Goal: Task Accomplishment & Management: Manage account settings

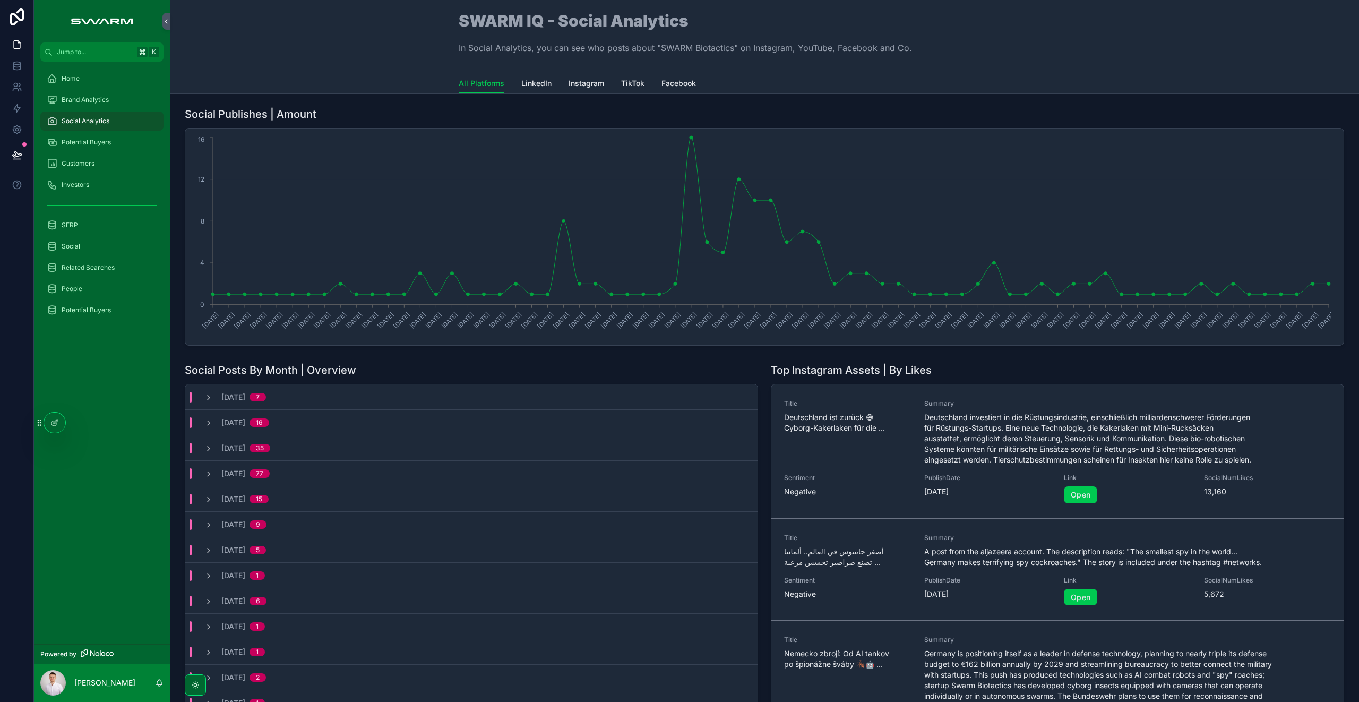
click at [109, 138] on span "Potential Buyers" at bounding box center [86, 142] width 49 height 8
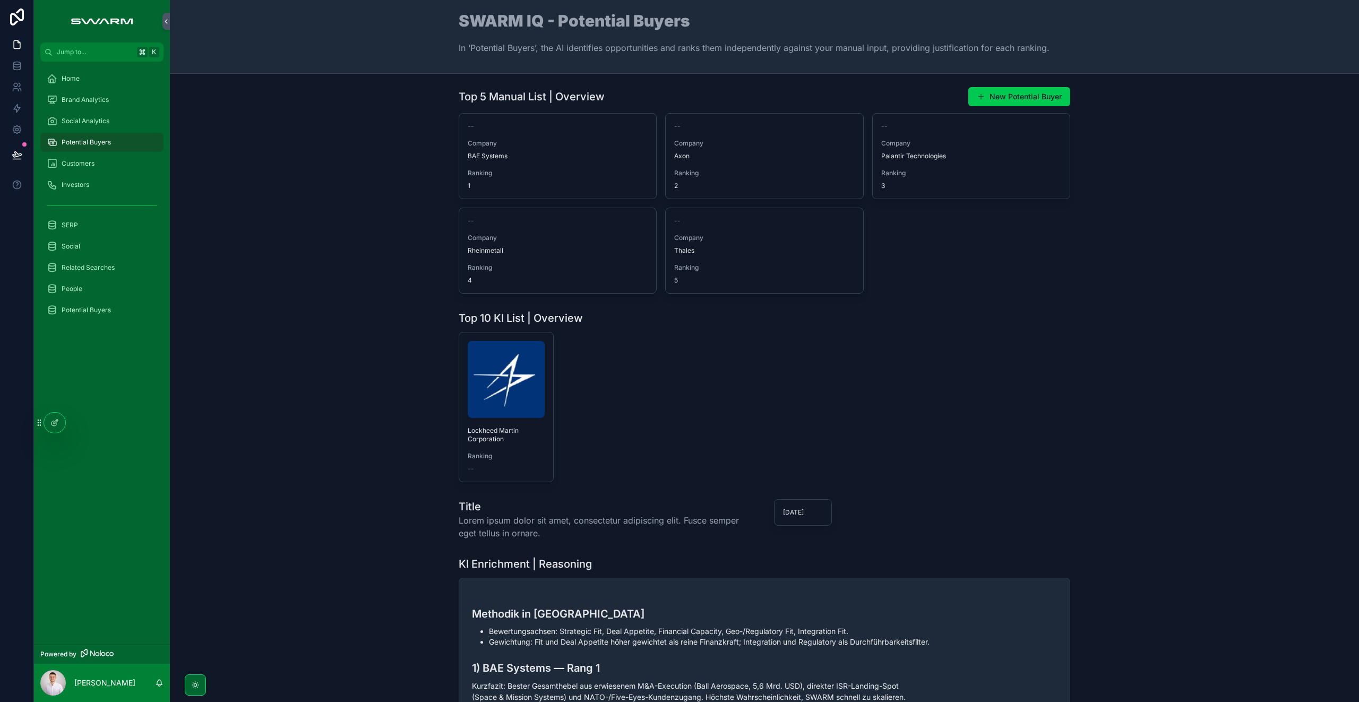
click at [312, 349] on div "Top 10 KI List | Overview Lockheed Martin Corporation Ranking --" at bounding box center [764, 396] width 1172 height 180
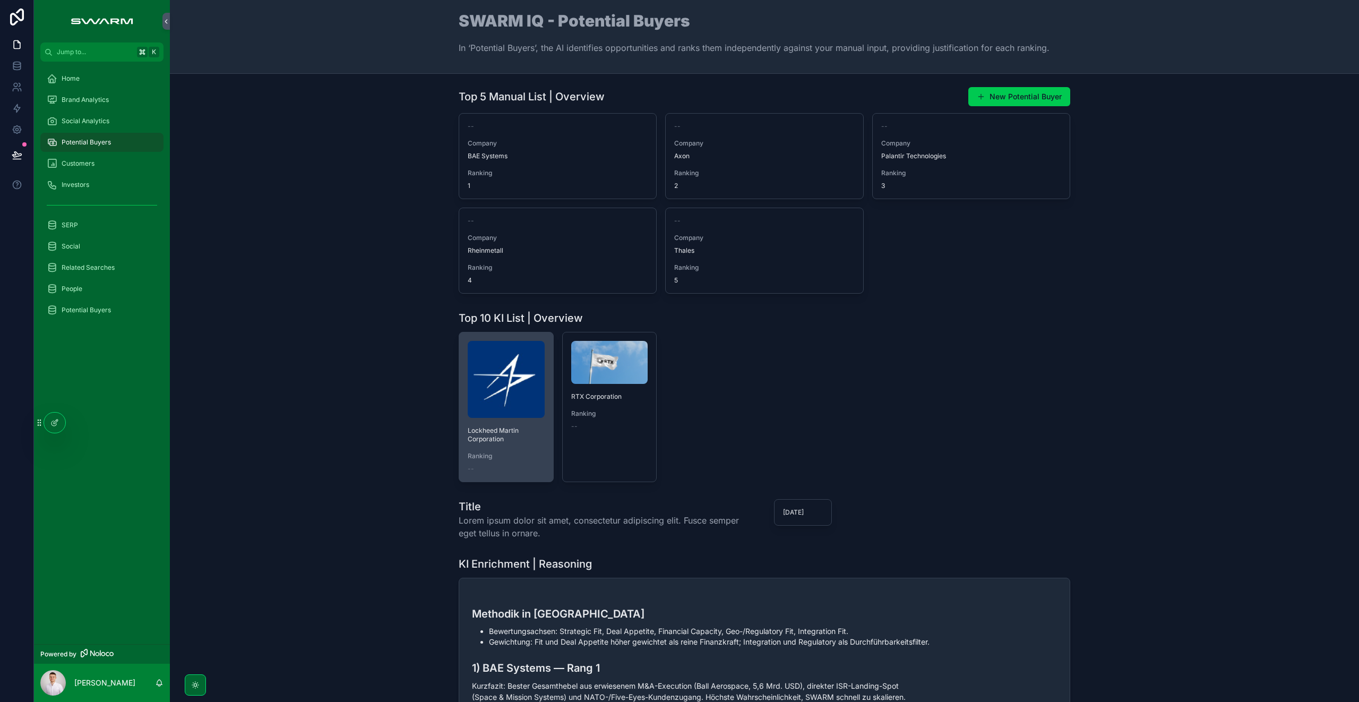
click at [488, 379] on img "scrollable content" at bounding box center [506, 379] width 77 height 77
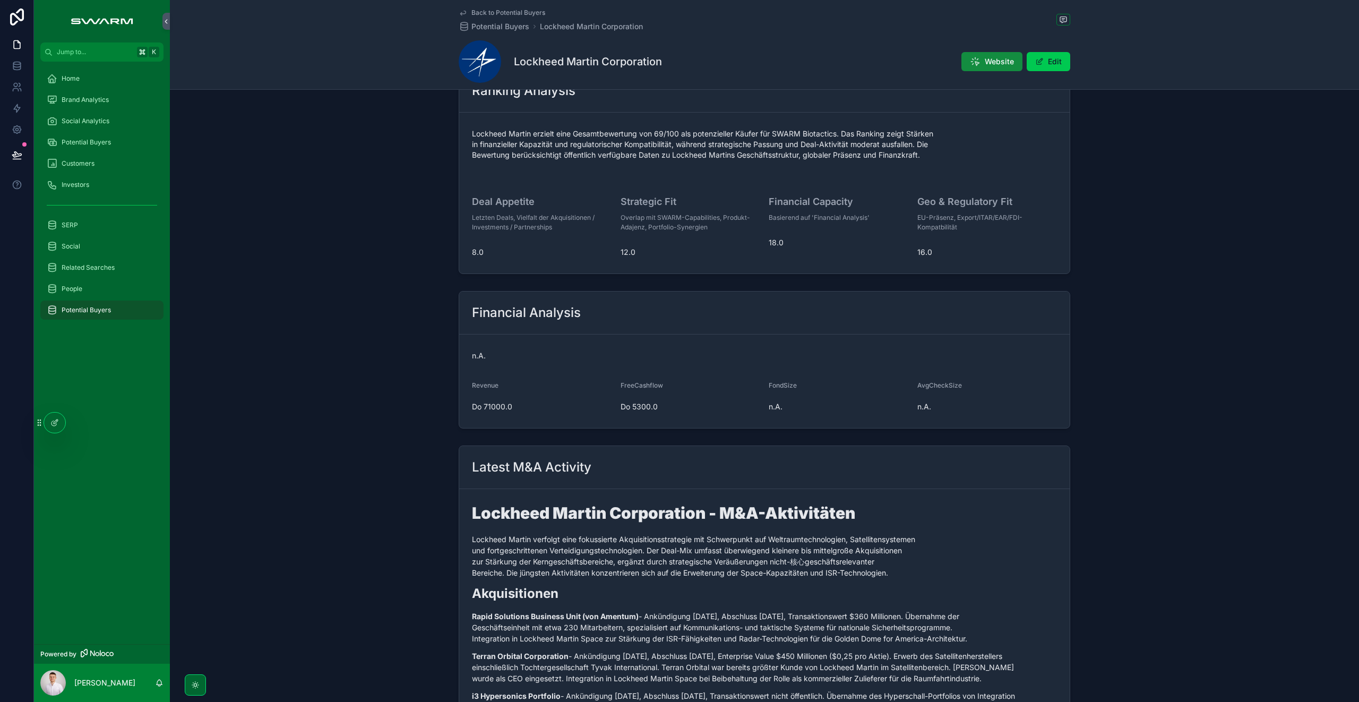
scroll to position [533, 0]
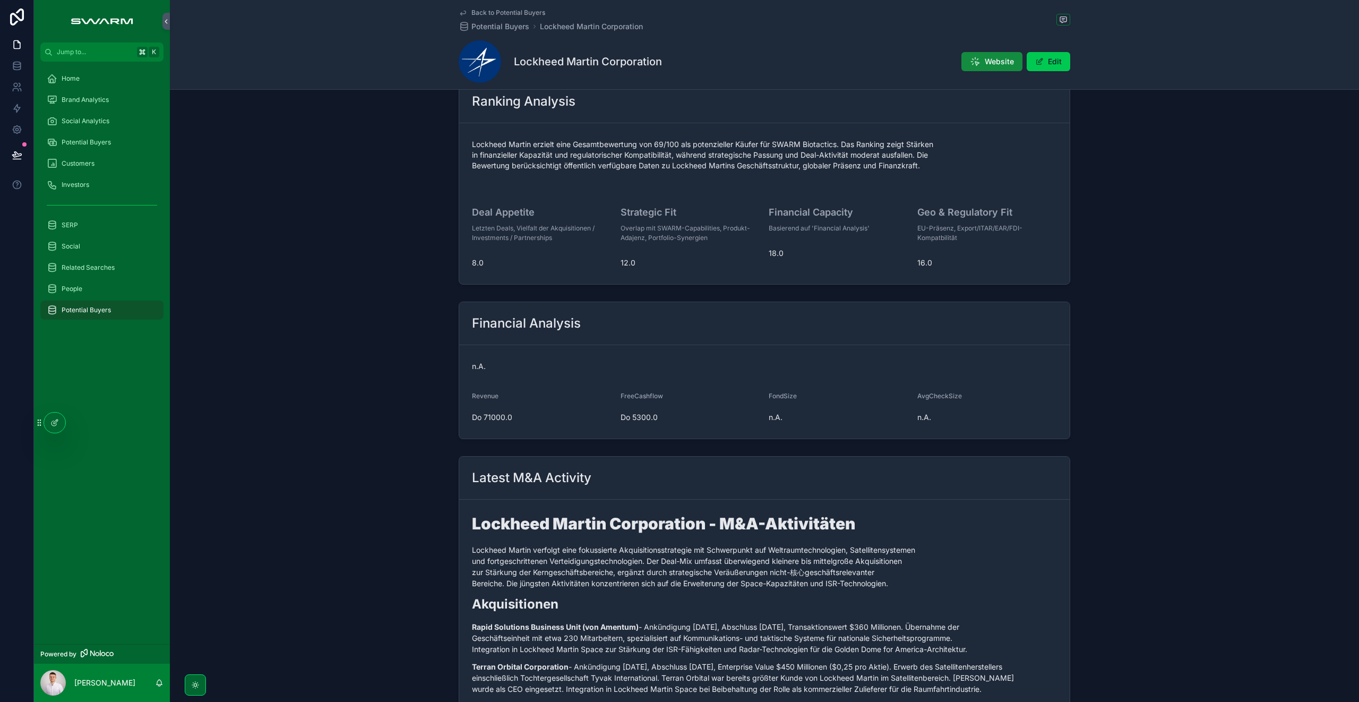
click at [109, 143] on span "Potential Buyers" at bounding box center [86, 142] width 49 height 8
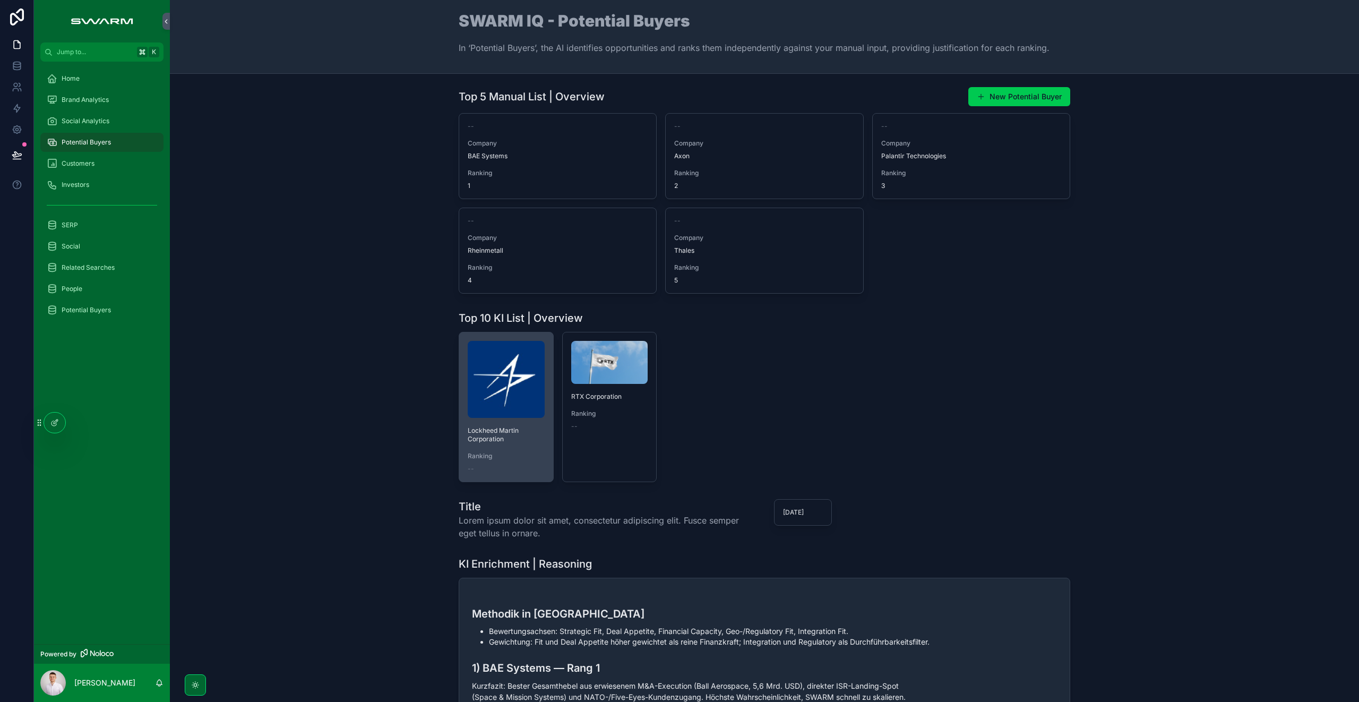
click at [476, 403] on img "scrollable content" at bounding box center [506, 379] width 77 height 77
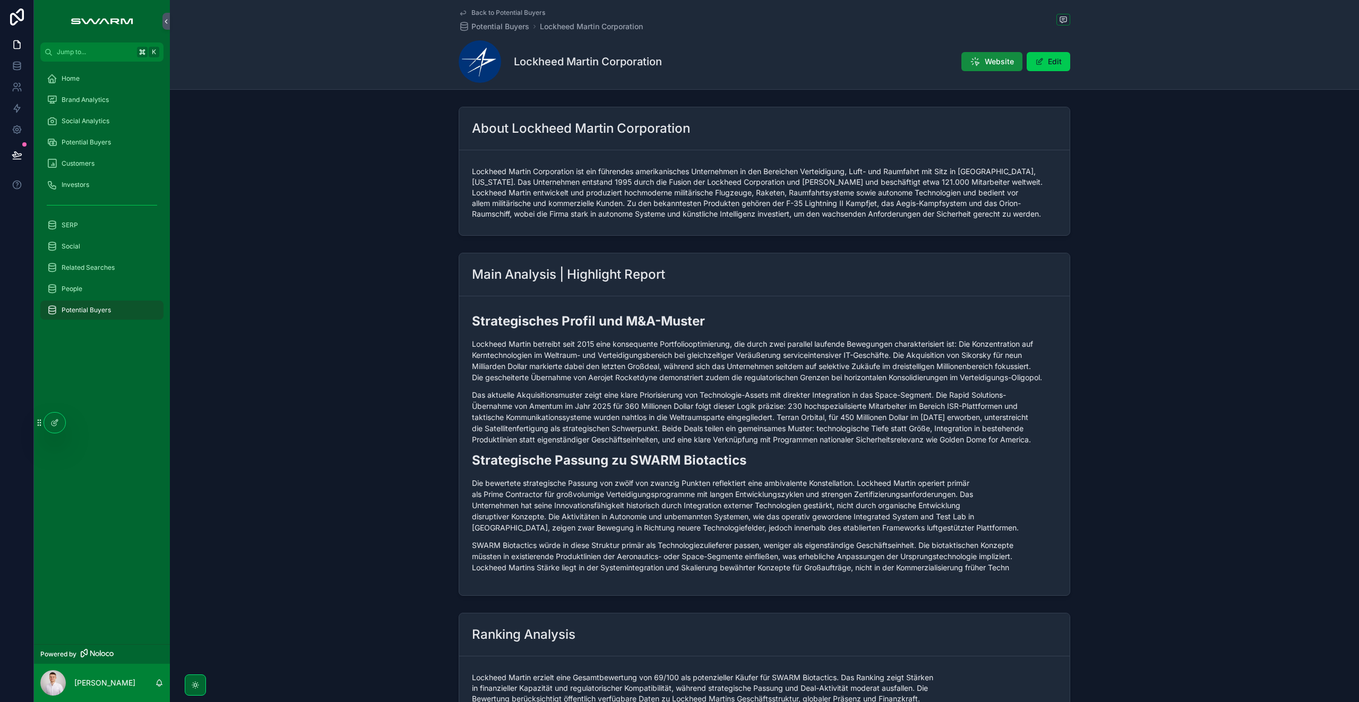
click at [97, 145] on span "Potential Buyers" at bounding box center [86, 142] width 49 height 8
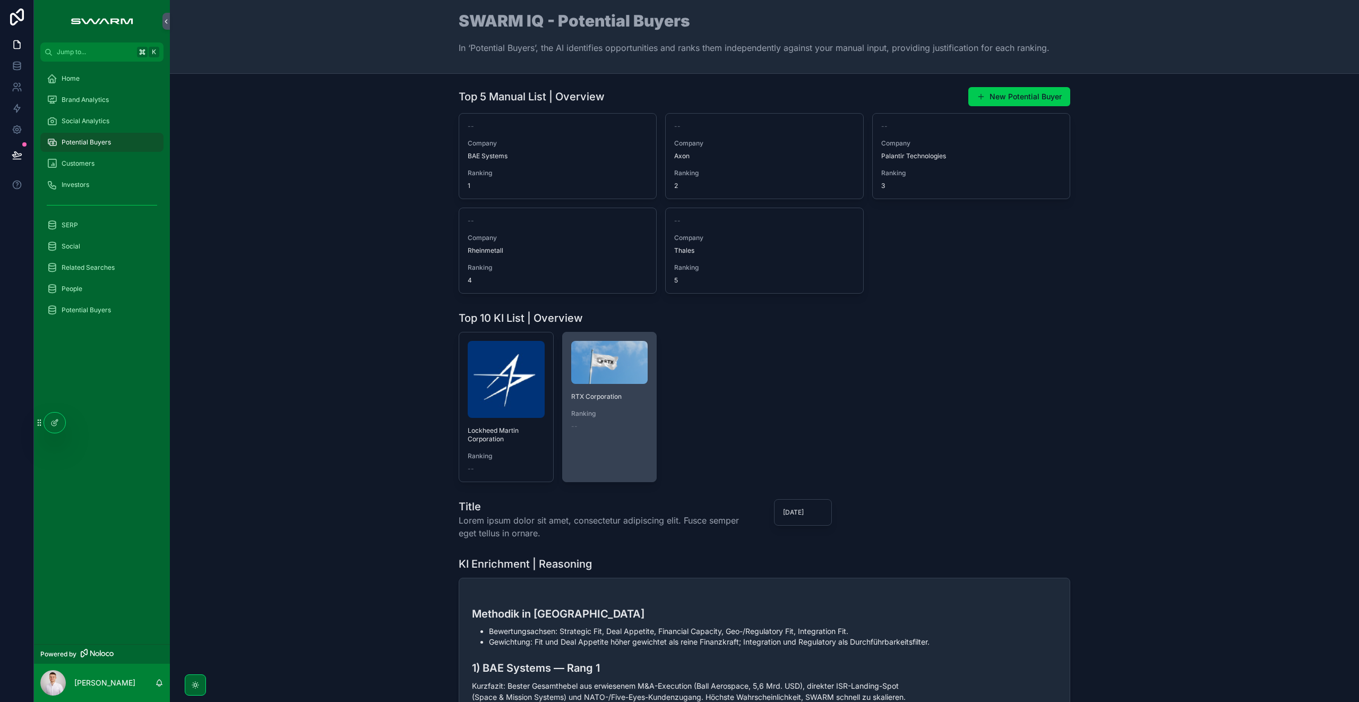
click at [604, 377] on img "scrollable content" at bounding box center [609, 362] width 77 height 43
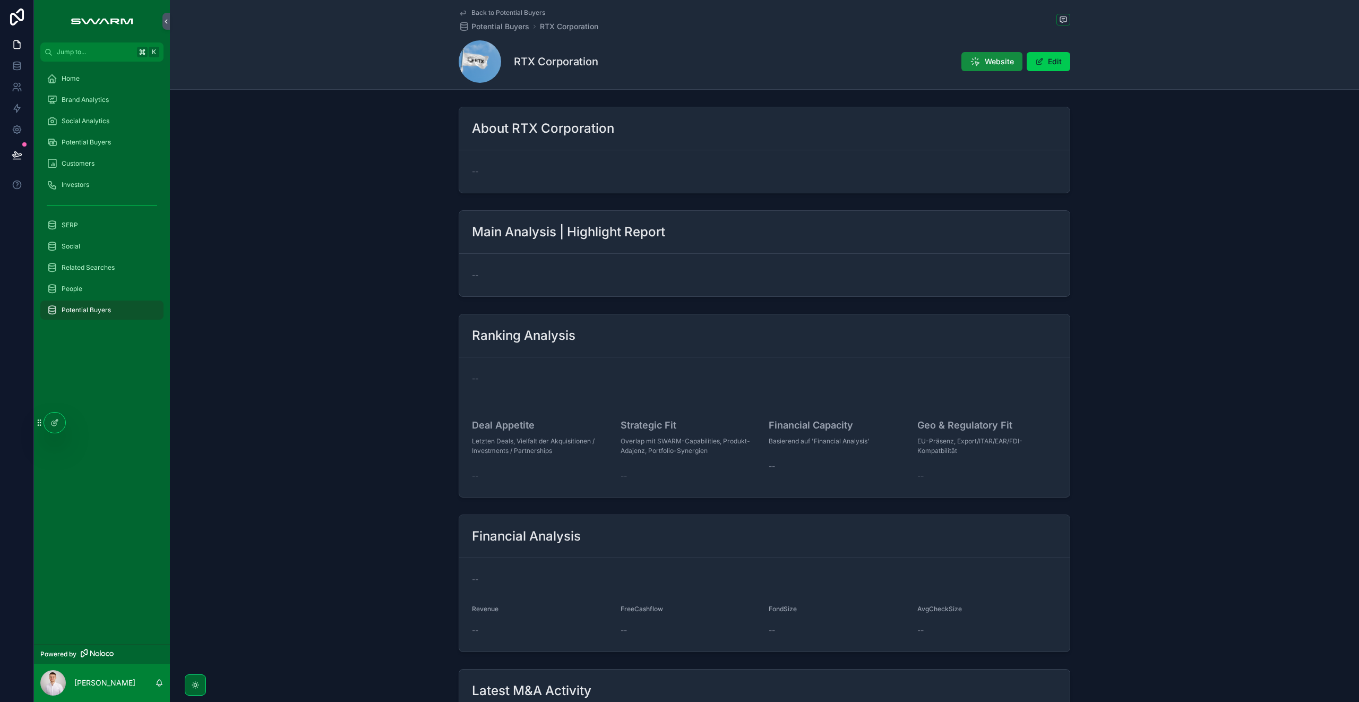
click at [113, 140] on div "Potential Buyers" at bounding box center [102, 142] width 110 height 17
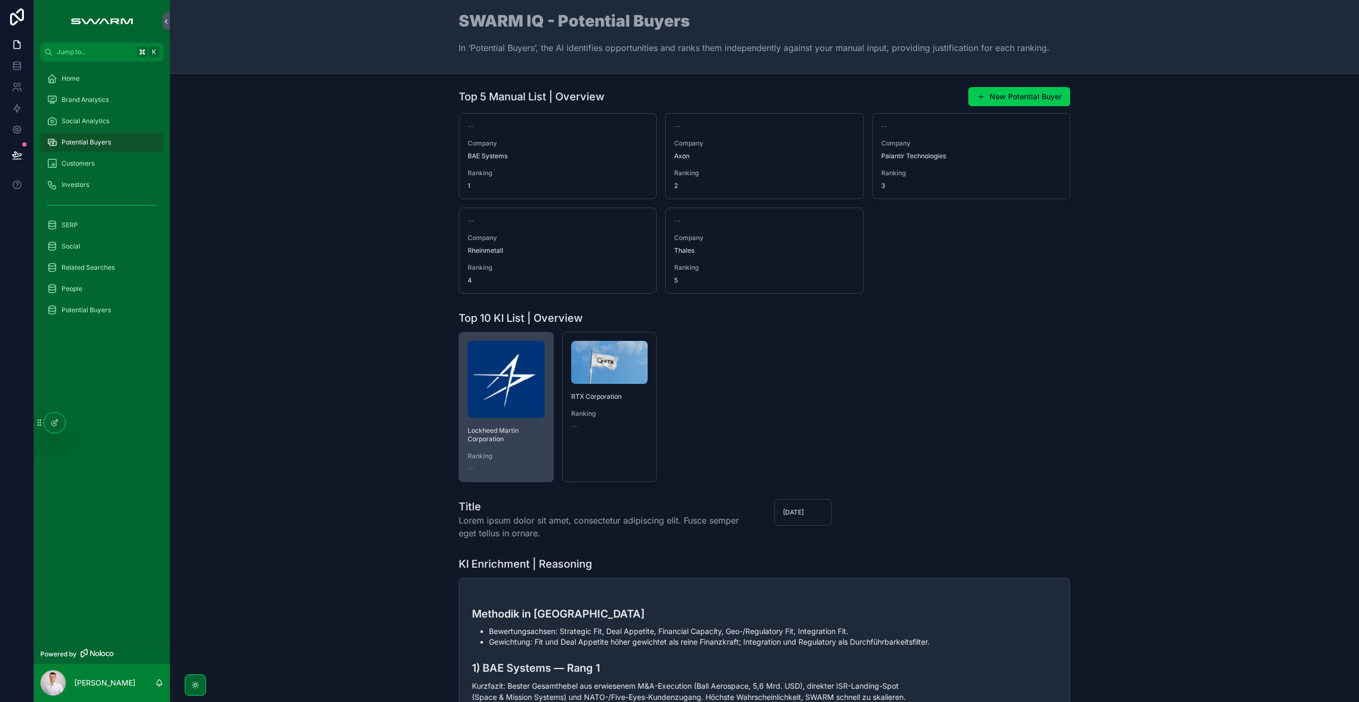
click at [491, 373] on img "scrollable content" at bounding box center [506, 379] width 77 height 77
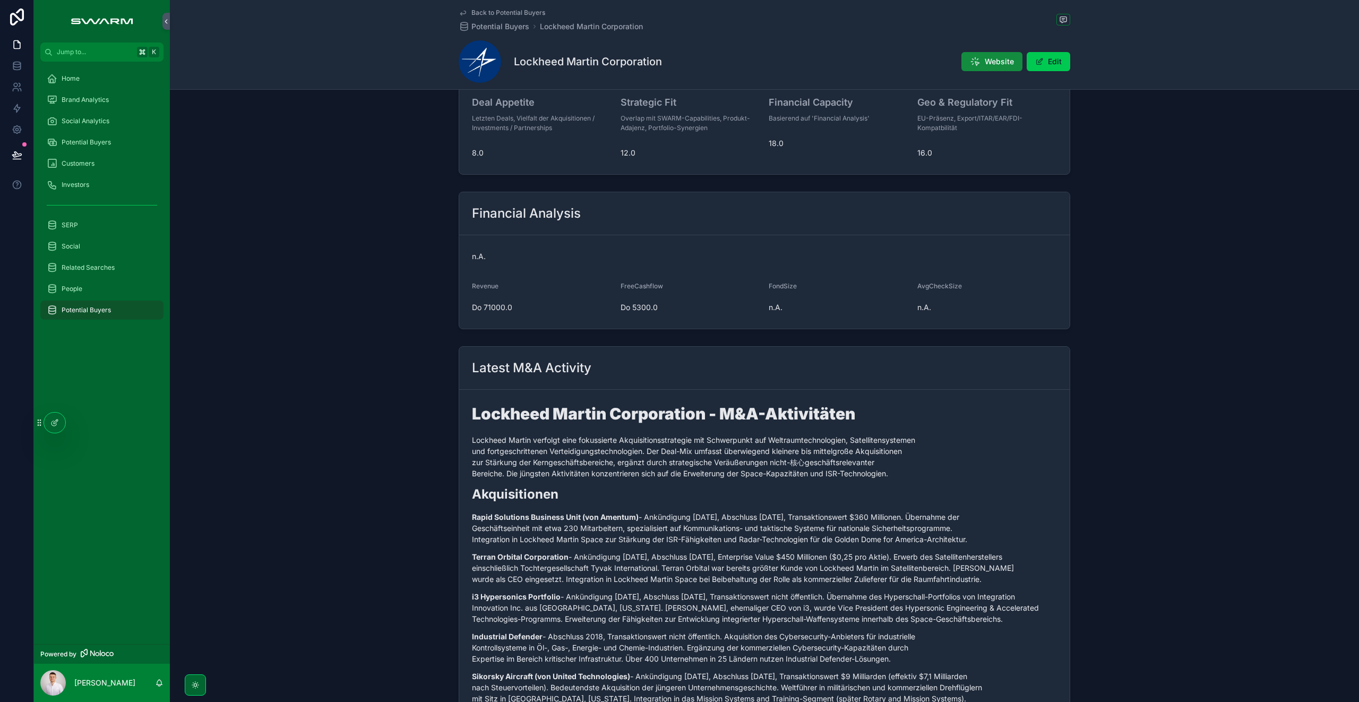
scroll to position [671, 0]
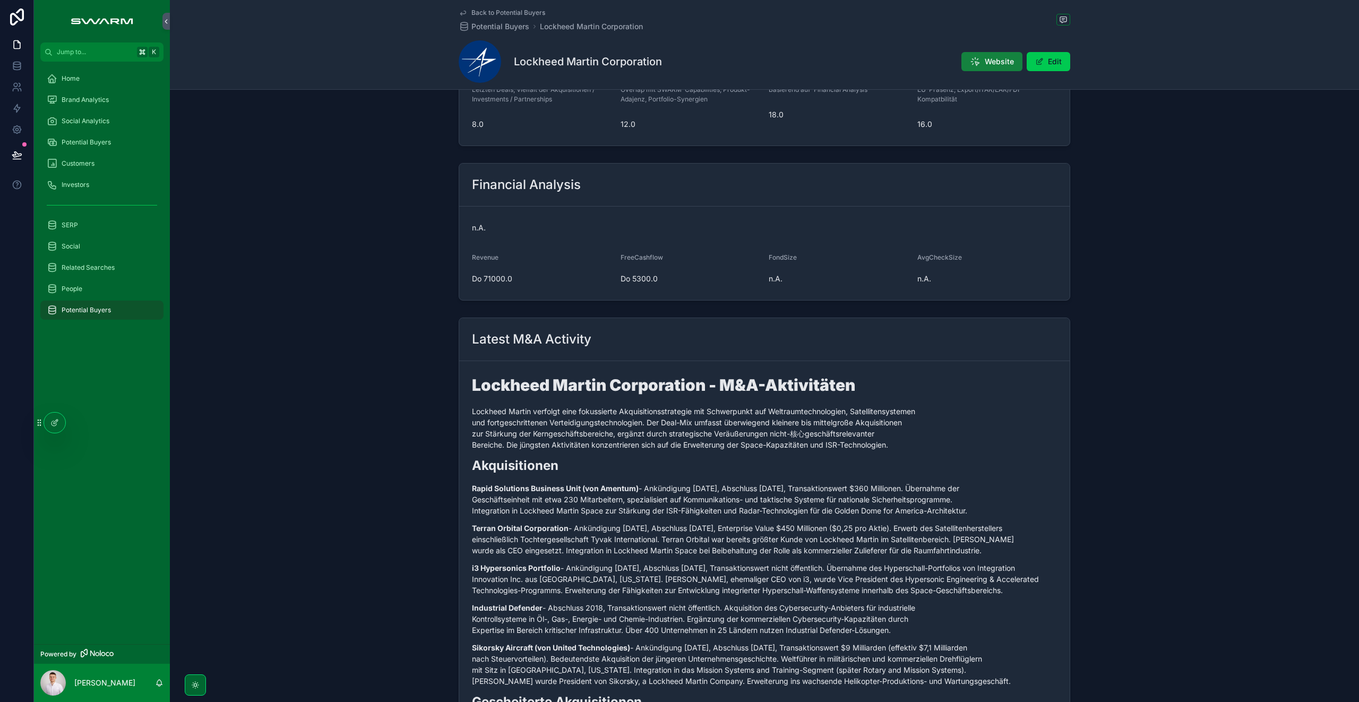
click at [999, 70] on button "Website" at bounding box center [991, 61] width 61 height 19
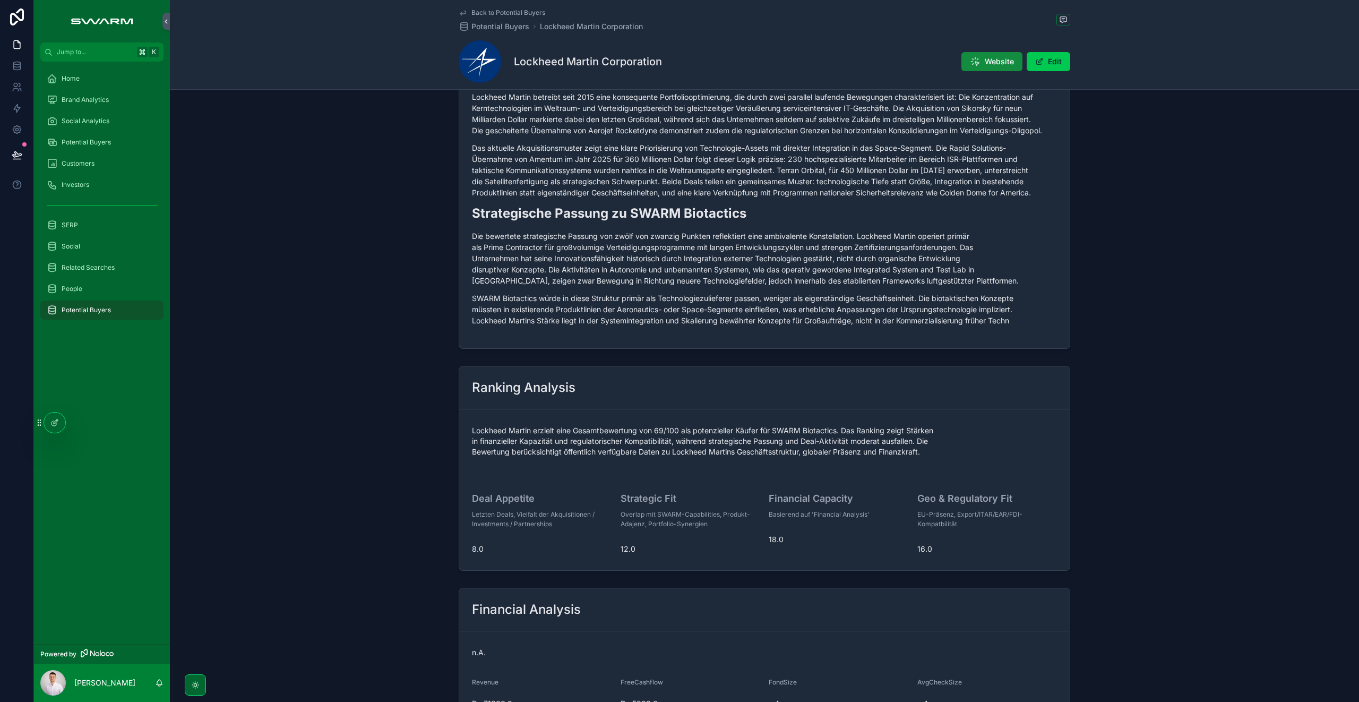
scroll to position [449, 0]
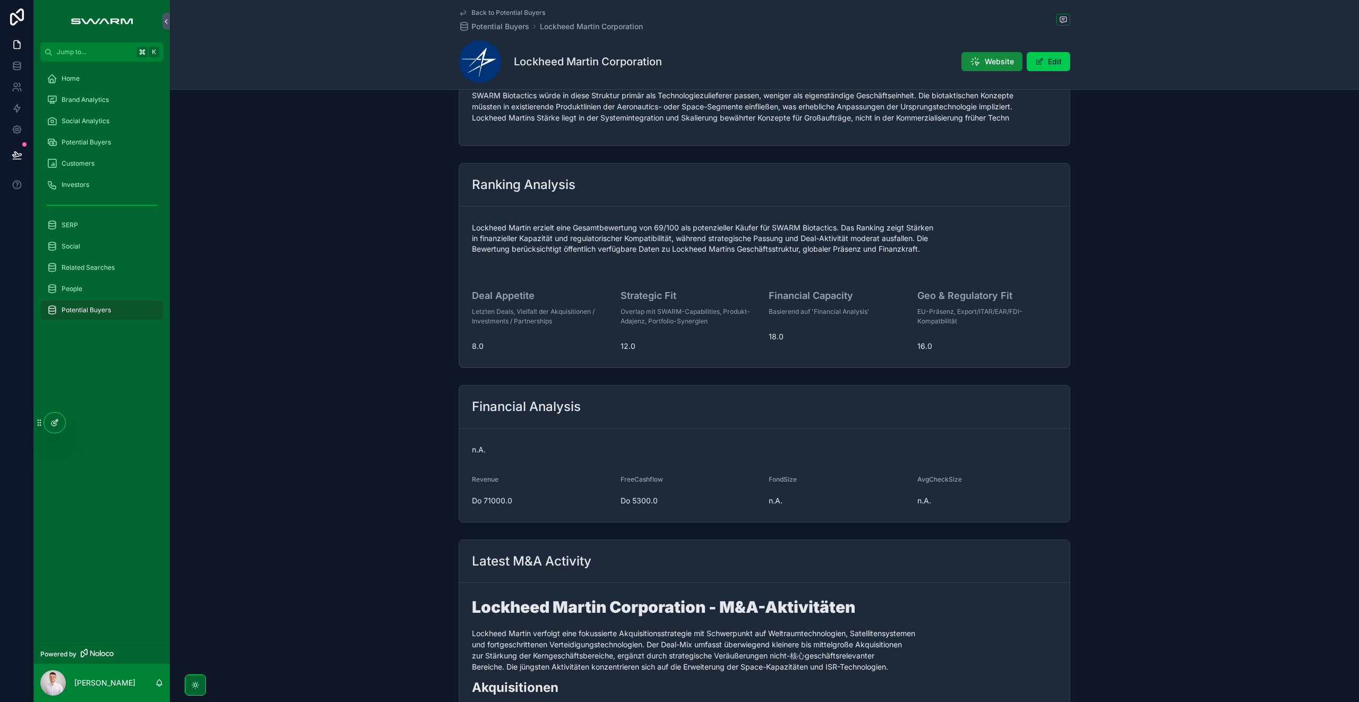
click at [53, 428] on div at bounding box center [54, 422] width 21 height 20
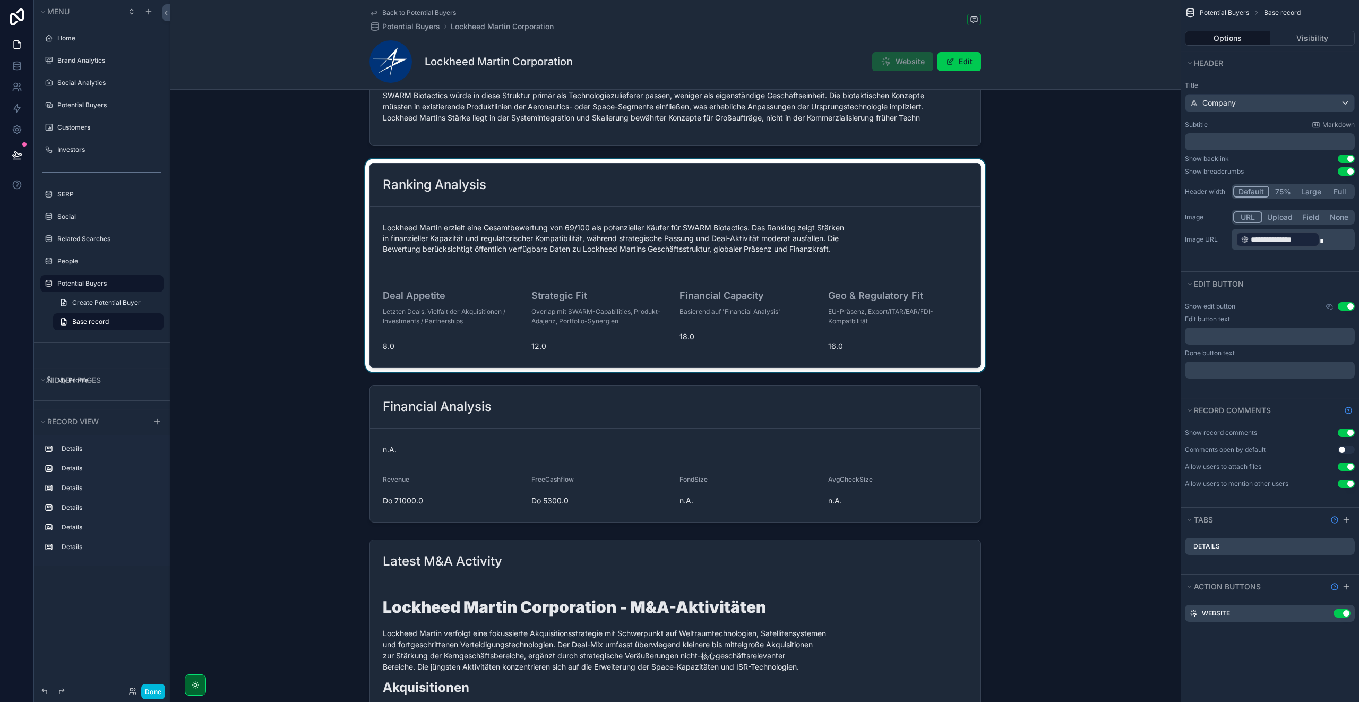
click at [465, 309] on div "scrollable content" at bounding box center [675, 265] width 1010 height 213
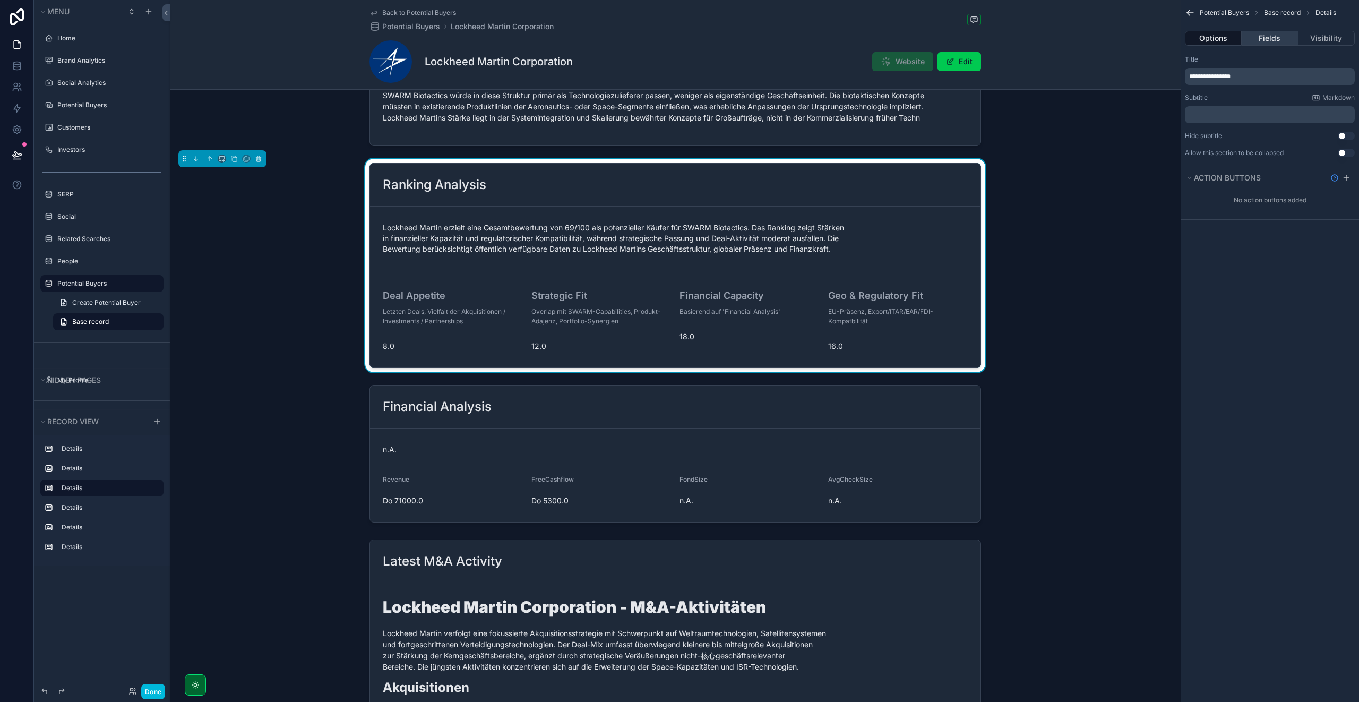
click at [1260, 41] on button "Fields" at bounding box center [1269, 38] width 56 height 15
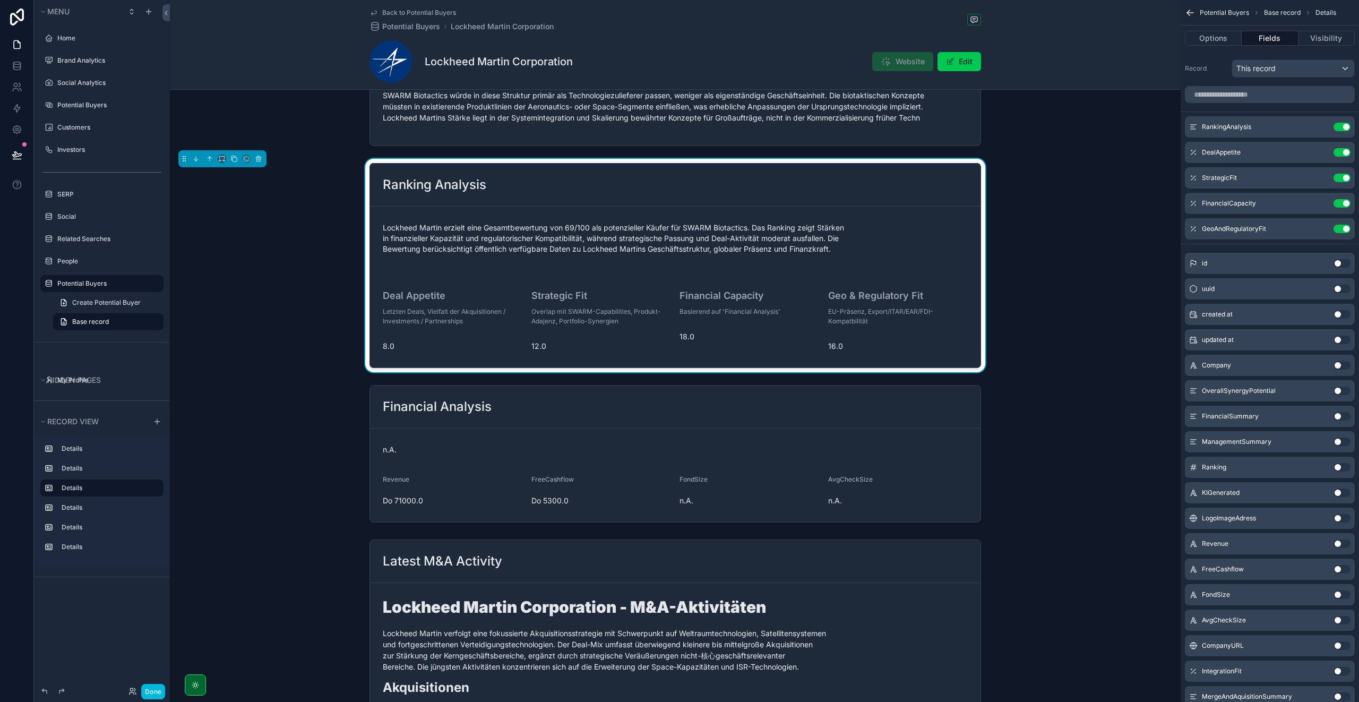
click at [0, 0] on icon "scrollable content" at bounding box center [0, 0] width 0 height 0
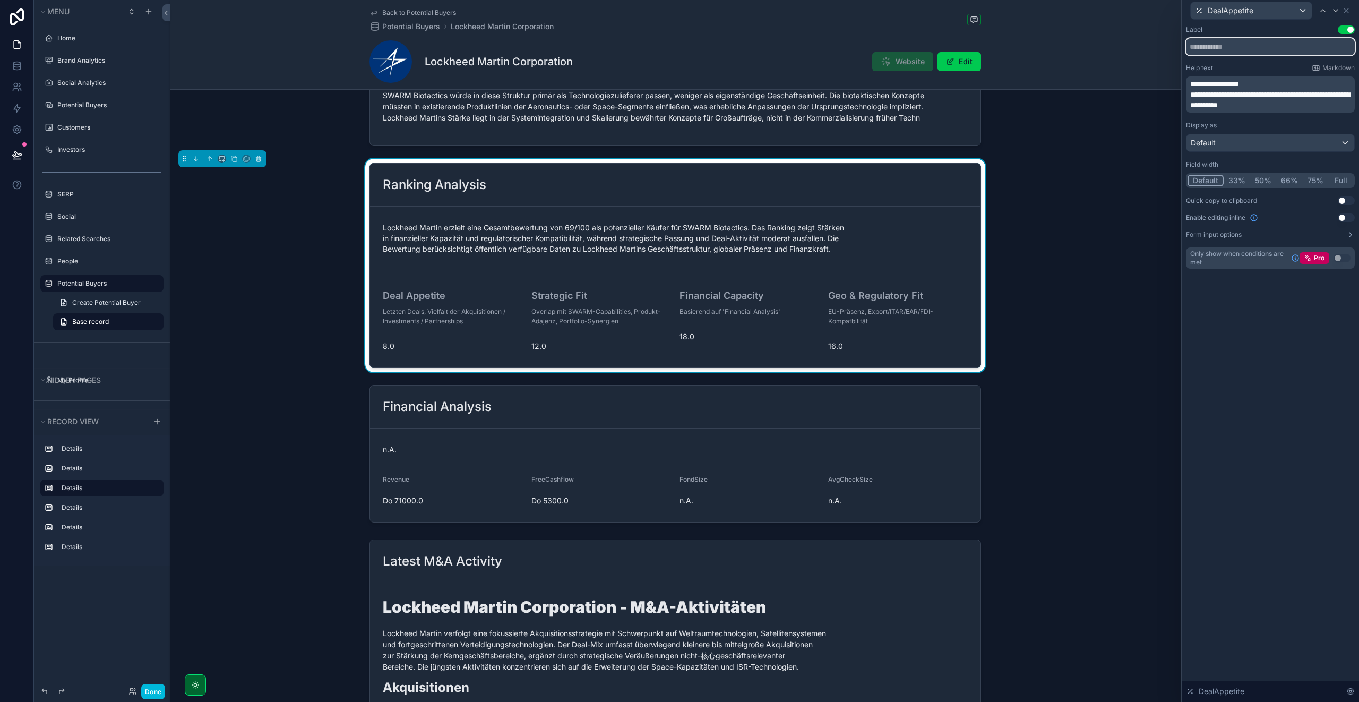
click at [1242, 47] on input "text" at bounding box center [1270, 46] width 169 height 17
click at [1226, 83] on span "**********" at bounding box center [1214, 83] width 49 height 7
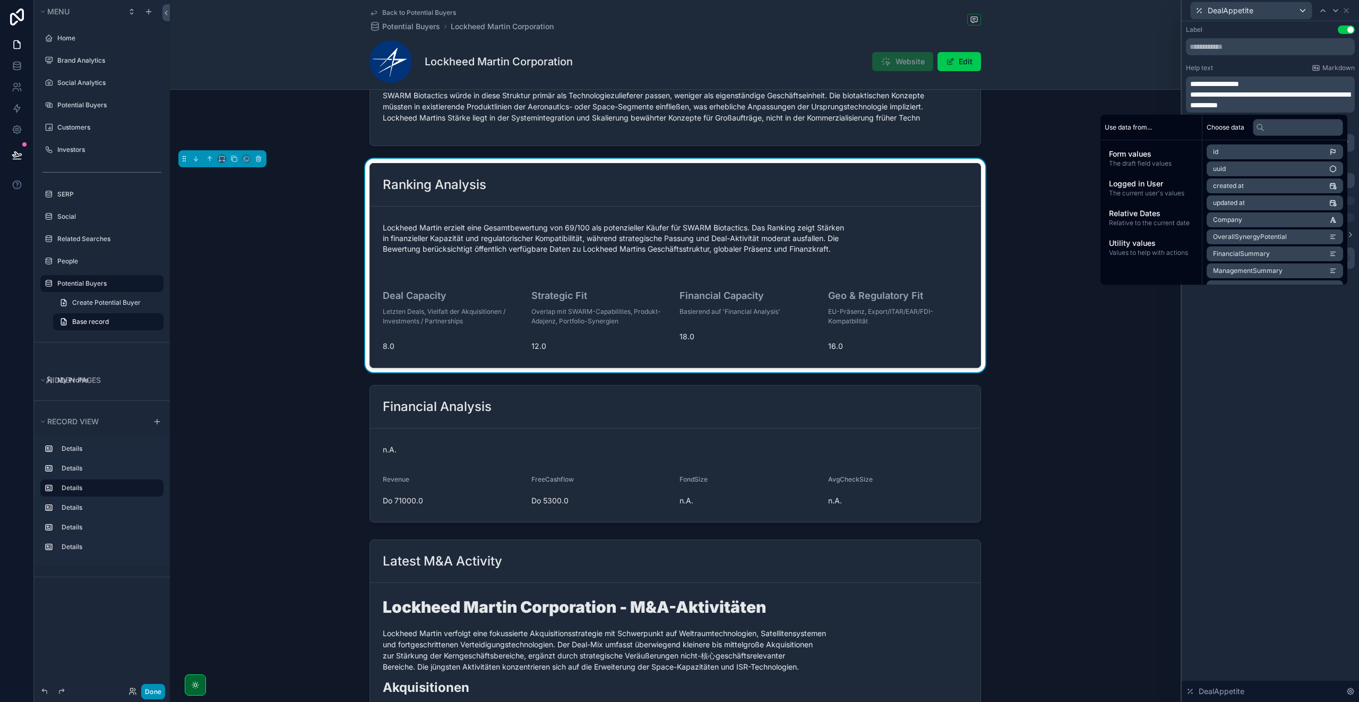
click at [151, 697] on button "Done" at bounding box center [153, 690] width 24 height 15
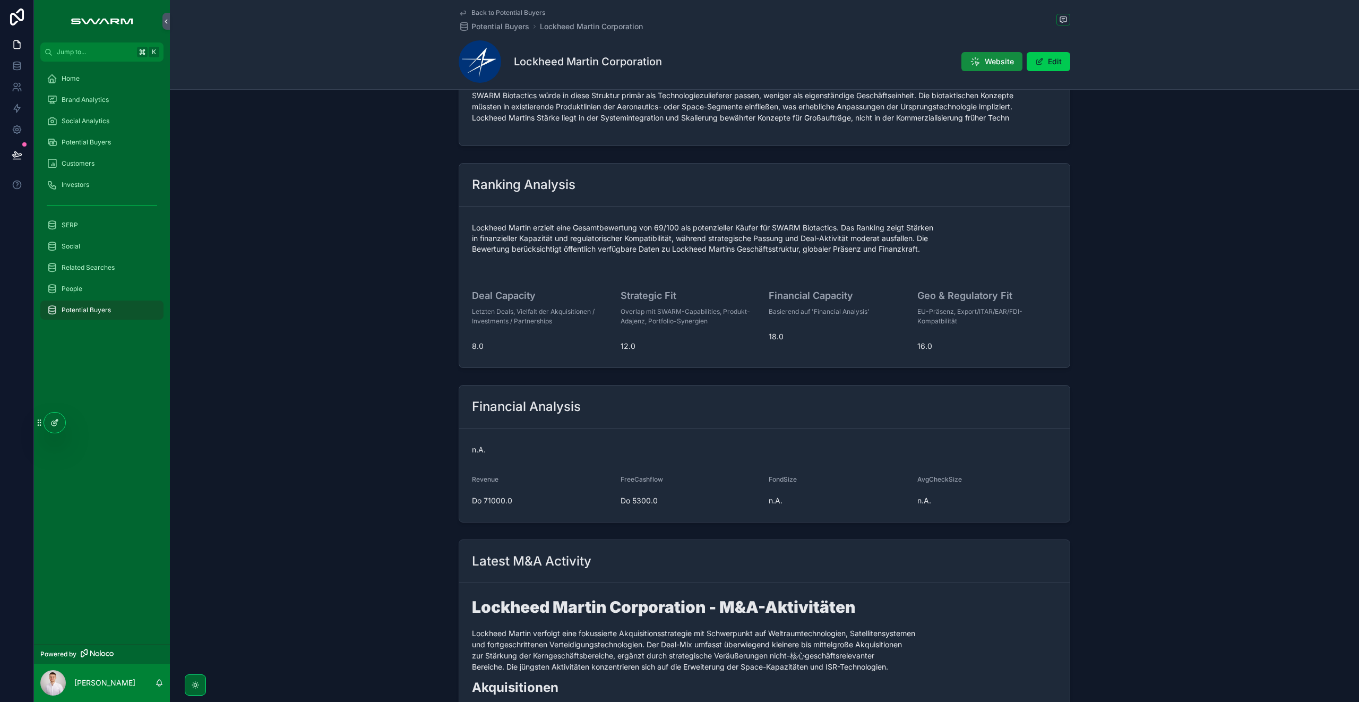
click at [53, 425] on icon at bounding box center [53, 423] width 5 height 5
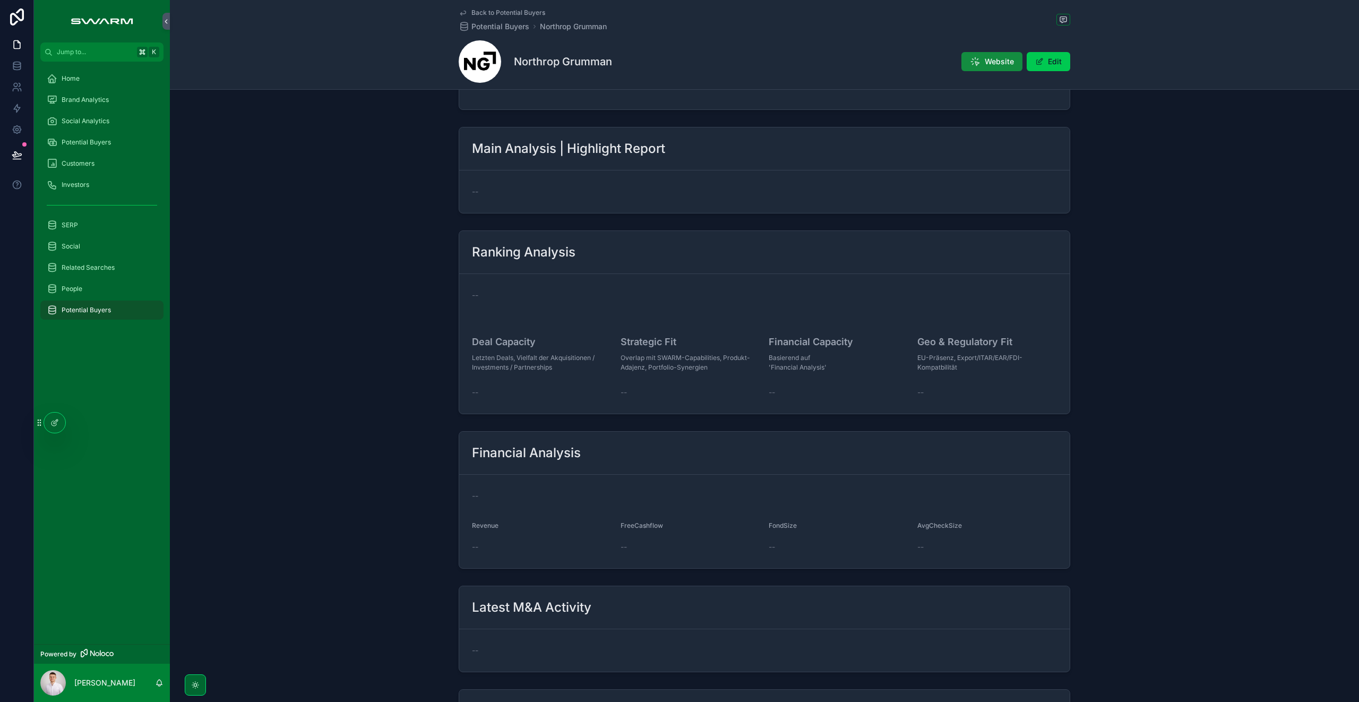
scroll to position [89, 0]
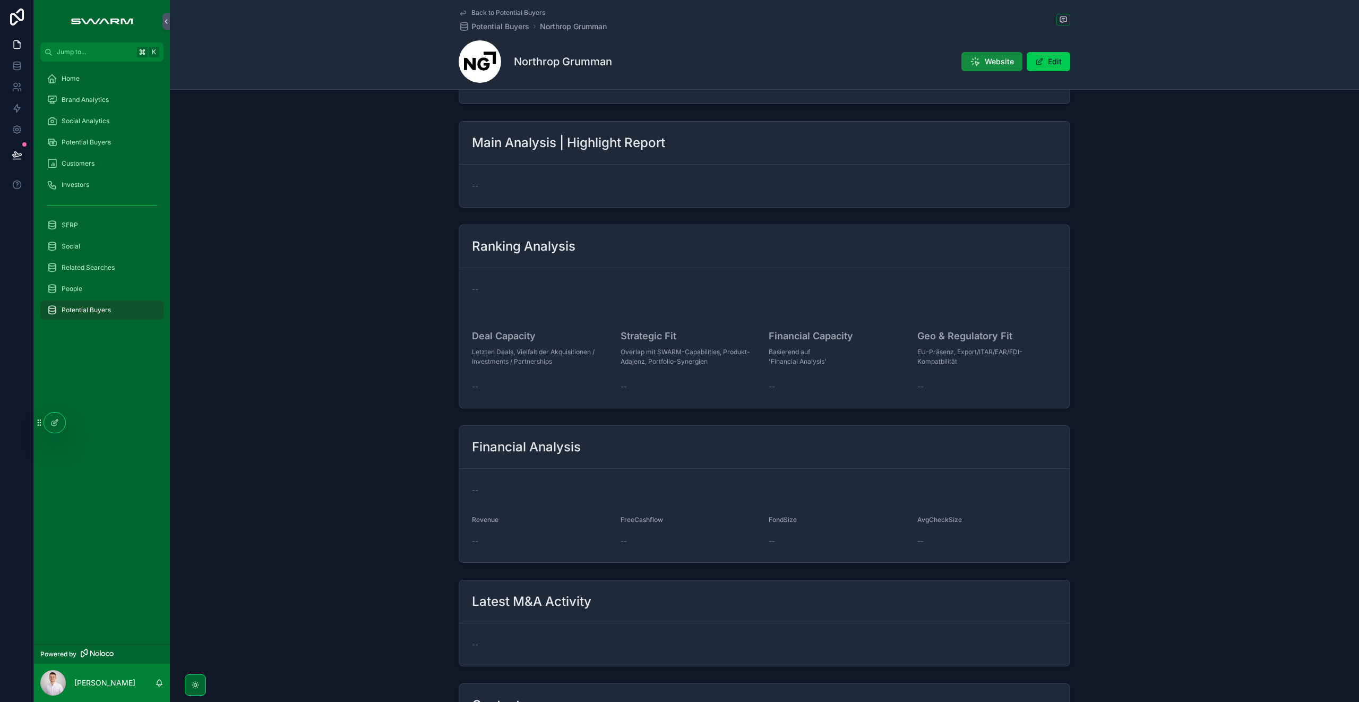
click at [96, 129] on div "Social Analytics" at bounding box center [102, 121] width 110 height 17
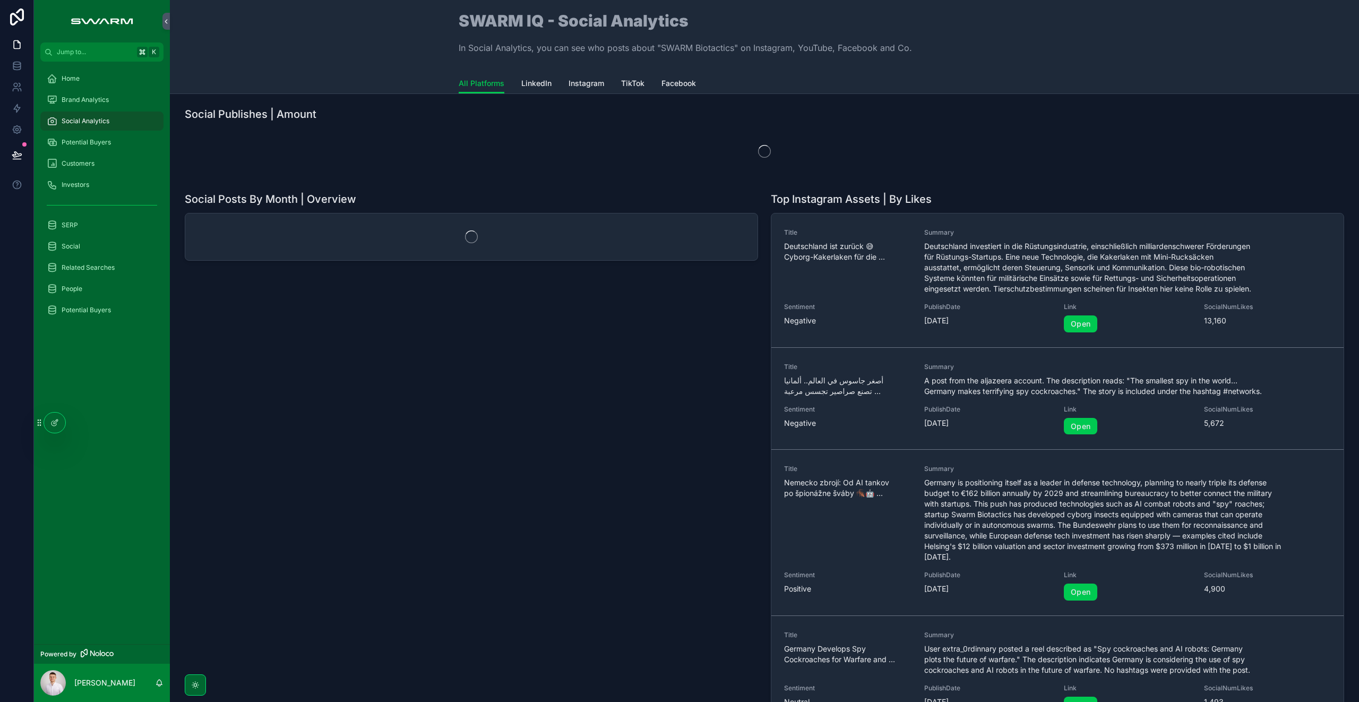
click at [98, 144] on span "Potential Buyers" at bounding box center [86, 142] width 49 height 8
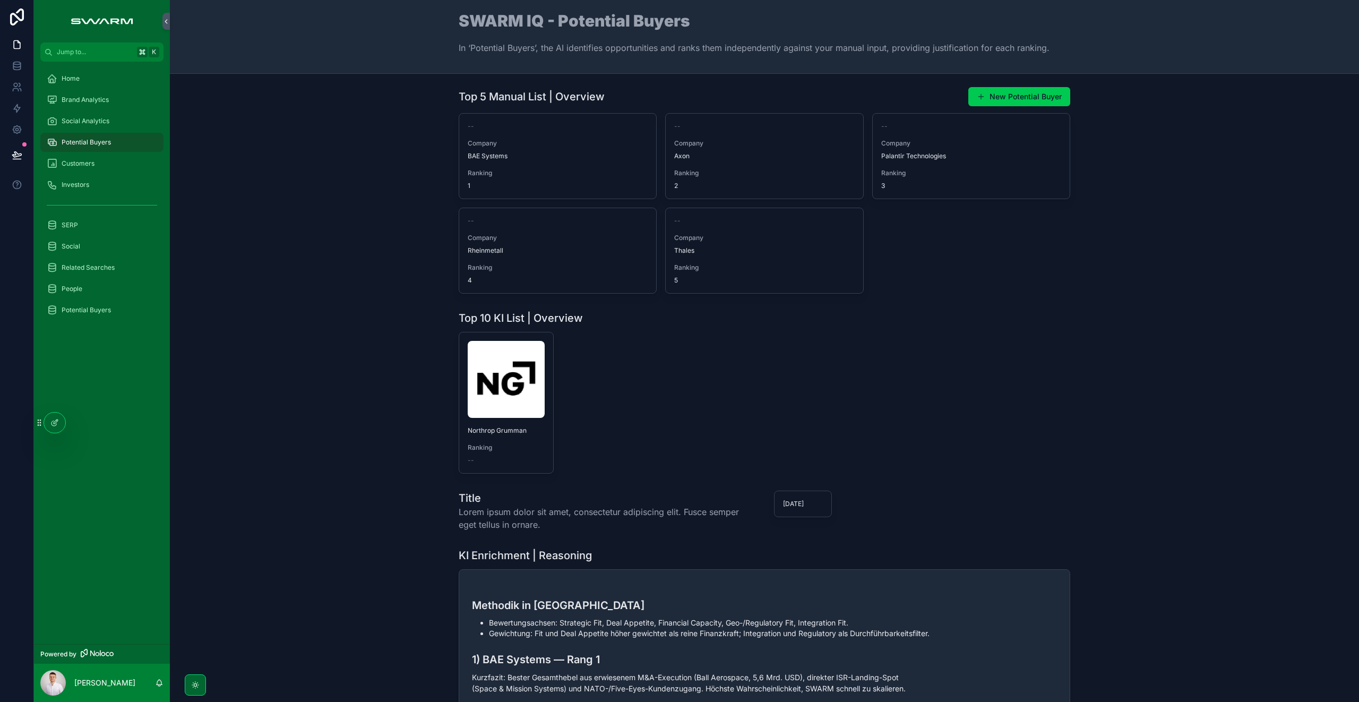
click at [431, 438] on div "Top 10 KI List | Overview Northrop Grumman Ranking --" at bounding box center [764, 391] width 1172 height 171
click at [506, 403] on img "scrollable content" at bounding box center [506, 379] width 77 height 77
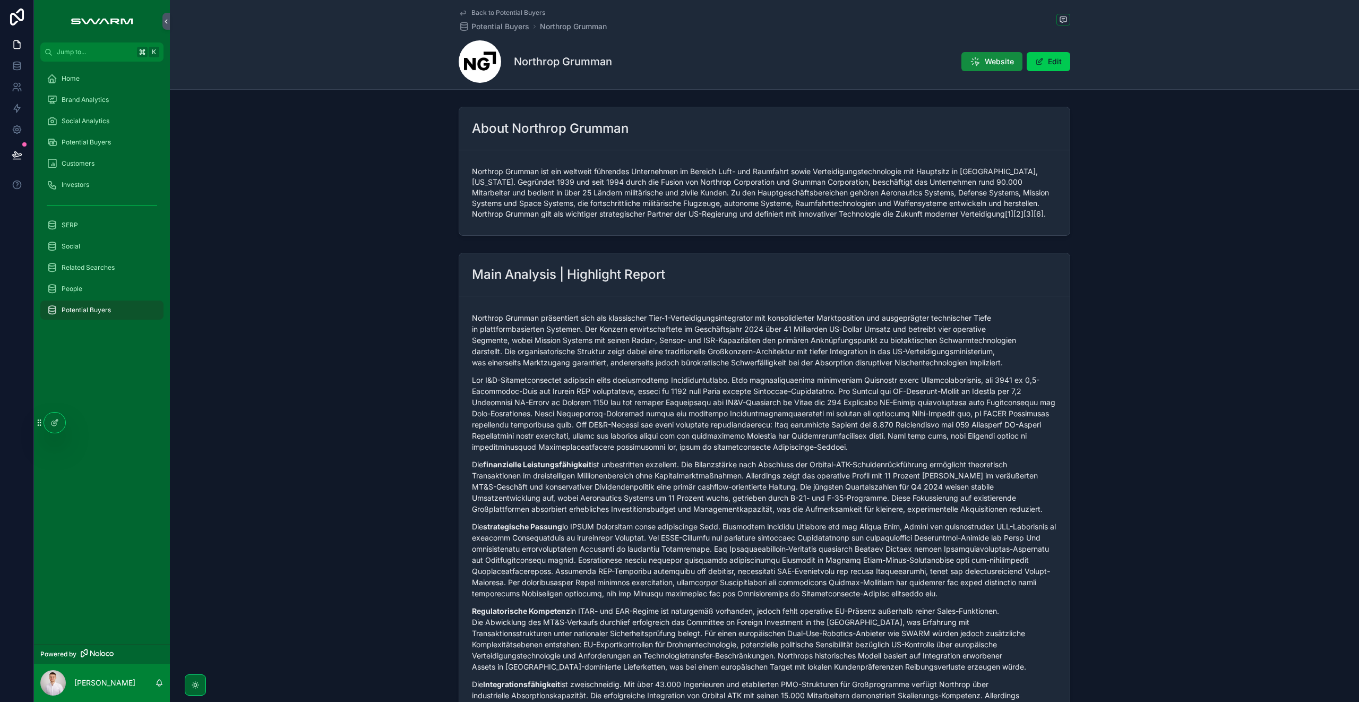
click at [104, 143] on span "Potential Buyers" at bounding box center [86, 142] width 49 height 8
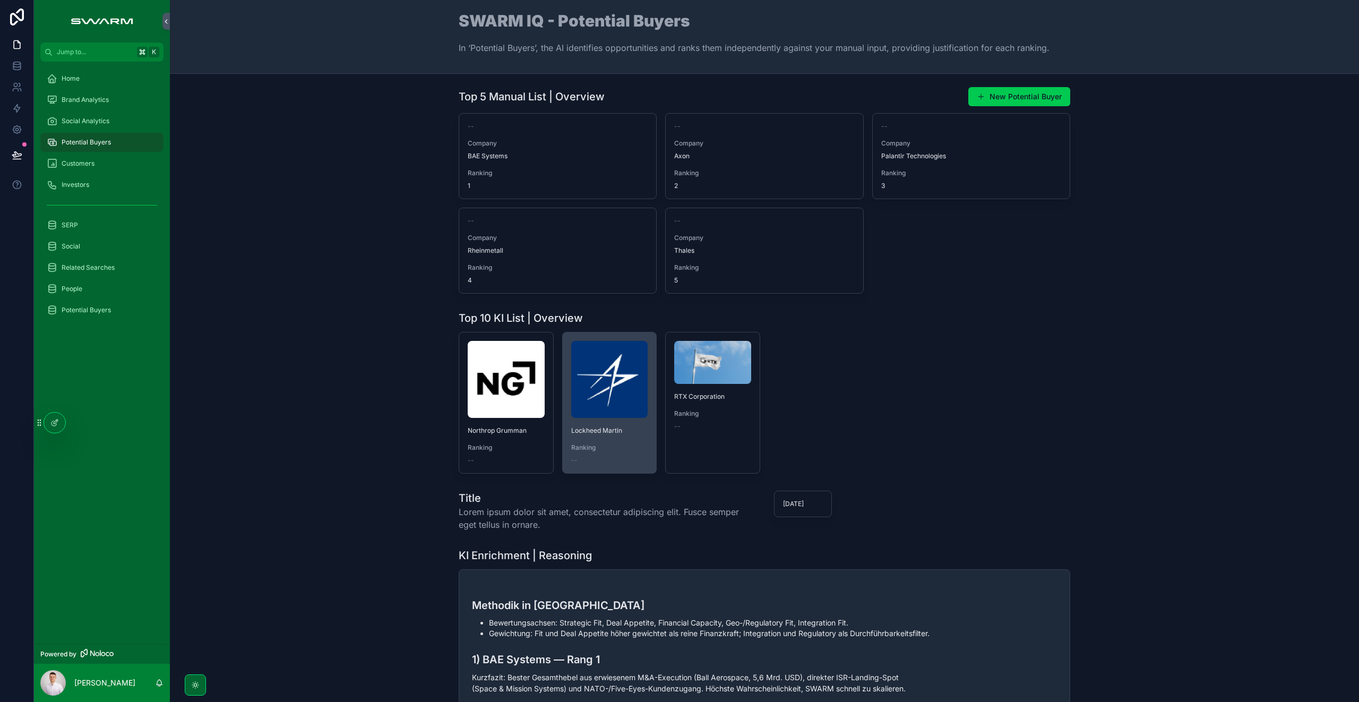
click at [604, 381] on img "scrollable content" at bounding box center [609, 379] width 77 height 77
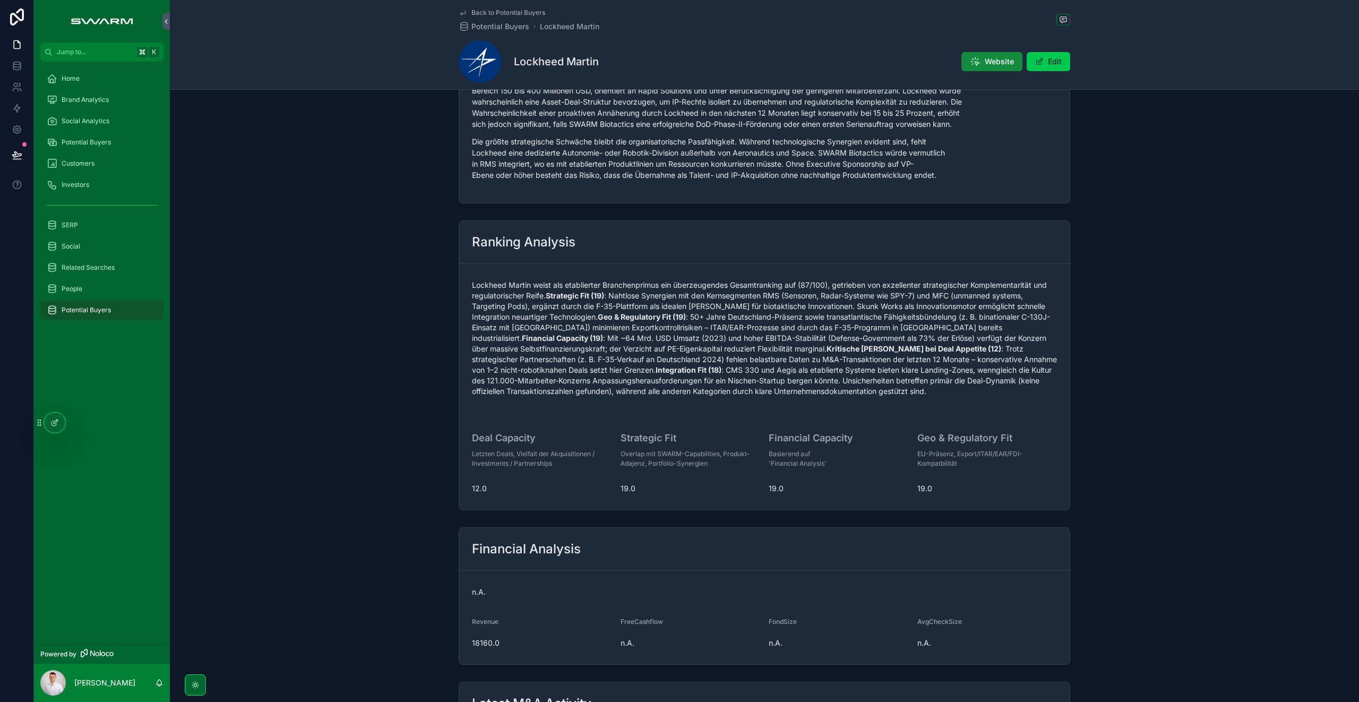
scroll to position [962, 0]
click at [405, 418] on div "Ranking Analysis Lockheed Martin weist als etablierter Branchenprimus ein überz…" at bounding box center [764, 364] width 1189 height 298
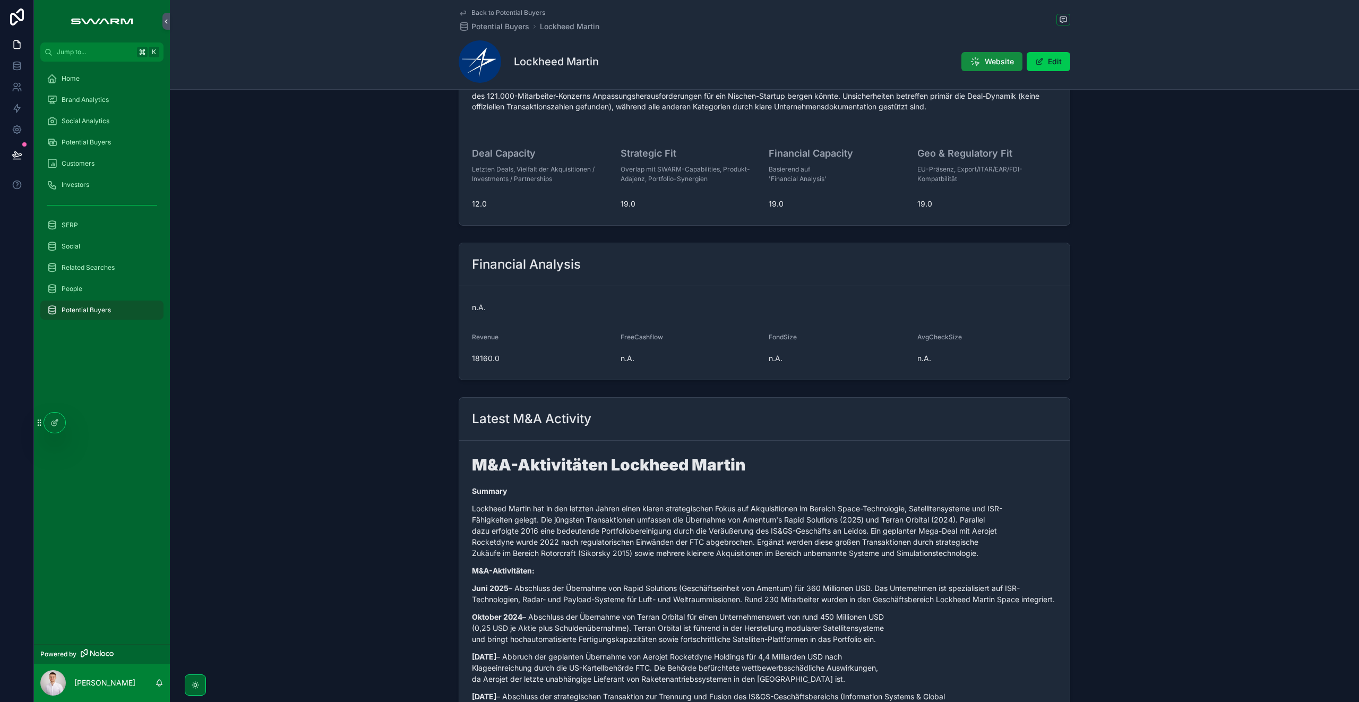
scroll to position [902, 0]
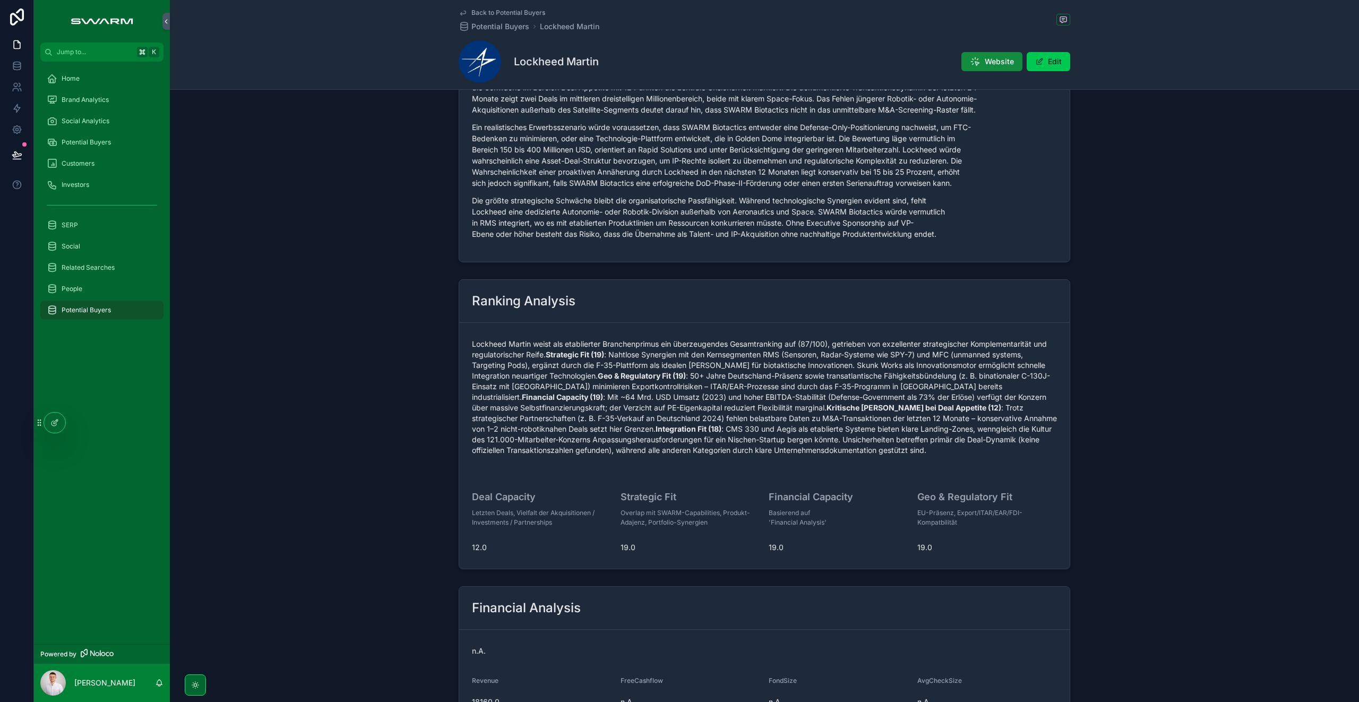
click at [106, 119] on span "Social Analytics" at bounding box center [86, 121] width 48 height 8
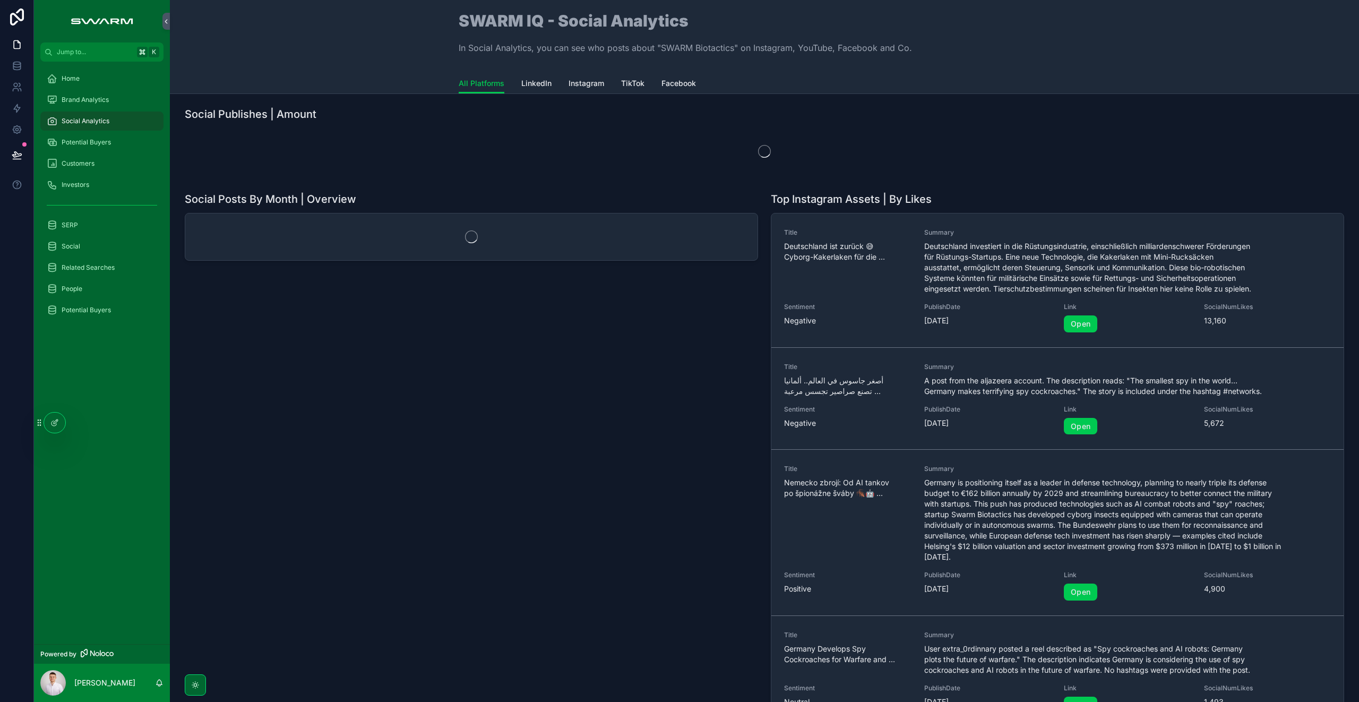
click at [107, 136] on div "Potential Buyers" at bounding box center [102, 142] width 110 height 17
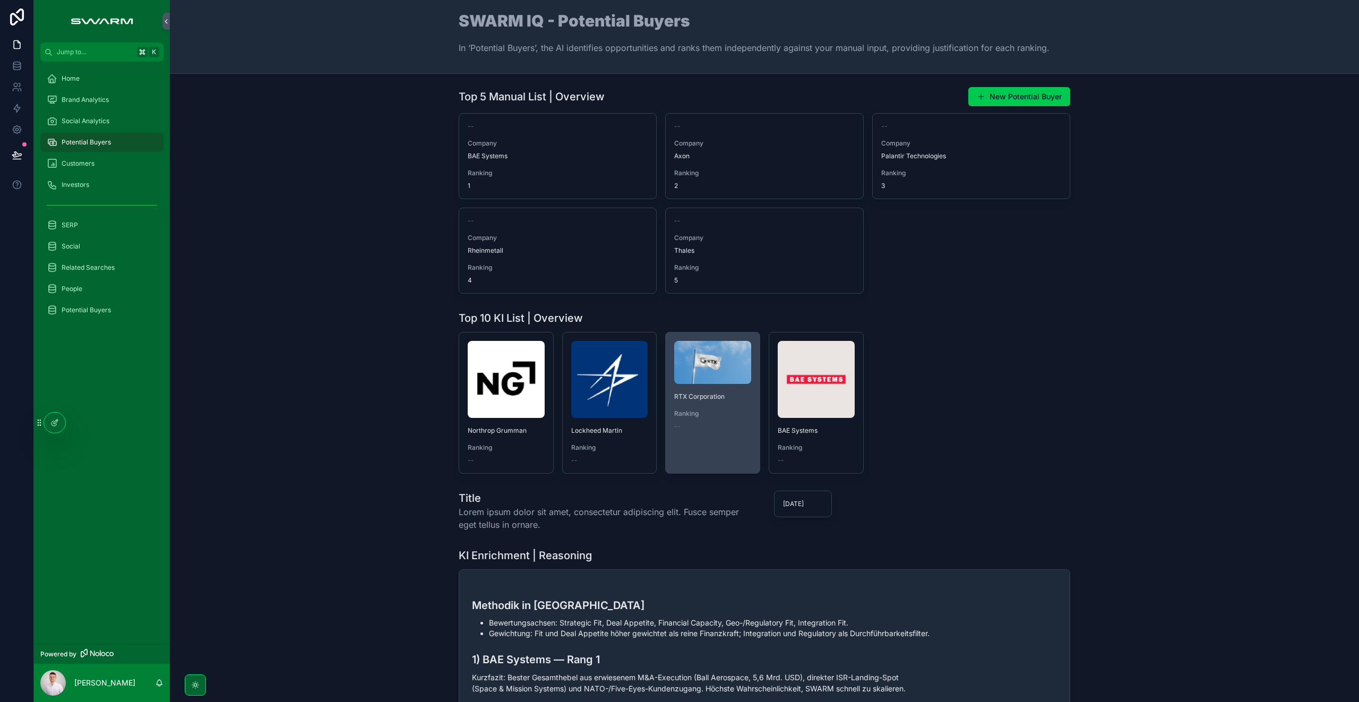
click at [669, 387] on div "RTX Corporation Ranking --" at bounding box center [712, 385] width 94 height 107
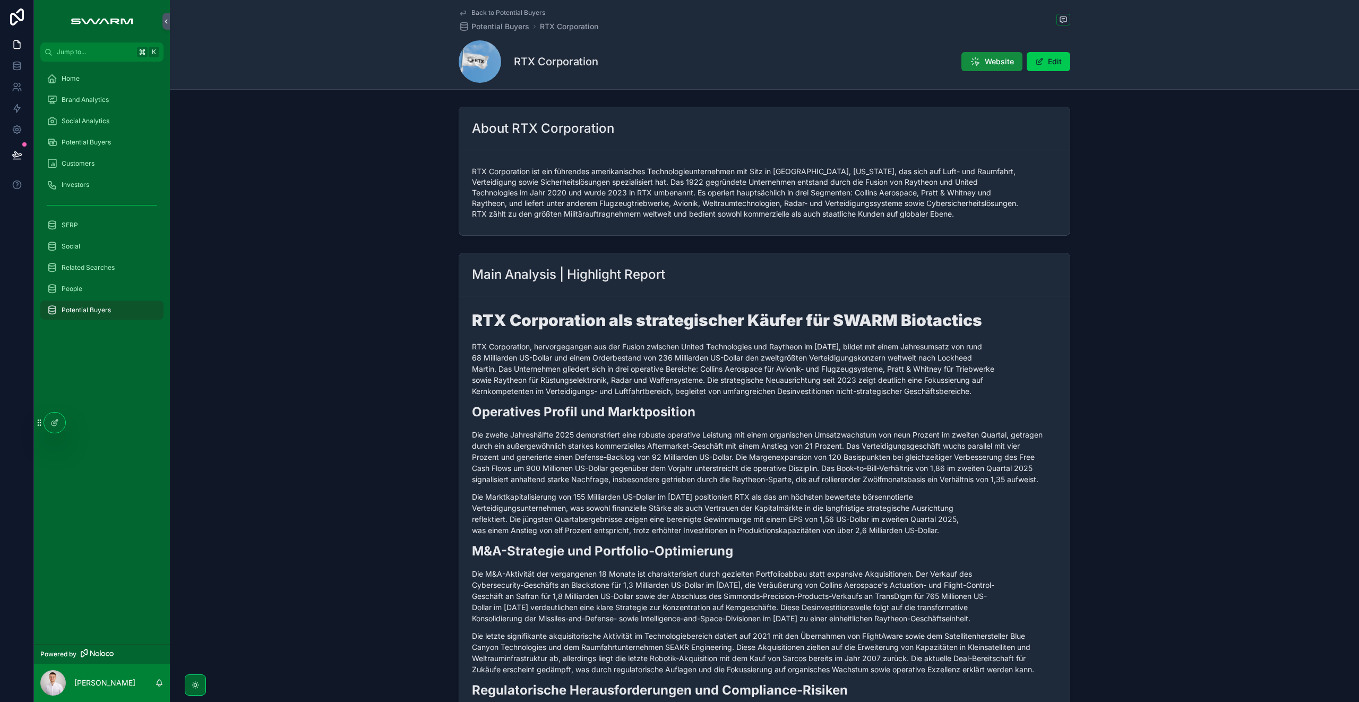
click at [88, 141] on span "Potential Buyers" at bounding box center [86, 142] width 49 height 8
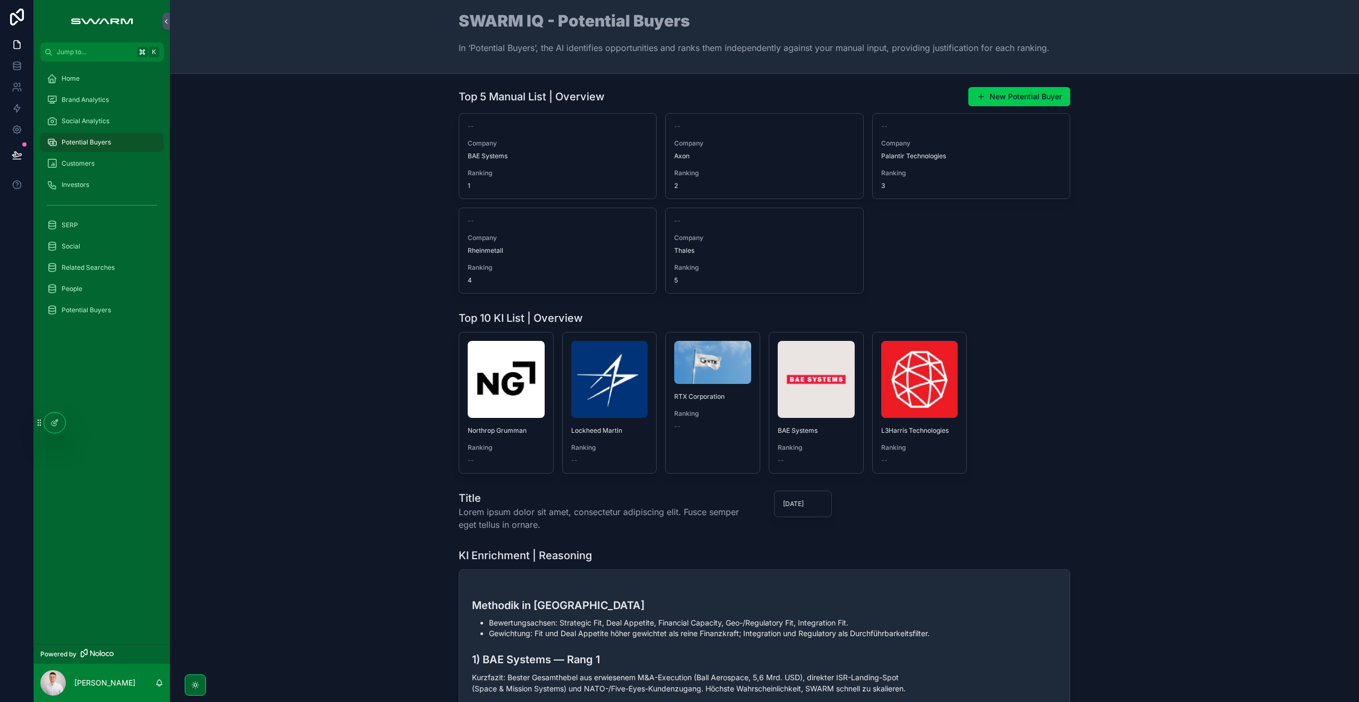
click at [1052, 358] on div "Northrop Grumman Ranking -- Lockheed Martin Ranking -- RTX Corporation Ranking …" at bounding box center [763, 403] width 611 height 142
click at [1059, 278] on div "-- Company BAE Systems Ranking 1 -- Company Axon Ranking 2 -- Company Palantir …" at bounding box center [763, 203] width 611 height 180
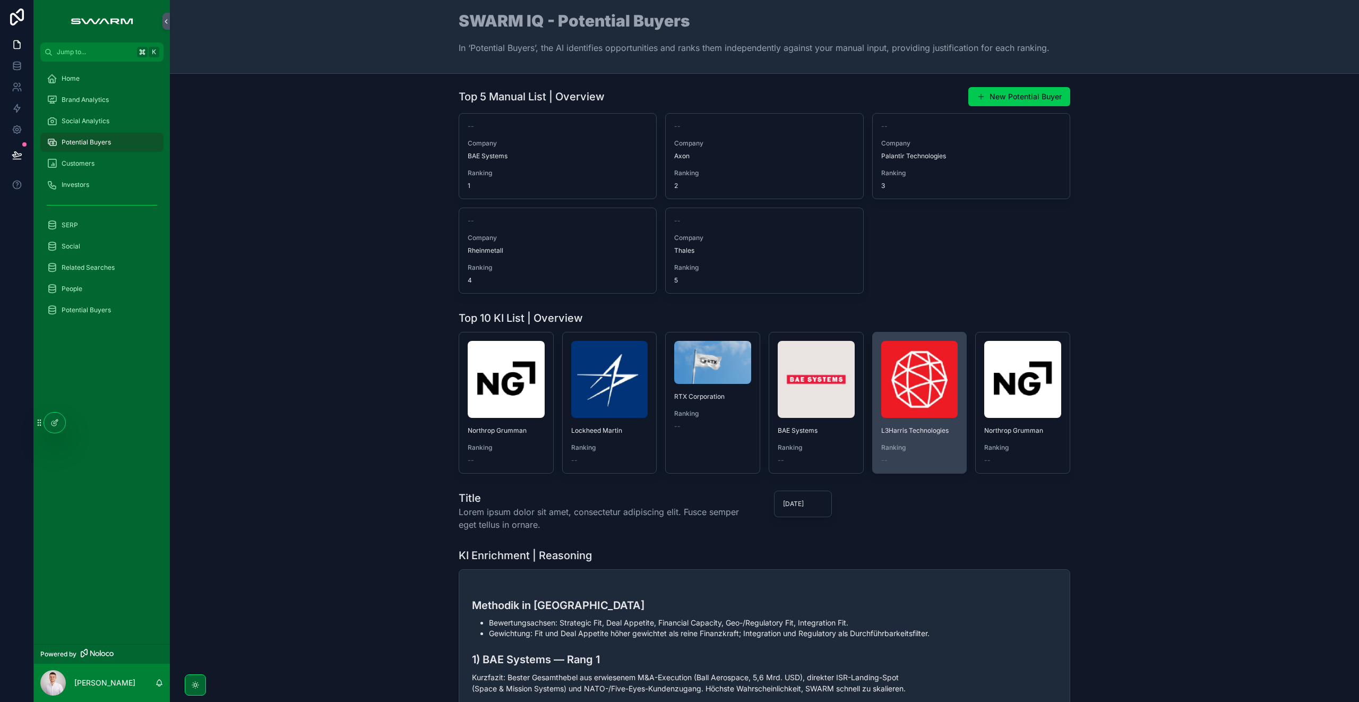
click at [933, 396] on img "scrollable content" at bounding box center [919, 379] width 77 height 77
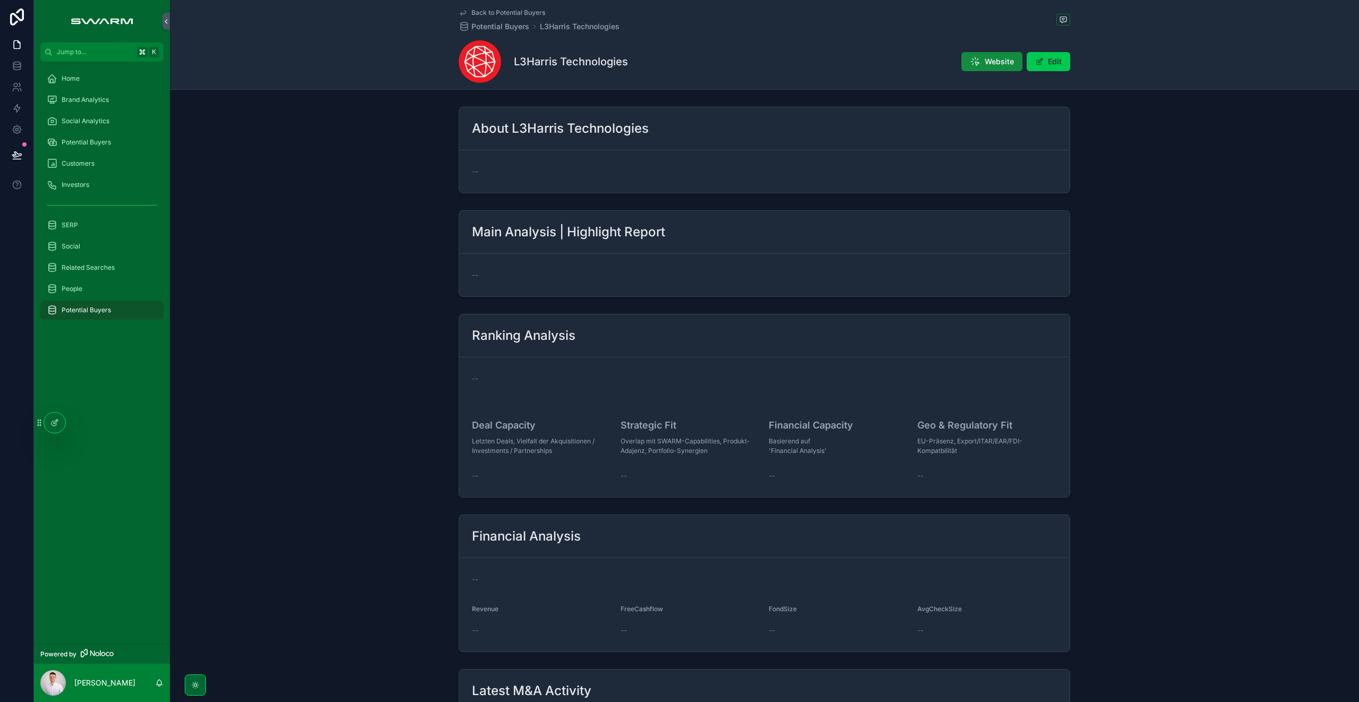
click at [101, 142] on span "Potential Buyers" at bounding box center [86, 142] width 49 height 8
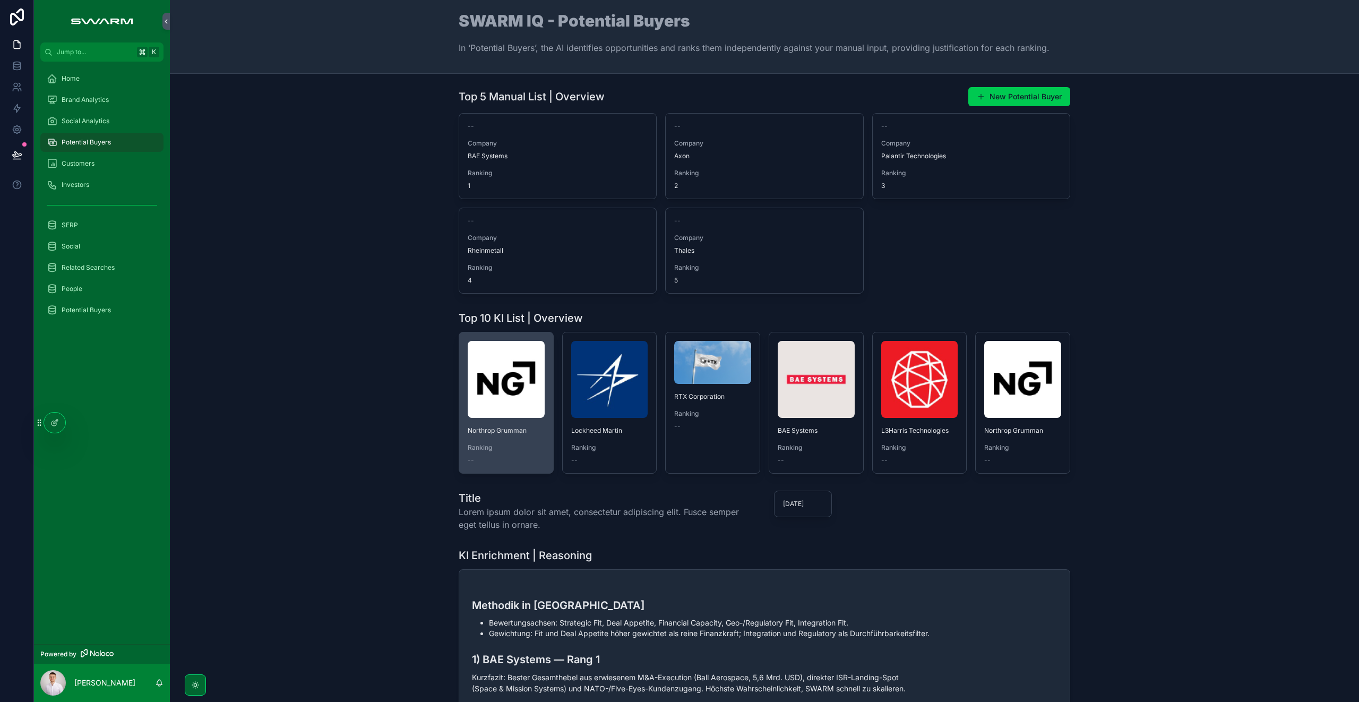
click at [463, 402] on div "Northrop Grumman Ranking --" at bounding box center [506, 402] width 94 height 141
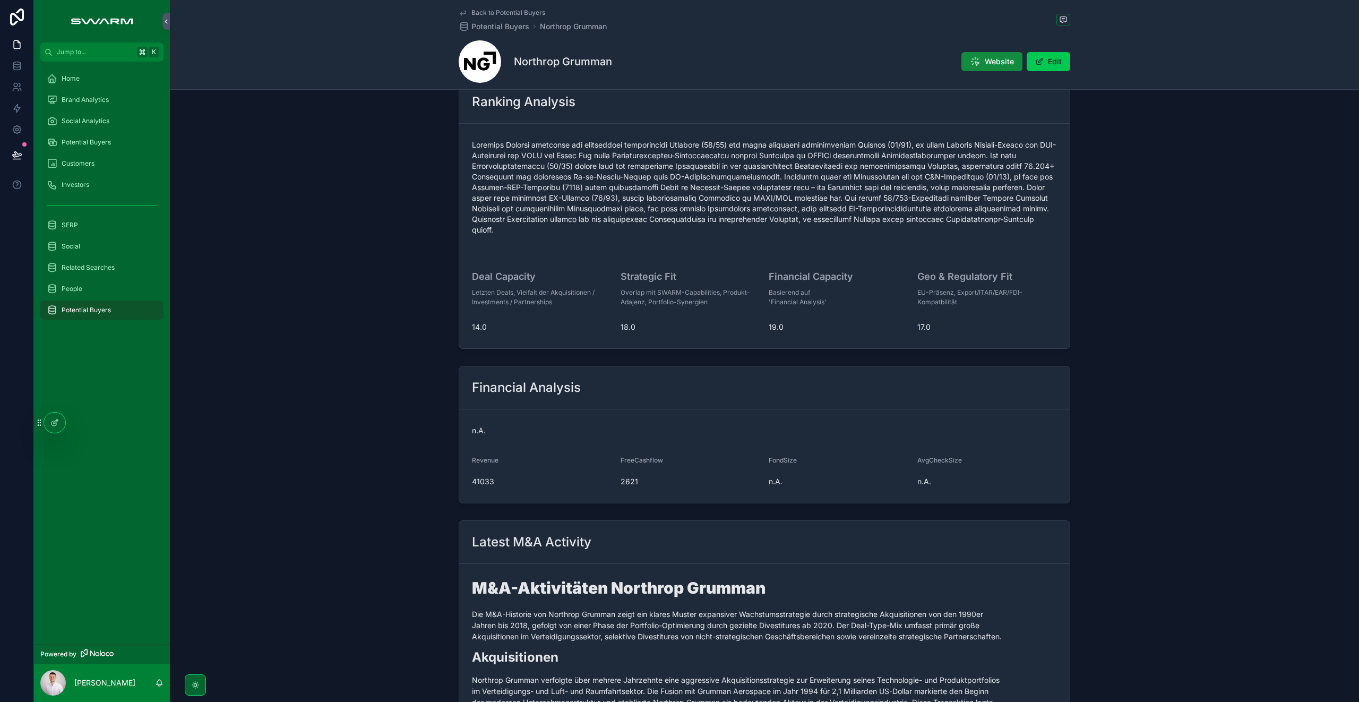
scroll to position [972, 0]
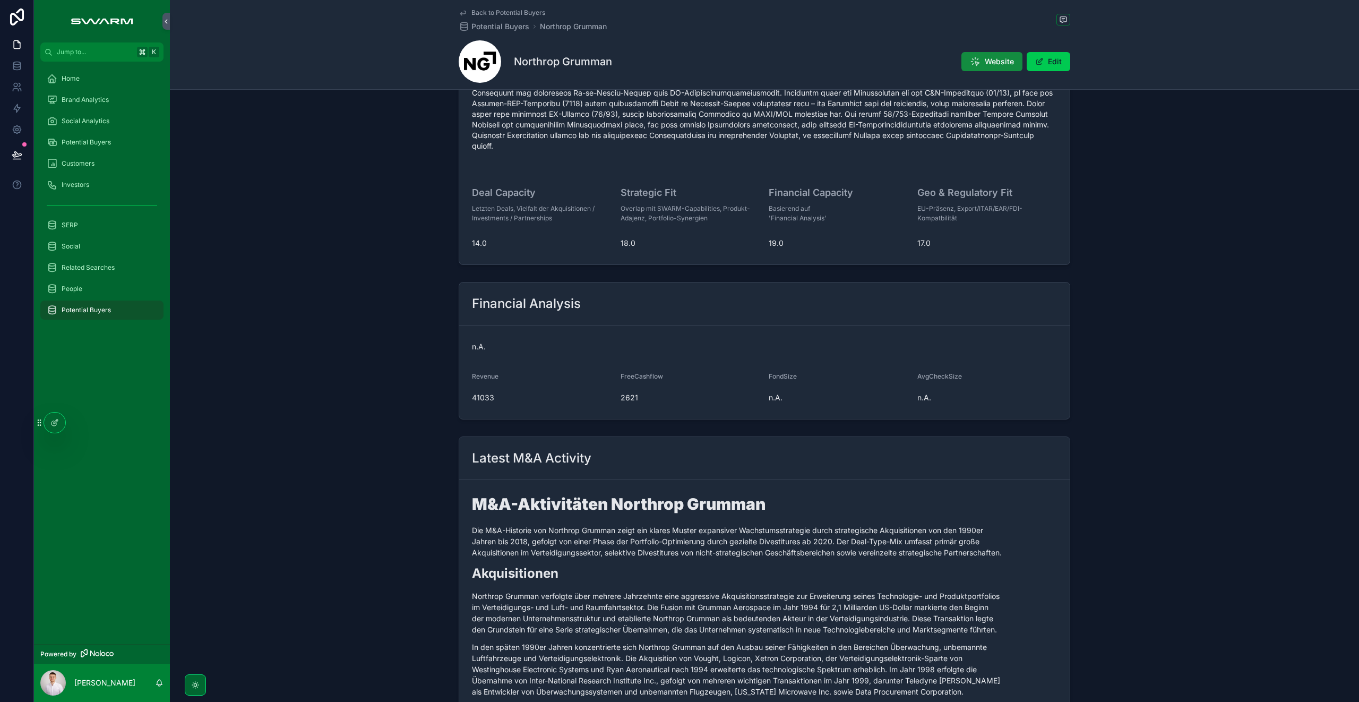
click at [367, 364] on div "Financial Analysis n.A. Revenue 41033 FreeCashflow 2621 FondSize n.A. AvgCheckS…" at bounding box center [764, 351] width 1189 height 146
click at [50, 424] on icon at bounding box center [54, 422] width 8 height 8
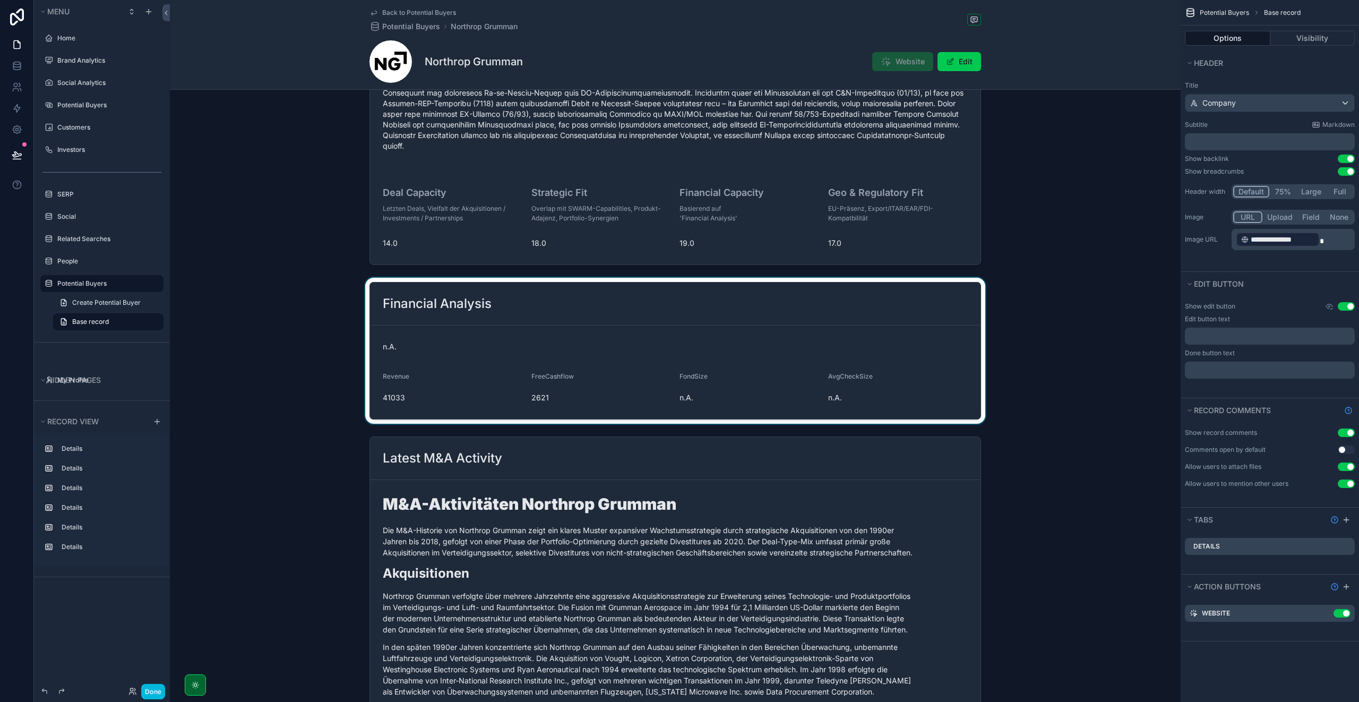
click at [478, 331] on div "scrollable content" at bounding box center [675, 351] width 1010 height 146
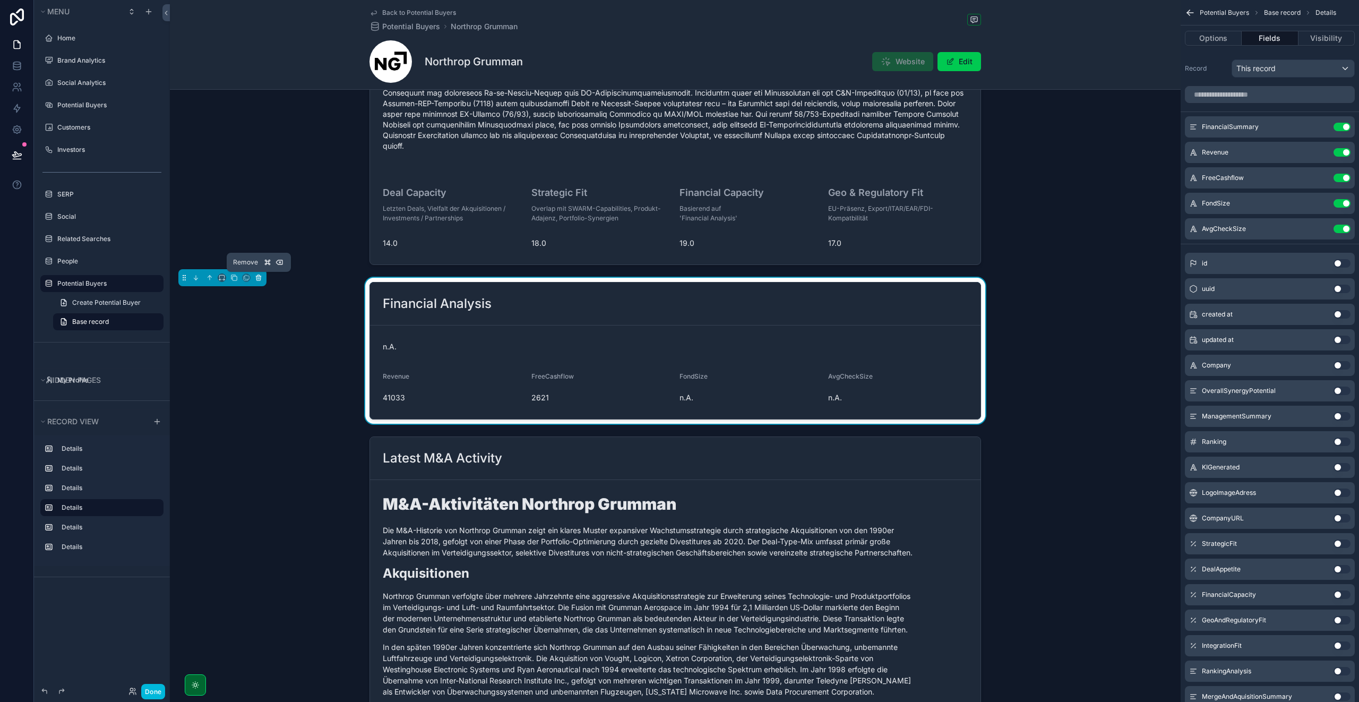
click at [258, 278] on icon "scrollable content" at bounding box center [258, 278] width 0 height 2
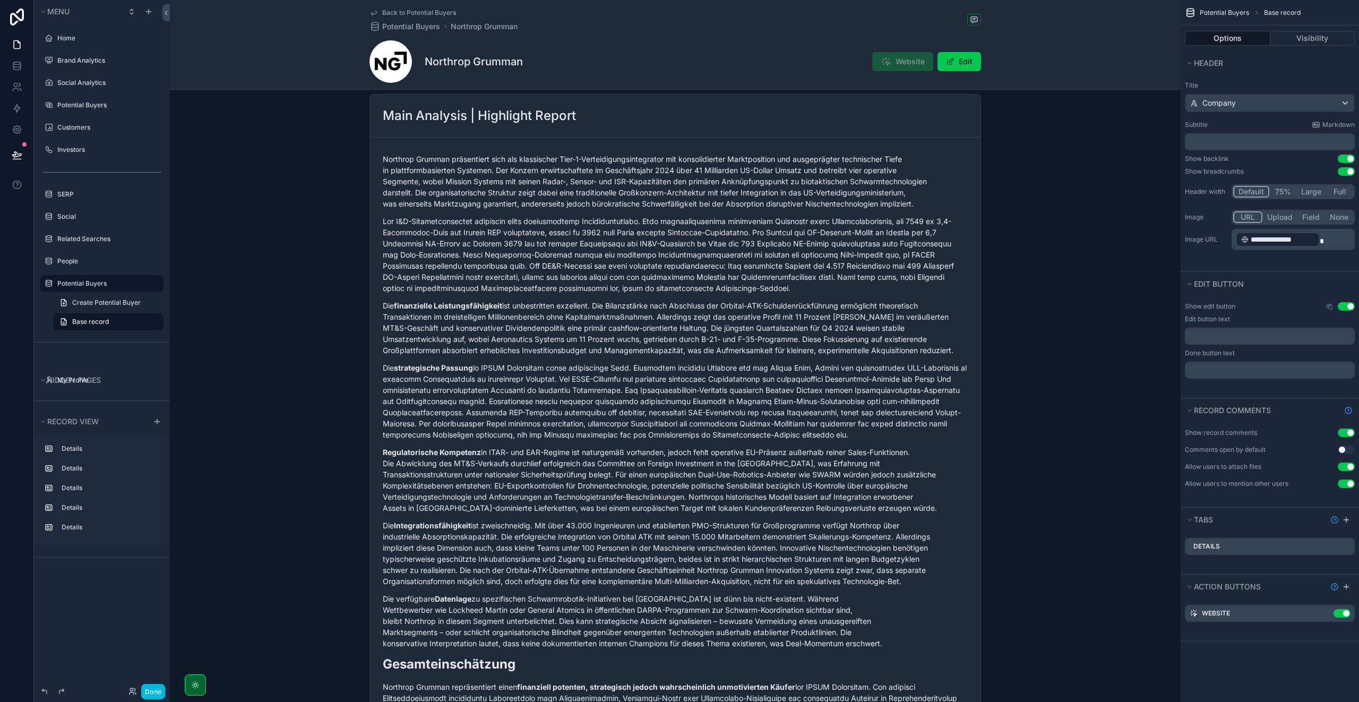
scroll to position [0, 0]
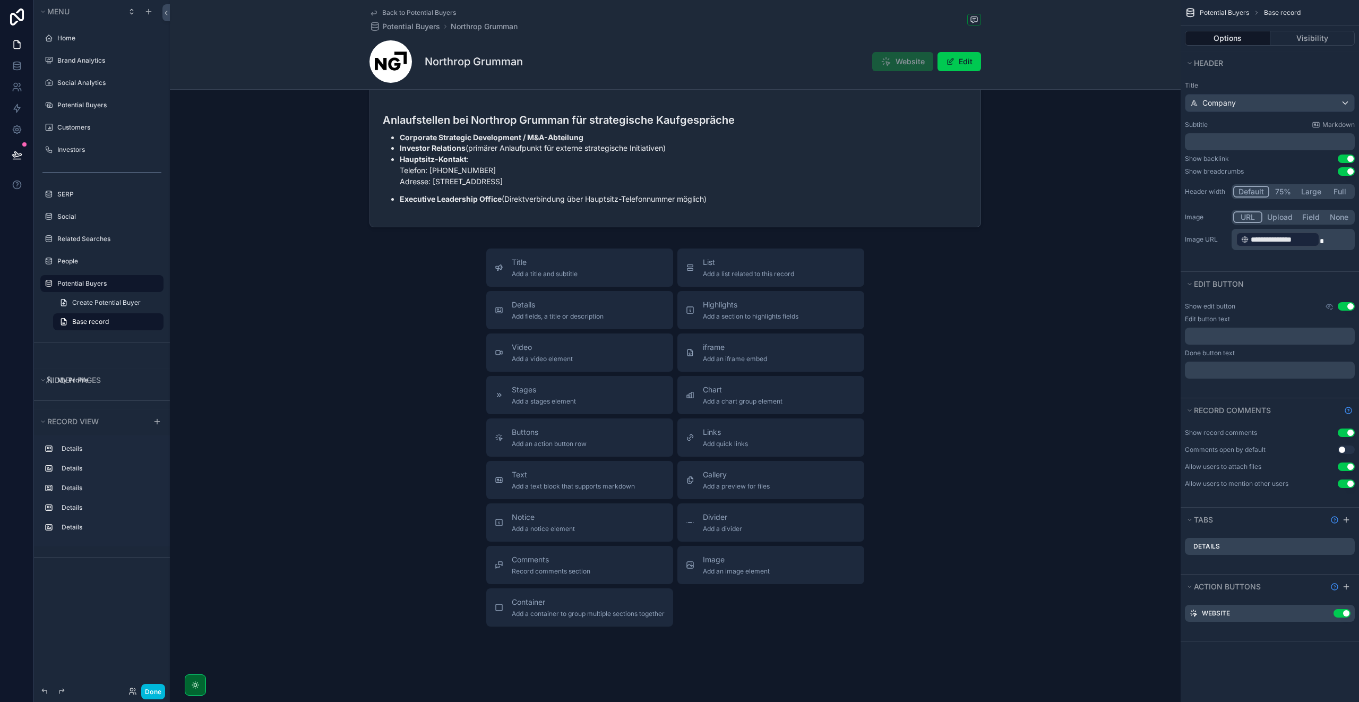
drag, startPoint x: 150, startPoint y: 688, endPoint x: 153, endPoint y: 683, distance: 5.6
click at [150, 687] on button "Done" at bounding box center [153, 690] width 24 height 15
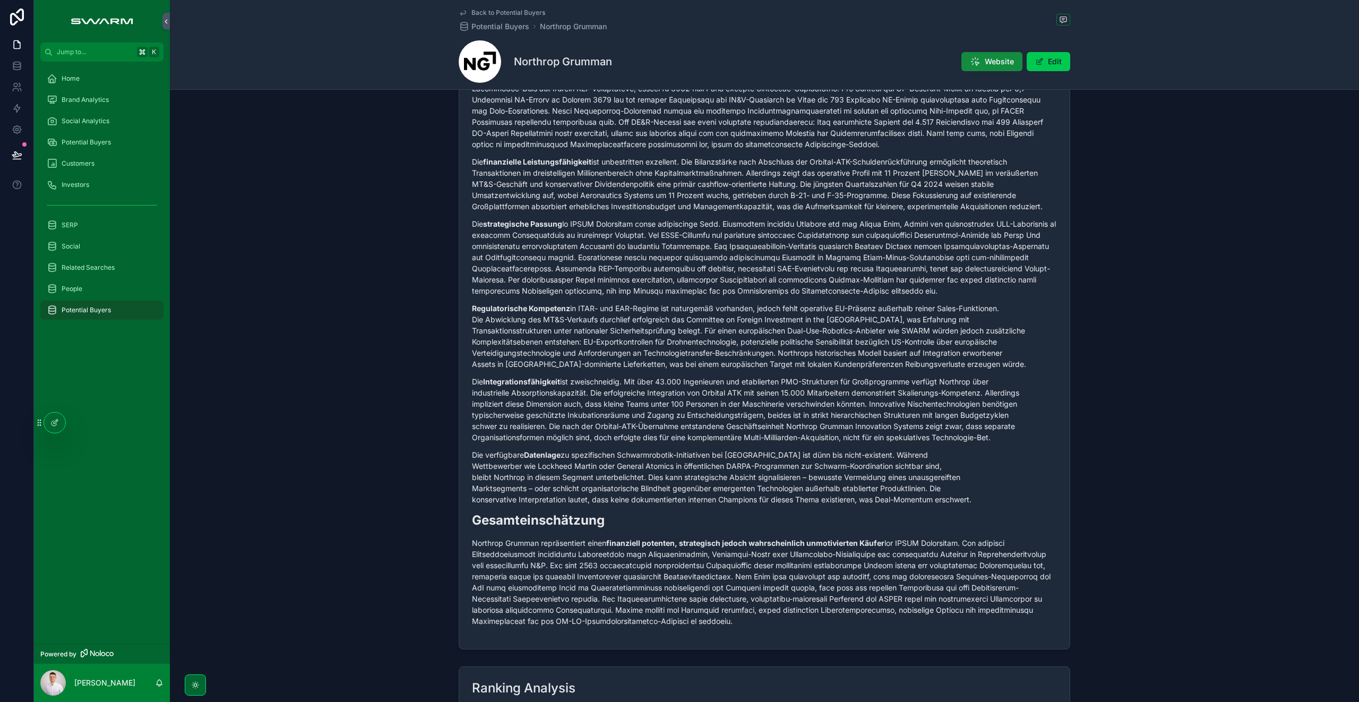
scroll to position [304, 0]
click at [102, 139] on span "Potential Buyers" at bounding box center [86, 142] width 49 height 8
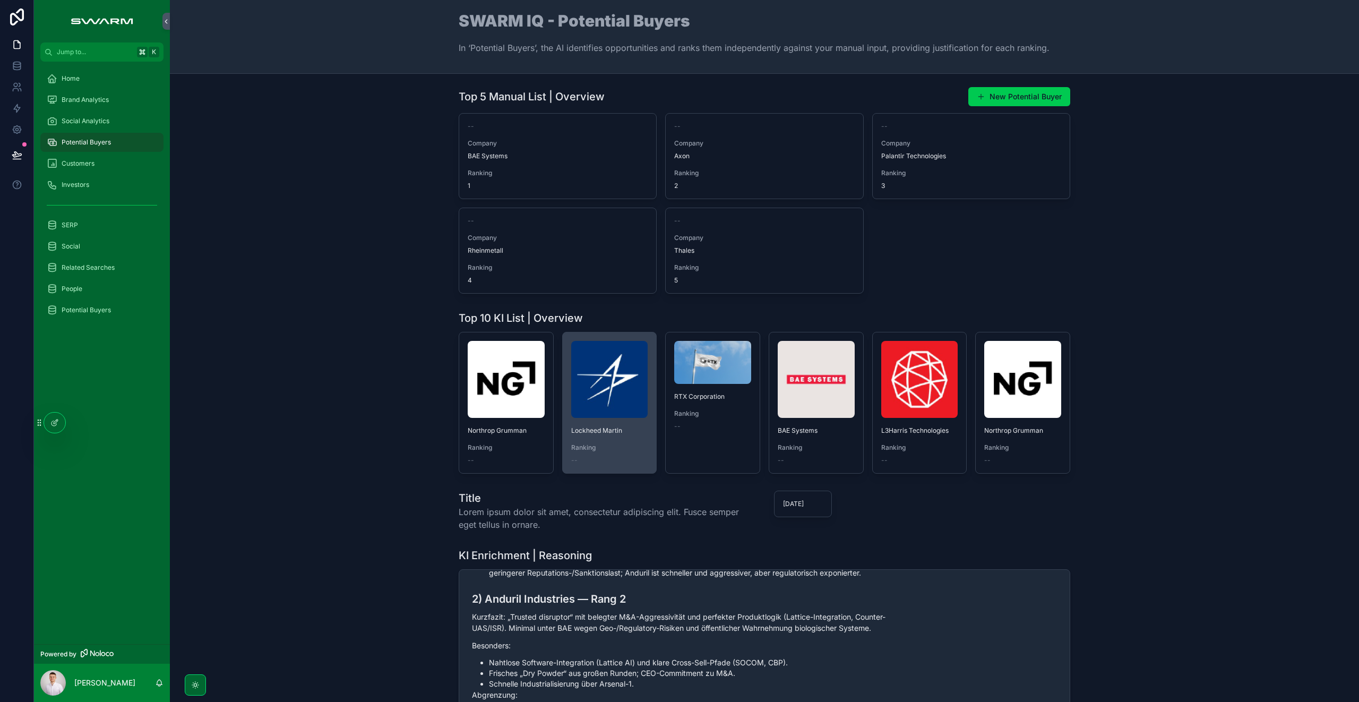
click at [618, 383] on img "scrollable content" at bounding box center [609, 379] width 77 height 77
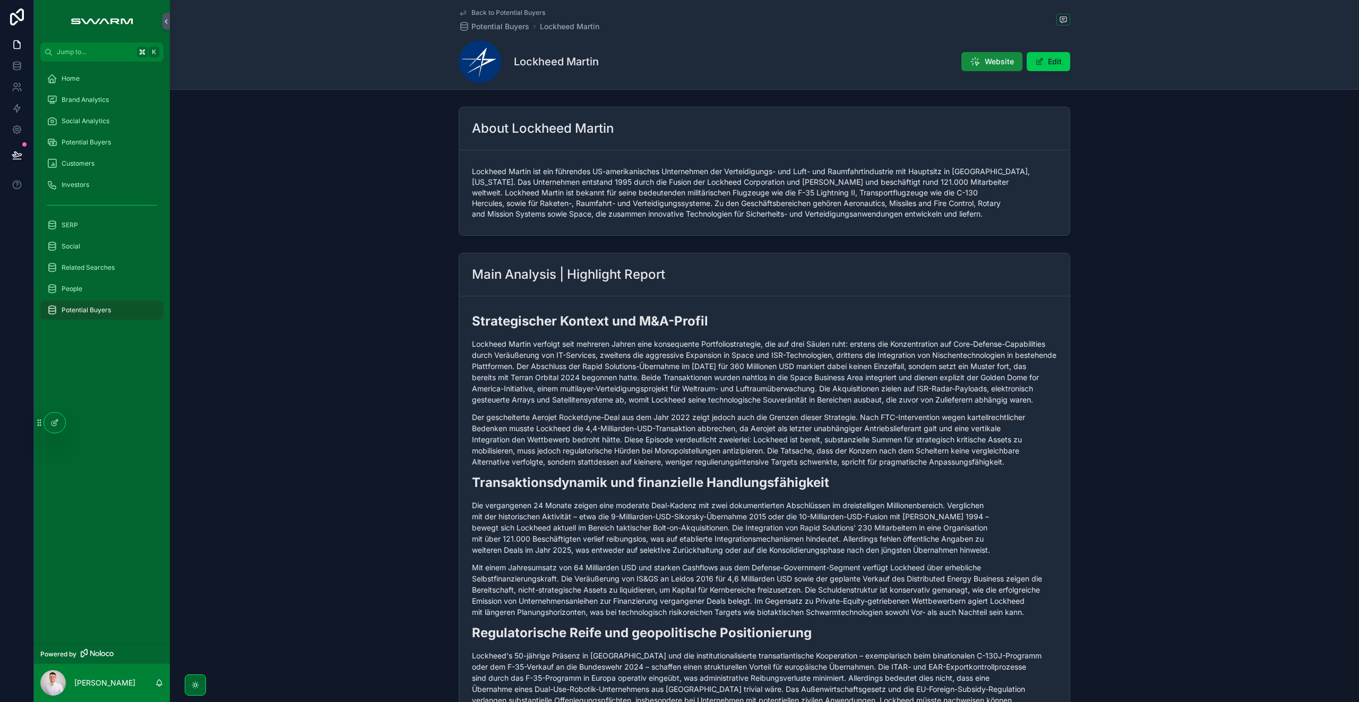
click at [100, 137] on div "Potential Buyers" at bounding box center [102, 142] width 110 height 17
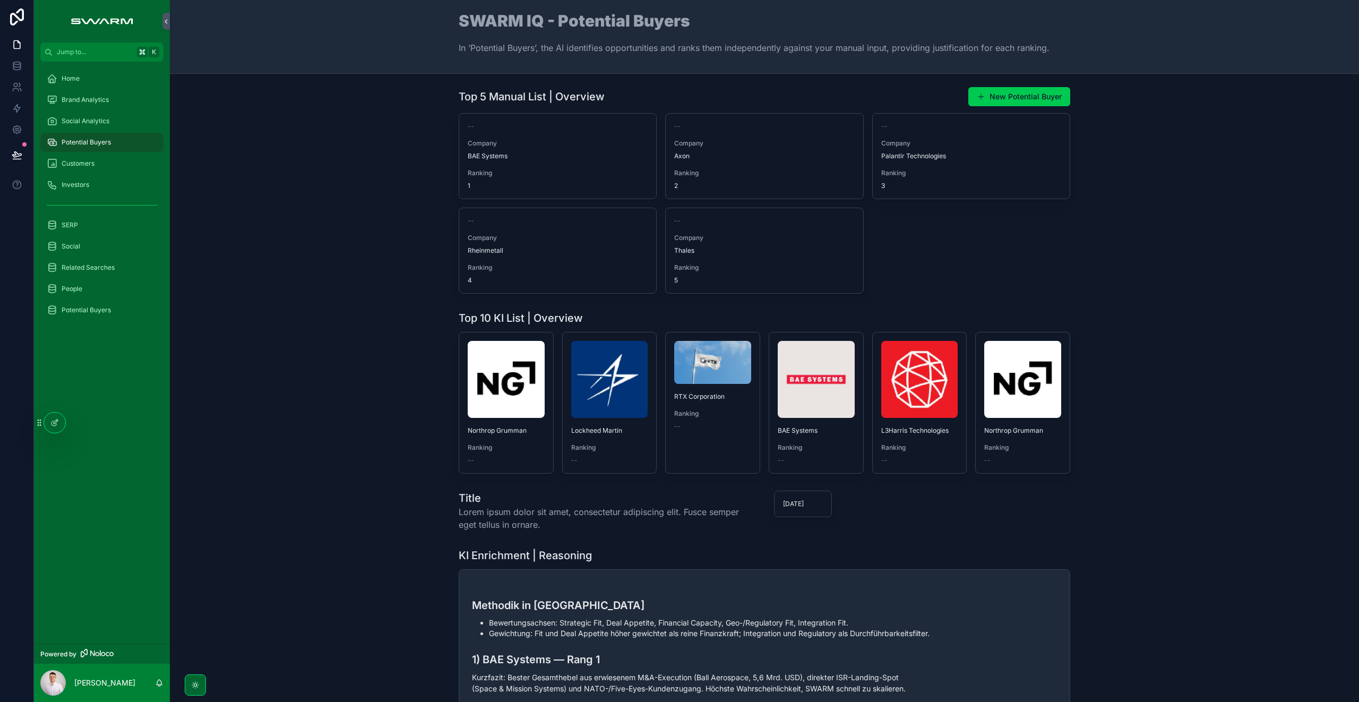
click at [105, 120] on span "Social Analytics" at bounding box center [86, 121] width 48 height 8
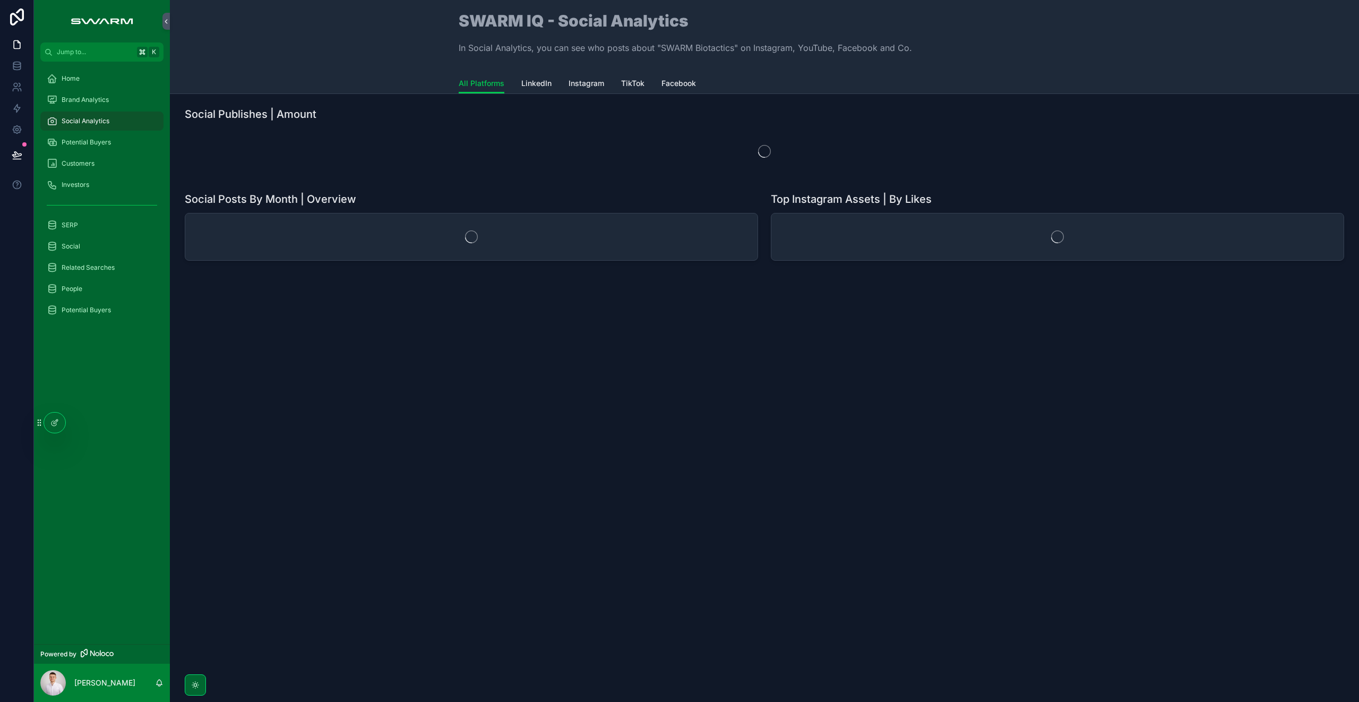
click at [111, 142] on div "Potential Buyers" at bounding box center [102, 142] width 110 height 17
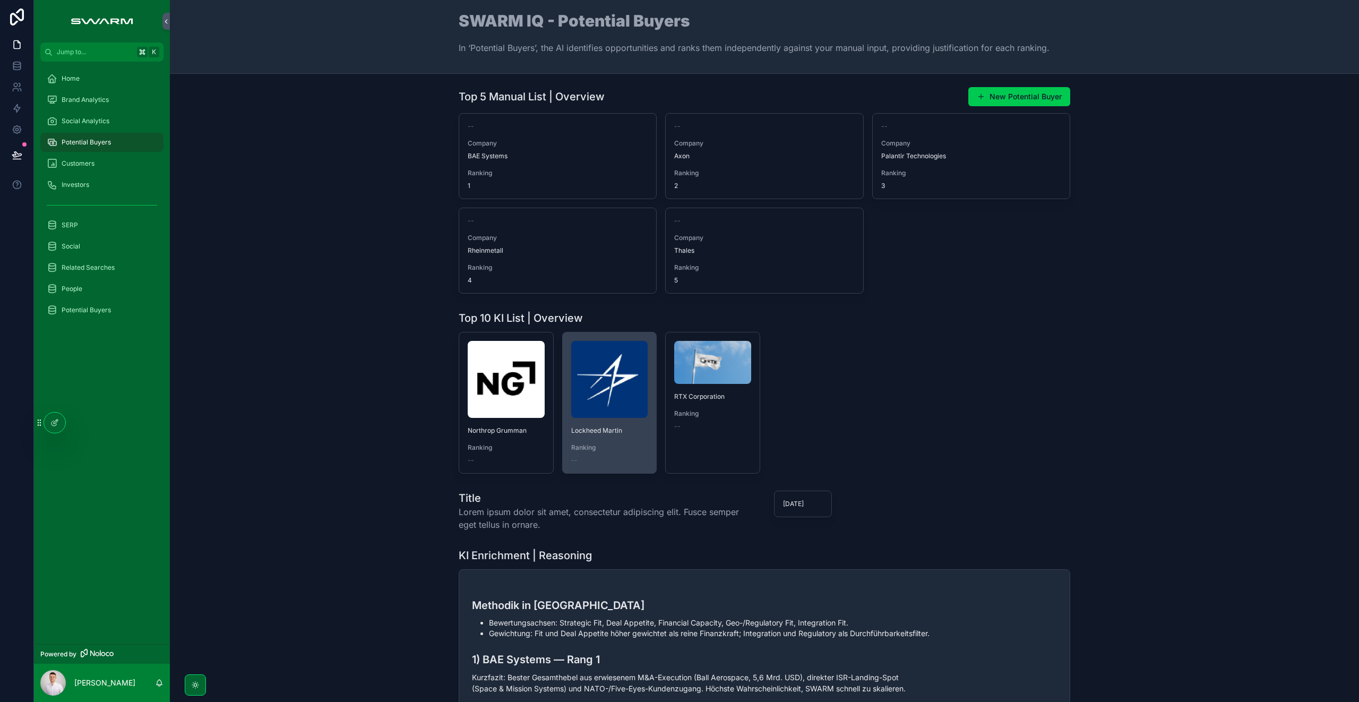
click at [627, 395] on img "scrollable content" at bounding box center [609, 379] width 77 height 77
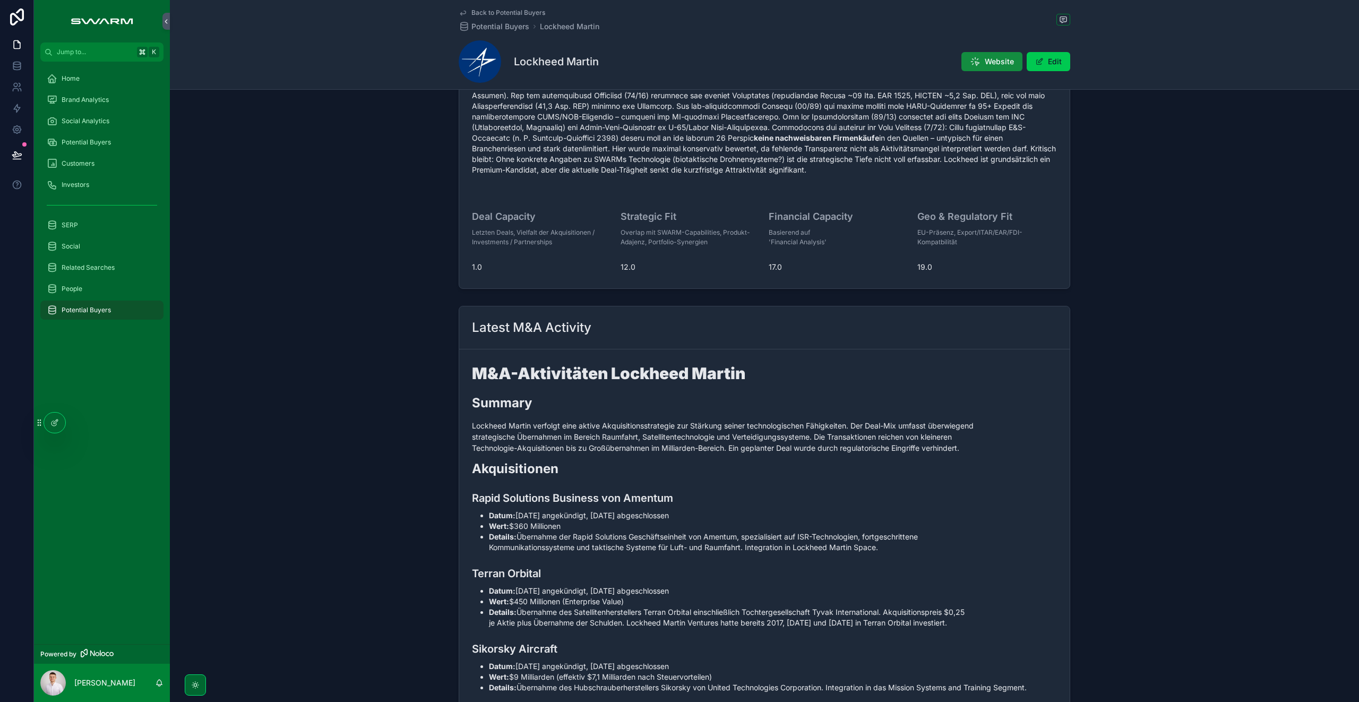
scroll to position [985, 0]
click at [1087, 315] on div "Latest M&A Activity M&A-Aktivitäten Lockheed Martin Summary Lockheed Martin ver…" at bounding box center [764, 657] width 1189 height 710
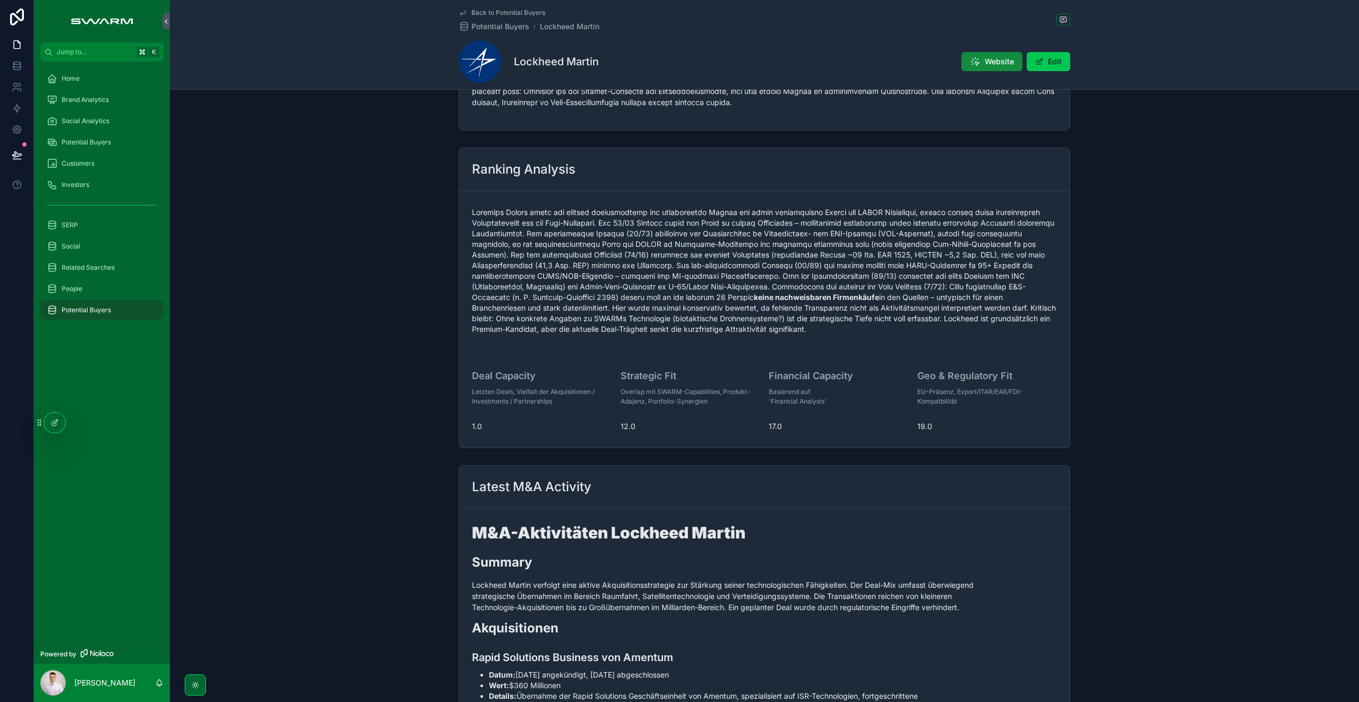
scroll to position [862, 0]
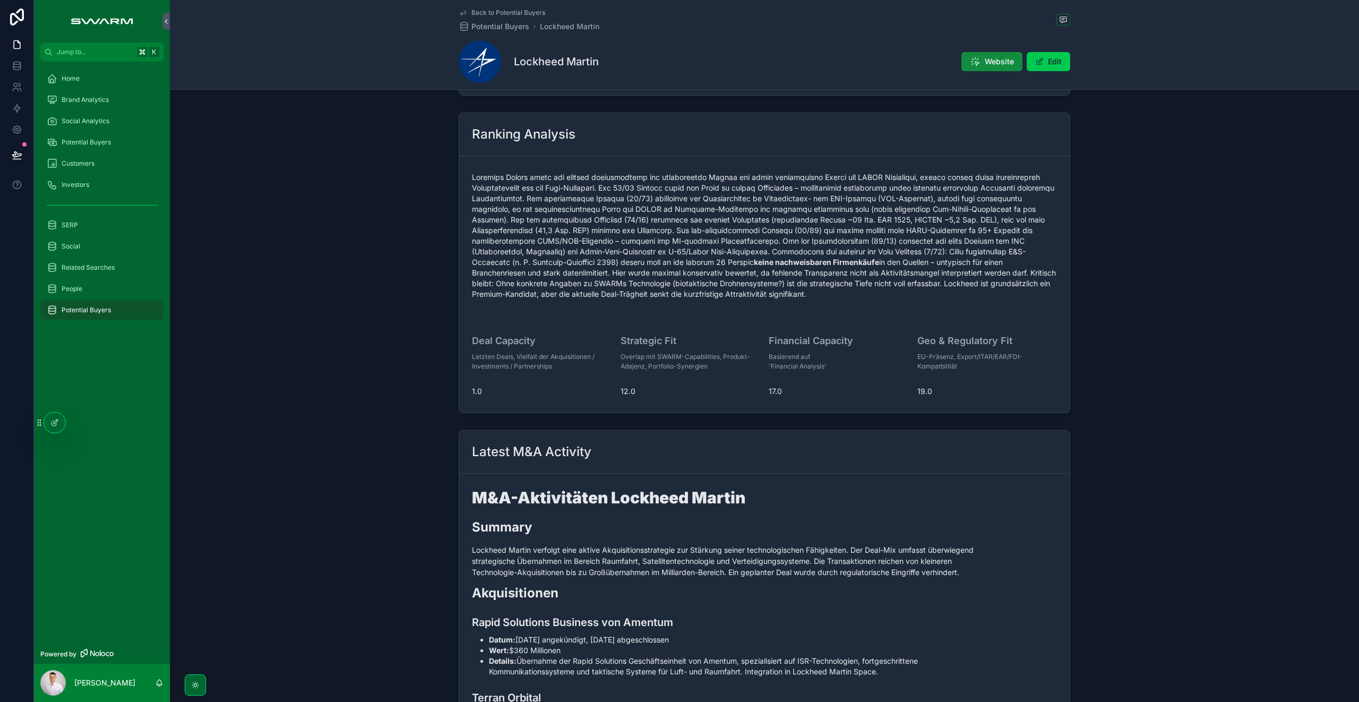
click at [89, 149] on div "Potential Buyers" at bounding box center [102, 142] width 110 height 17
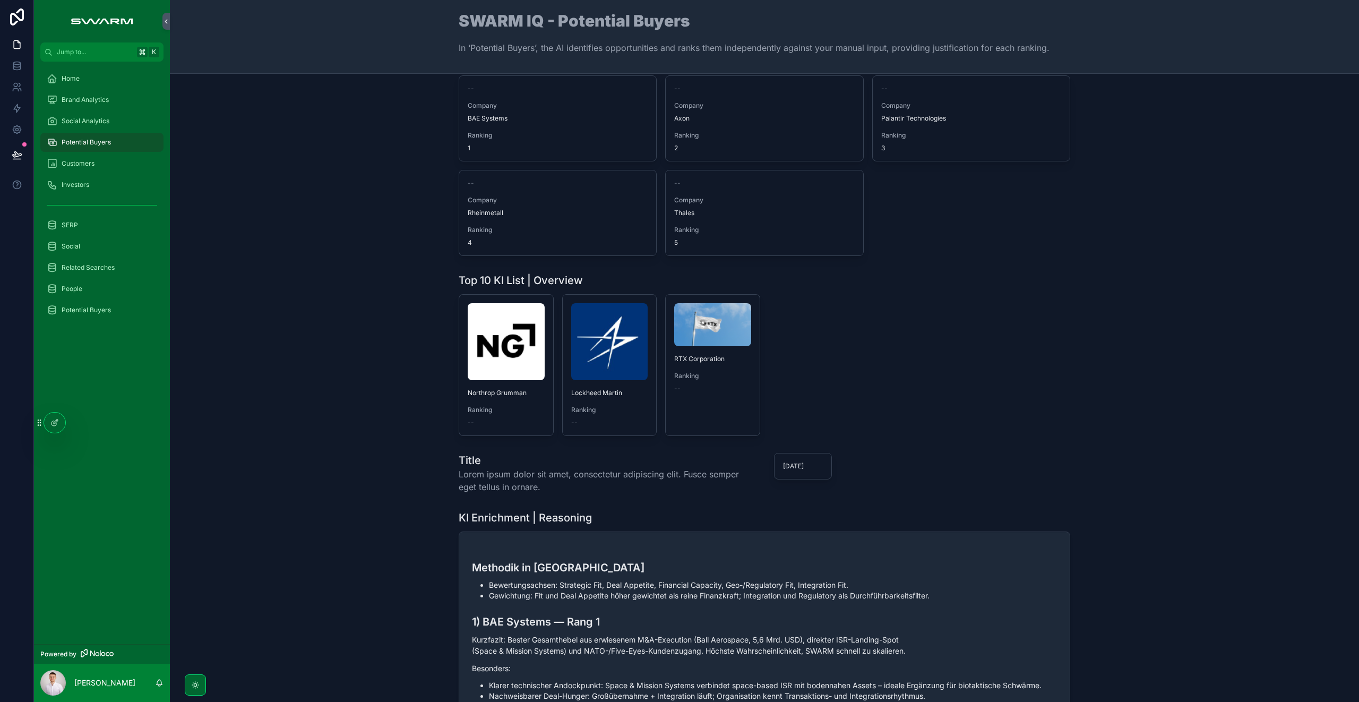
scroll to position [45, 0]
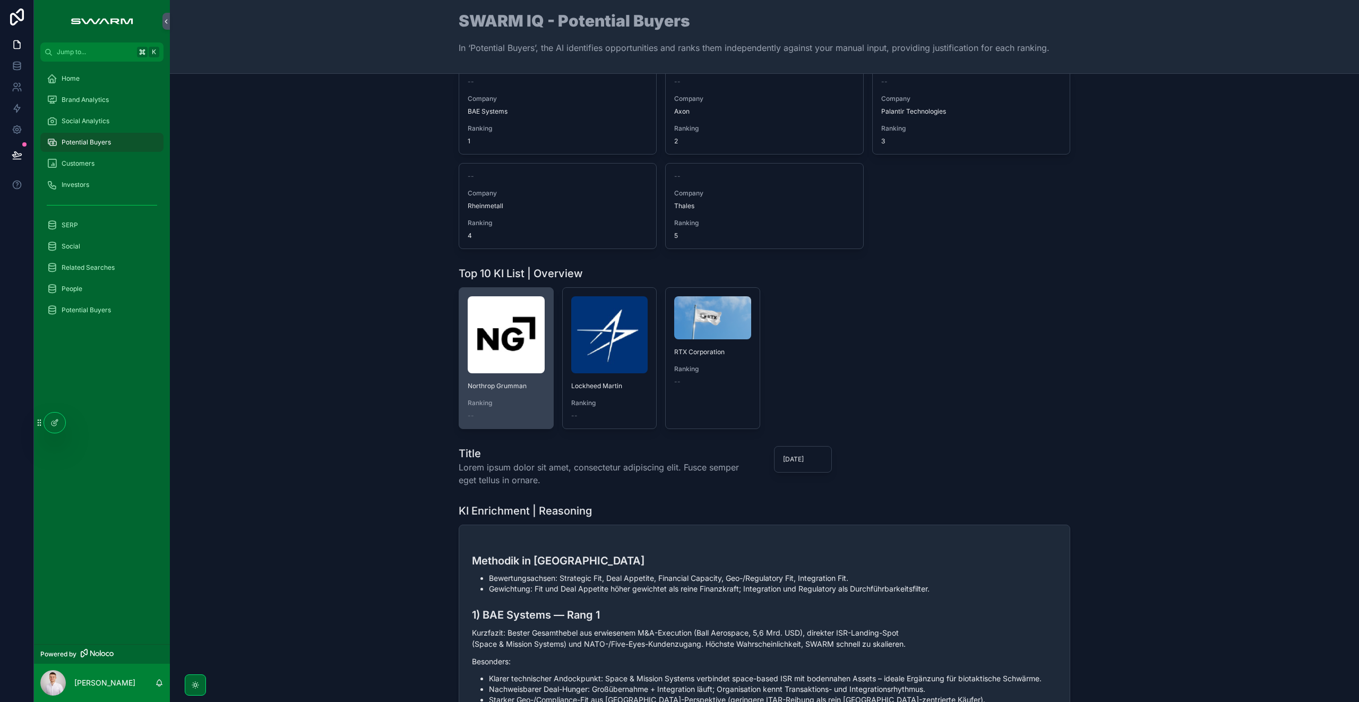
click at [492, 343] on img "scrollable content" at bounding box center [506, 334] width 77 height 77
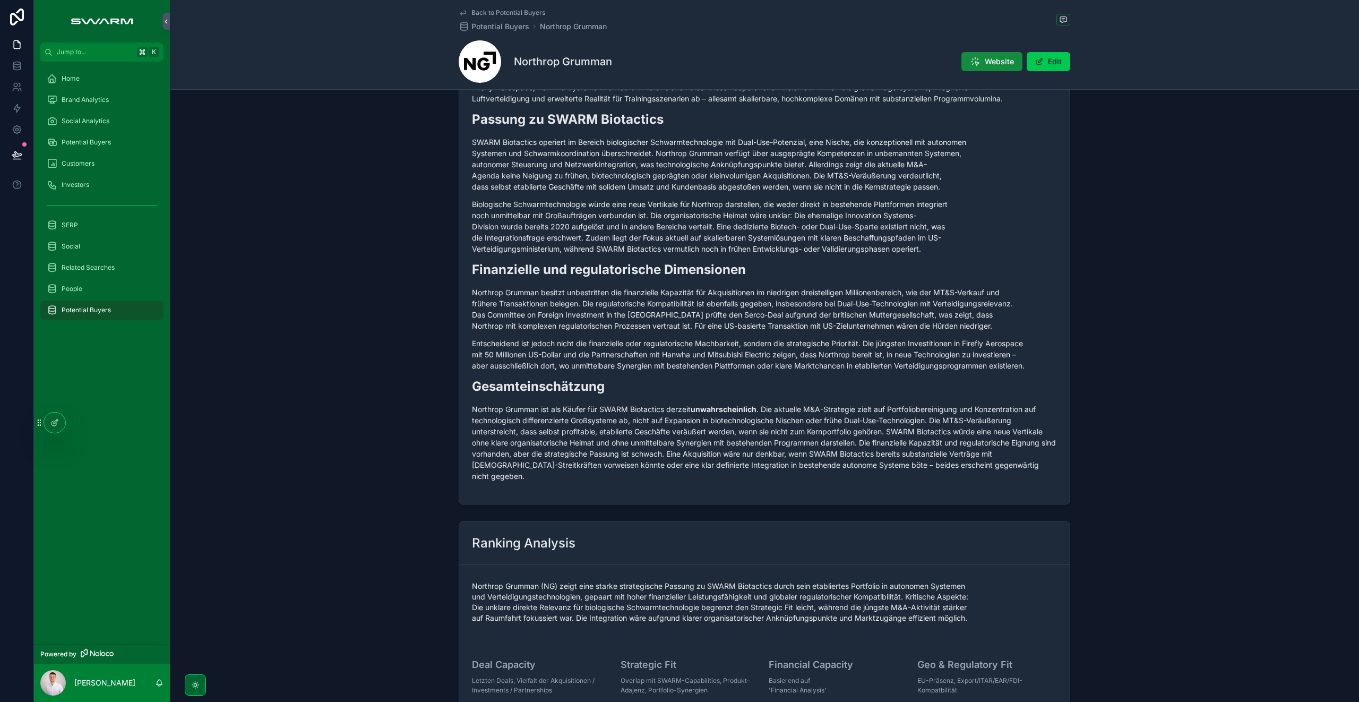
scroll to position [435, 0]
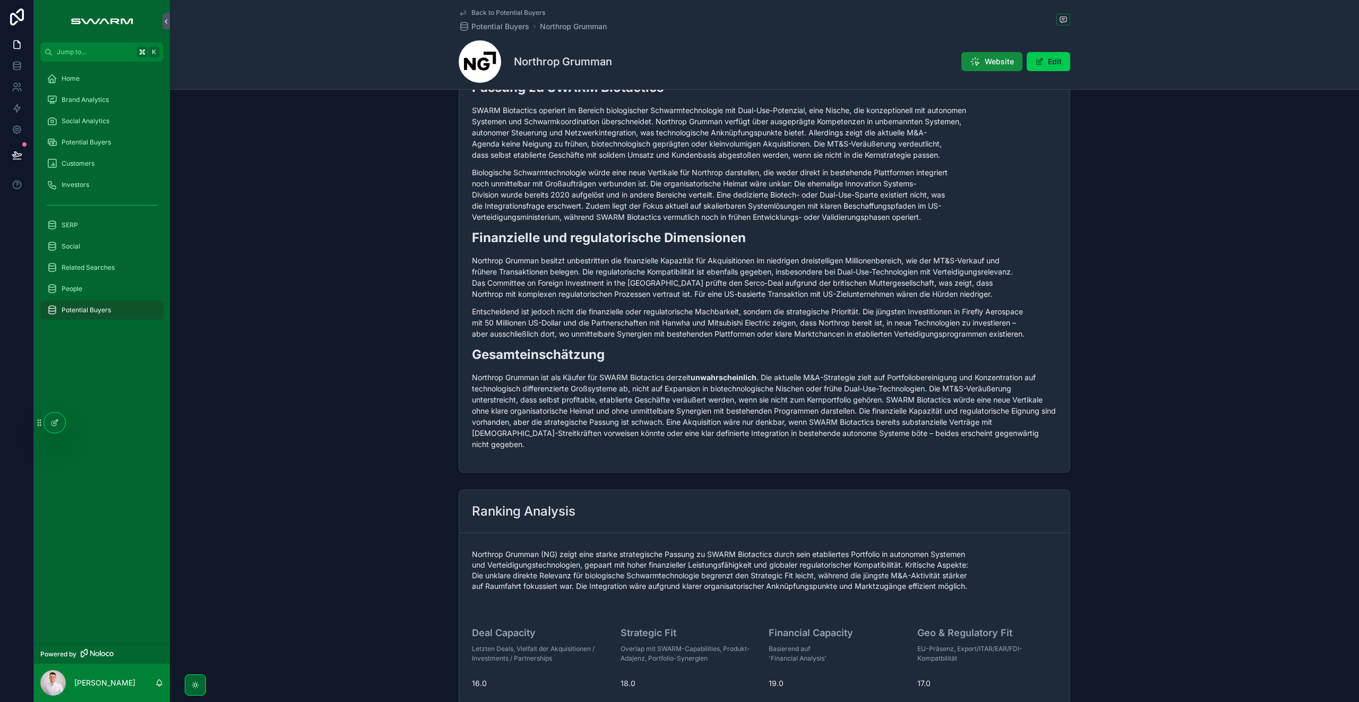
click at [105, 137] on div "Potential Buyers" at bounding box center [102, 142] width 110 height 17
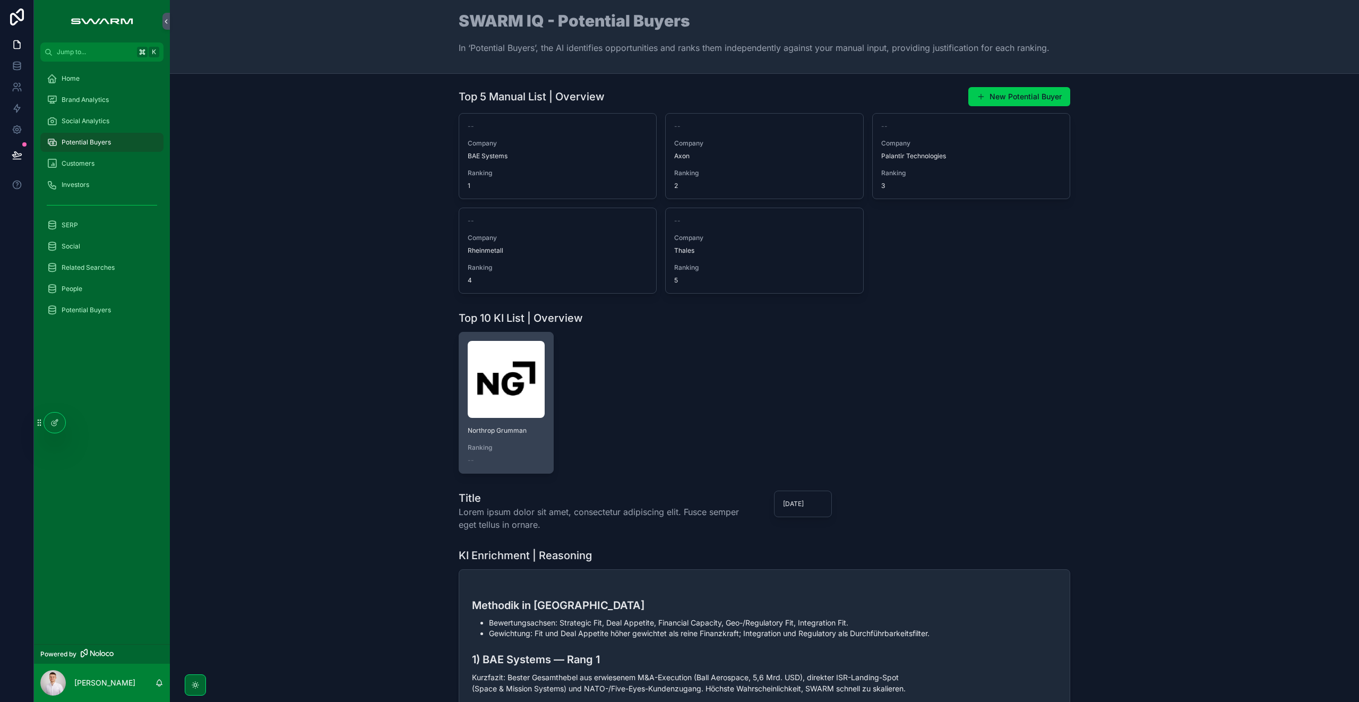
click at [503, 409] on img "scrollable content" at bounding box center [506, 379] width 77 height 77
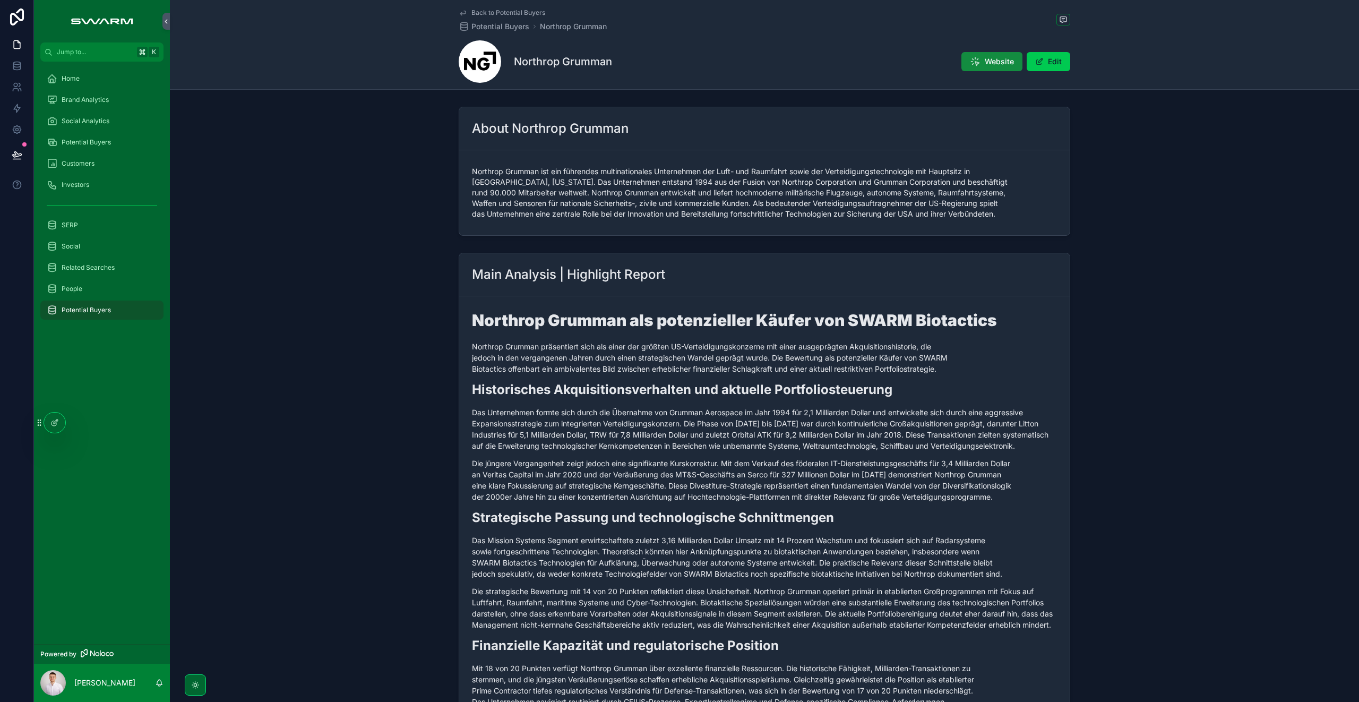
click at [123, 137] on div "Potential Buyers" at bounding box center [102, 142] width 110 height 17
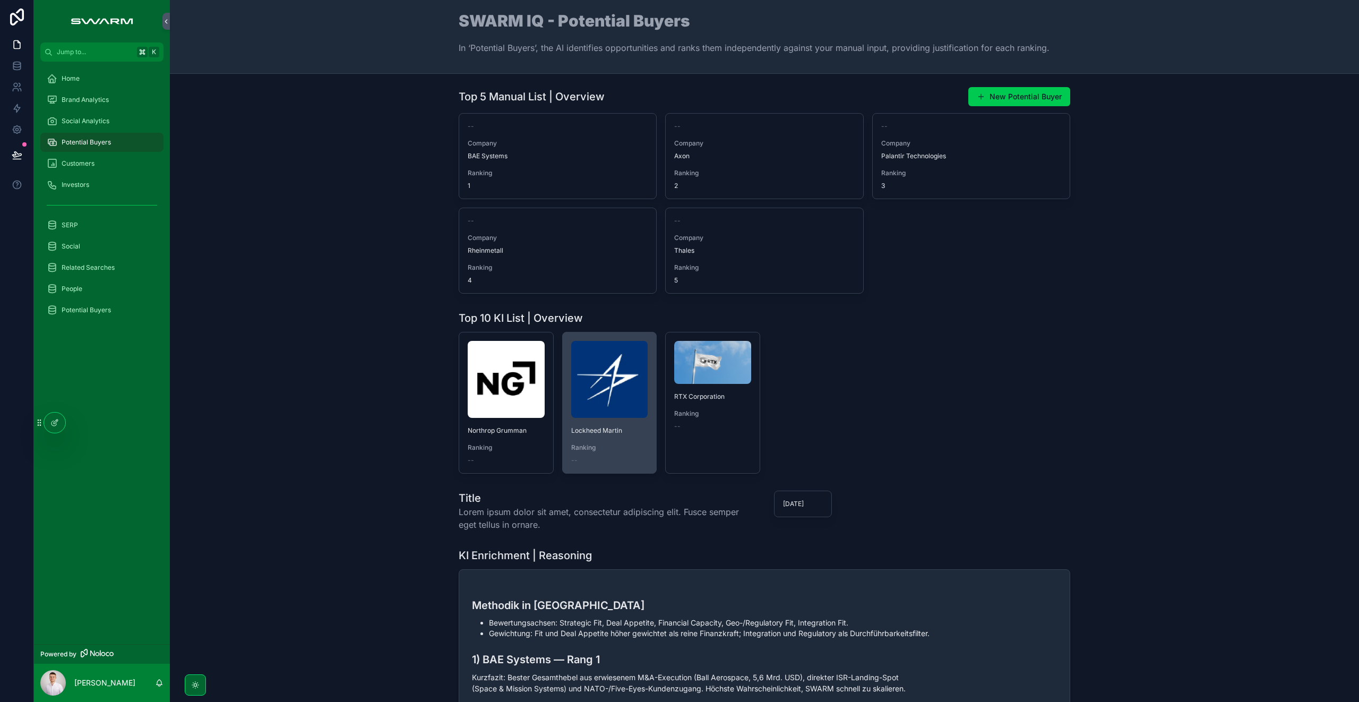
click at [563, 386] on div "Lockheed Martin Ranking --" at bounding box center [610, 402] width 94 height 141
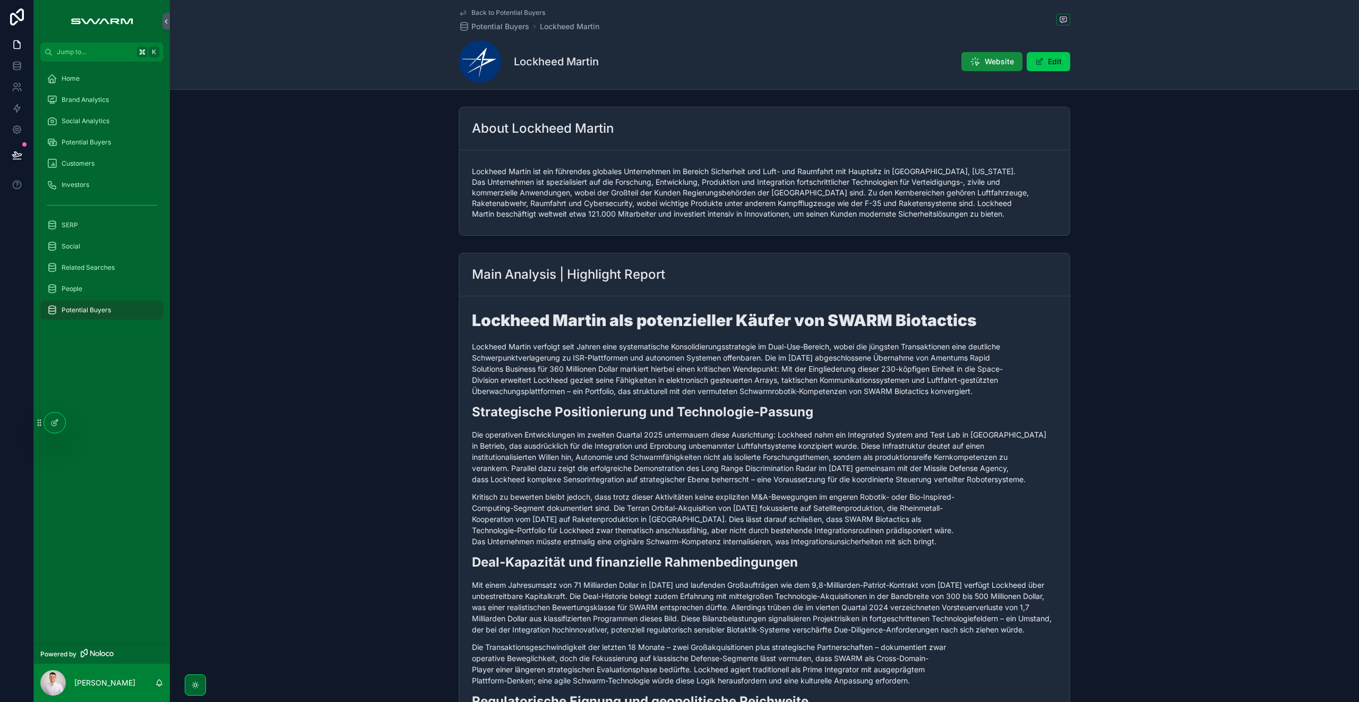
click at [93, 129] on link "Social Analytics" at bounding box center [101, 120] width 123 height 19
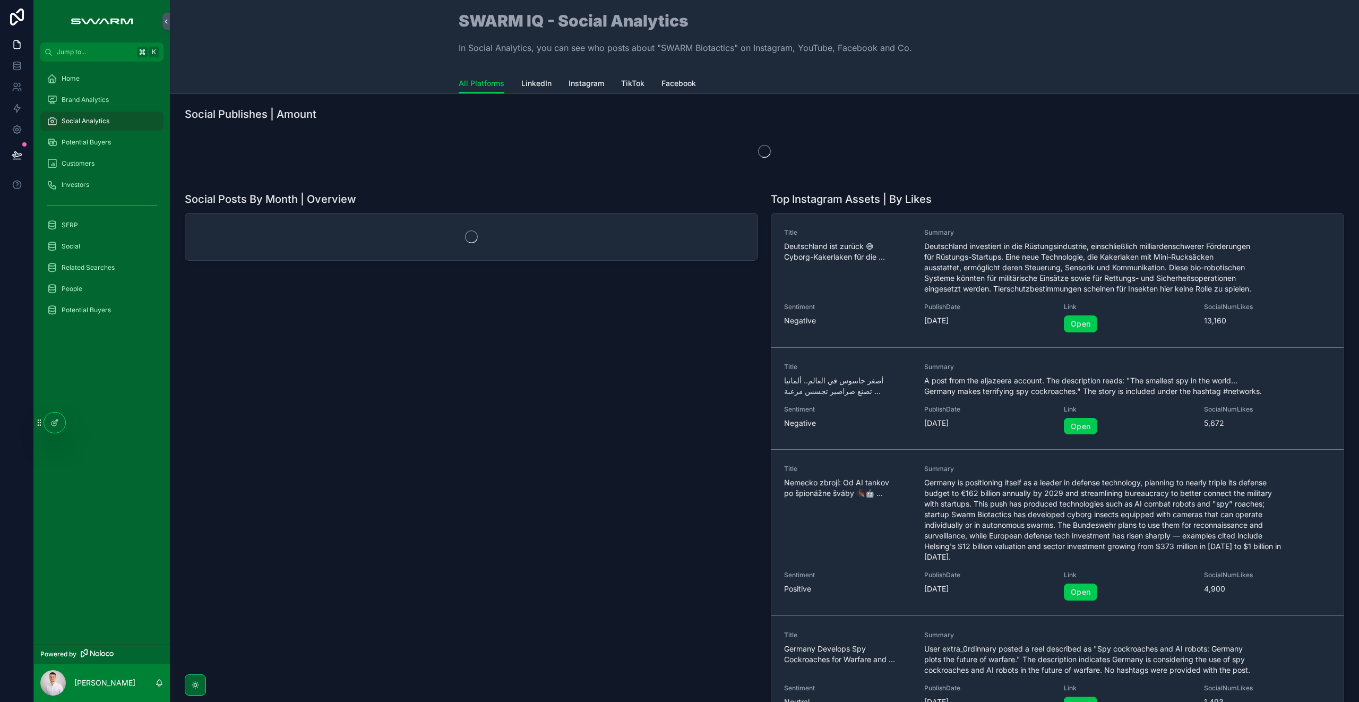
click at [107, 143] on span "Potential Buyers" at bounding box center [86, 142] width 49 height 8
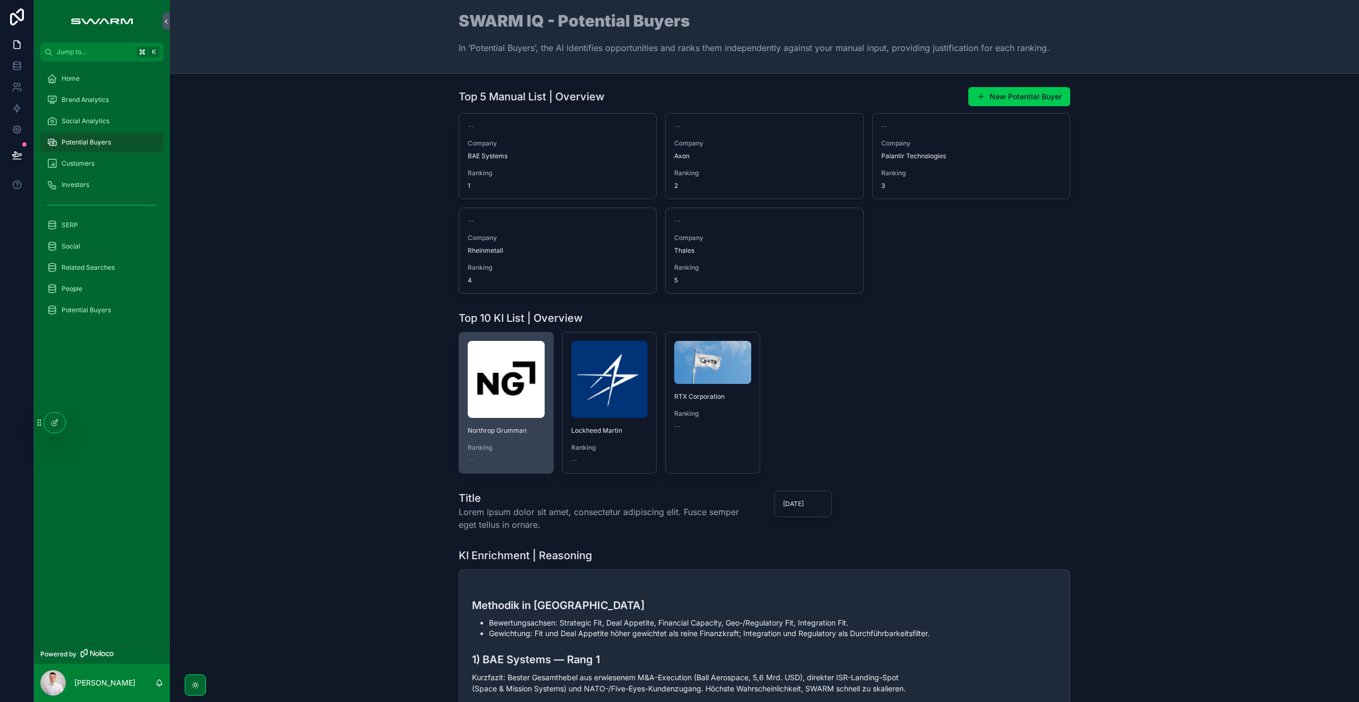
click at [499, 366] on img "scrollable content" at bounding box center [506, 379] width 77 height 77
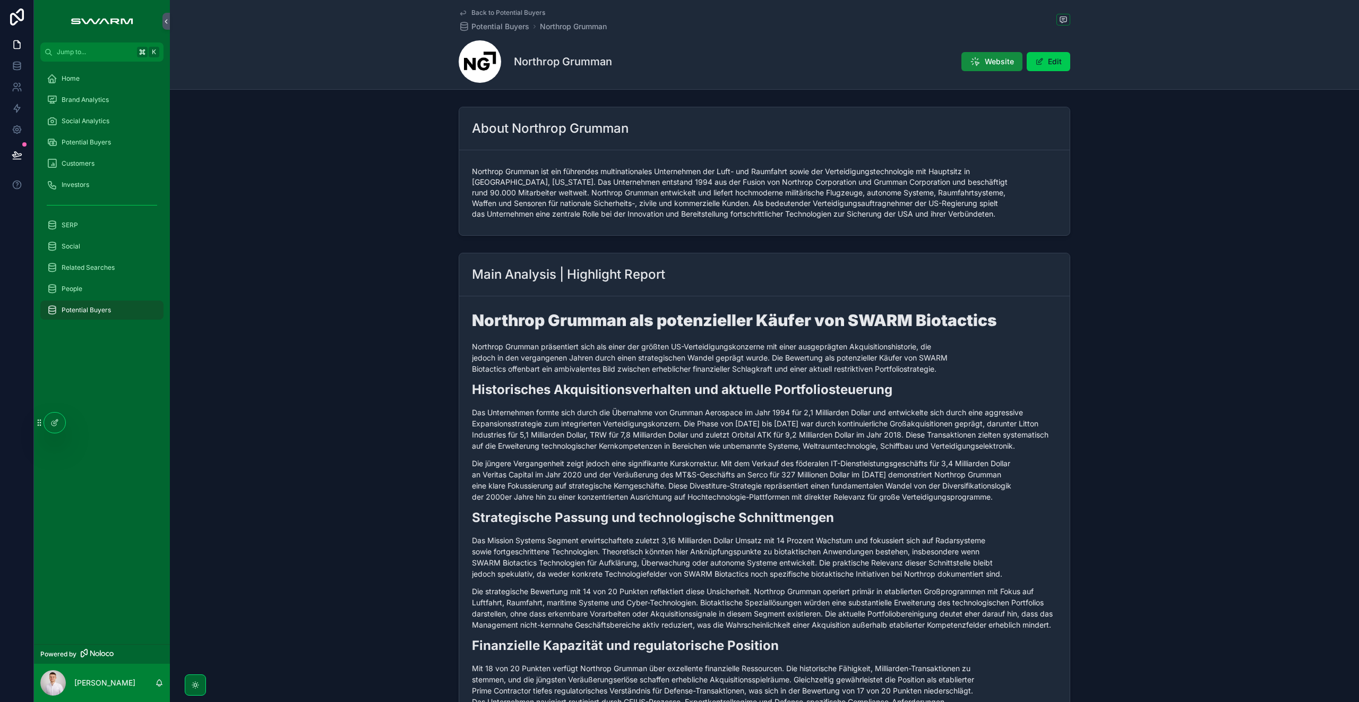
click at [100, 135] on div "Potential Buyers" at bounding box center [102, 142] width 110 height 17
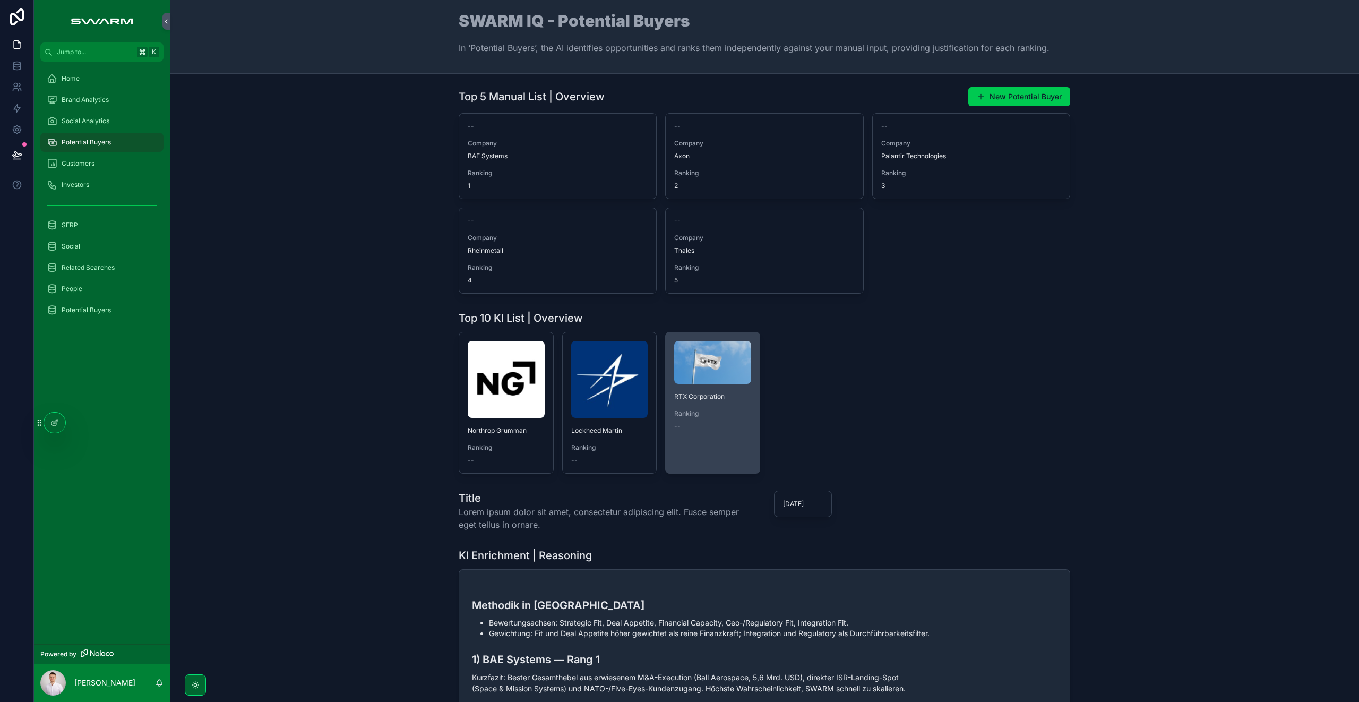
click at [722, 421] on div "Ranking --" at bounding box center [712, 419] width 77 height 21
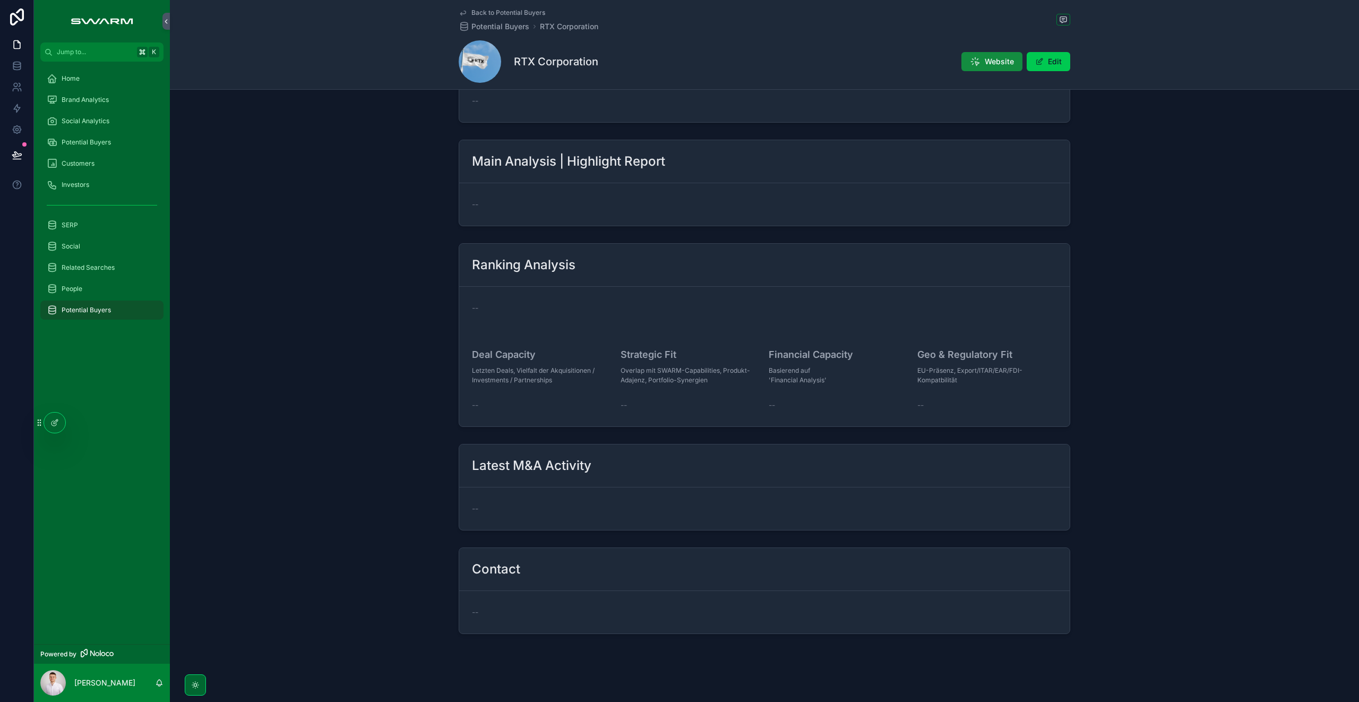
scroll to position [75, 0]
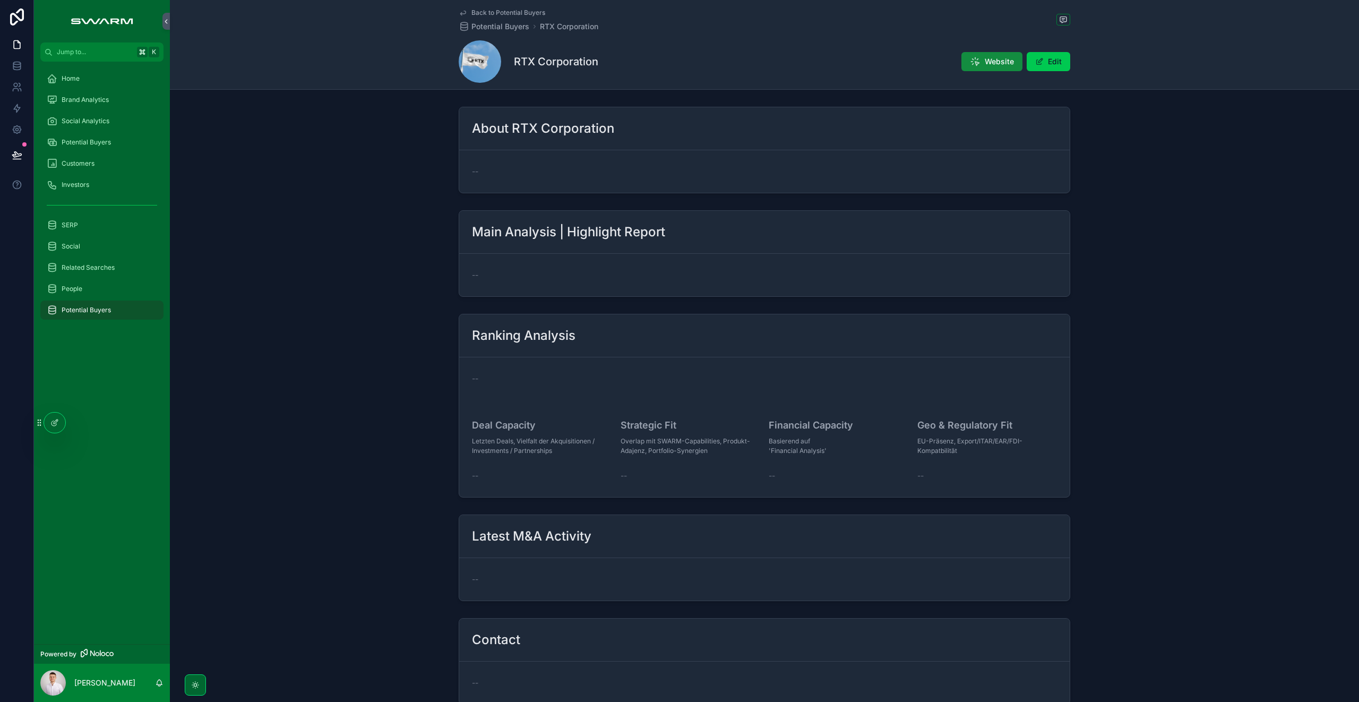
click at [101, 143] on span "Potential Buyers" at bounding box center [86, 142] width 49 height 8
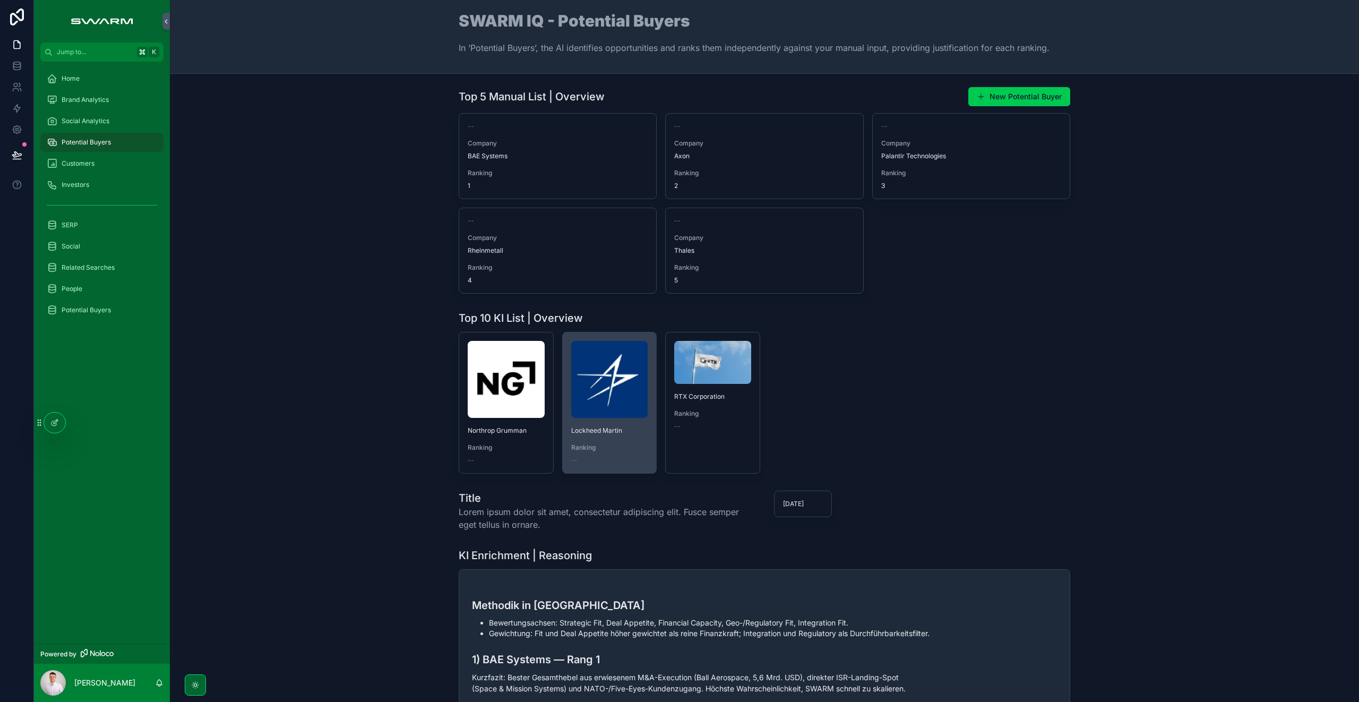
click at [590, 383] on img "scrollable content" at bounding box center [609, 379] width 77 height 77
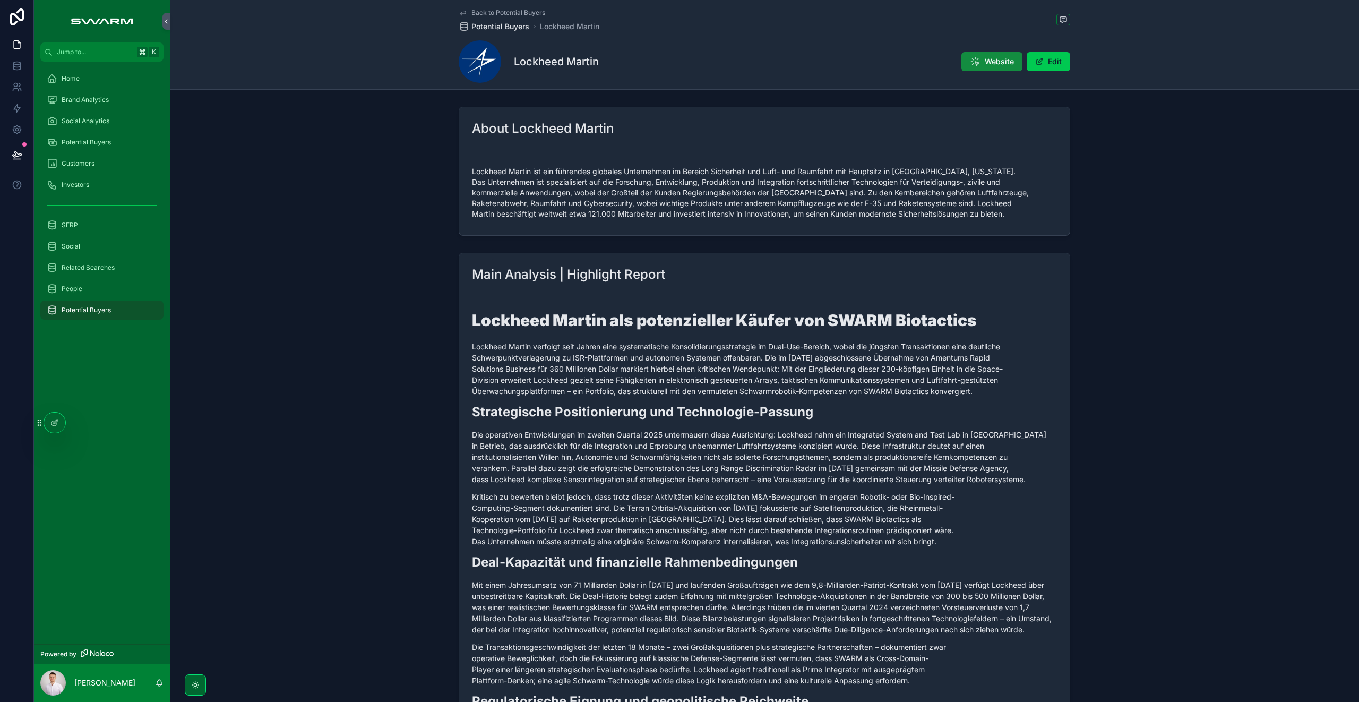
click at [484, 29] on span "Potential Buyers" at bounding box center [500, 26] width 58 height 11
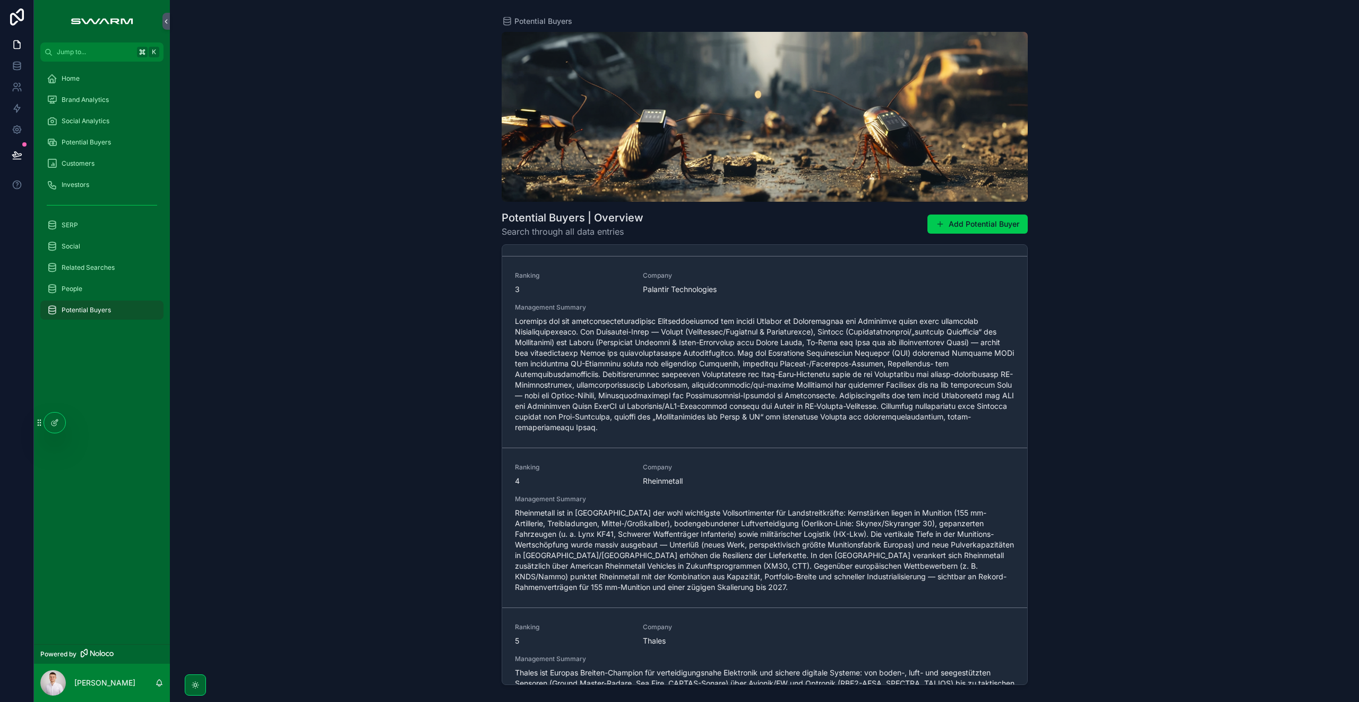
scroll to position [380, 0]
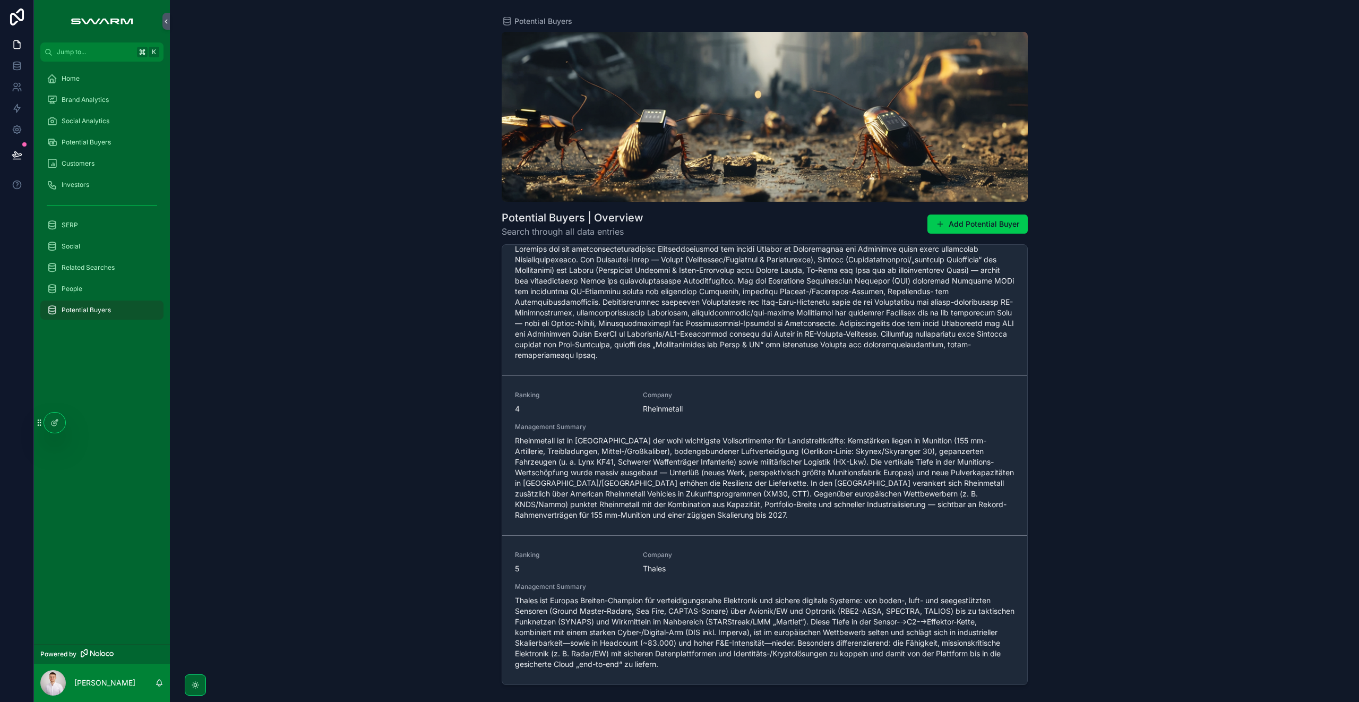
click at [103, 126] on div "Social Analytics" at bounding box center [102, 121] width 110 height 17
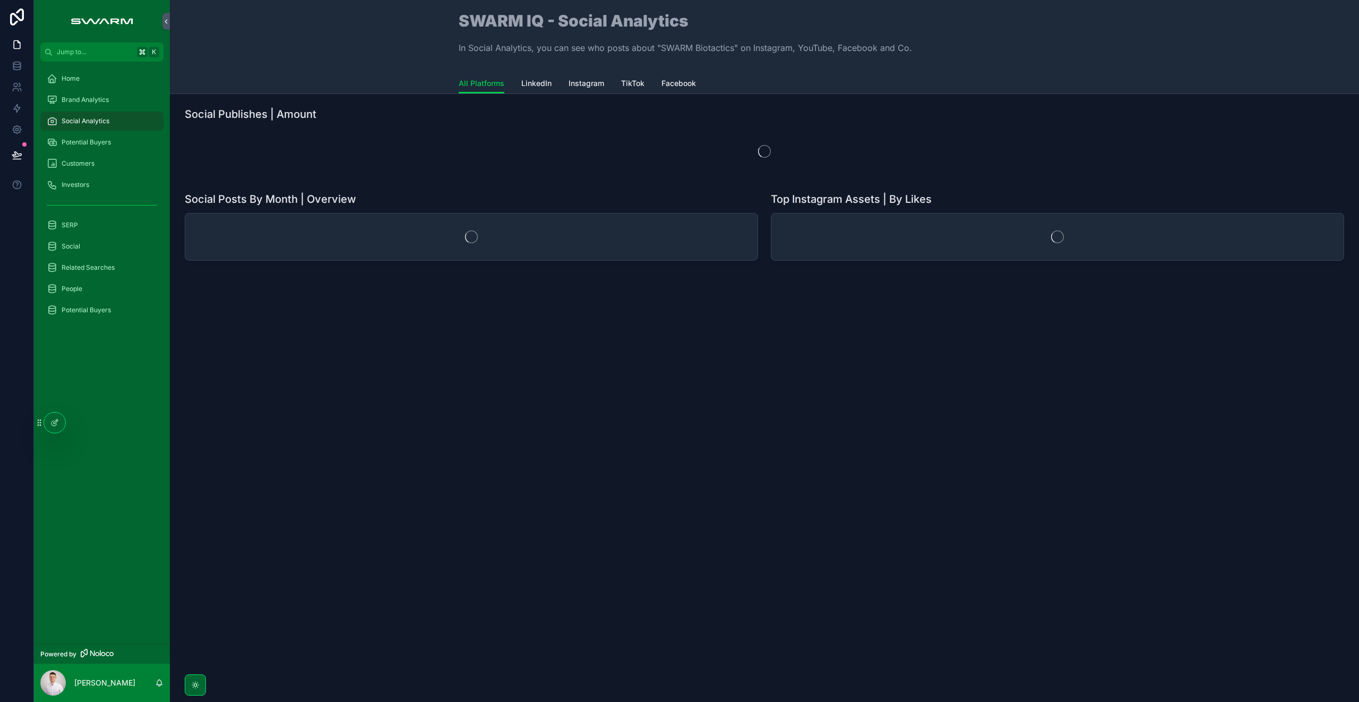
click at [102, 149] on div "Potential Buyers" at bounding box center [102, 142] width 110 height 17
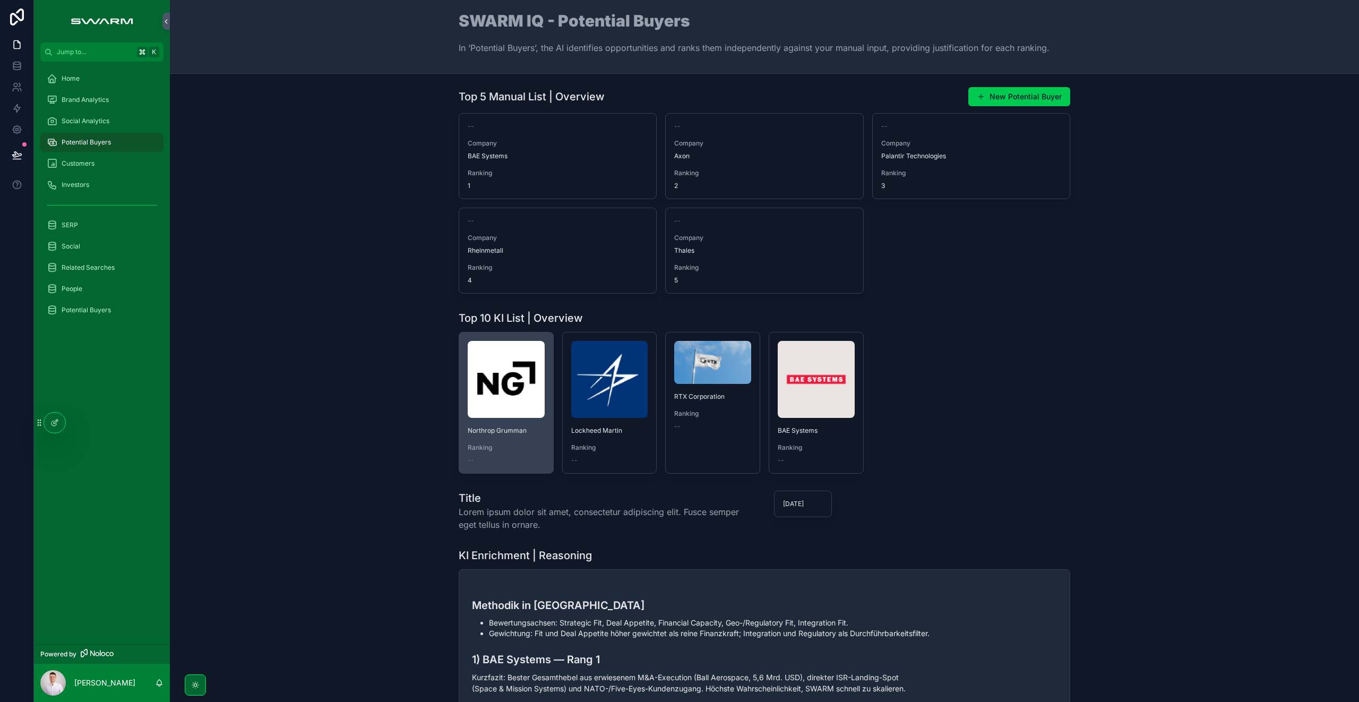
click at [507, 378] on img "scrollable content" at bounding box center [506, 379] width 77 height 77
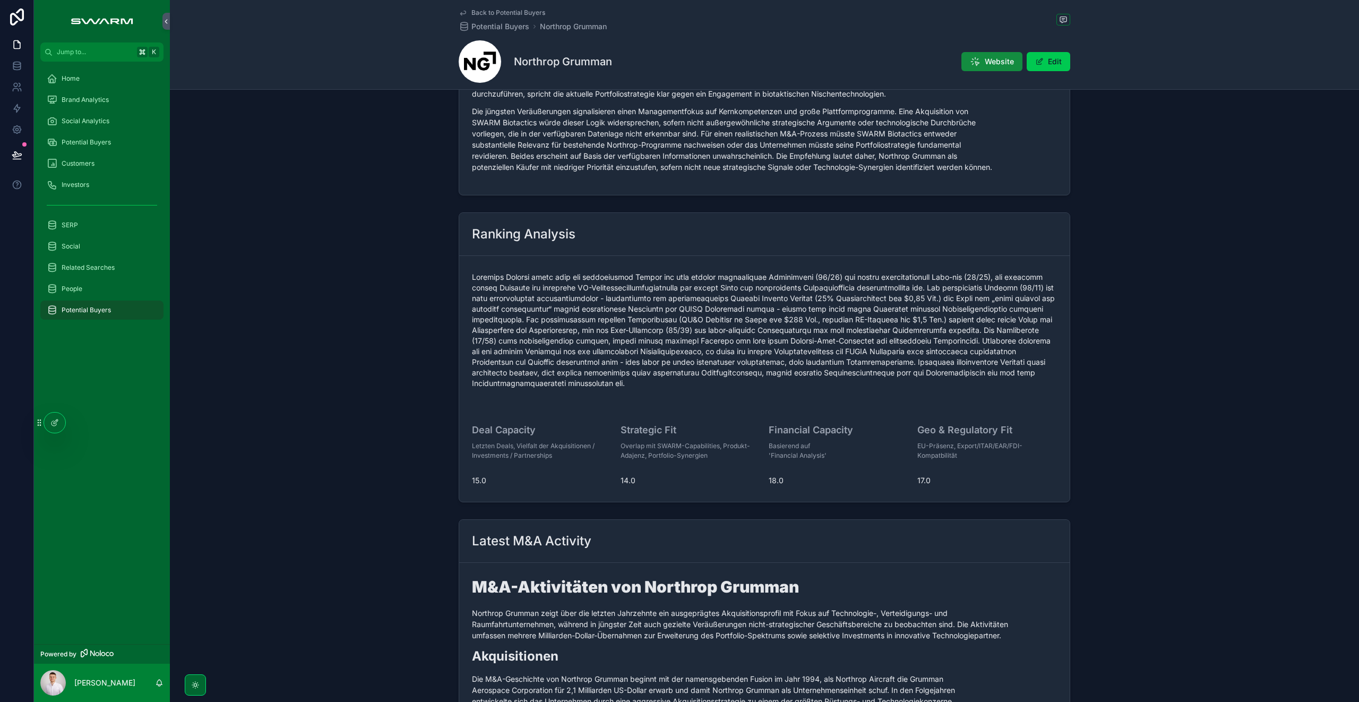
scroll to position [451, 0]
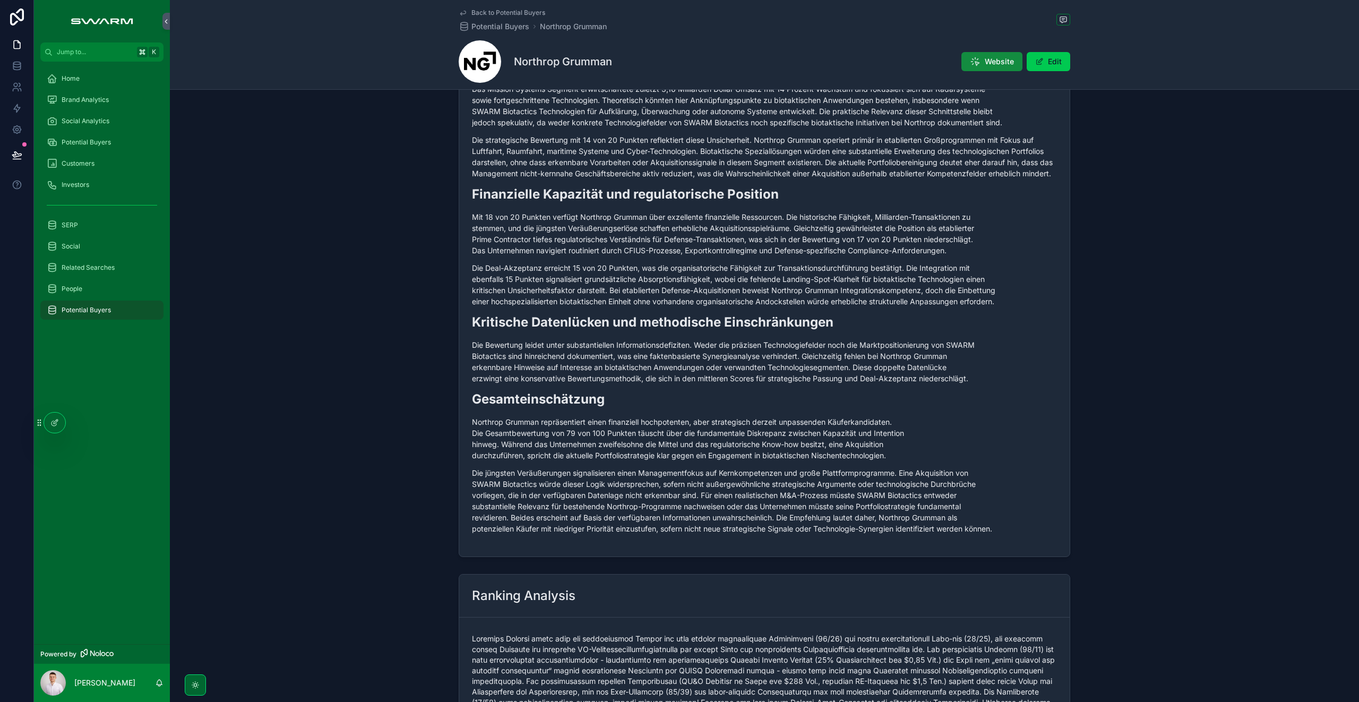
click at [92, 139] on span "Potential Buyers" at bounding box center [86, 142] width 49 height 8
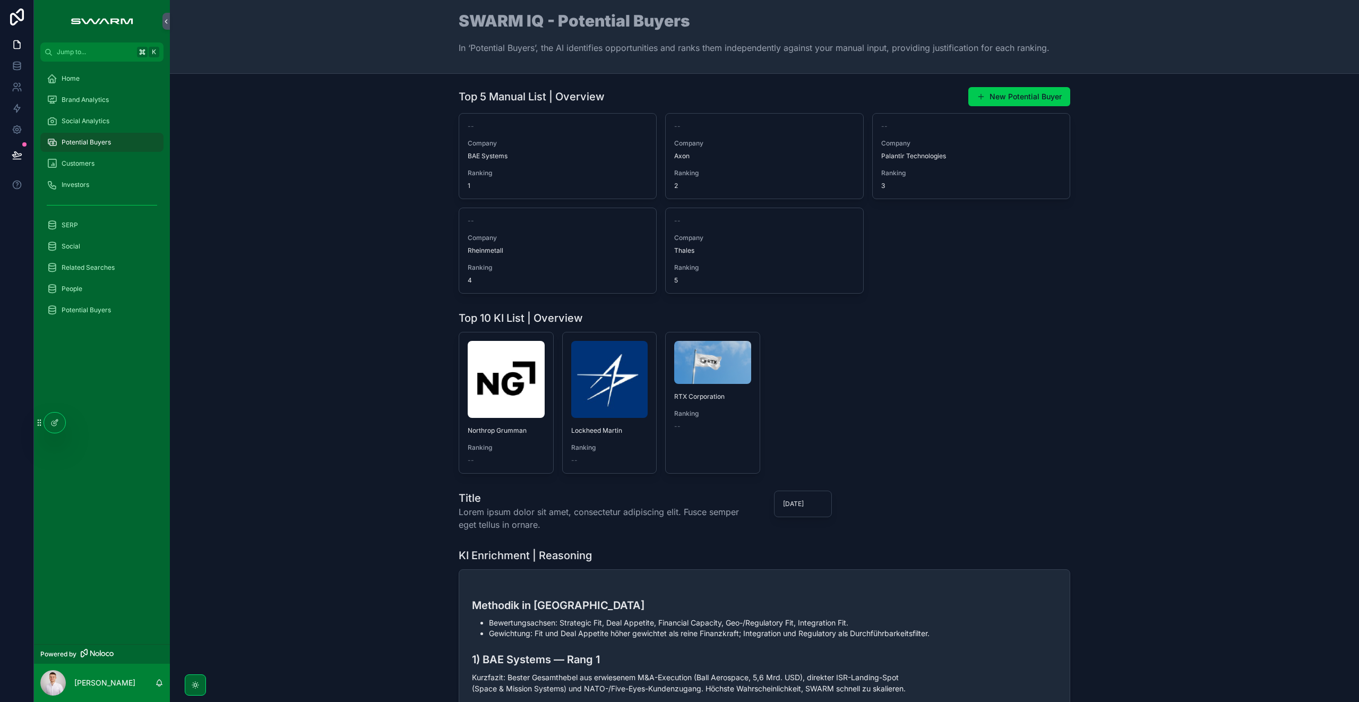
click at [443, 427] on div "Top 10 KI List | Overview Northrop Grumman Ranking -- Lockheed Martin Ranking -…" at bounding box center [764, 391] width 1172 height 171
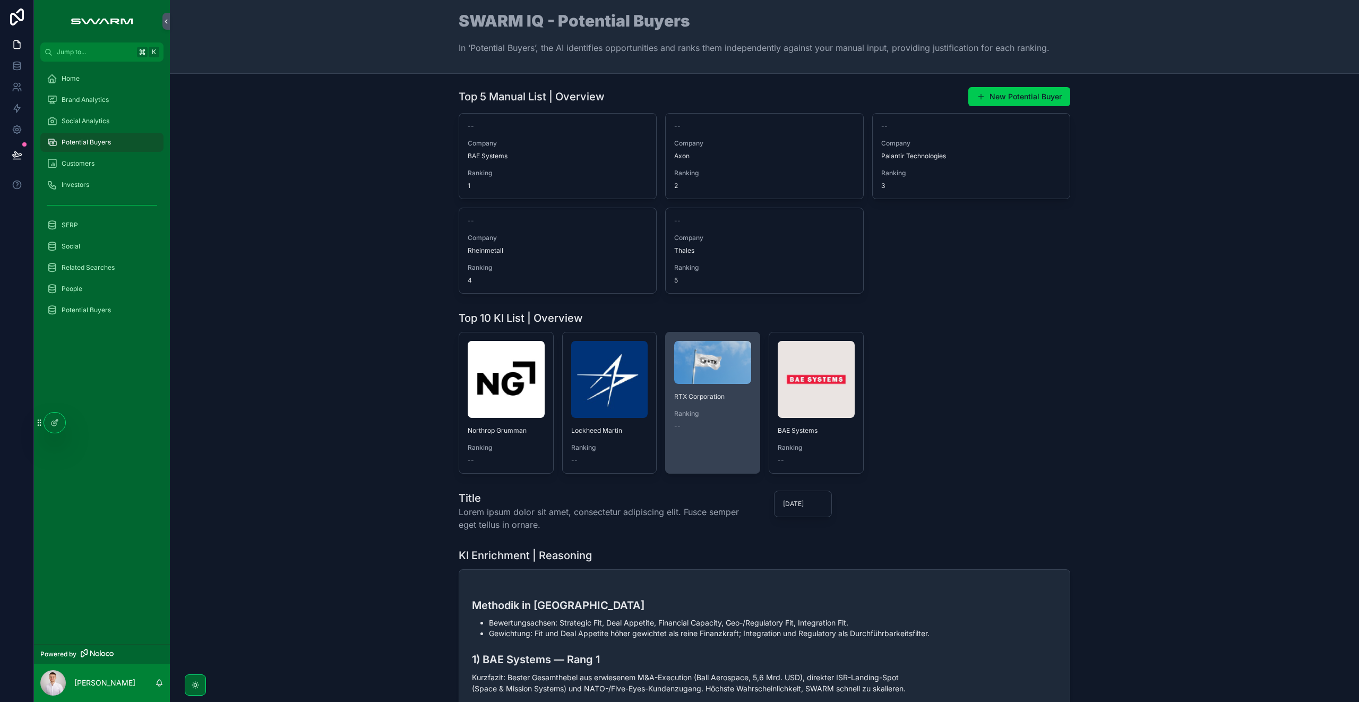
click at [707, 428] on div "--" at bounding box center [712, 426] width 77 height 8
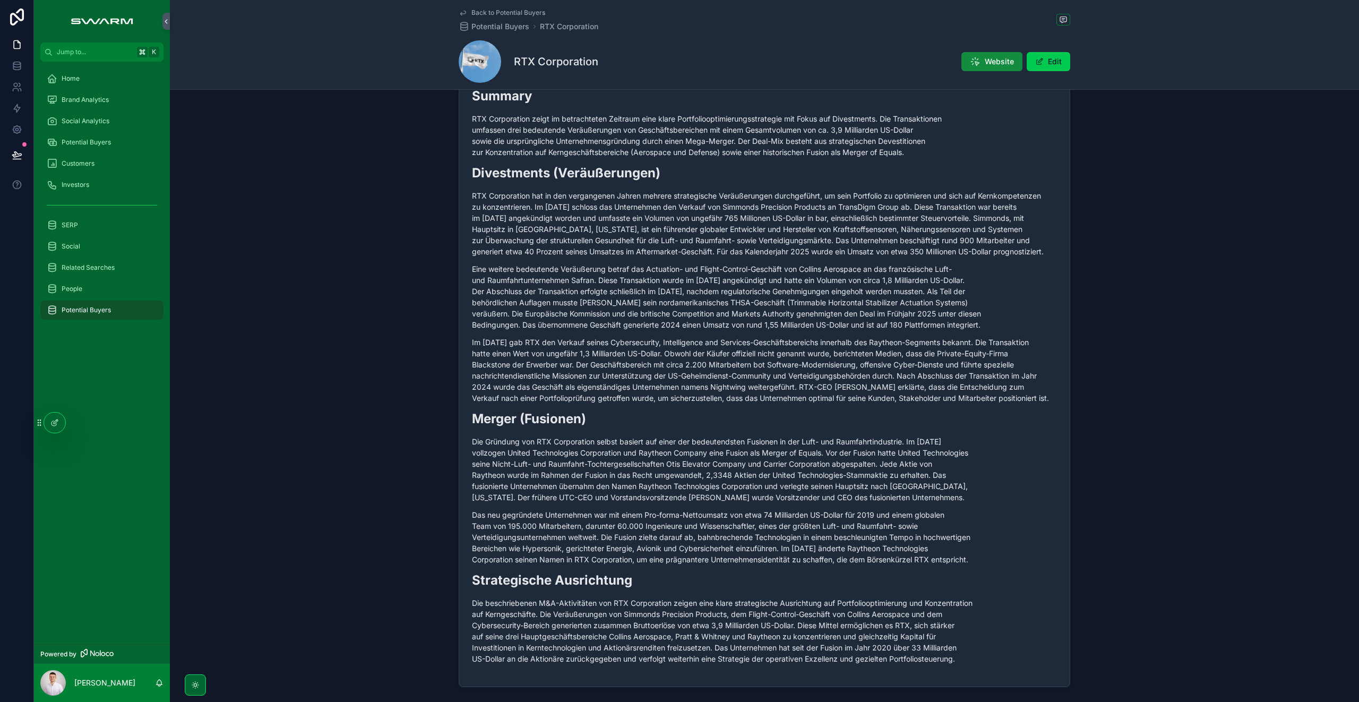
scroll to position [1290, 0]
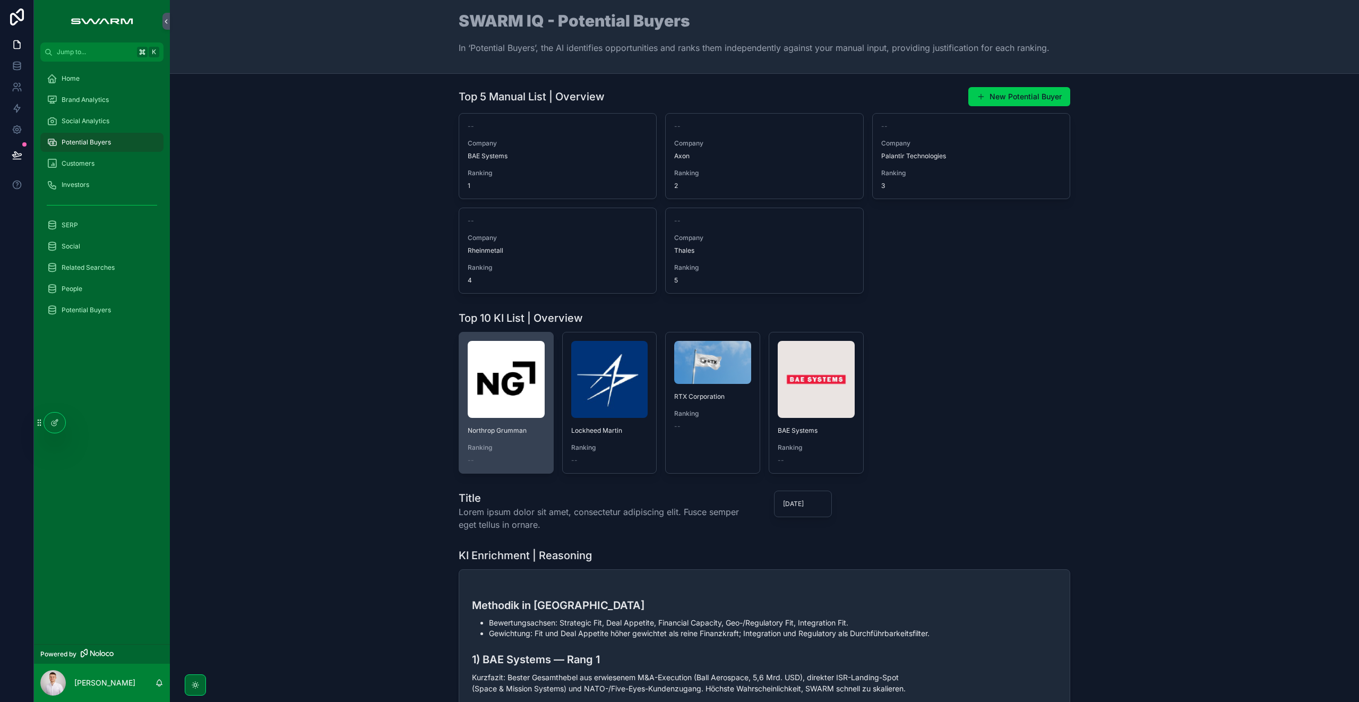
click at [474, 412] on img "scrollable content" at bounding box center [506, 379] width 77 height 77
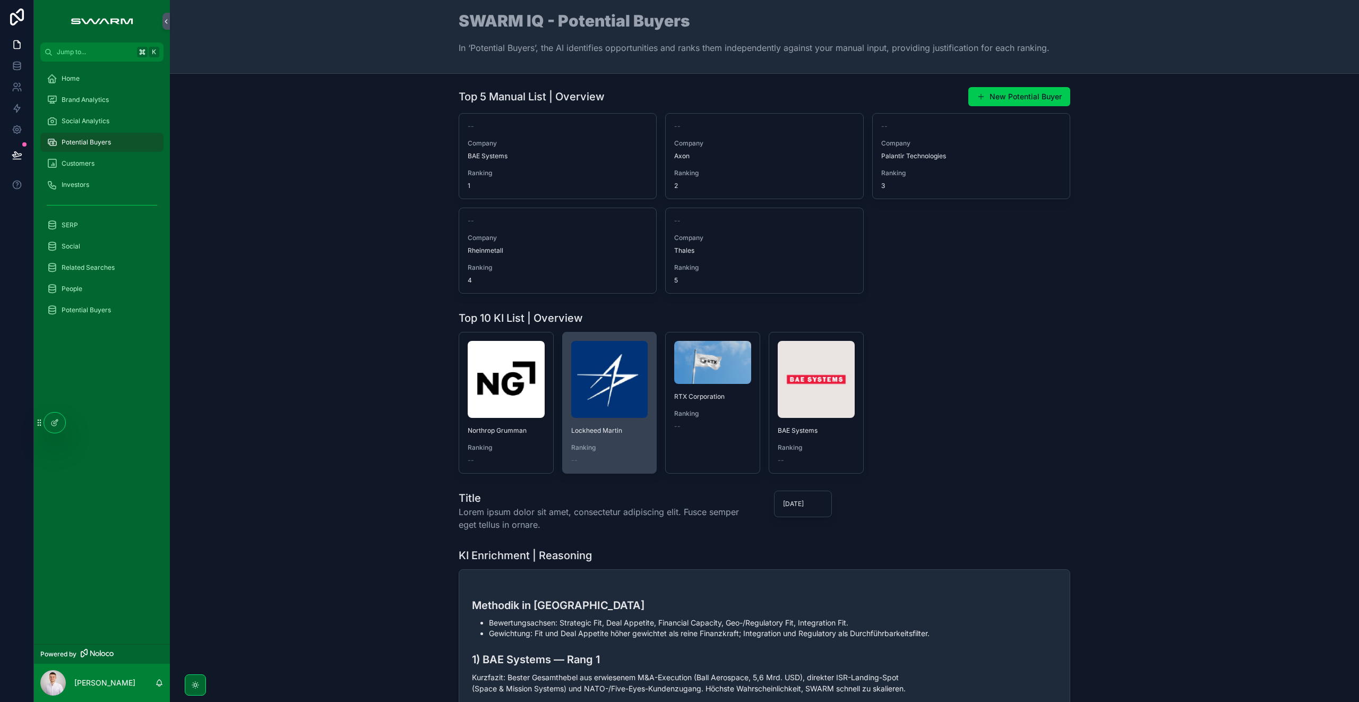
click at [595, 433] on span "Lockheed Martin" at bounding box center [609, 430] width 77 height 8
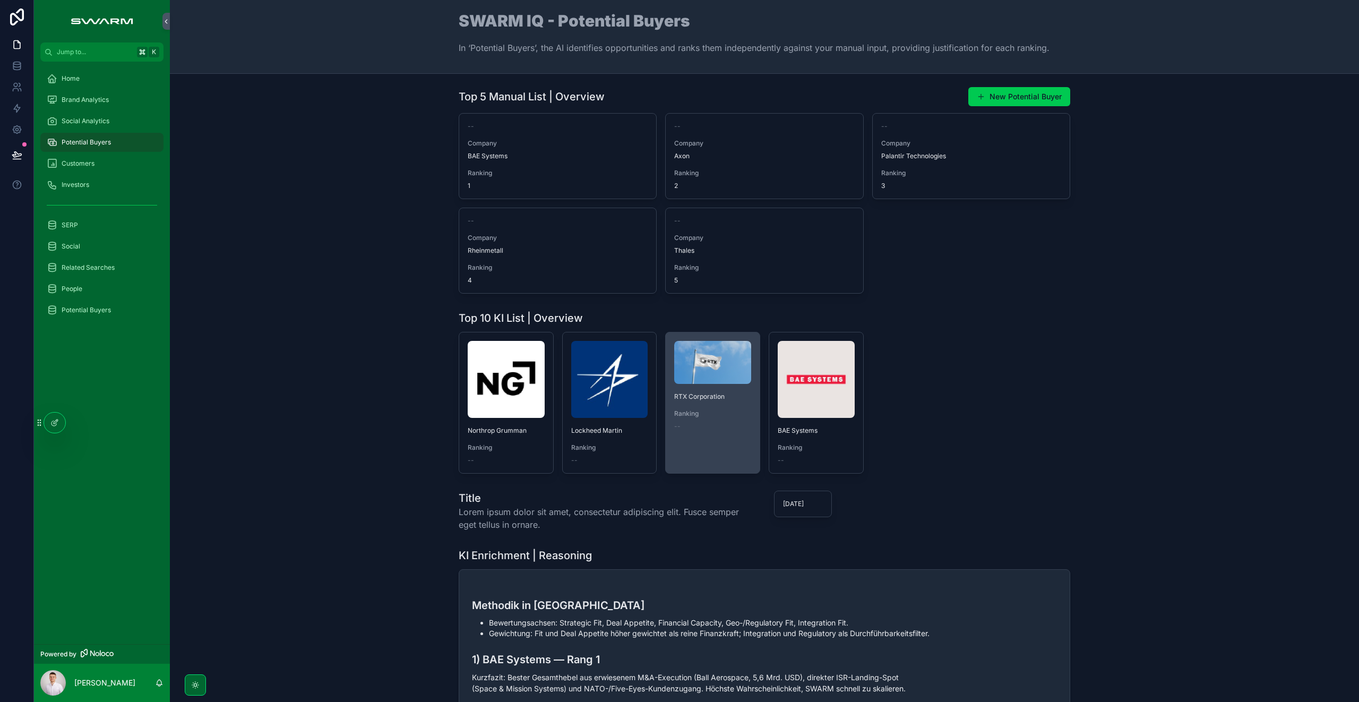
click at [731, 426] on div "--" at bounding box center [712, 426] width 77 height 8
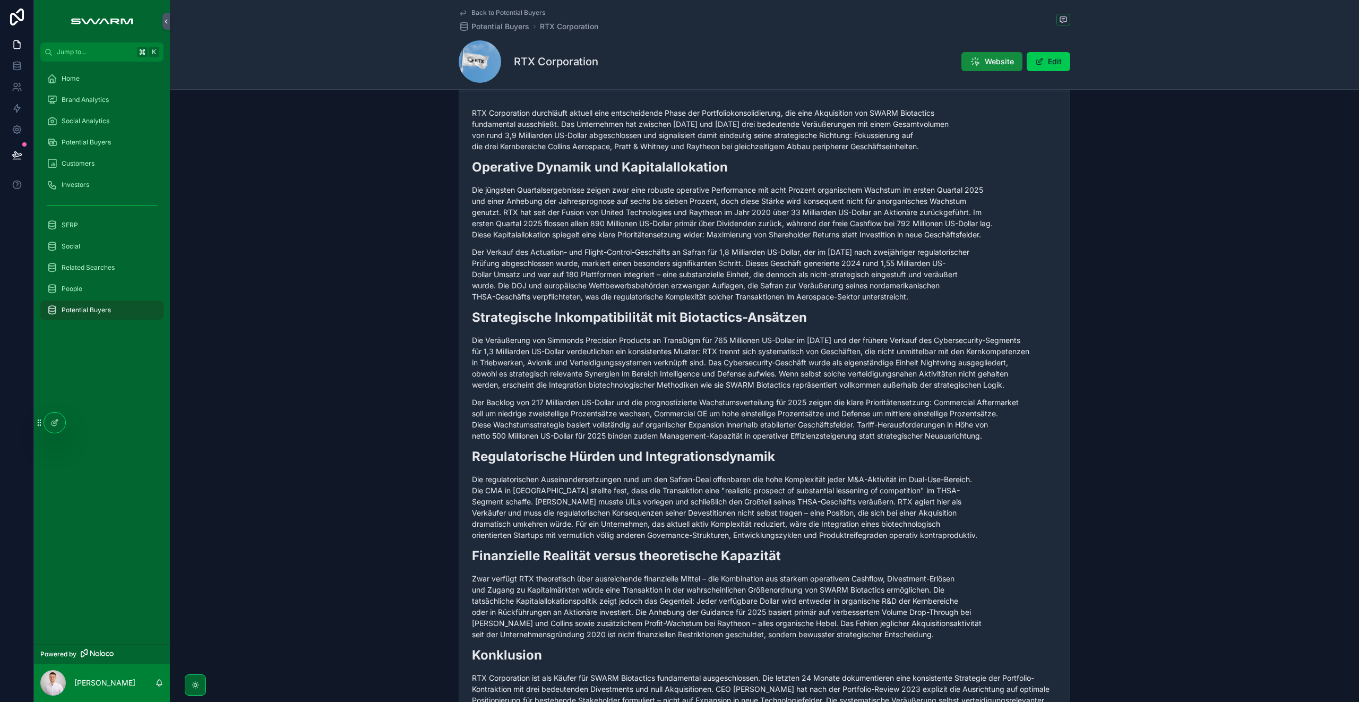
scroll to position [1797, 0]
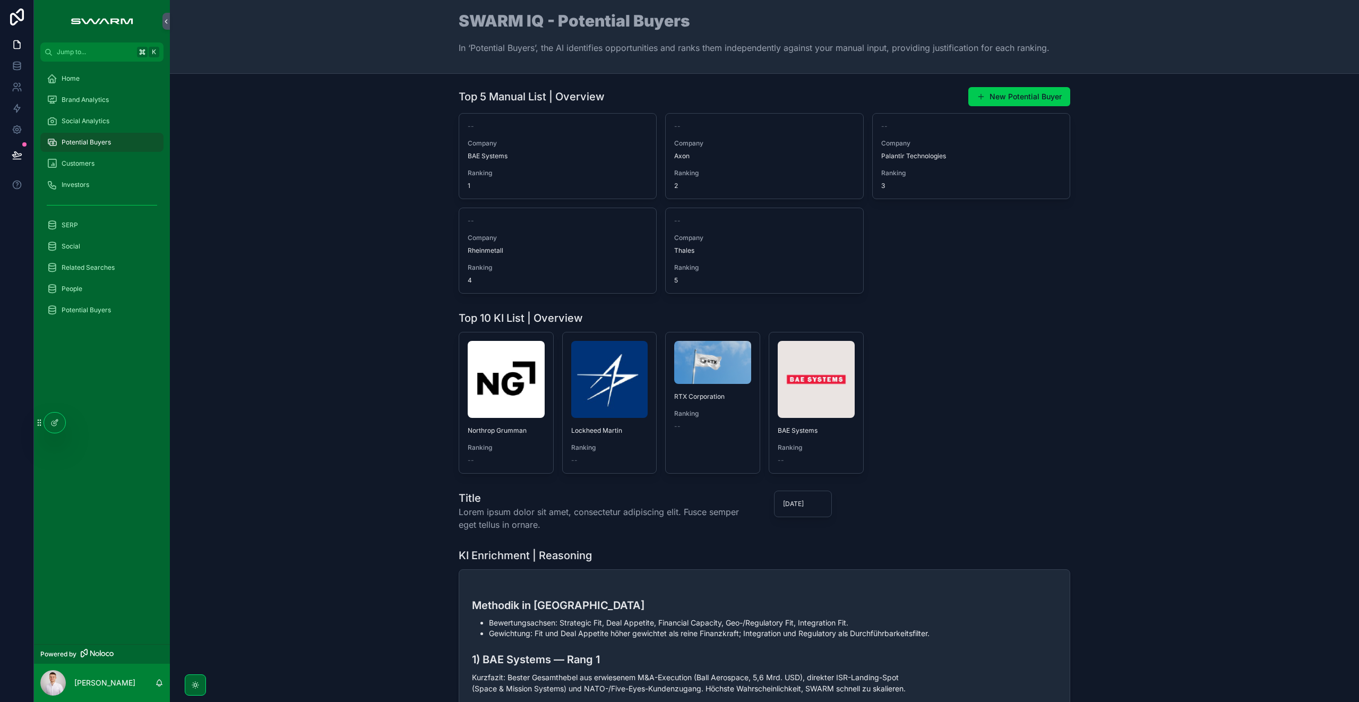
click at [763, 437] on div "Northrop Grumman Ranking -- Lockheed Martin Ranking -- RTX Corporation Ranking …" at bounding box center [763, 403] width 611 height 142
click at [707, 445] on link "RTX Corporation Ranking --" at bounding box center [712, 403] width 95 height 142
click at [598, 434] on span "Lockheed Martin" at bounding box center [609, 430] width 77 height 8
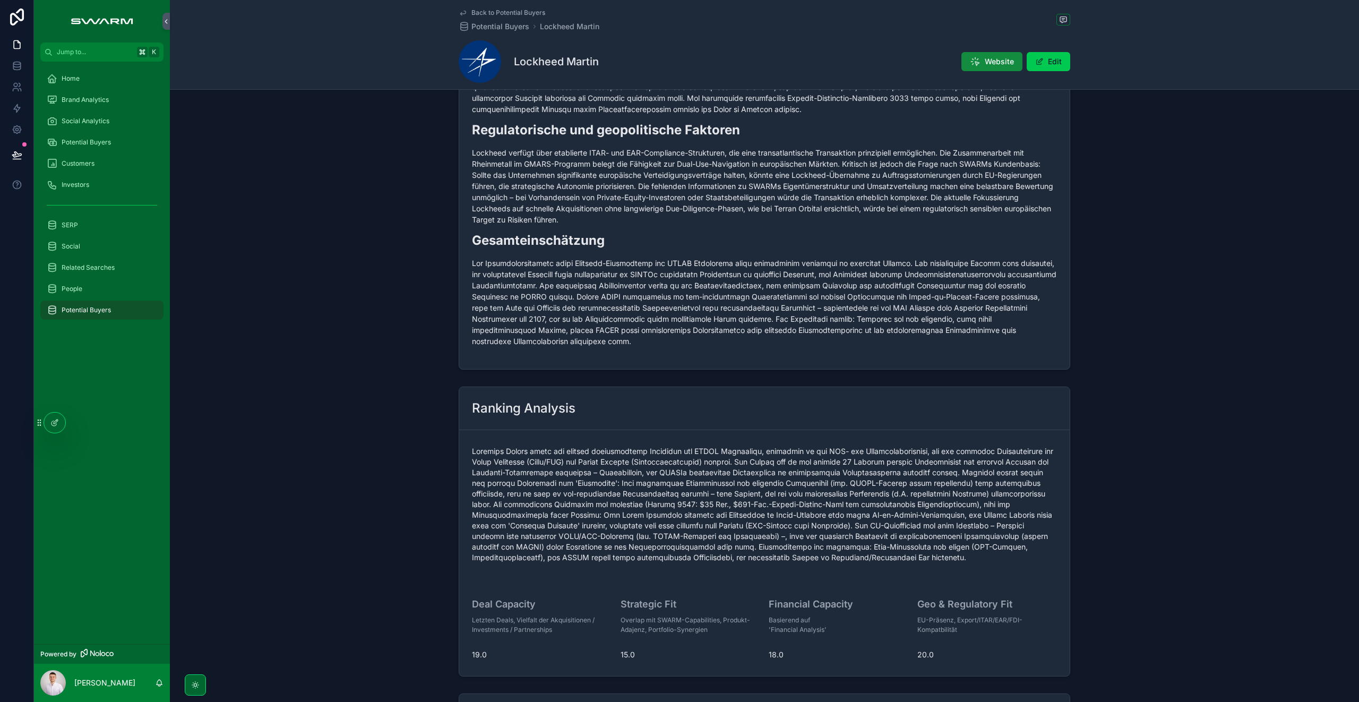
scroll to position [498, 0]
click at [403, 255] on div "Main Analysis | Highlight Report Lockheed Martin verfolgt seit 2024 eine aggres…" at bounding box center [764, 60] width 1189 height 621
click at [100, 141] on span "Potential Buyers" at bounding box center [86, 142] width 49 height 8
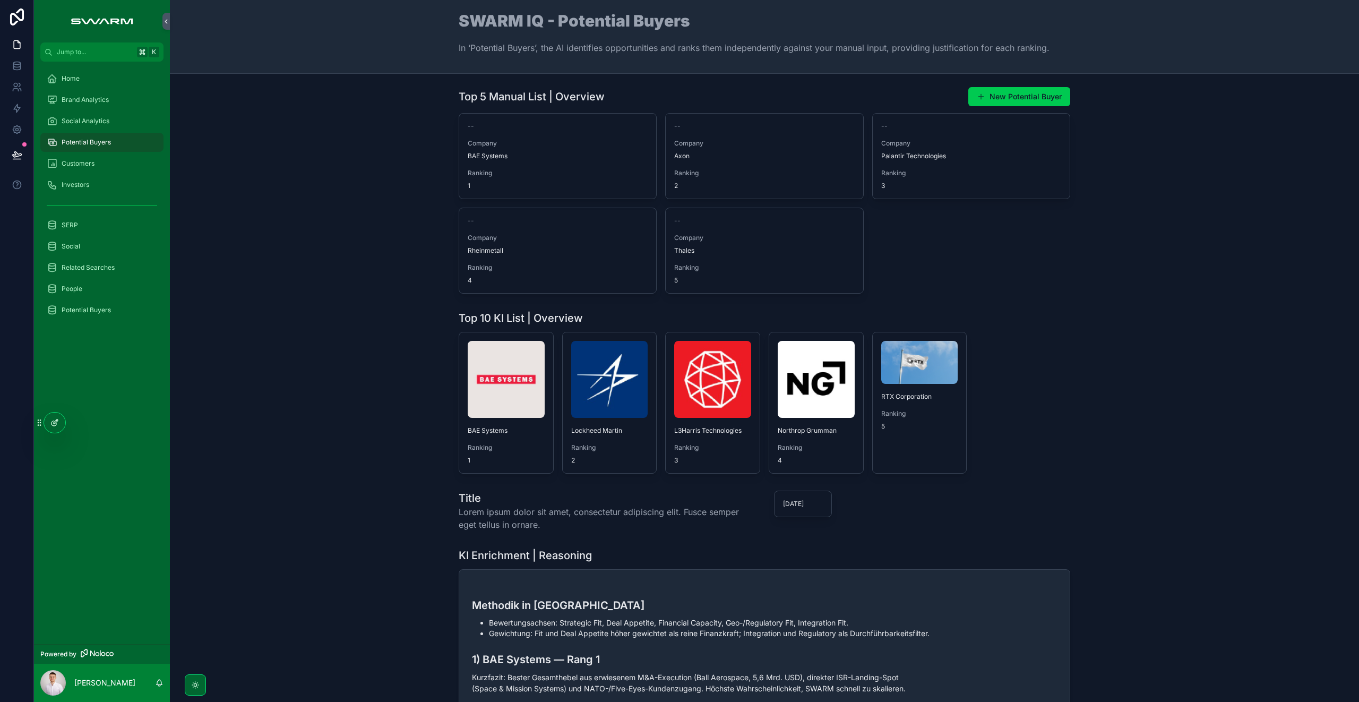
click at [51, 426] on icon at bounding box center [54, 422] width 8 height 8
click at [327, 516] on div "Title Lorem ipsum dolor sit amet, consectetur adipiscing elit. Fusce semper ege…" at bounding box center [764, 510] width 1172 height 49
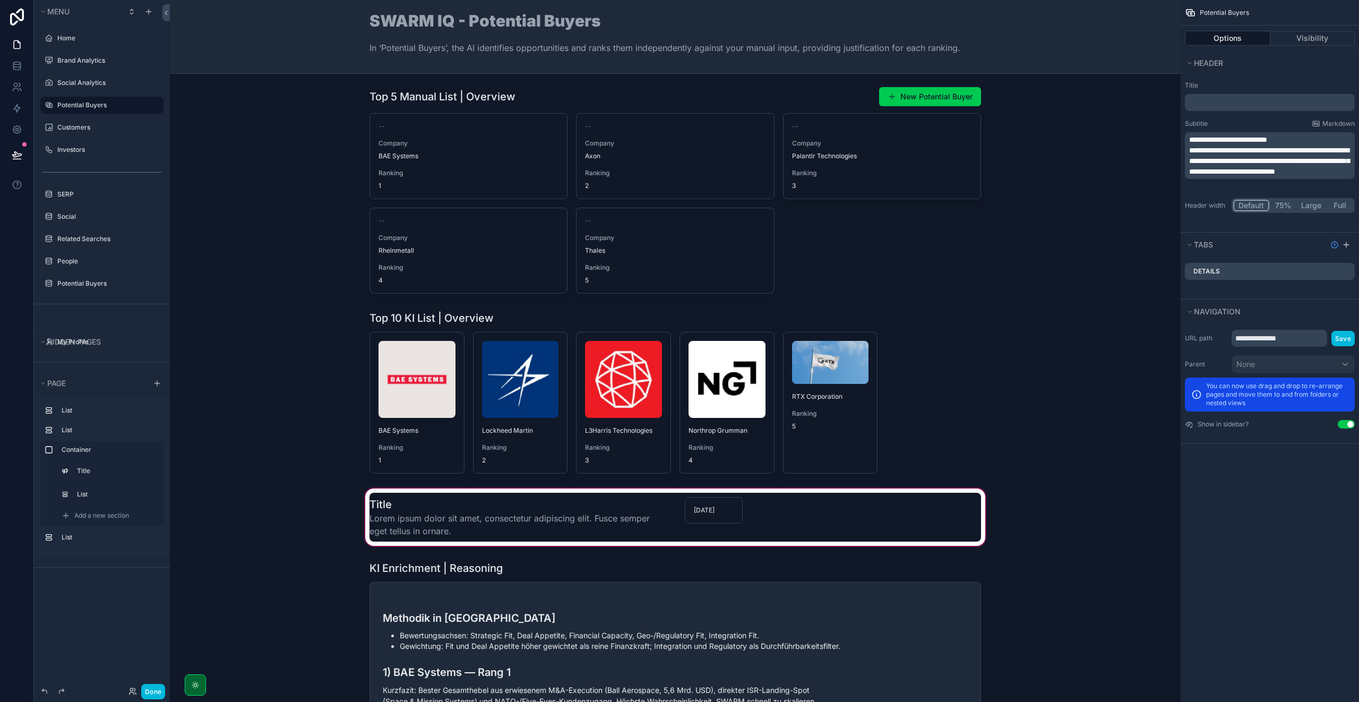
click at [418, 512] on div "scrollable content" at bounding box center [674, 517] width 993 height 62
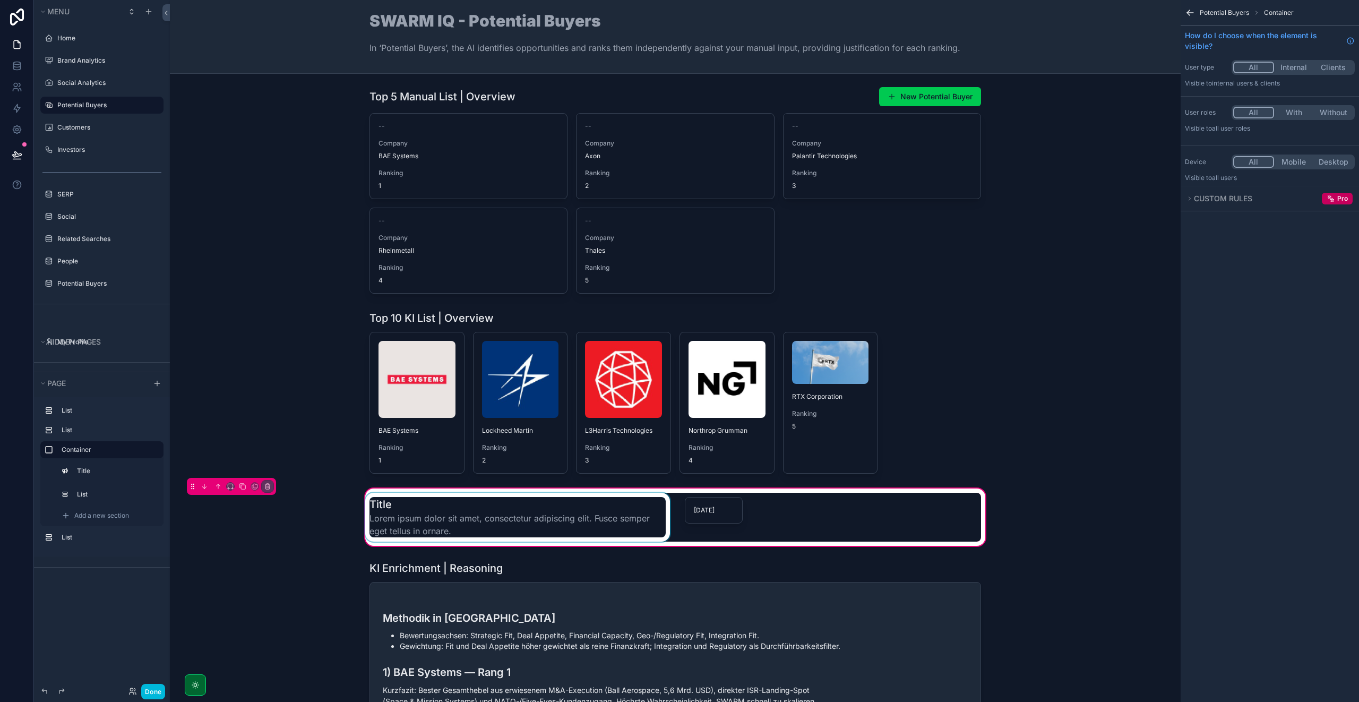
click at [478, 513] on div "scrollable content" at bounding box center [517, 516] width 309 height 49
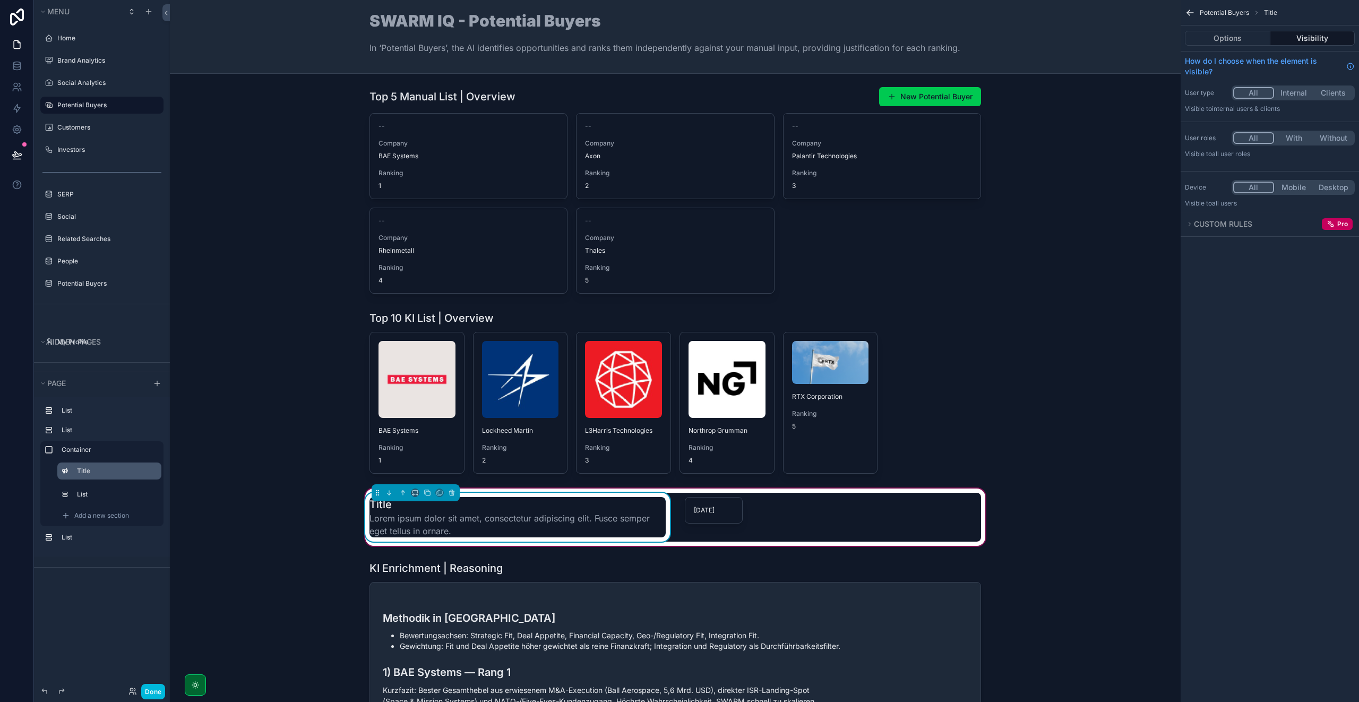
click at [110, 474] on label "Title" at bounding box center [115, 470] width 76 height 8
click at [1247, 36] on button "Options" at bounding box center [1226, 38] width 85 height 15
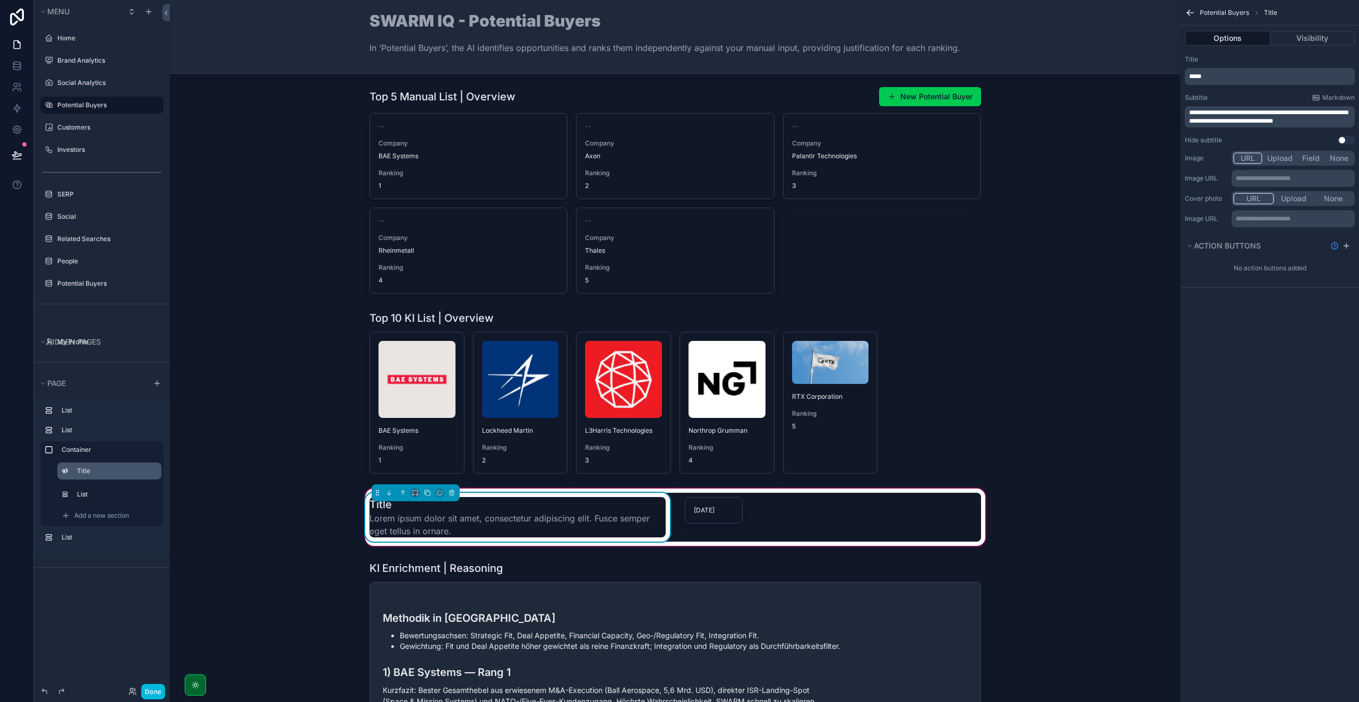
click at [1217, 77] on p "*****" at bounding box center [1270, 76] width 163 height 8
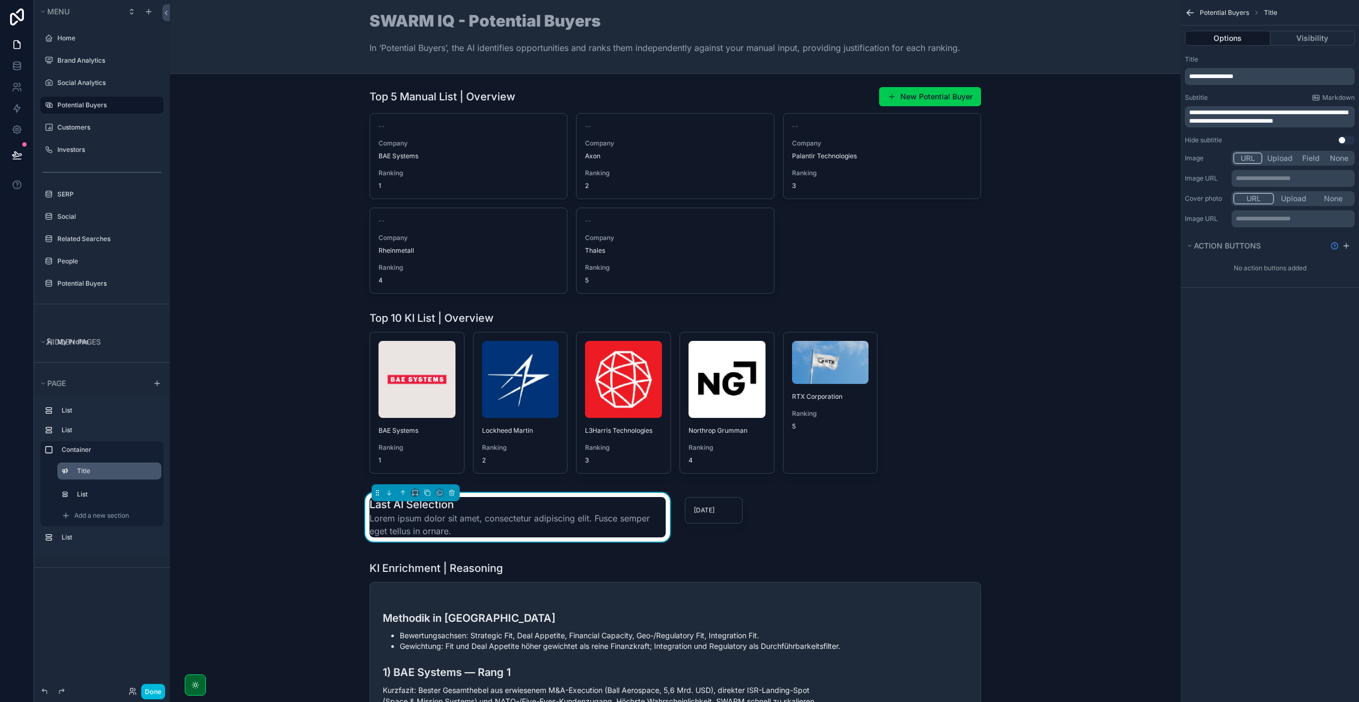
click at [1324, 63] on div "Title" at bounding box center [1269, 59] width 170 height 8
click at [1228, 110] on span "**********" at bounding box center [1268, 116] width 159 height 15
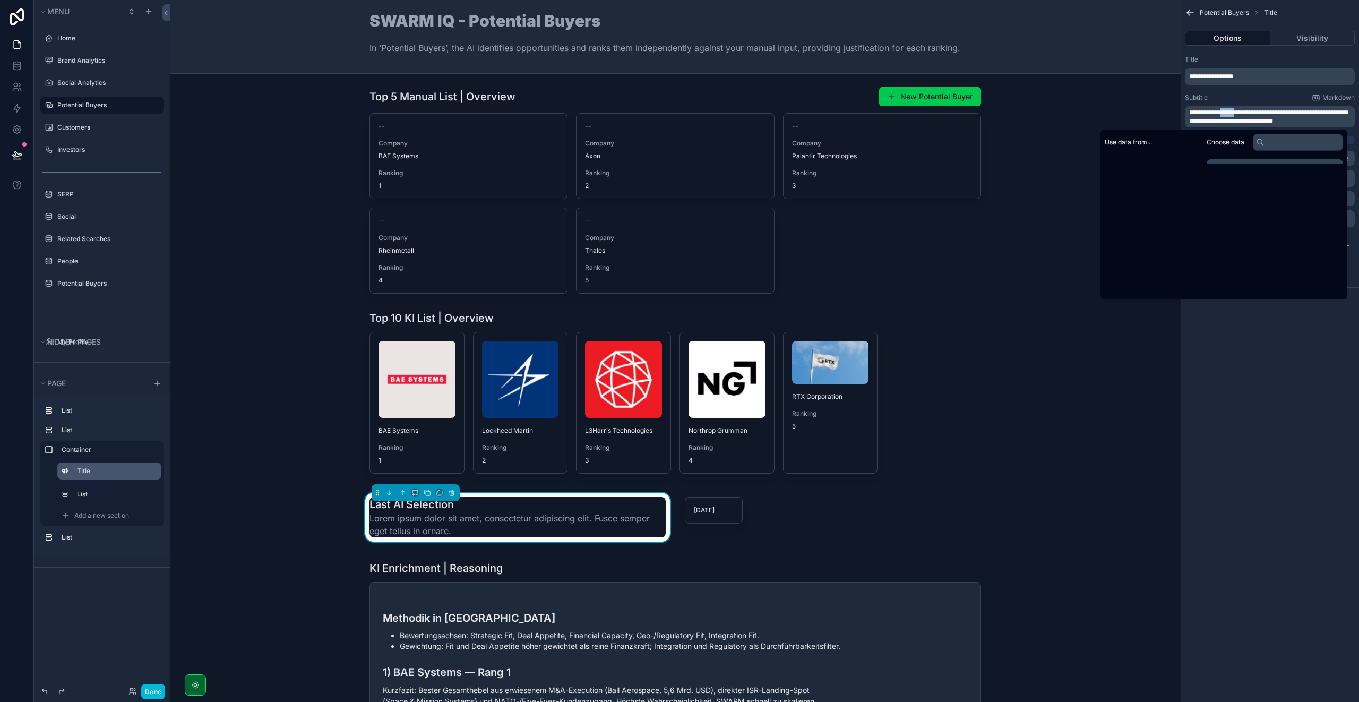
click at [1228, 110] on span "**********" at bounding box center [1268, 116] width 159 height 15
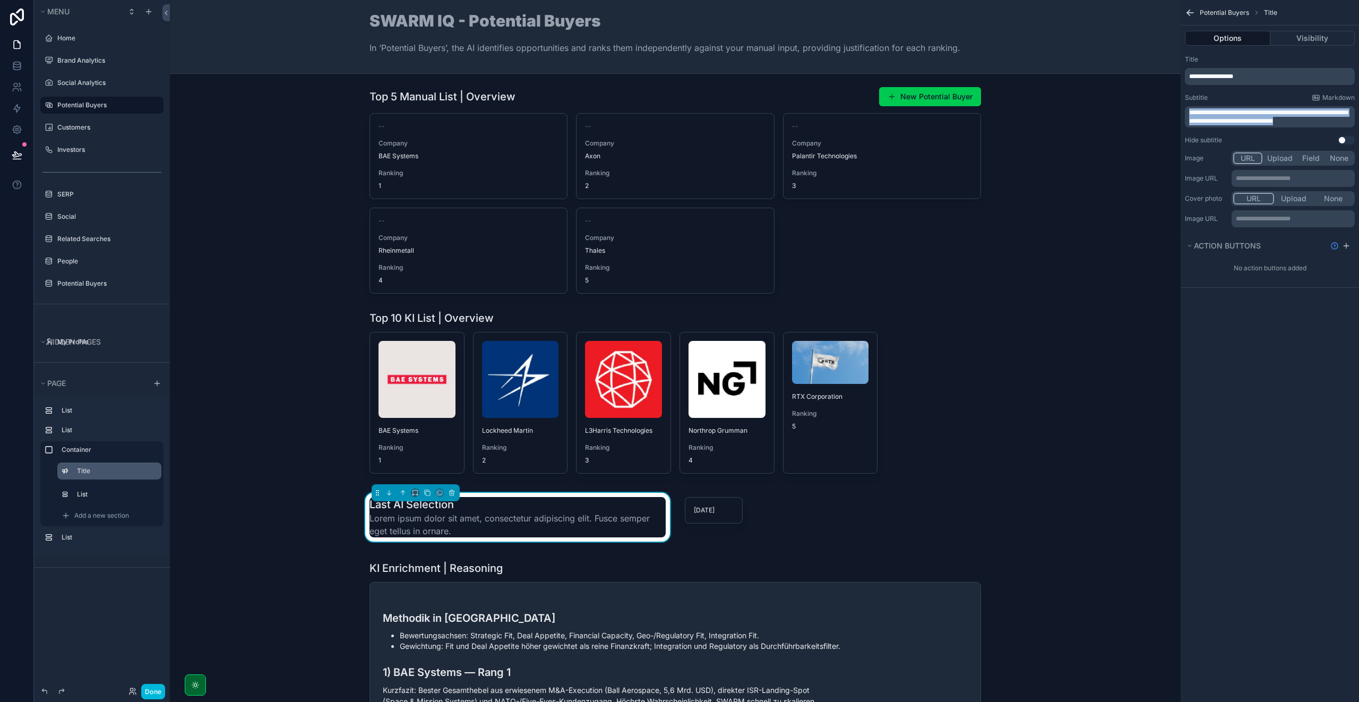
click at [1228, 110] on span "**********" at bounding box center [1268, 116] width 159 height 15
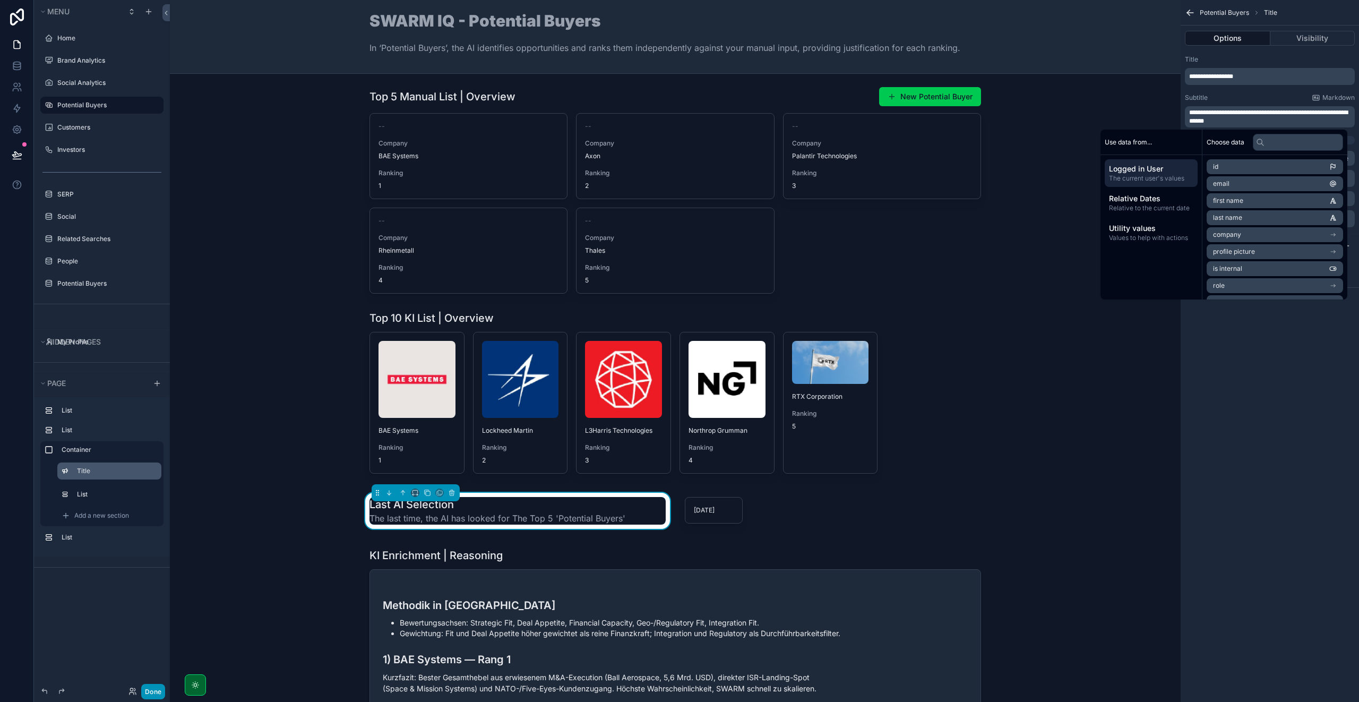
click at [150, 691] on button "Done" at bounding box center [153, 690] width 24 height 15
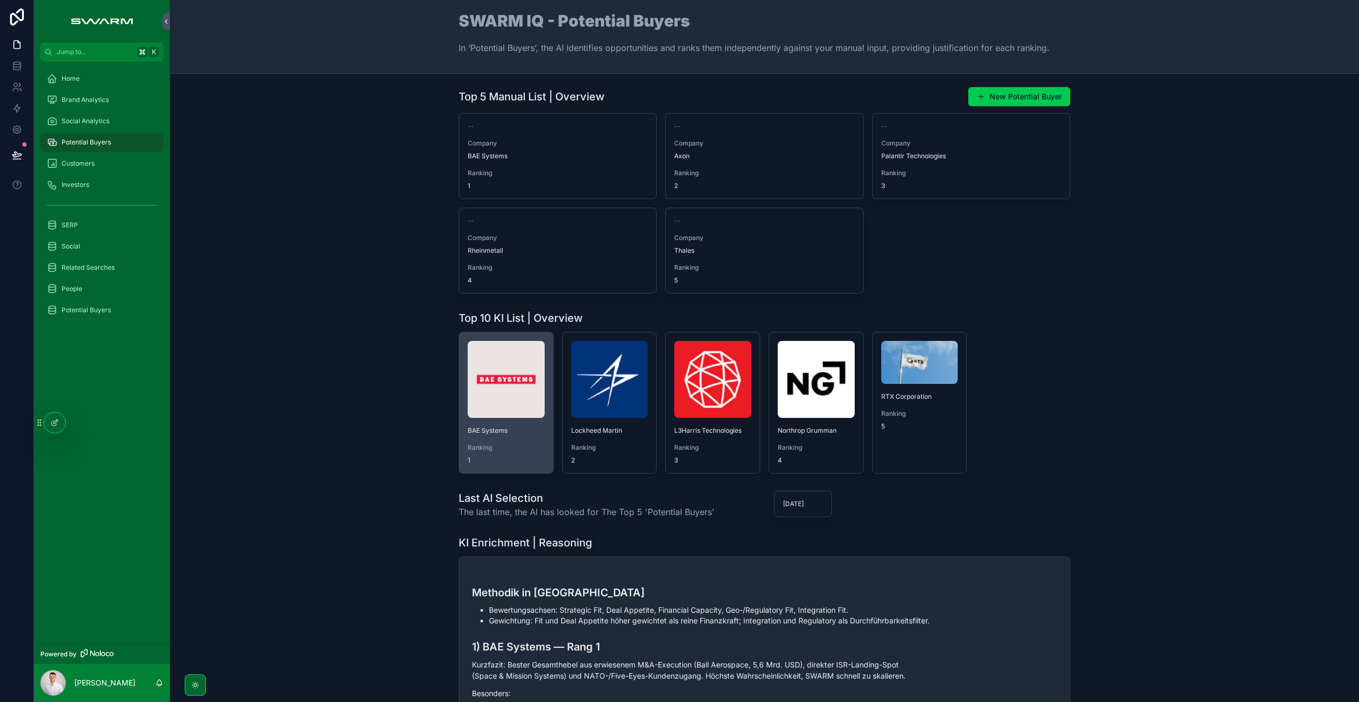
click at [487, 371] on img "scrollable content" at bounding box center [506, 379] width 77 height 77
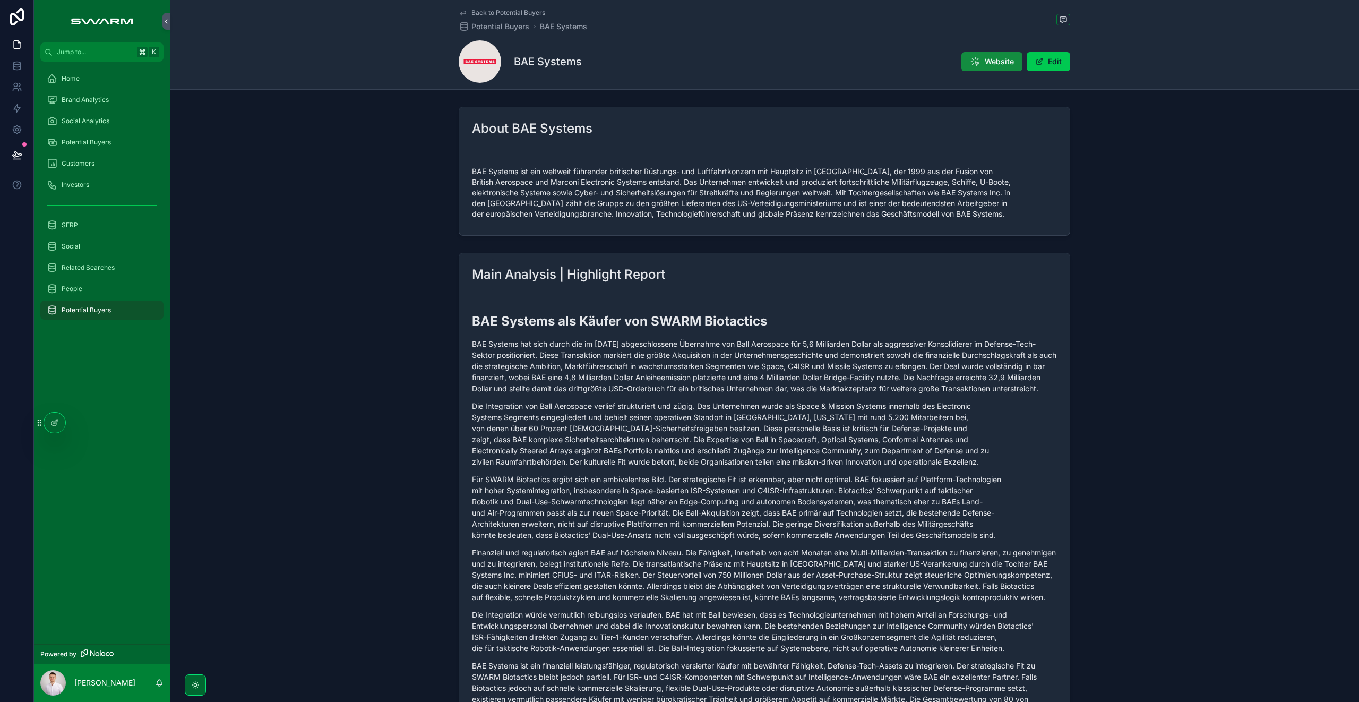
click at [100, 138] on span "Potential Buyers" at bounding box center [86, 142] width 49 height 8
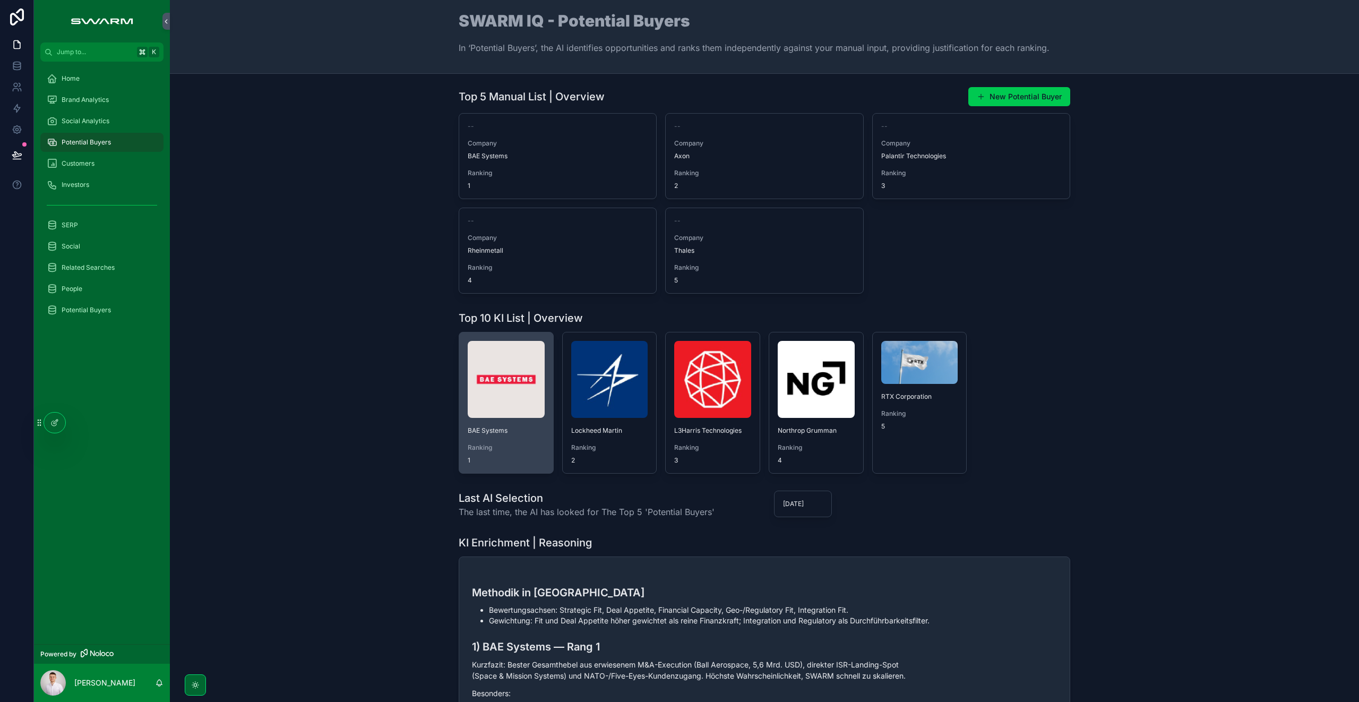
click at [502, 390] on img "scrollable content" at bounding box center [506, 379] width 77 height 77
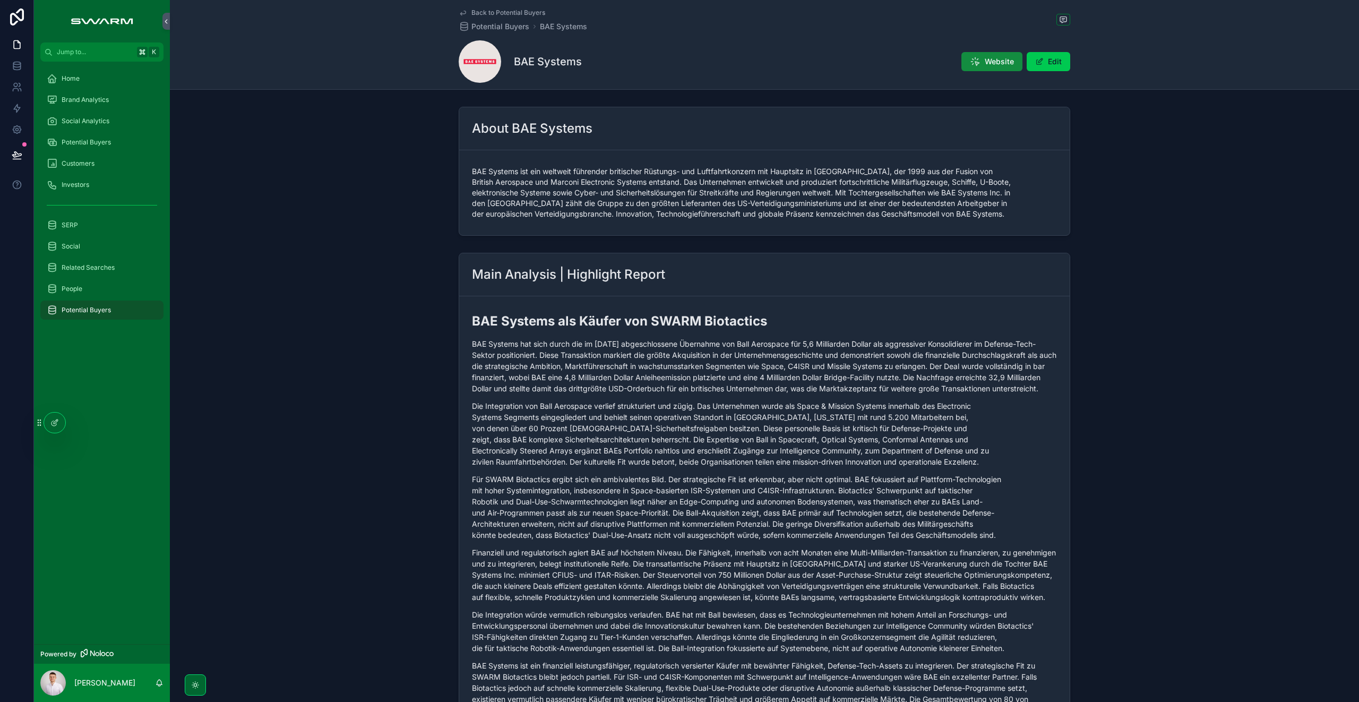
click at [85, 142] on span "Potential Buyers" at bounding box center [86, 142] width 49 height 8
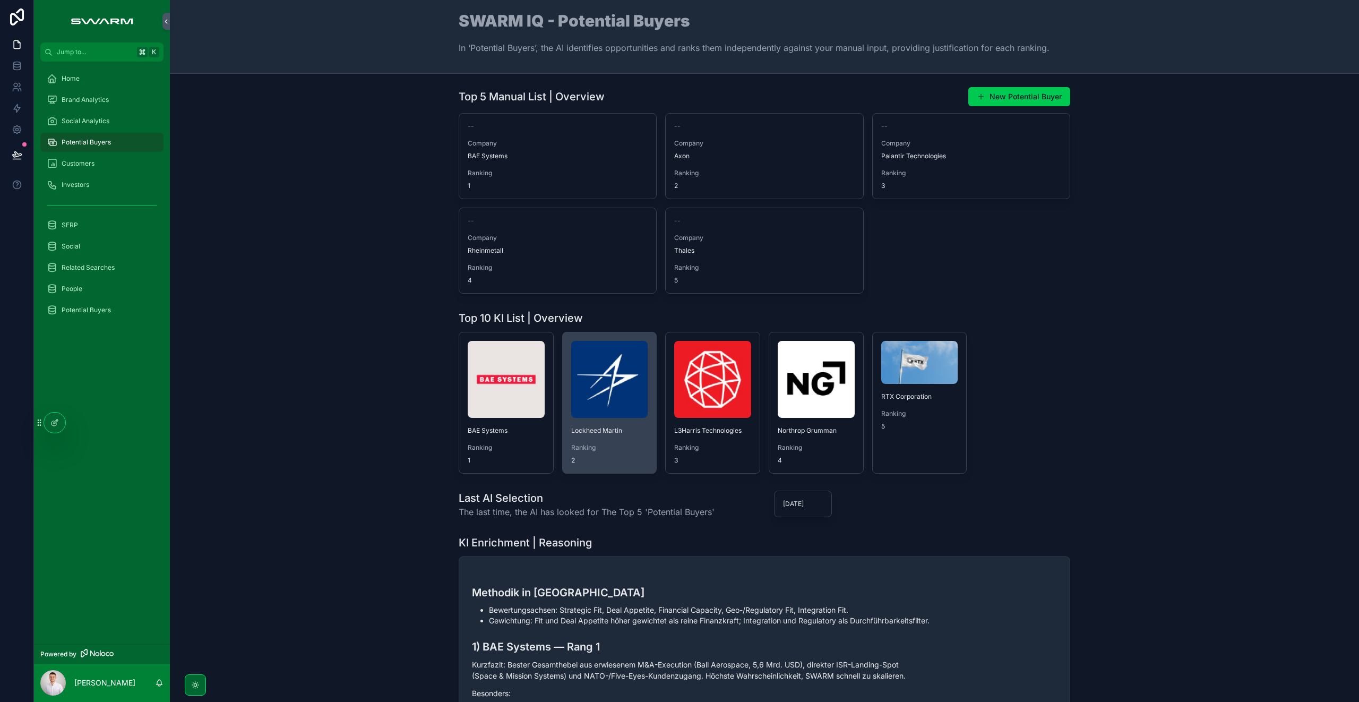
click at [622, 417] on img "scrollable content" at bounding box center [609, 379] width 77 height 77
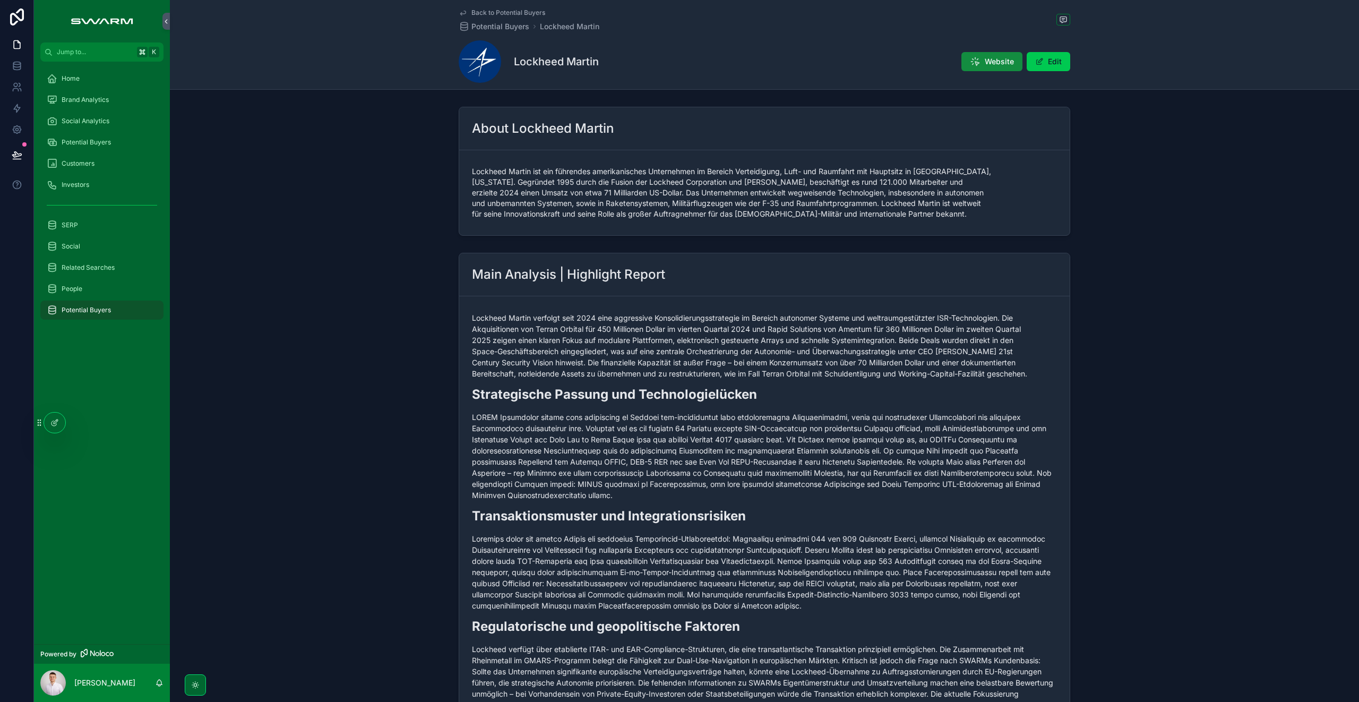
click at [99, 142] on span "Potential Buyers" at bounding box center [86, 142] width 49 height 8
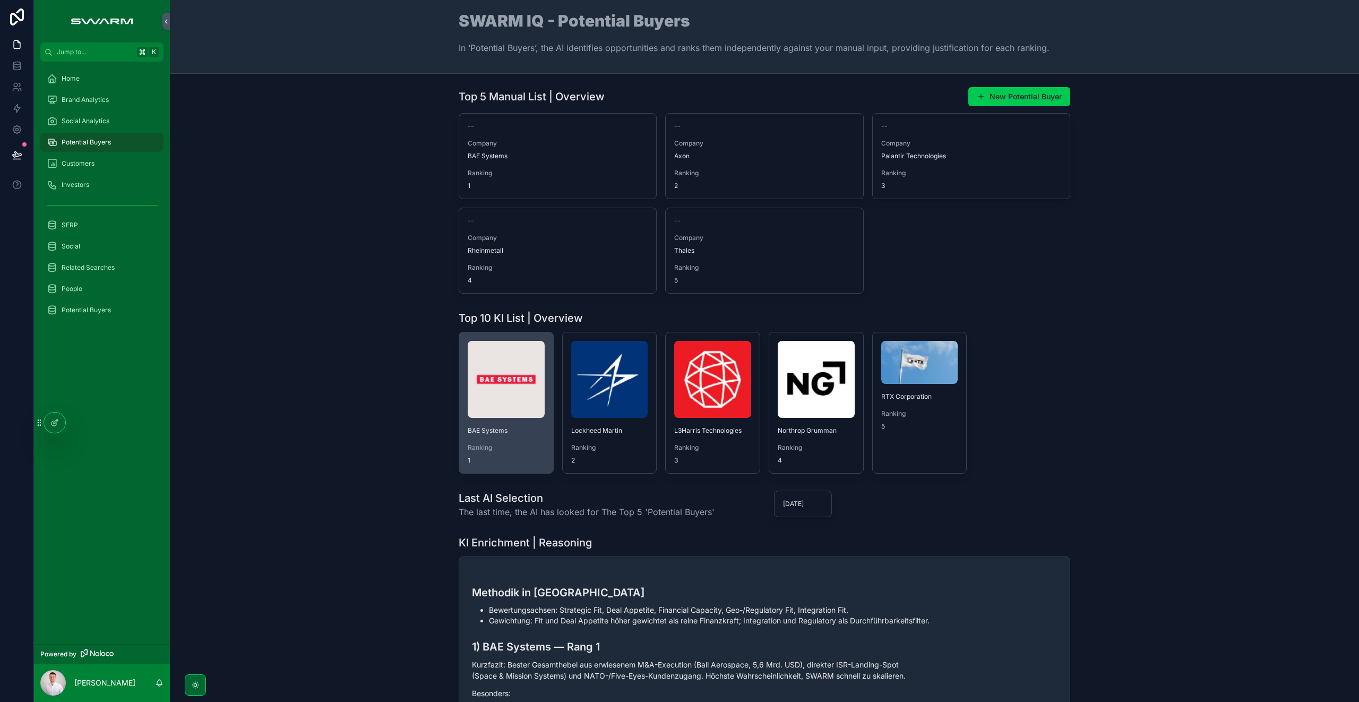
click at [517, 400] on img "scrollable content" at bounding box center [506, 379] width 77 height 77
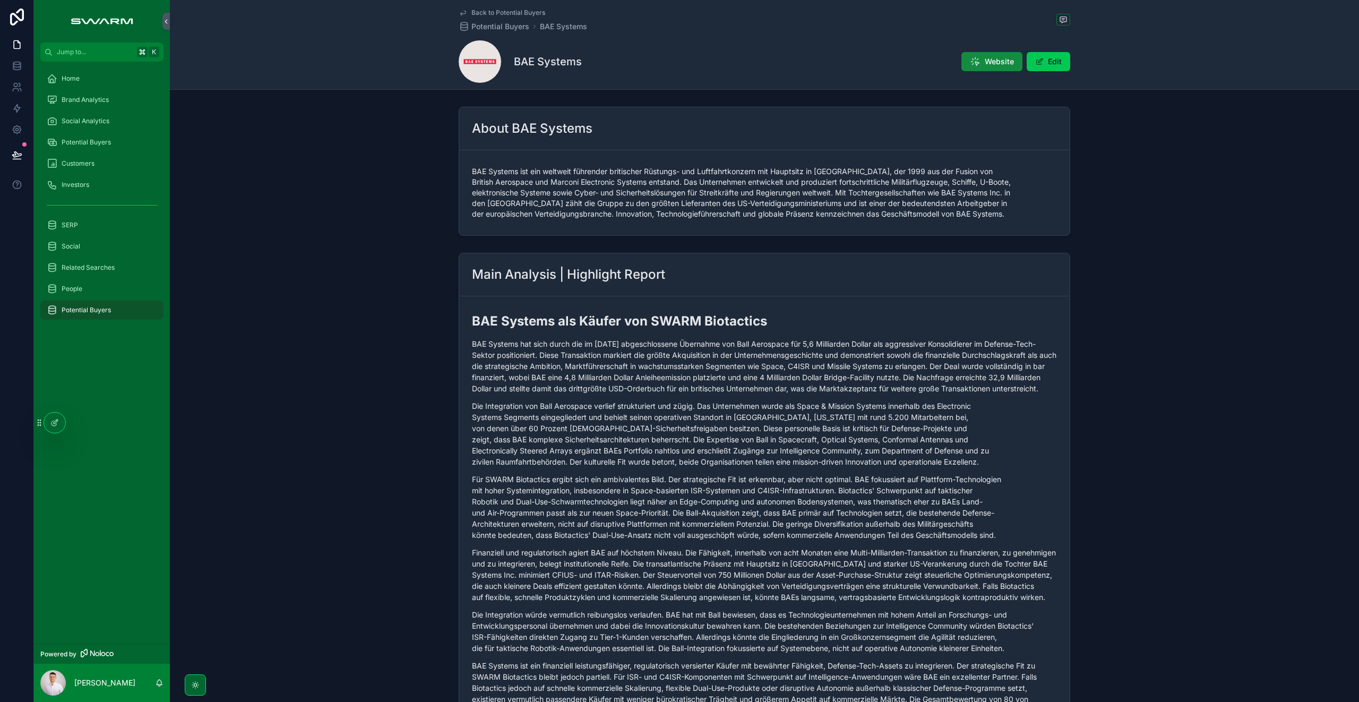
click at [98, 135] on div "Potential Buyers" at bounding box center [102, 142] width 110 height 17
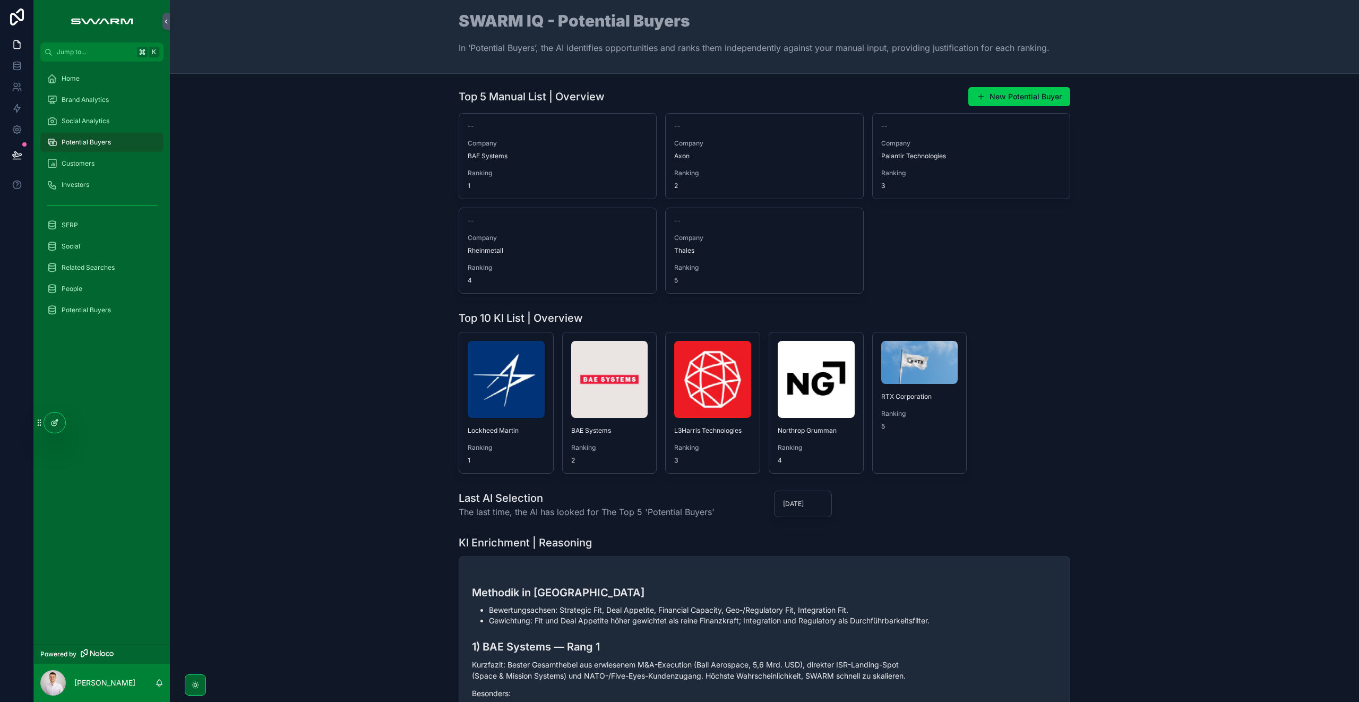
click at [58, 424] on icon at bounding box center [54, 422] width 8 height 8
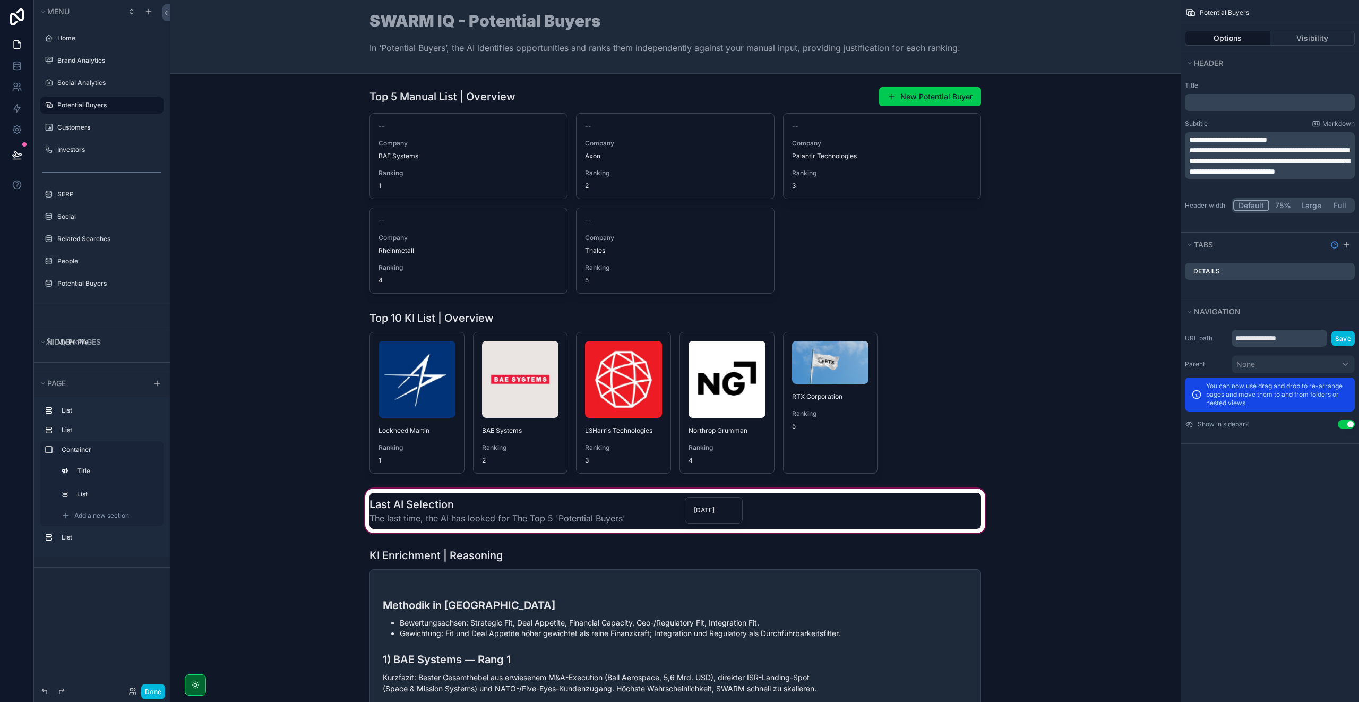
click at [455, 504] on div "scrollable content" at bounding box center [674, 510] width 993 height 49
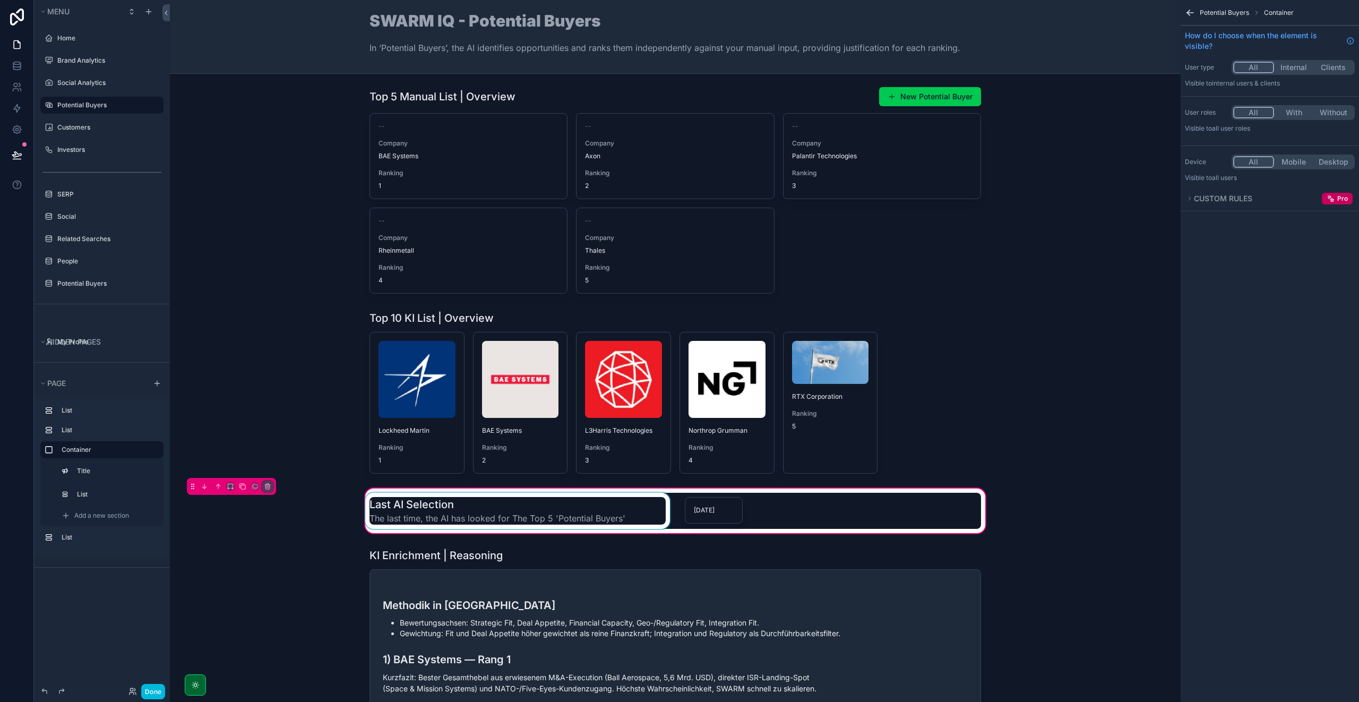
click at [437, 508] on div "scrollable content" at bounding box center [517, 510] width 309 height 36
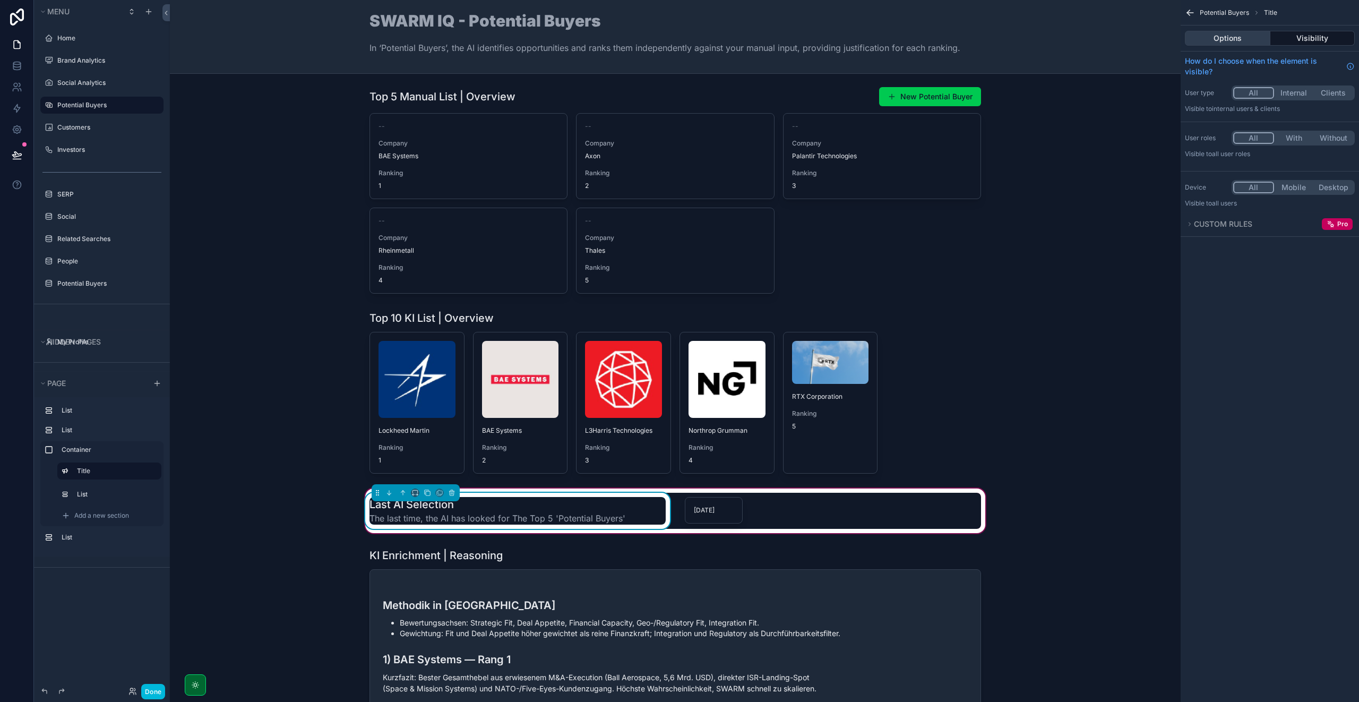
click at [1233, 37] on button "Options" at bounding box center [1226, 38] width 85 height 15
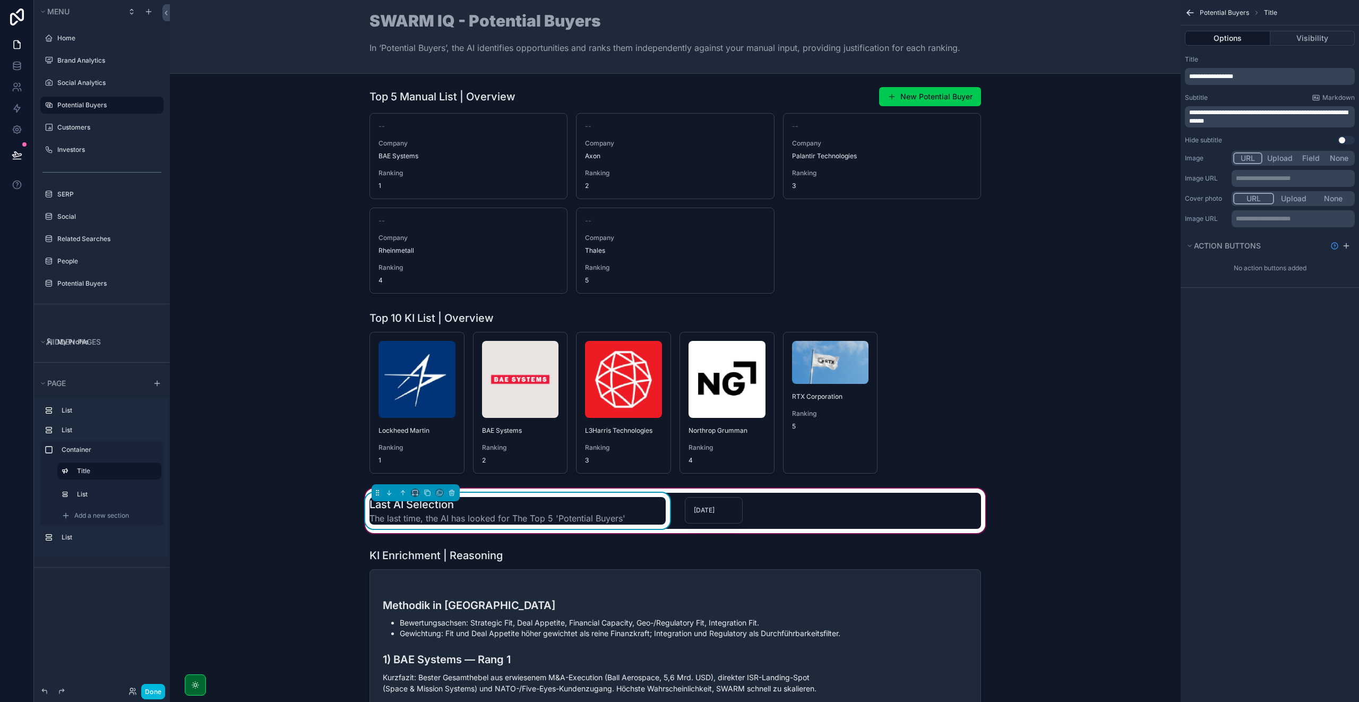
click at [1224, 118] on span "**********" at bounding box center [1268, 116] width 159 height 15
click at [1230, 110] on span "**********" at bounding box center [1268, 116] width 159 height 15
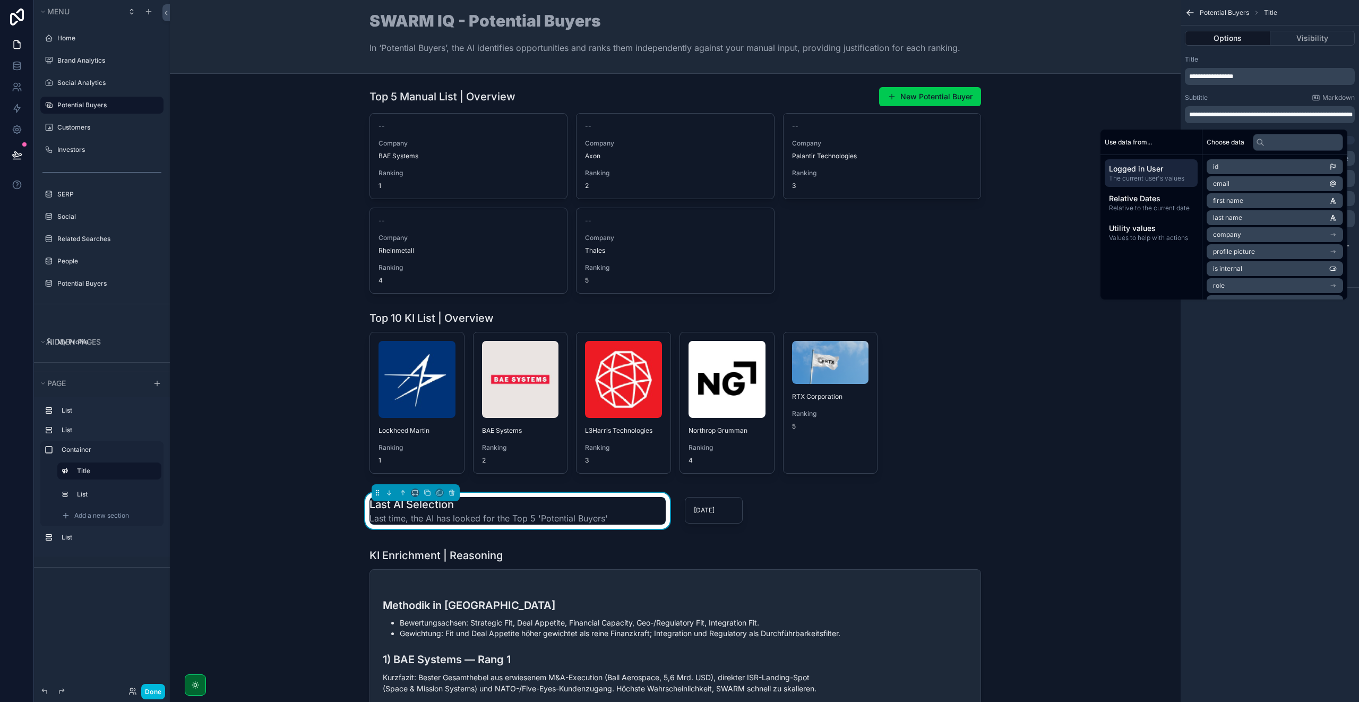
click at [1269, 397] on div "**********" at bounding box center [1269, 351] width 178 height 702
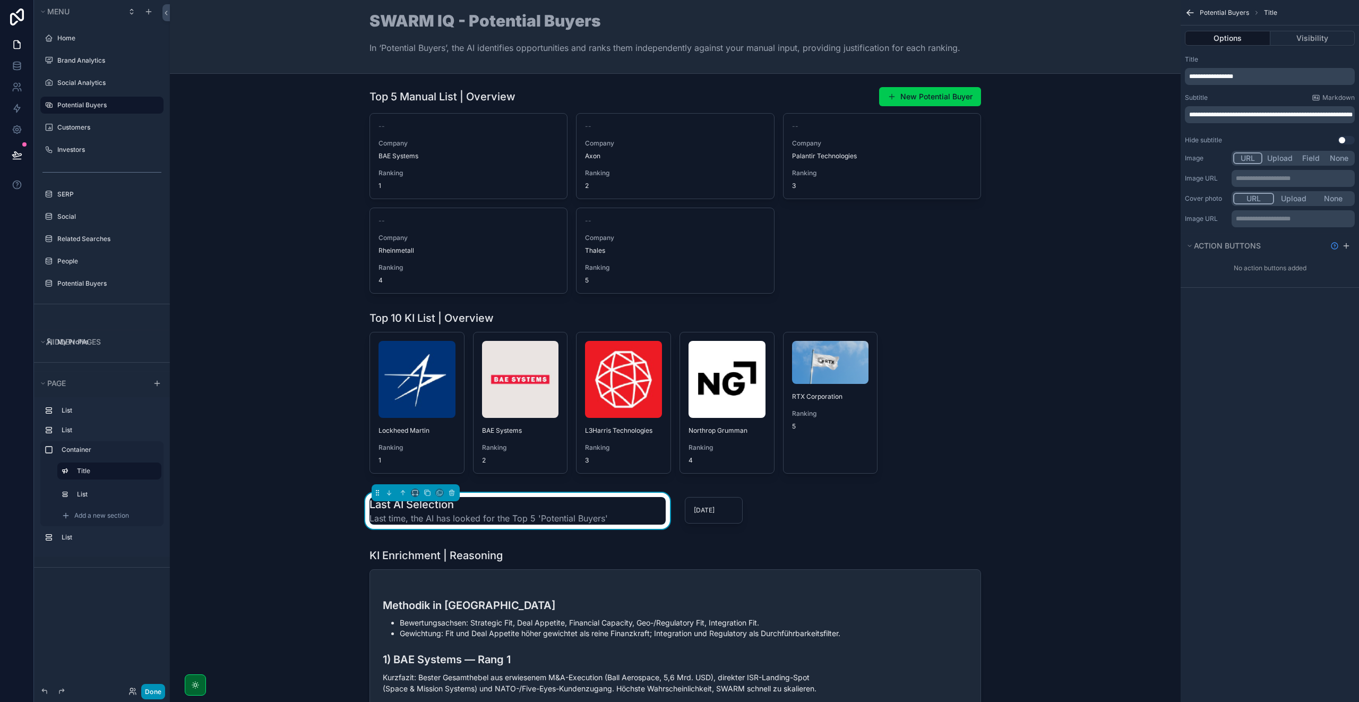
click at [151, 689] on button "Done" at bounding box center [153, 690] width 24 height 15
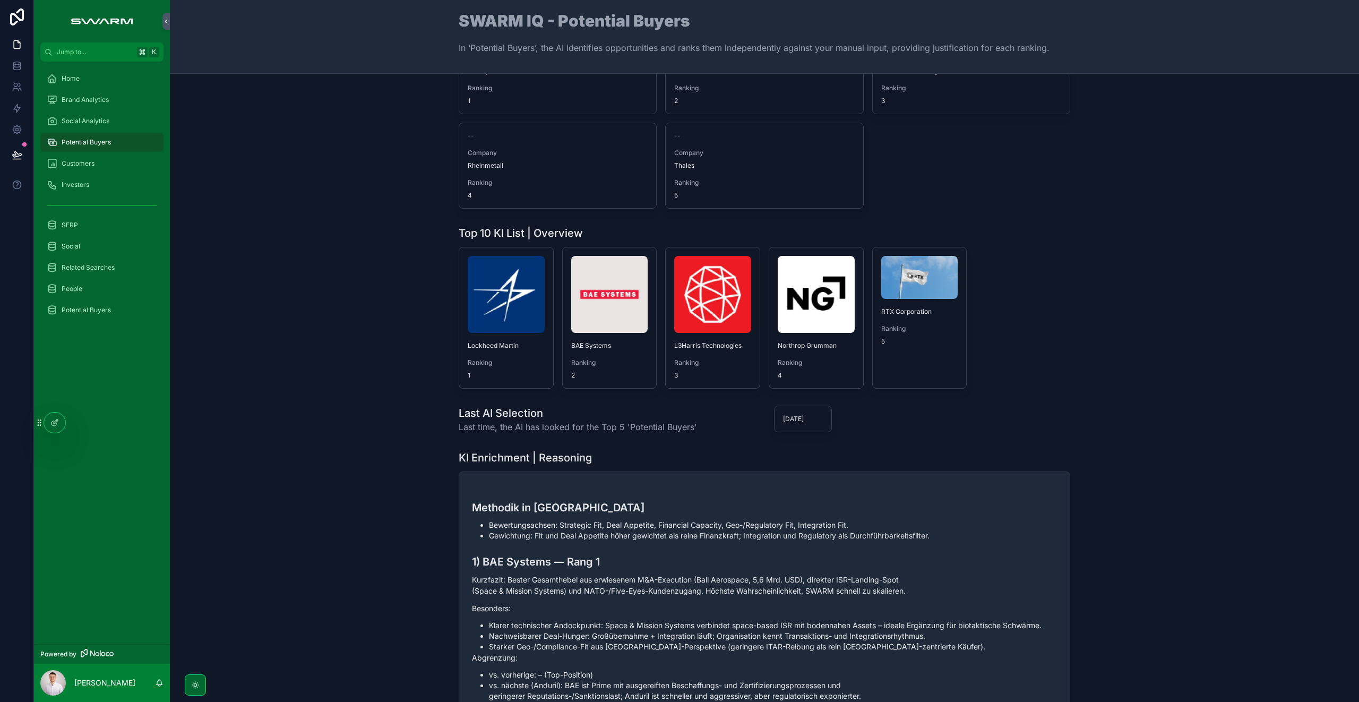
scroll to position [98, 0]
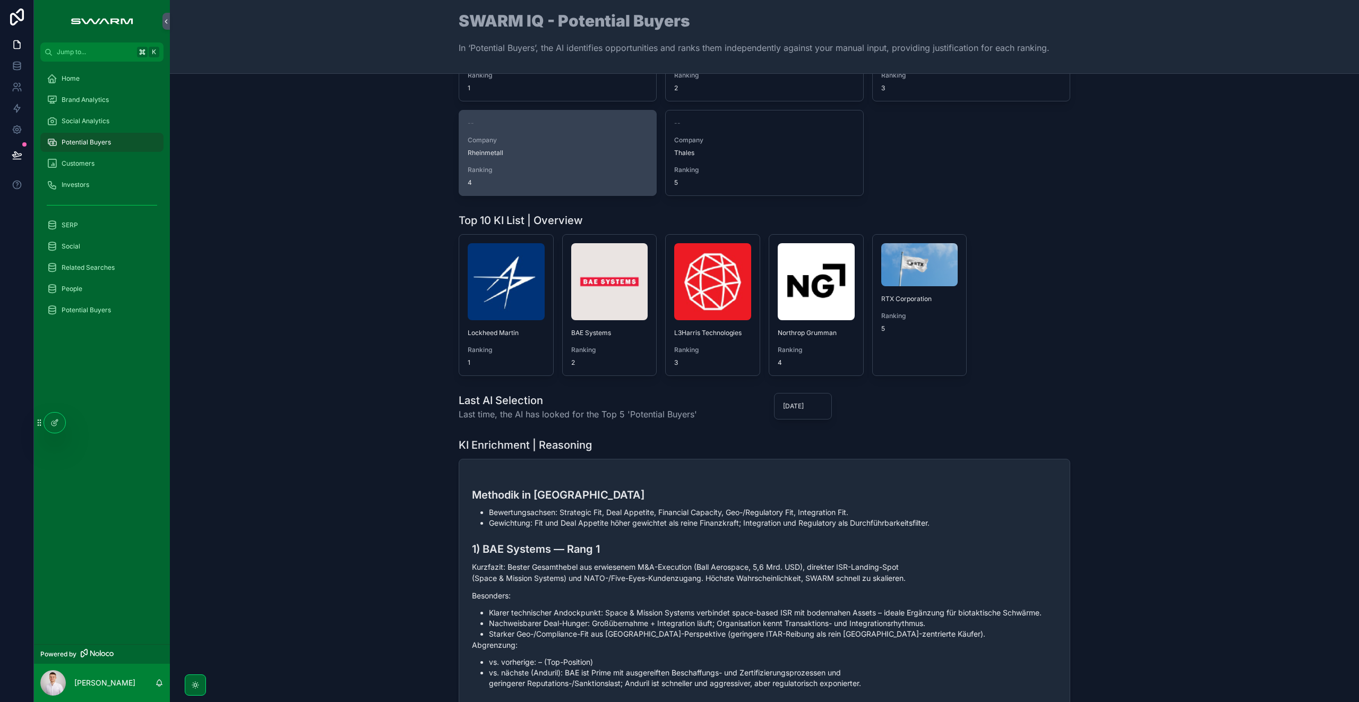
click at [610, 156] on span "Rheinmetall" at bounding box center [558, 153] width 180 height 8
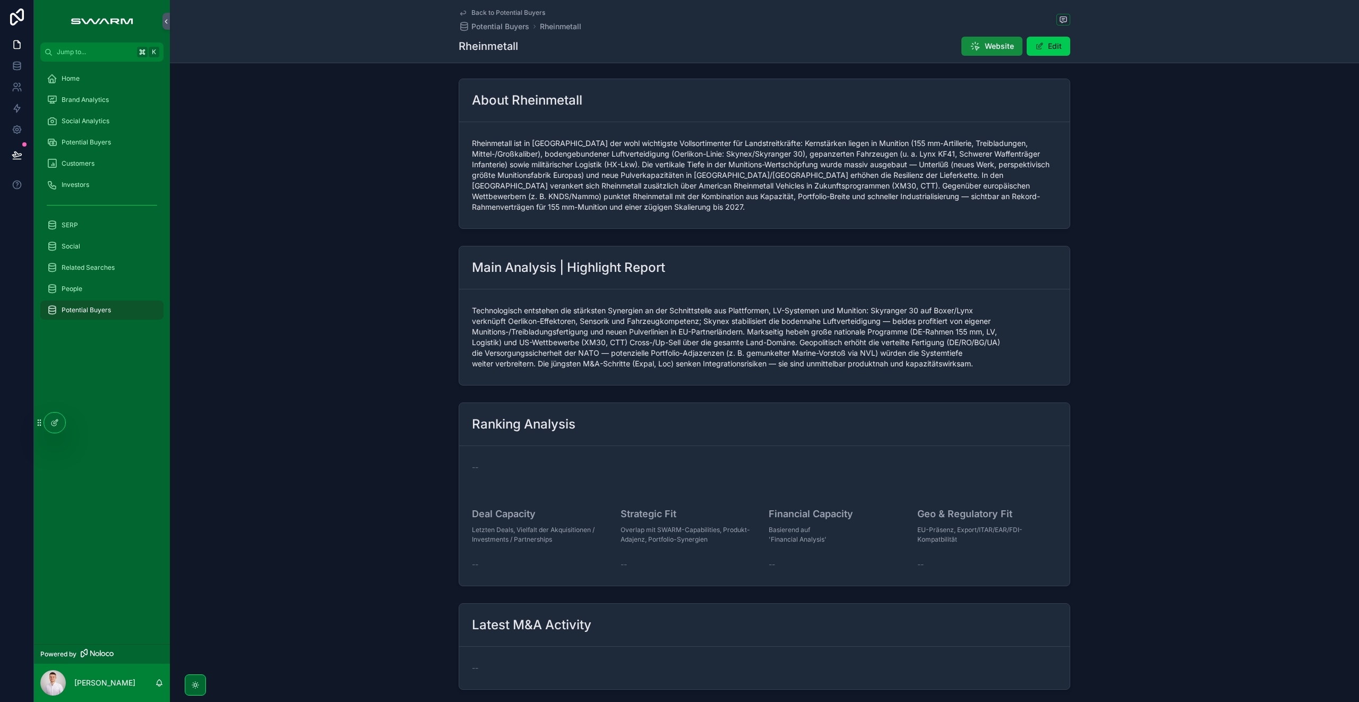
scroll to position [2, 0]
click at [51, 424] on icon at bounding box center [53, 423] width 5 height 5
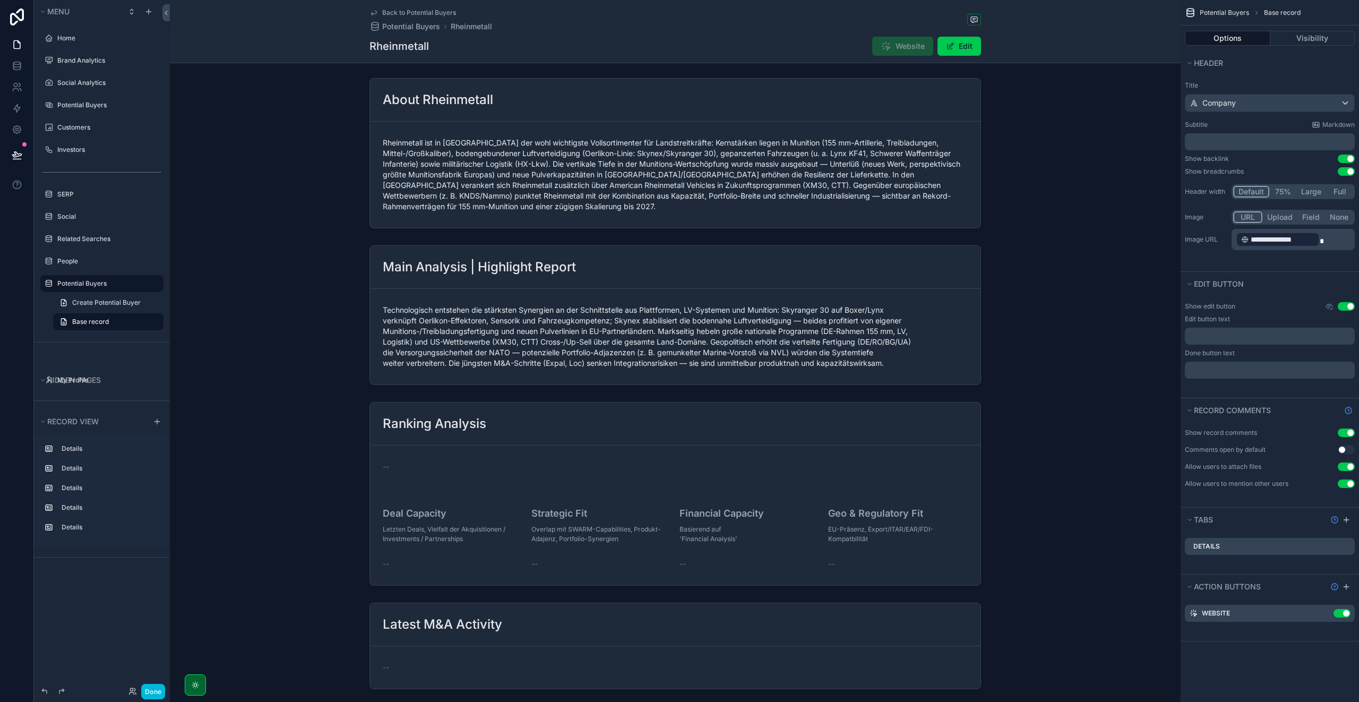
click at [94, 281] on label "Potential Buyers" at bounding box center [107, 283] width 100 height 8
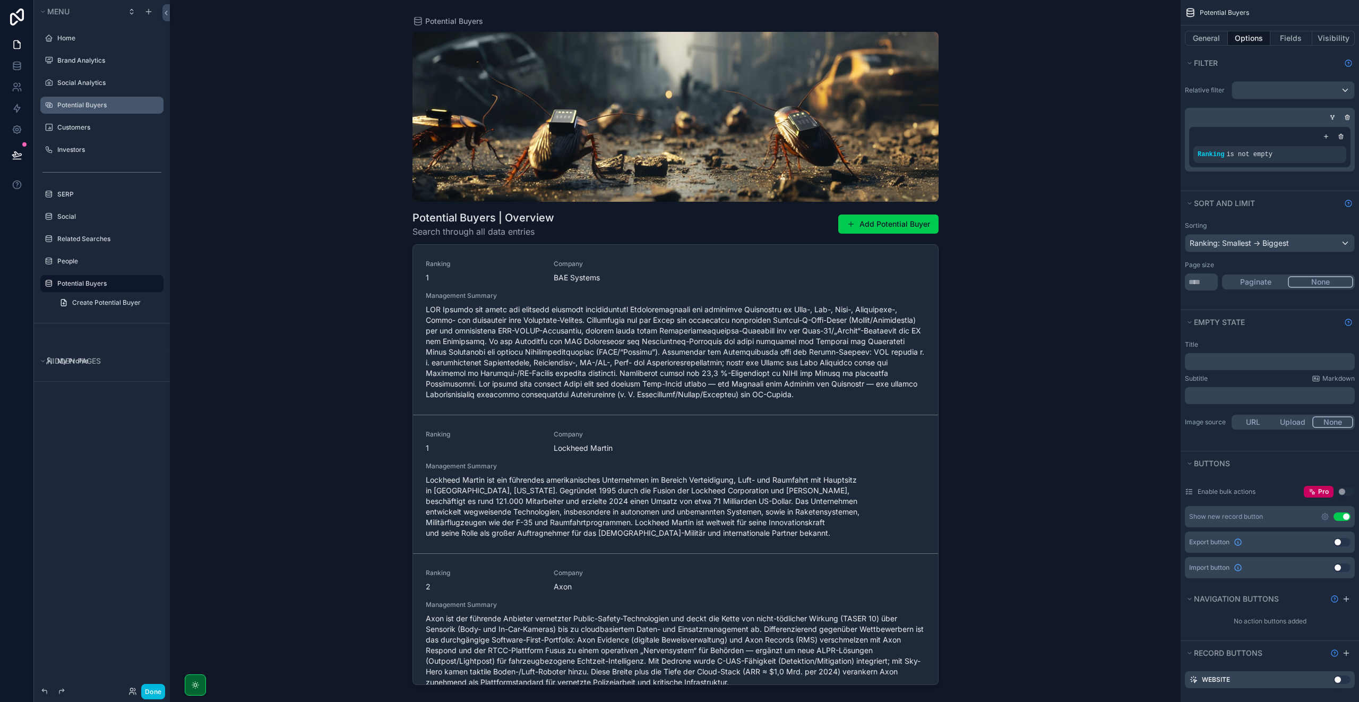
click at [89, 111] on div "Potential Buyers" at bounding box center [101, 105] width 119 height 17
click at [91, 106] on label "Potential Buyers" at bounding box center [107, 105] width 100 height 8
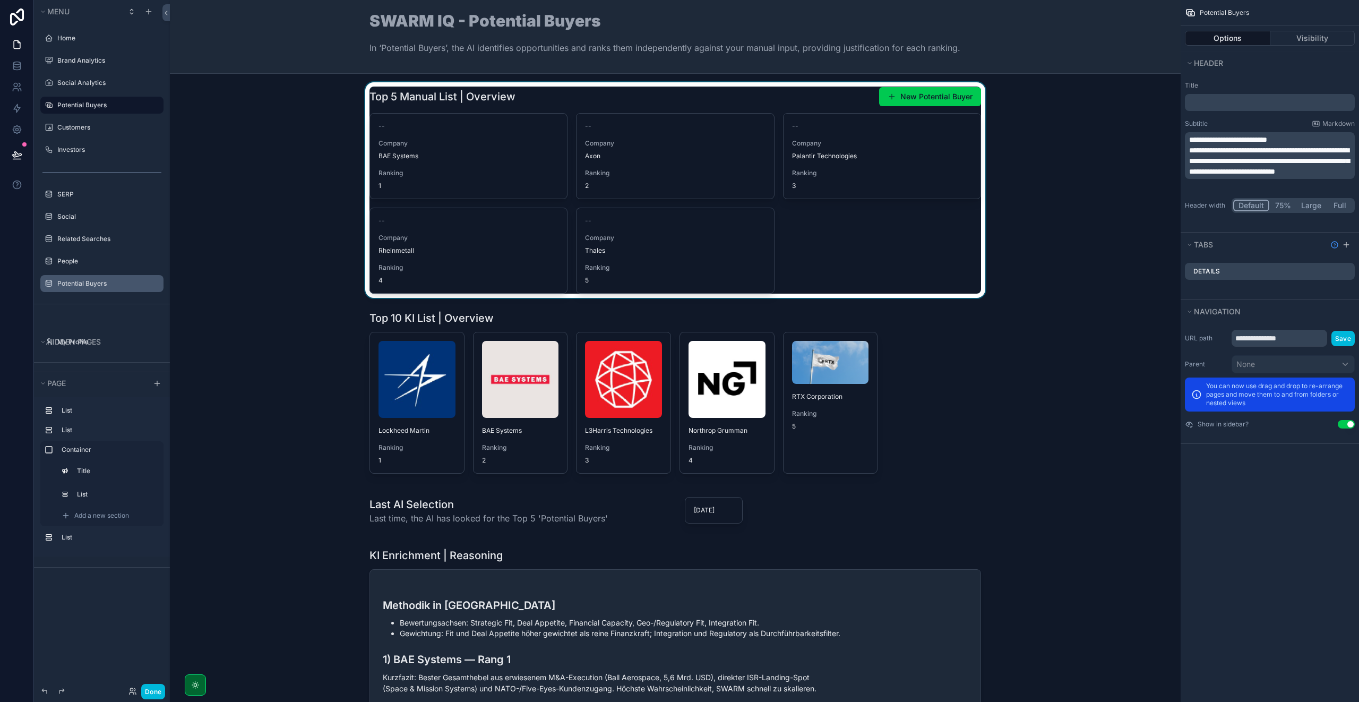
click at [546, 100] on div "scrollable content" at bounding box center [674, 189] width 993 height 215
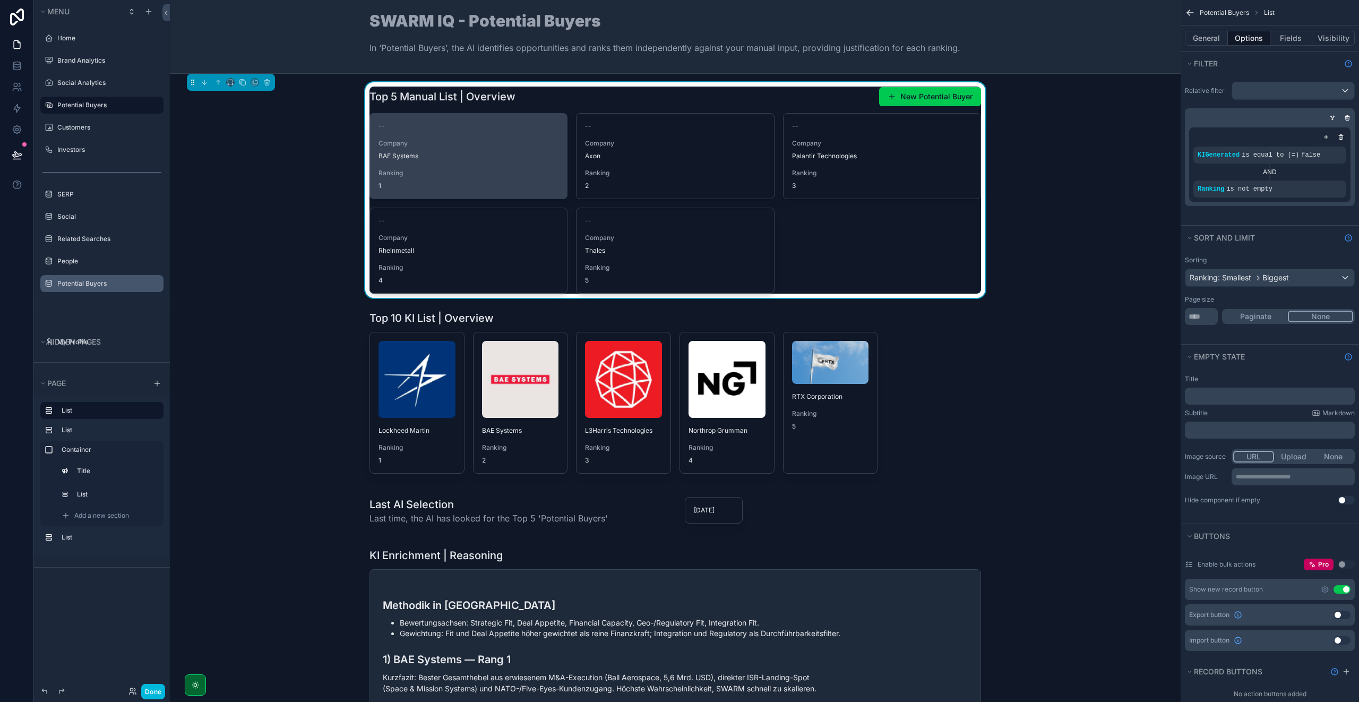
click at [472, 169] on span "Ranking" at bounding box center [468, 173] width 180 height 8
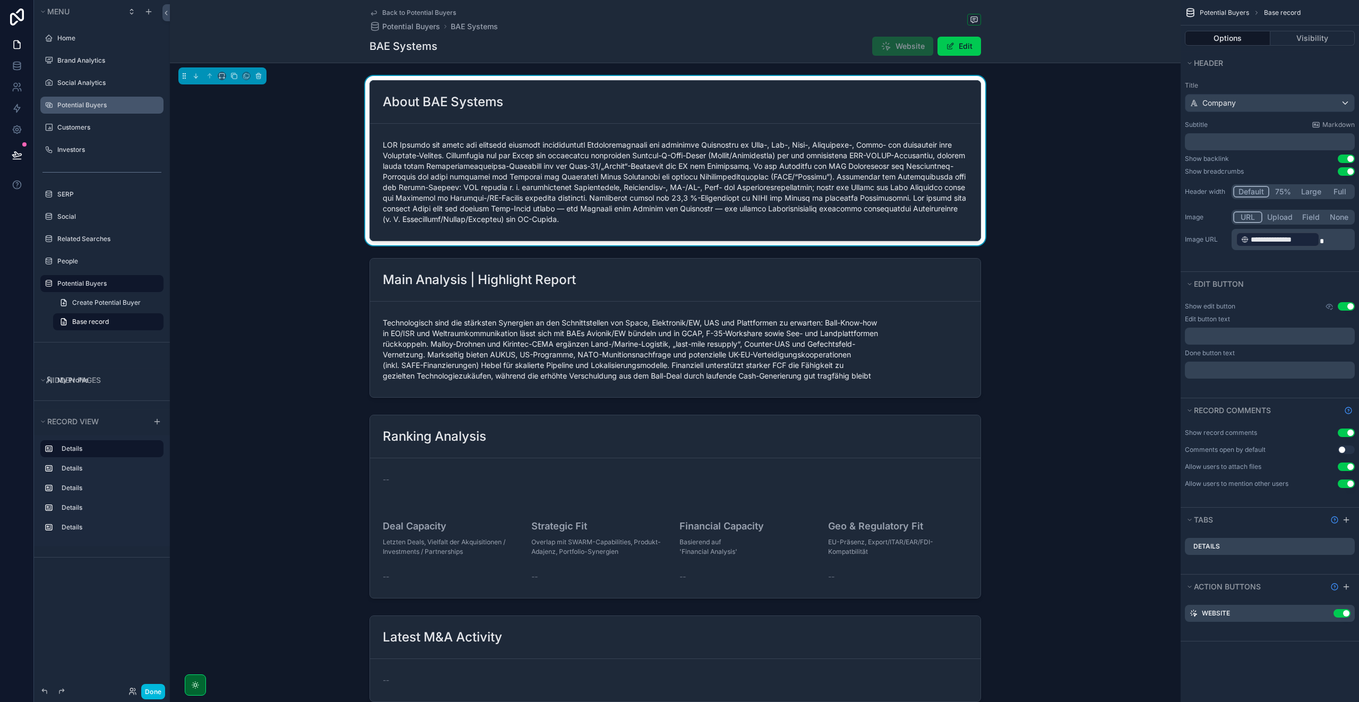
click at [1044, 143] on div "About BAE Systems" at bounding box center [675, 160] width 1010 height 169
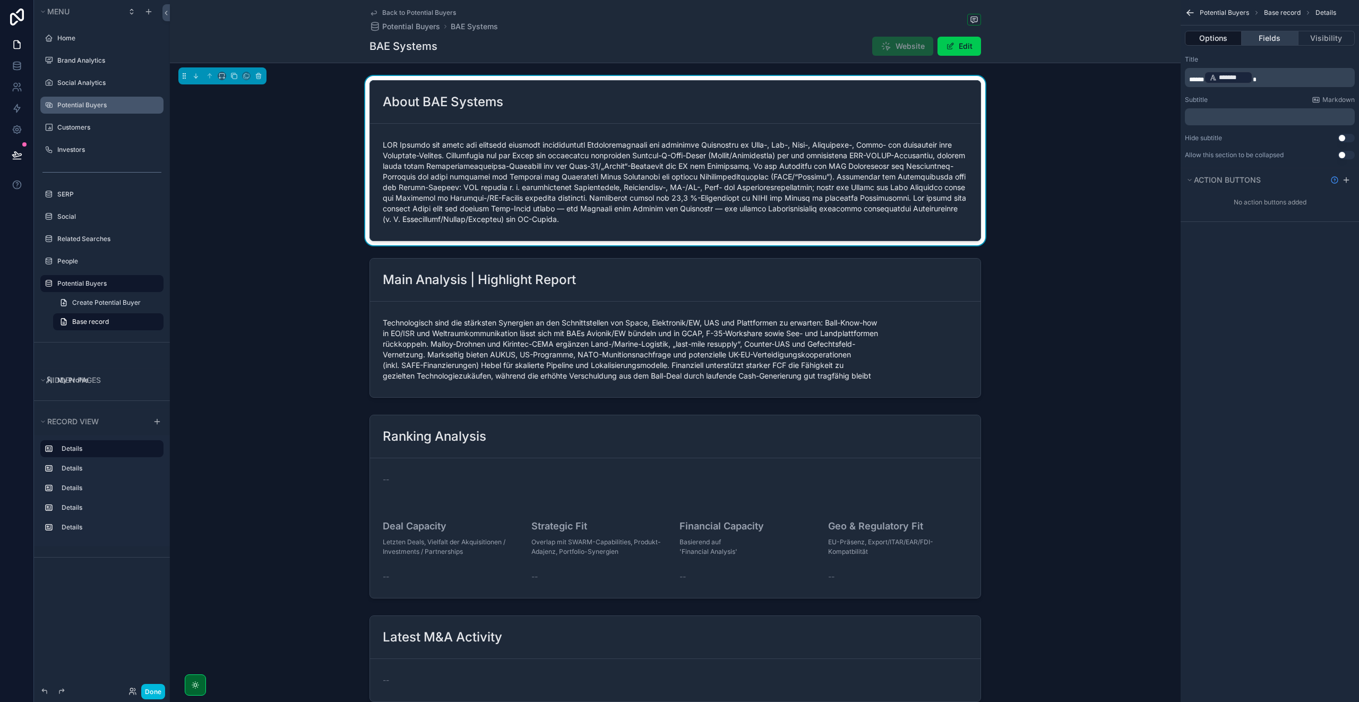
click at [1264, 39] on button "Fields" at bounding box center [1269, 38] width 56 height 15
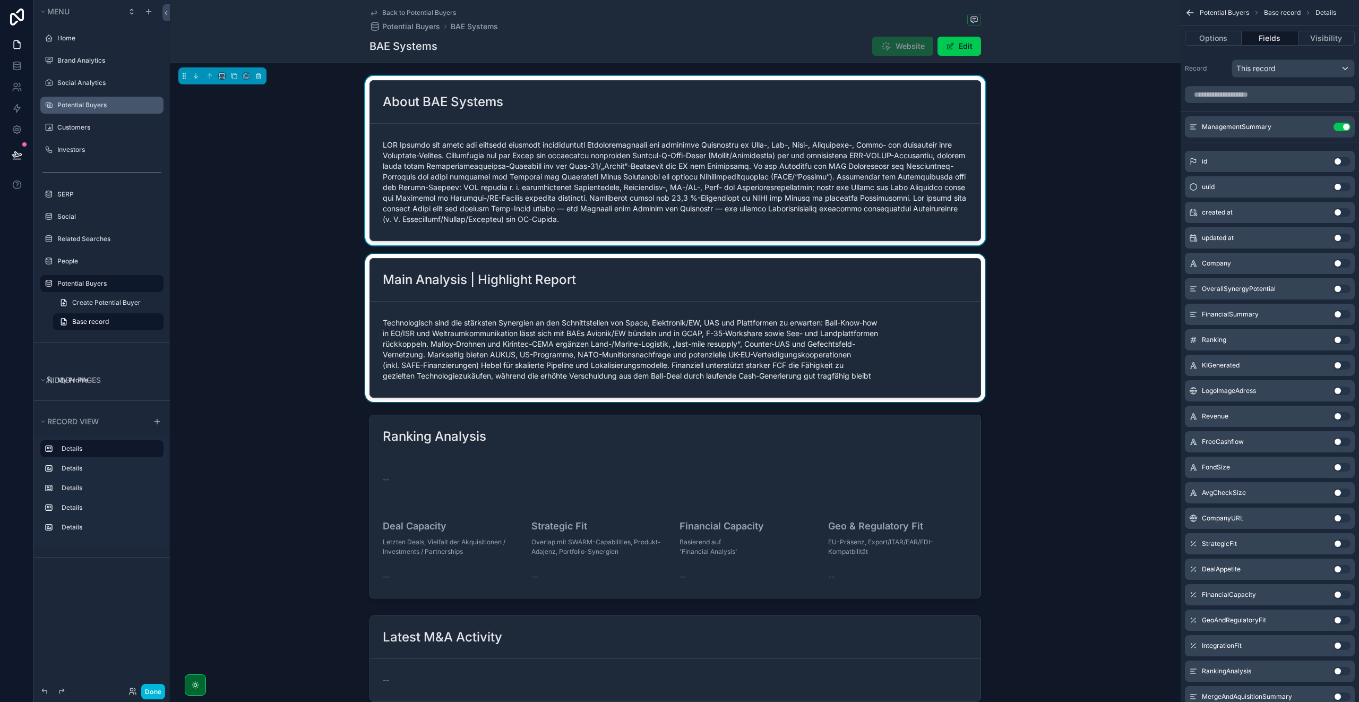
click at [628, 288] on div "scrollable content" at bounding box center [675, 328] width 1010 height 148
click at [617, 133] on div "scrollable content" at bounding box center [675, 160] width 1010 height 169
click at [670, 287] on div "scrollable content" at bounding box center [675, 328] width 1010 height 148
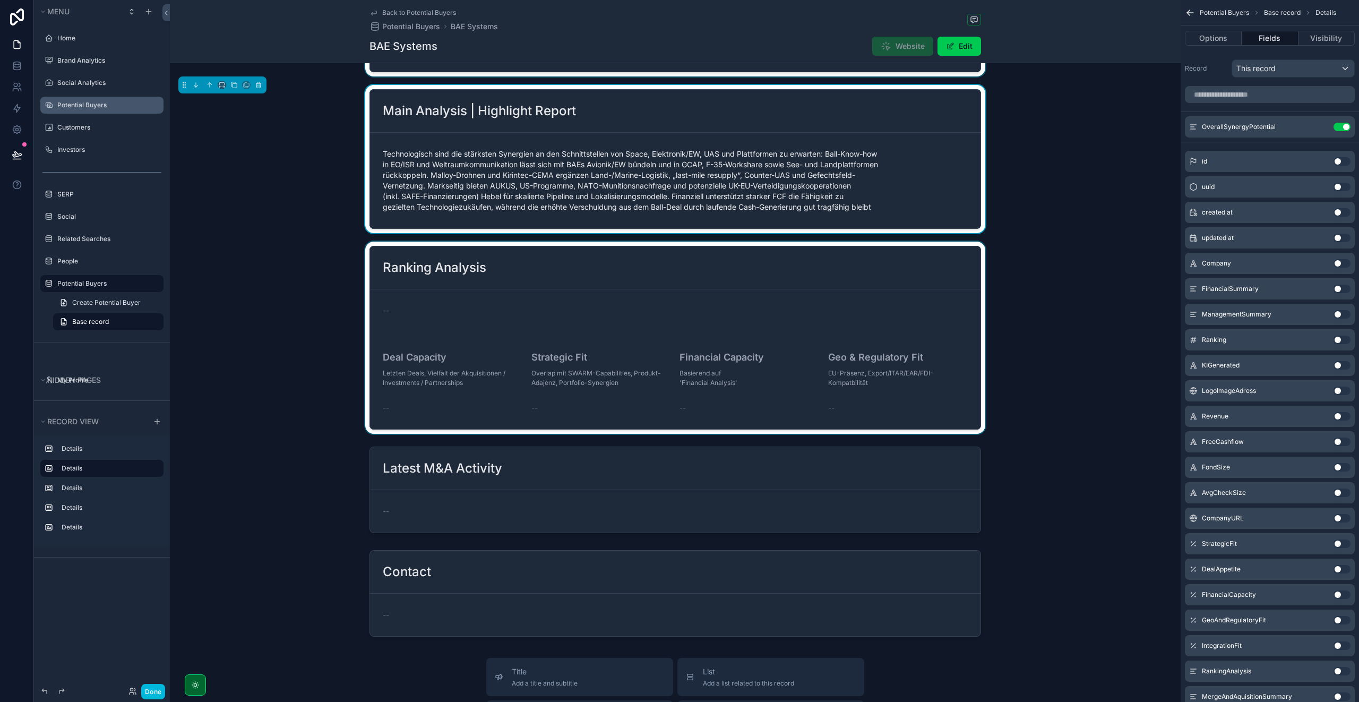
scroll to position [193, 0]
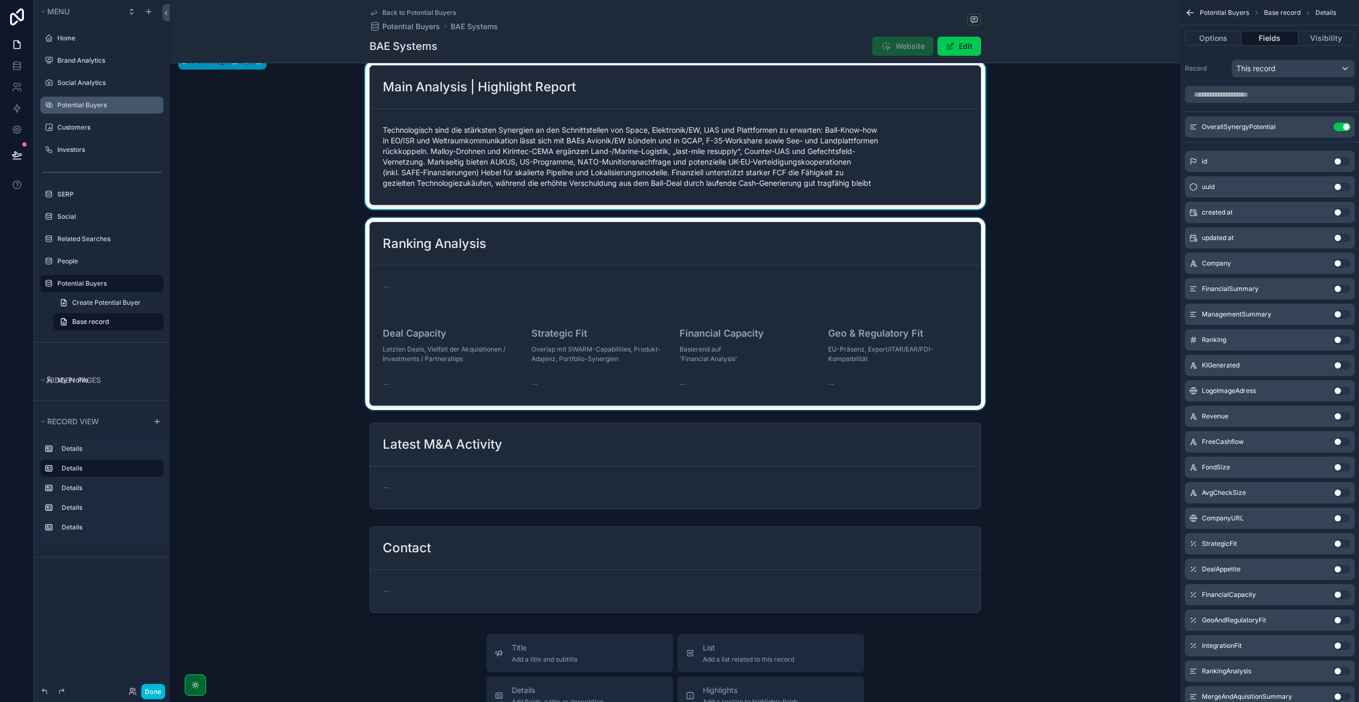
click at [587, 258] on div "scrollable content" at bounding box center [675, 314] width 1010 height 192
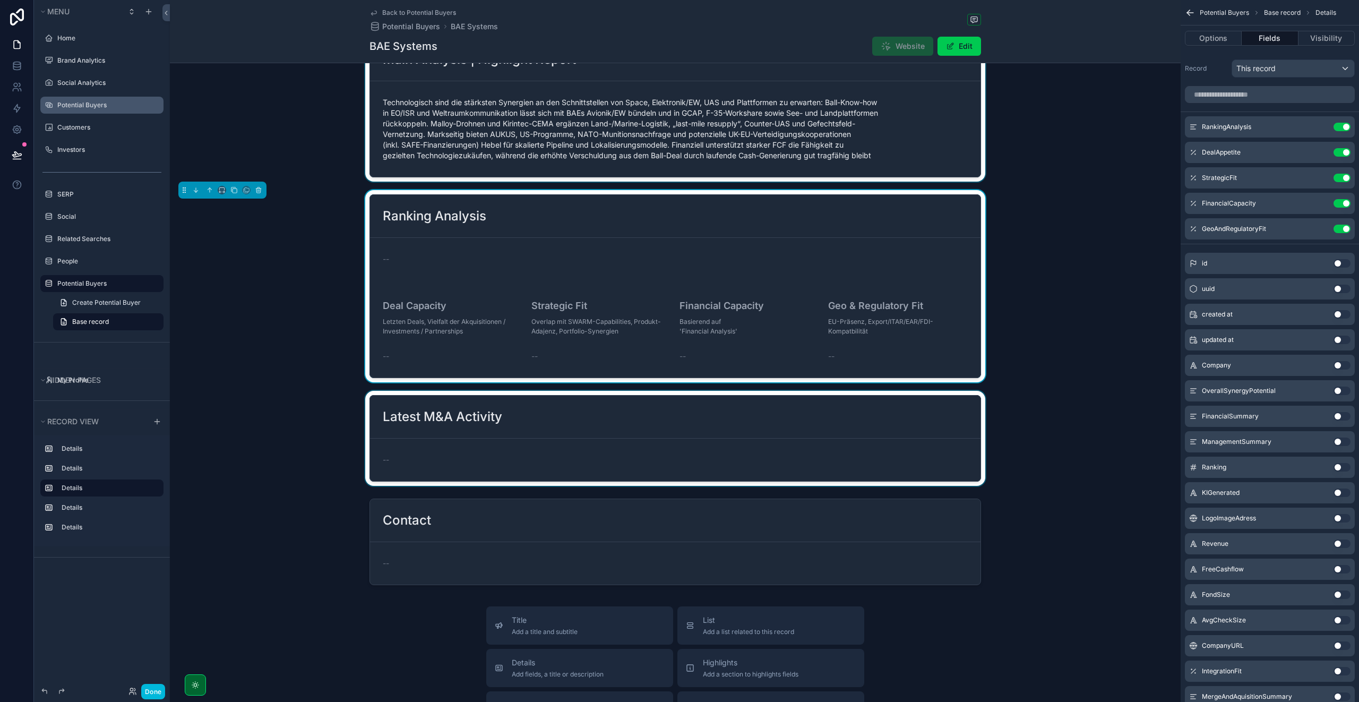
scroll to position [242, 0]
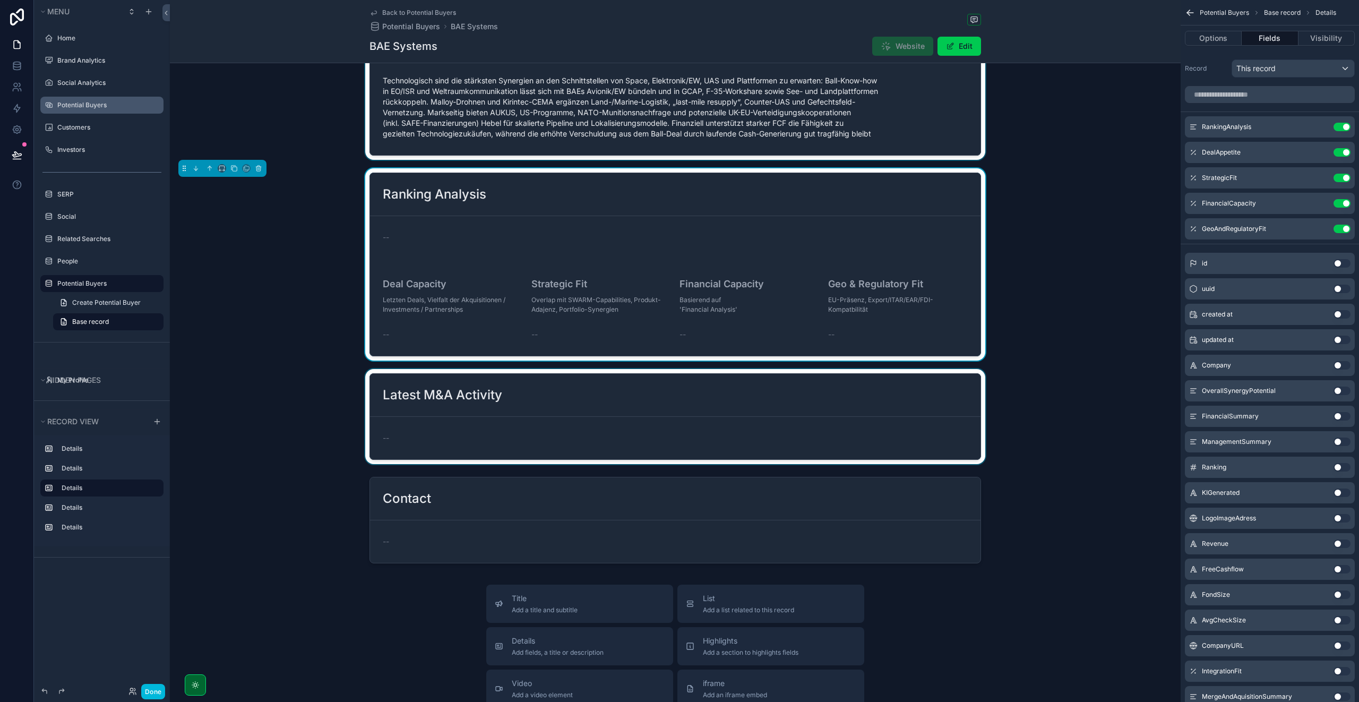
click at [567, 383] on div "scrollable content" at bounding box center [675, 416] width 1010 height 95
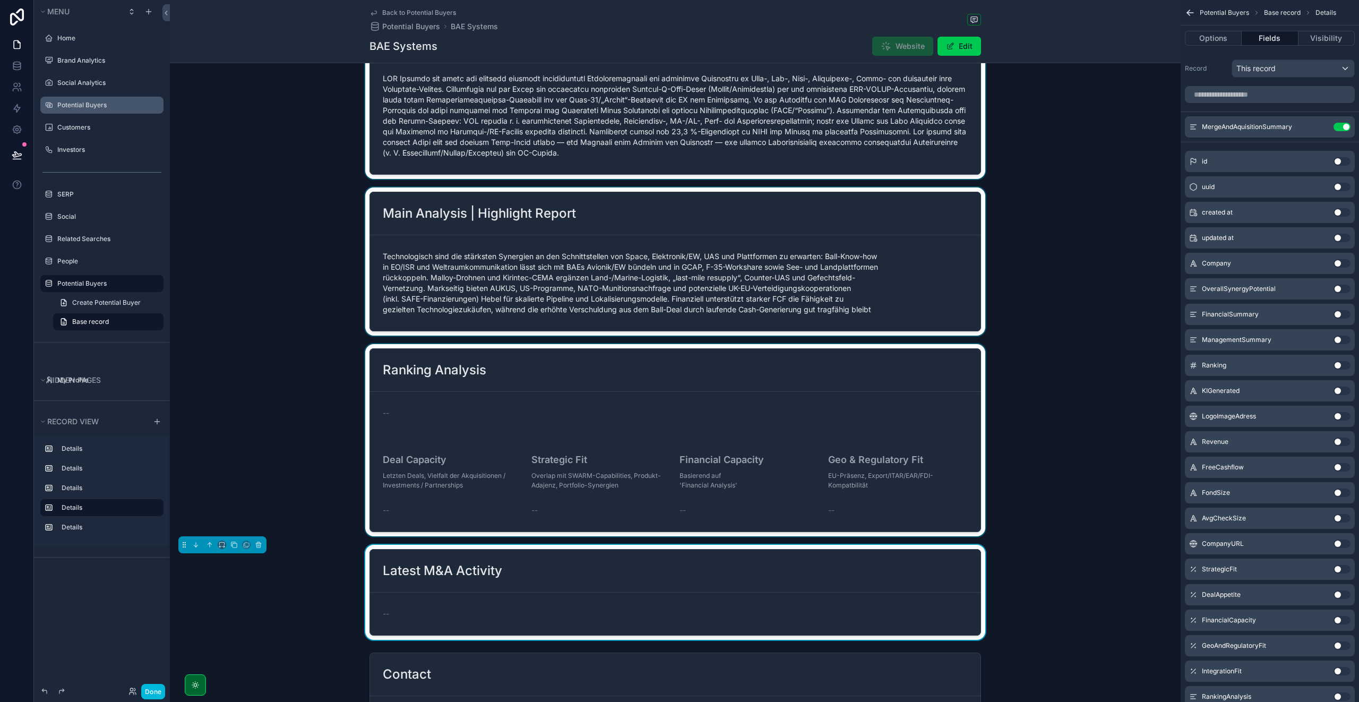
scroll to position [0, 0]
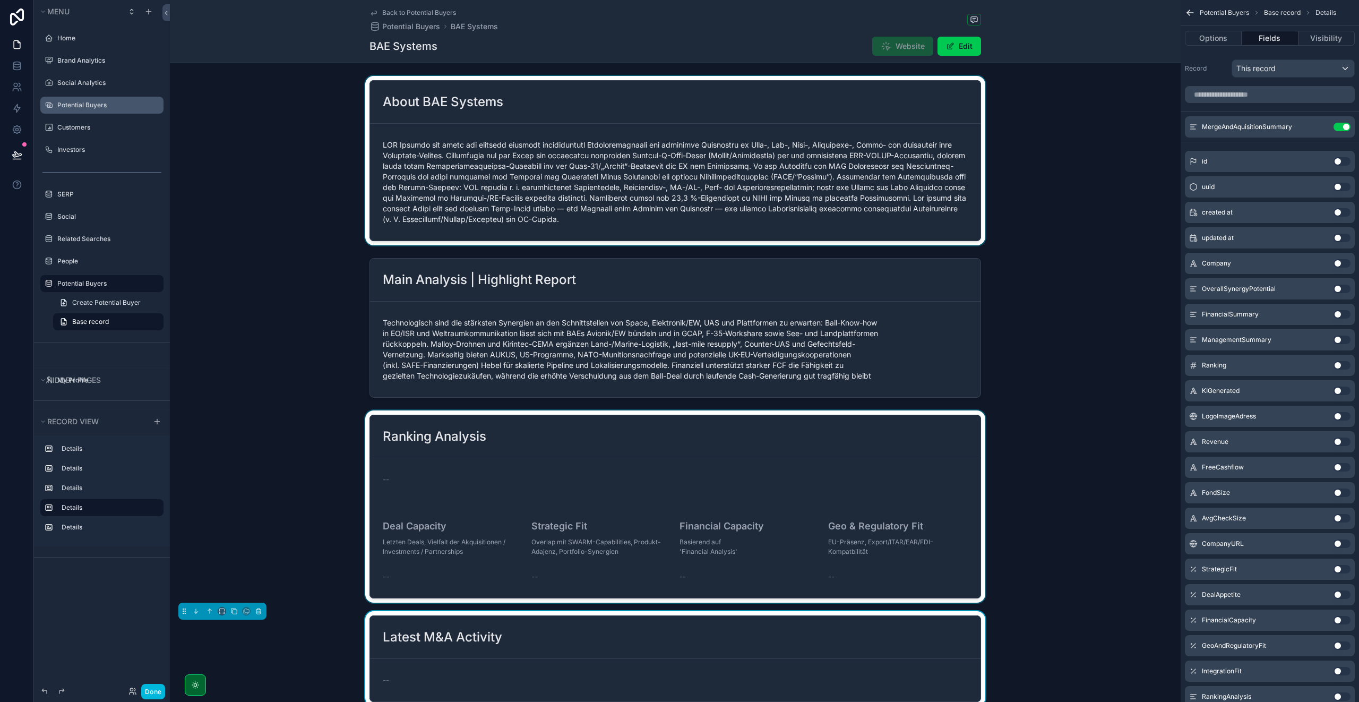
click at [530, 114] on div "scrollable content" at bounding box center [675, 160] width 1010 height 169
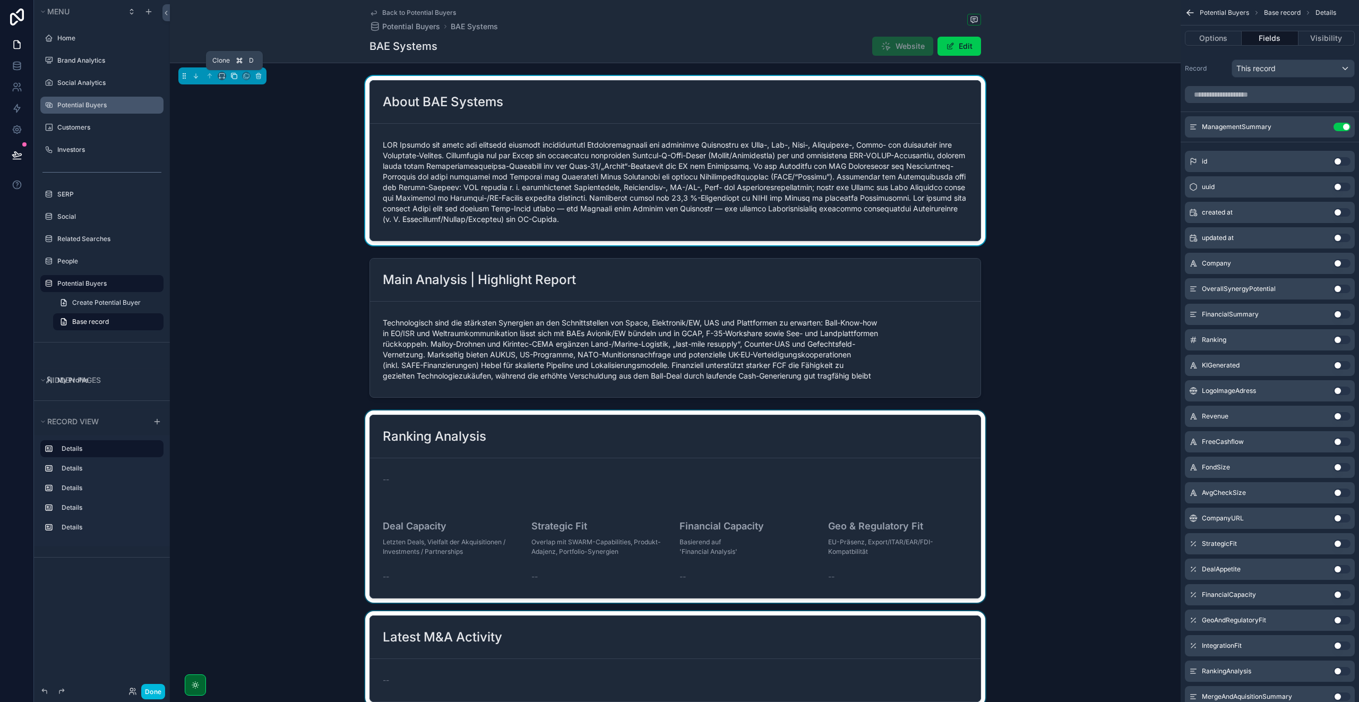
click at [230, 76] on icon "scrollable content" at bounding box center [233, 75] width 7 height 7
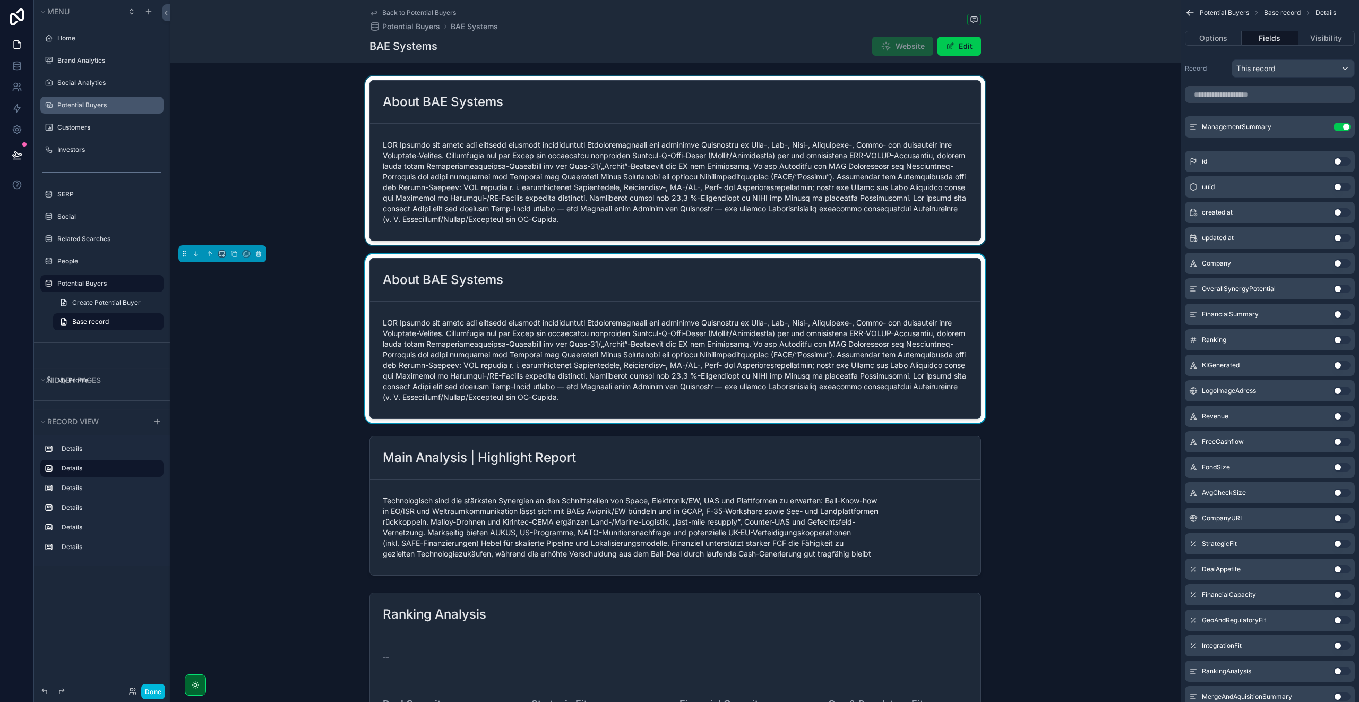
click at [883, 103] on div "scrollable content" at bounding box center [675, 160] width 1010 height 169
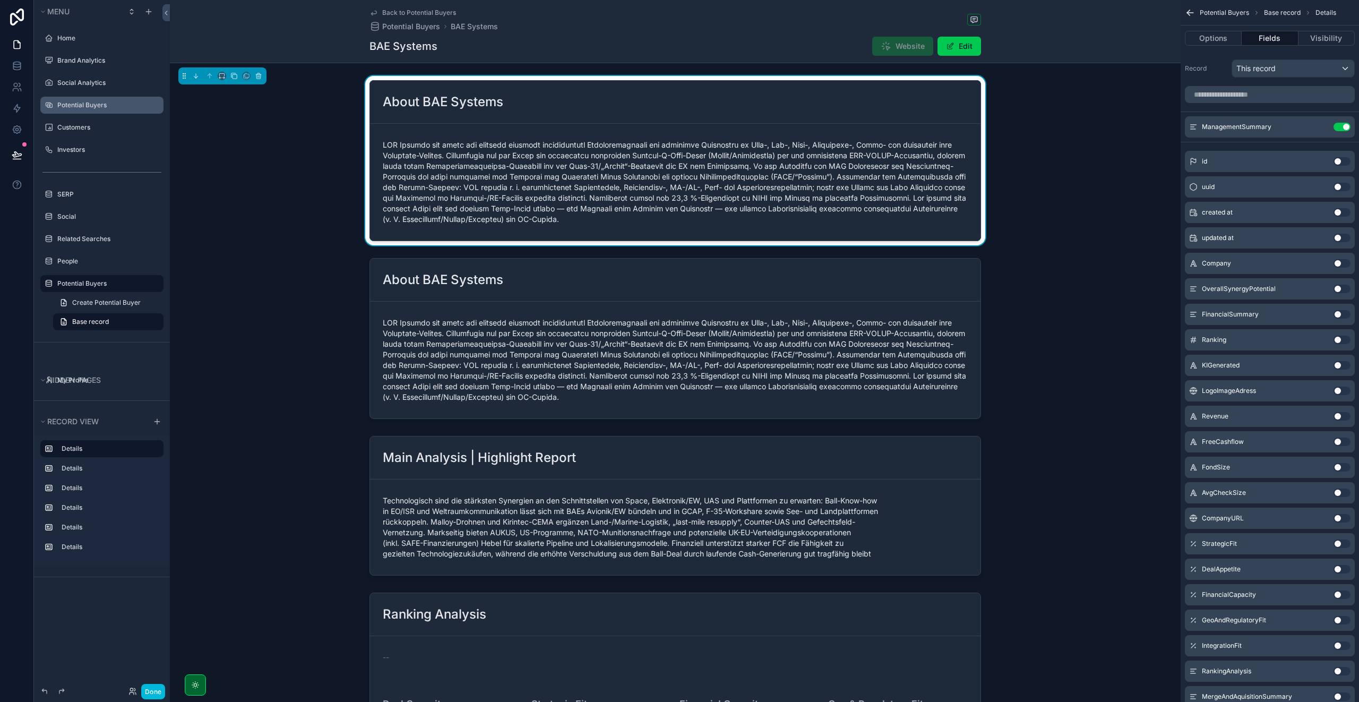
click at [1339, 264] on button "Use setting" at bounding box center [1341, 263] width 17 height 8
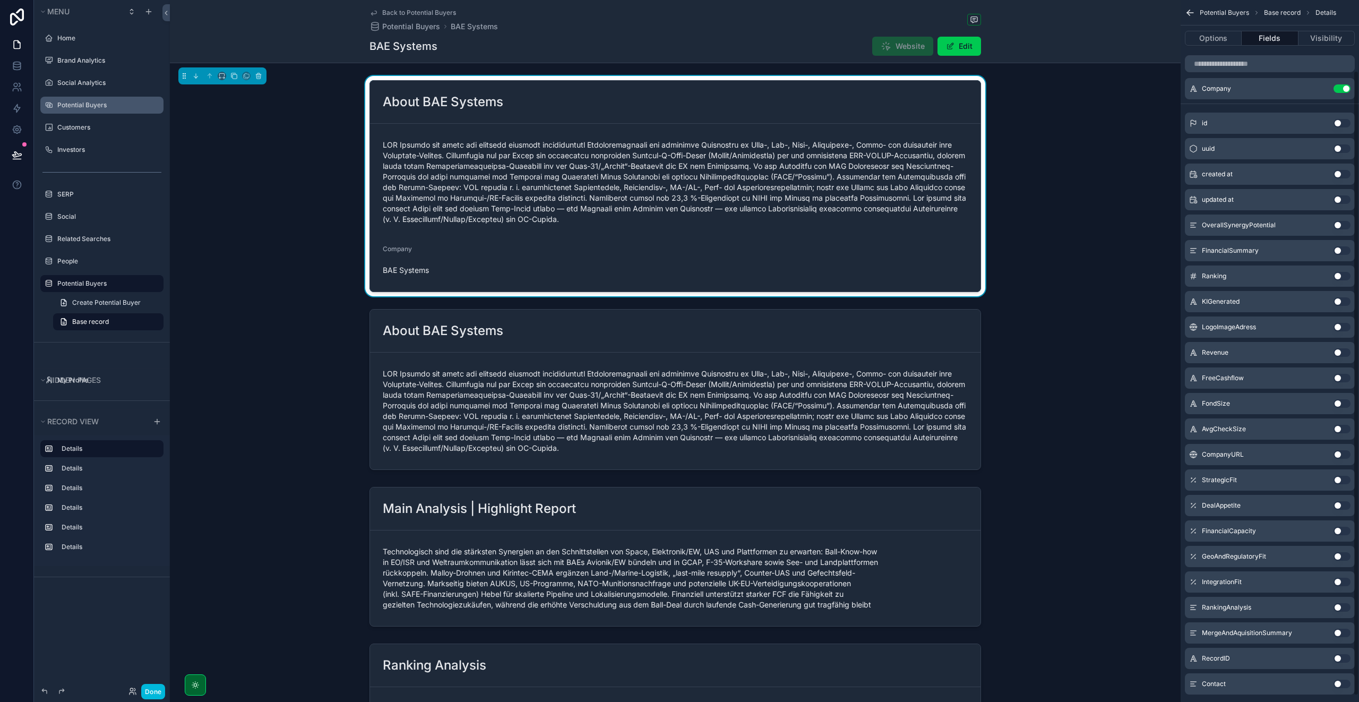
scroll to position [86, 0]
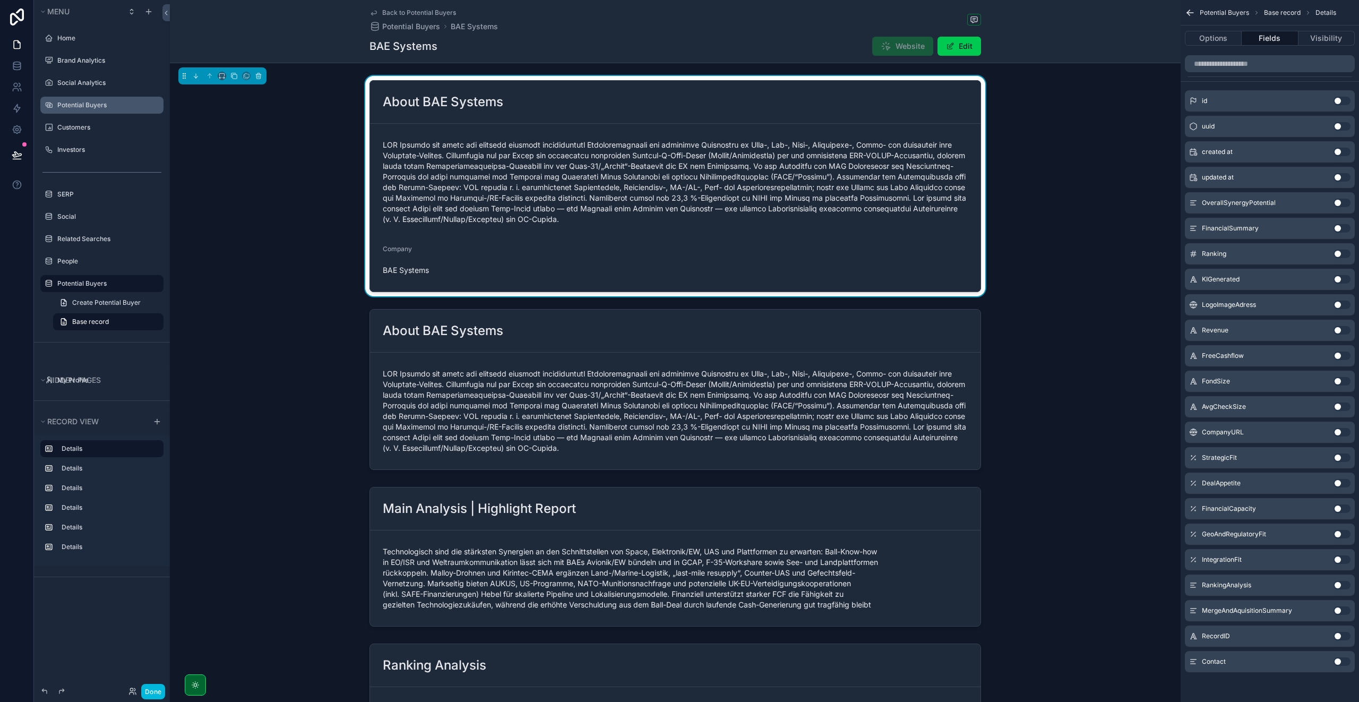
drag, startPoint x: 1338, startPoint y: 434, endPoint x: 1337, endPoint y: 428, distance: 5.5
click at [1338, 434] on button "Use setting" at bounding box center [1341, 432] width 17 height 8
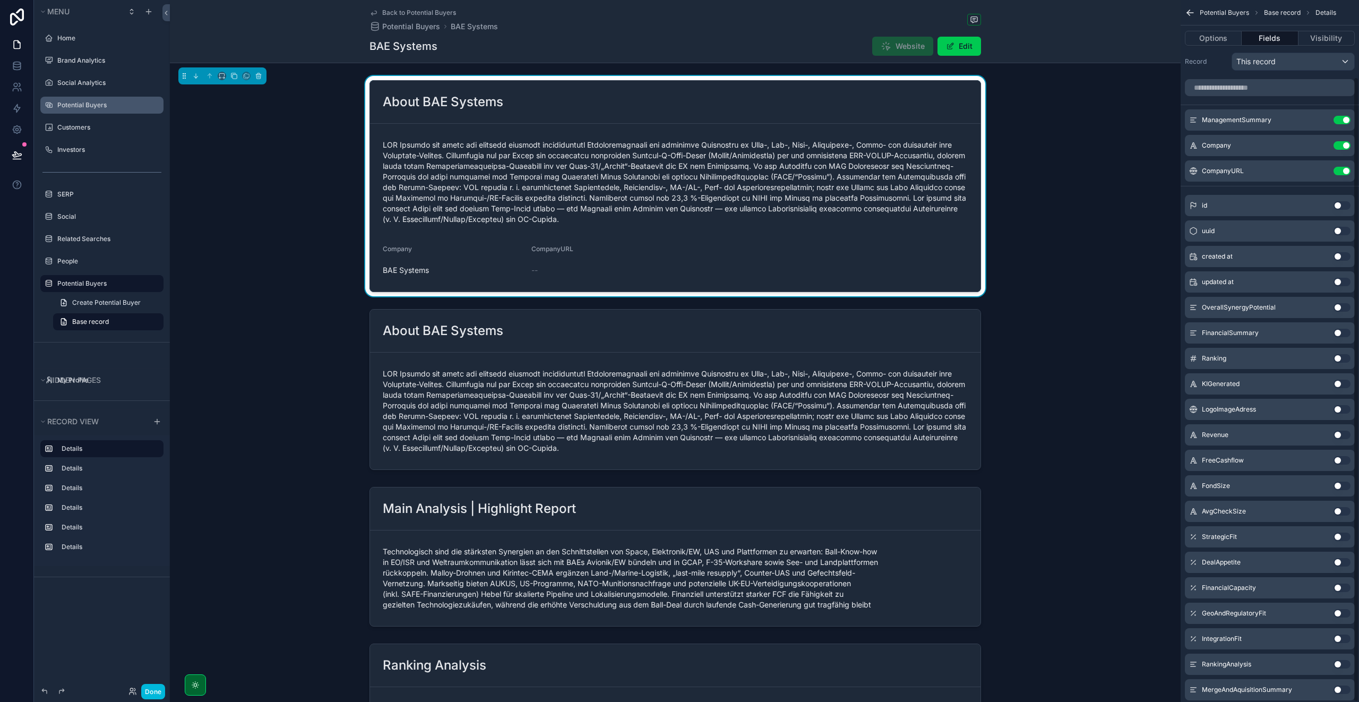
scroll to position [0, 0]
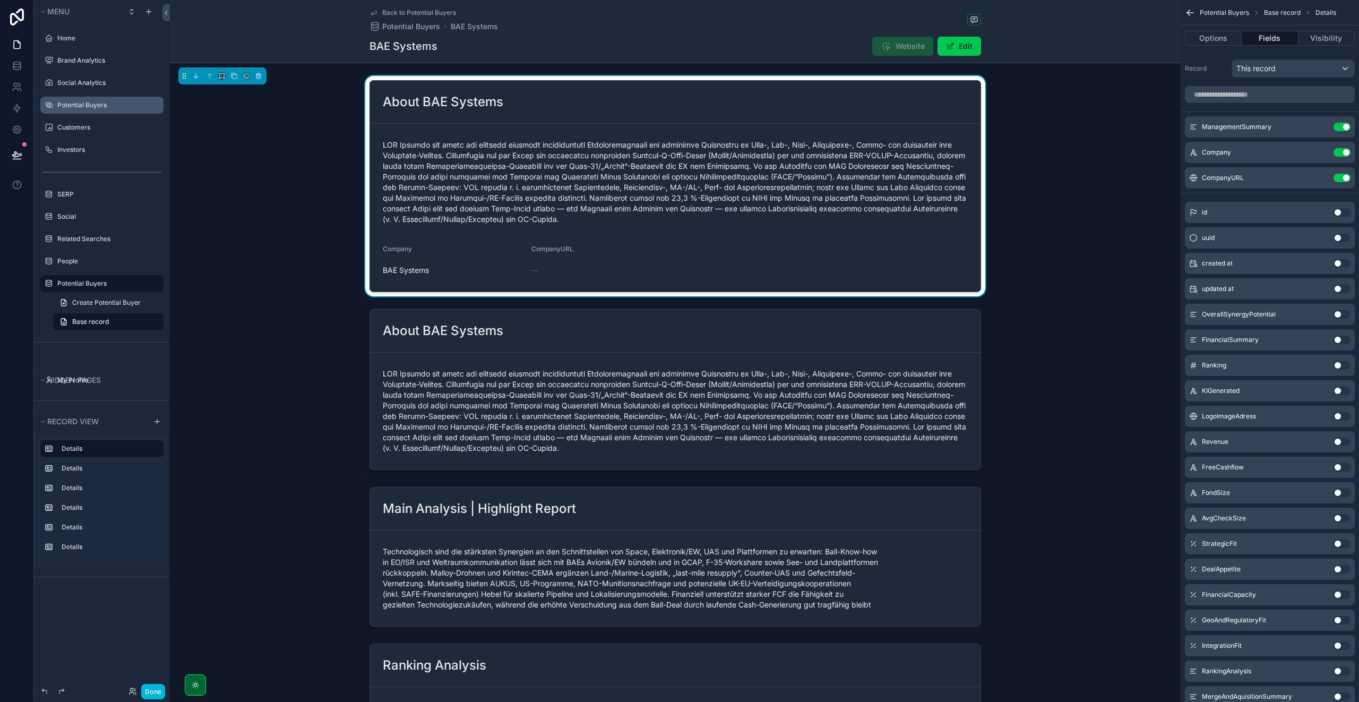
click at [1341, 126] on button "Use setting" at bounding box center [1341, 127] width 17 height 8
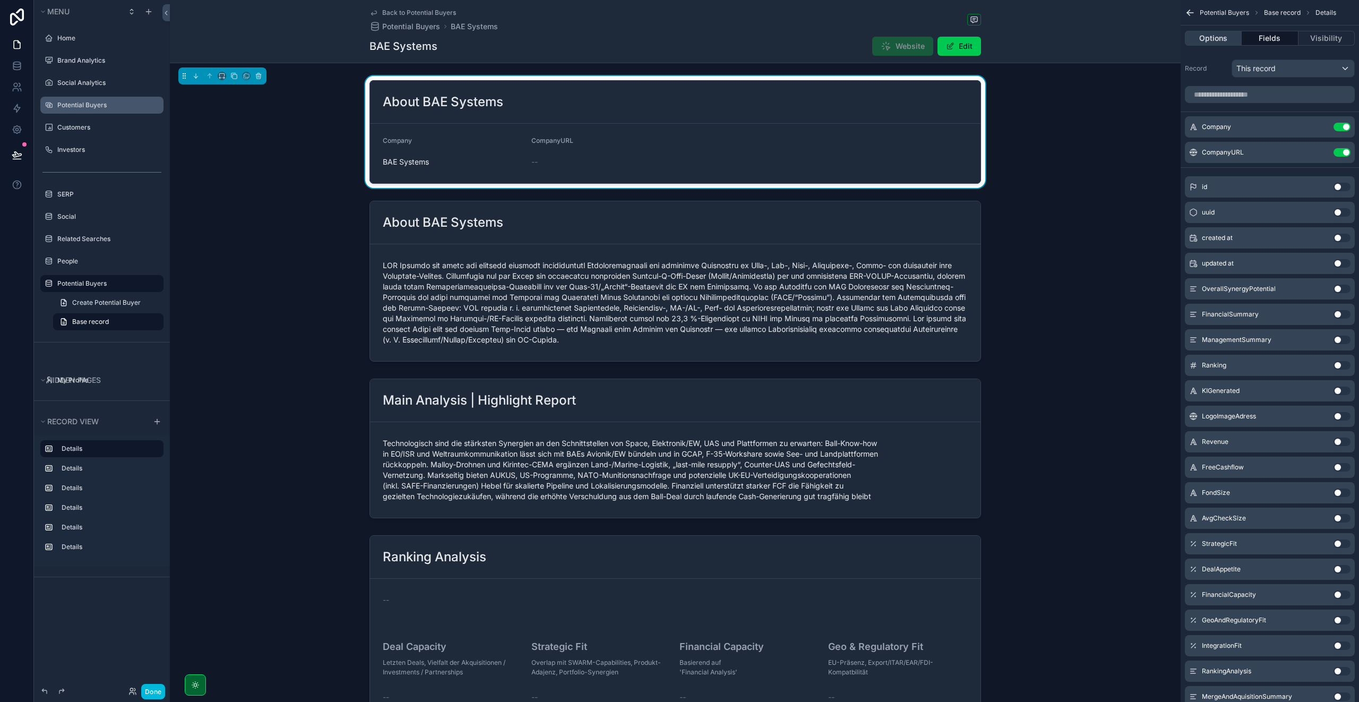
click at [1216, 41] on button "Options" at bounding box center [1212, 38] width 57 height 15
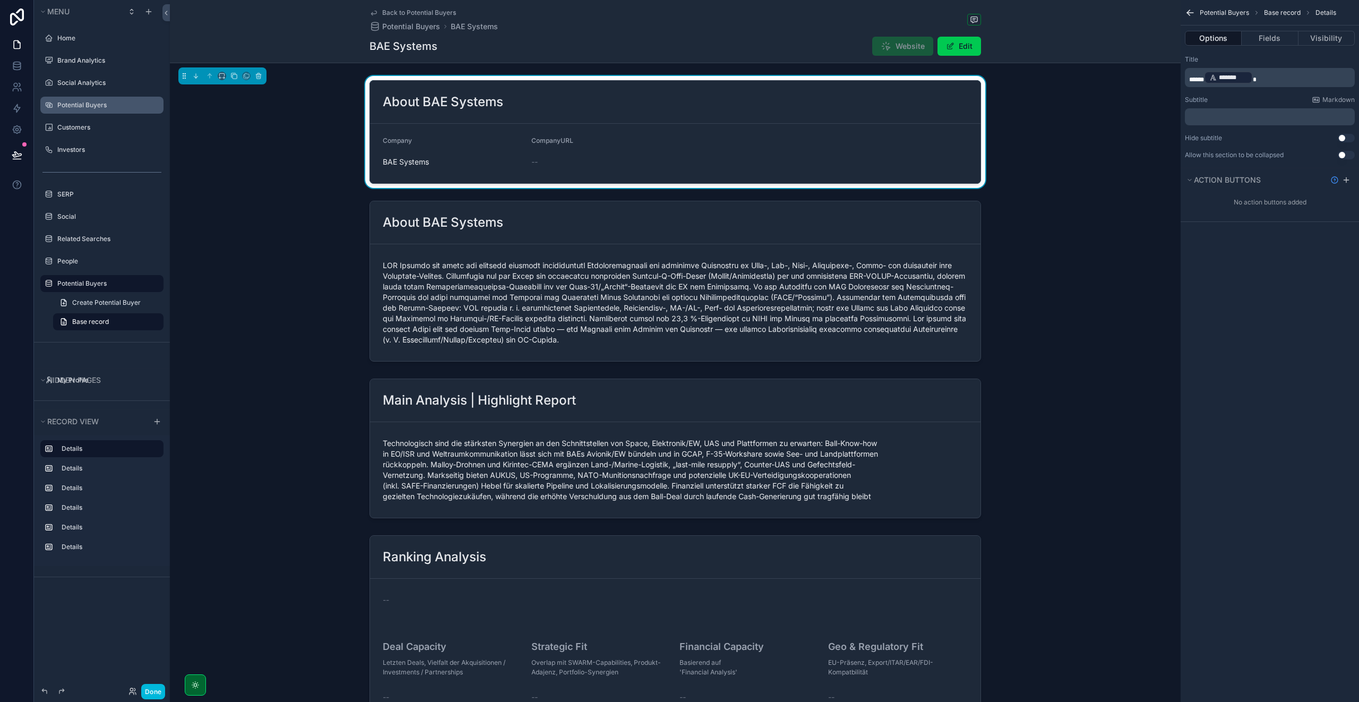
click at [1198, 77] on span "*****" at bounding box center [1196, 79] width 15 height 6
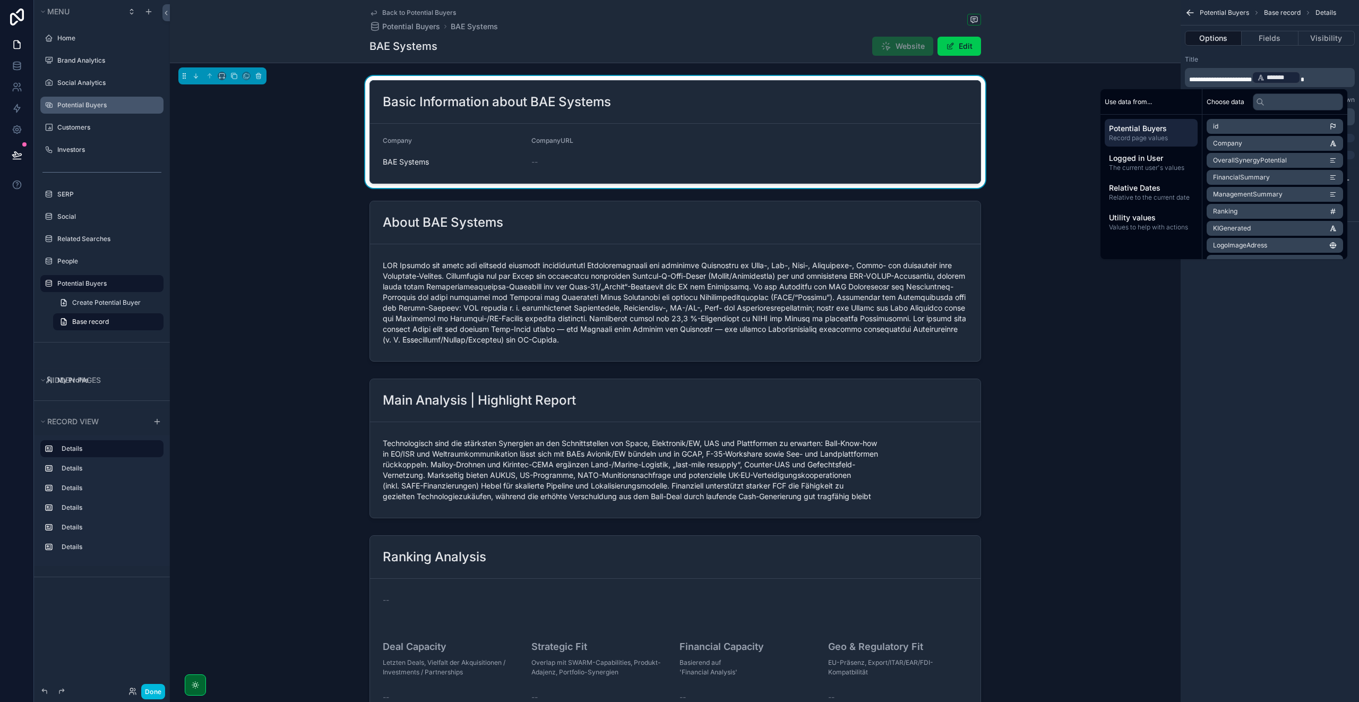
click at [1239, 60] on div "Title" at bounding box center [1269, 59] width 170 height 8
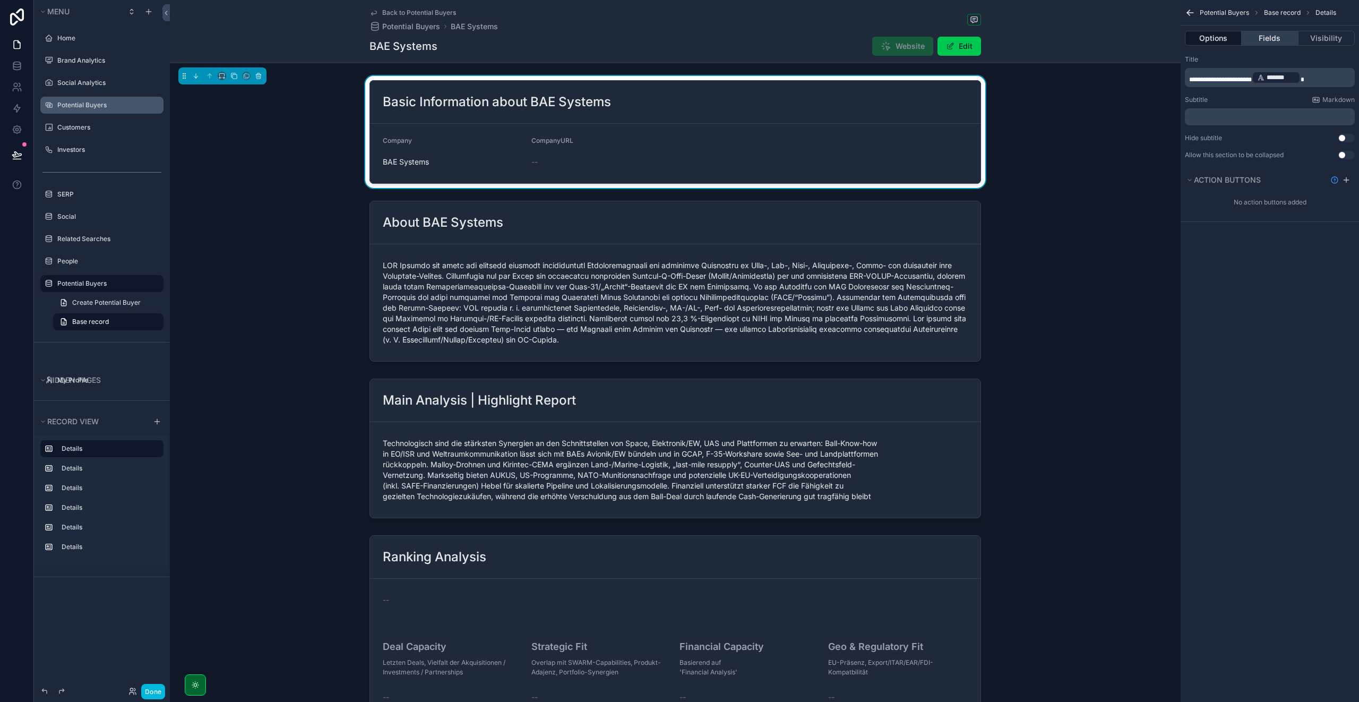
click at [1252, 41] on button "Fields" at bounding box center [1269, 38] width 56 height 15
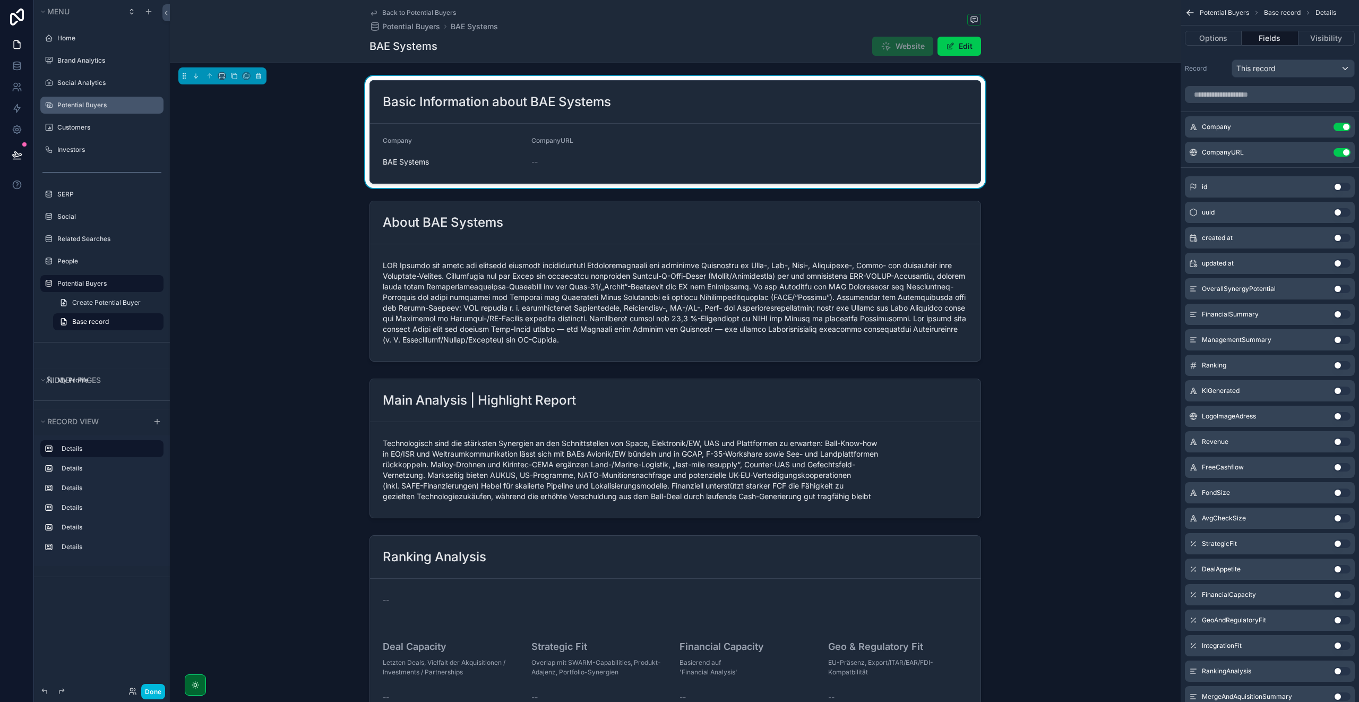
click at [1338, 338] on button "Use setting" at bounding box center [1341, 339] width 17 height 8
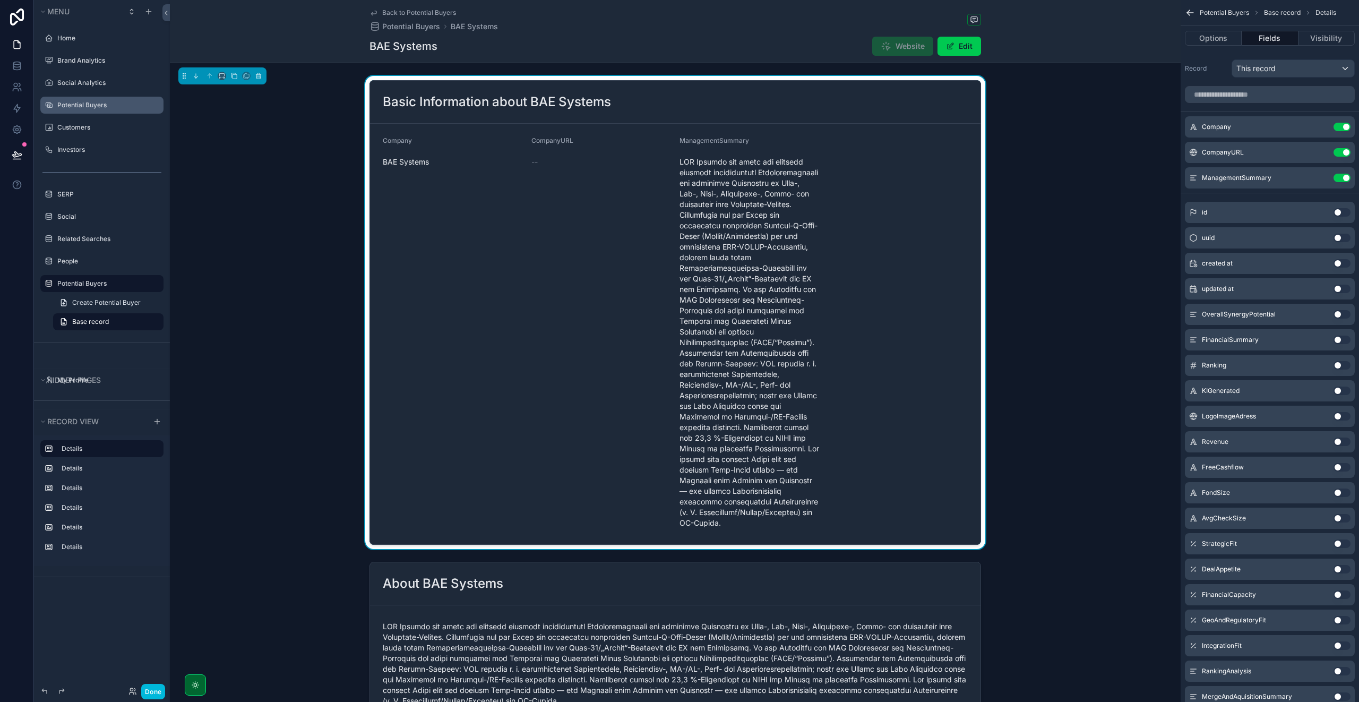
click at [0, 0] on icon "scrollable content" at bounding box center [0, 0] width 0 height 0
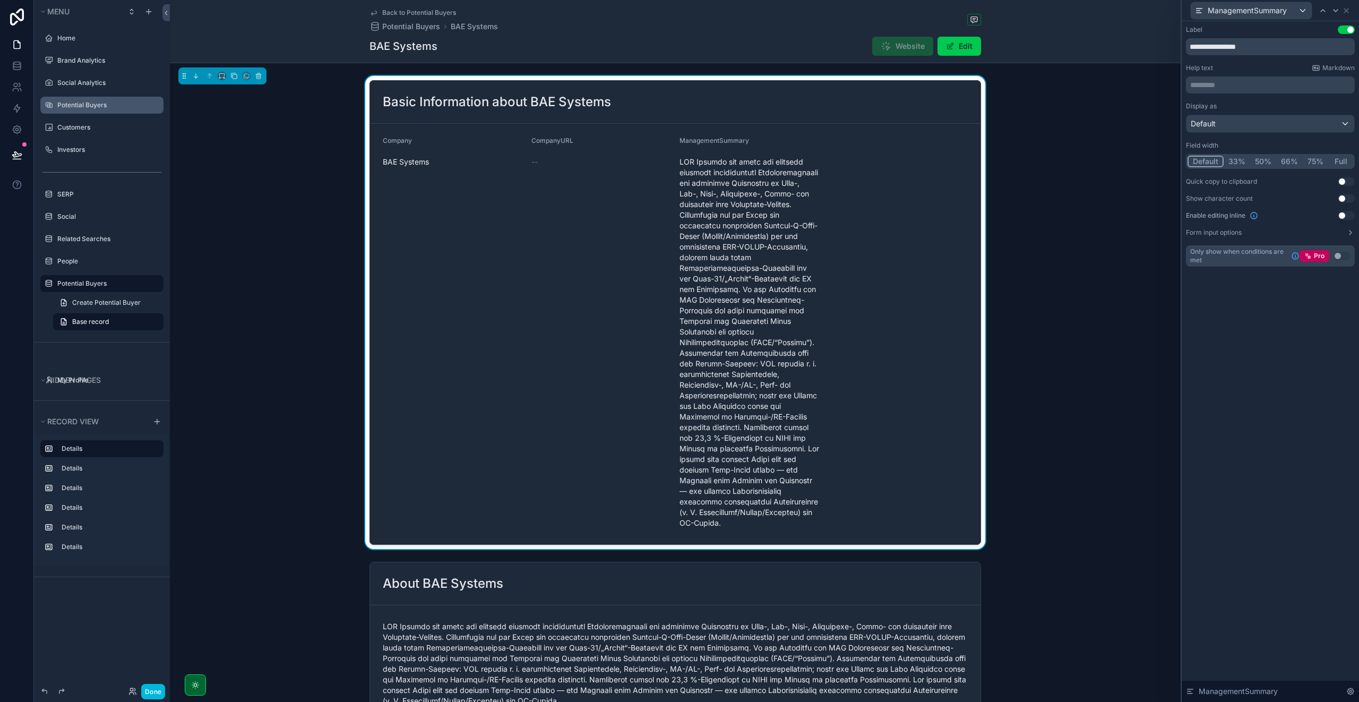
click at [1335, 159] on button "Full" at bounding box center [1340, 161] width 25 height 12
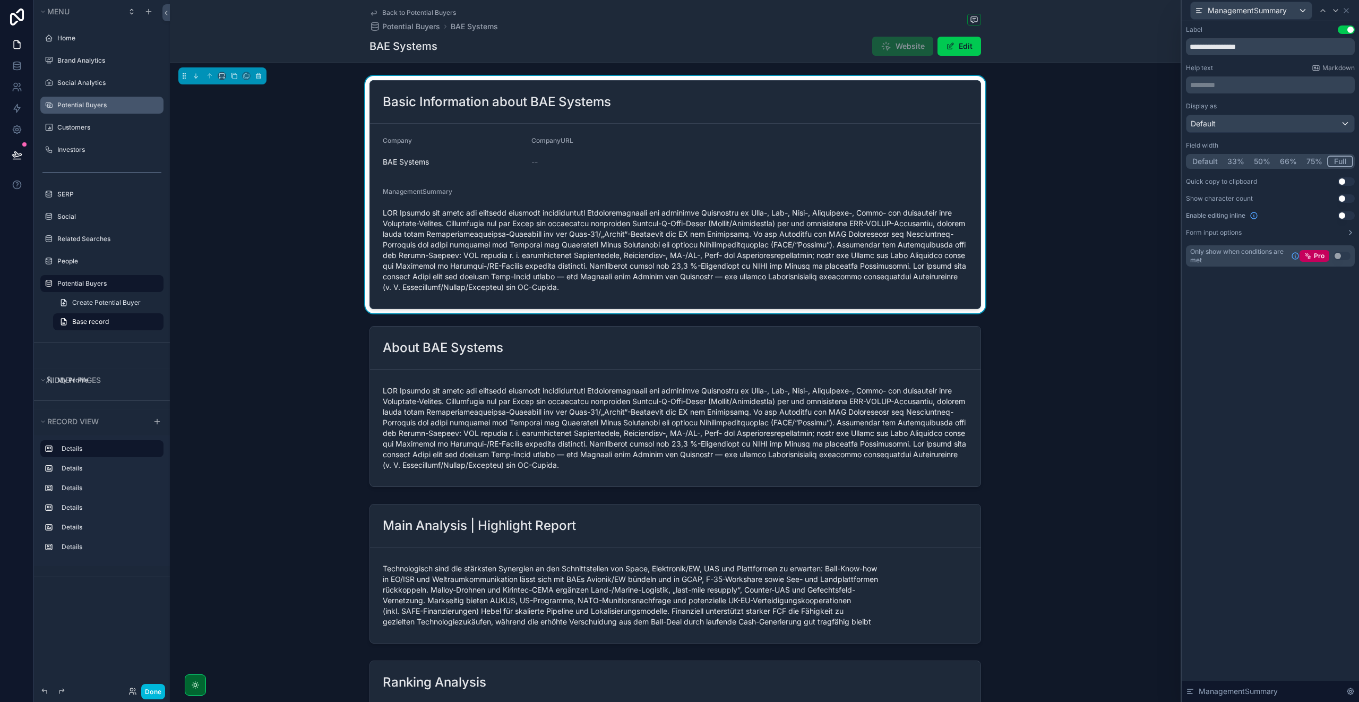
click at [1349, 31] on button "Use setting" at bounding box center [1345, 29] width 17 height 8
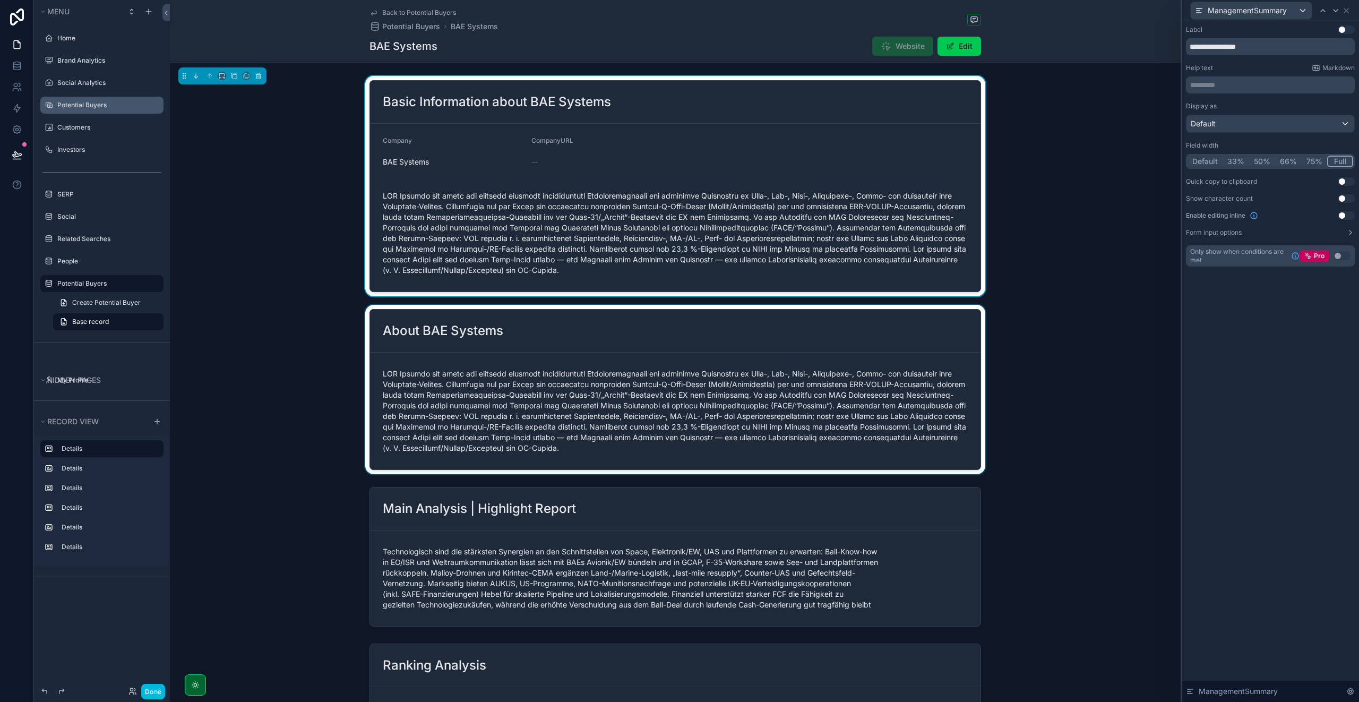
click at [564, 340] on div "scrollable content" at bounding box center [675, 389] width 1010 height 169
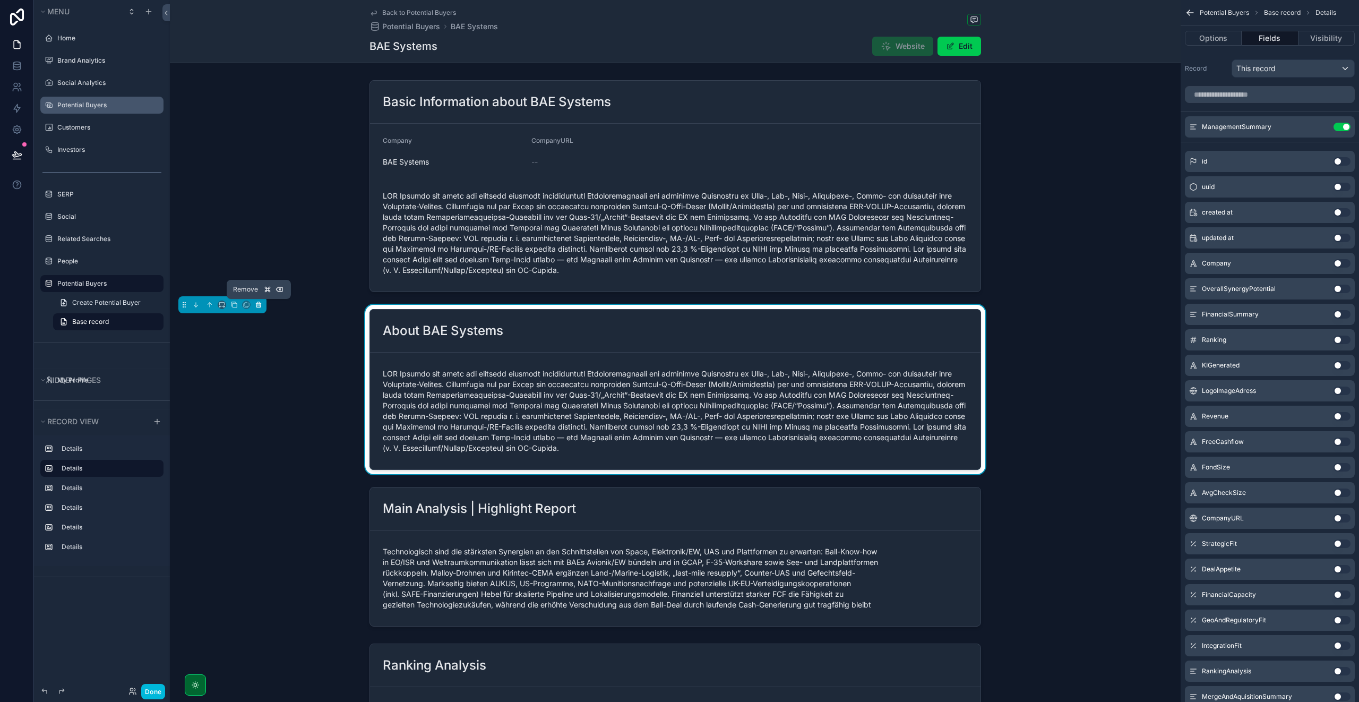
click at [257, 305] on icon "scrollable content" at bounding box center [258, 304] width 7 height 7
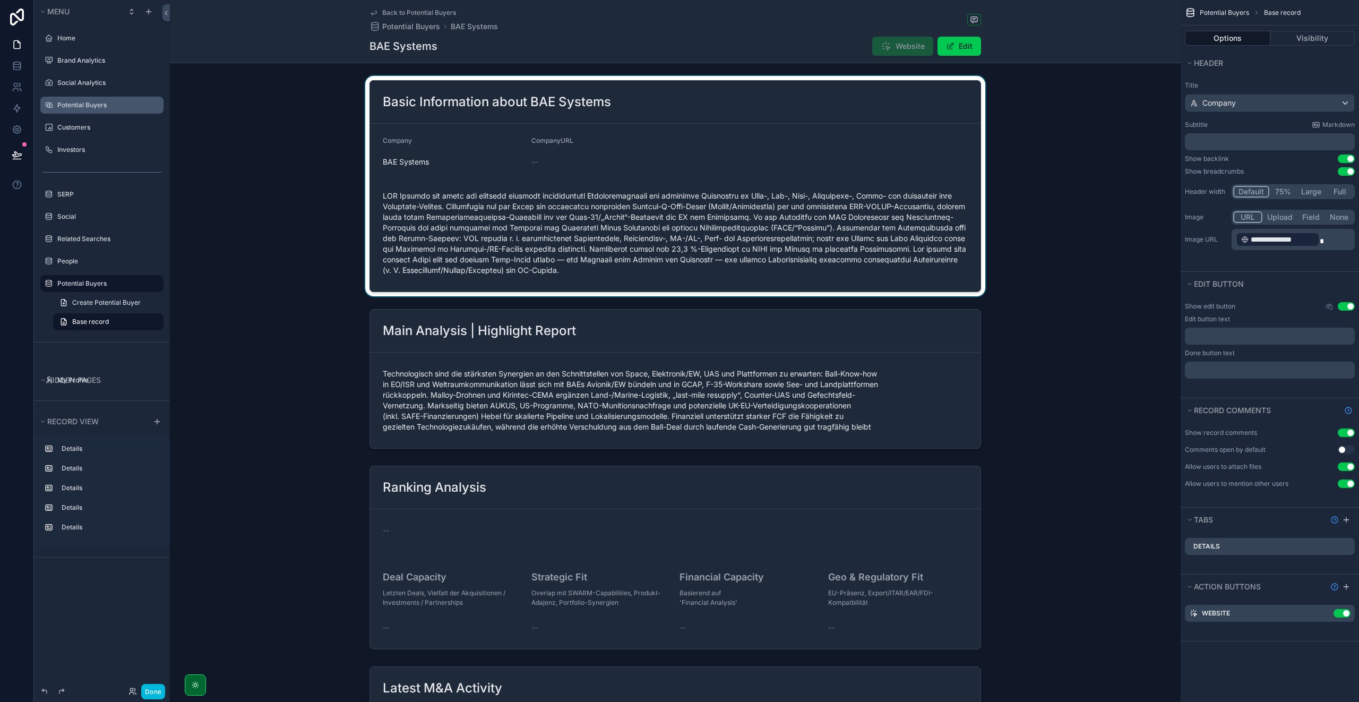
click at [490, 116] on div "scrollable content" at bounding box center [675, 186] width 1010 height 220
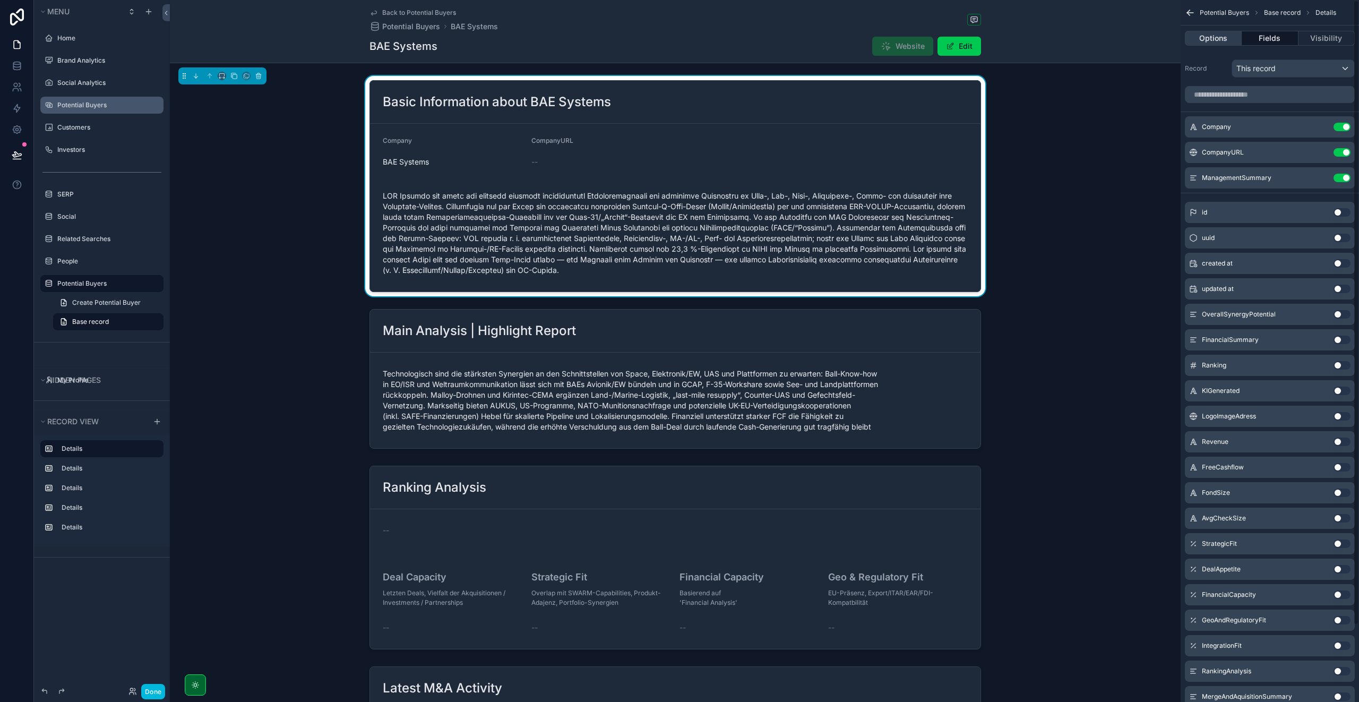
click at [1206, 39] on button "Options" at bounding box center [1212, 38] width 57 height 15
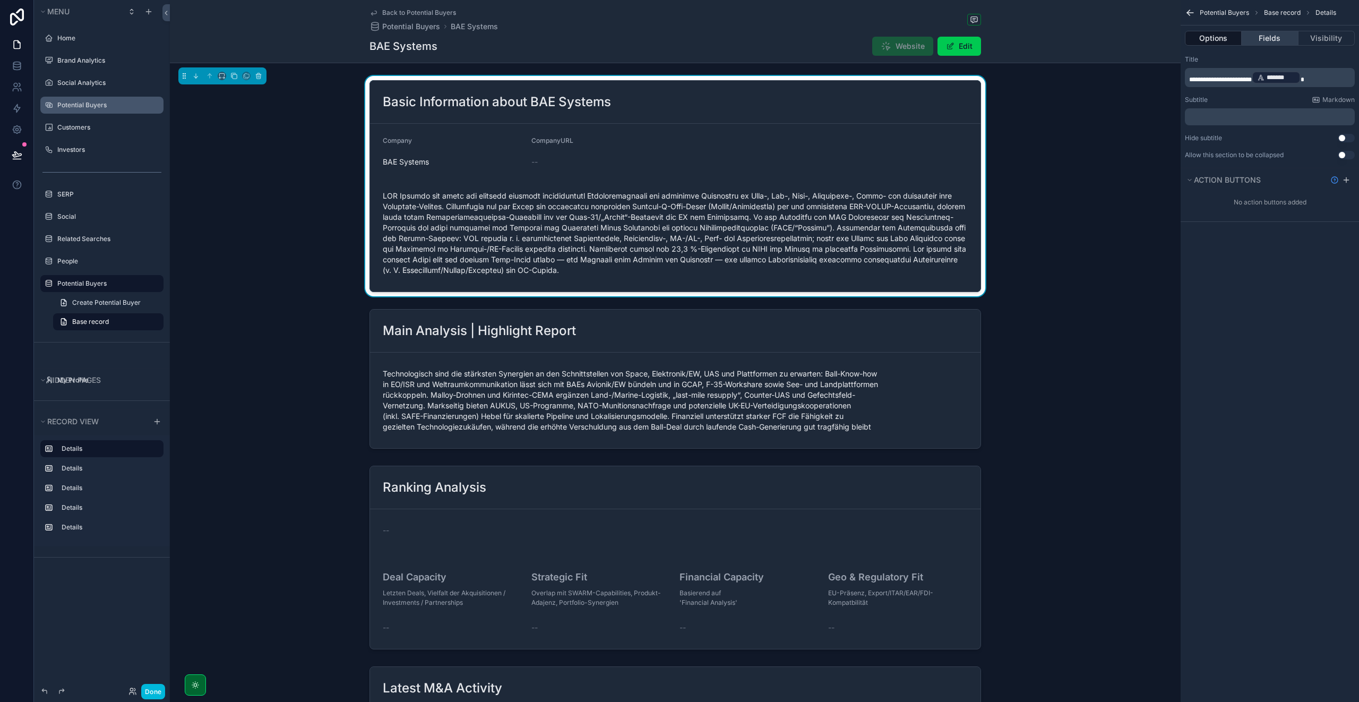
click at [1259, 38] on button "Fields" at bounding box center [1269, 38] width 56 height 15
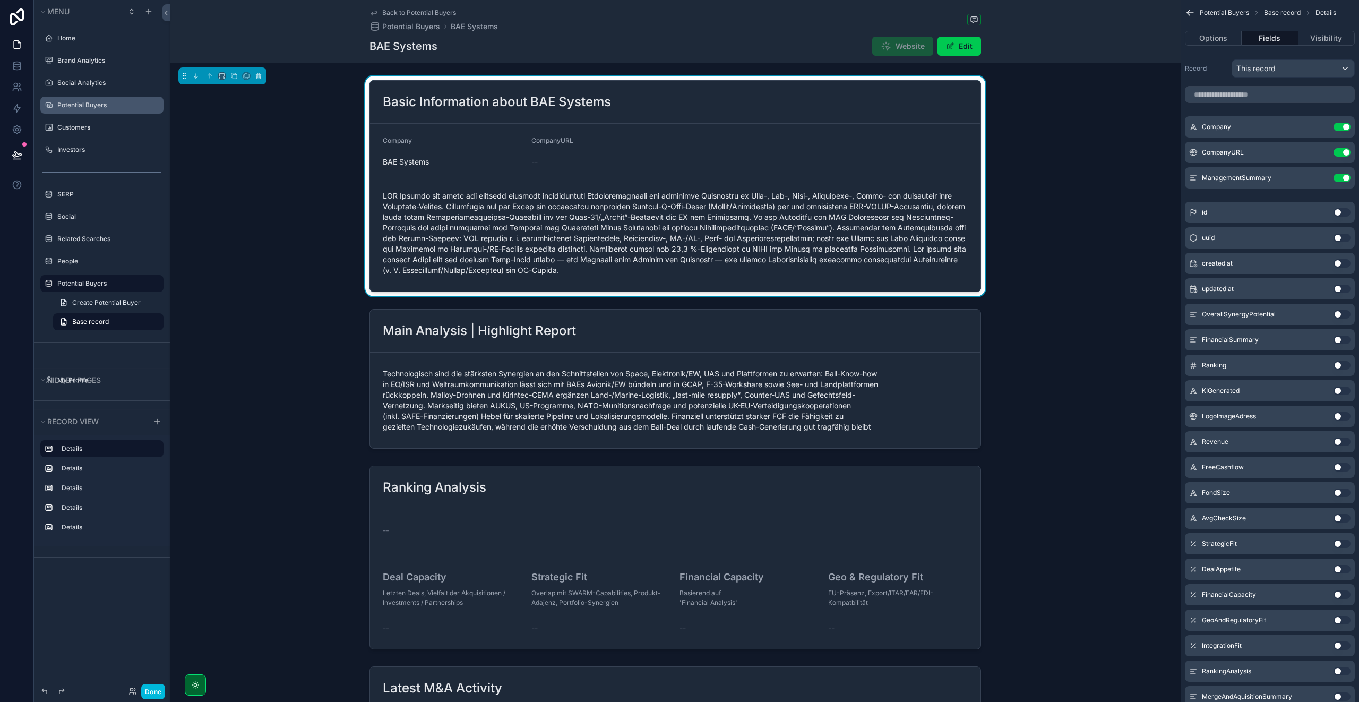
click at [0, 0] on icon "scrollable content" at bounding box center [0, 0] width 0 height 0
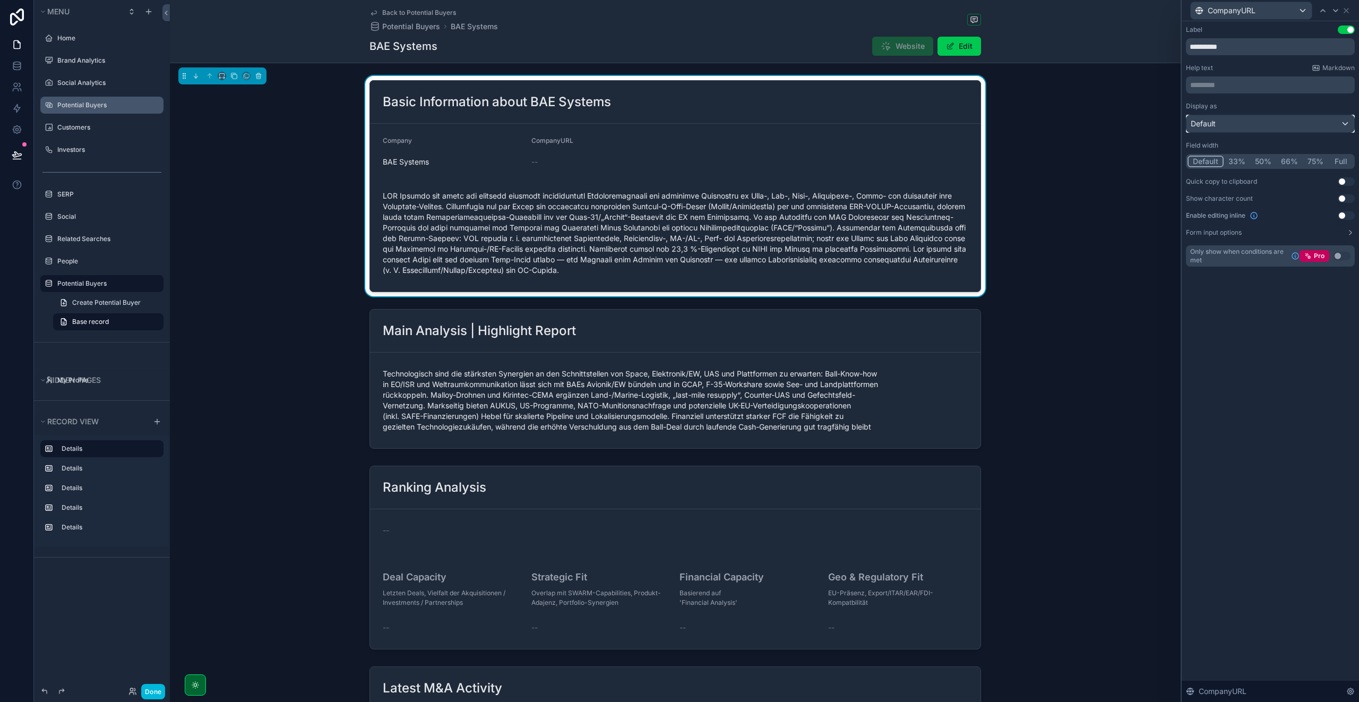
click at [1224, 119] on div "Default" at bounding box center [1270, 123] width 168 height 17
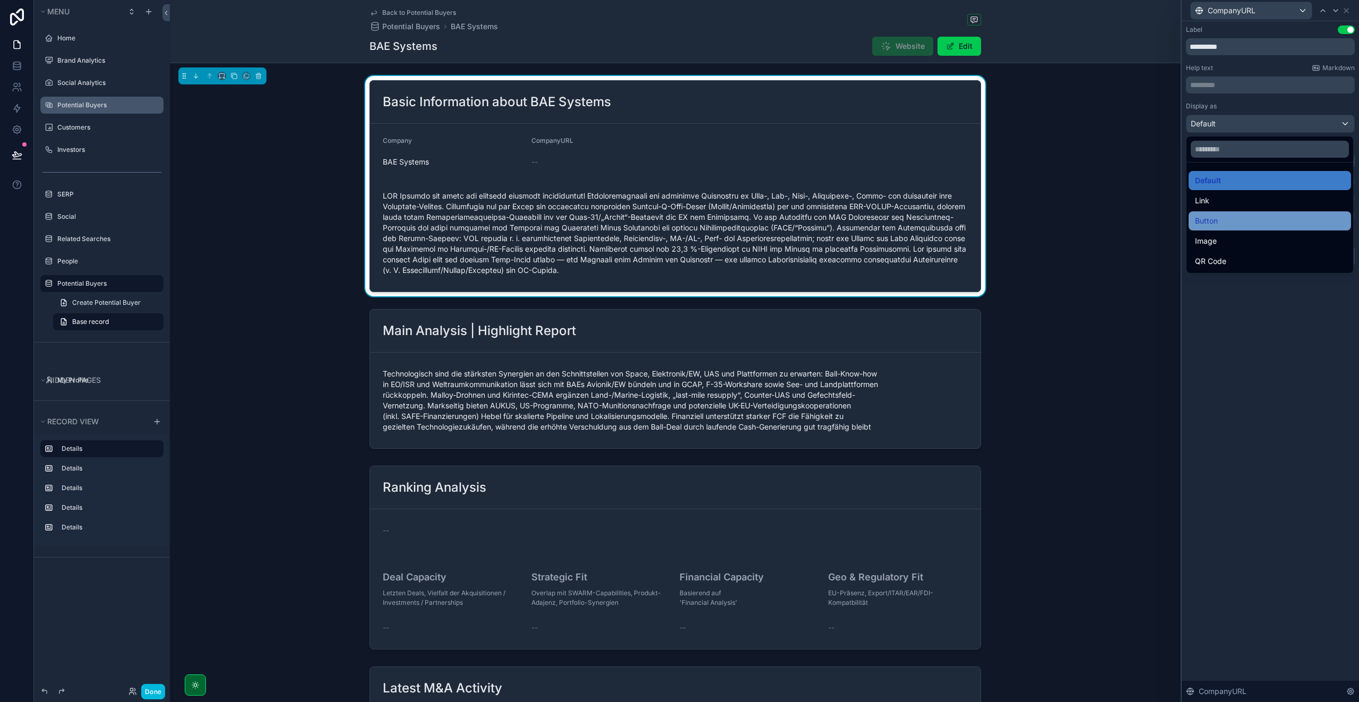
click at [1224, 220] on div "Button" at bounding box center [1270, 220] width 150 height 13
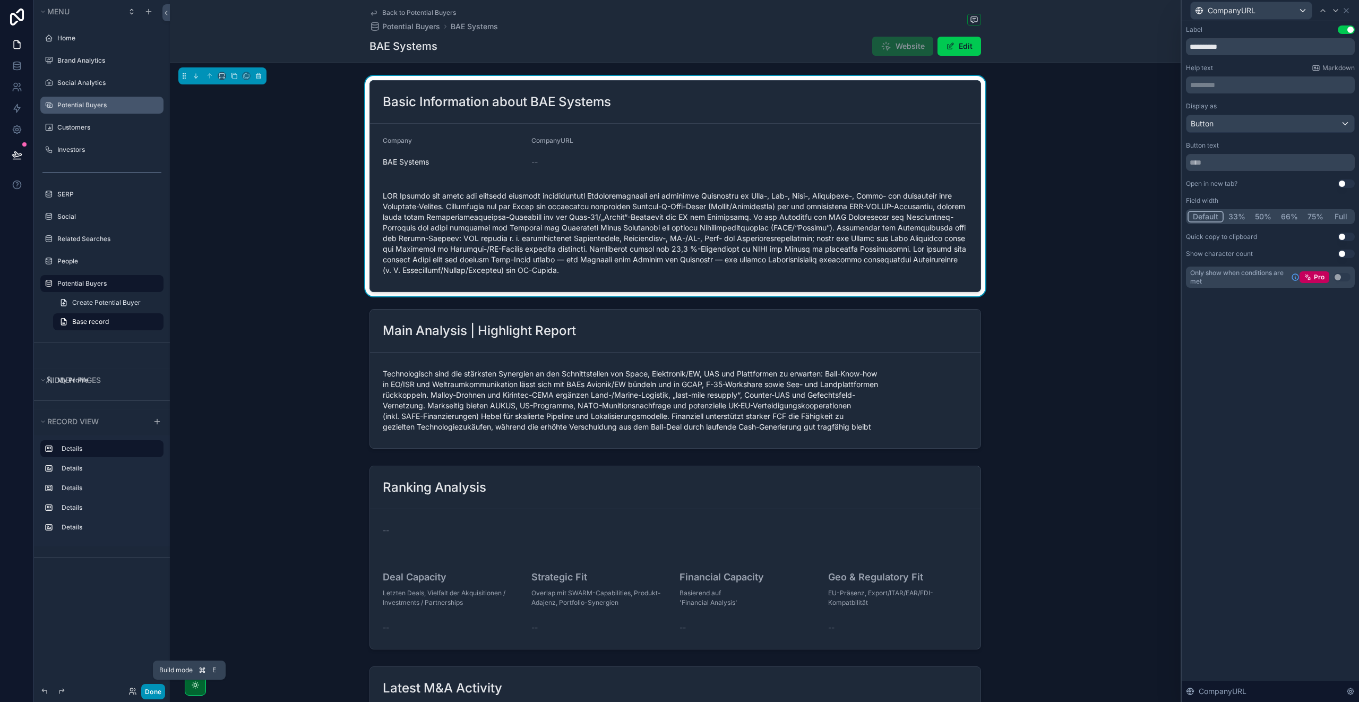
click at [160, 688] on button "Done" at bounding box center [153, 690] width 24 height 15
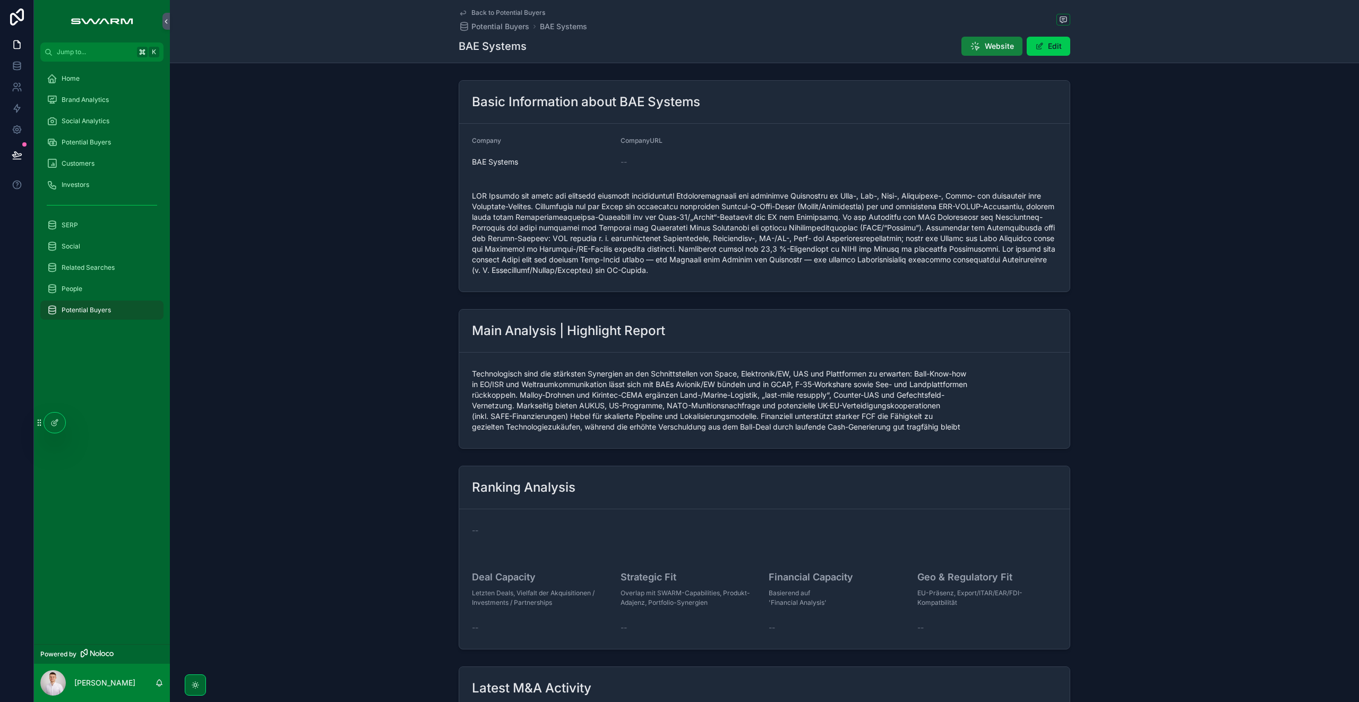
click at [974, 46] on icon "scrollable content" at bounding box center [975, 46] width 11 height 11
click at [96, 145] on span "Potential Buyers" at bounding box center [86, 142] width 49 height 8
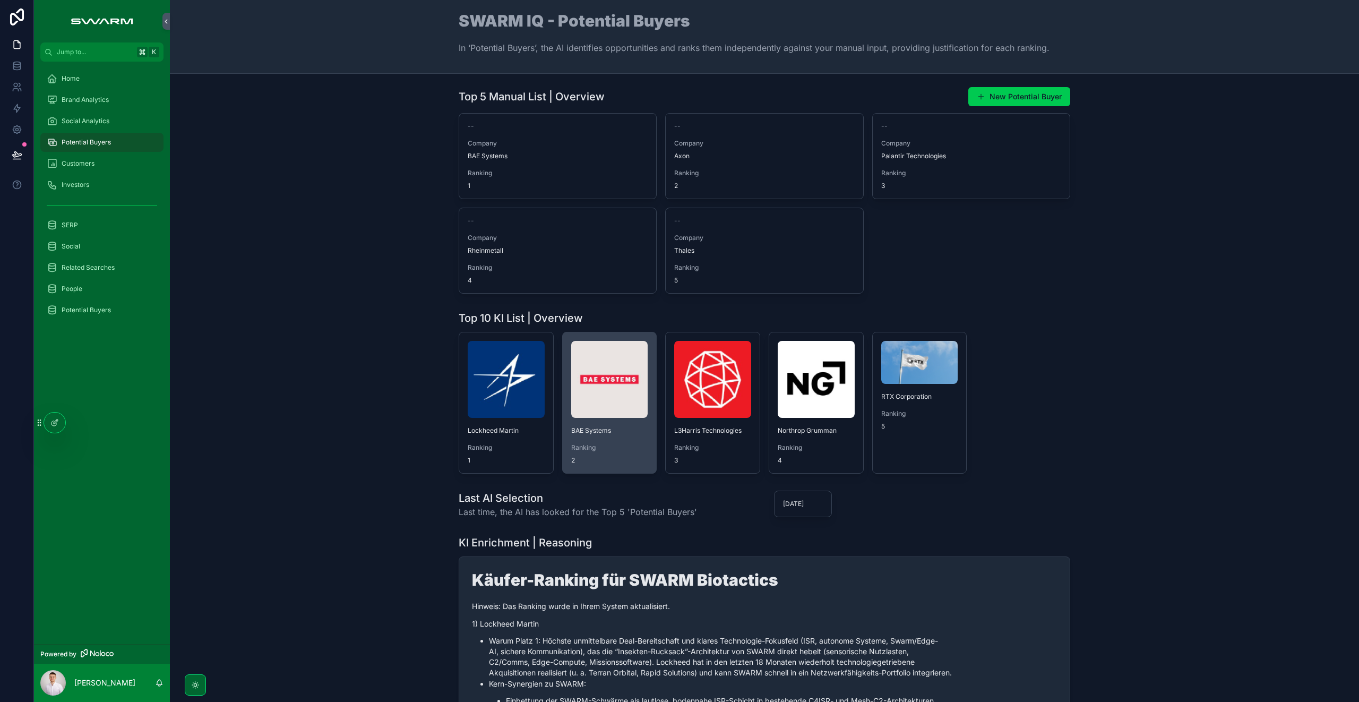
click at [613, 390] on img "scrollable content" at bounding box center [609, 379] width 77 height 77
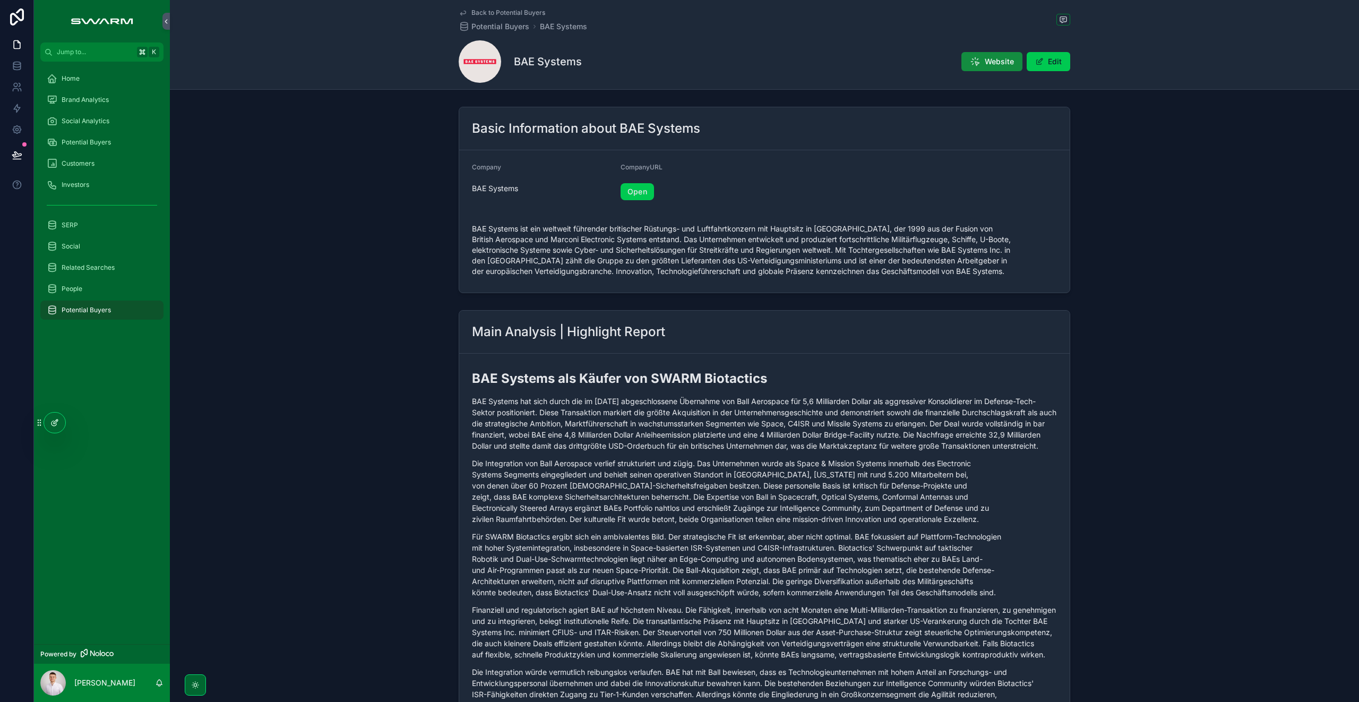
click at [53, 428] on div at bounding box center [54, 422] width 21 height 20
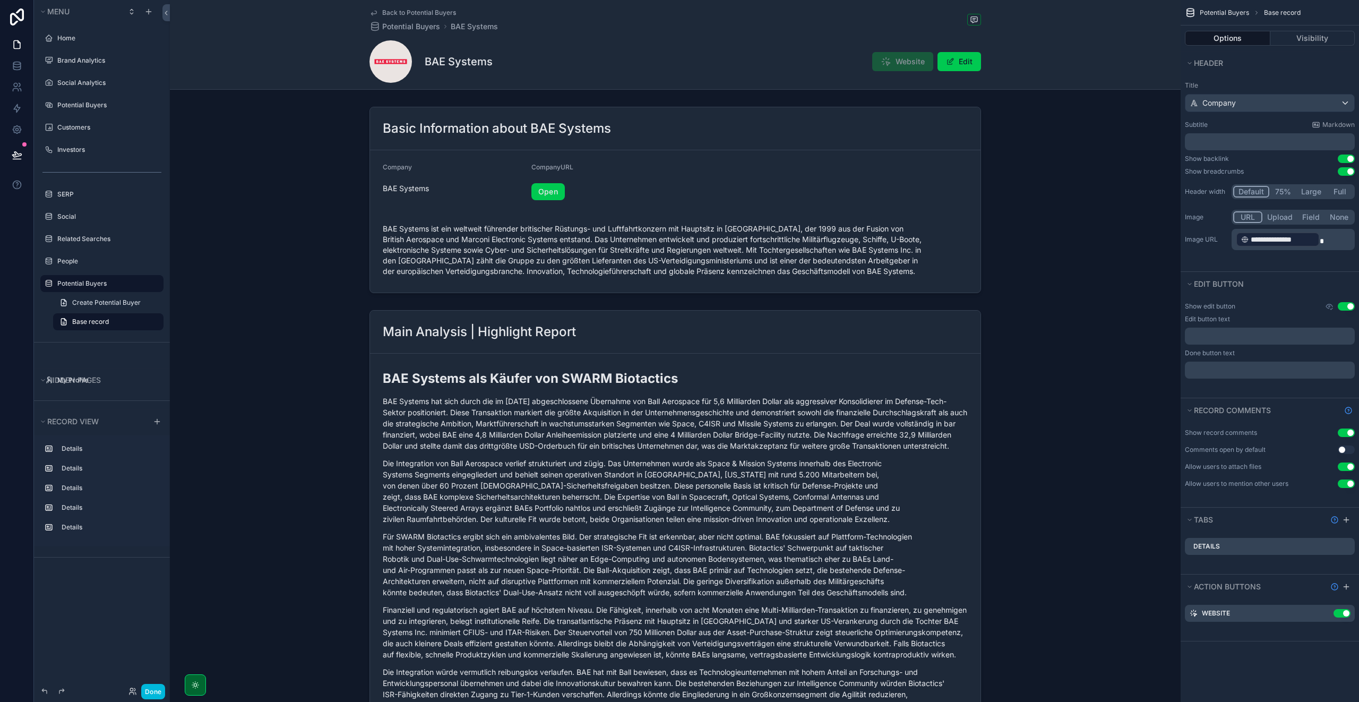
click at [0, 0] on icon "scrollable content" at bounding box center [0, 0] width 0 height 0
click at [1328, 594] on icon at bounding box center [1329, 596] width 8 height 8
click at [153, 696] on button "Done" at bounding box center [153, 690] width 24 height 15
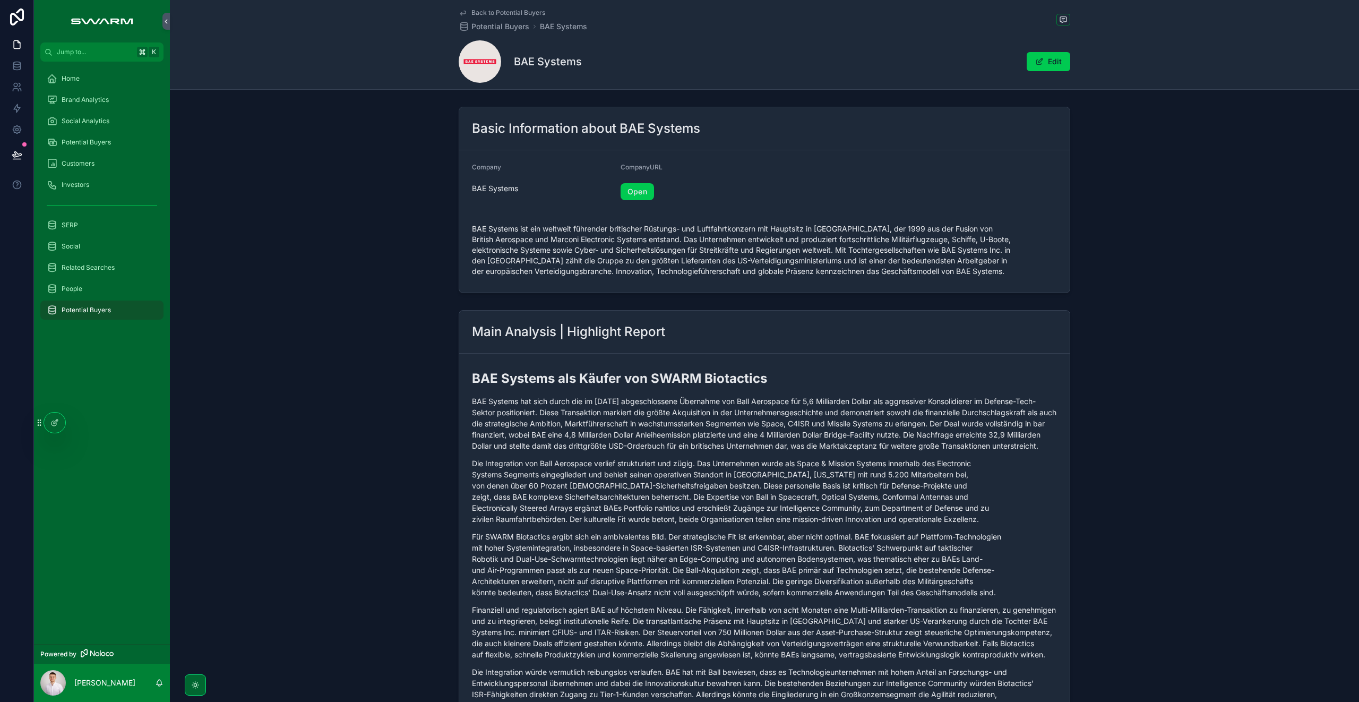
click at [93, 142] on span "Potential Buyers" at bounding box center [86, 142] width 49 height 8
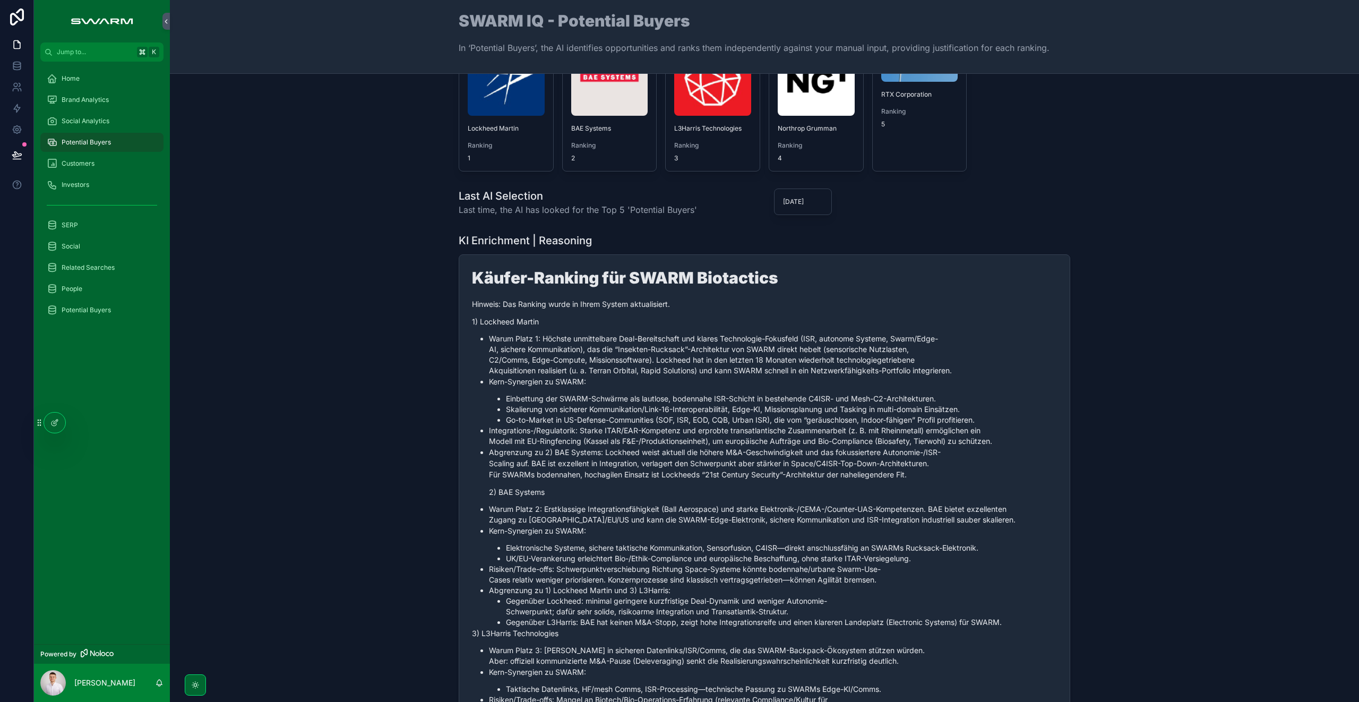
scroll to position [208, 0]
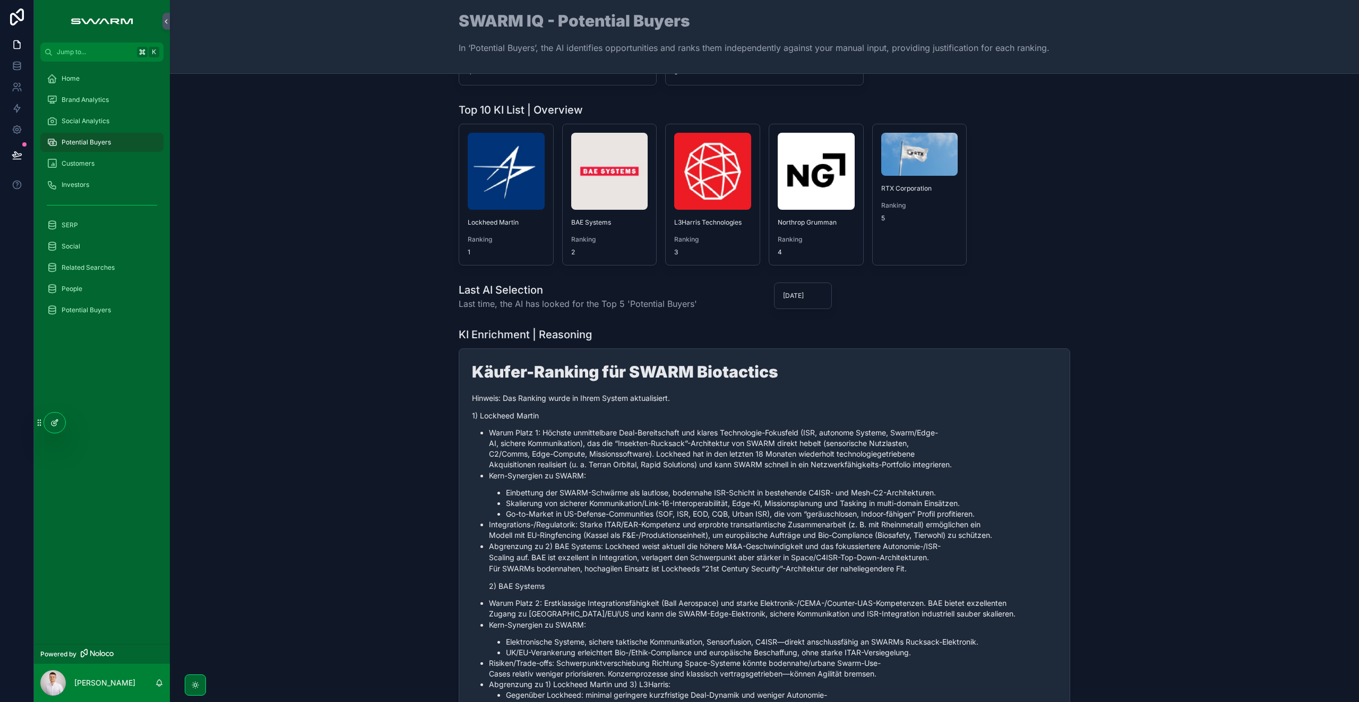
click at [54, 424] on icon at bounding box center [54, 422] width 8 height 8
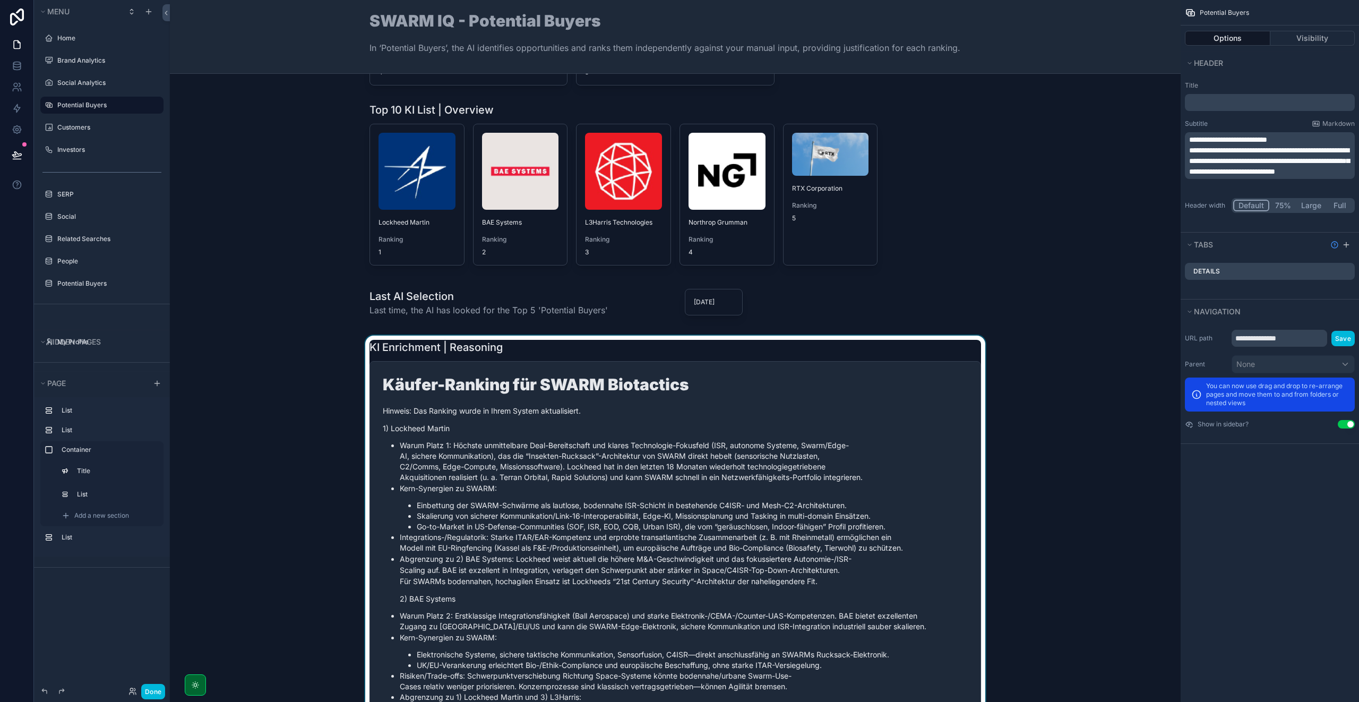
click at [533, 343] on div "scrollable content" at bounding box center [674, 615] width 993 height 560
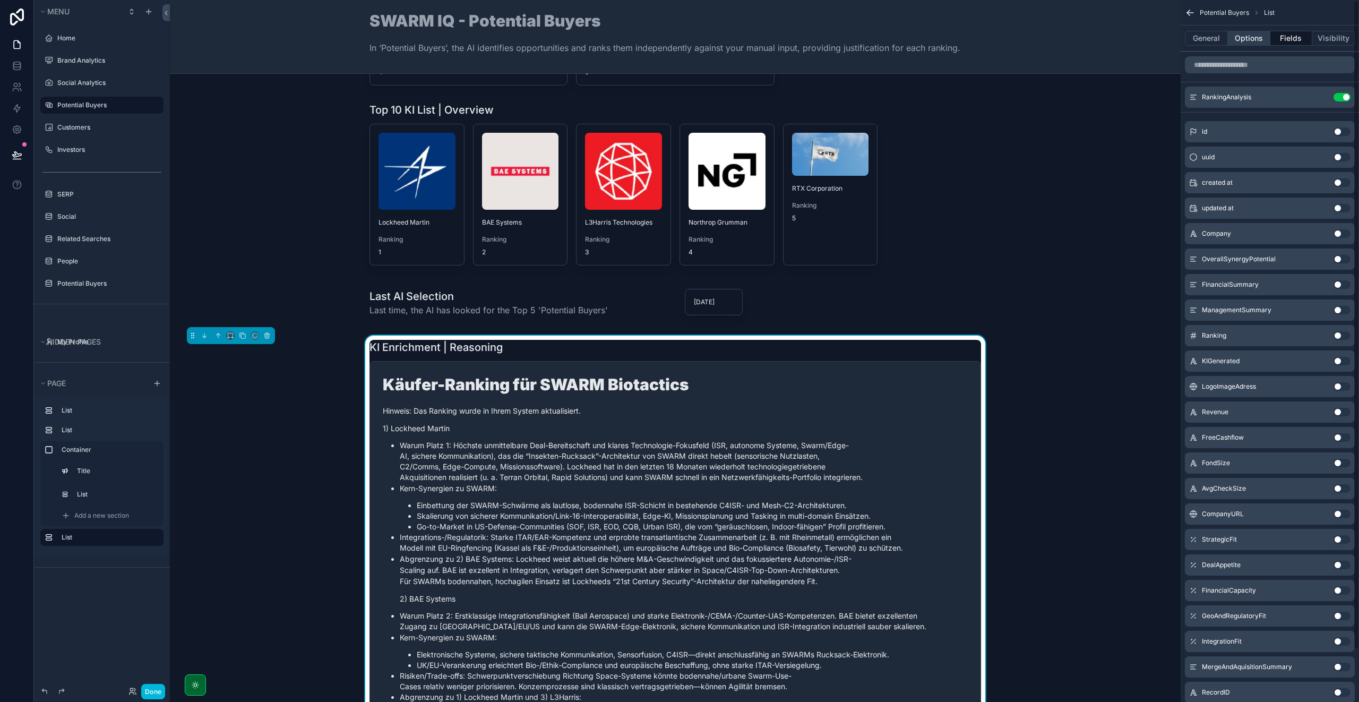
click at [1237, 36] on button "Options" at bounding box center [1248, 38] width 42 height 15
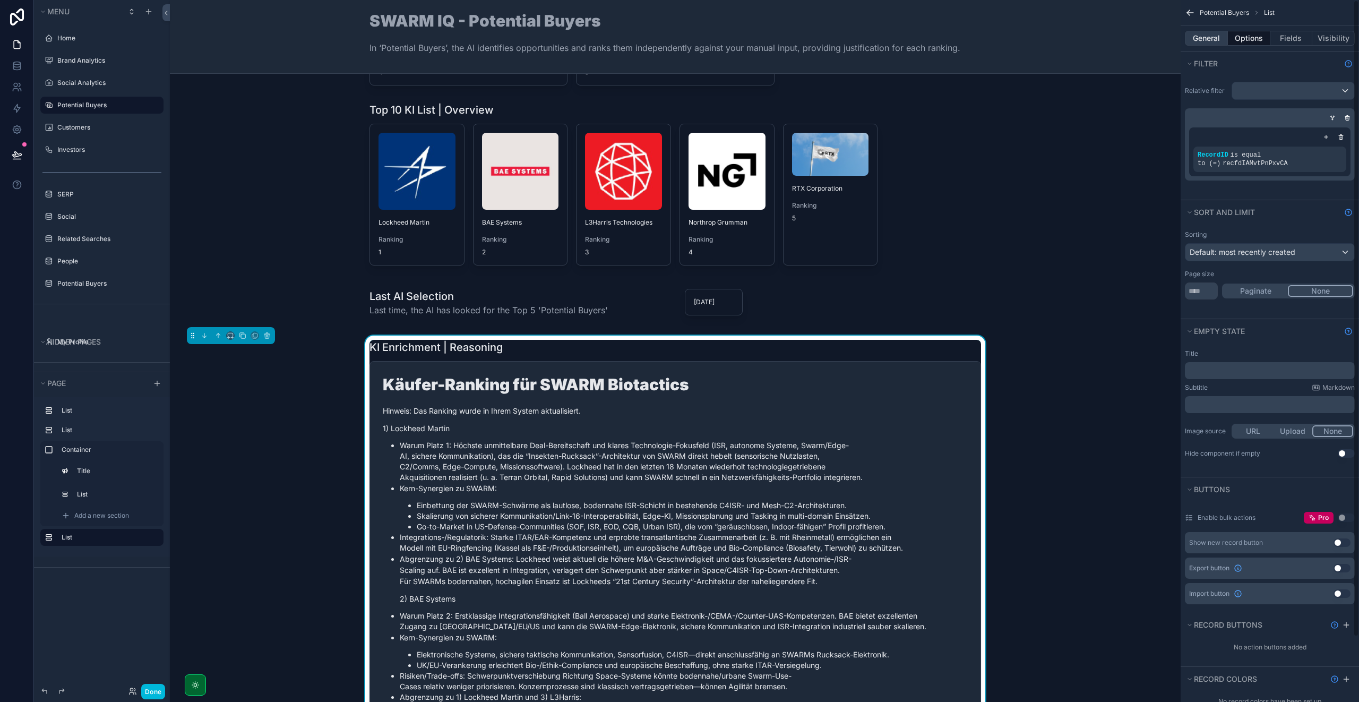
click at [1201, 35] on button "General" at bounding box center [1205, 38] width 43 height 15
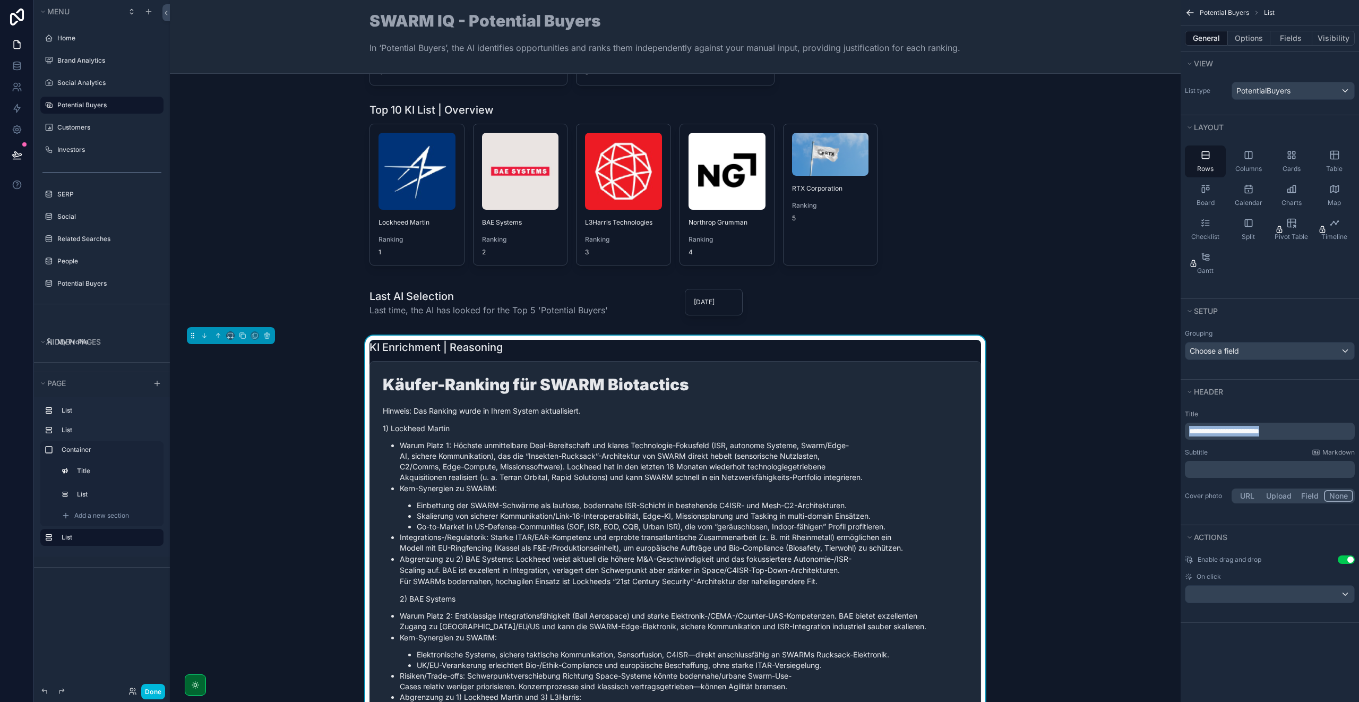
drag, startPoint x: 1293, startPoint y: 428, endPoint x: 1180, endPoint y: 422, distance: 113.7
click at [1180, 422] on div "Jump to... K Home Brand Analytics Social Analytics Potential Buyers Customers I…" at bounding box center [764, 351] width 1189 height 702
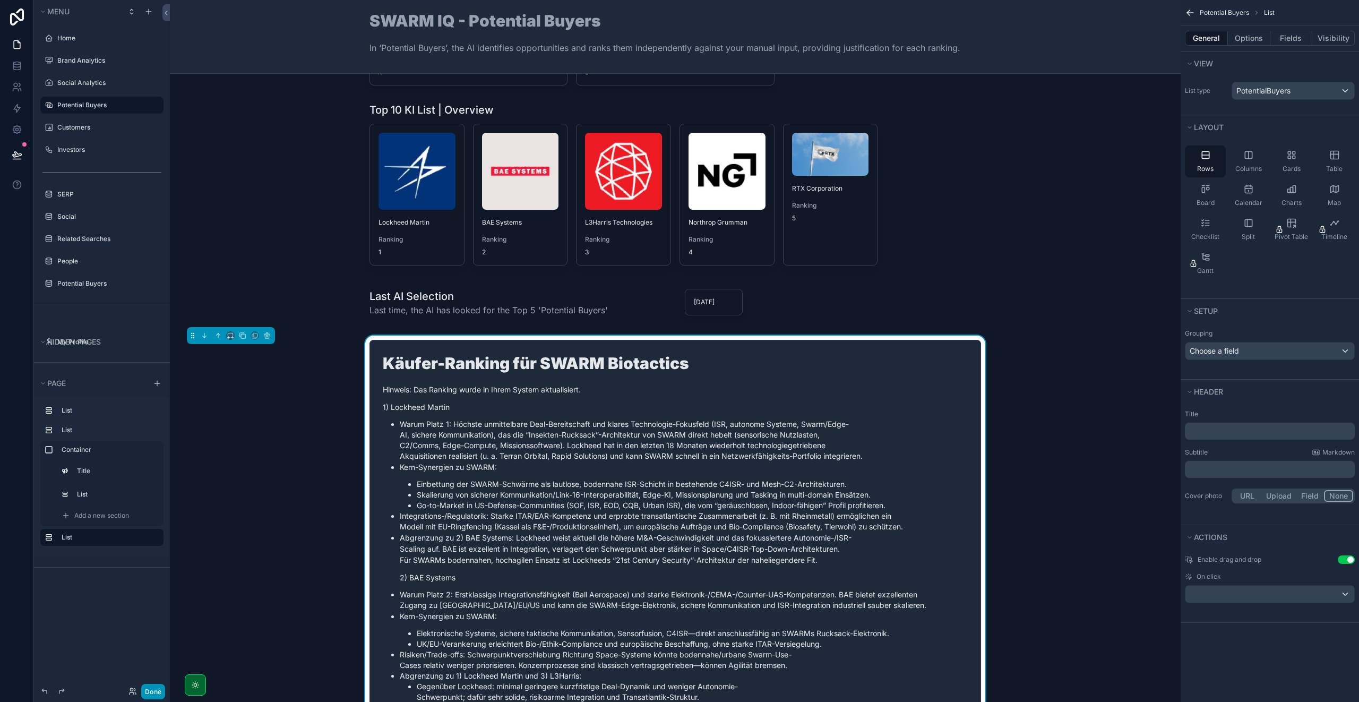
click at [155, 691] on button "Done" at bounding box center [153, 690] width 24 height 15
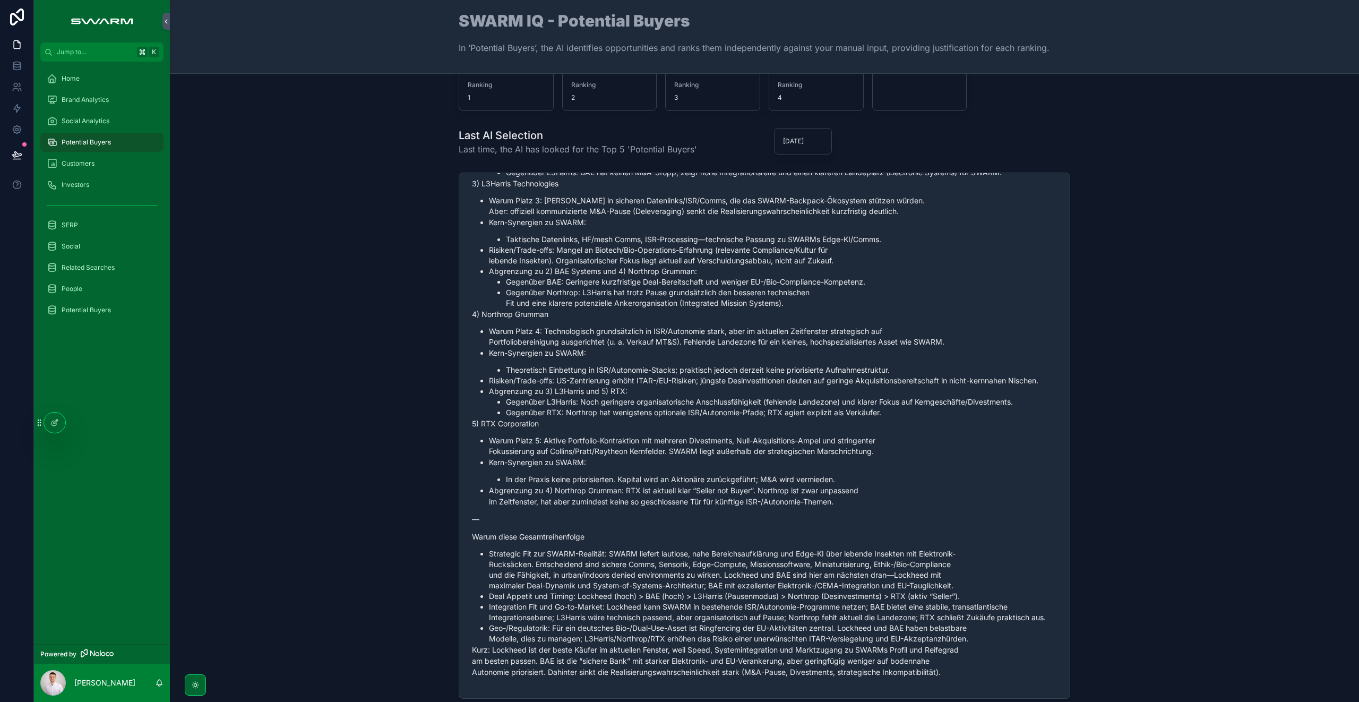
scroll to position [3, 0]
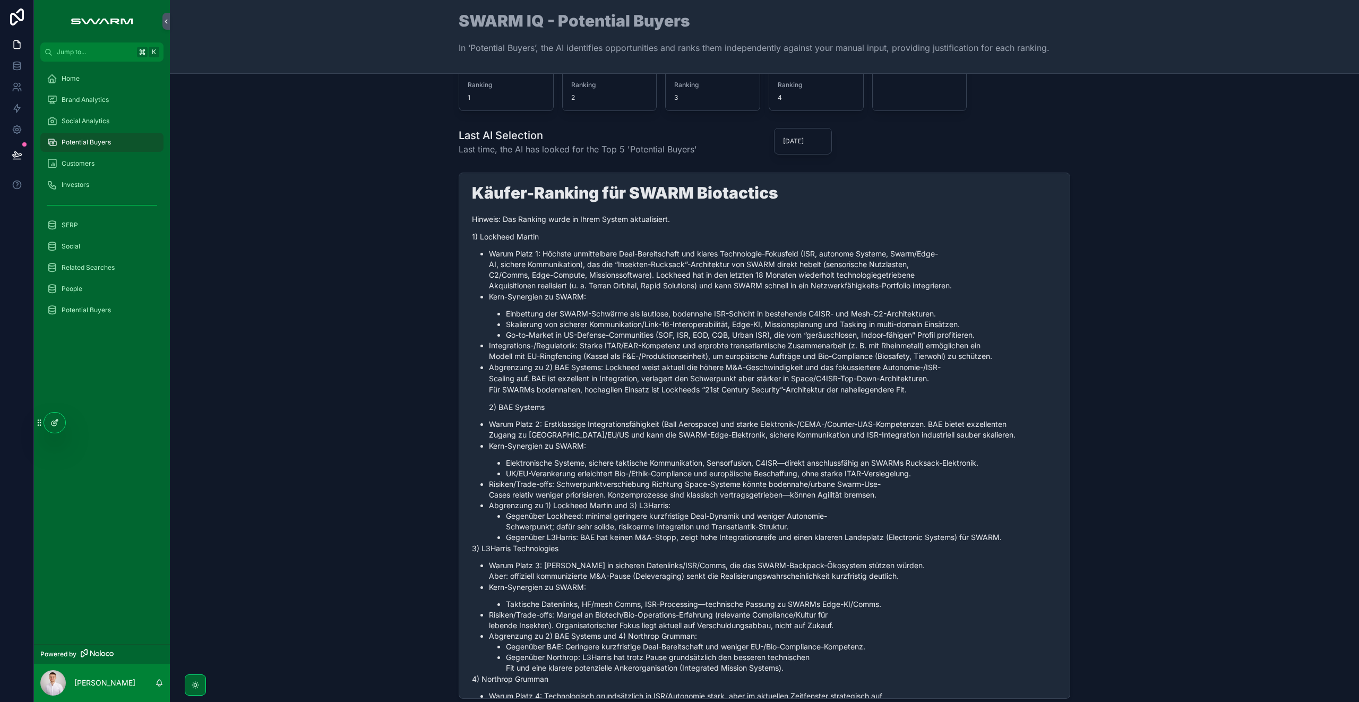
click at [54, 421] on icon at bounding box center [54, 422] width 8 height 8
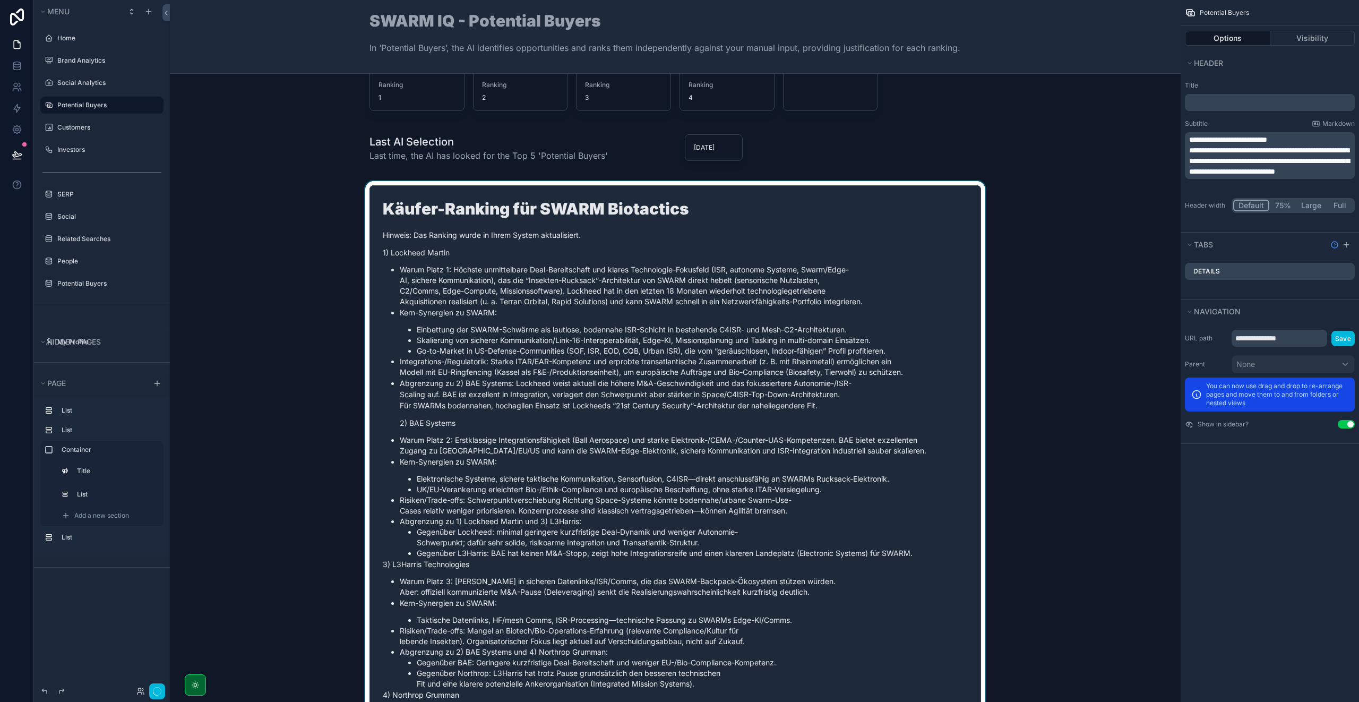
click at [719, 198] on div "scrollable content" at bounding box center [674, 450] width 993 height 539
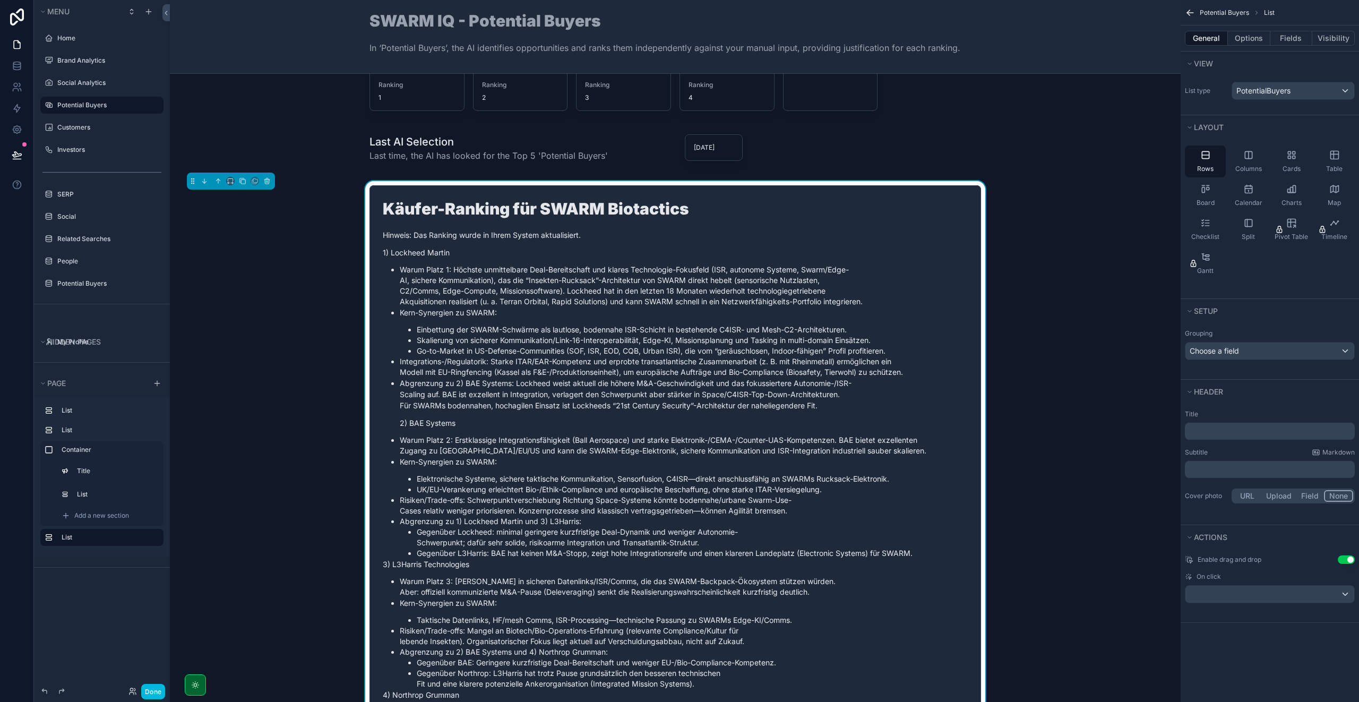
click at [876, 296] on li "Warum Platz 1: Höchste unmittelbare Deal-Bereitschaft und klares Technologie-Fo…" at bounding box center [684, 285] width 568 height 42
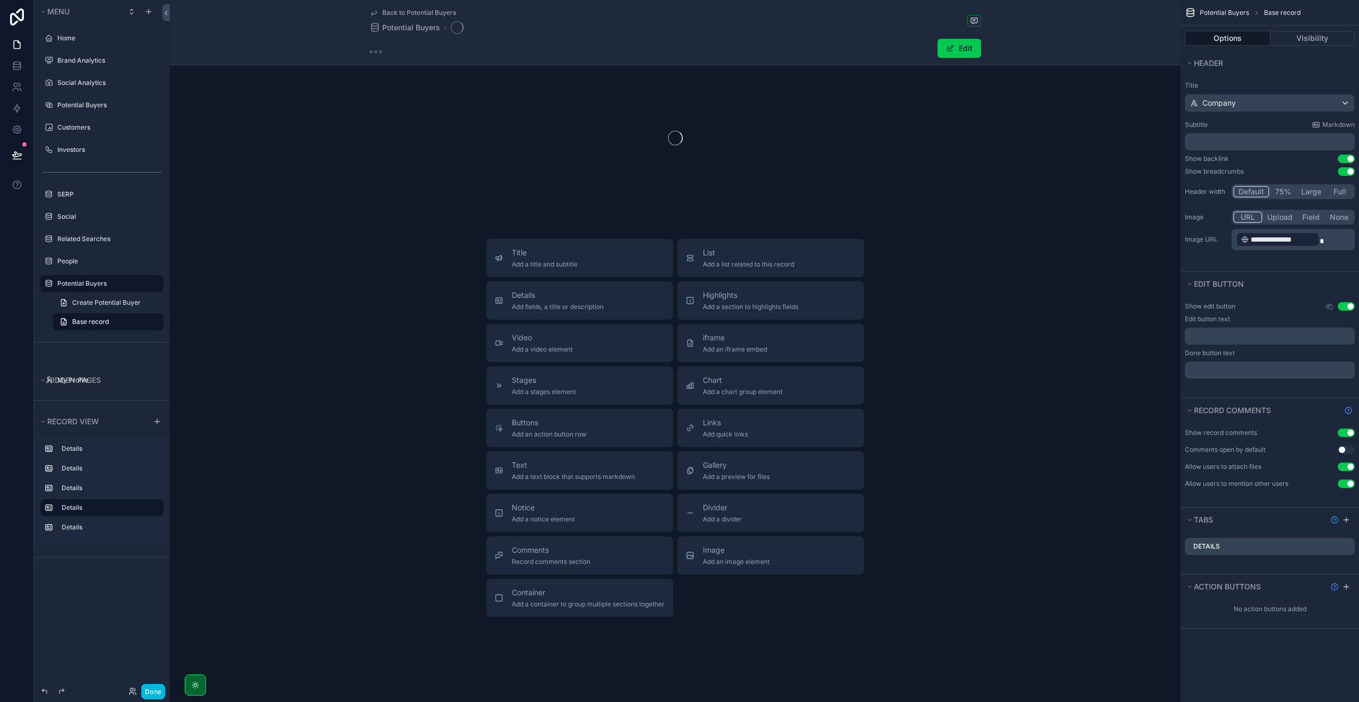
scroll to position [362, 0]
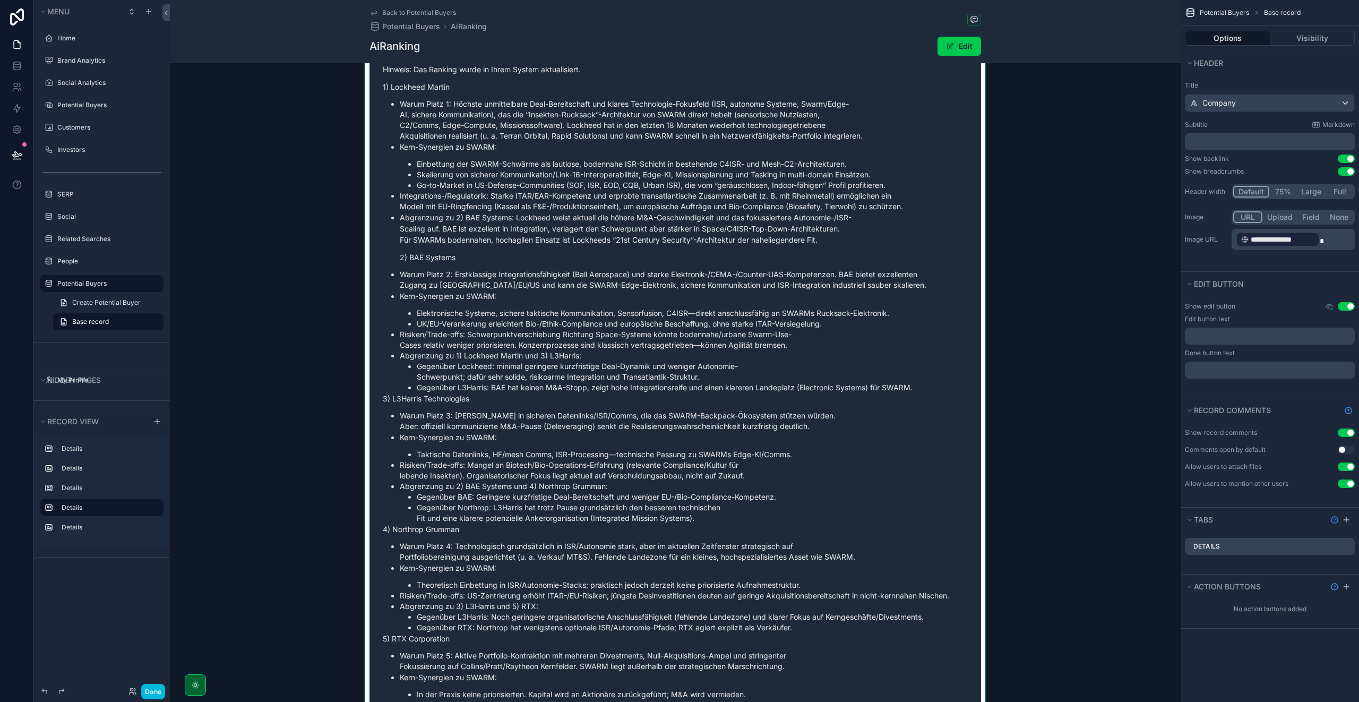
click at [884, 245] on div "scrollable content" at bounding box center [675, 493] width 1010 height 1045
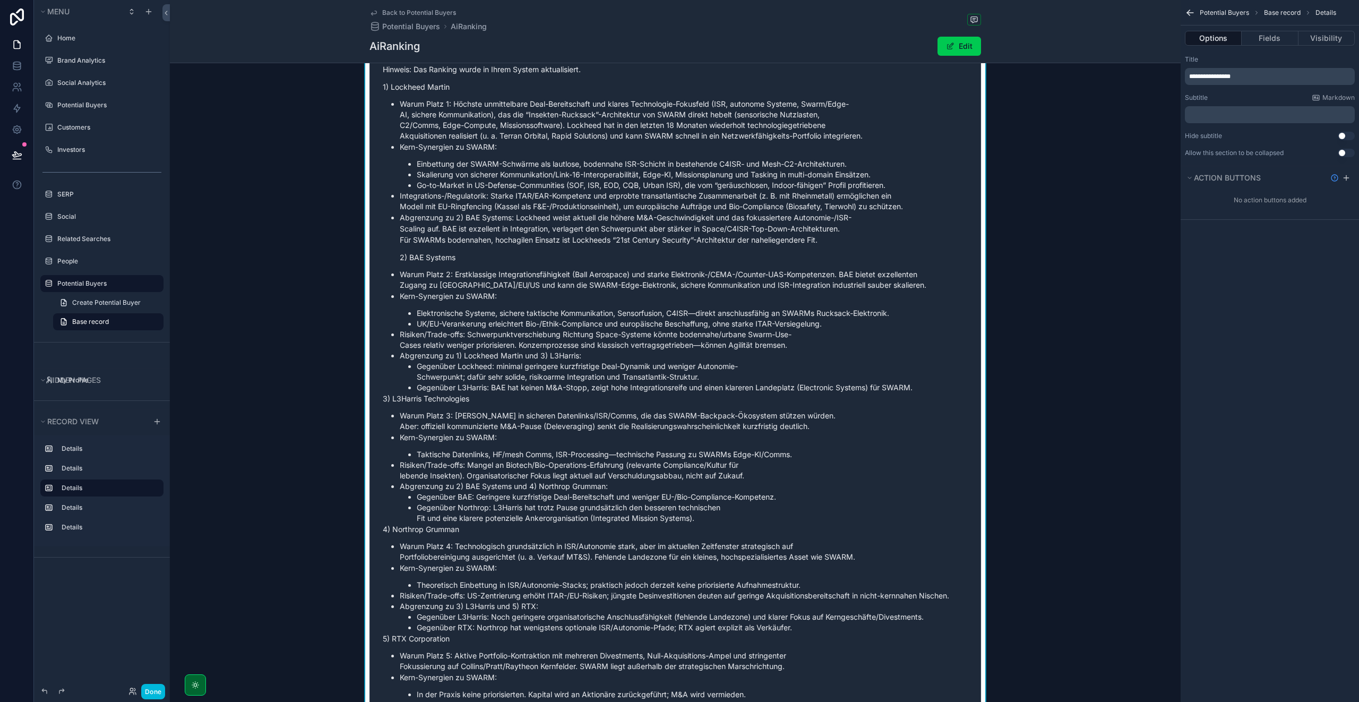
click at [784, 291] on p "Kern-Synergien zu SWARM:" at bounding box center [684, 295] width 568 height 11
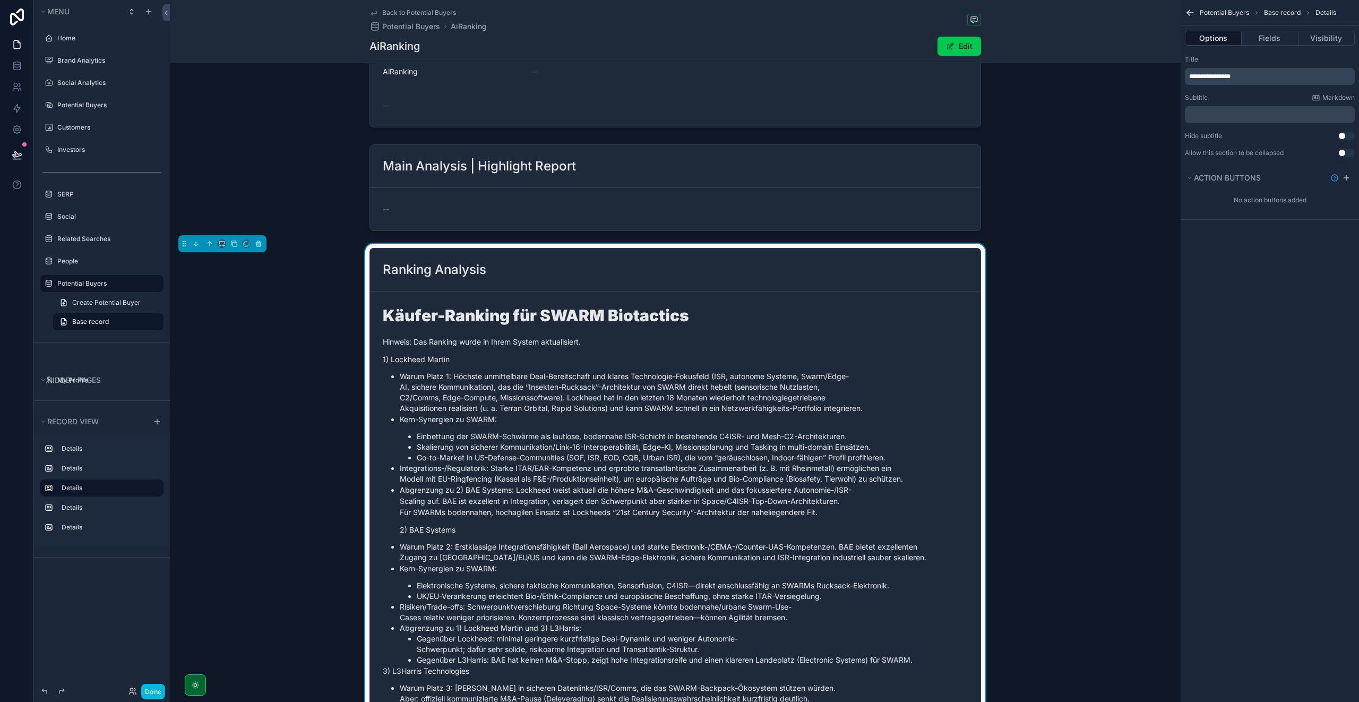
scroll to position [0, 0]
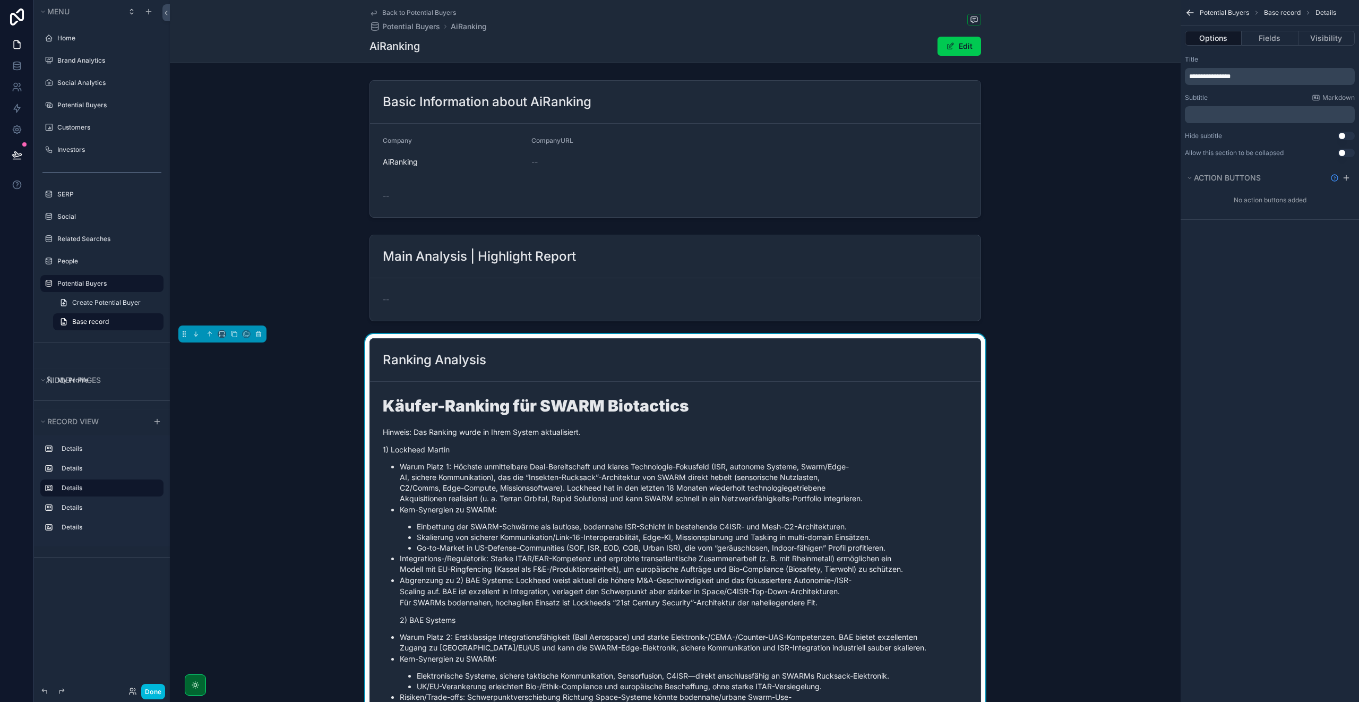
click at [525, 470] on li "Warum Platz 1: Höchste unmittelbare Deal-Bereitschaft und klares Technologie-Fo…" at bounding box center [684, 482] width 568 height 42
click at [1264, 41] on button "Fields" at bounding box center [1269, 38] width 56 height 15
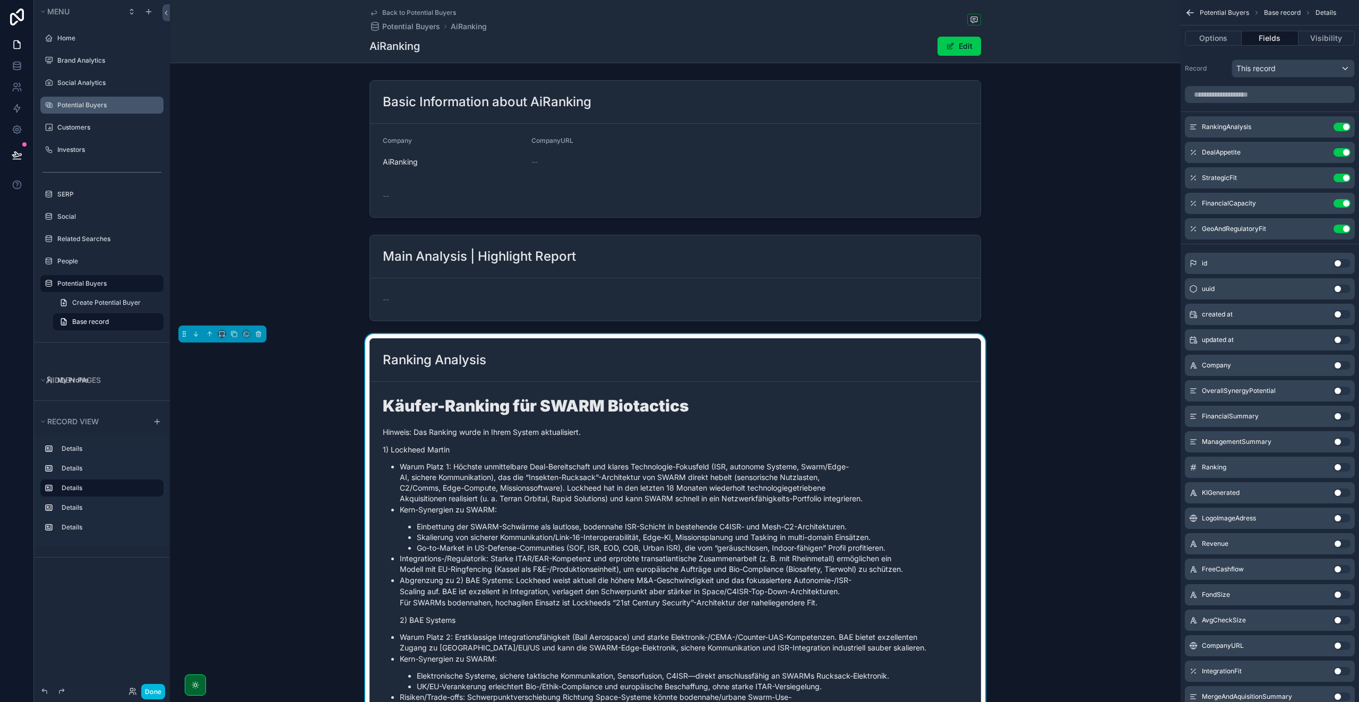
click at [89, 109] on label "Potential Buyers" at bounding box center [107, 105] width 100 height 8
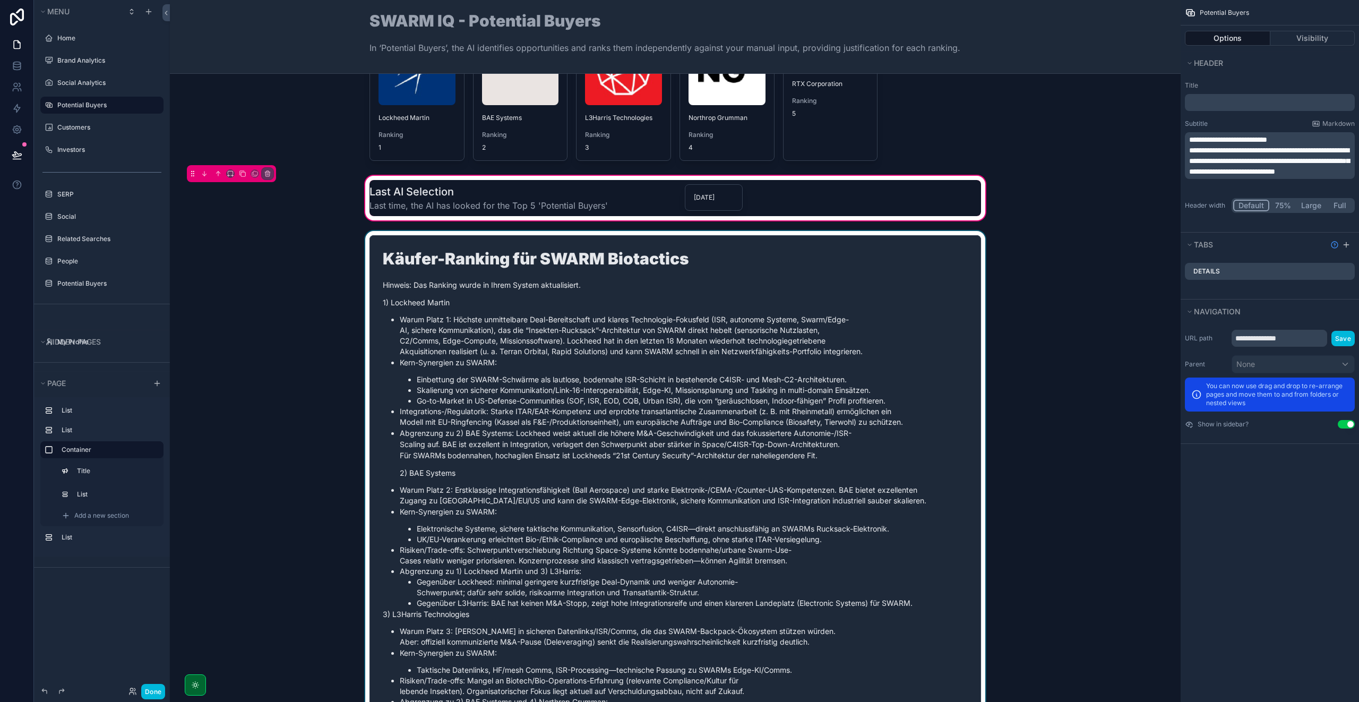
scroll to position [263, 0]
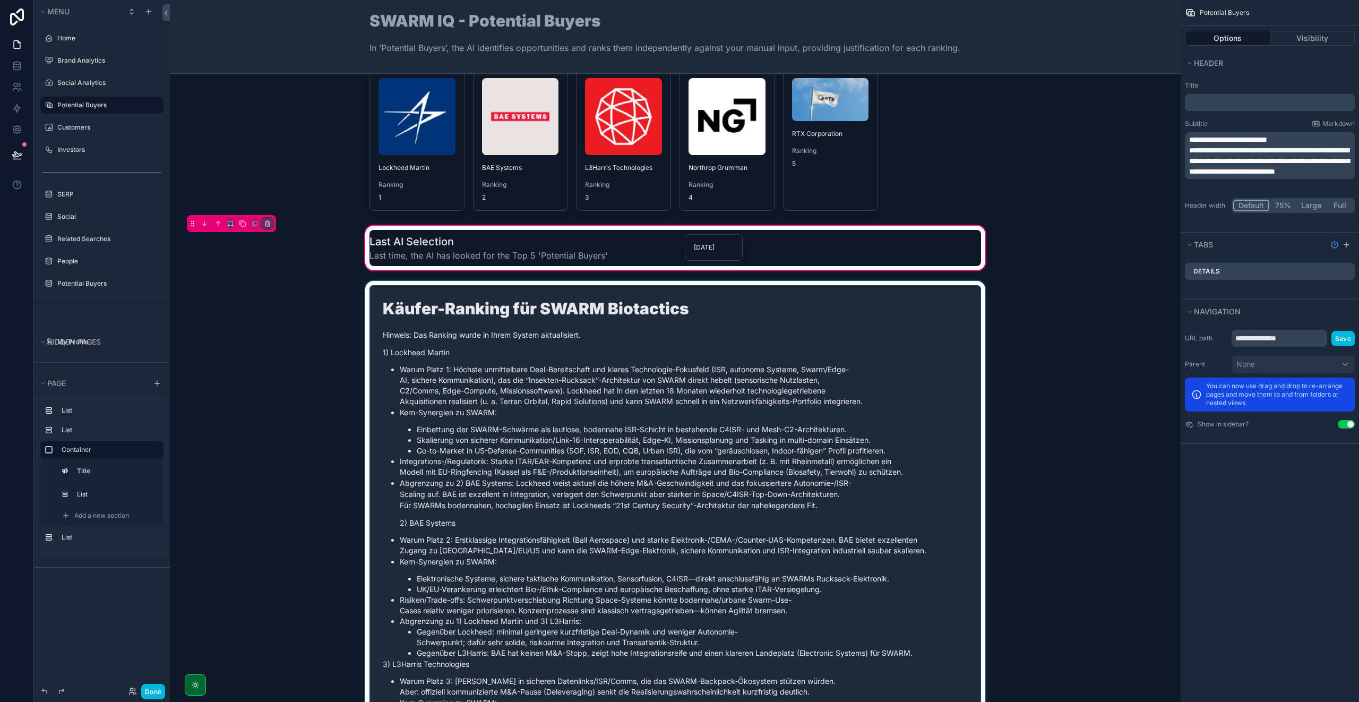
click at [522, 374] on div "scrollable content" at bounding box center [674, 550] width 993 height 539
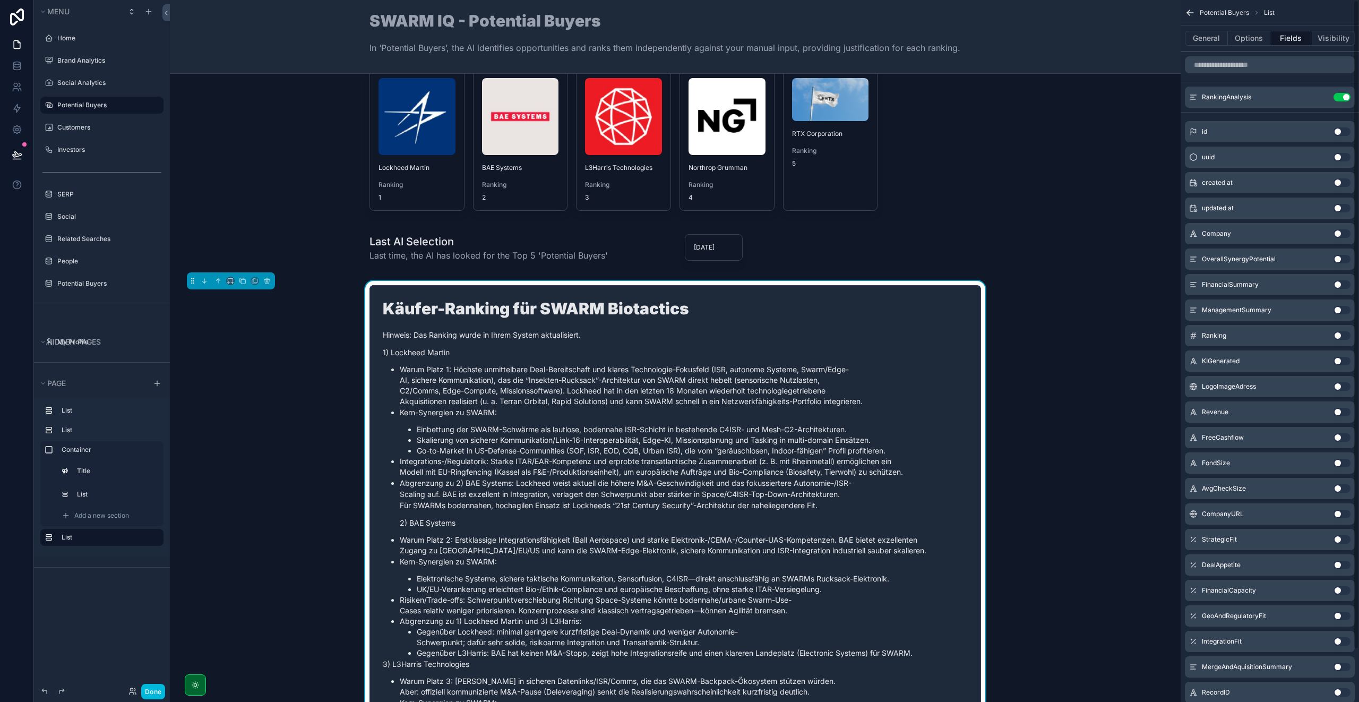
click at [0, 0] on icon "scrollable content" at bounding box center [0, 0] width 0 height 0
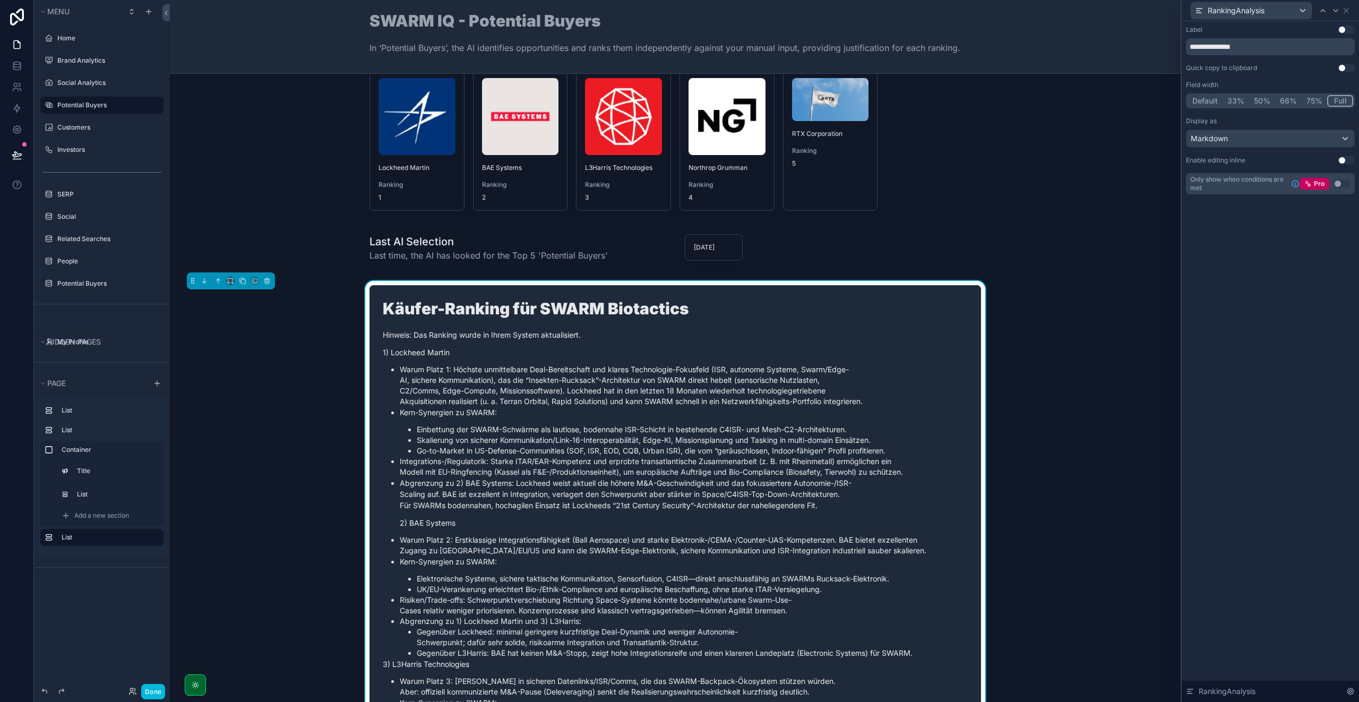
click at [1343, 161] on button "Use setting" at bounding box center [1345, 160] width 17 height 8
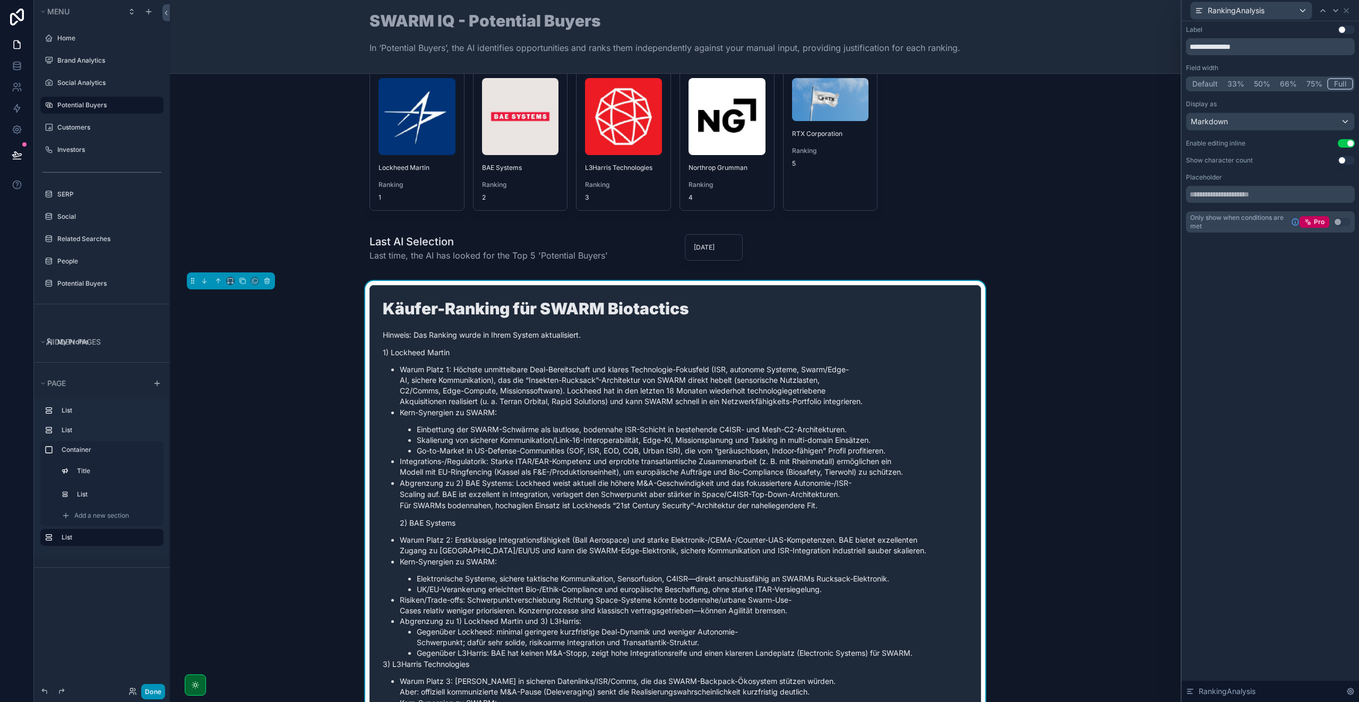
click at [154, 689] on button "Done" at bounding box center [153, 690] width 24 height 15
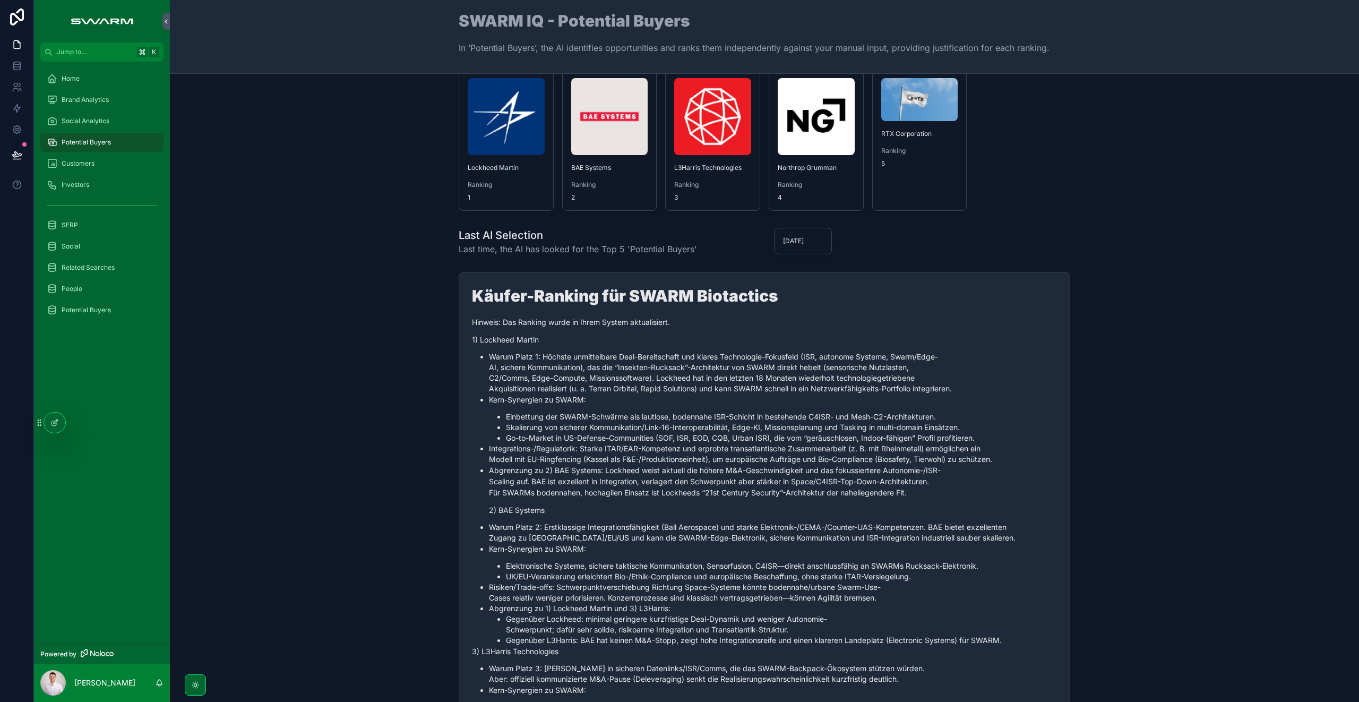
click at [632, 387] on li "Warum Platz 1: Höchste unmittelbare Deal-Bereitschaft und klares Technologie-Fo…" at bounding box center [773, 372] width 568 height 42
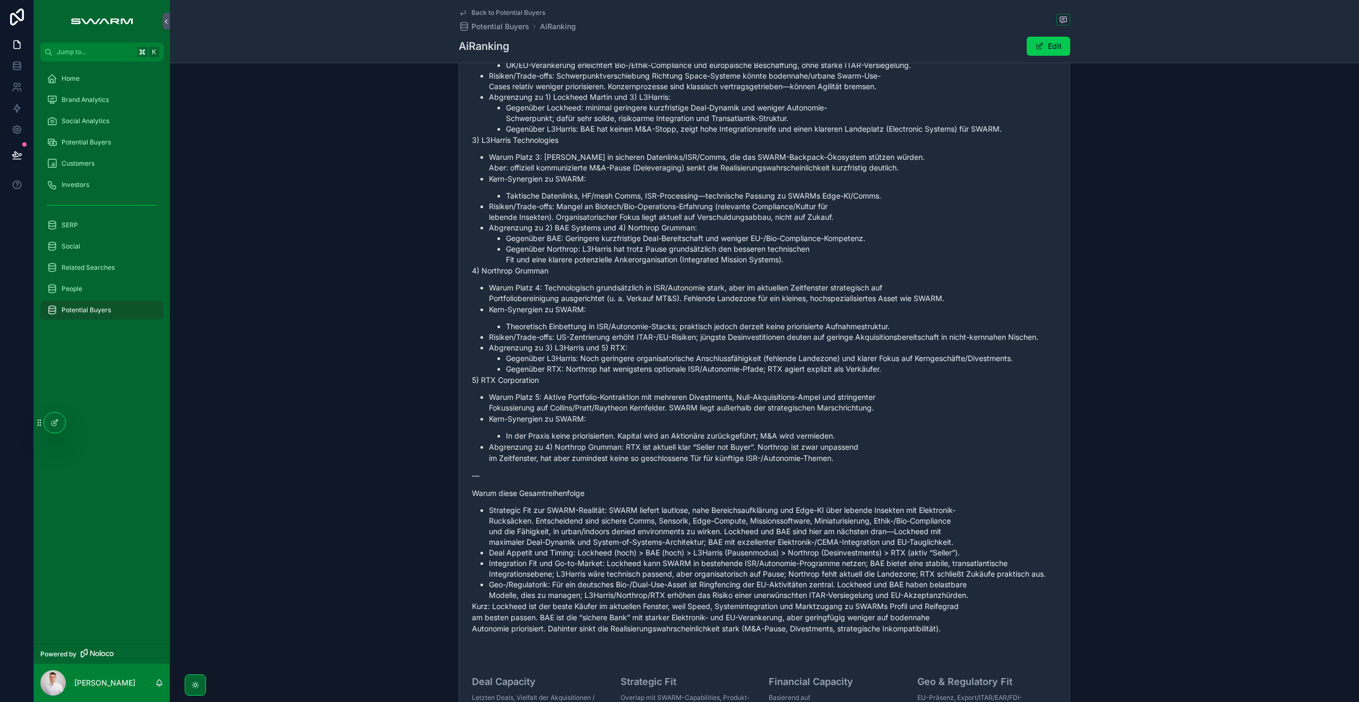
scroll to position [952, 0]
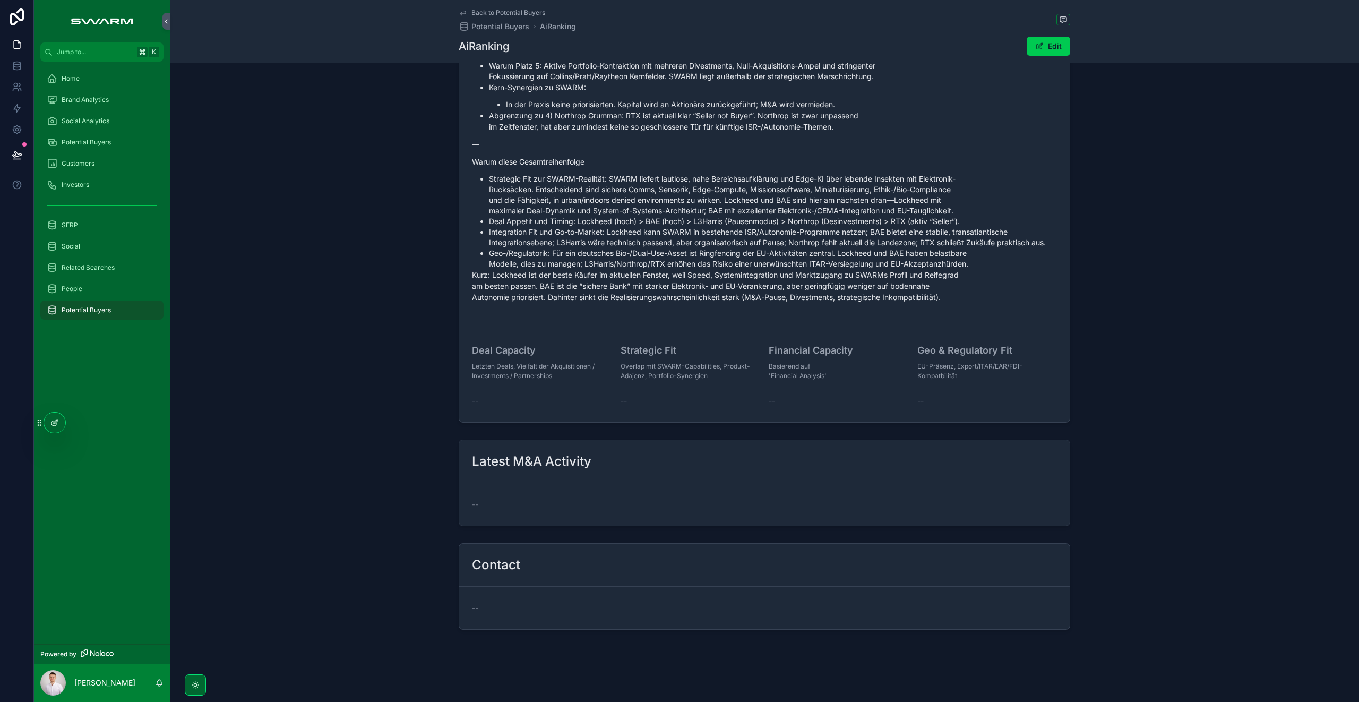
click at [54, 426] on icon at bounding box center [53, 423] width 5 height 5
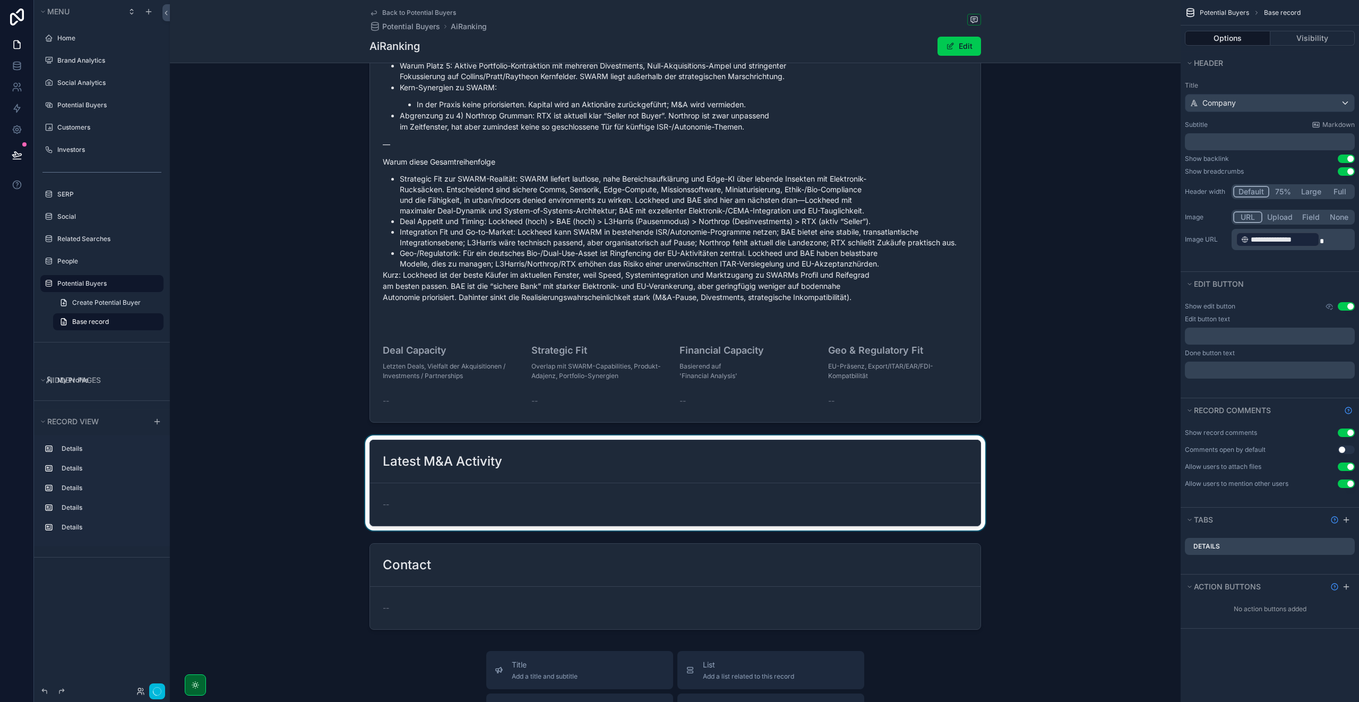
click at [414, 489] on div "scrollable content" at bounding box center [675, 482] width 1010 height 95
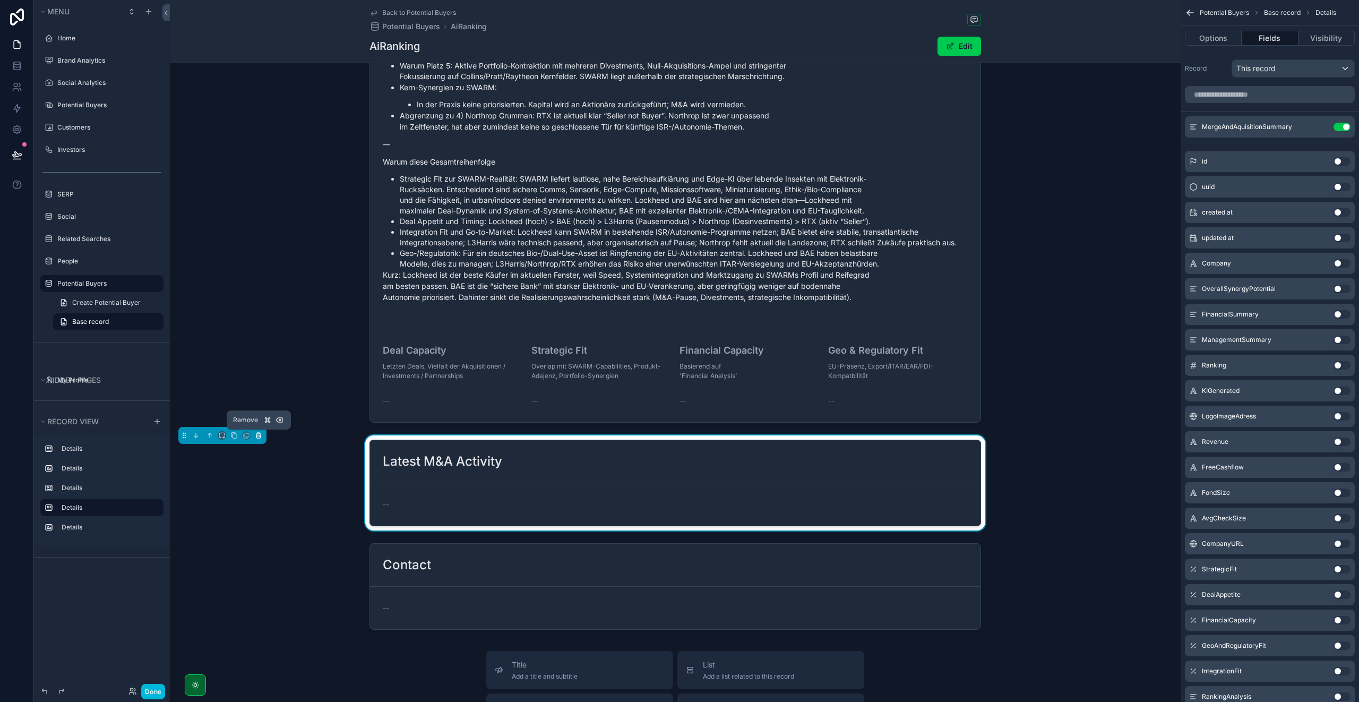
click at [259, 436] on icon "scrollable content" at bounding box center [259, 436] width 0 height 2
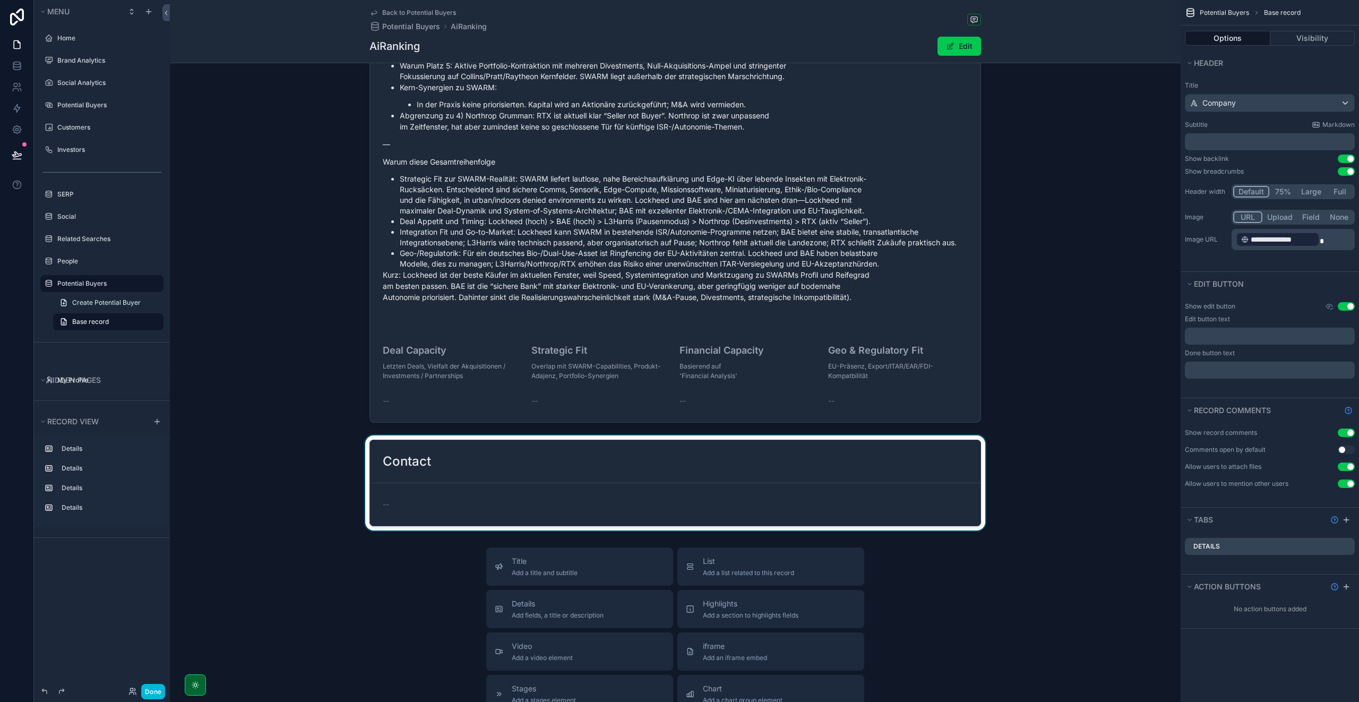
click at [408, 460] on div "scrollable content" at bounding box center [675, 482] width 1010 height 95
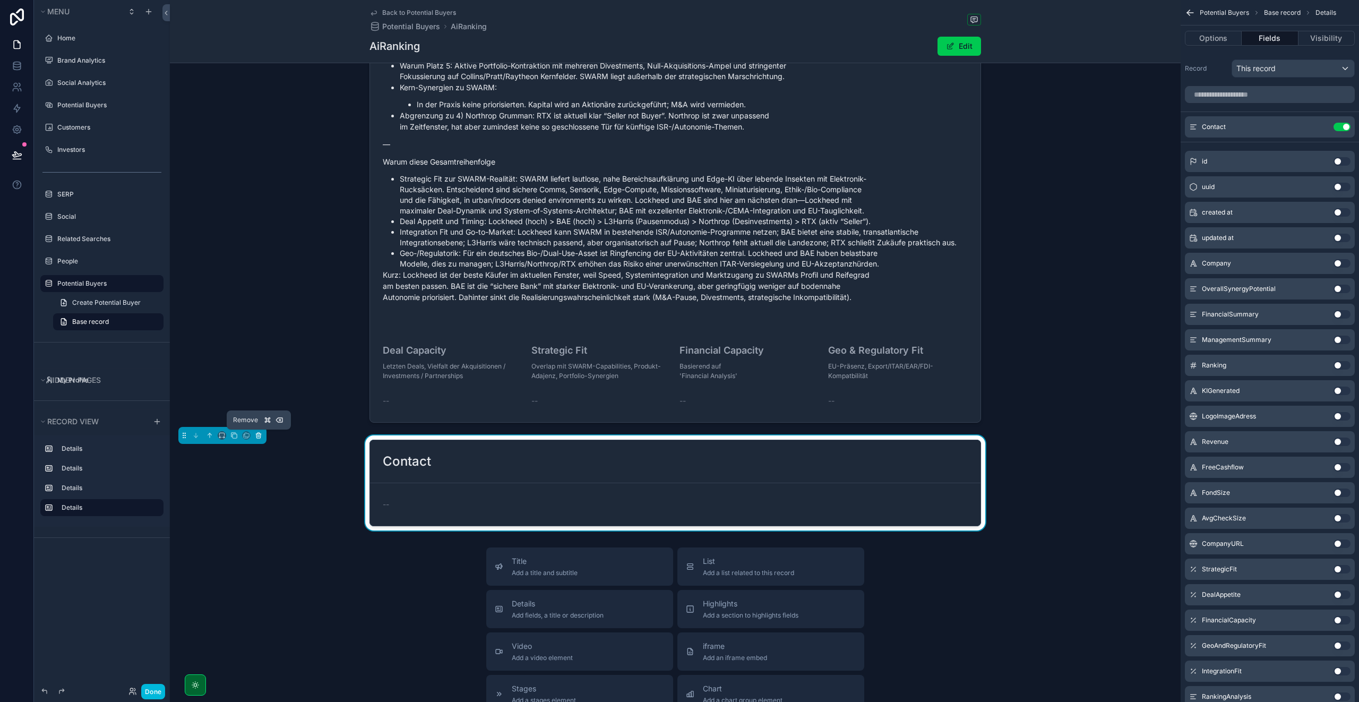
click at [261, 437] on icon "scrollable content" at bounding box center [258, 434] width 7 height 7
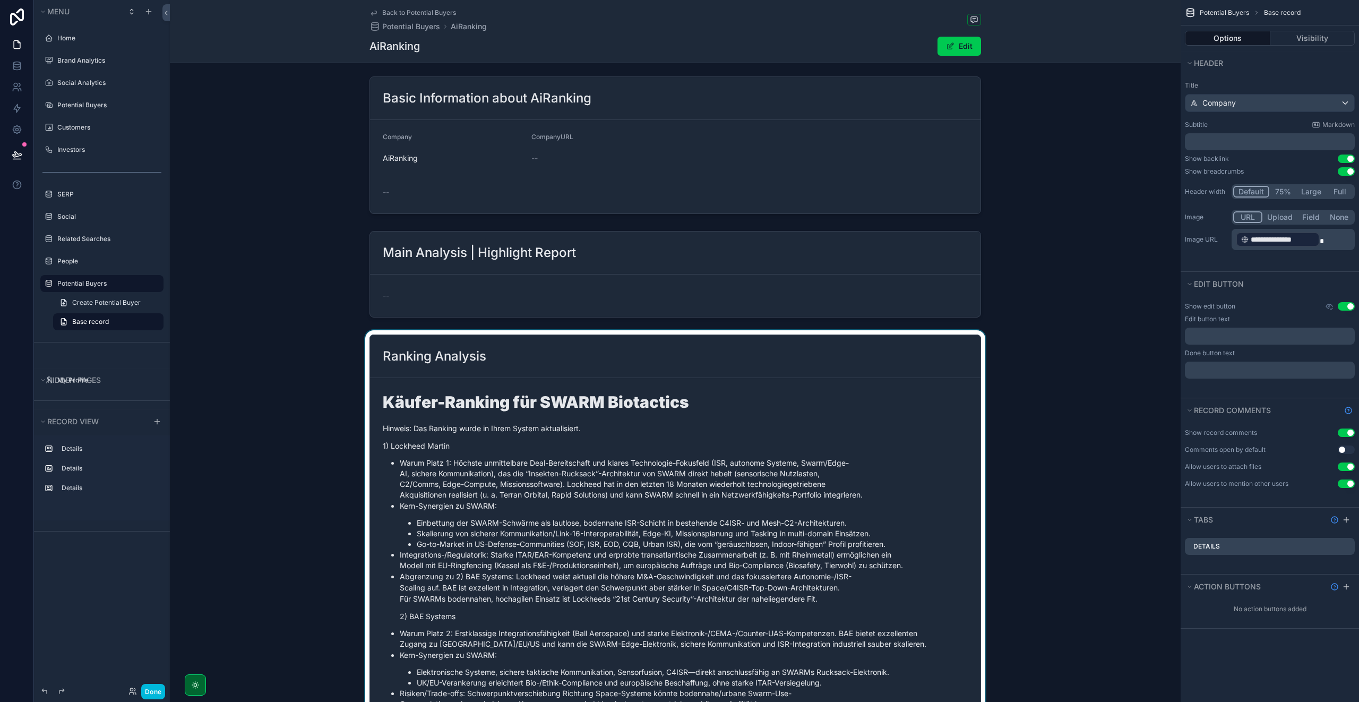
scroll to position [0, 0]
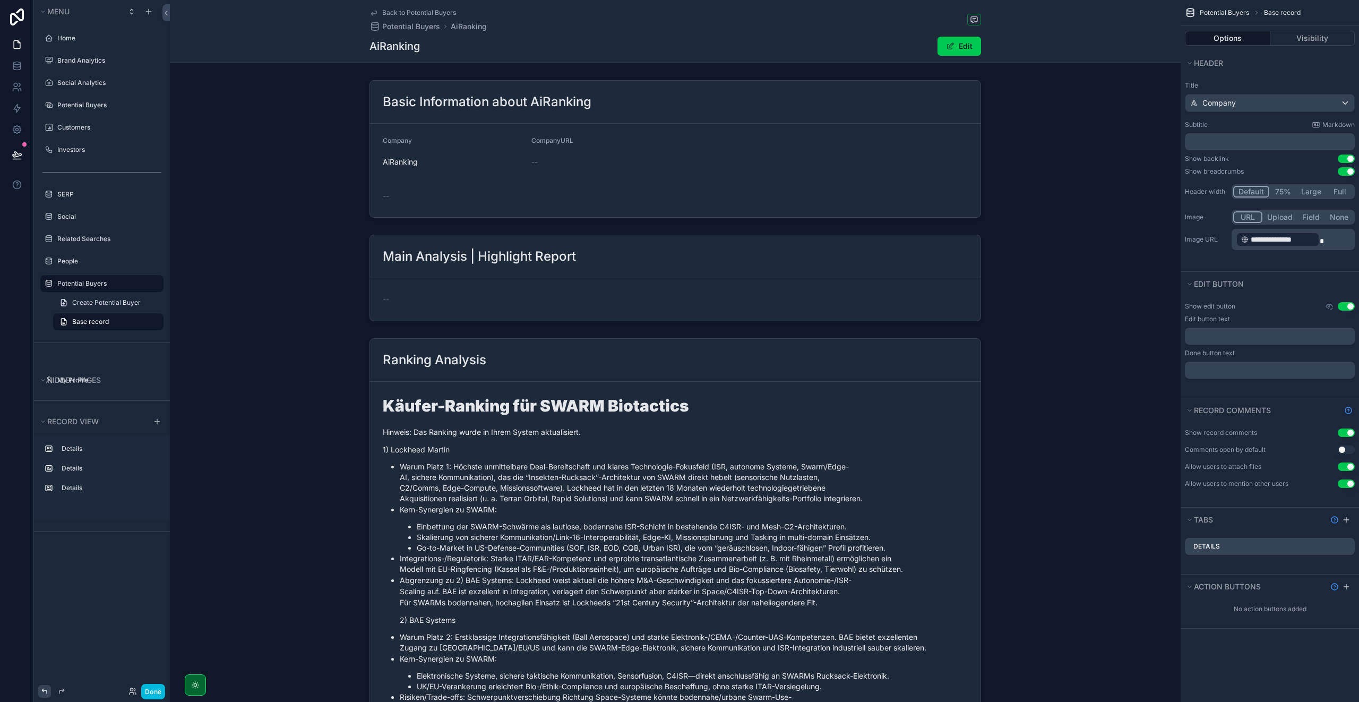
click at [45, 687] on icon at bounding box center [44, 691] width 8 height 8
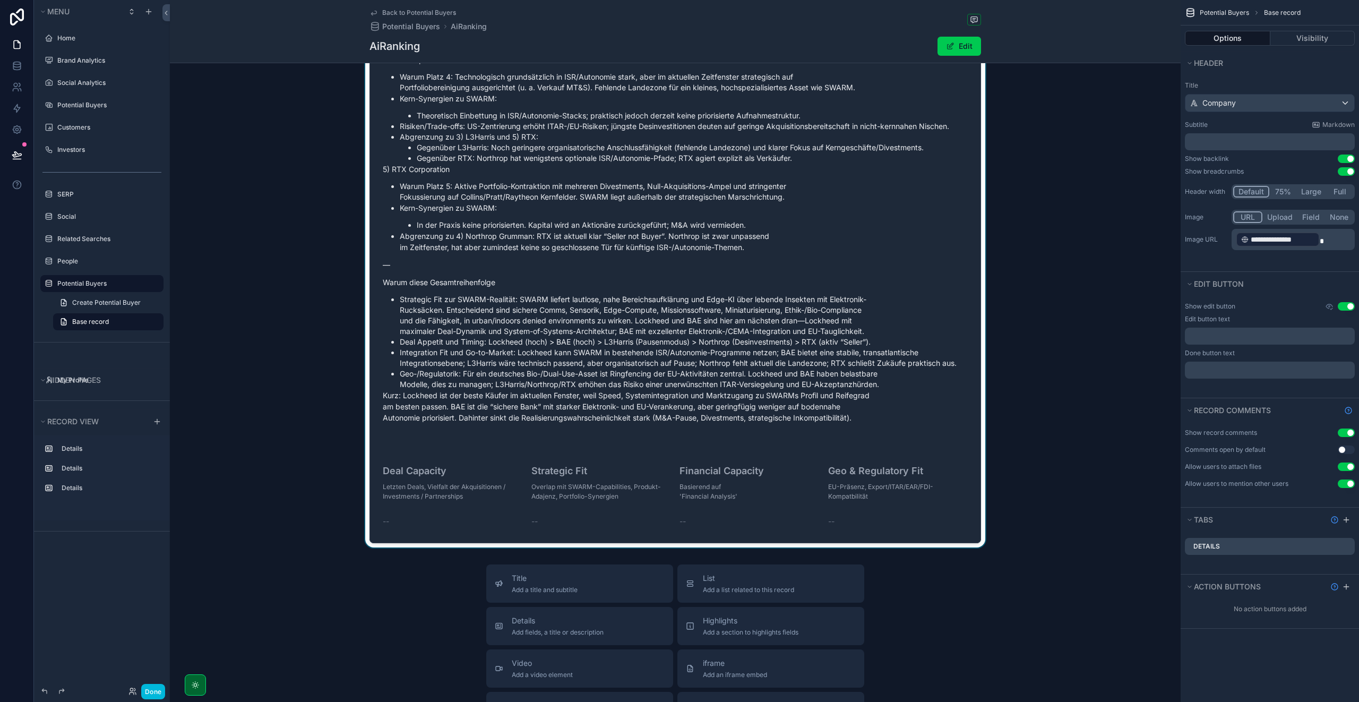
scroll to position [1157, 0]
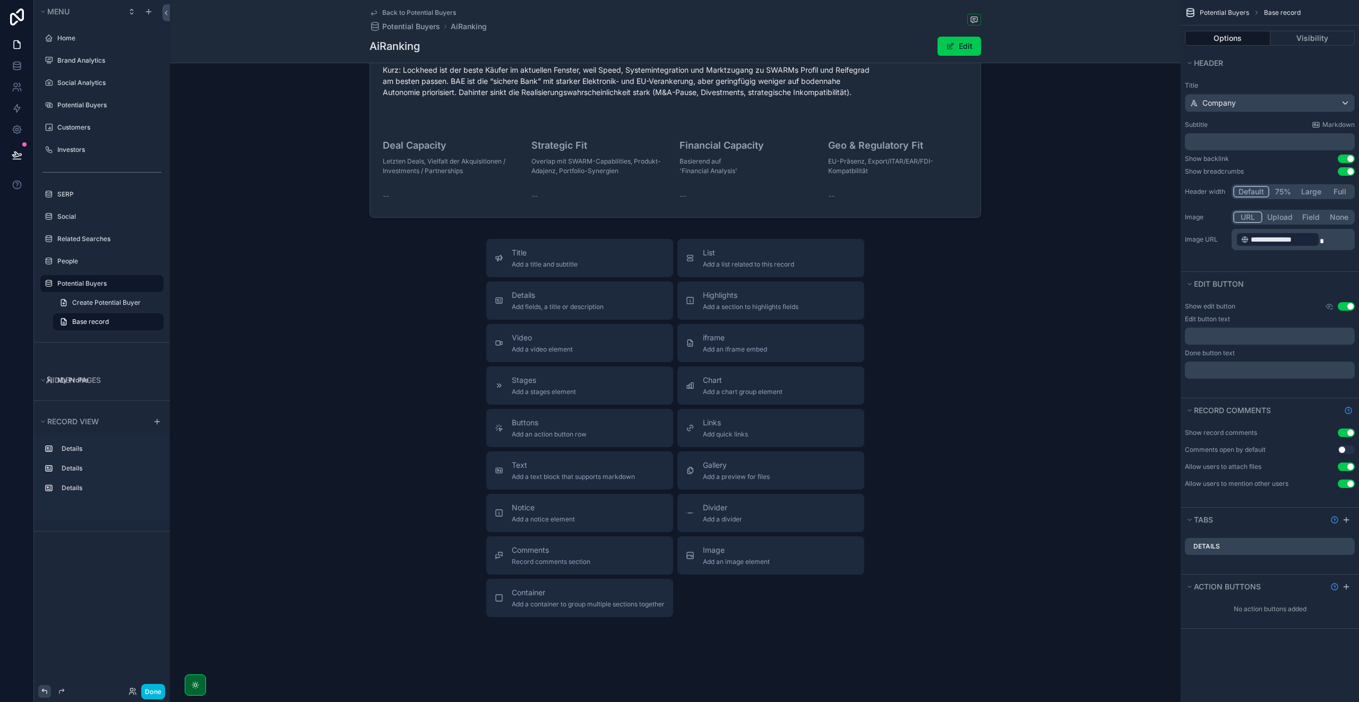
click at [44, 692] on icon at bounding box center [44, 691] width 8 height 8
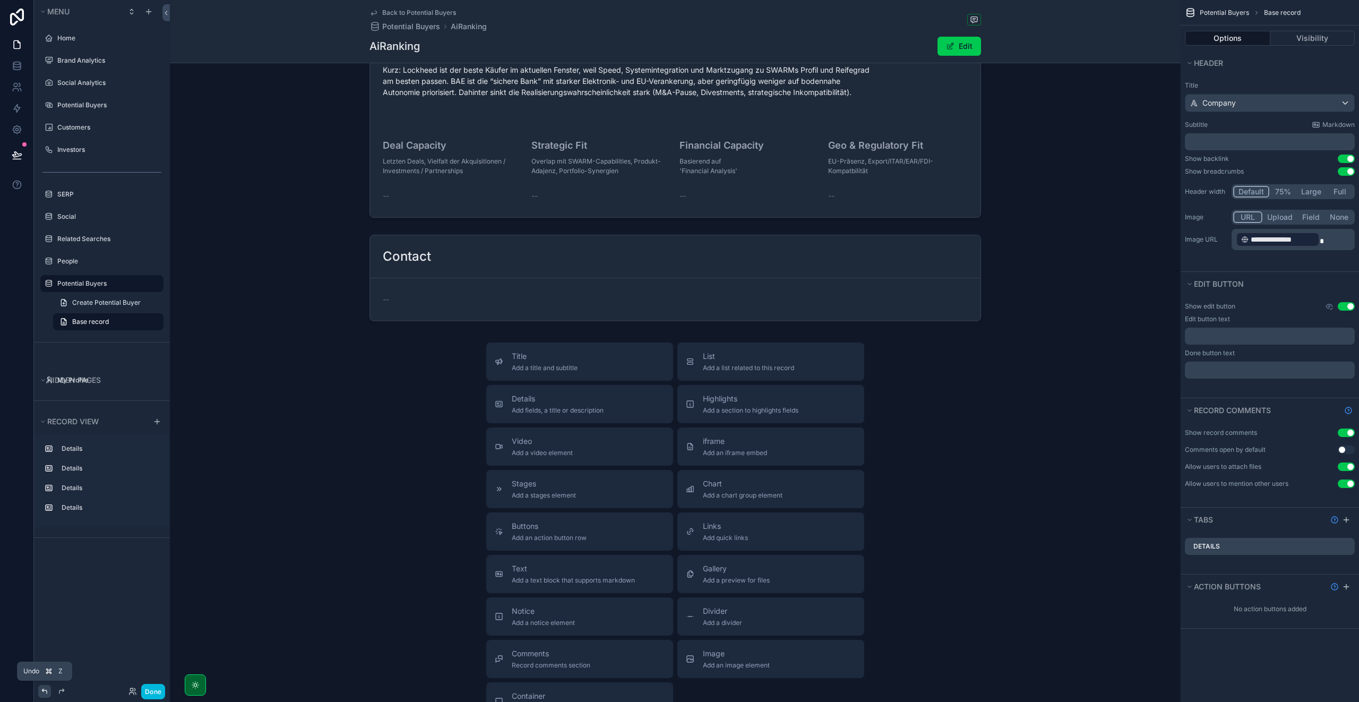
click at [45, 691] on icon at bounding box center [44, 691] width 8 height 8
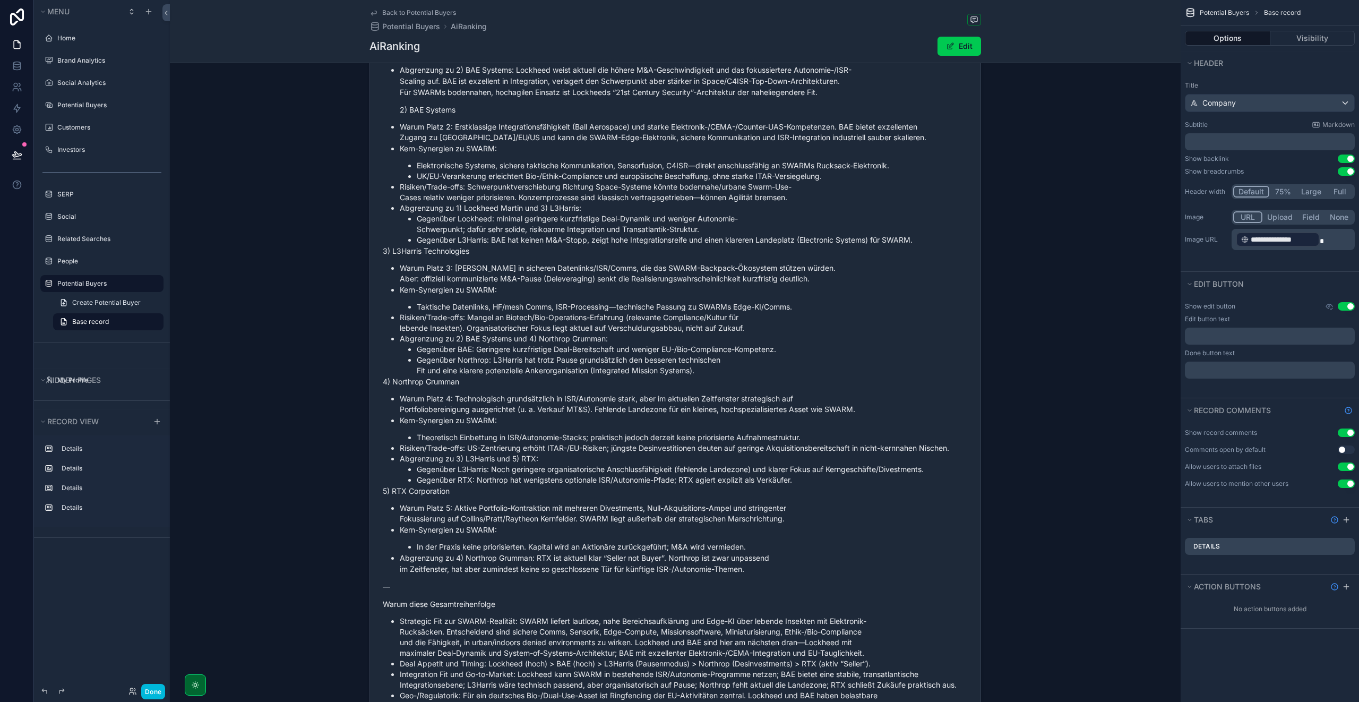
scroll to position [0, 0]
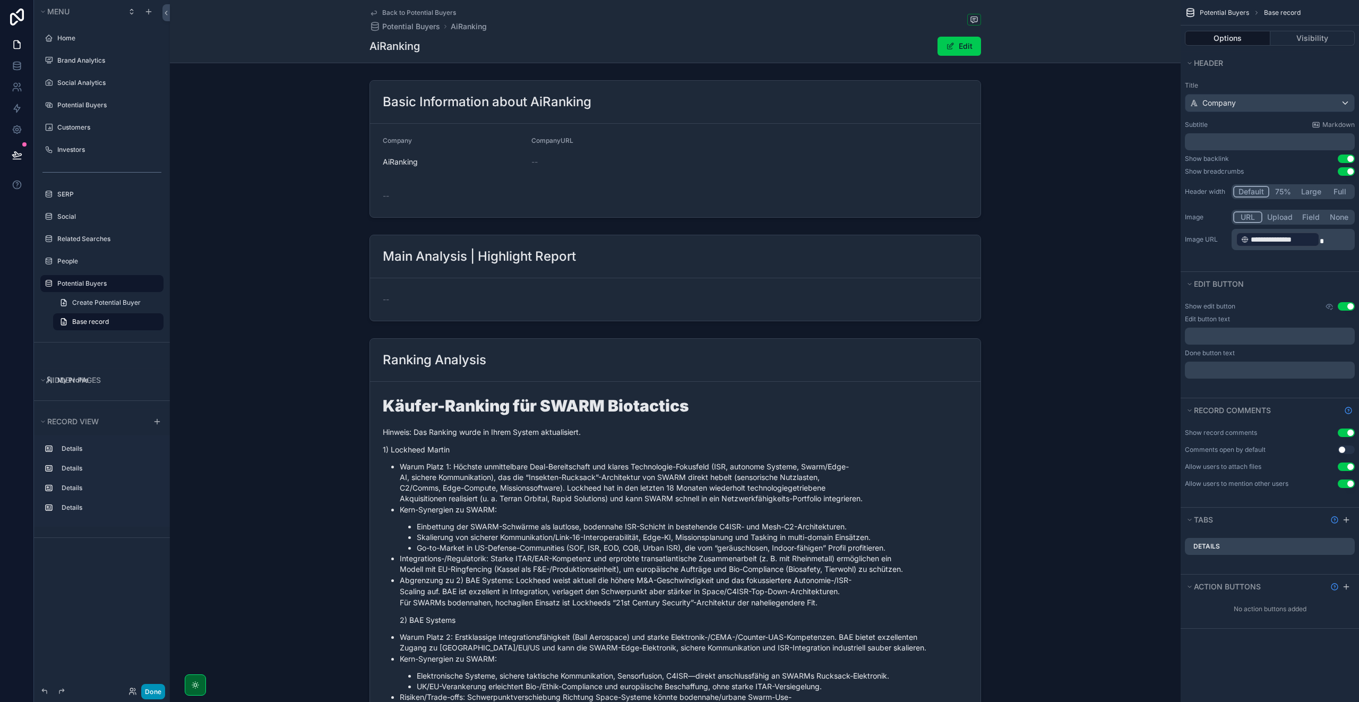
click at [155, 691] on button "Done" at bounding box center [153, 690] width 24 height 15
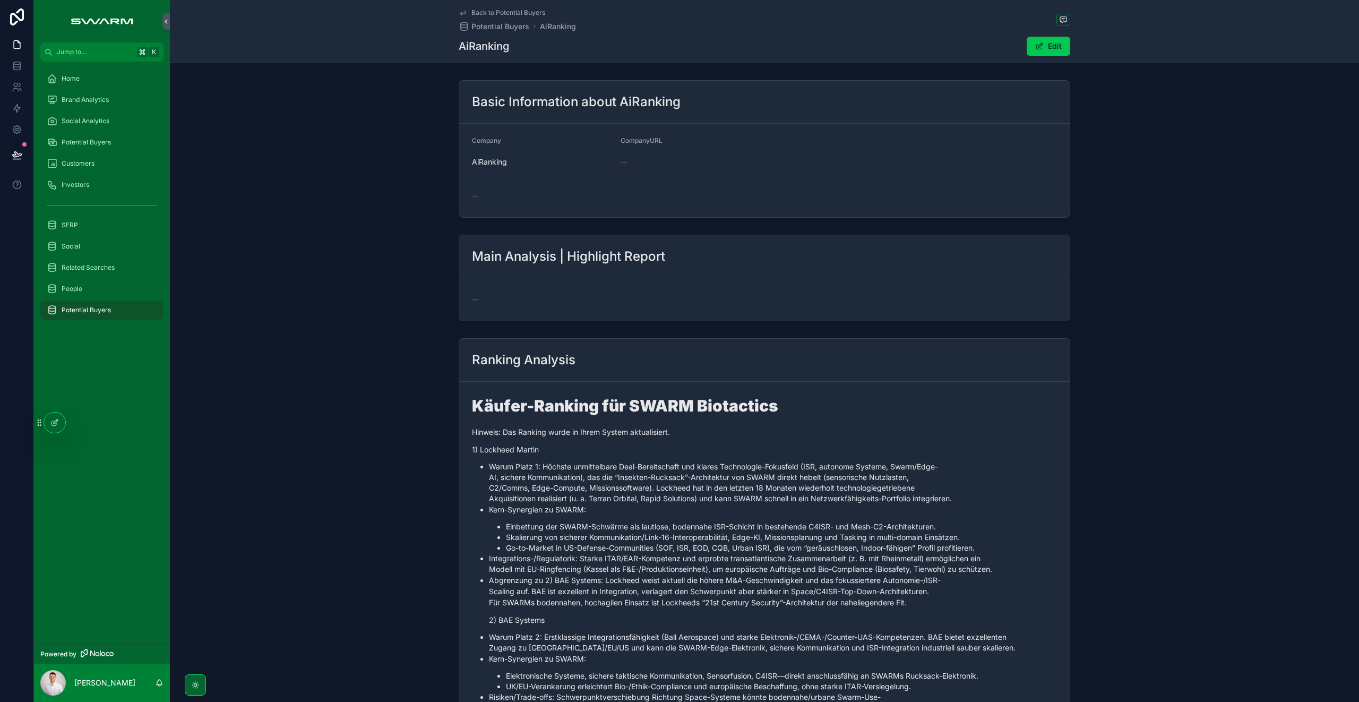
click at [95, 155] on div "Customers" at bounding box center [102, 163] width 110 height 17
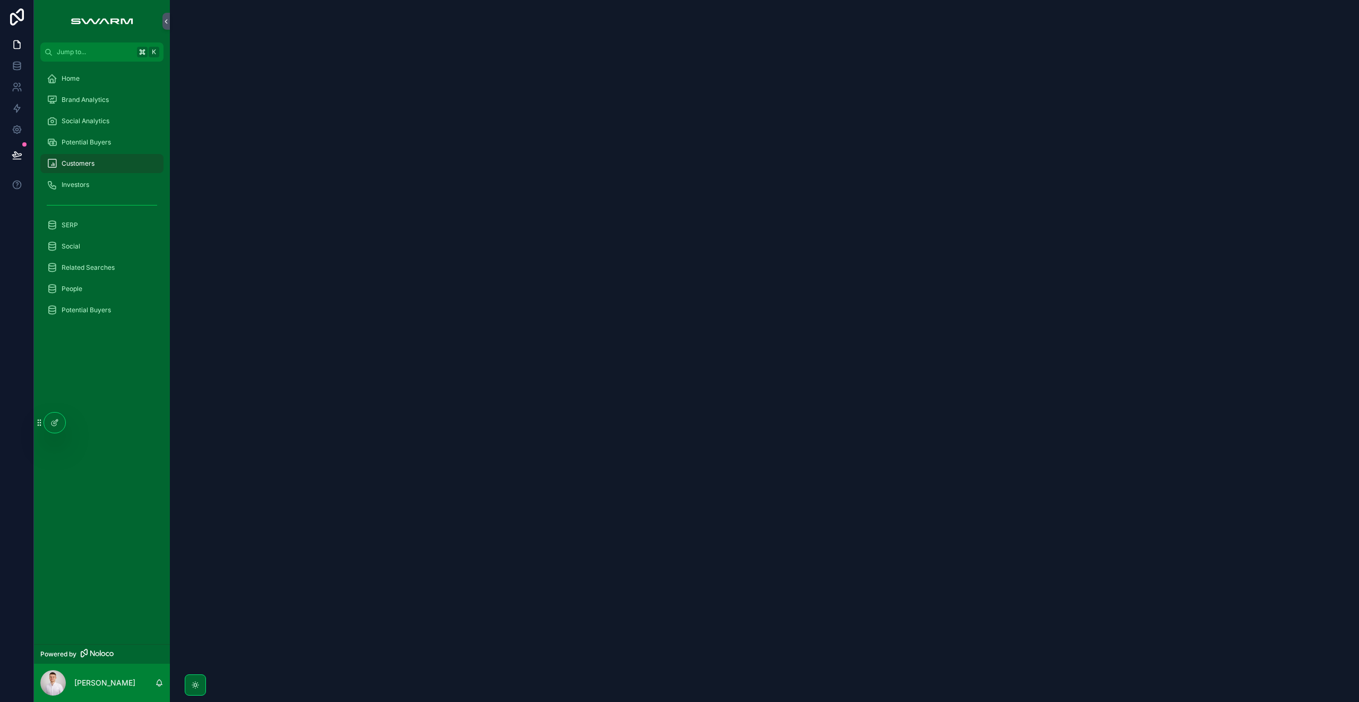
click at [98, 145] on span "Potential Buyers" at bounding box center [86, 142] width 49 height 8
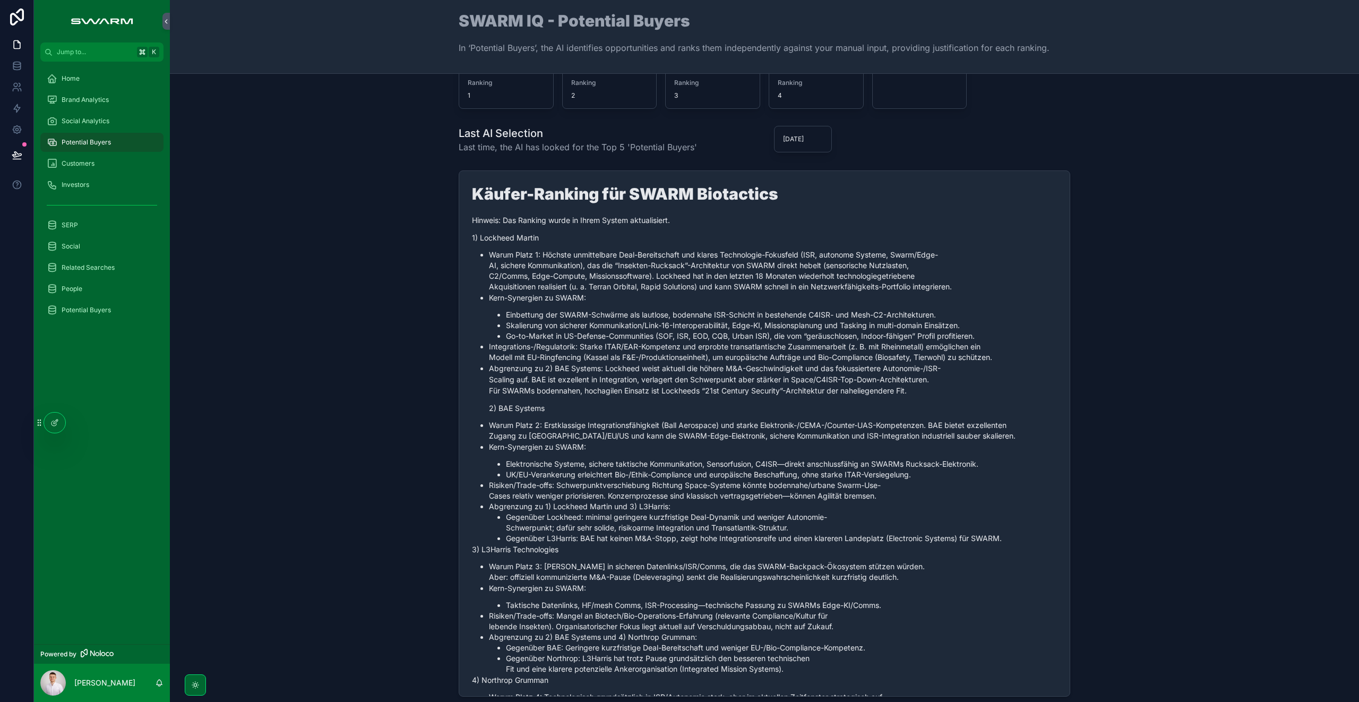
scroll to position [284, 0]
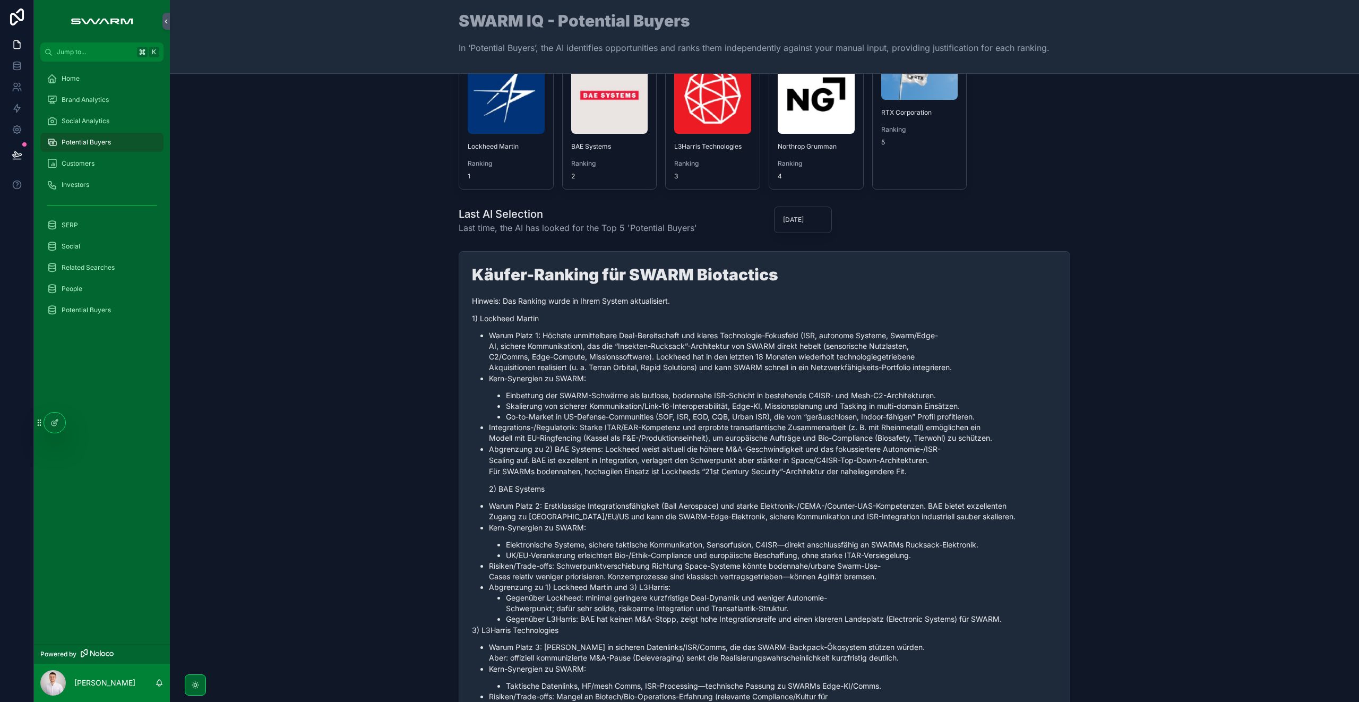
click at [510, 336] on li "Warum Platz 1: Höchste unmittelbare Deal-Bereitschaft und klares Technologie-Fo…" at bounding box center [773, 351] width 568 height 42
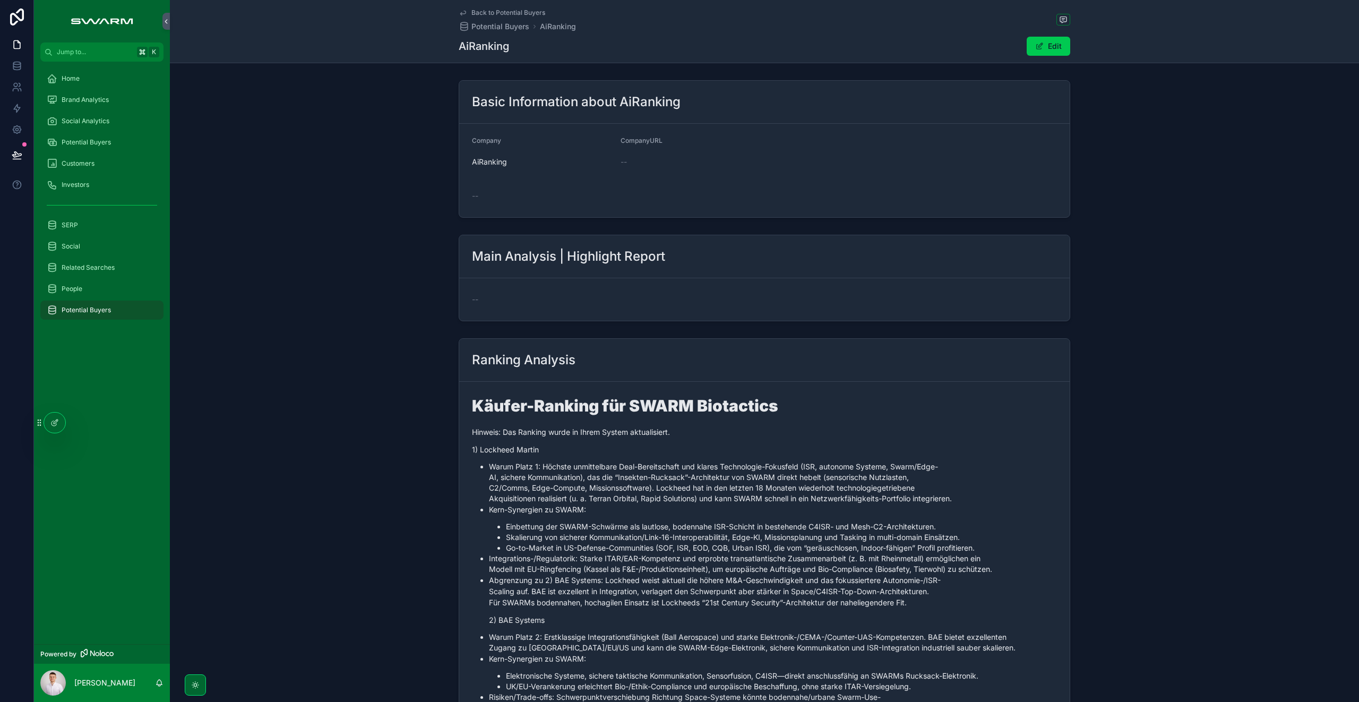
click at [104, 143] on span "Potential Buyers" at bounding box center [86, 142] width 49 height 8
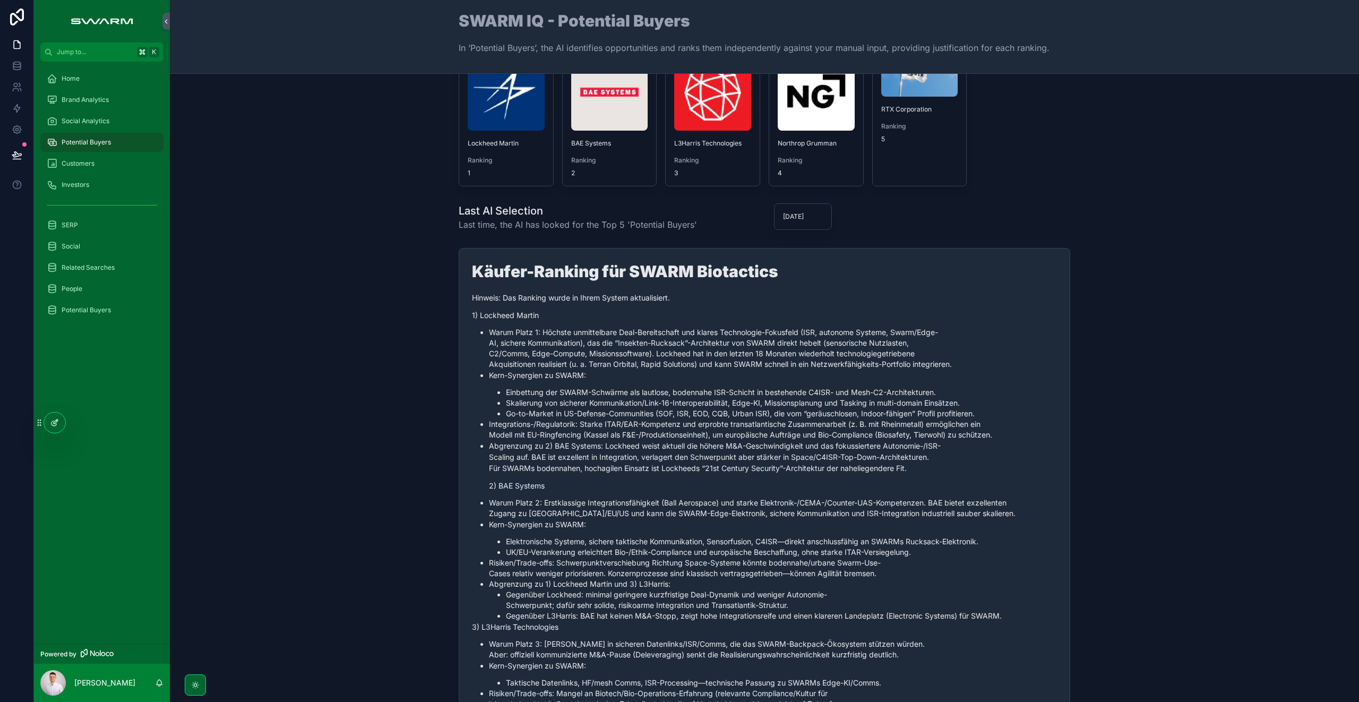
click at [57, 422] on icon at bounding box center [54, 422] width 8 height 8
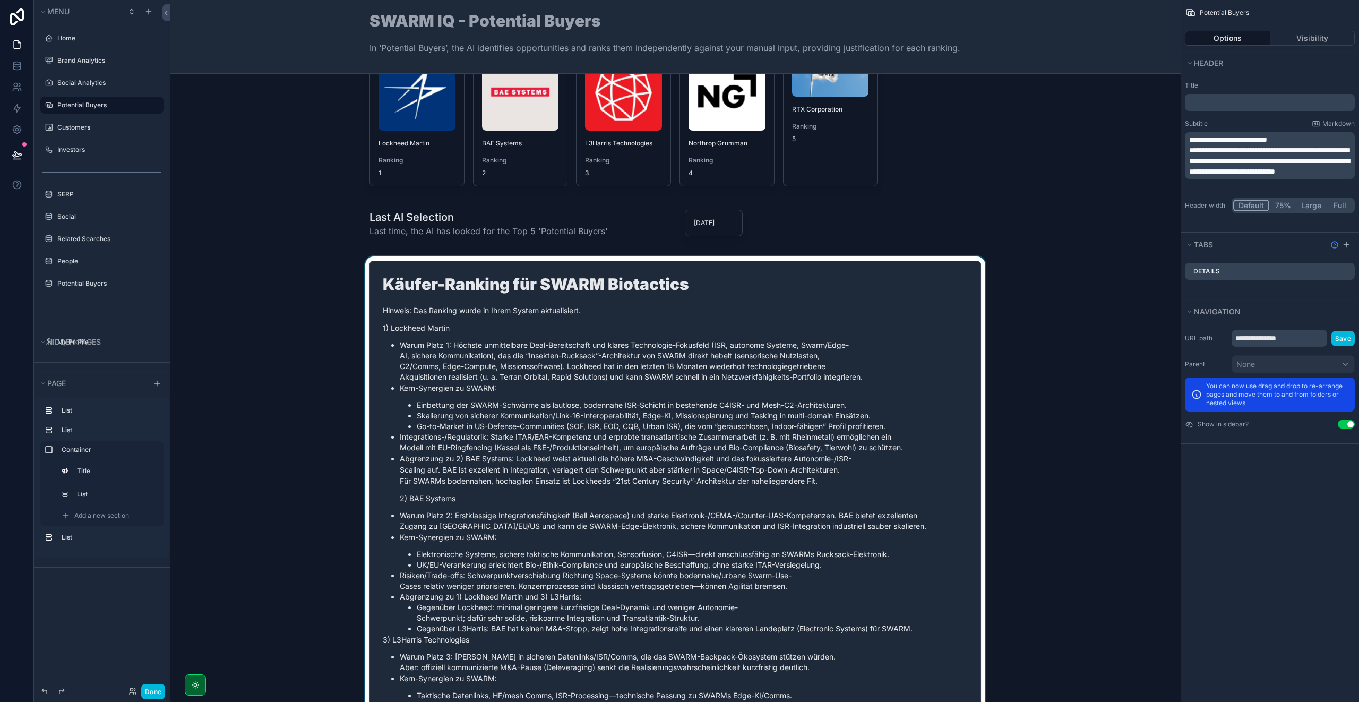
click at [818, 268] on div "scrollable content" at bounding box center [674, 525] width 993 height 539
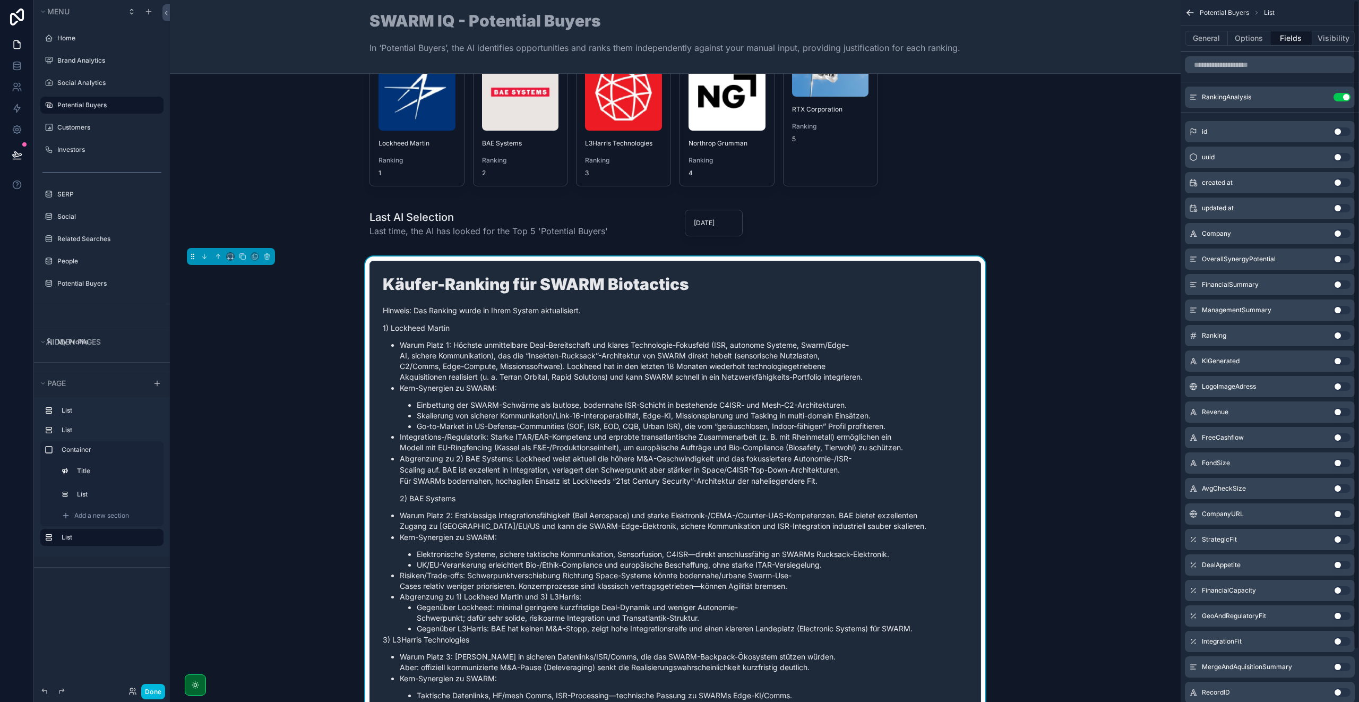
click at [0, 0] on icon "scrollable content" at bounding box center [0, 0] width 0 height 0
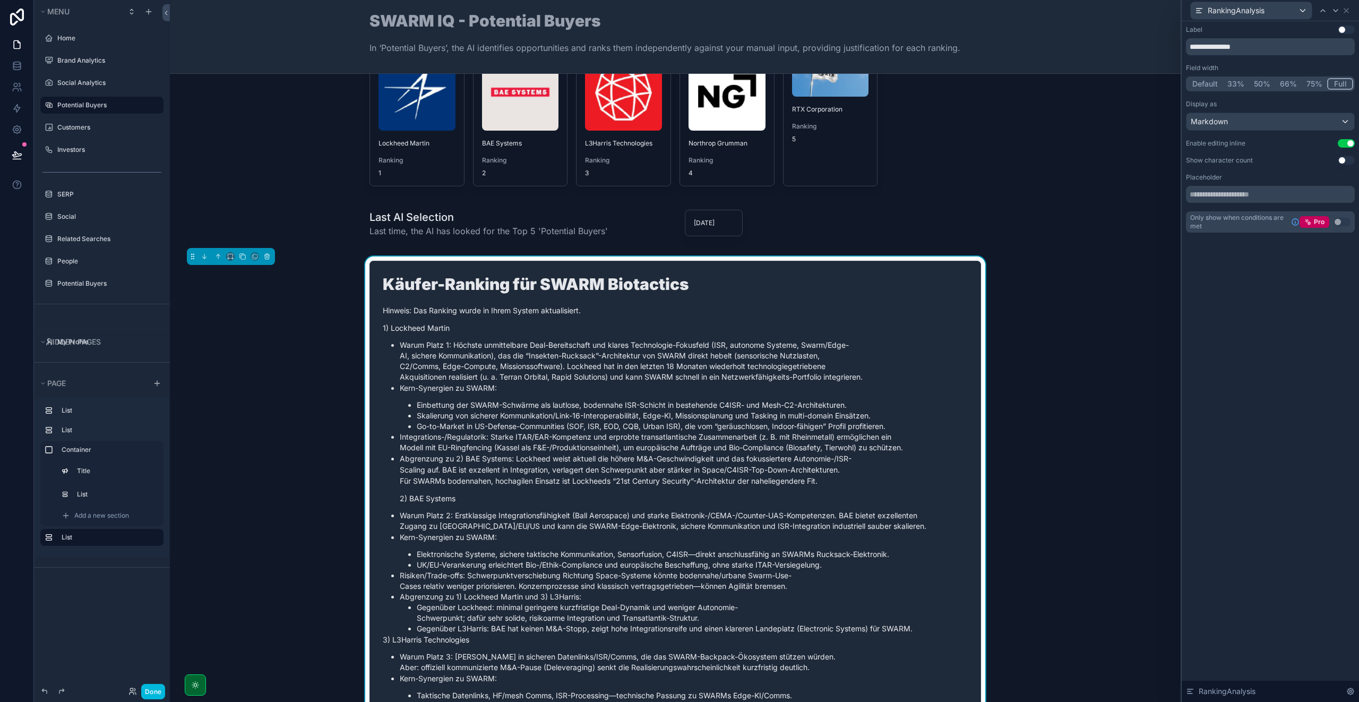
click at [1346, 140] on button "Use setting" at bounding box center [1345, 143] width 17 height 8
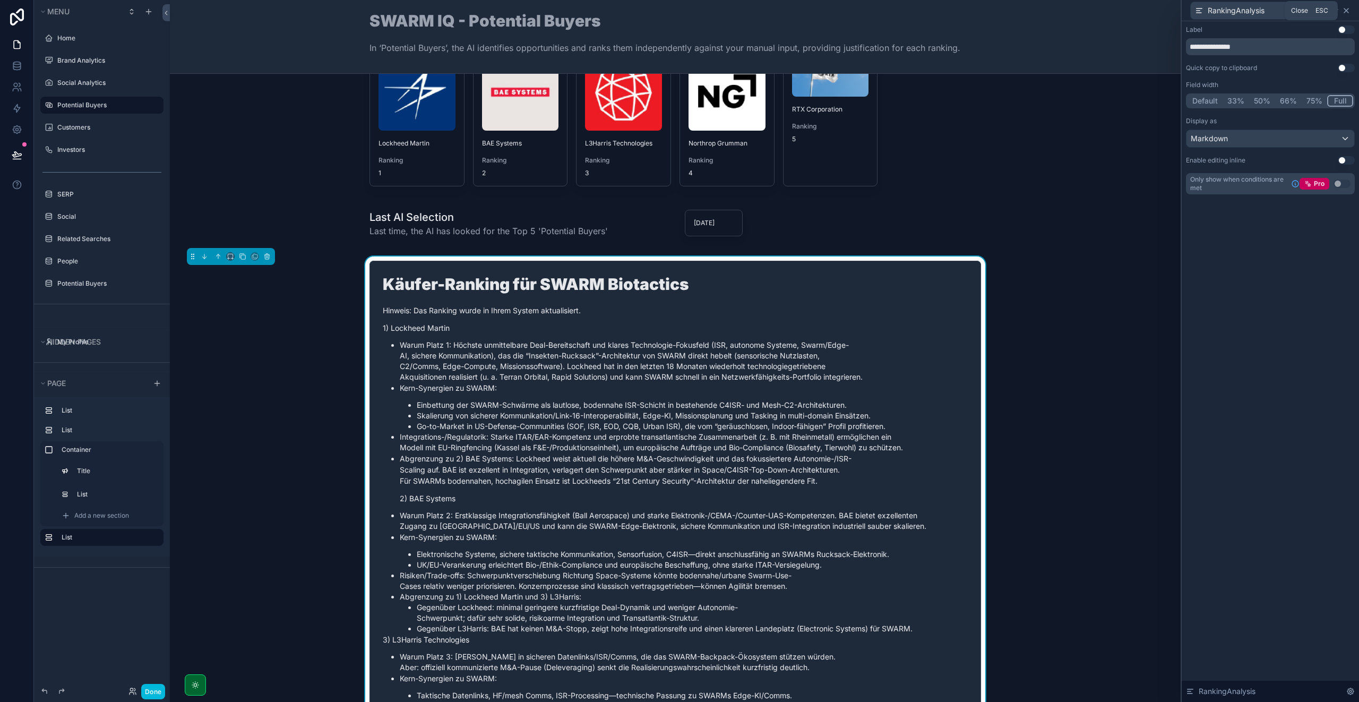
click at [1347, 12] on icon at bounding box center [1346, 10] width 4 height 4
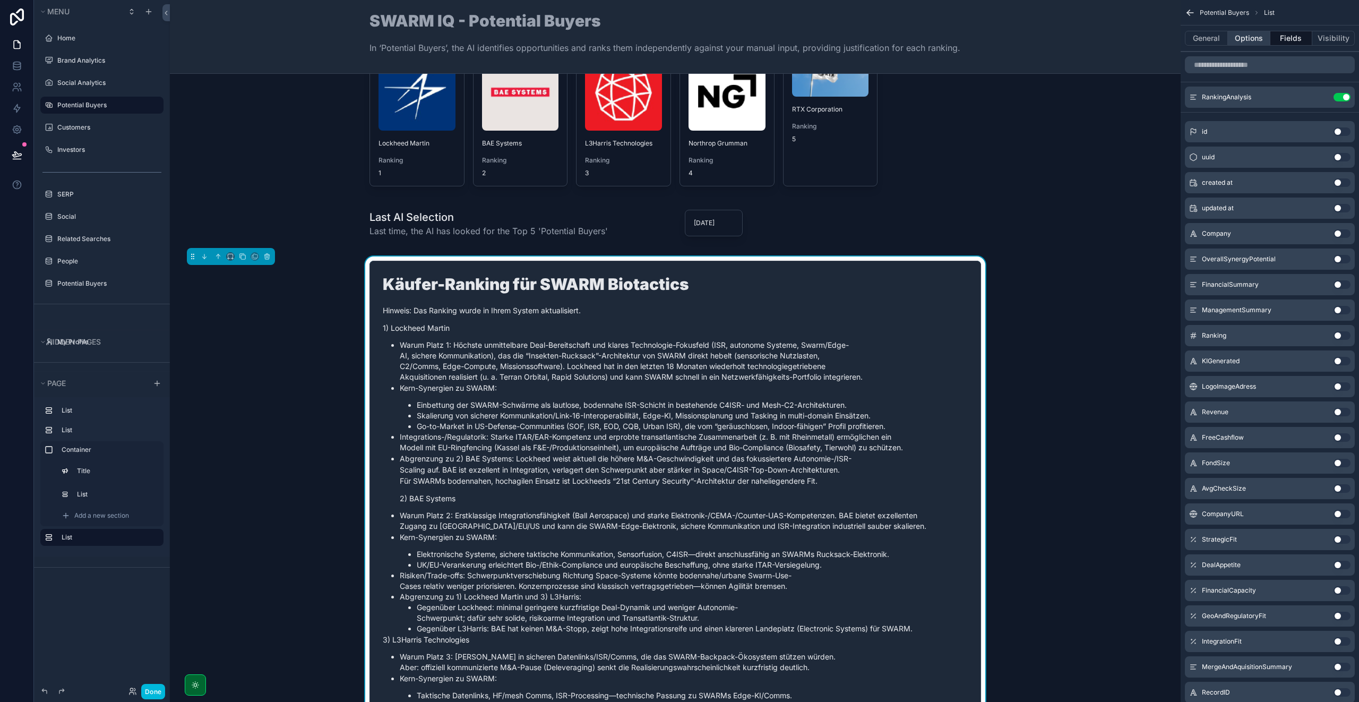
click at [1243, 41] on button "Options" at bounding box center [1248, 38] width 42 height 15
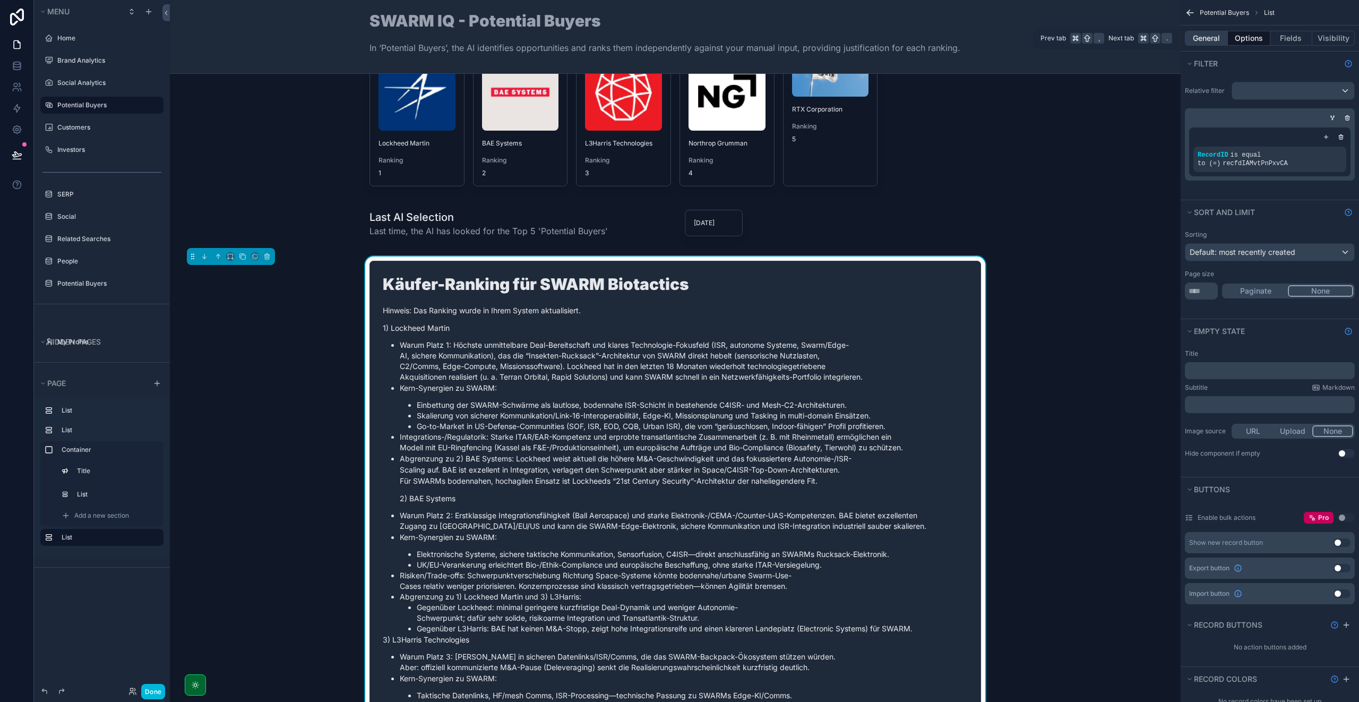
click at [1216, 44] on button "General" at bounding box center [1205, 38] width 43 height 15
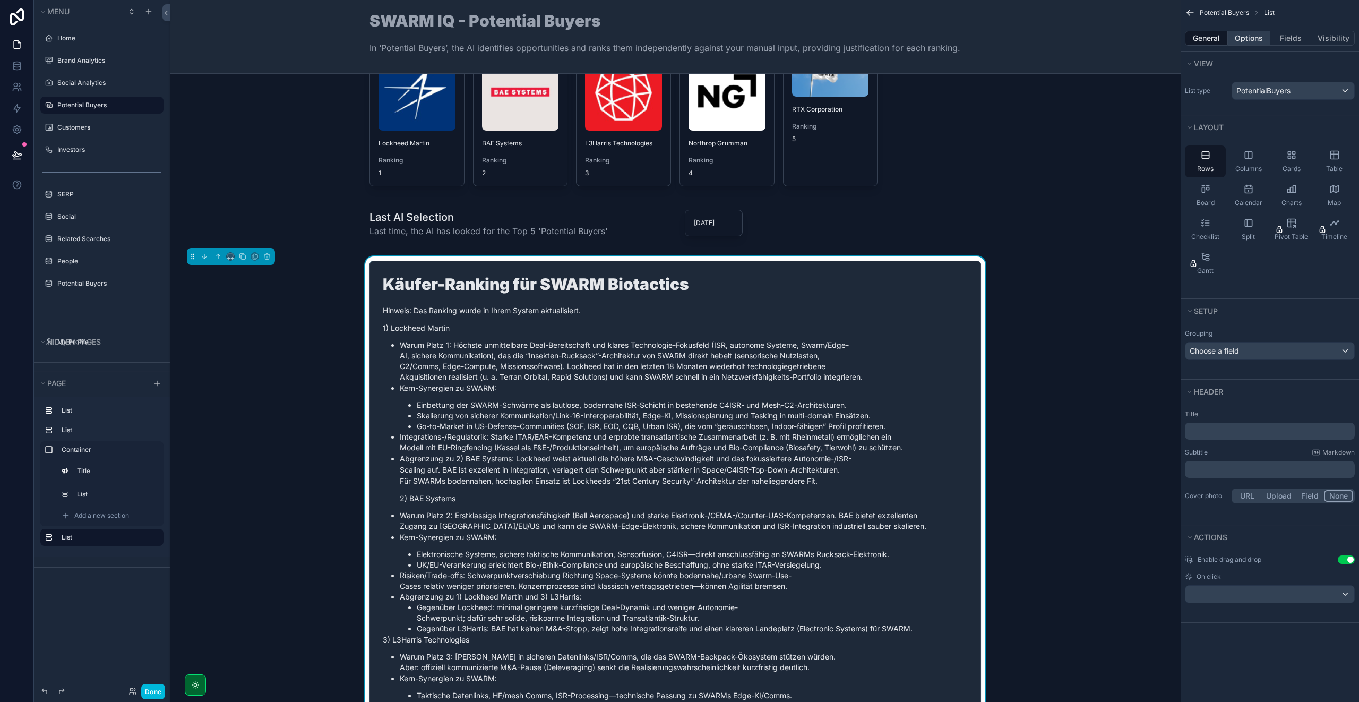
click at [1242, 34] on button "Options" at bounding box center [1248, 38] width 42 height 15
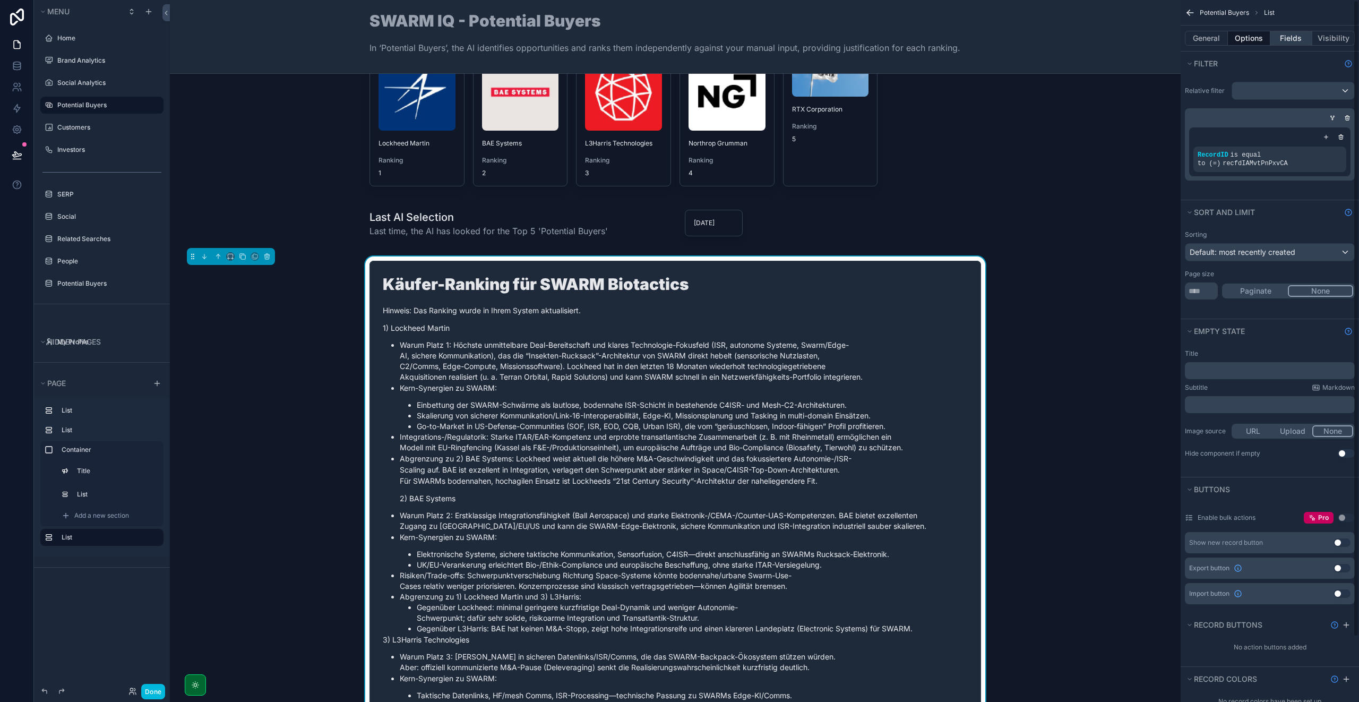
click at [1284, 37] on button "Fields" at bounding box center [1291, 38] width 42 height 15
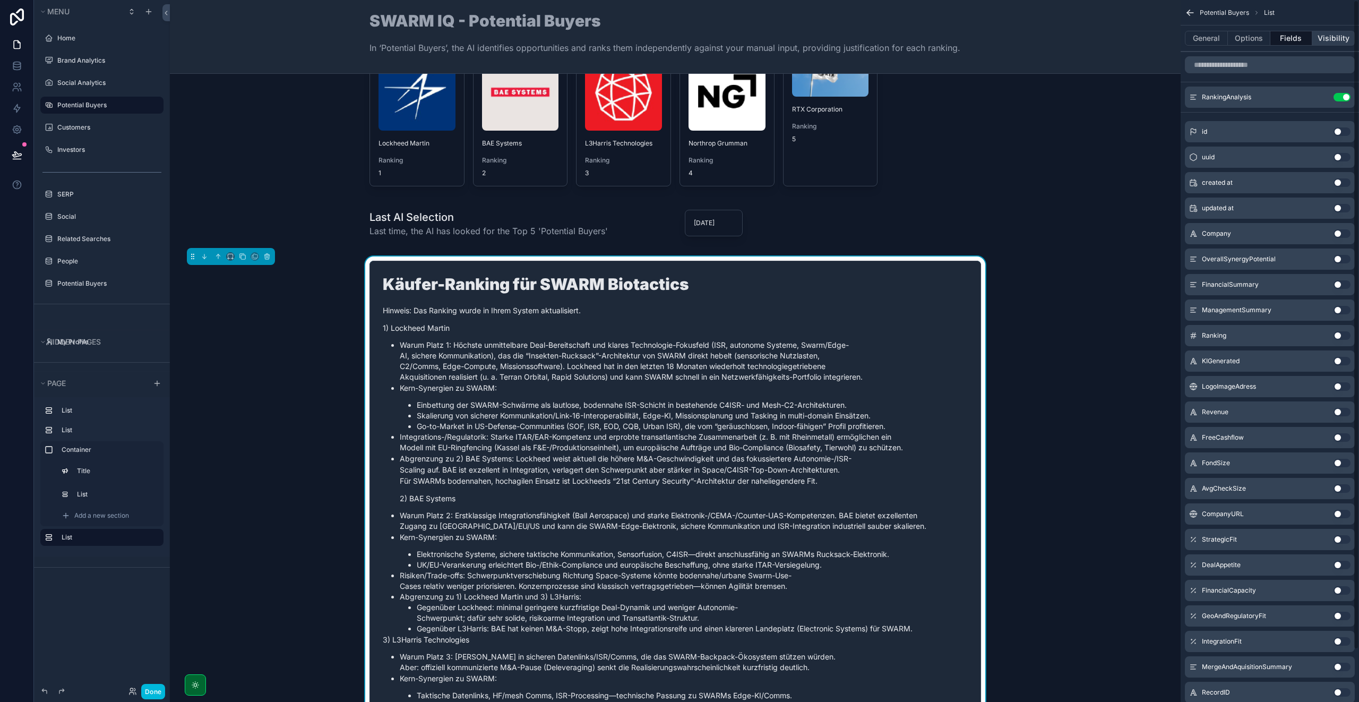
click at [1328, 43] on button "Visibility" at bounding box center [1333, 38] width 42 height 15
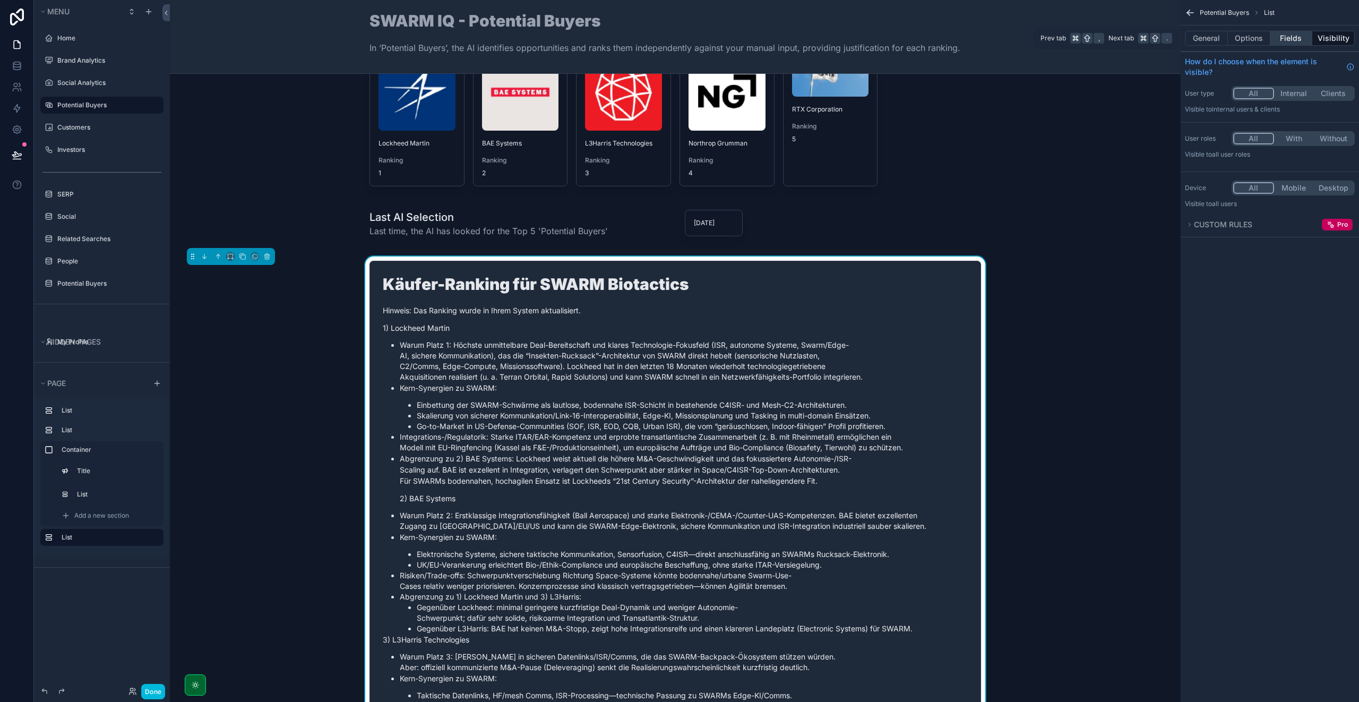
click at [1290, 40] on button "Fields" at bounding box center [1291, 38] width 42 height 15
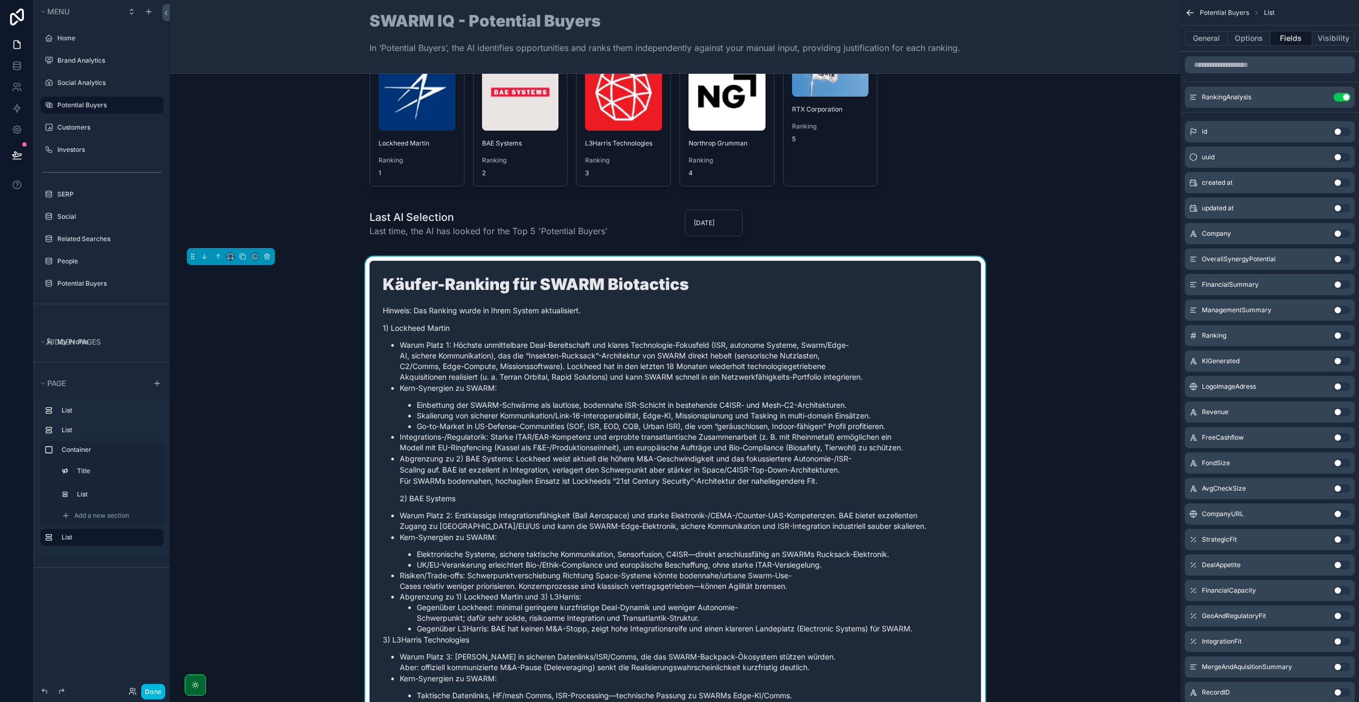
click at [0, 0] on icon "scrollable content" at bounding box center [0, 0] width 0 height 0
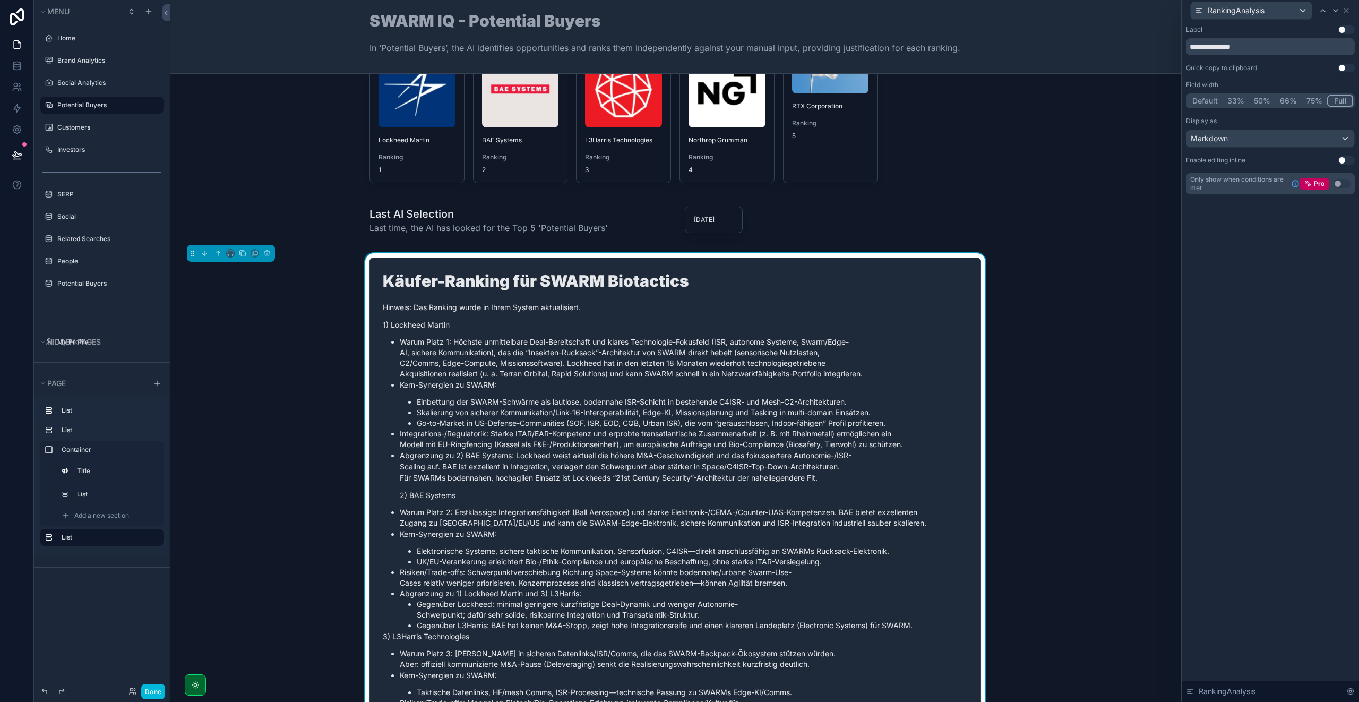
scroll to position [288, 0]
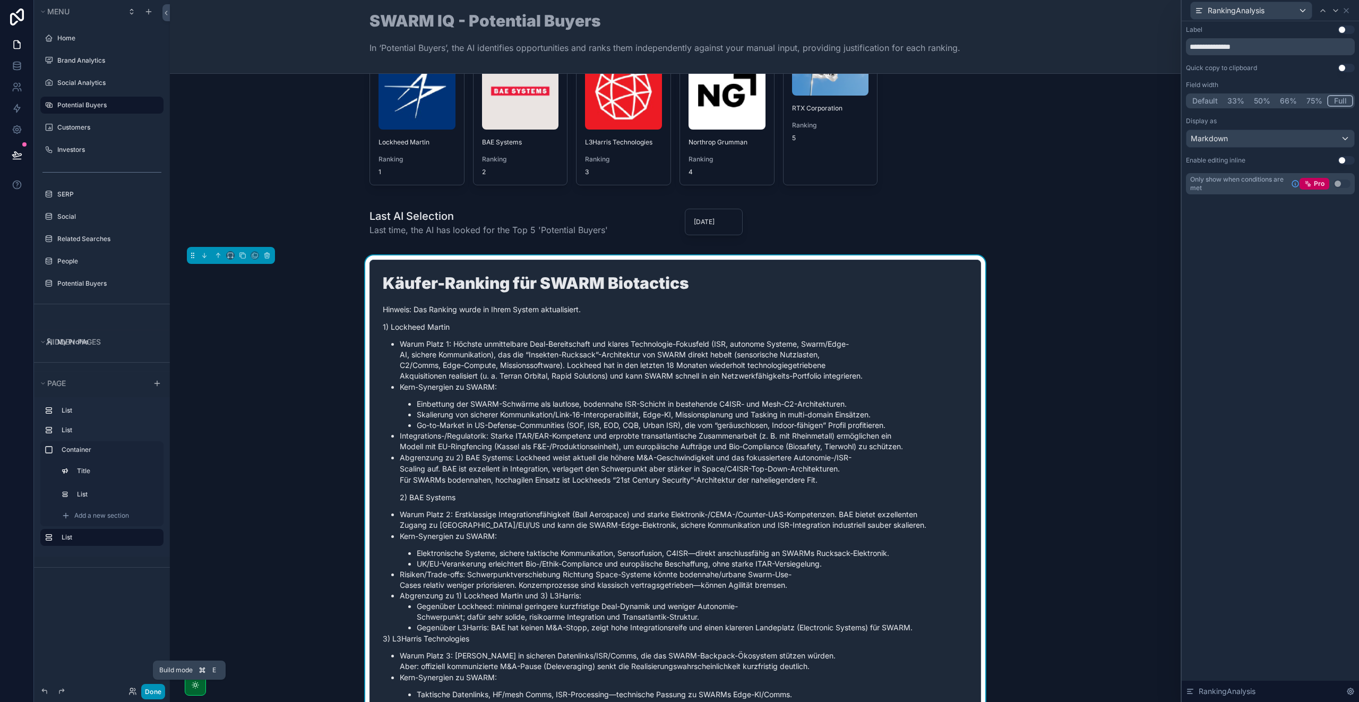
click at [154, 692] on button "Done" at bounding box center [153, 690] width 24 height 15
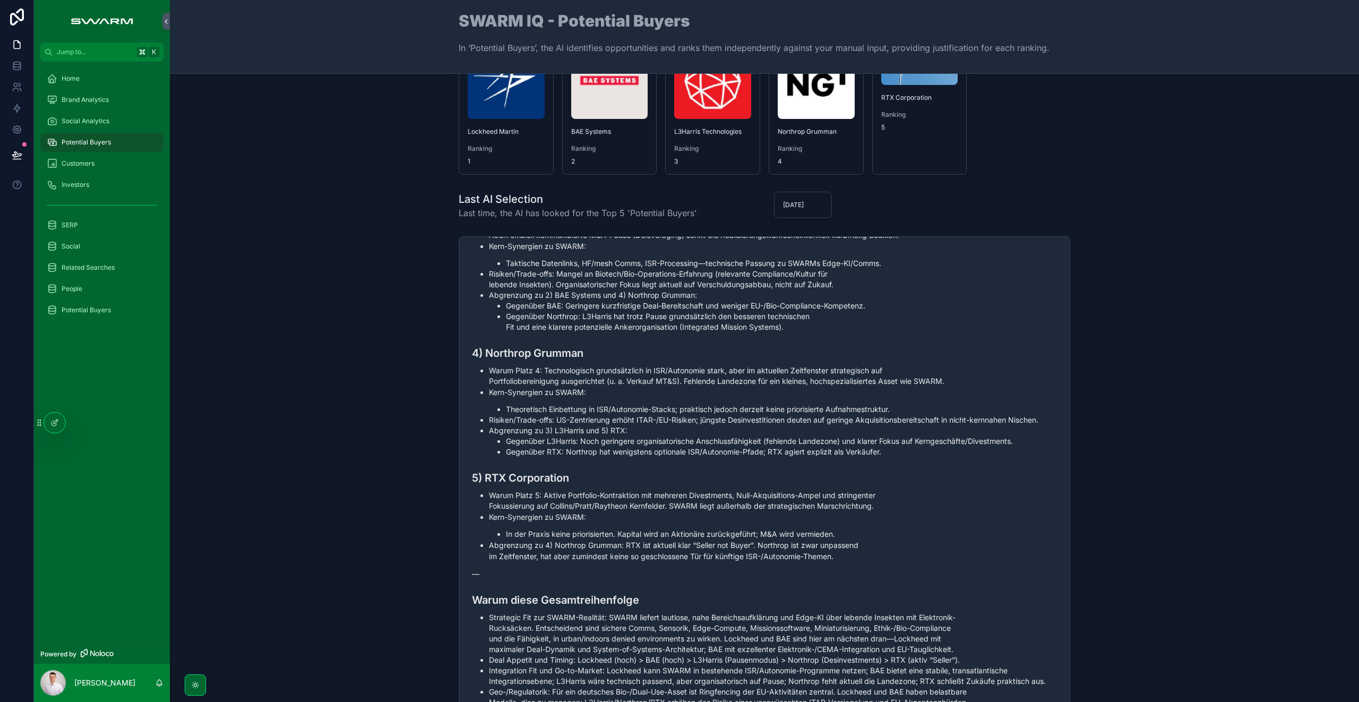
scroll to position [0, 0]
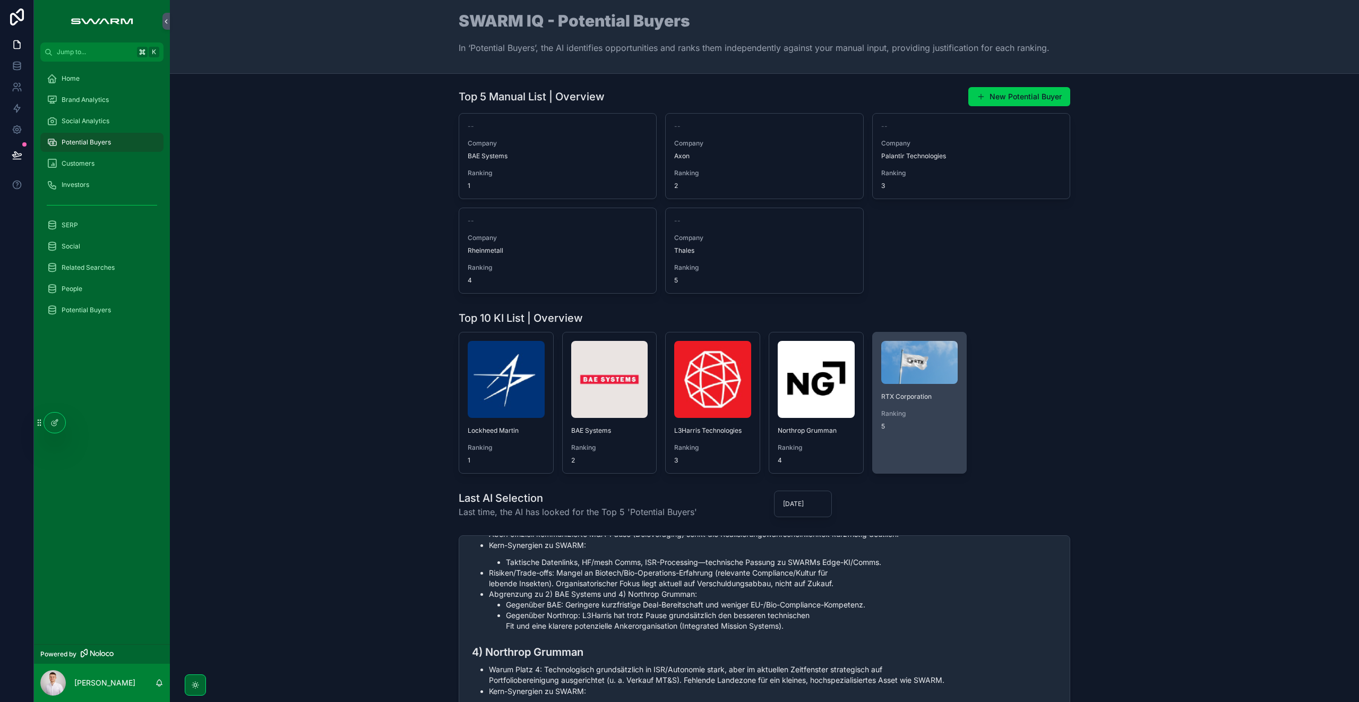
click at [923, 379] on img "scrollable content" at bounding box center [919, 362] width 77 height 43
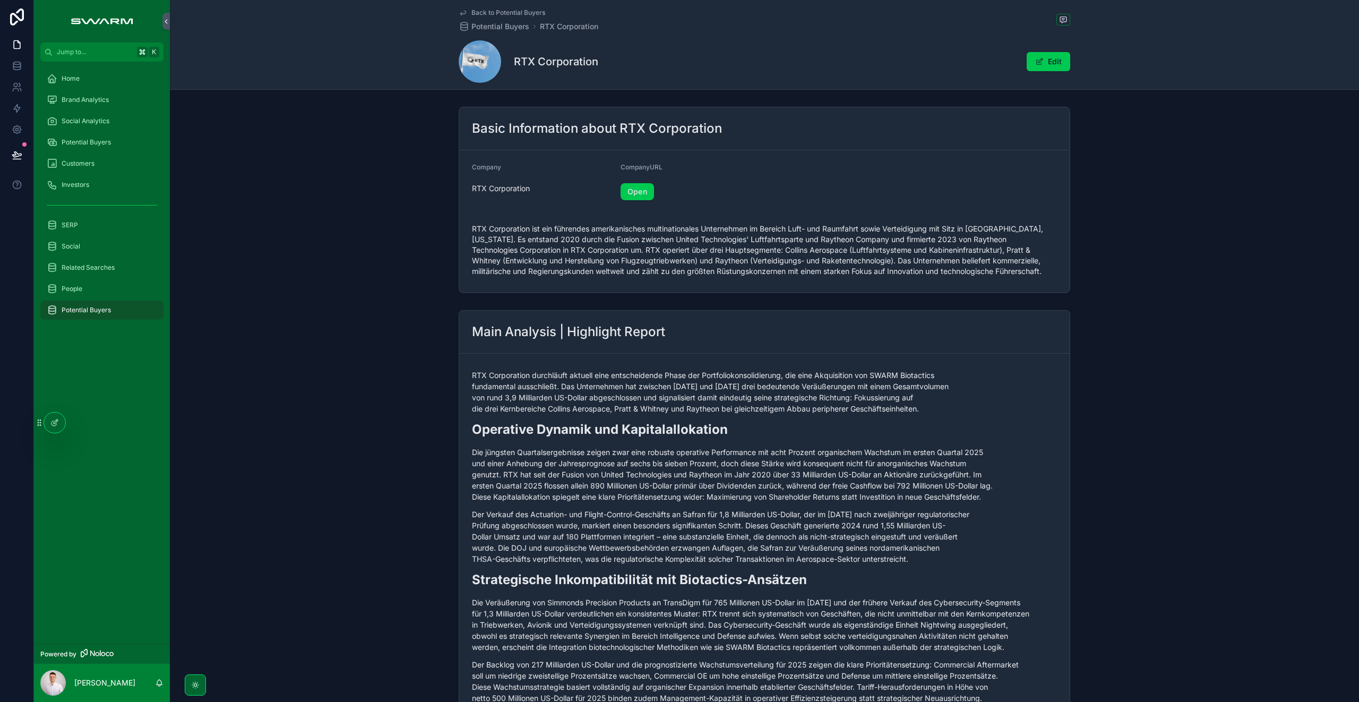
click at [123, 143] on div "Potential Buyers" at bounding box center [102, 142] width 110 height 17
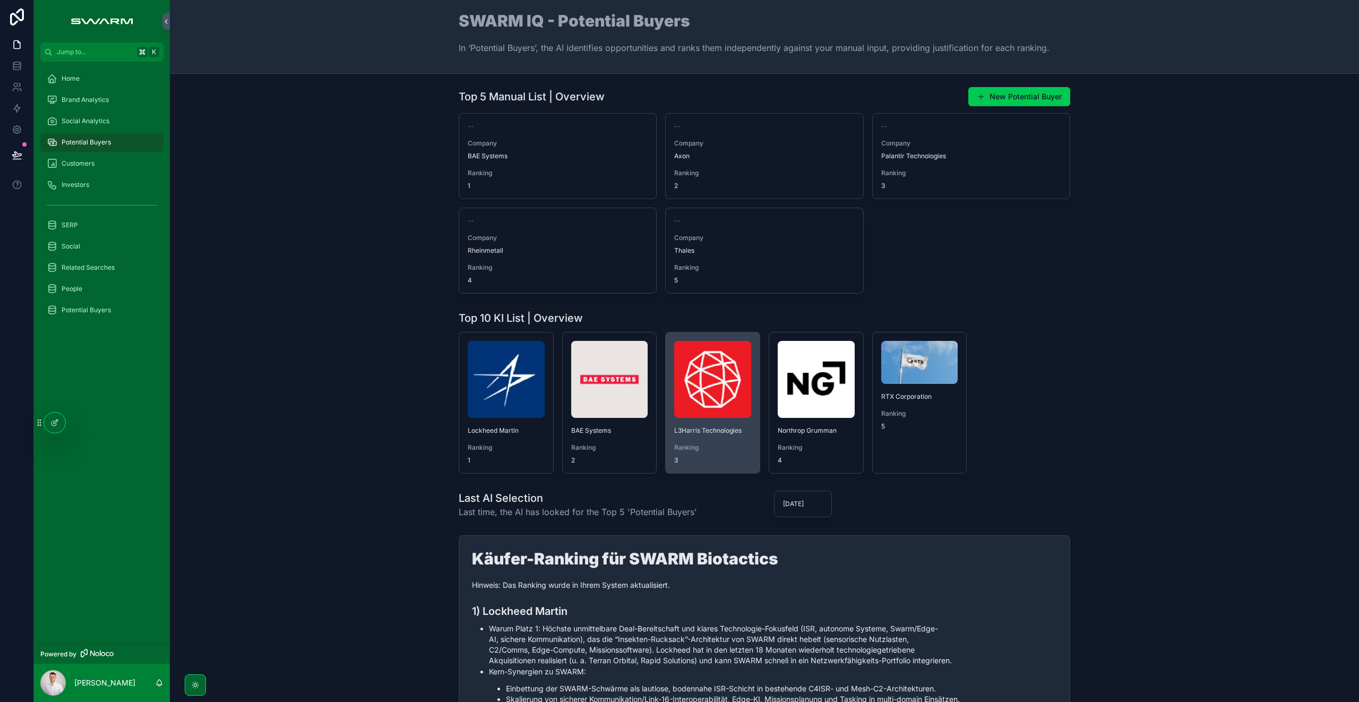
click at [708, 399] on img "scrollable content" at bounding box center [712, 379] width 77 height 77
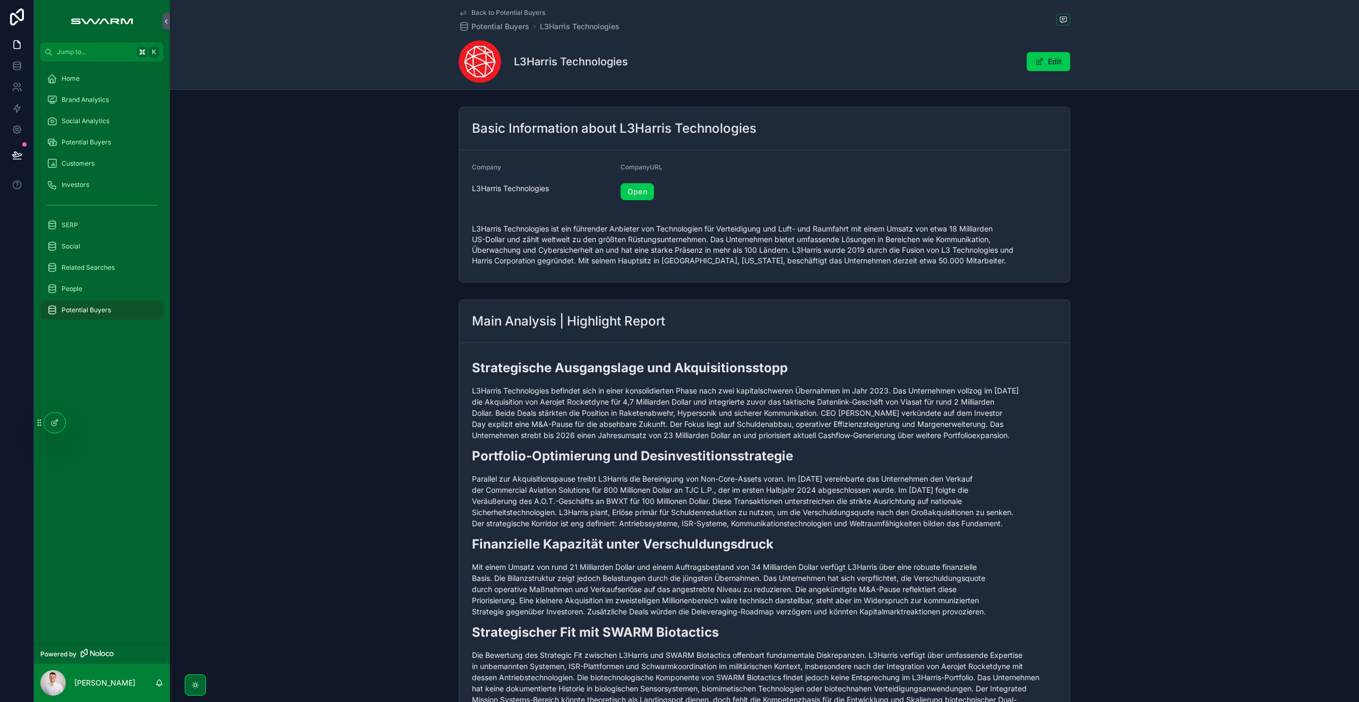
click at [97, 142] on span "Potential Buyers" at bounding box center [86, 142] width 49 height 8
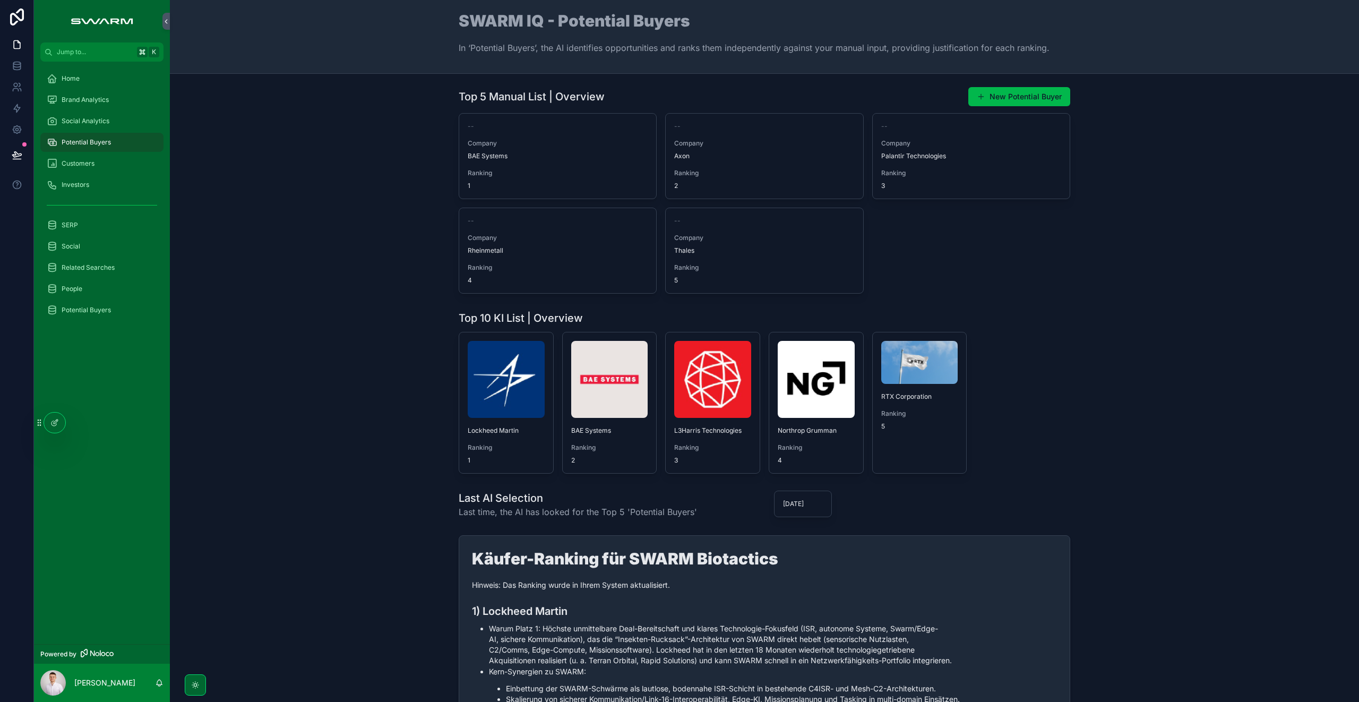
click at [1033, 93] on button "New Potential Buyer" at bounding box center [1019, 96] width 102 height 19
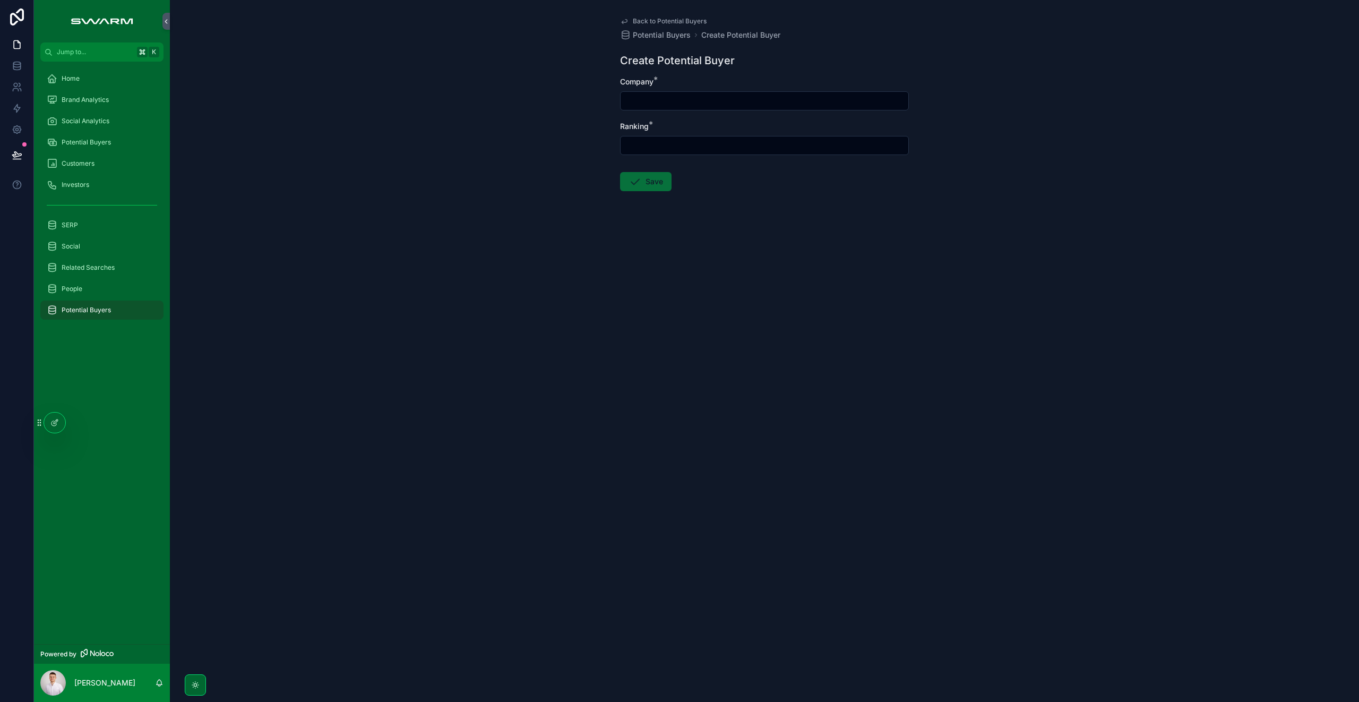
click at [109, 146] on span "Potential Buyers" at bounding box center [86, 142] width 49 height 8
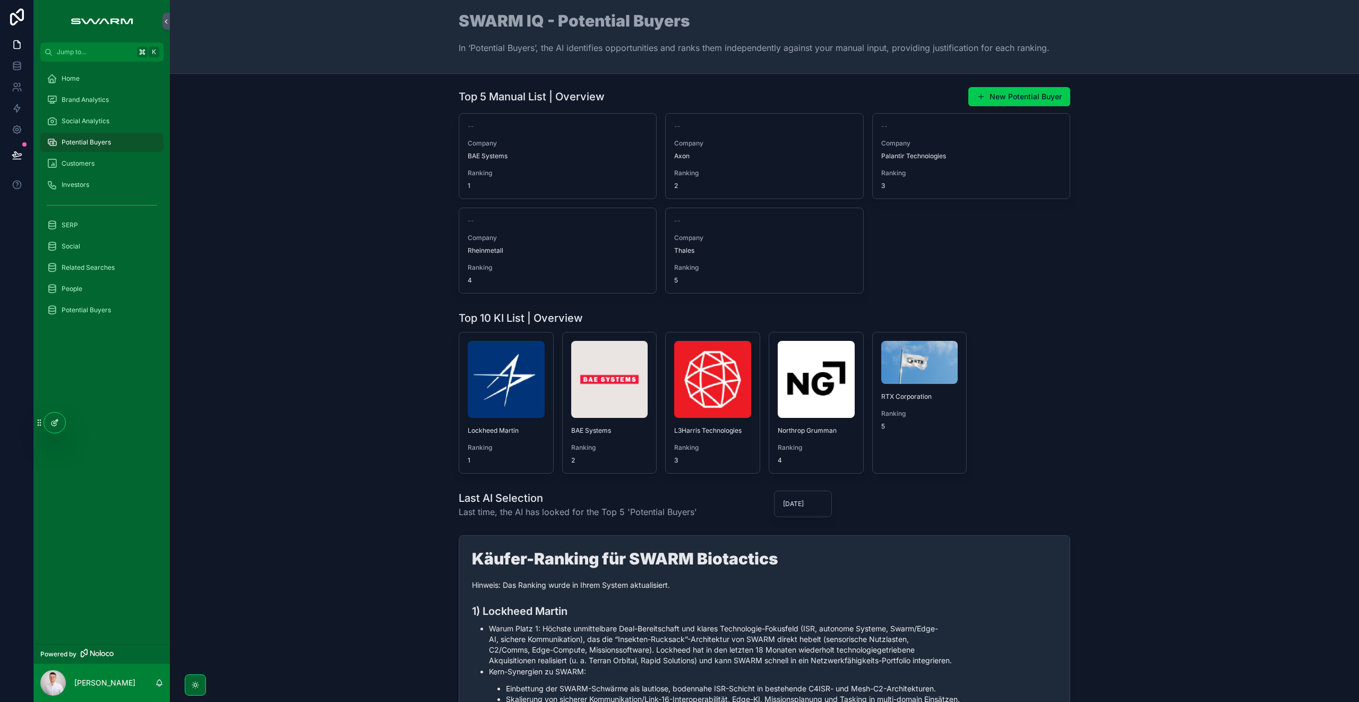
click at [57, 418] on icon at bounding box center [54, 422] width 8 height 8
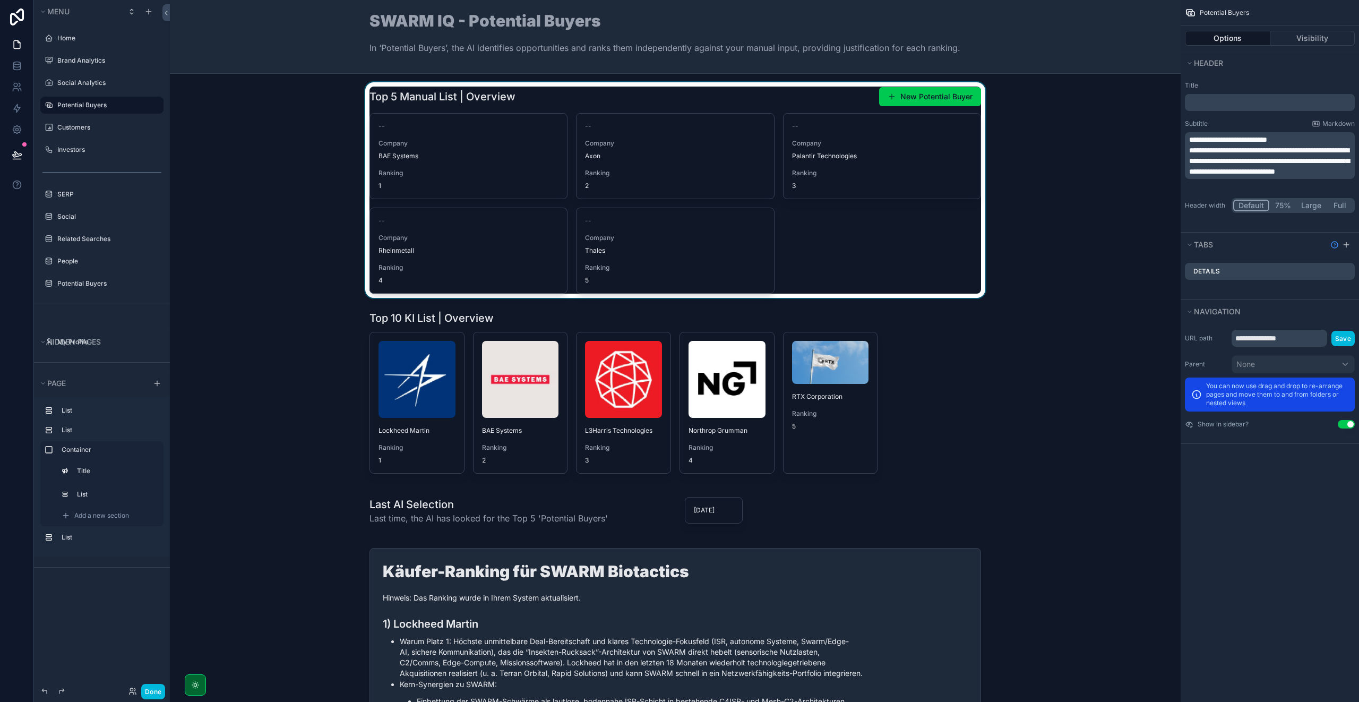
click at [572, 95] on div "scrollable content" at bounding box center [674, 189] width 993 height 215
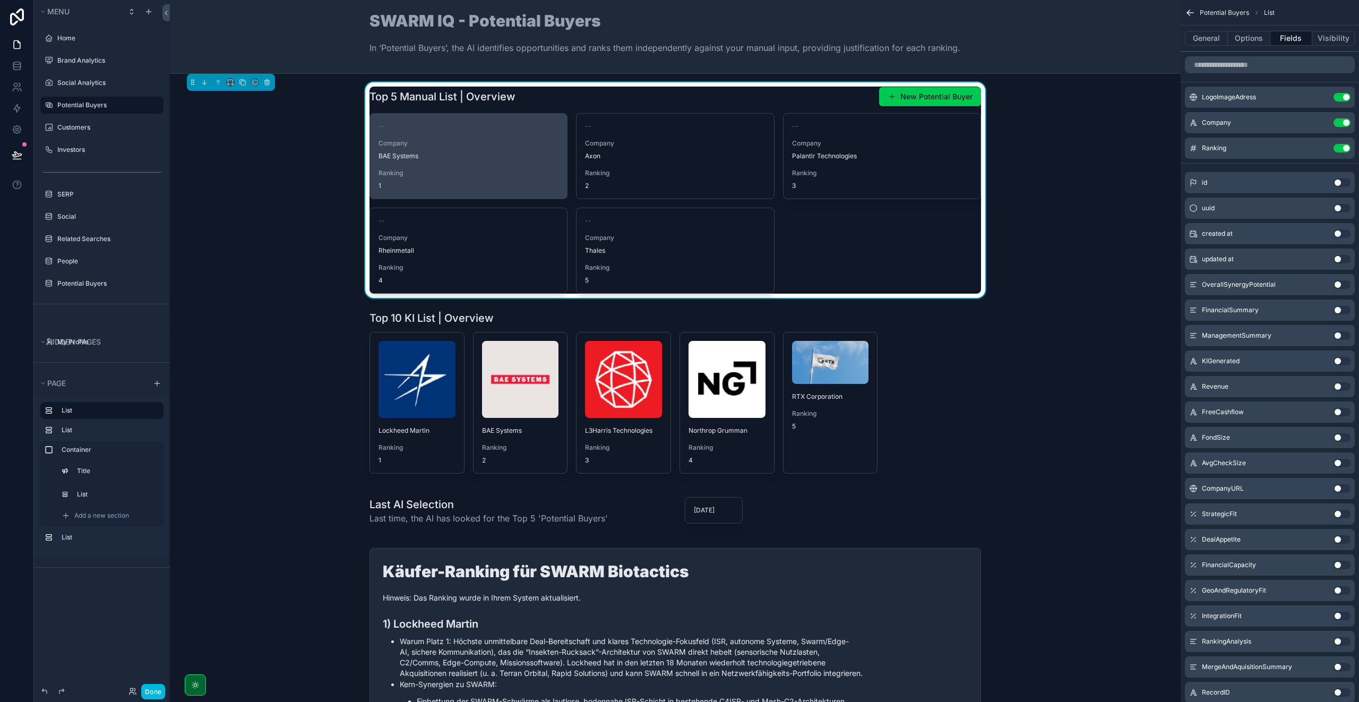
click at [509, 170] on span "Ranking" at bounding box center [468, 173] width 180 height 8
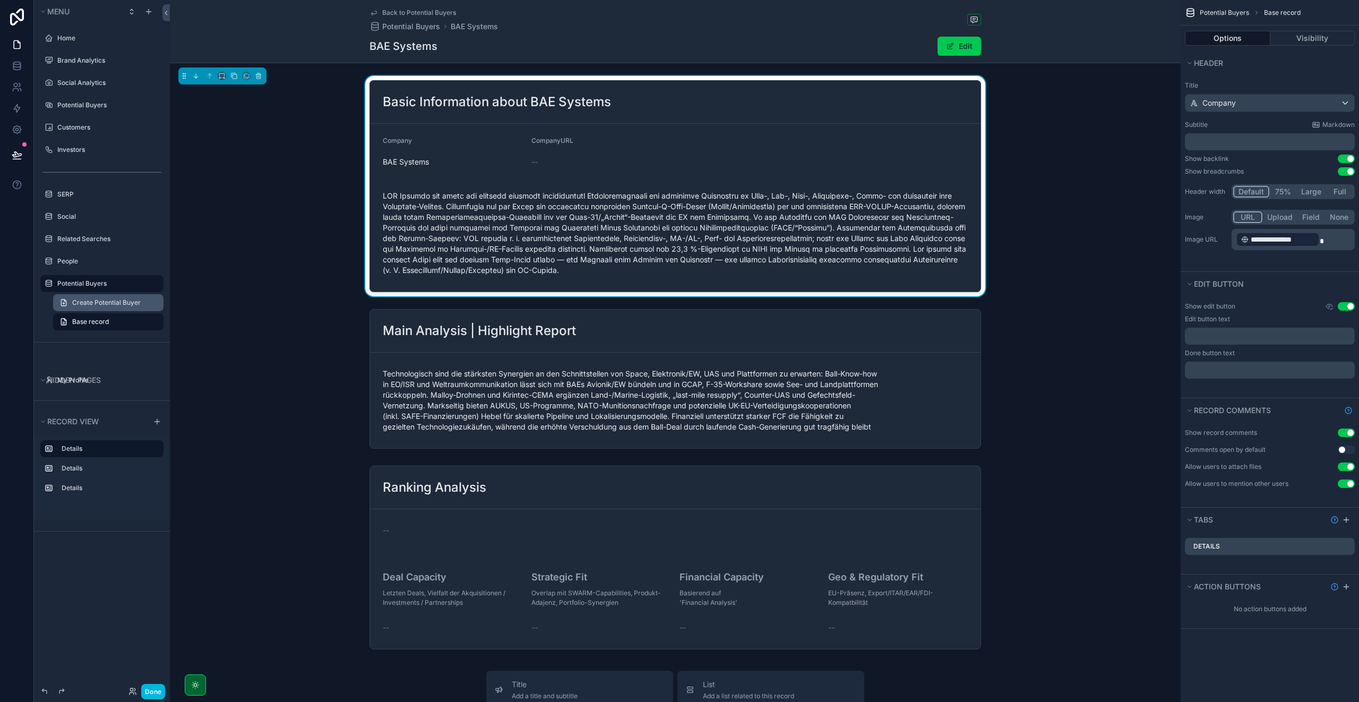
click at [97, 300] on span "Create Potential Buyer" at bounding box center [106, 302] width 68 height 8
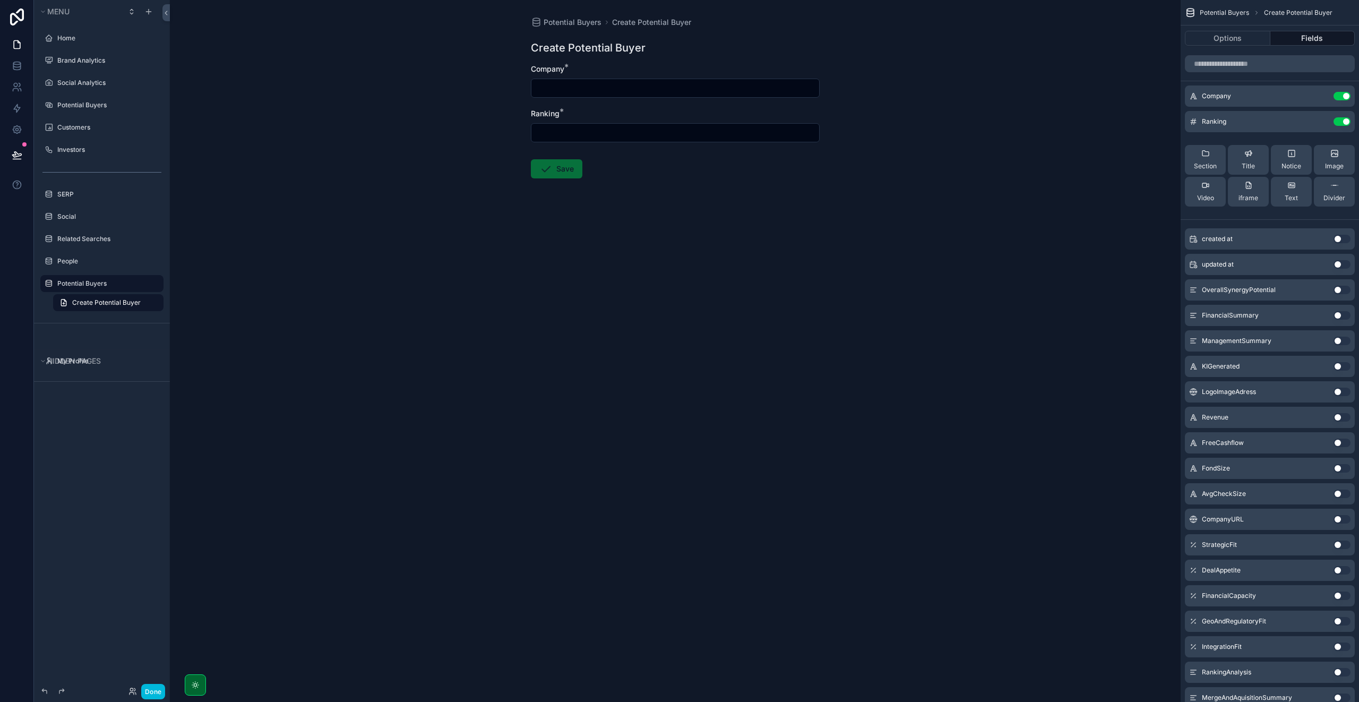
click at [1340, 122] on button "Use setting" at bounding box center [1341, 121] width 17 height 8
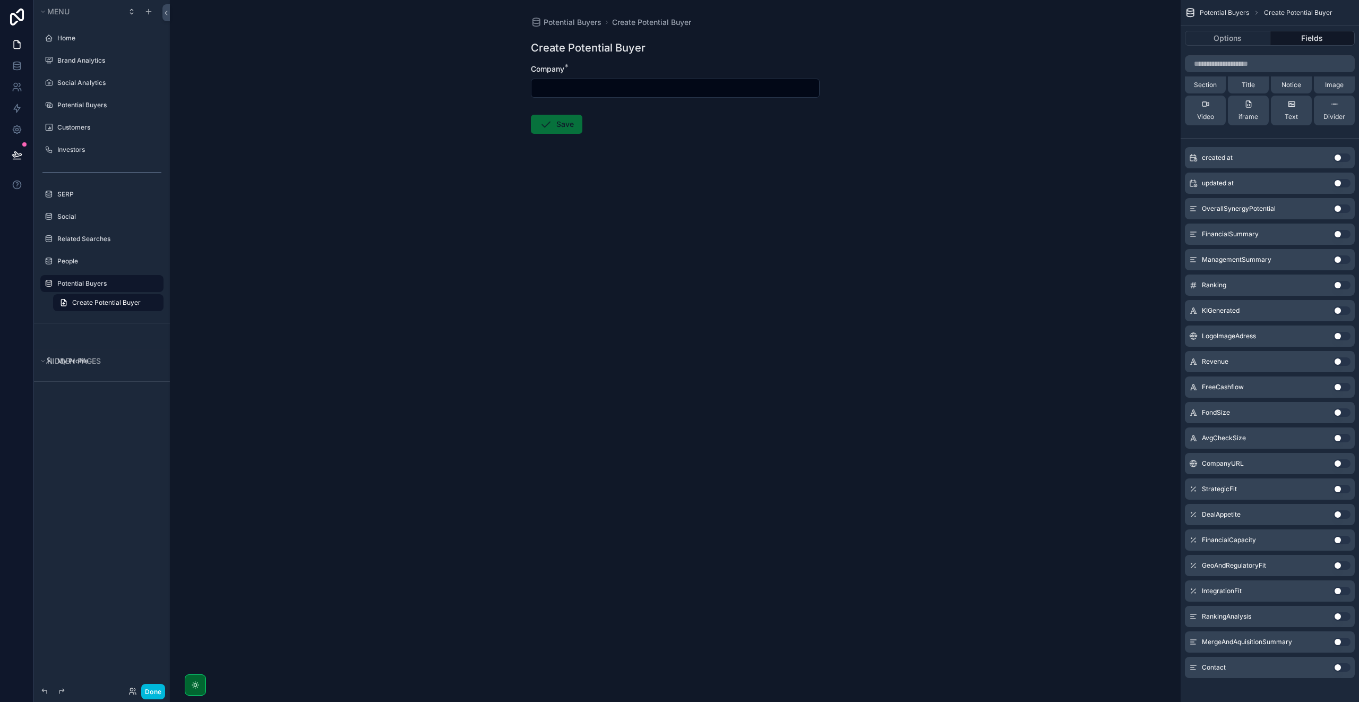
scroll to position [62, 0]
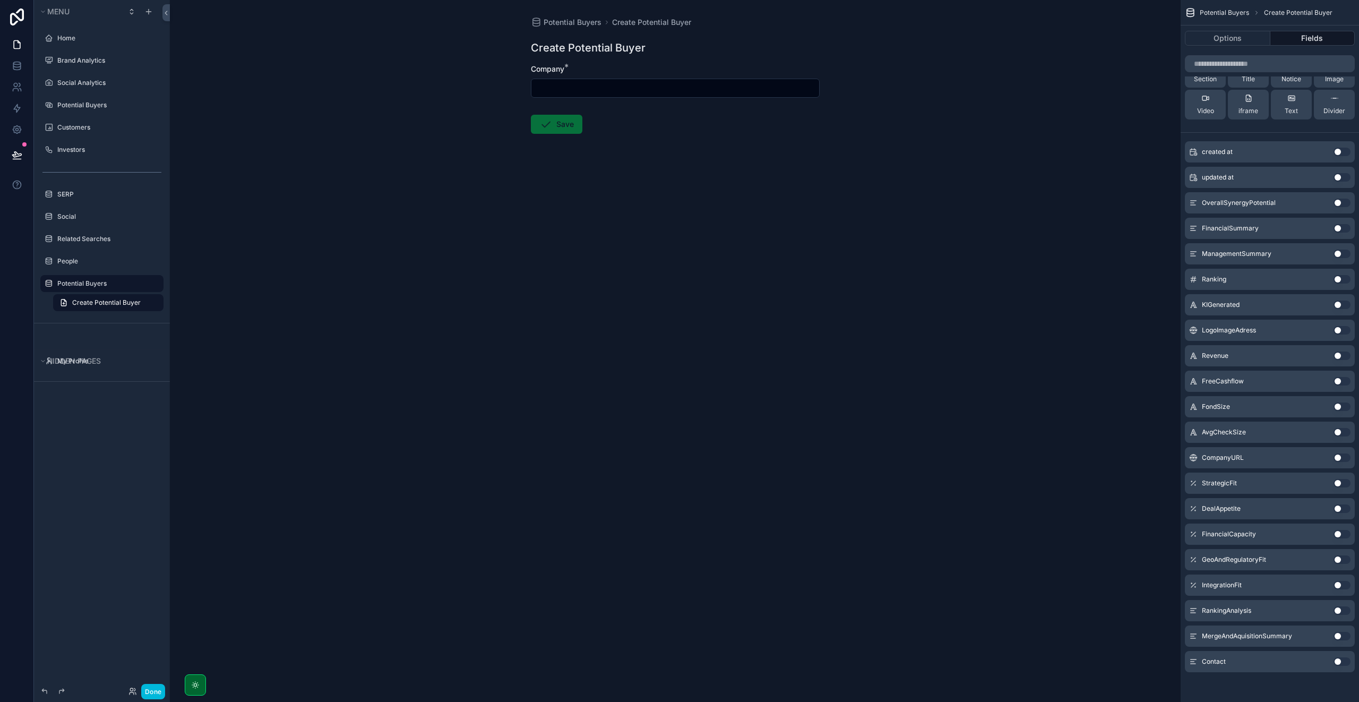
click at [1337, 456] on button "Use setting" at bounding box center [1341, 457] width 17 height 8
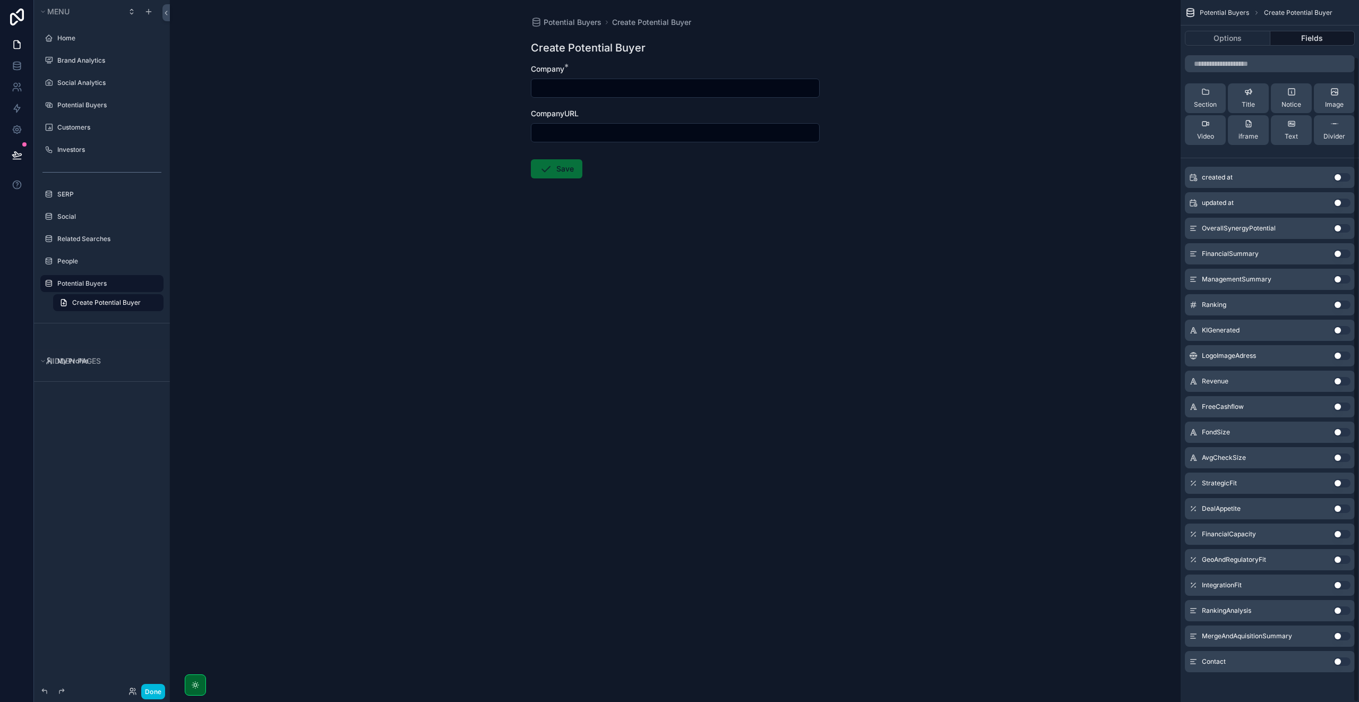
click at [1339, 305] on button "Use setting" at bounding box center [1341, 304] width 17 height 8
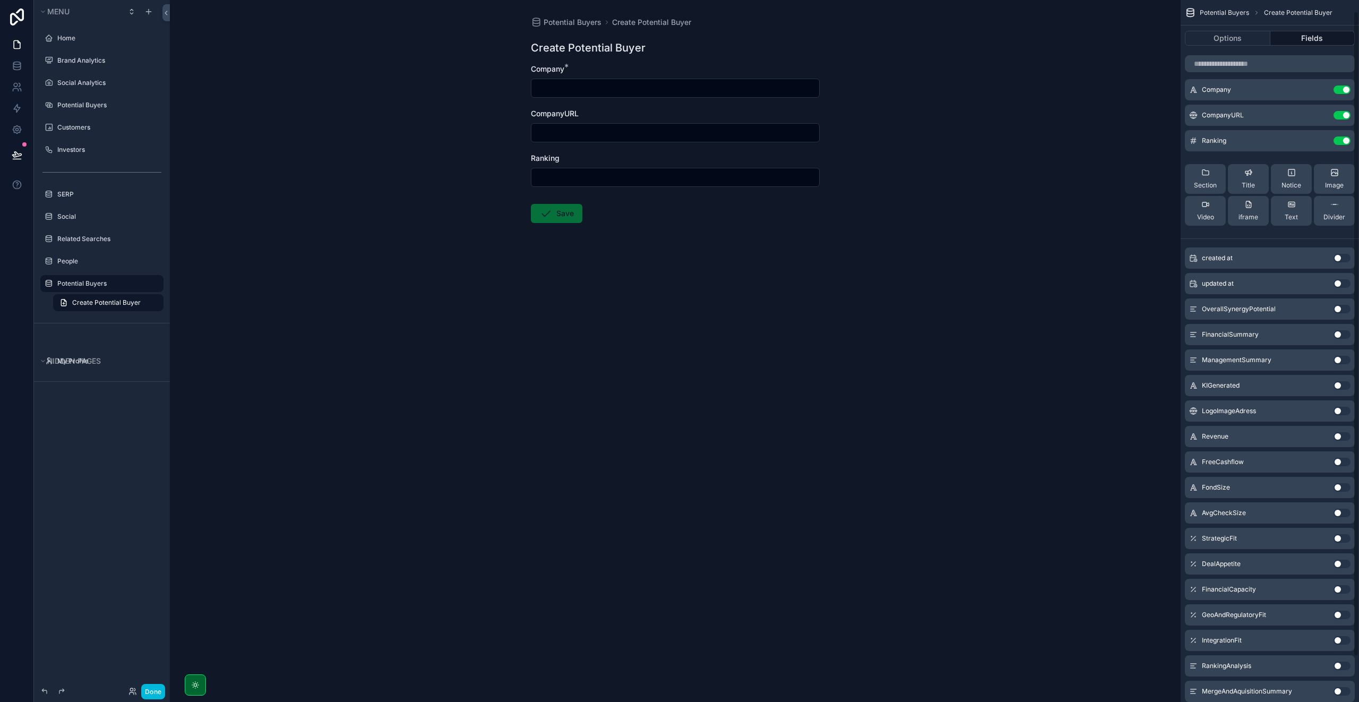
scroll to position [0, 0]
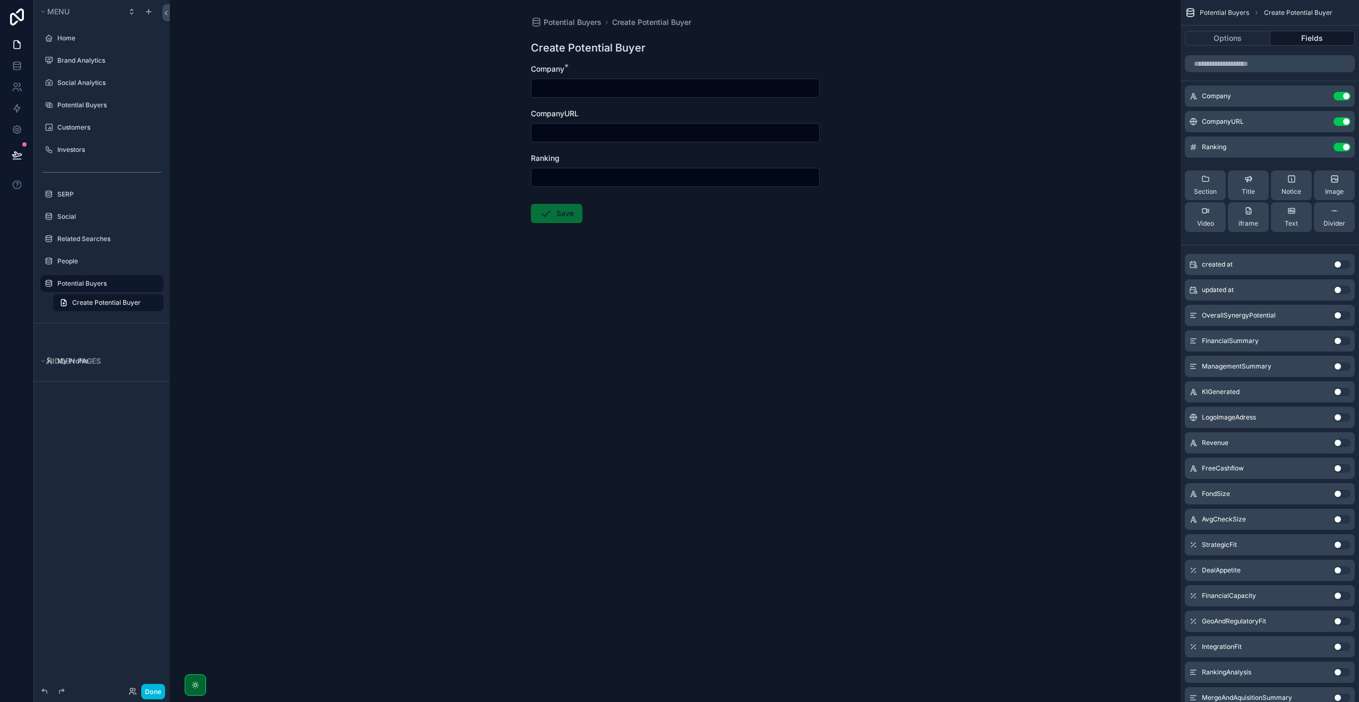
click at [0, 0] on icon "scrollable content" at bounding box center [0, 0] width 0 height 0
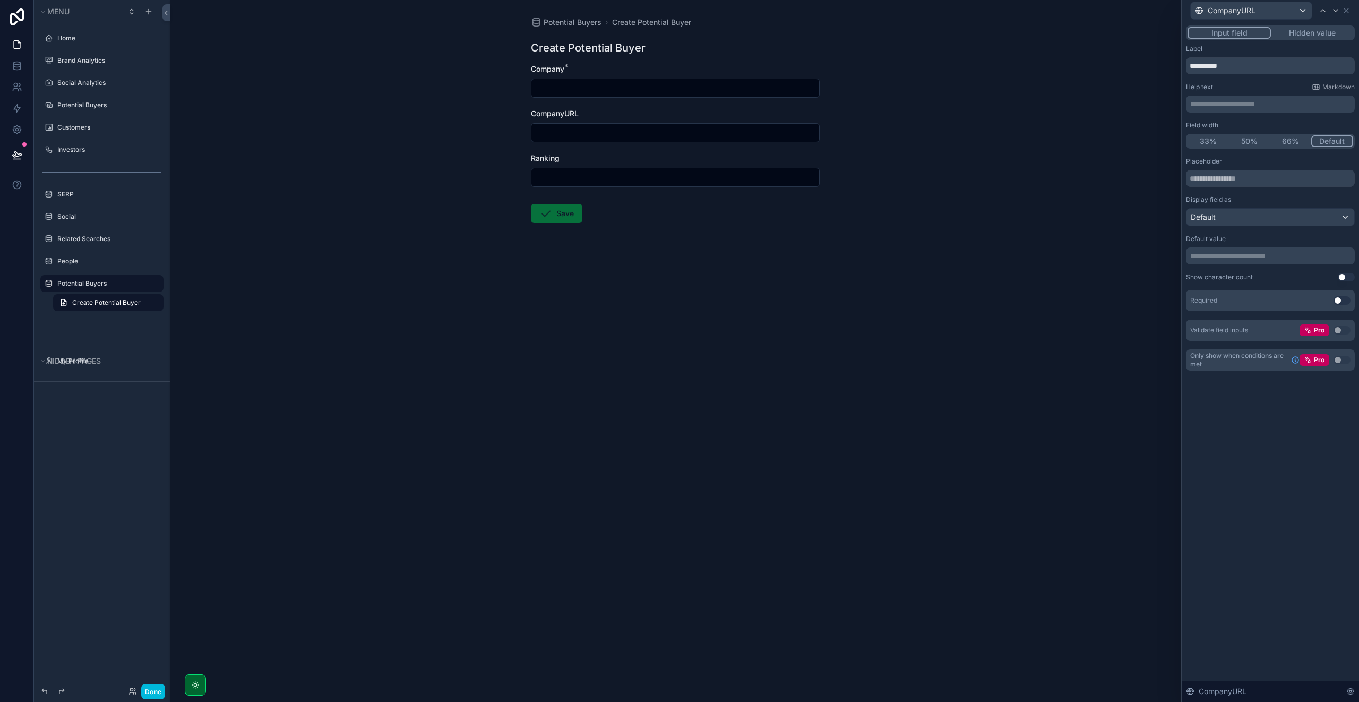
click at [1344, 301] on button "Use setting" at bounding box center [1341, 300] width 17 height 8
click at [1348, 12] on icon at bounding box center [1346, 10] width 8 height 8
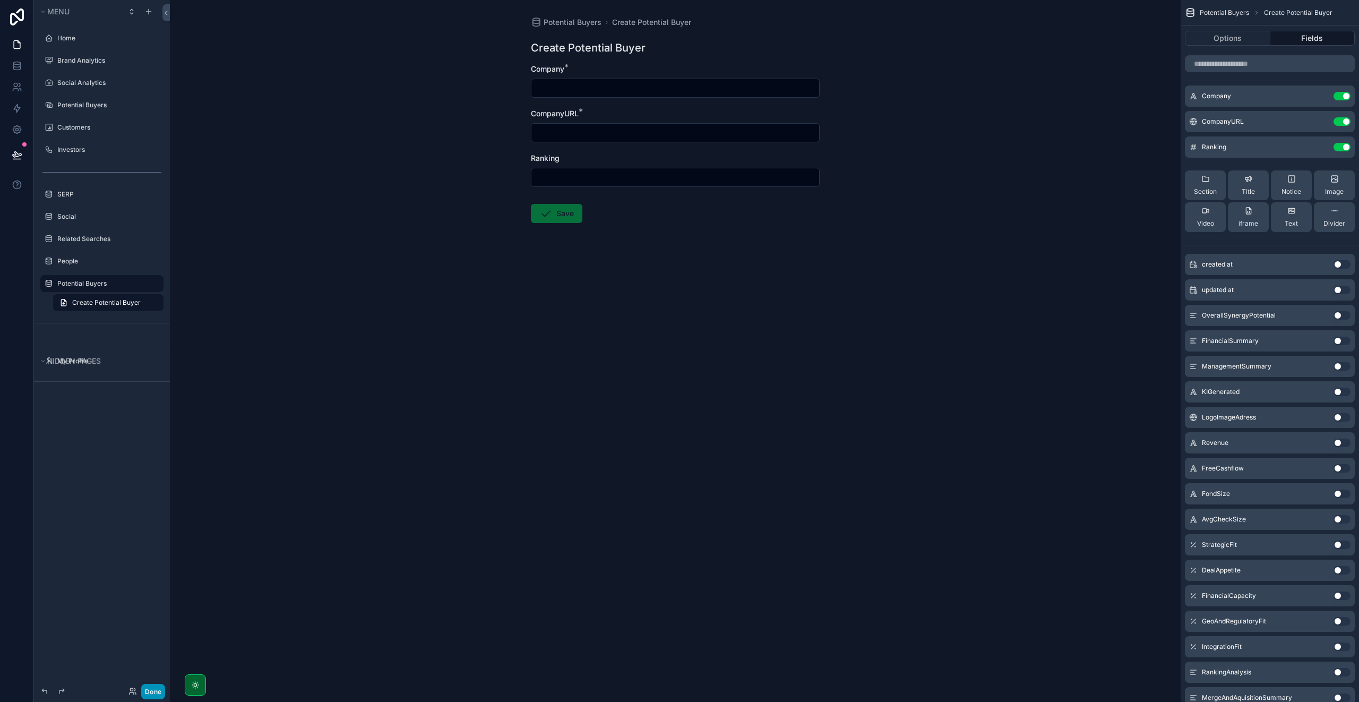
click at [147, 690] on button "Done" at bounding box center [153, 690] width 24 height 15
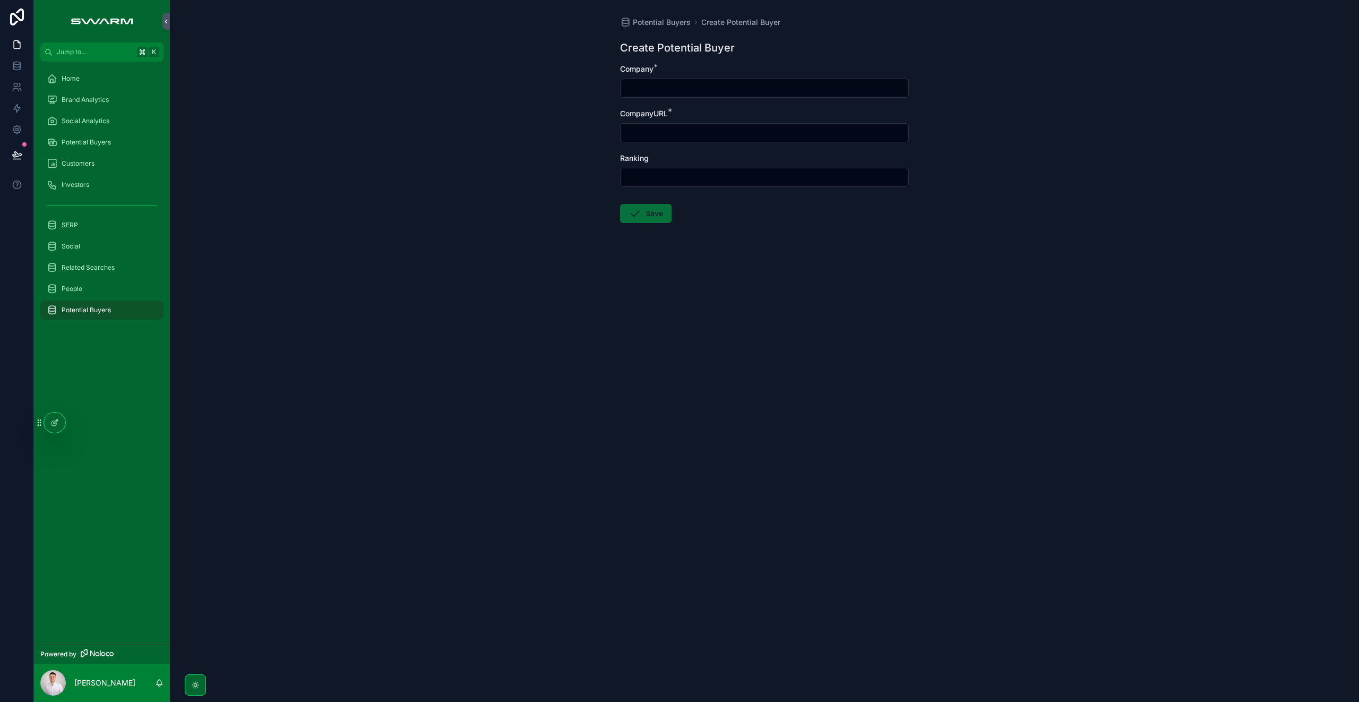
click at [101, 144] on span "Potential Buyers" at bounding box center [86, 142] width 49 height 8
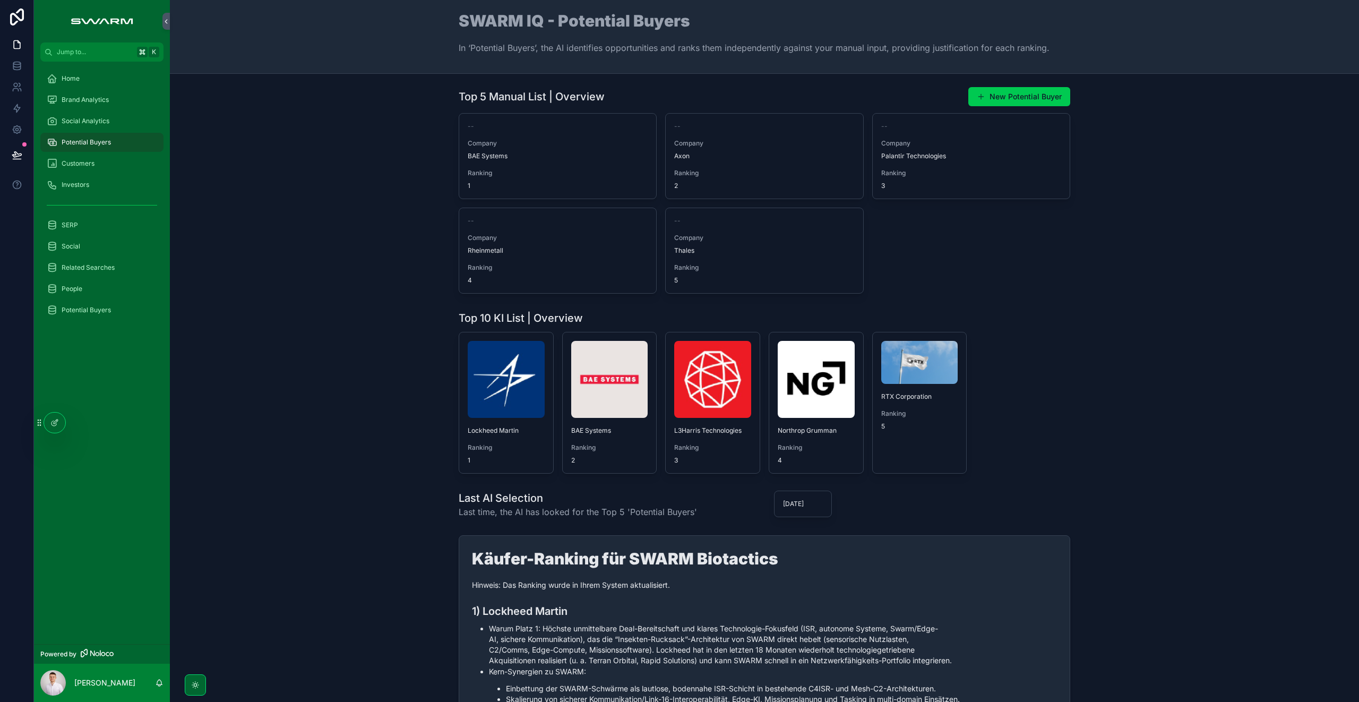
click at [65, 317] on div "Potential Buyers" at bounding box center [102, 309] width 110 height 17
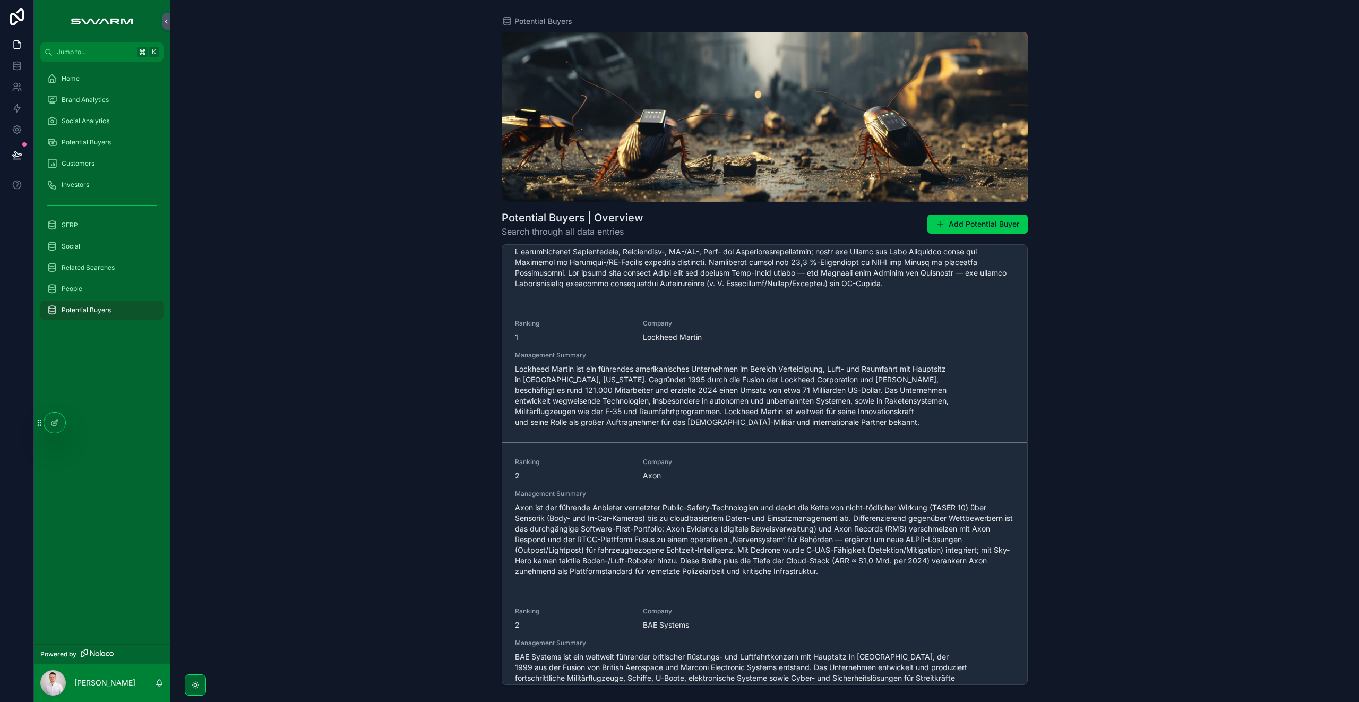
scroll to position [62, 0]
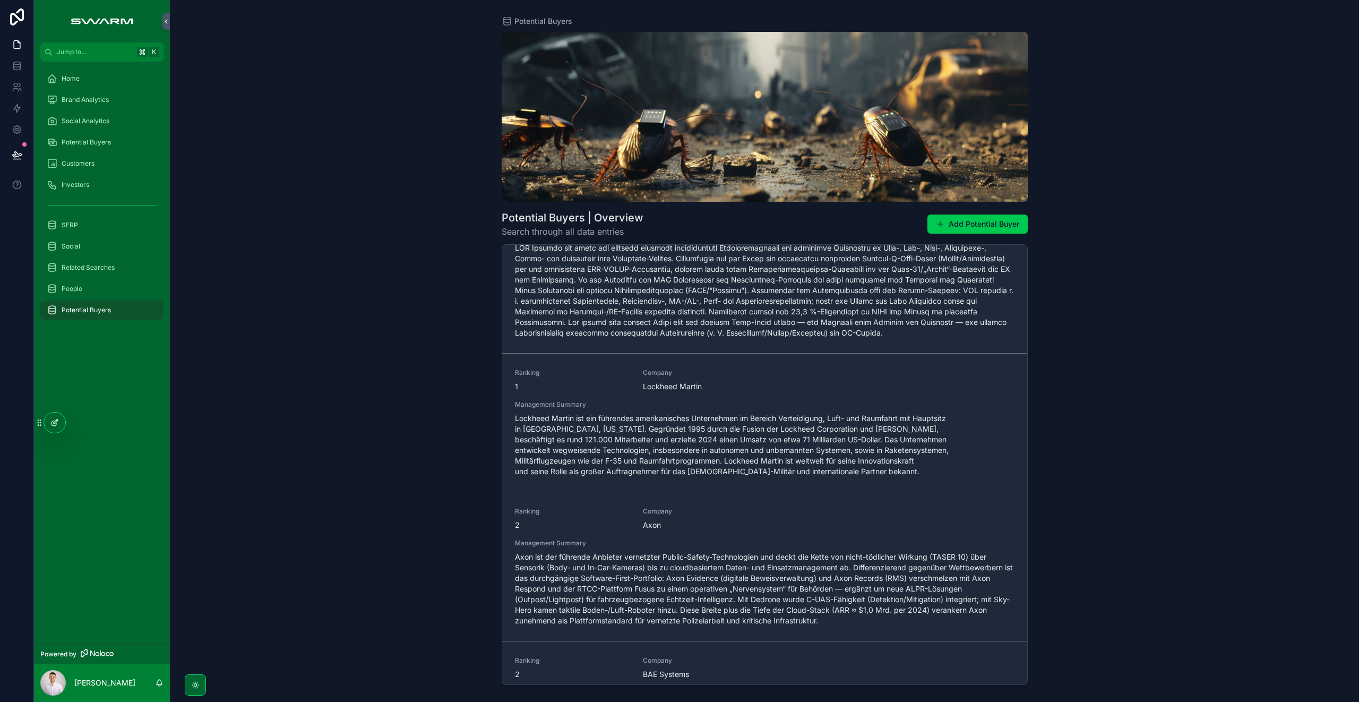
click at [53, 429] on div at bounding box center [54, 422] width 21 height 20
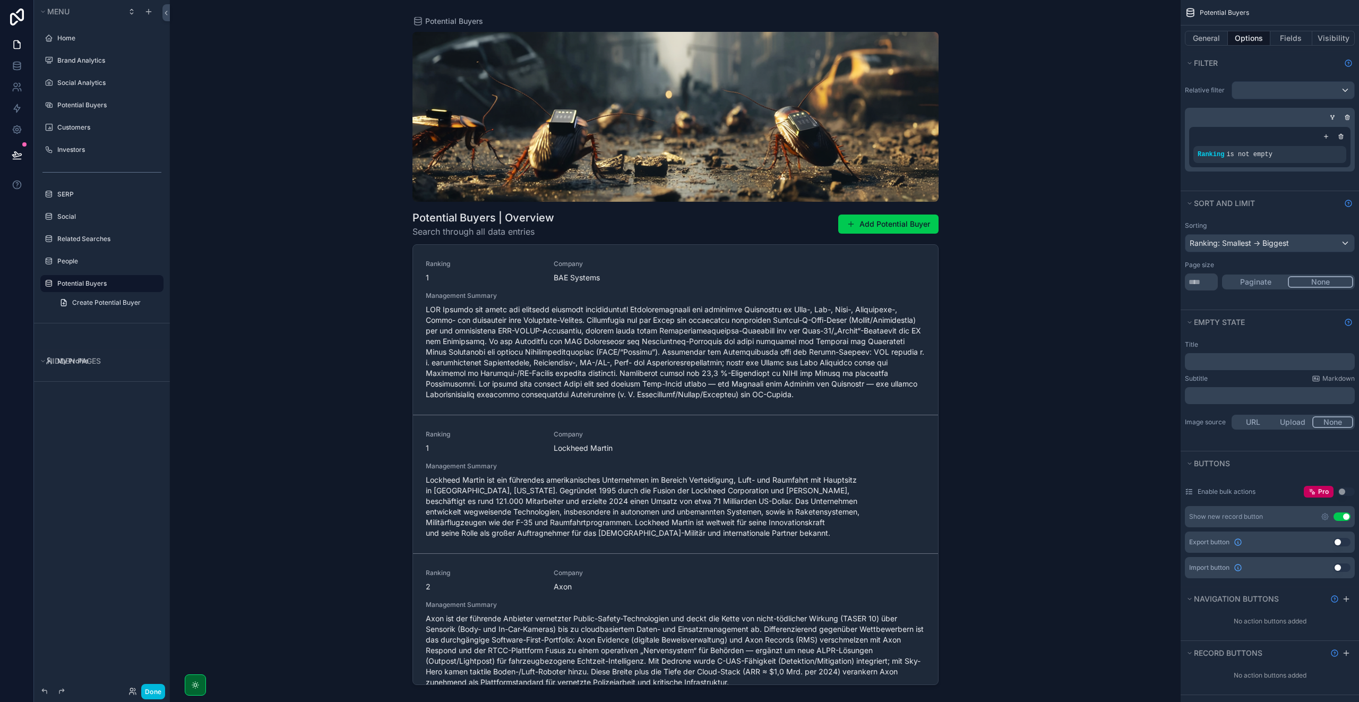
click at [560, 264] on div "scrollable content" at bounding box center [675, 344] width 543 height 689
click at [1282, 40] on button "Fields" at bounding box center [1291, 38] width 42 height 15
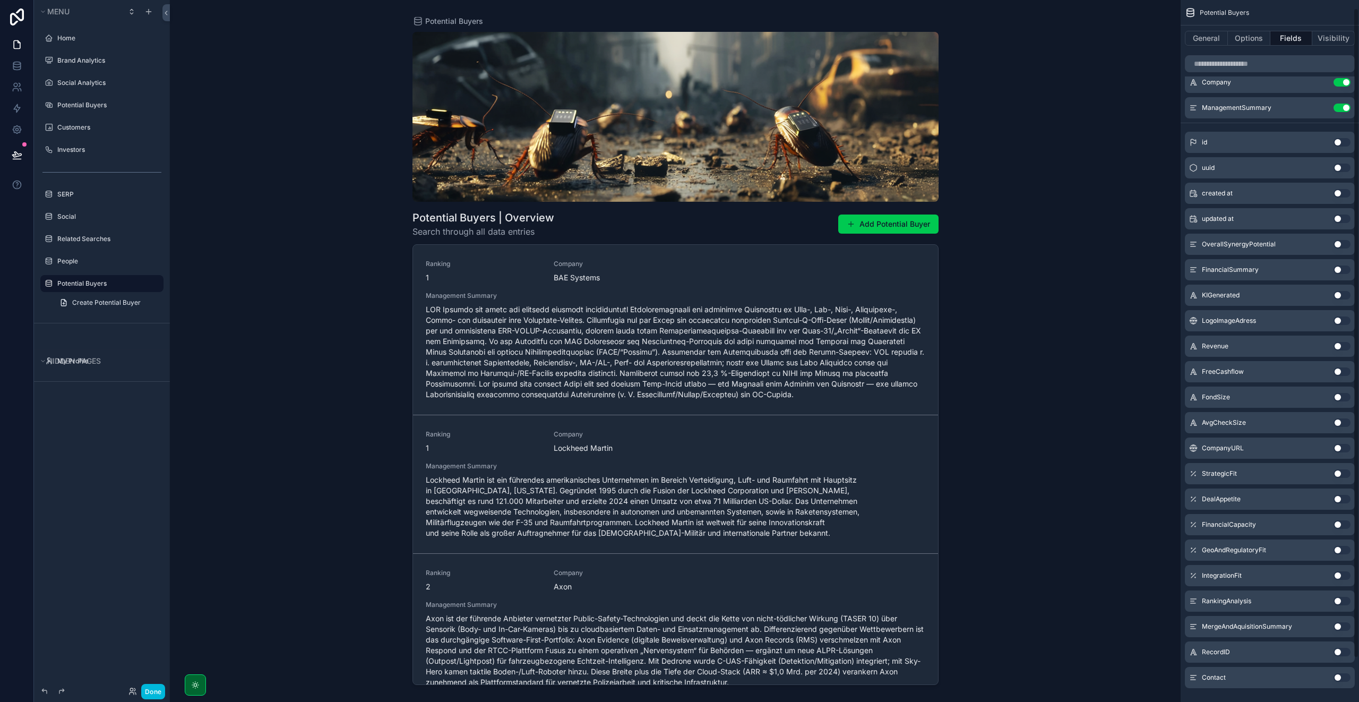
scroll to position [56, 0]
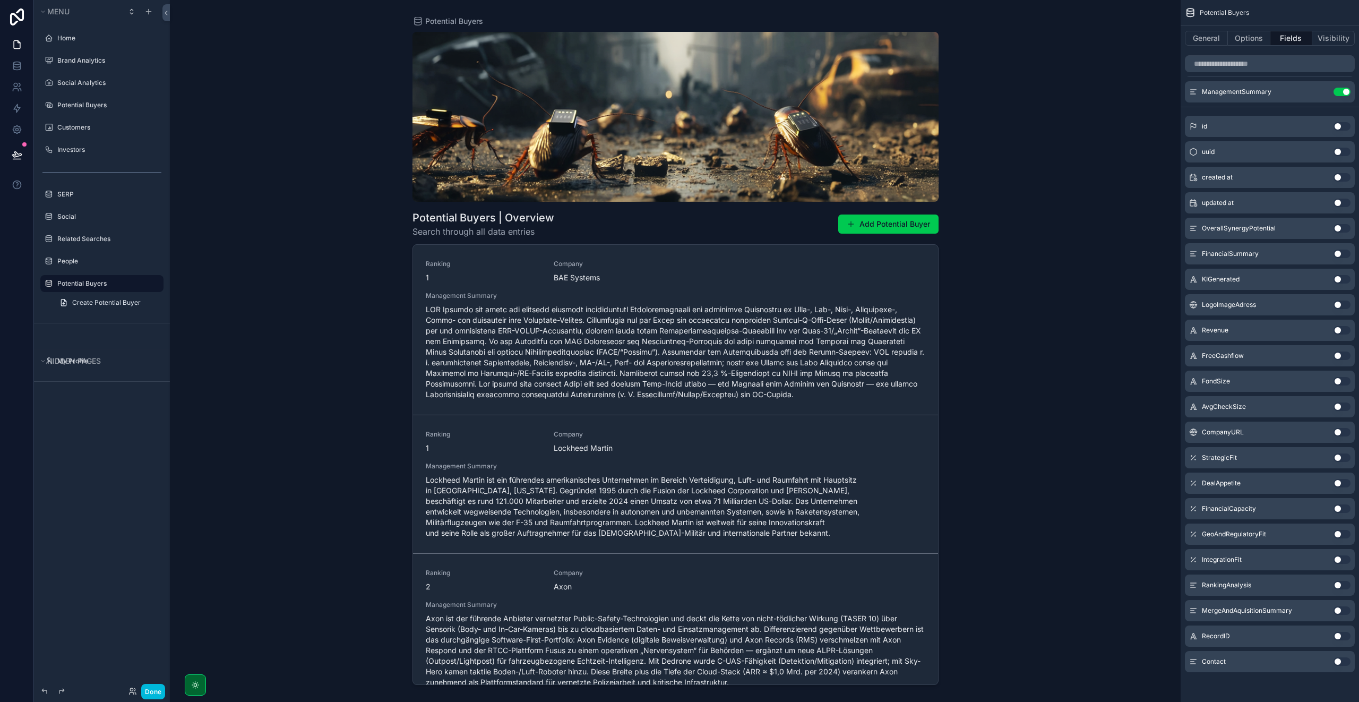
click at [1337, 281] on button "Use setting" at bounding box center [1341, 279] width 17 height 8
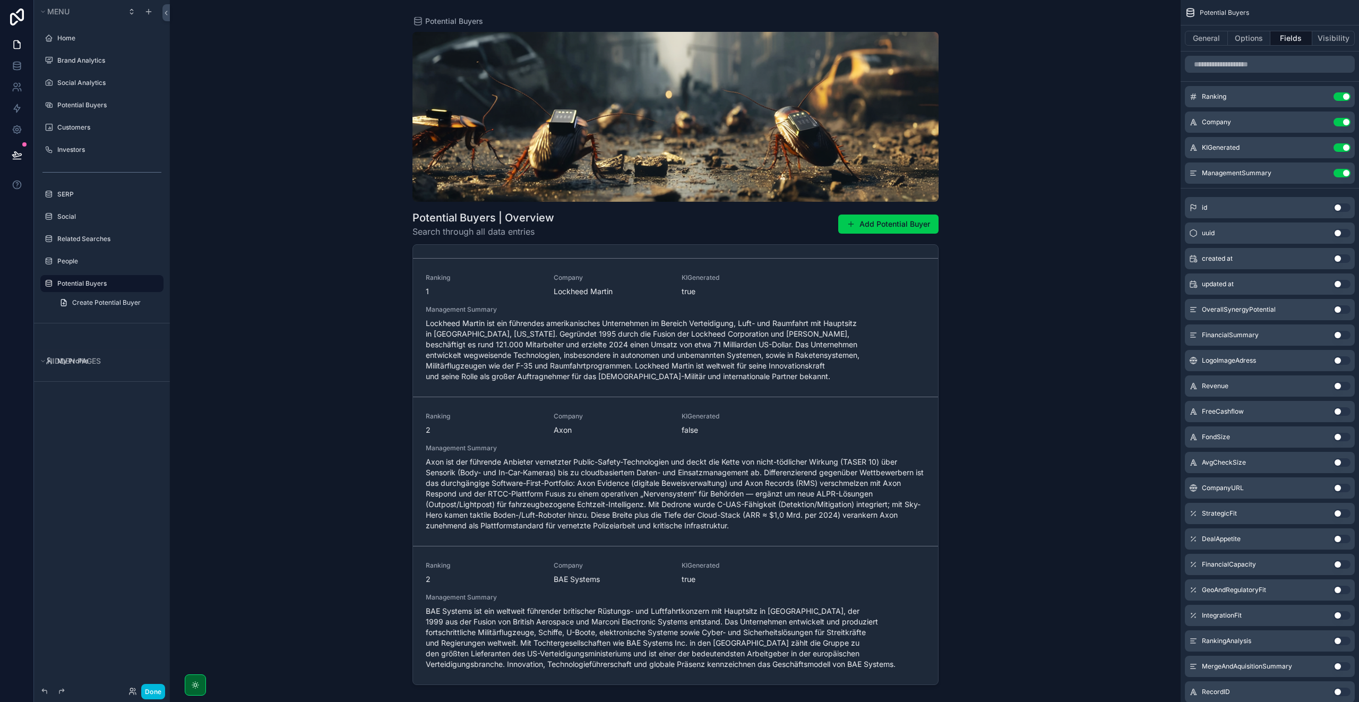
scroll to position [0, 0]
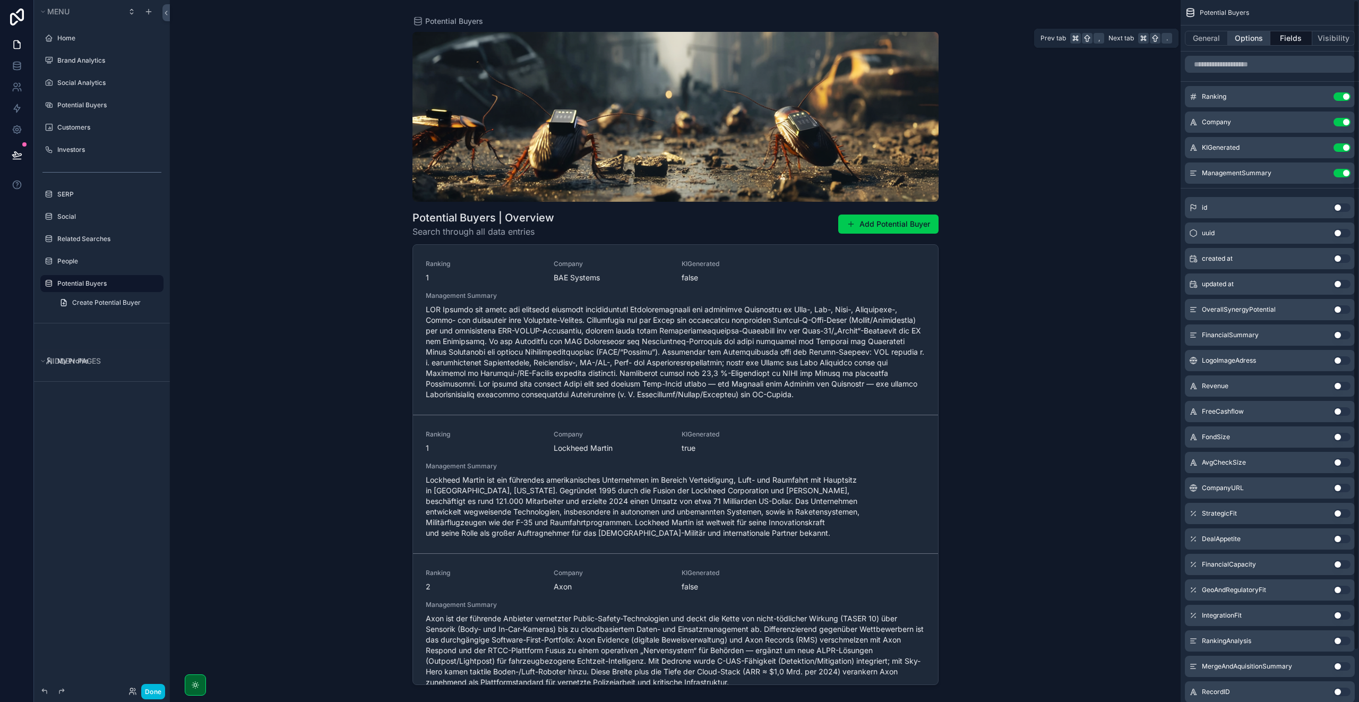
click at [1252, 38] on button "Options" at bounding box center [1248, 38] width 42 height 15
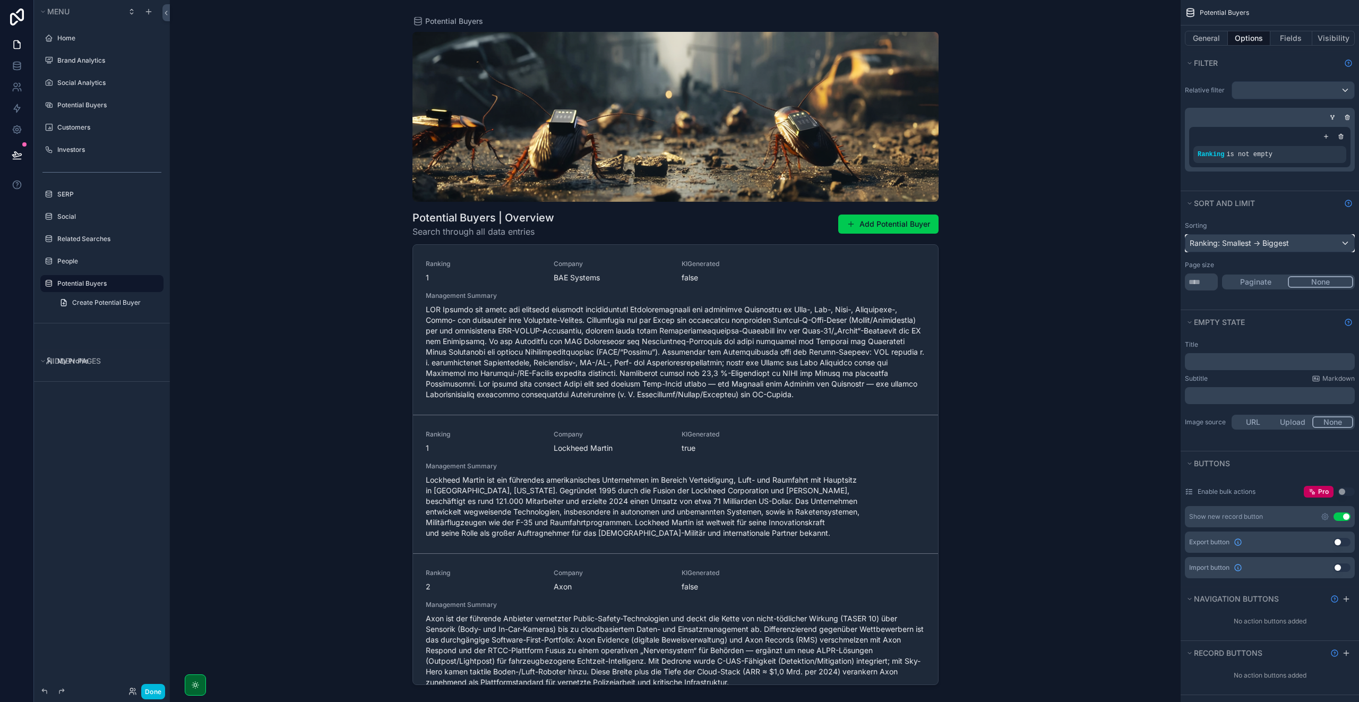
click at [1246, 244] on div "Ranking: Smallest -> Biggest" at bounding box center [1269, 243] width 169 height 17
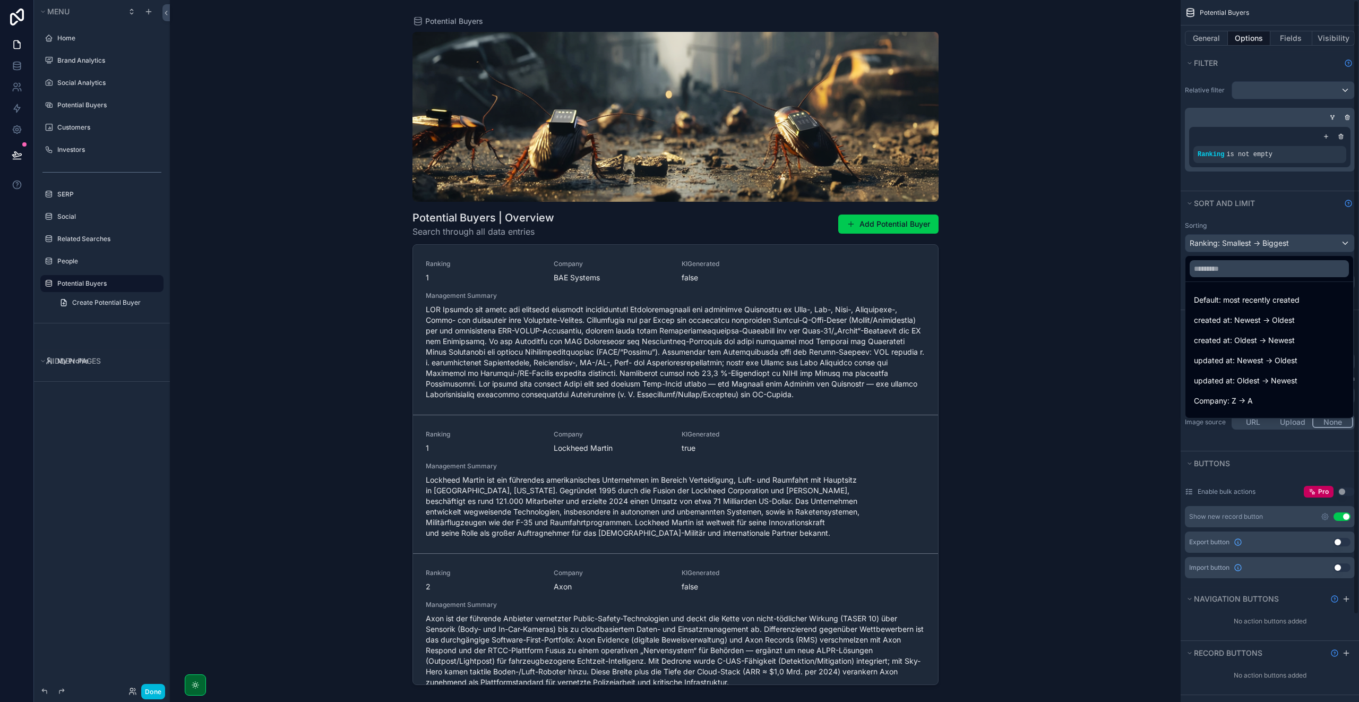
click at [1248, 223] on div "scrollable content" at bounding box center [679, 351] width 1359 height 702
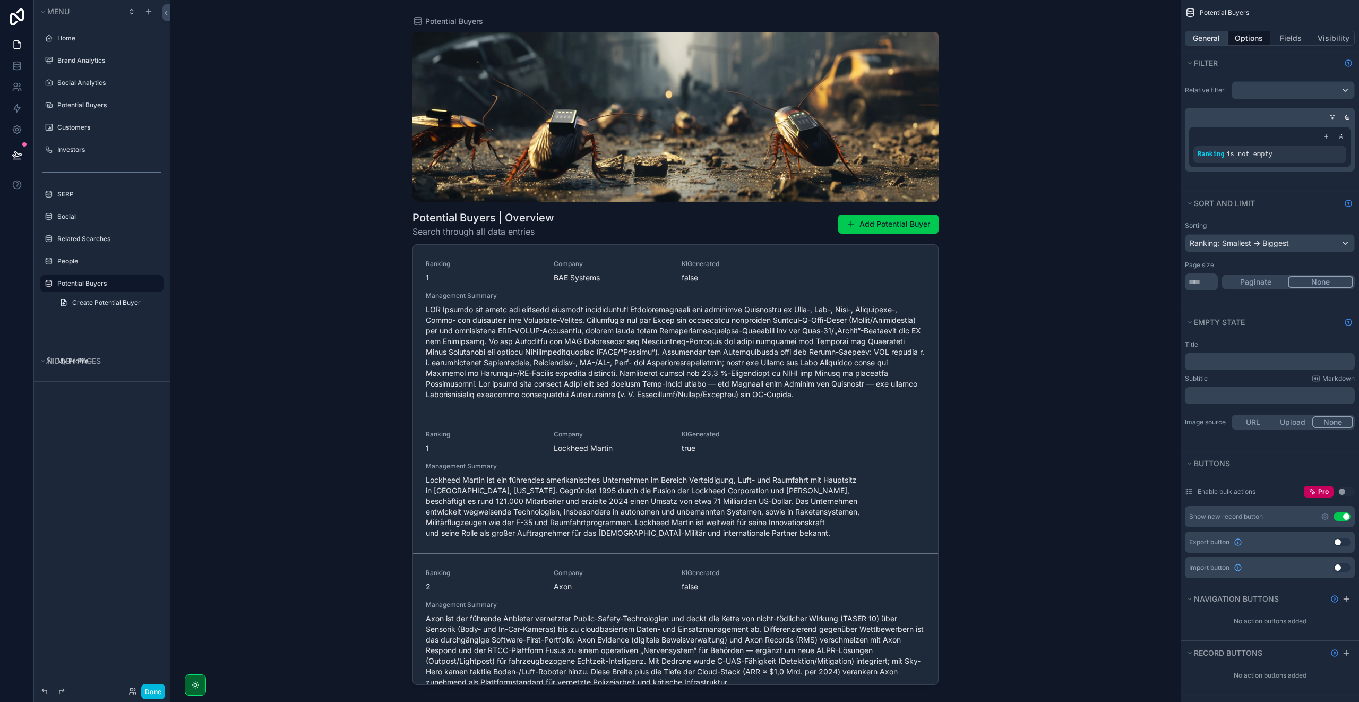
click at [1204, 36] on button "General" at bounding box center [1205, 38] width 43 height 15
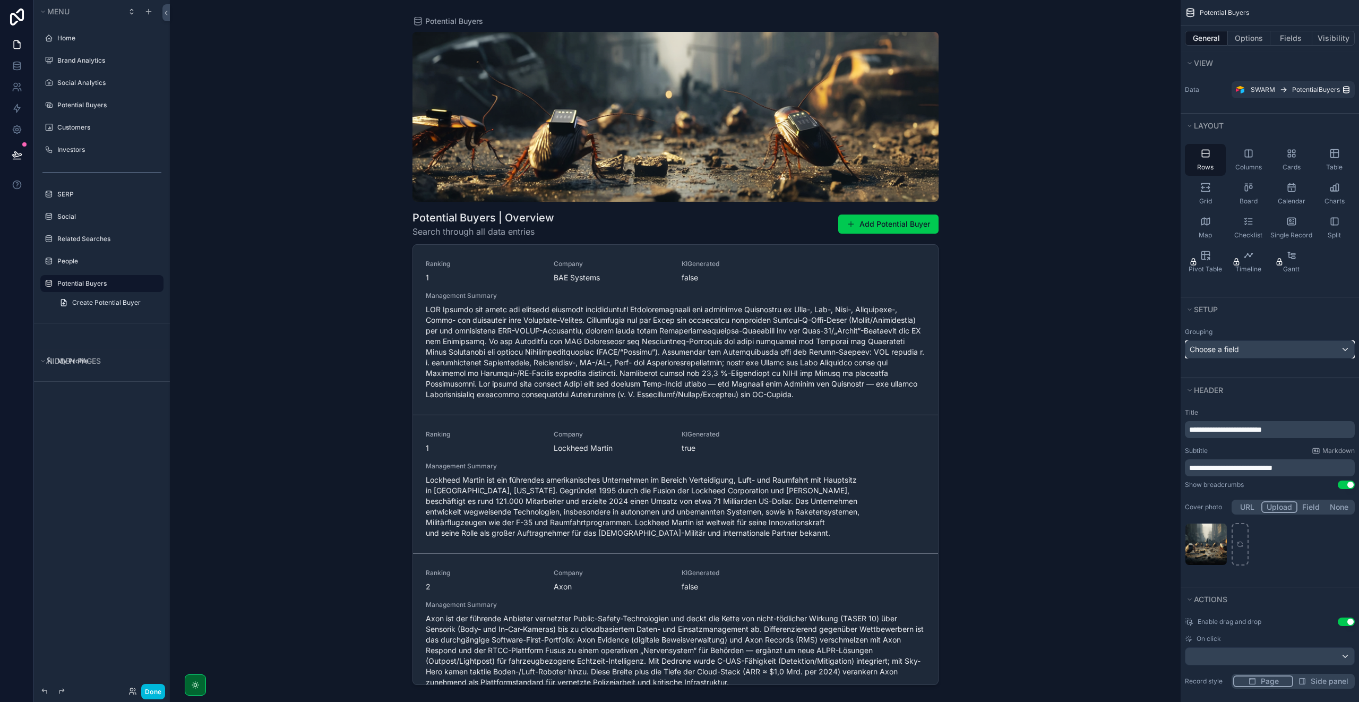
click at [1231, 348] on div "Choose a field" at bounding box center [1269, 349] width 169 height 17
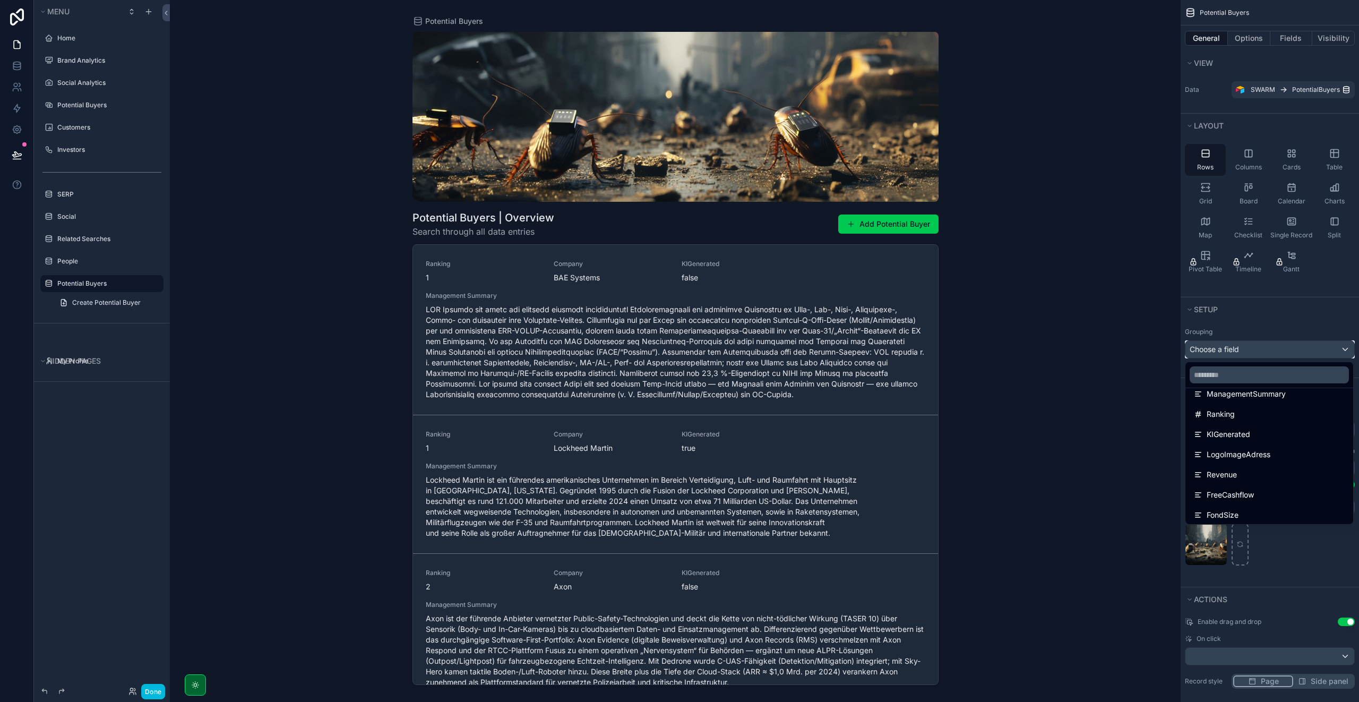
scroll to position [152, 0]
click at [1240, 411] on span "KIGenerated" at bounding box center [1228, 415] width 44 height 13
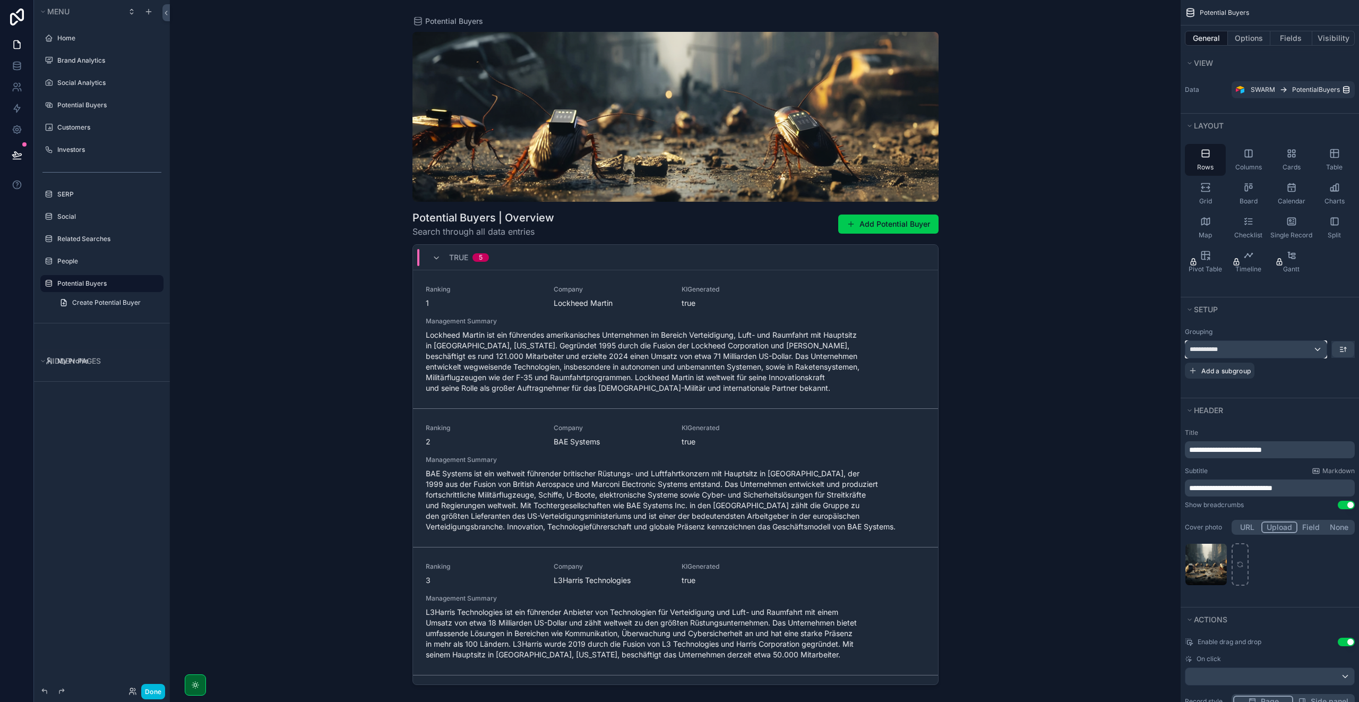
click at [1304, 354] on div "**********" at bounding box center [1255, 349] width 141 height 17
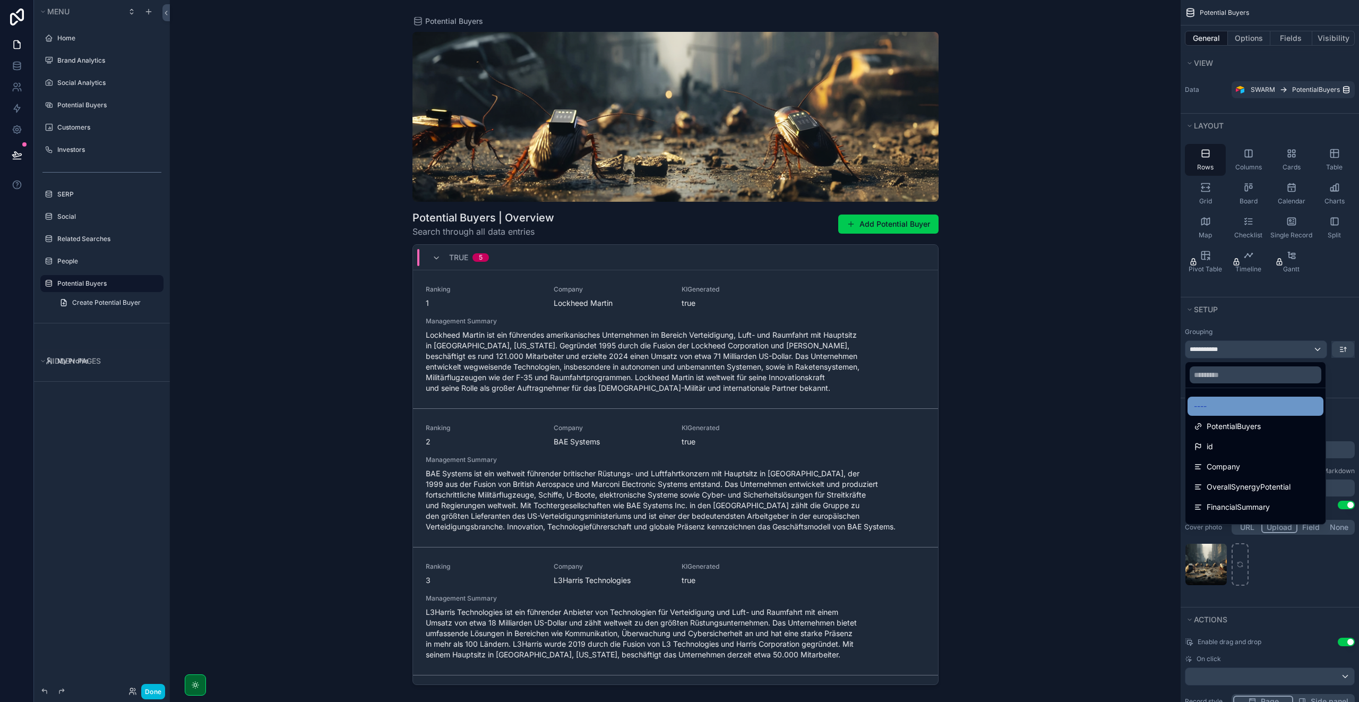
click at [1254, 406] on div "----" at bounding box center [1254, 406] width 123 height 13
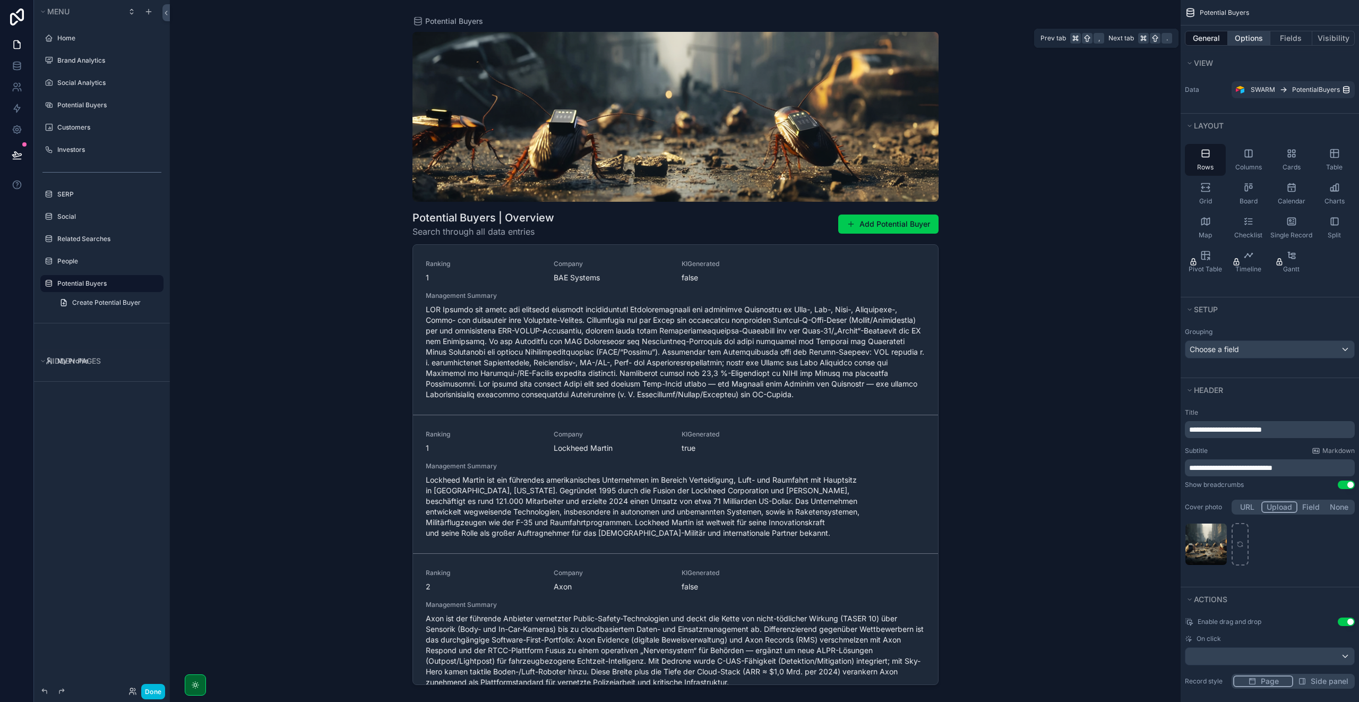
click at [1245, 39] on button "Options" at bounding box center [1248, 38] width 42 height 15
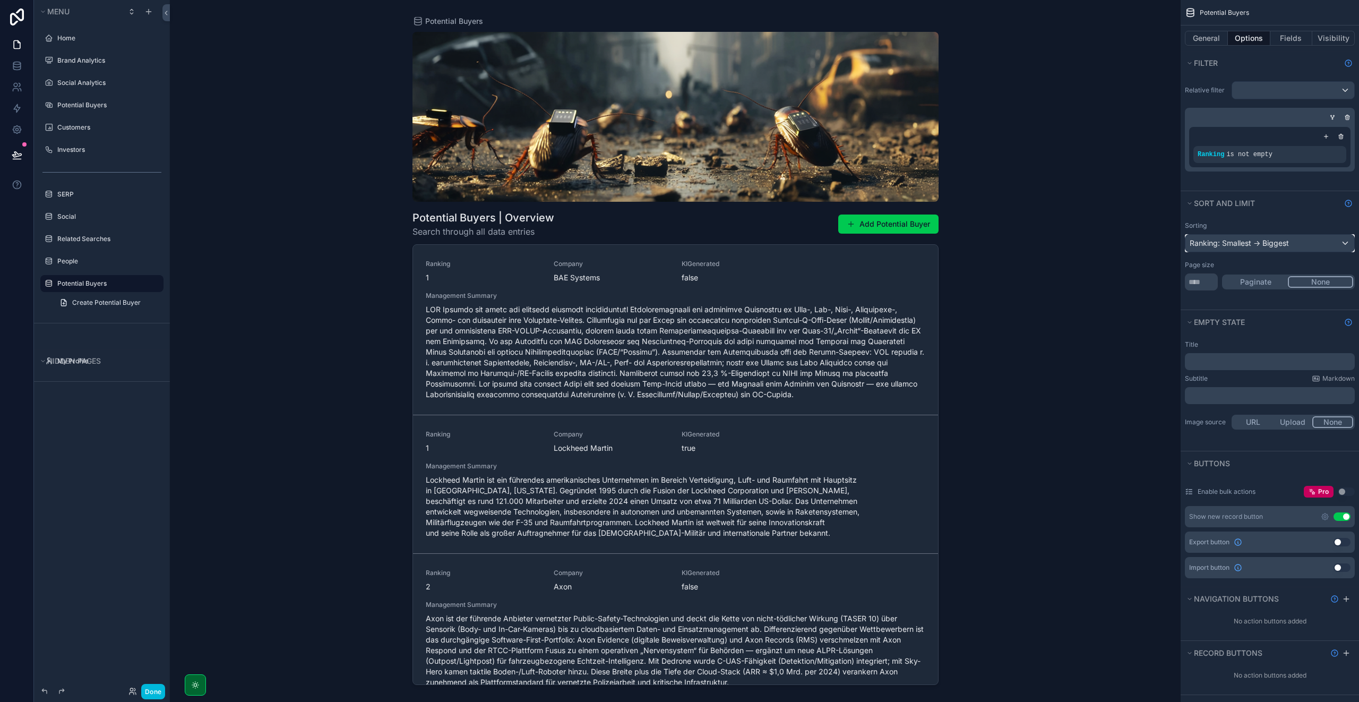
click at [1276, 248] on div "Ranking: Smallest -> Biggest" at bounding box center [1269, 243] width 169 height 17
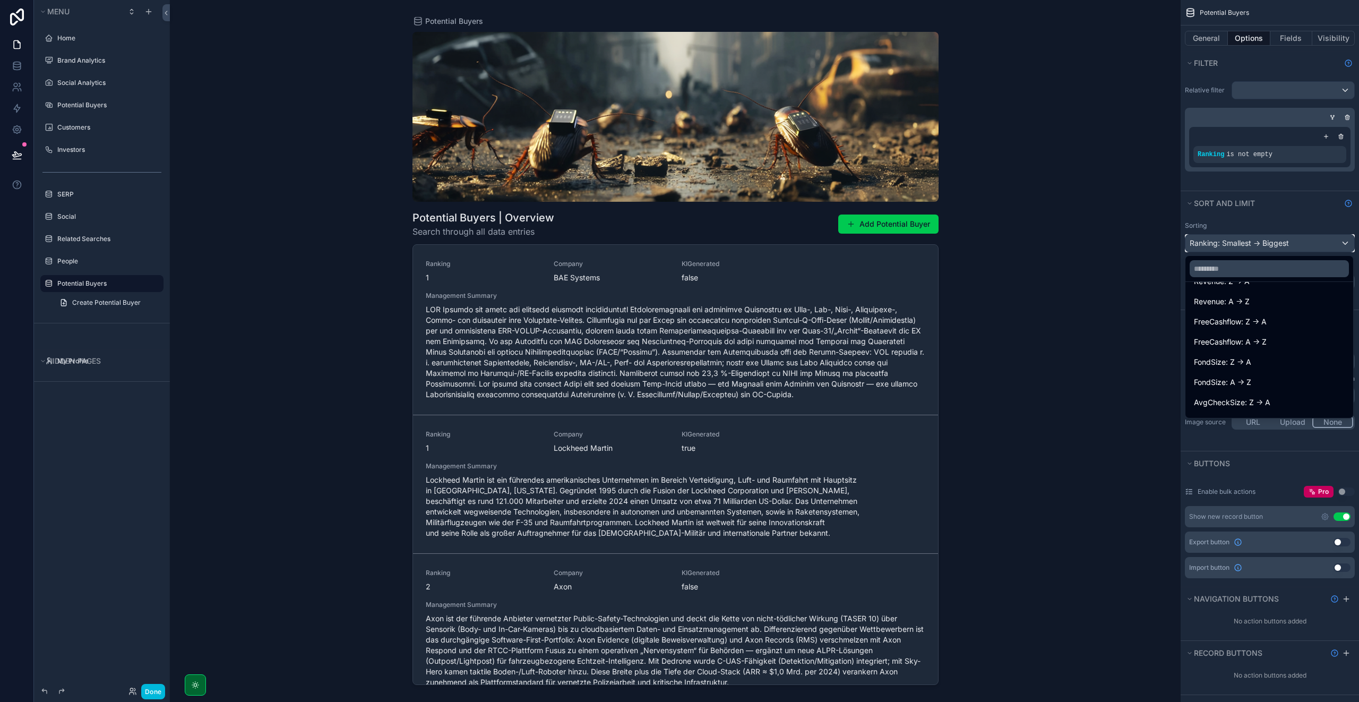
scroll to position [0, 0]
click at [1265, 222] on div "scrollable content" at bounding box center [679, 351] width 1359 height 702
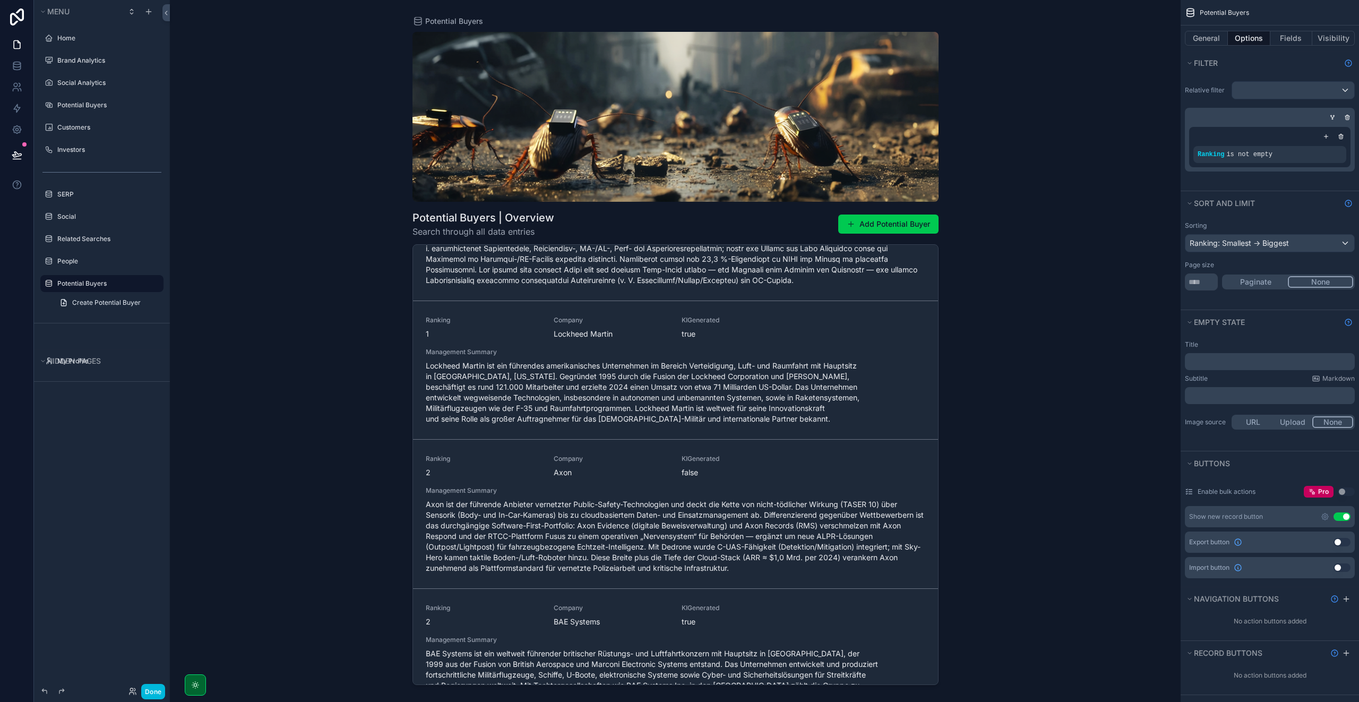
scroll to position [135, 0]
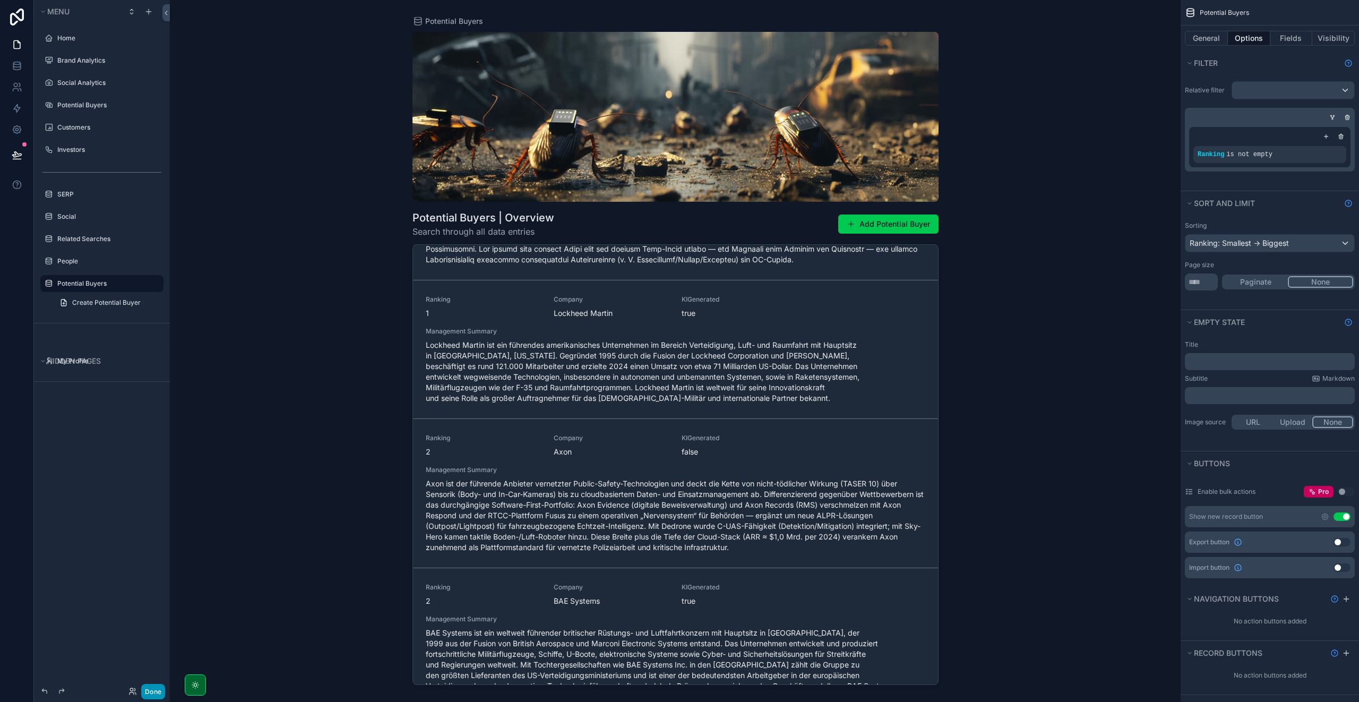
click at [148, 688] on button "Done" at bounding box center [153, 690] width 24 height 15
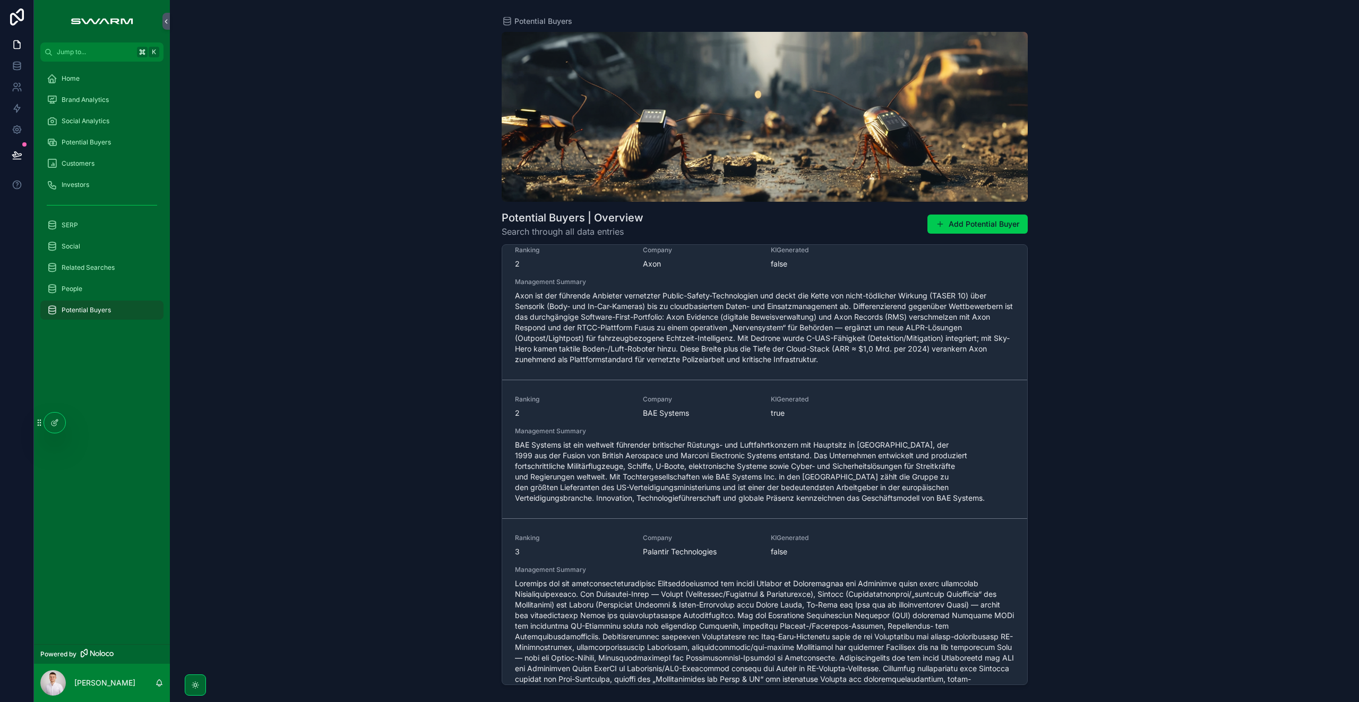
scroll to position [0, 0]
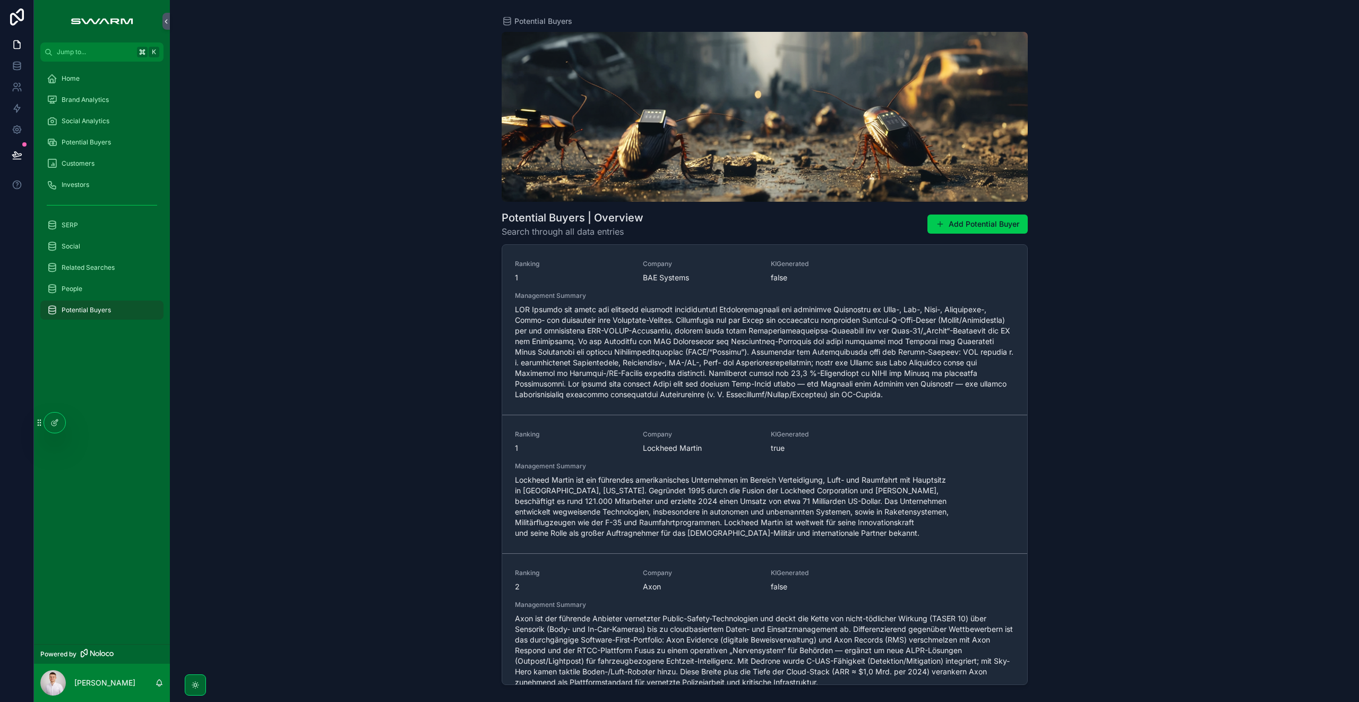
click at [93, 288] on div "People" at bounding box center [102, 288] width 110 height 17
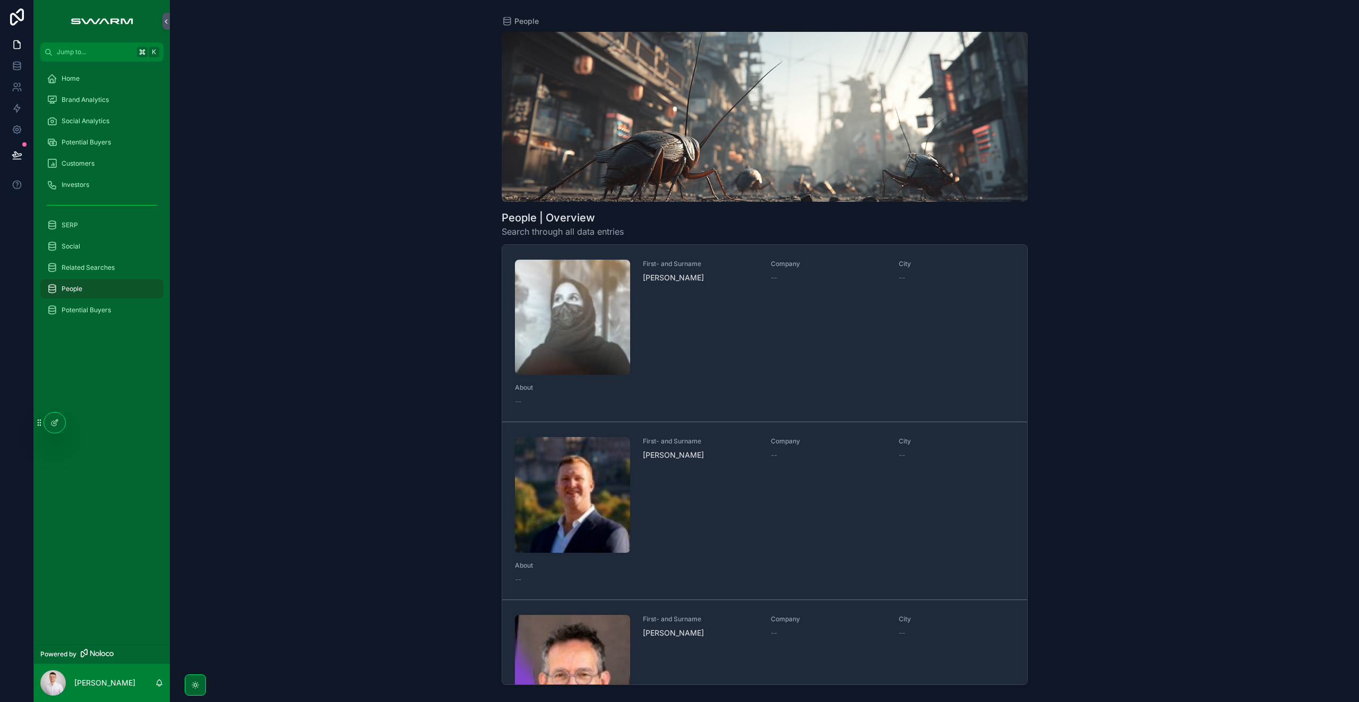
click at [84, 230] on div "SERP" at bounding box center [102, 225] width 110 height 17
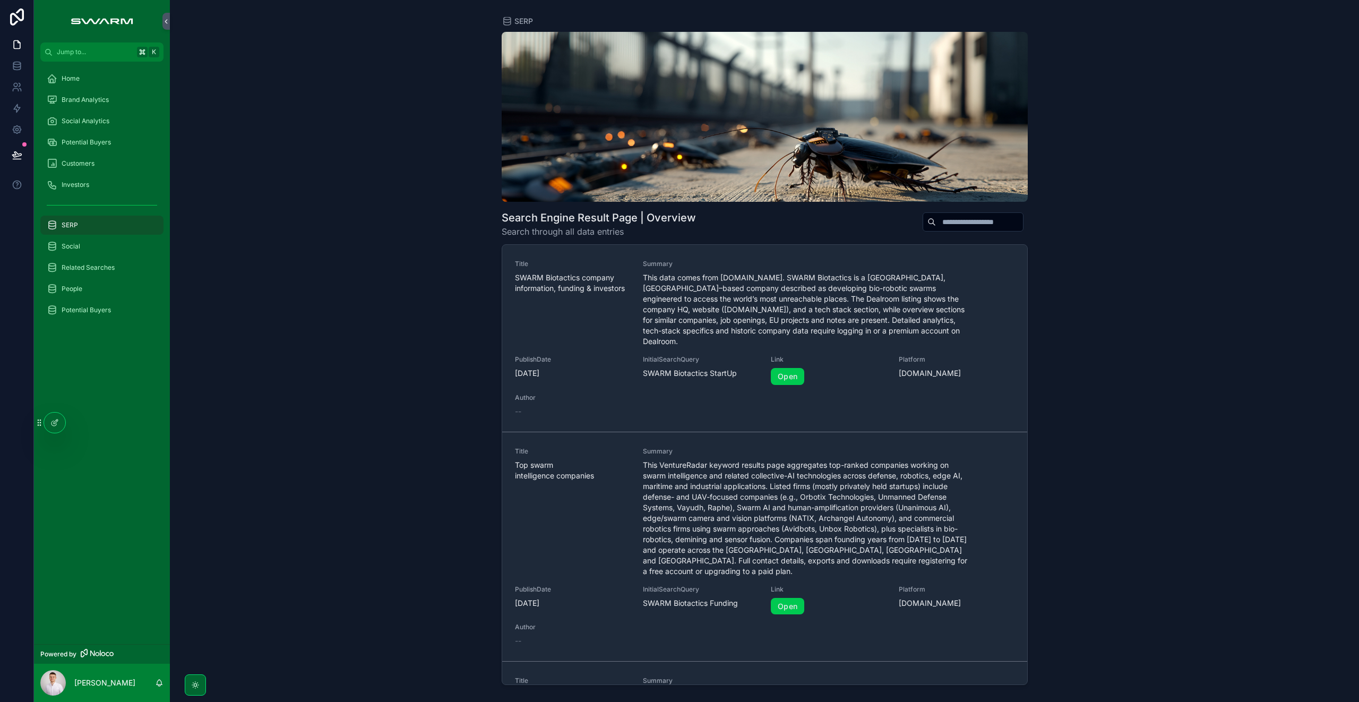
click at [101, 254] on div "Social" at bounding box center [102, 246] width 110 height 17
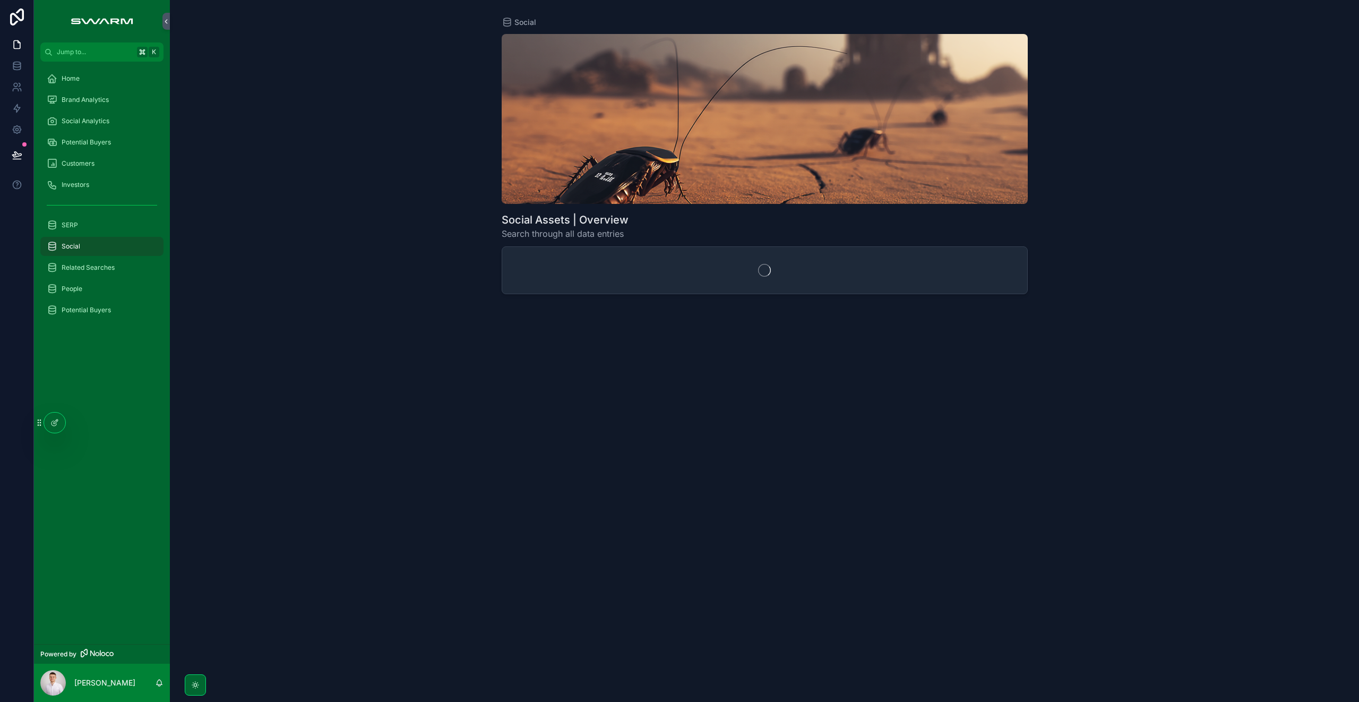
click at [90, 284] on div "People" at bounding box center [102, 288] width 110 height 17
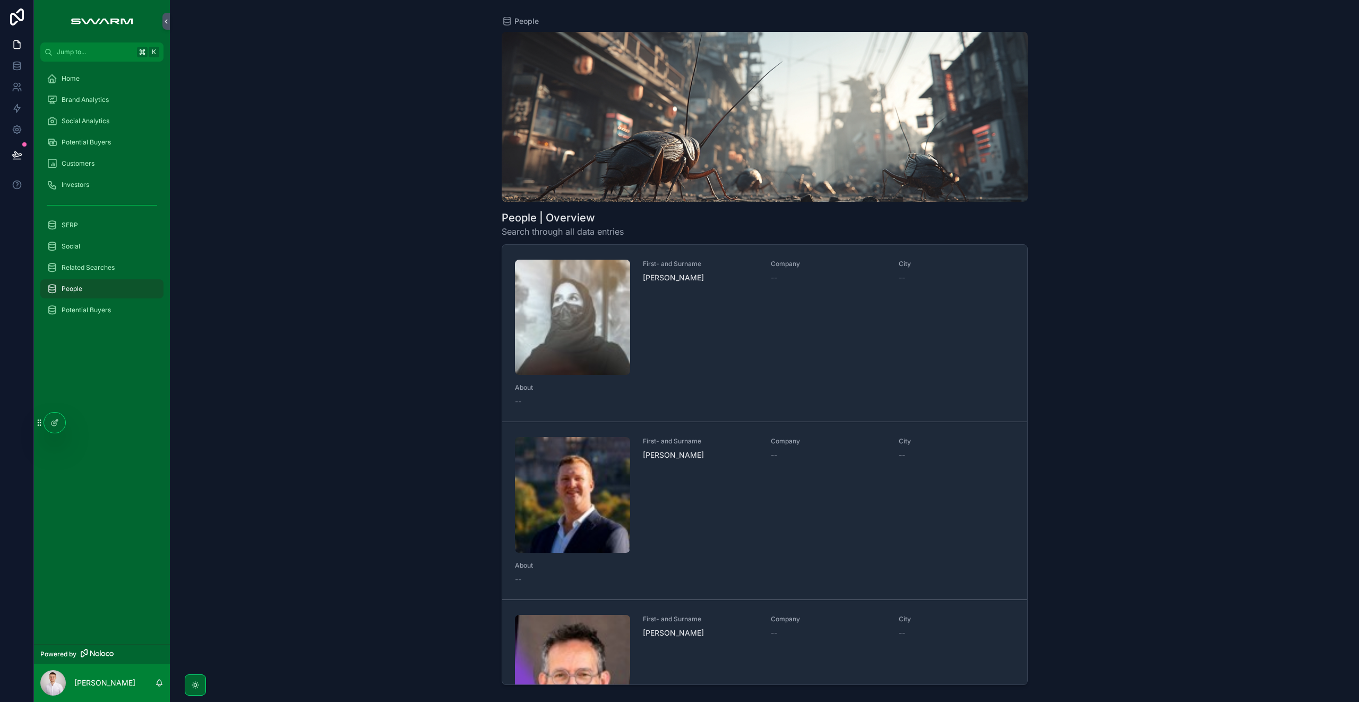
click at [107, 116] on div "Social Analytics" at bounding box center [102, 121] width 110 height 17
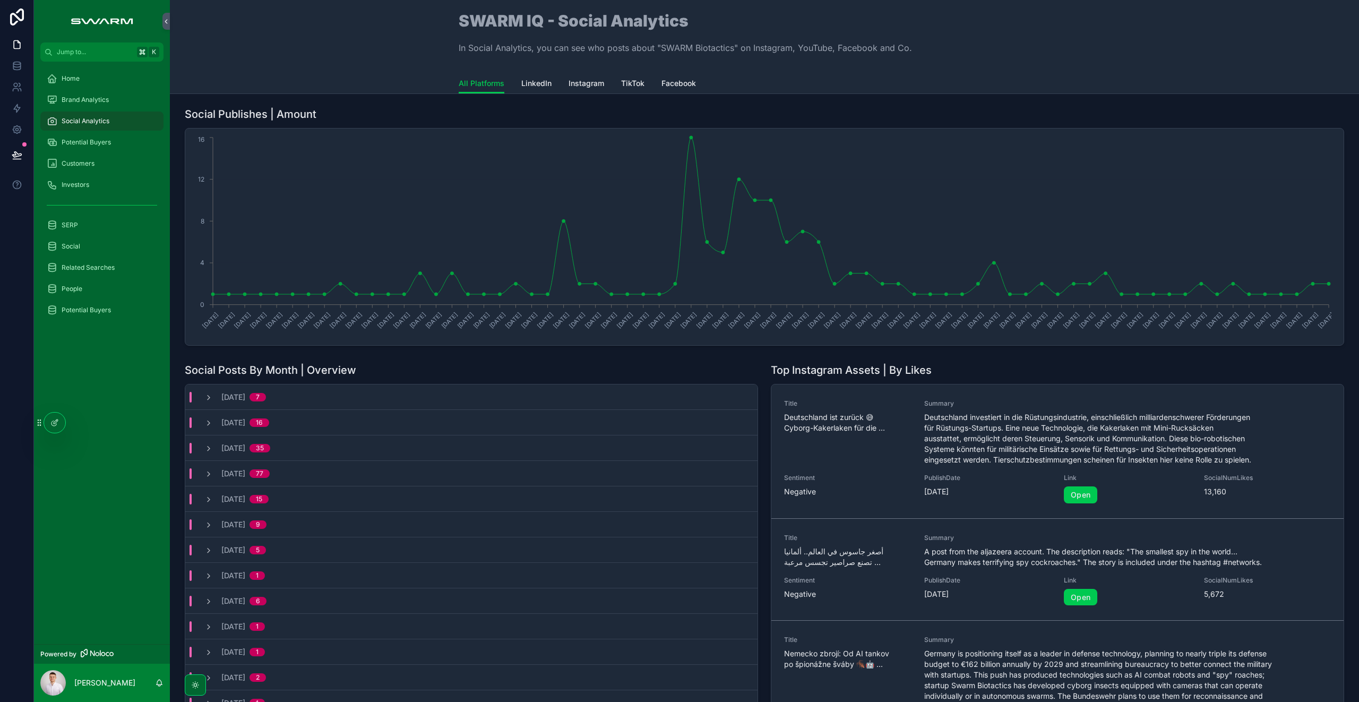
click at [109, 92] on div "Brand Analytics" at bounding box center [102, 99] width 110 height 17
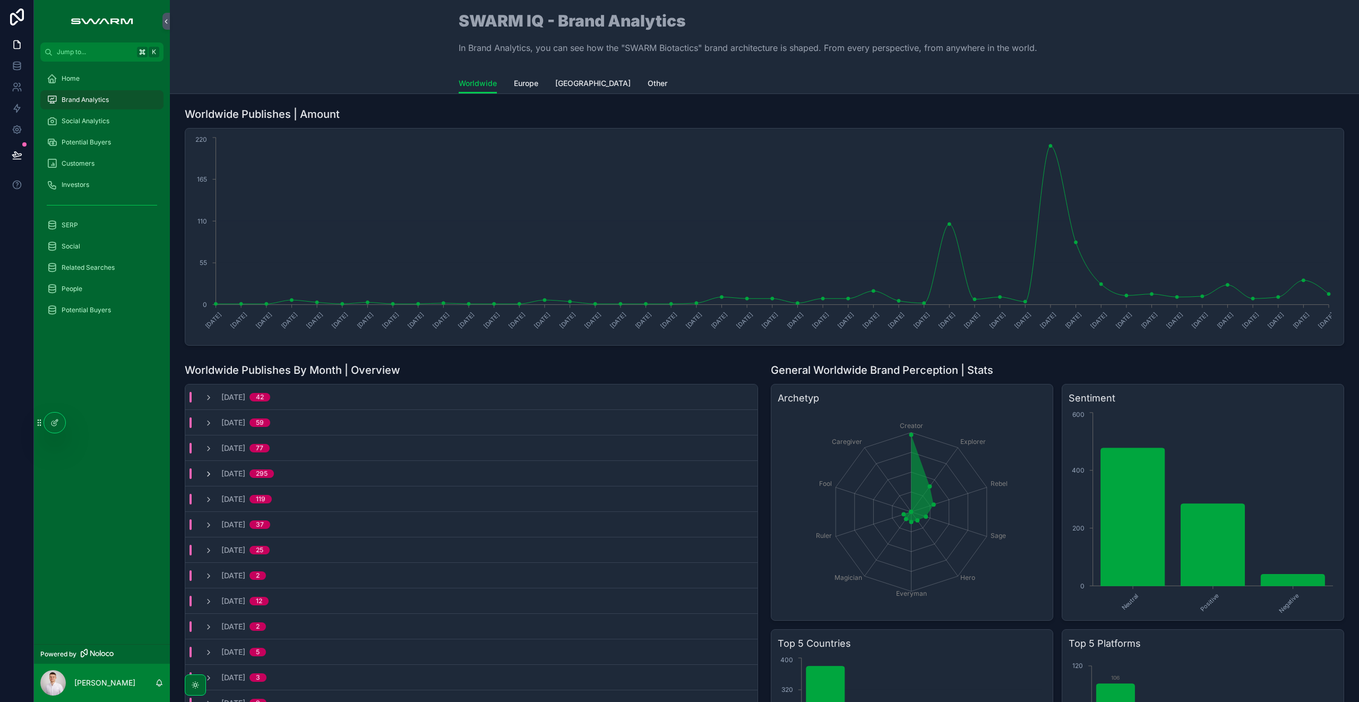
click at [210, 473] on icon "scrollable content" at bounding box center [208, 474] width 8 height 8
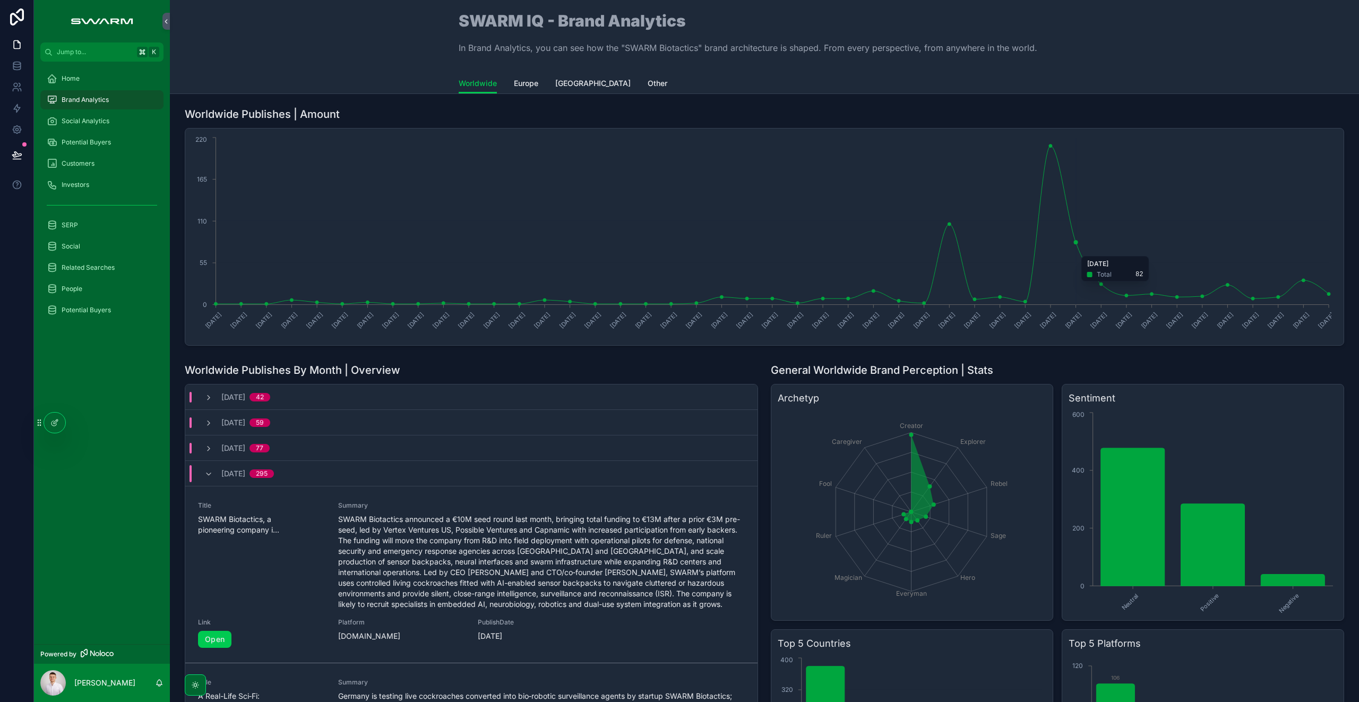
click at [1070, 273] on icon "24/05/2021 20/12/2021 15/04/2024 30/09/2024 28/10/2024 04/11/2024 25/11/2024 02…" at bounding box center [761, 237] width 1139 height 204
click at [213, 474] on div "July, 2025 295" at bounding box center [239, 473] width 70 height 17
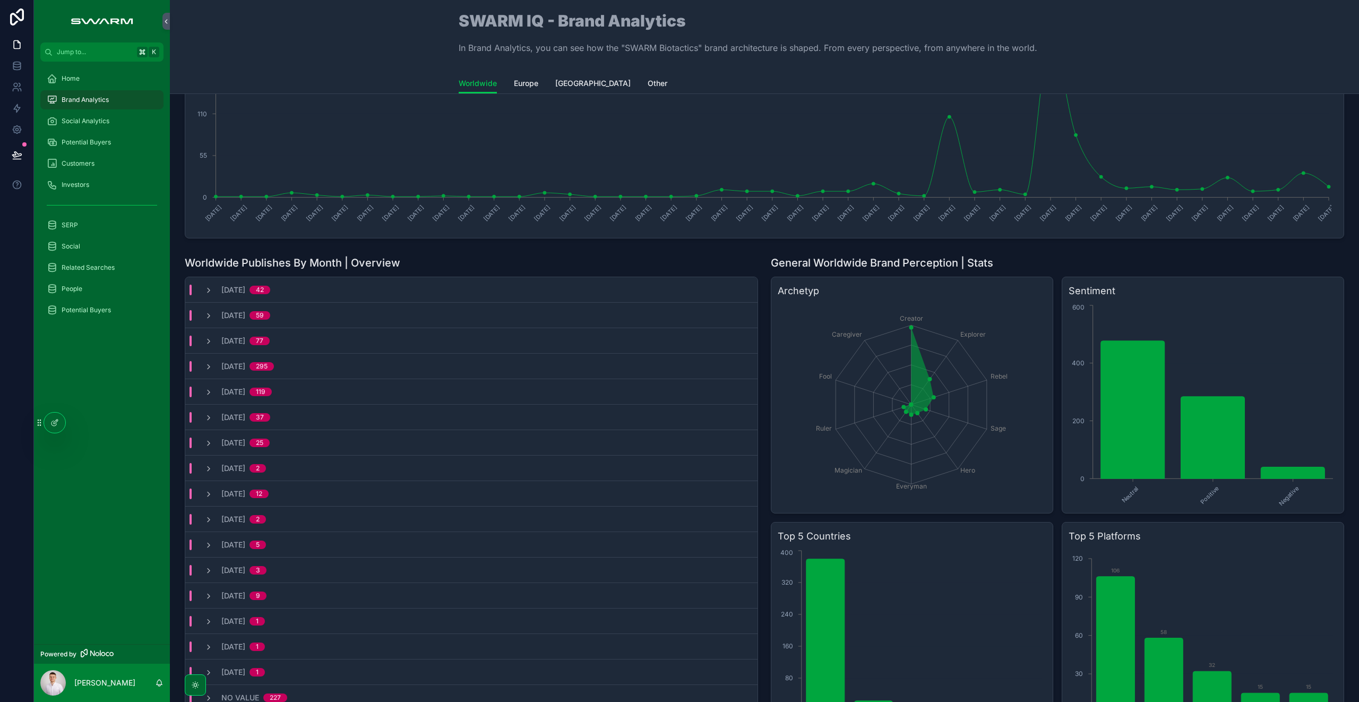
scroll to position [178, 0]
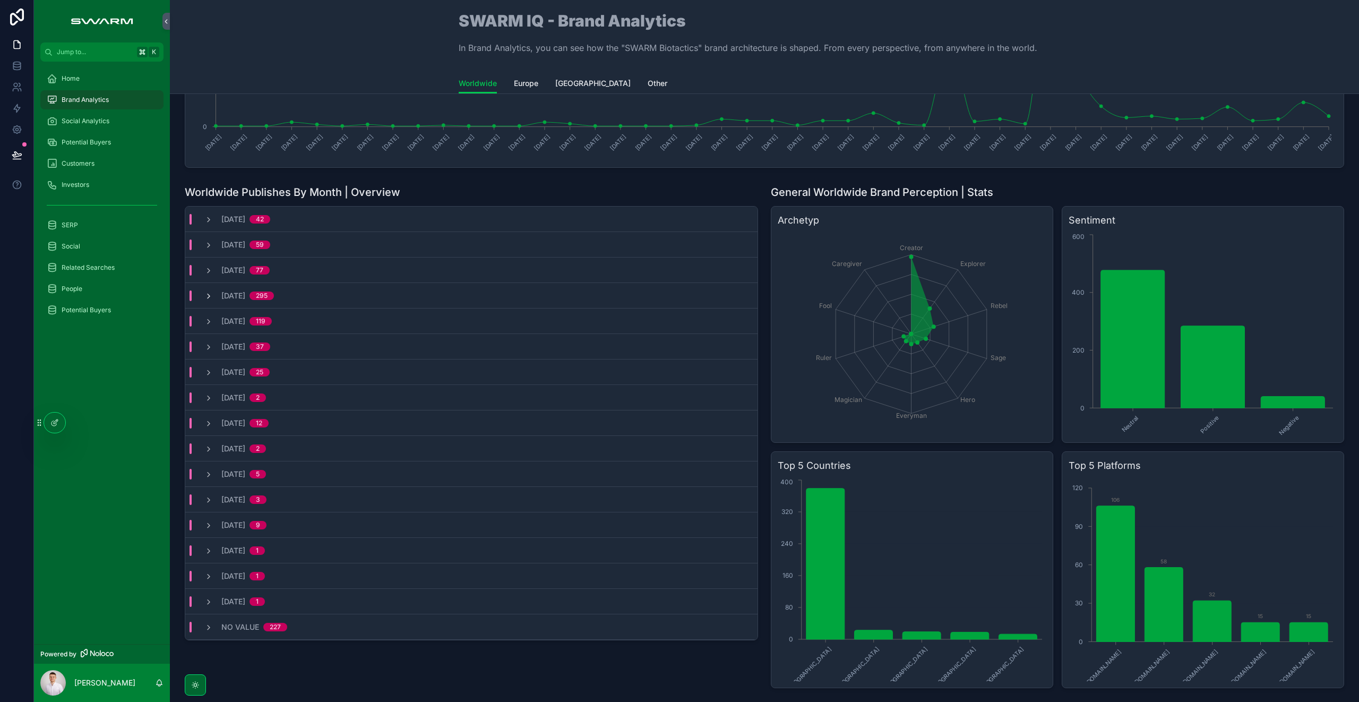
click at [207, 292] on icon "scrollable content" at bounding box center [208, 296] width 8 height 8
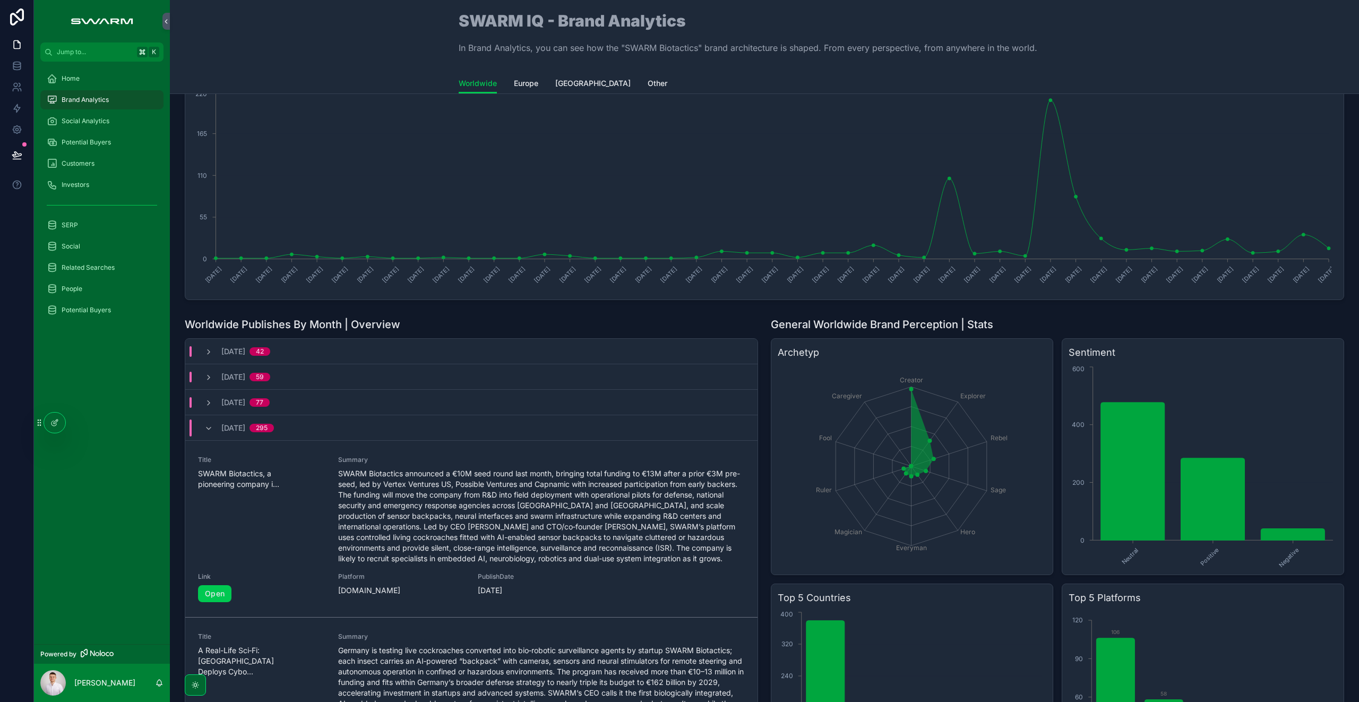
scroll to position [0, 0]
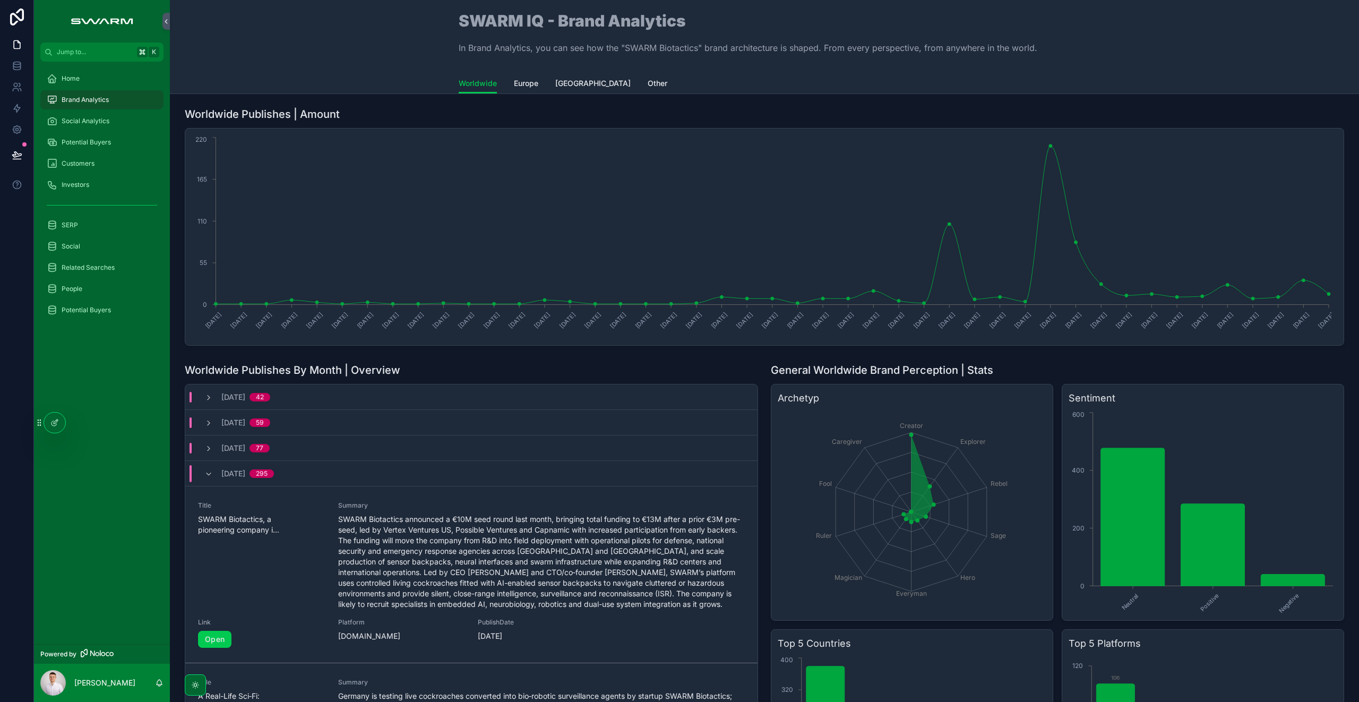
click at [206, 478] on div "July, 2025 295" at bounding box center [239, 473] width 70 height 17
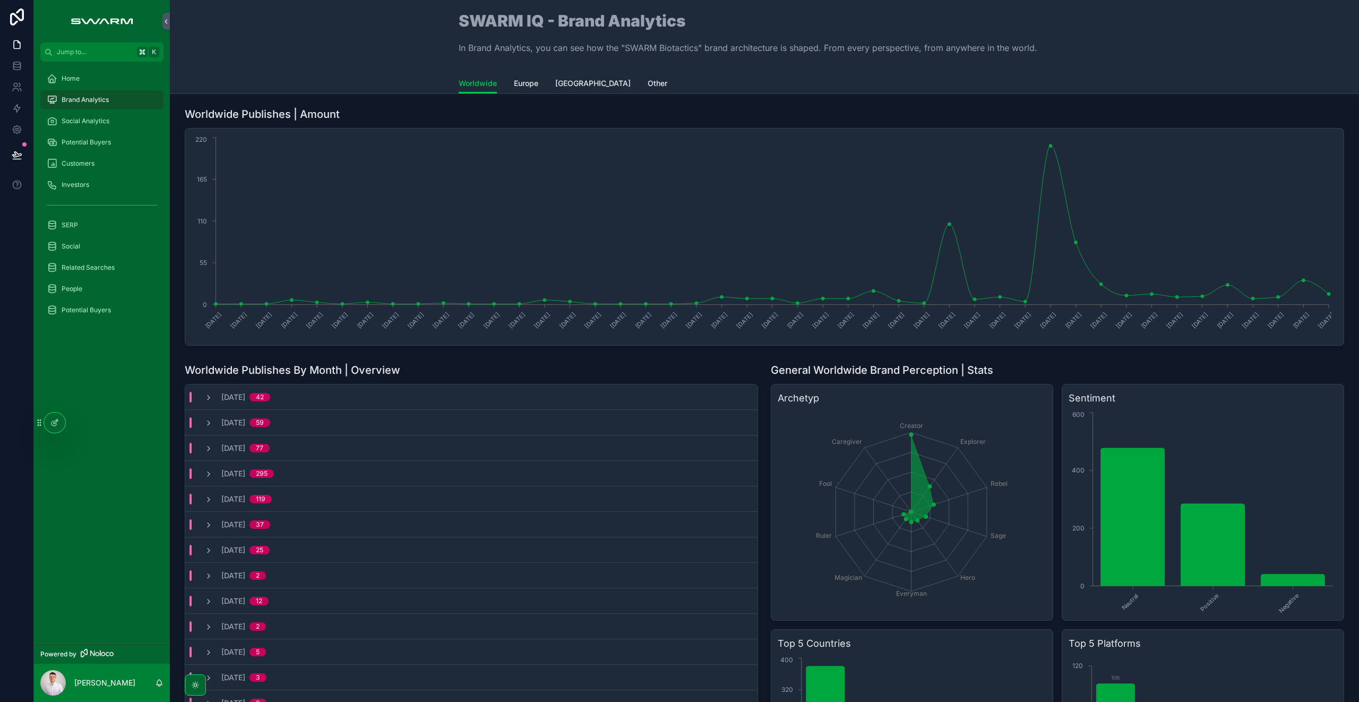
click at [94, 122] on span "Social Analytics" at bounding box center [86, 121] width 48 height 8
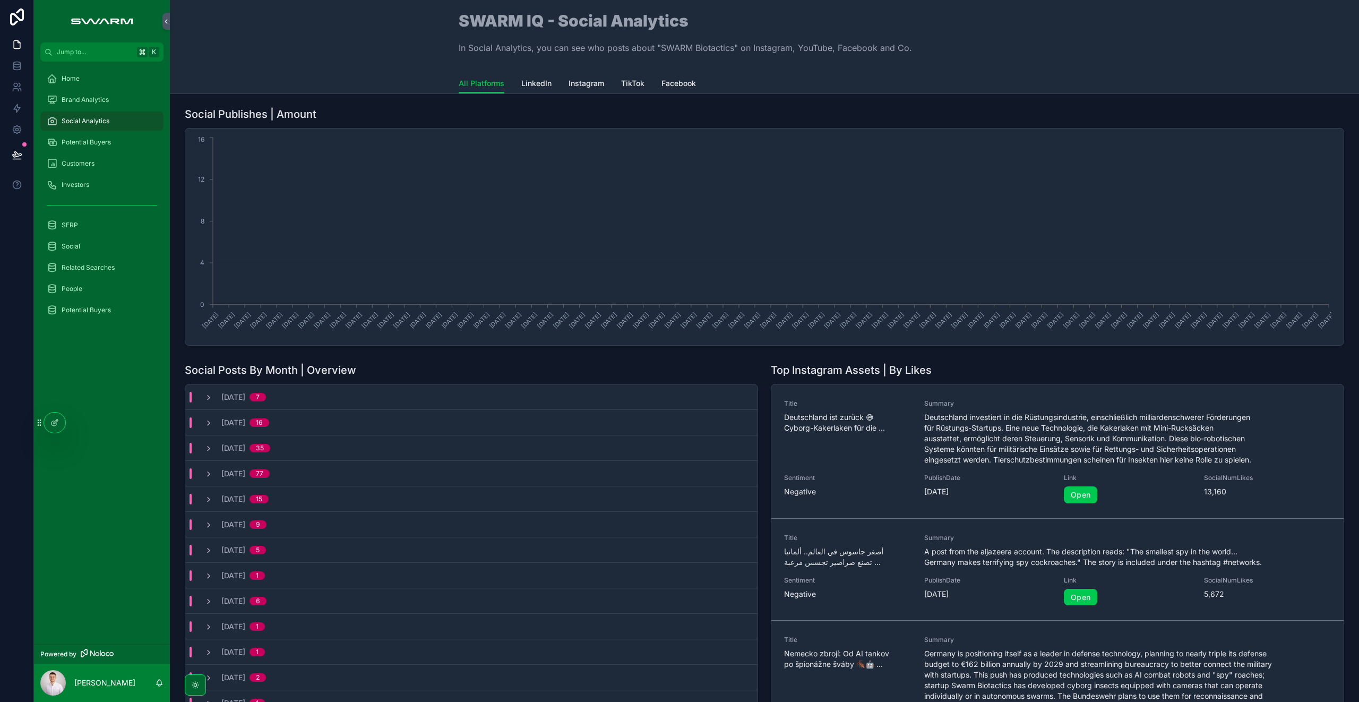
click at [91, 145] on span "Potential Buyers" at bounding box center [86, 142] width 49 height 8
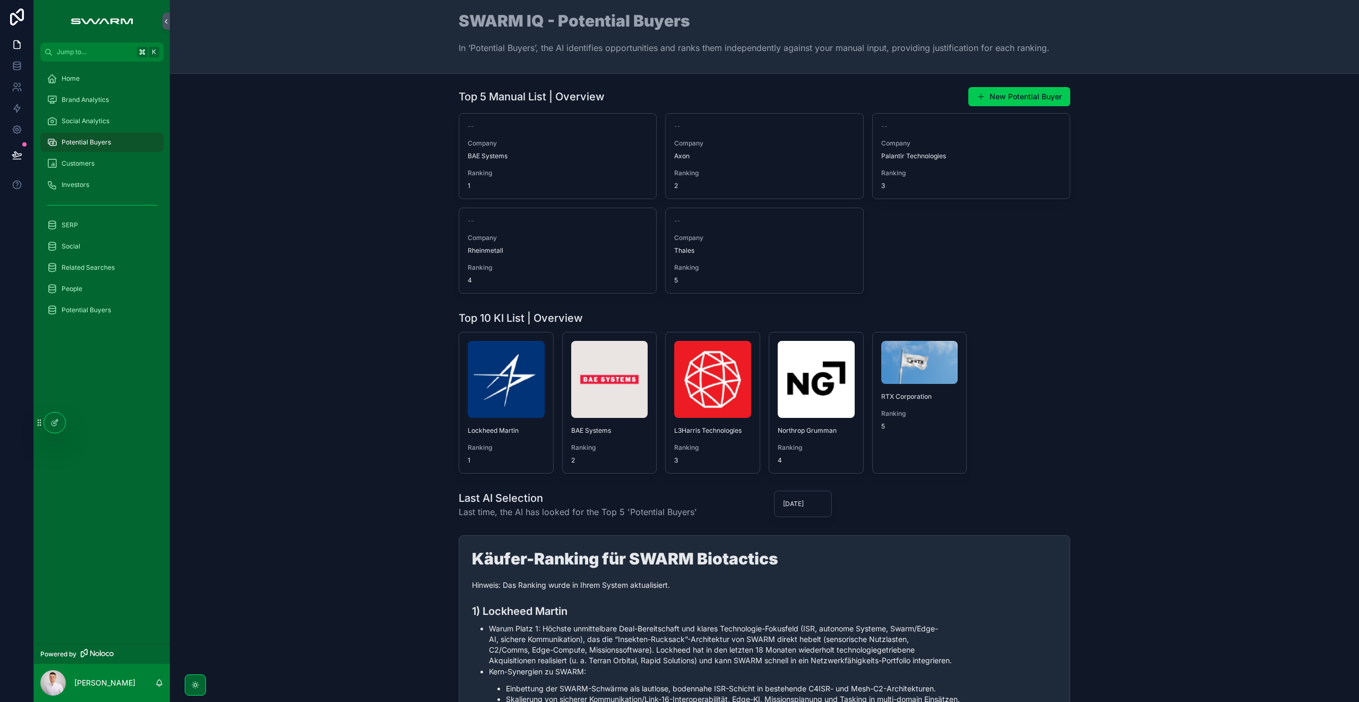
click at [336, 253] on div "Top 5 Manual List | Overview New Potential Buyer -- Company BAE Systems Ranking…" at bounding box center [764, 189] width 1172 height 215
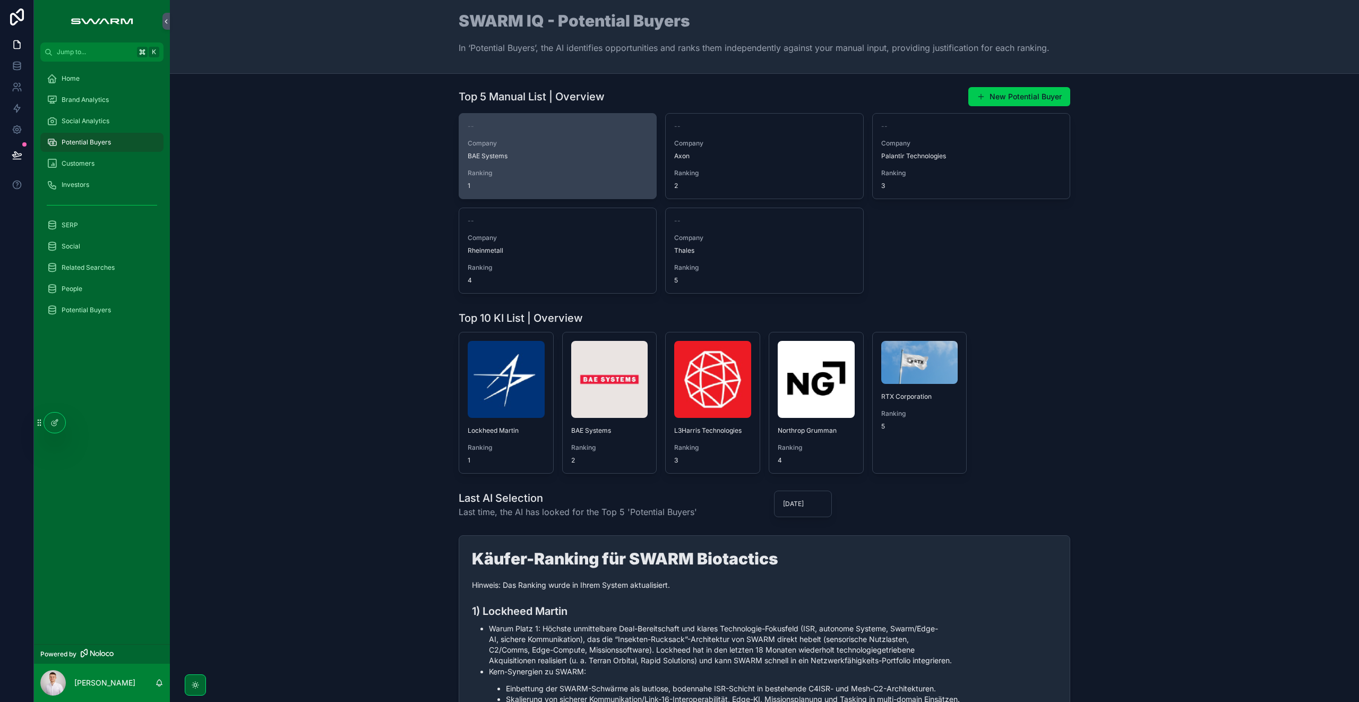
click at [519, 154] on span "BAE Systems" at bounding box center [558, 156] width 180 height 8
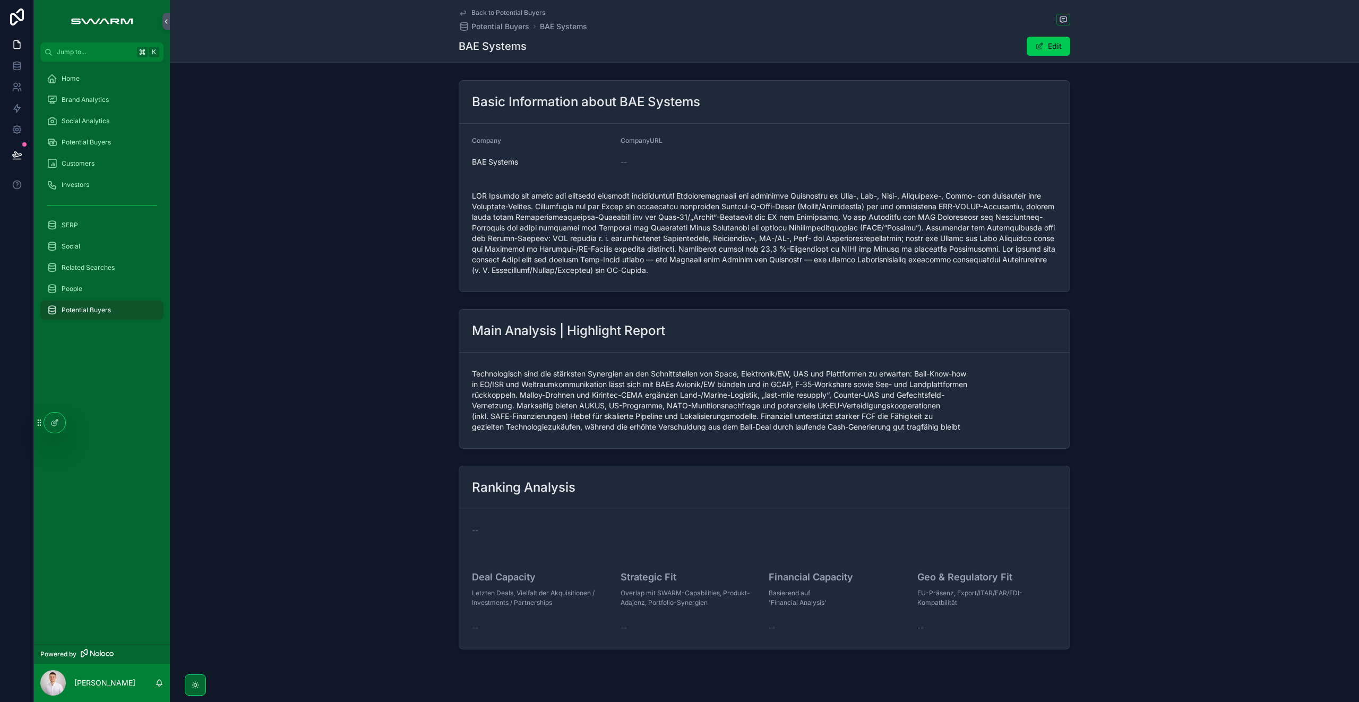
click at [107, 143] on span "Potential Buyers" at bounding box center [86, 142] width 49 height 8
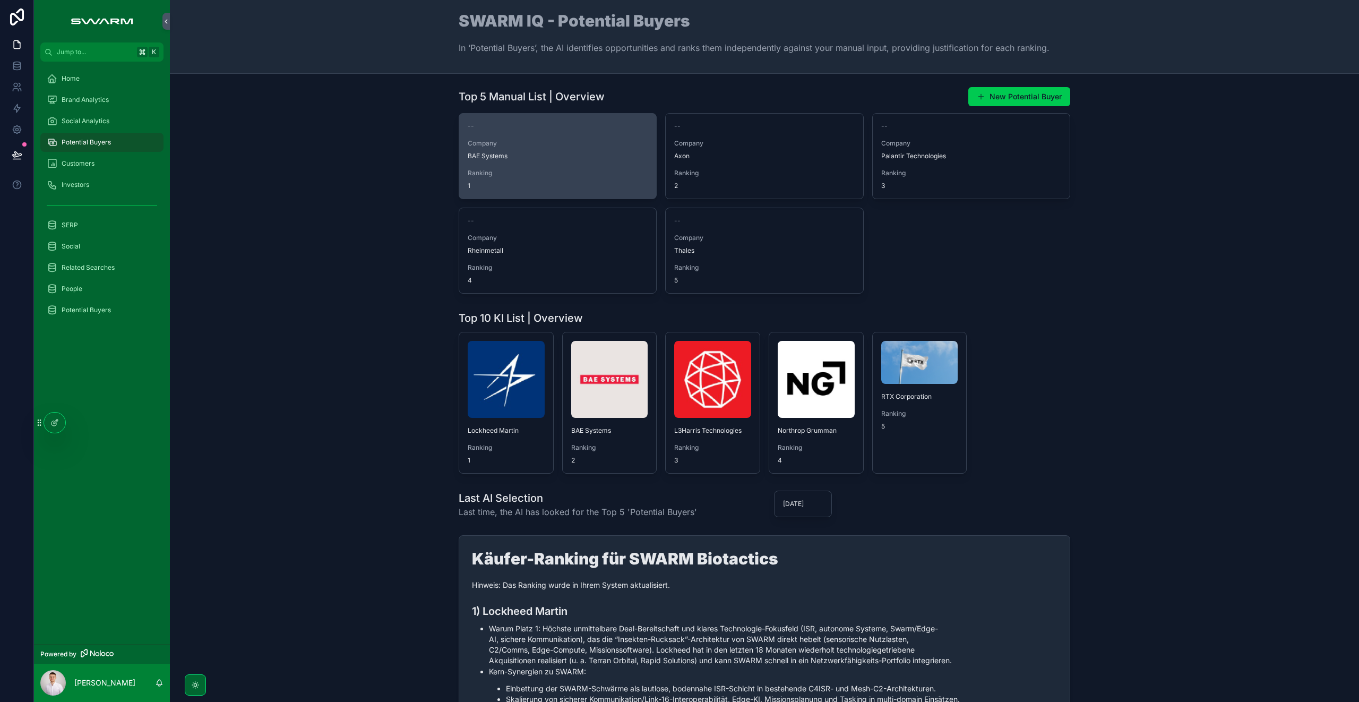
click at [531, 158] on span "BAE Systems" at bounding box center [558, 156] width 180 height 8
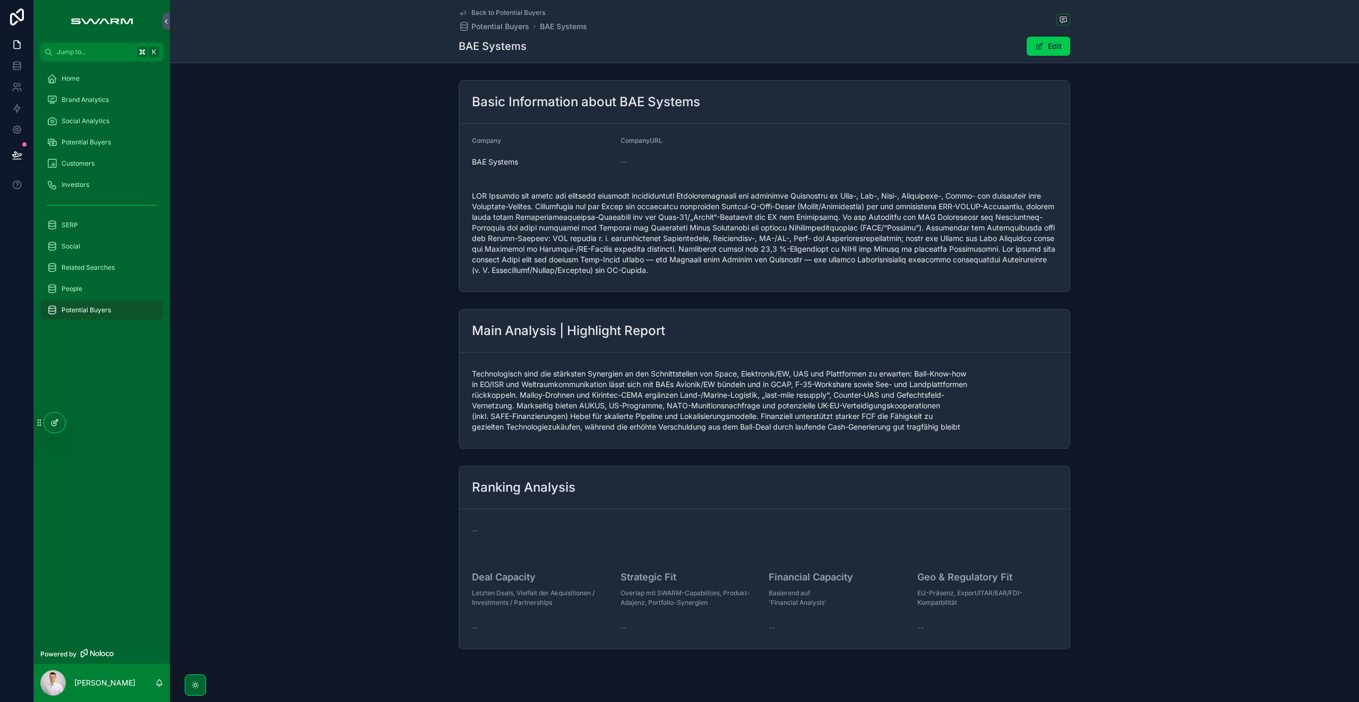
click at [51, 427] on div at bounding box center [54, 422] width 21 height 20
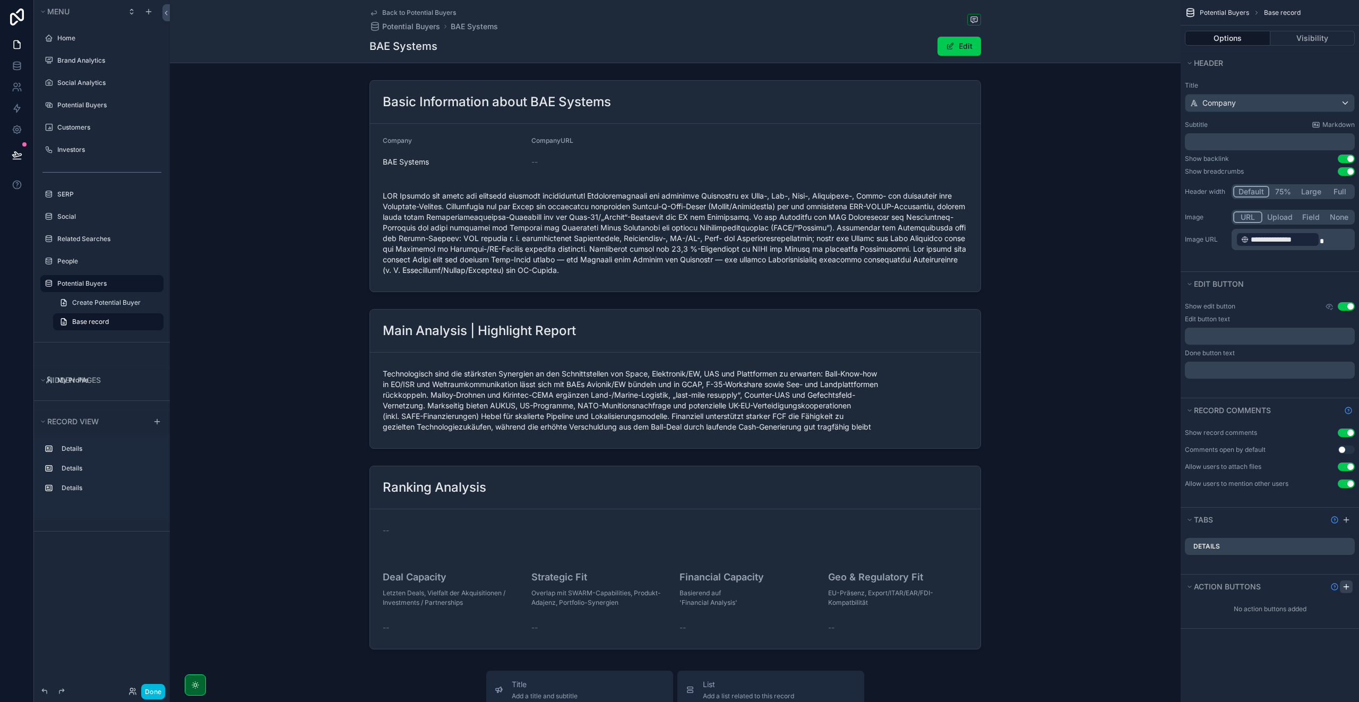
click at [1344, 587] on icon "scrollable content" at bounding box center [1346, 586] width 8 height 8
click at [0, 0] on icon "scrollable content" at bounding box center [0, 0] width 0 height 0
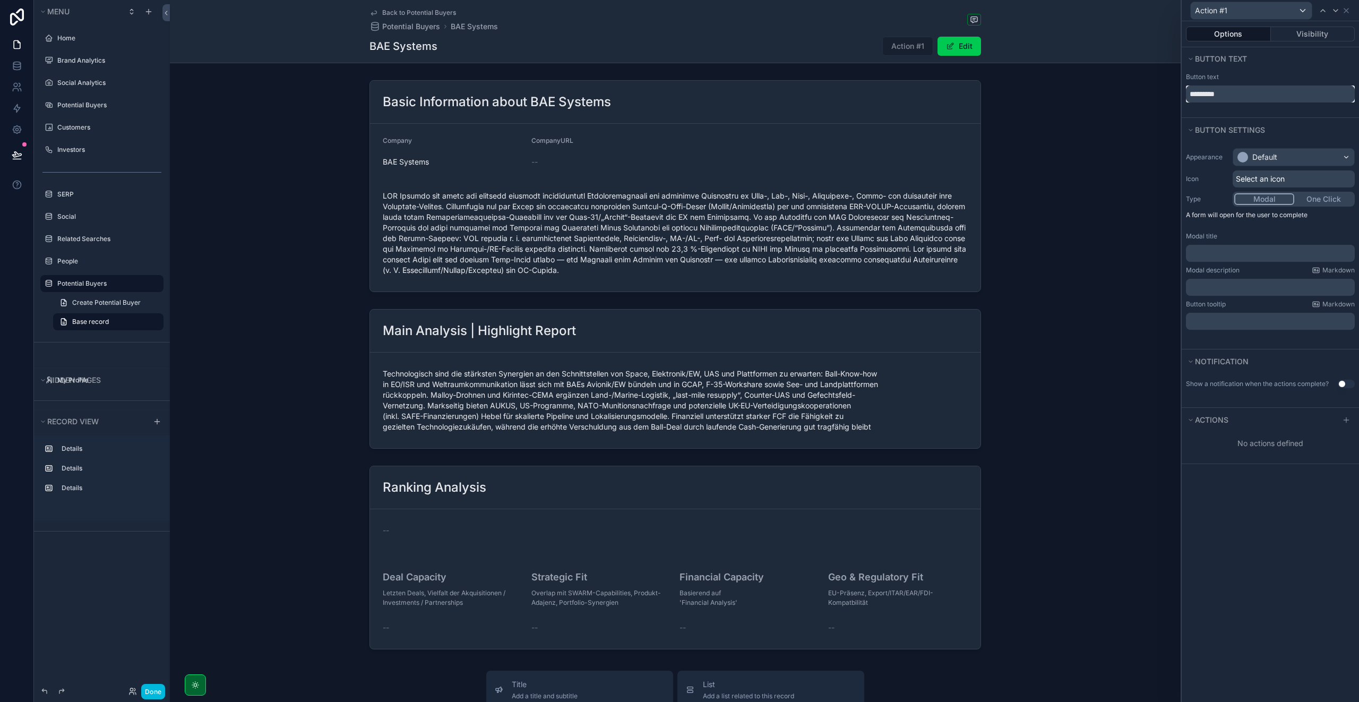
click at [1229, 92] on input "*********" at bounding box center [1270, 93] width 169 height 17
type input "**********"
click at [1277, 157] on div "Default" at bounding box center [1293, 157] width 121 height 17
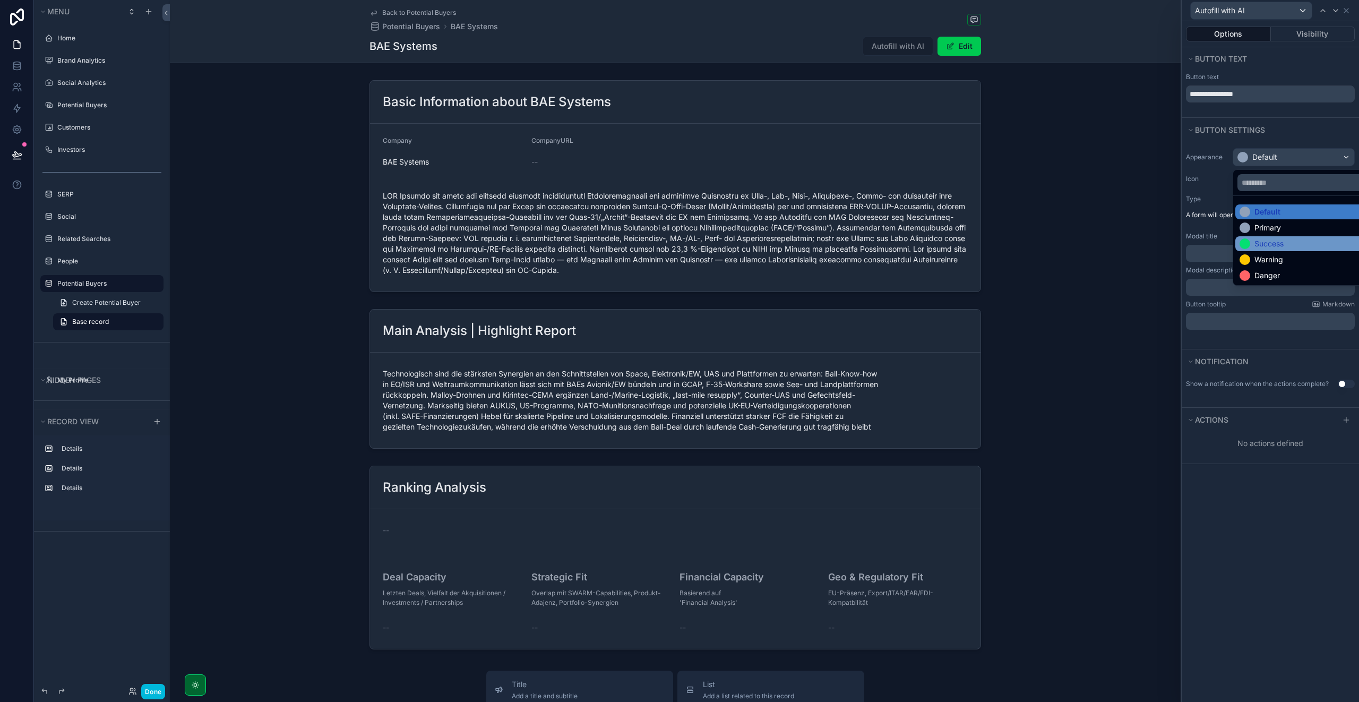
click at [1271, 243] on div "Success" at bounding box center [1268, 243] width 29 height 11
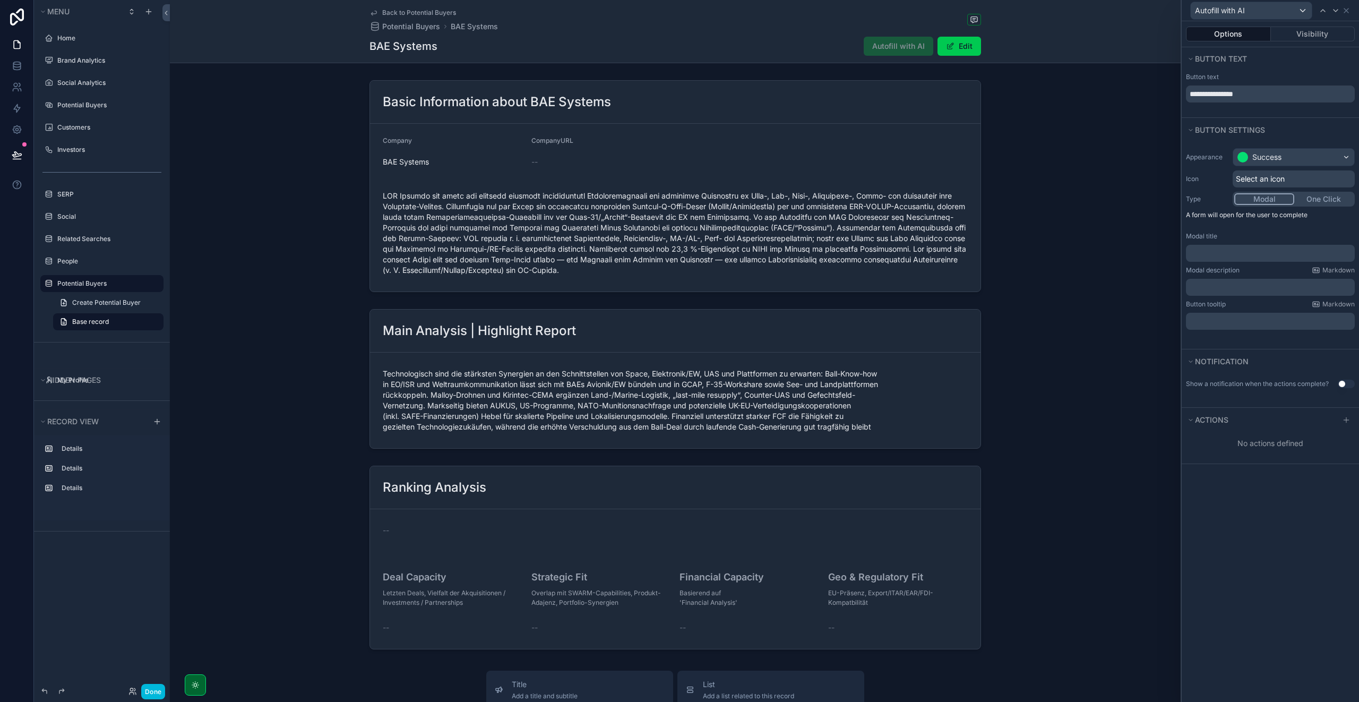
click at [1253, 227] on div "Appearance Success Icon Select an icon Type Modal One Click A form will open fo…" at bounding box center [1269, 239] width 177 height 190
click at [1304, 36] on button "Visibility" at bounding box center [1312, 34] width 84 height 15
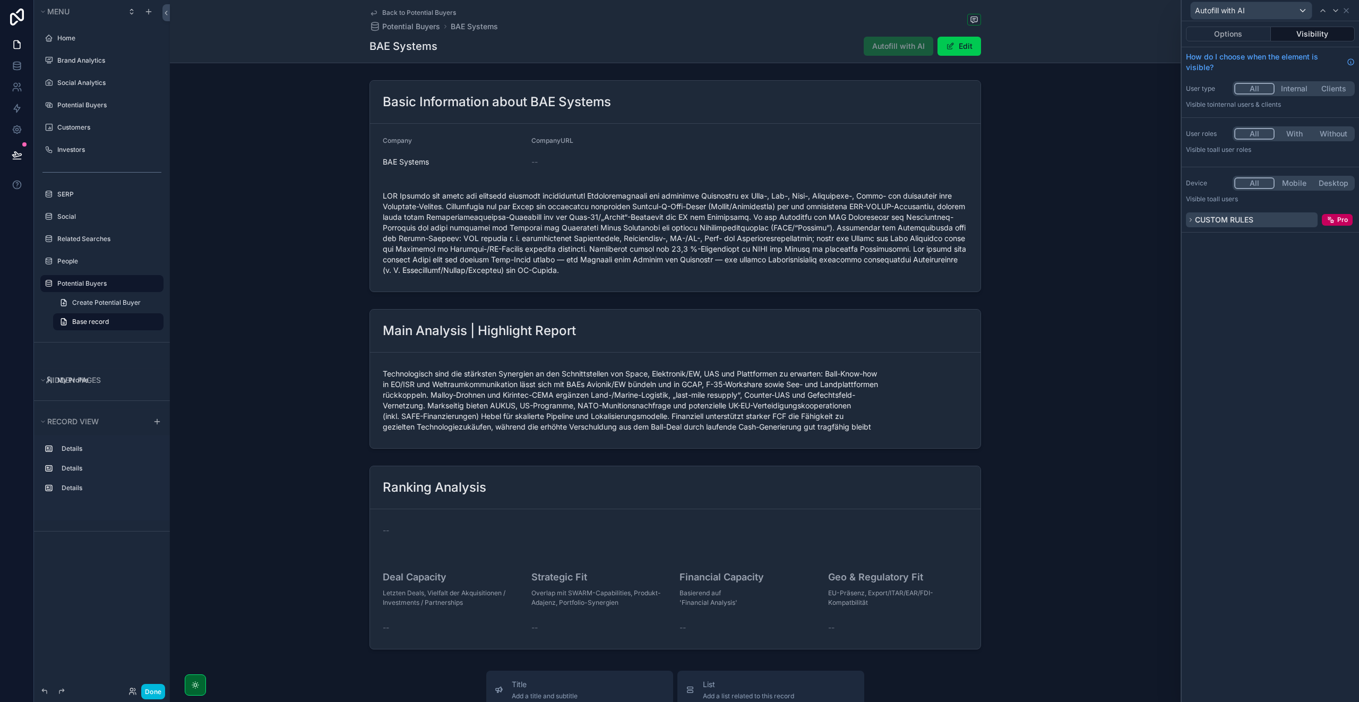
click at [1191, 218] on icon at bounding box center [1190, 220] width 6 height 6
click at [1212, 269] on span "New Rule" at bounding box center [1214, 270] width 44 height 10
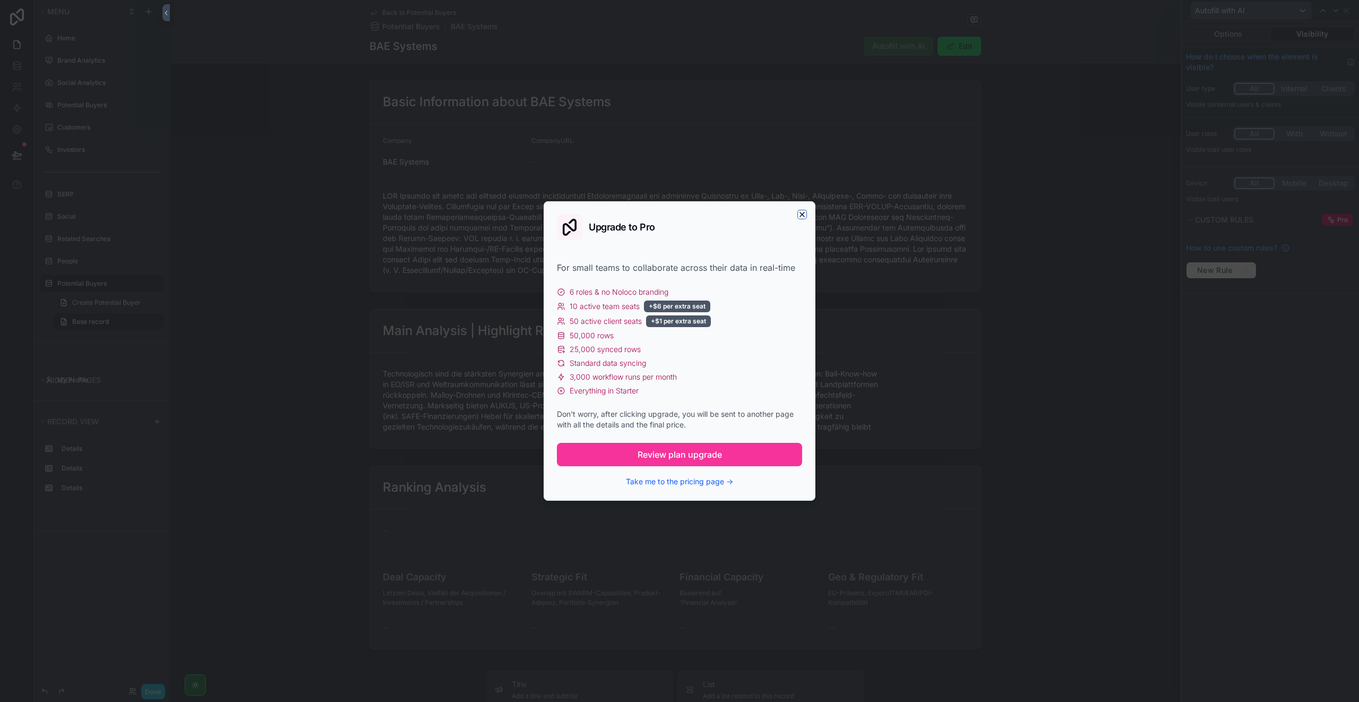
click at [799, 217] on icon "button" at bounding box center [802, 214] width 8 height 8
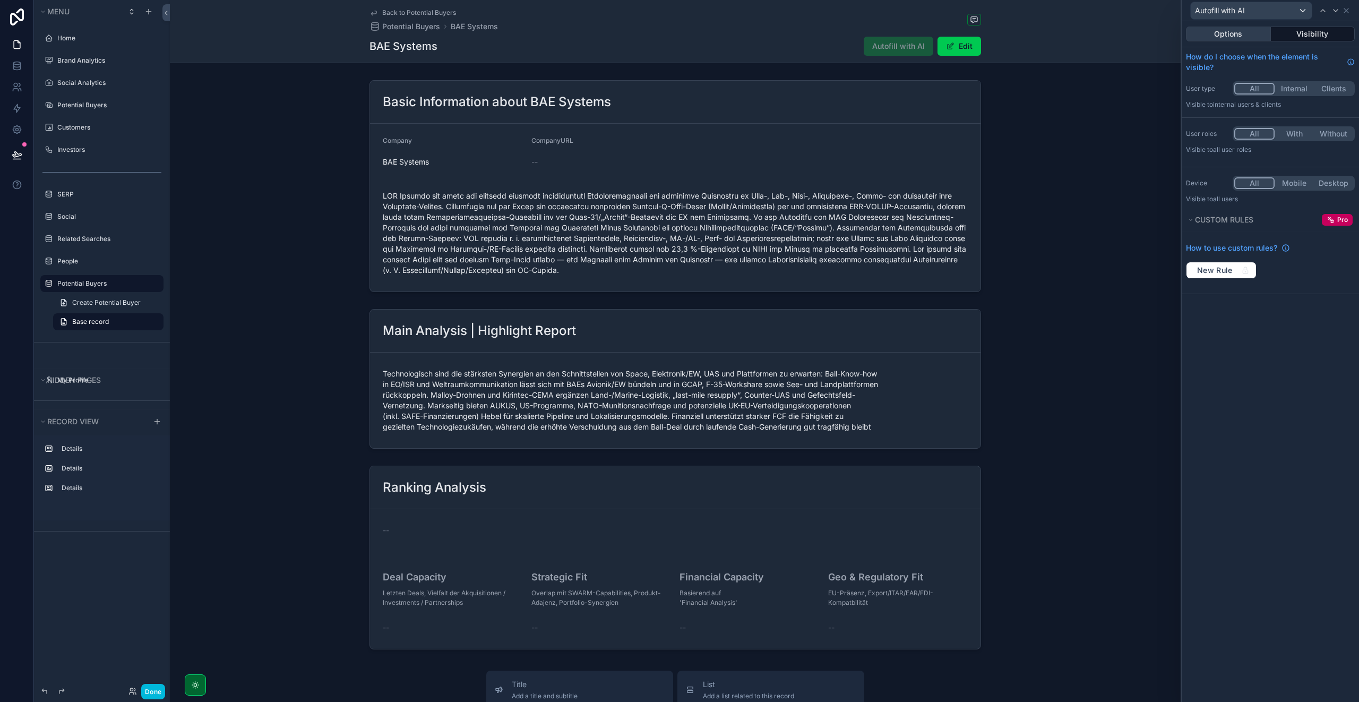
click at [1234, 32] on button "Options" at bounding box center [1228, 34] width 85 height 15
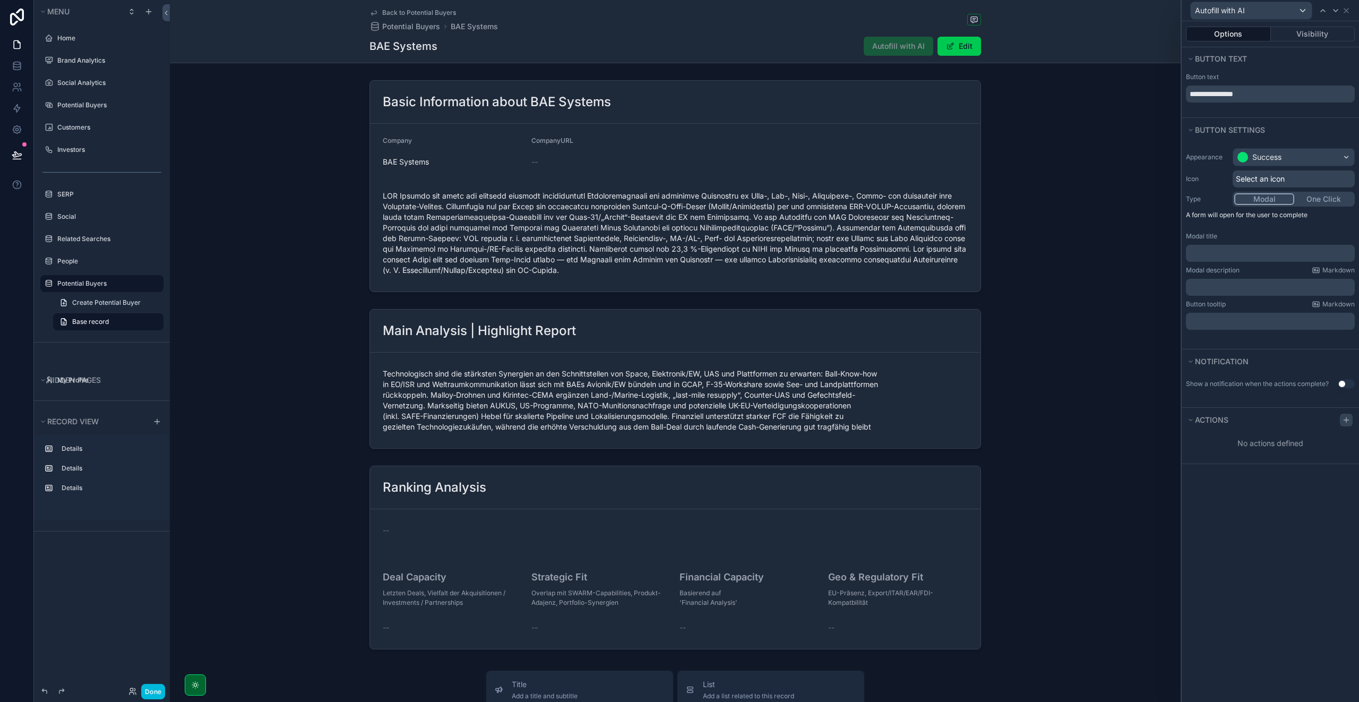
click at [1342, 421] on icon at bounding box center [1346, 420] width 8 height 8
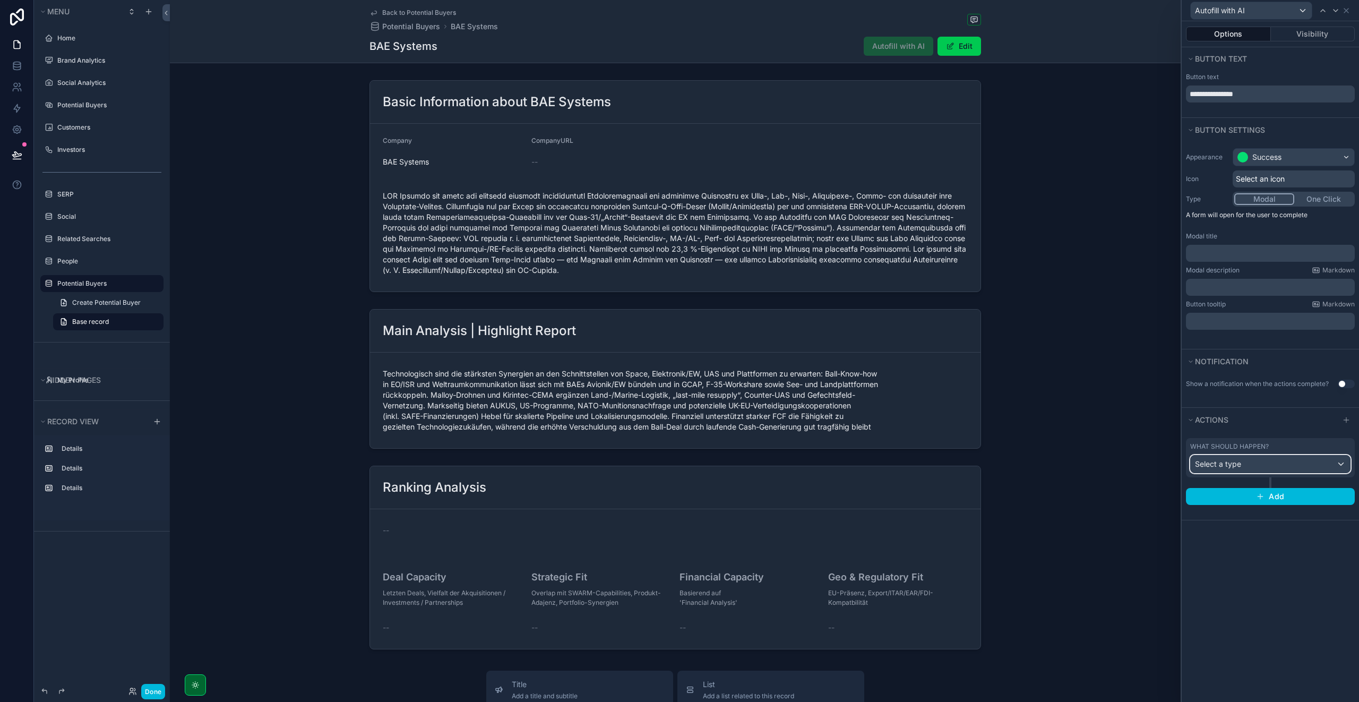
click at [1266, 456] on div "Select a type" at bounding box center [1269, 463] width 159 height 17
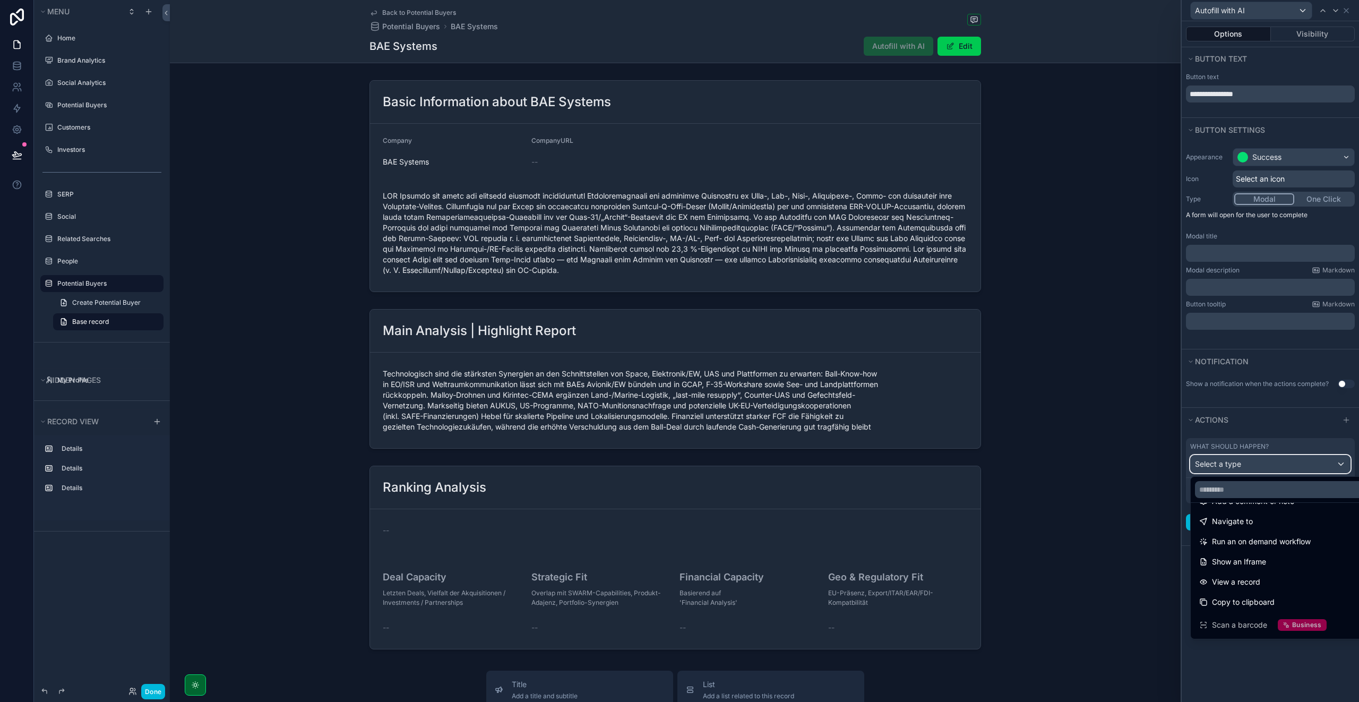
scroll to position [81, 0]
click at [1269, 544] on span "Run an on demand workflow" at bounding box center [1261, 540] width 99 height 13
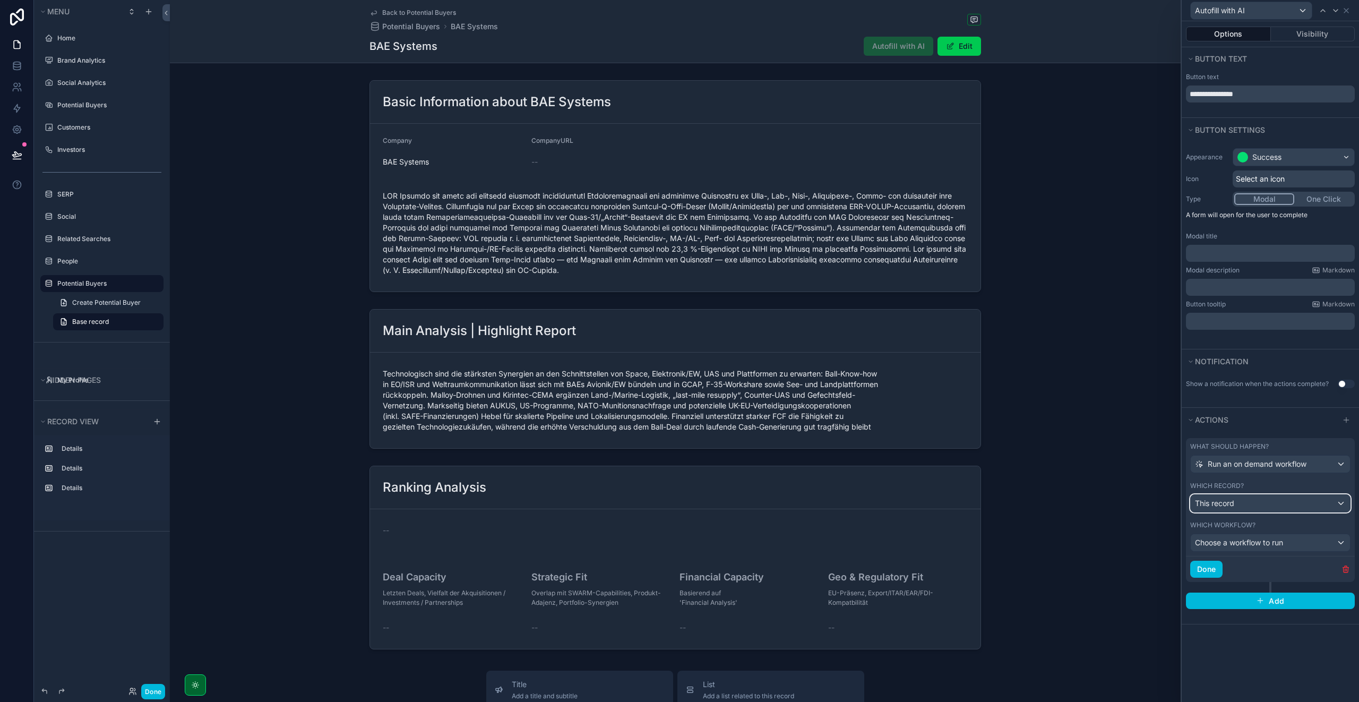
click at [1231, 505] on span "This record" at bounding box center [1214, 503] width 39 height 11
click at [1238, 489] on div at bounding box center [1269, 351] width 177 height 702
click at [1228, 544] on span "Choose a workflow to run" at bounding box center [1239, 542] width 88 height 9
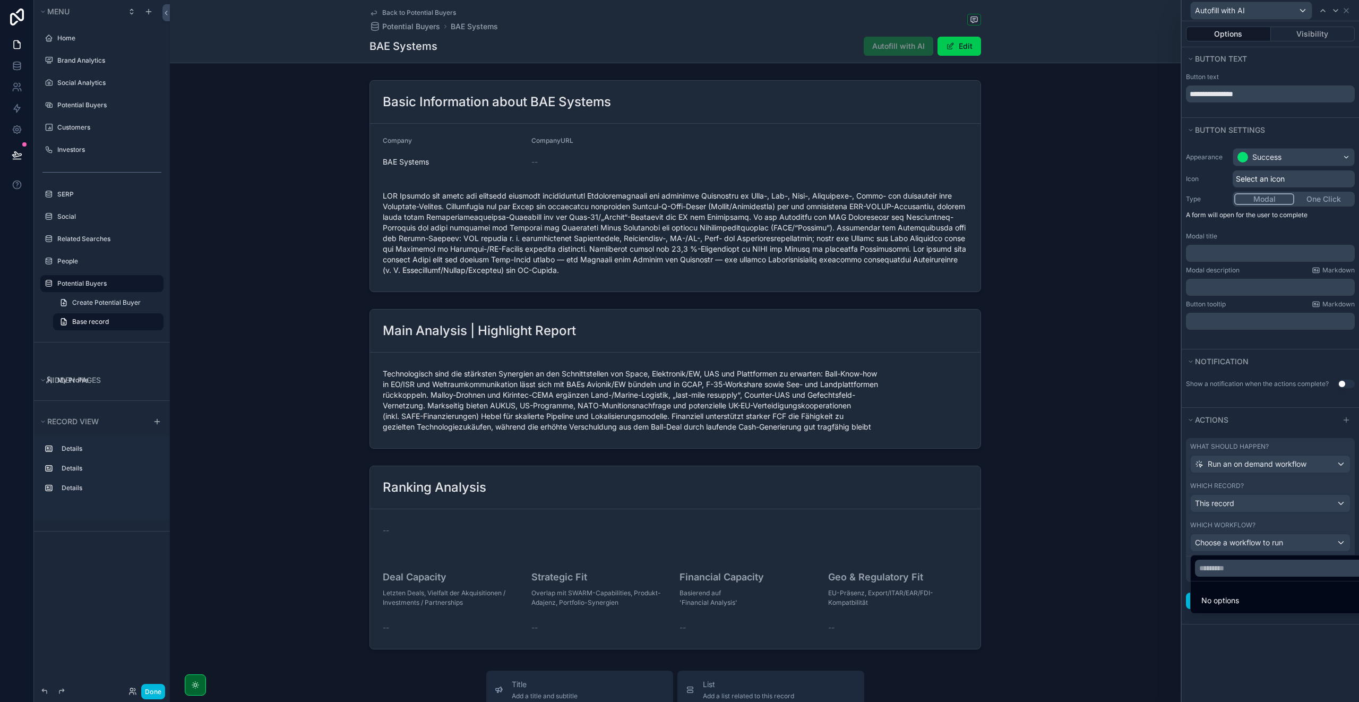
click at [1248, 516] on div at bounding box center [1269, 351] width 177 height 702
click at [19, 104] on icon at bounding box center [17, 108] width 11 height 11
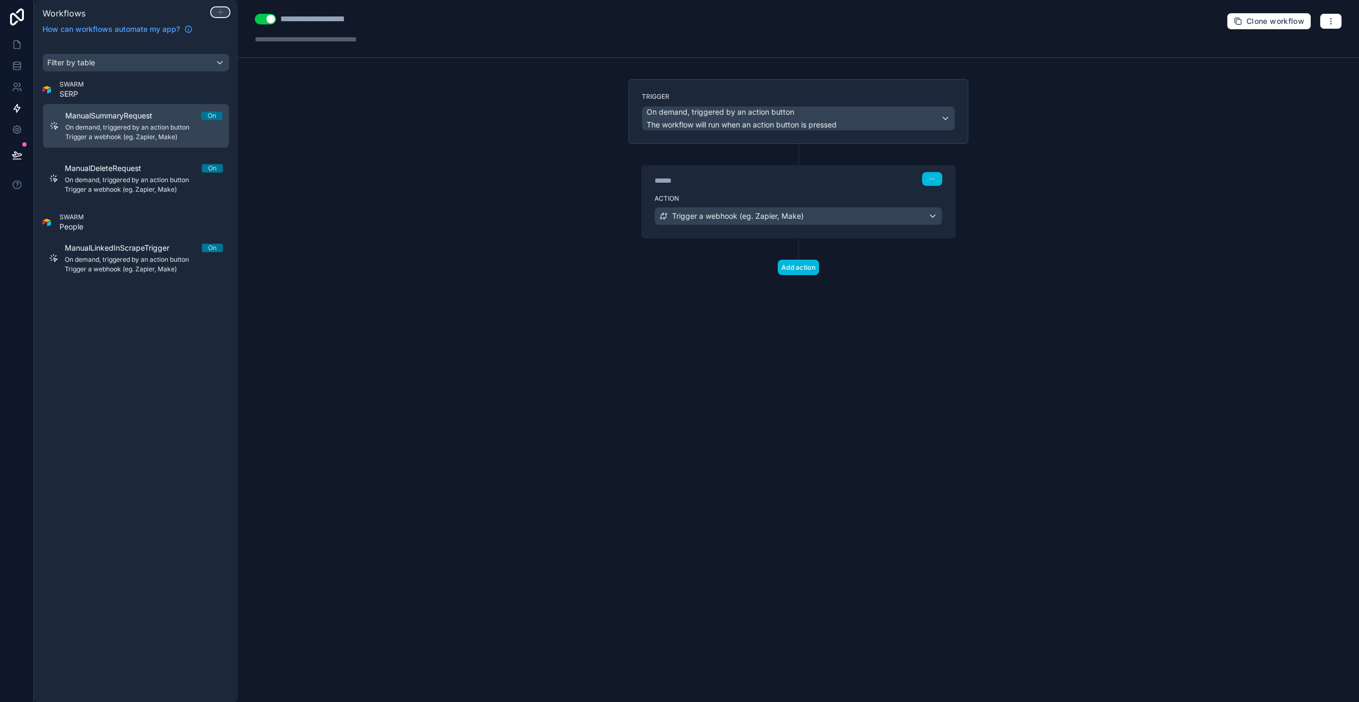
click at [221, 11] on icon at bounding box center [220, 12] width 8 height 8
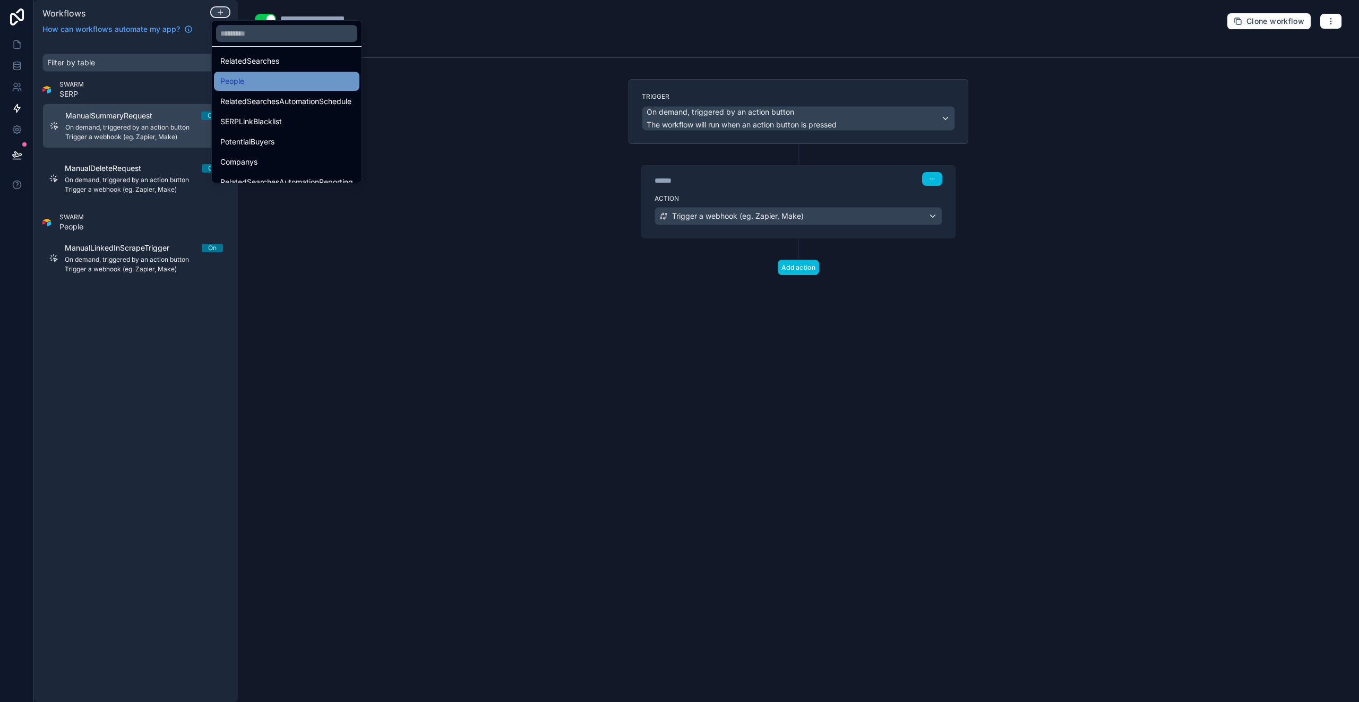
scroll to position [90, 0]
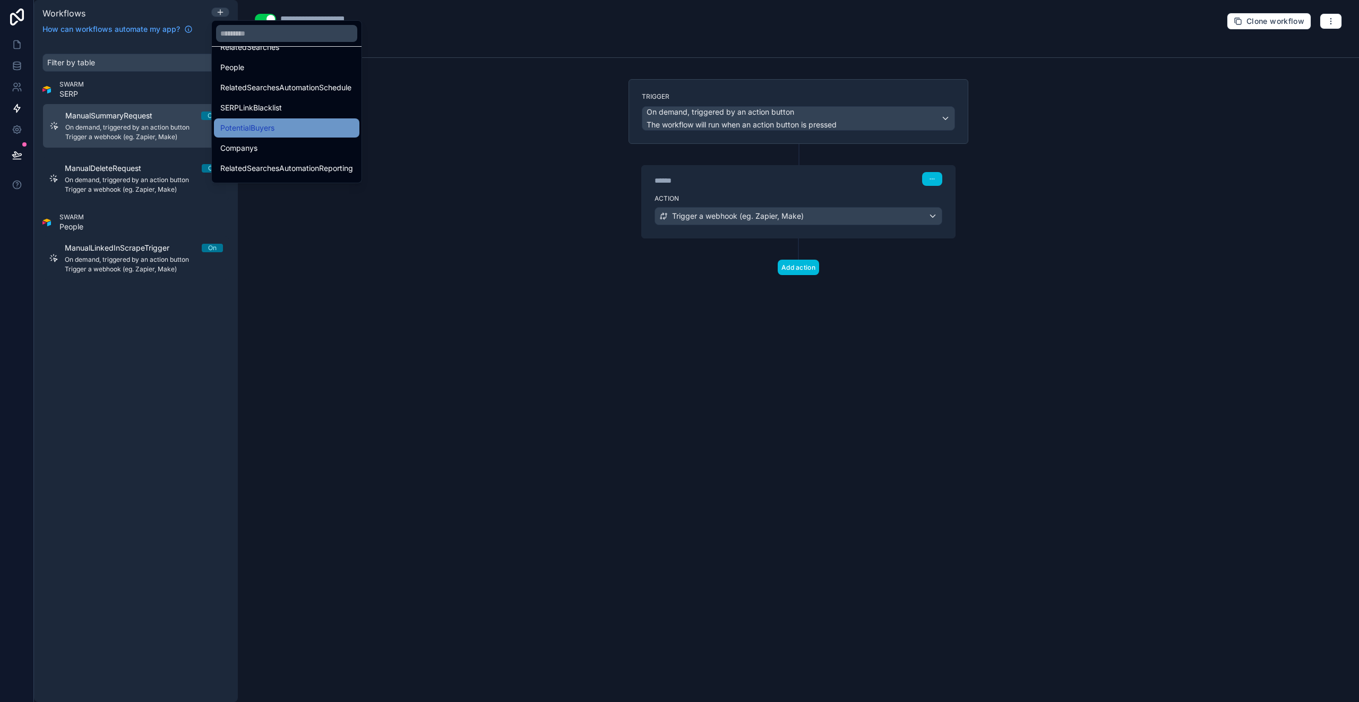
click at [266, 125] on span "PotentialBuyers" at bounding box center [247, 128] width 54 height 13
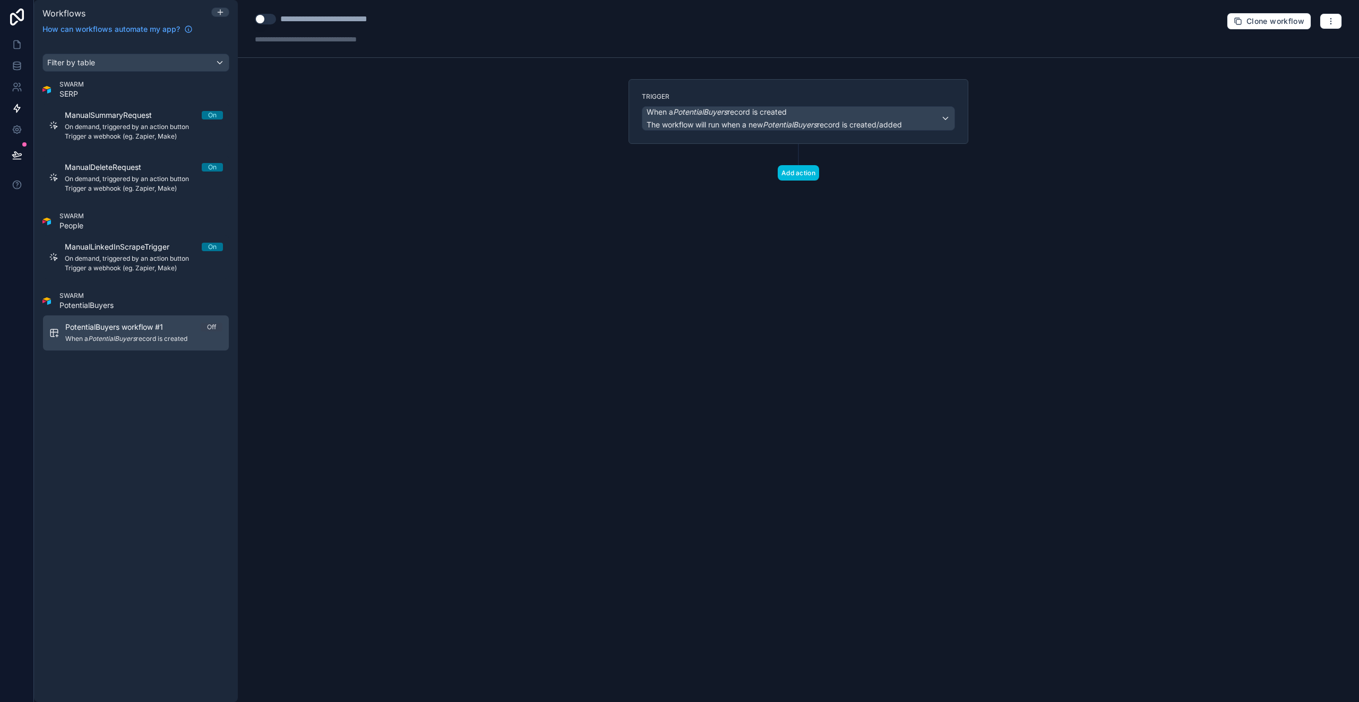
click at [326, 14] on div "**********" at bounding box center [341, 19] width 122 height 13
type div "**********"
click at [350, 176] on div "**********" at bounding box center [798, 351] width 1121 height 702
click at [260, 16] on button "Use setting" at bounding box center [265, 19] width 21 height 11
click at [799, 172] on button "Add action" at bounding box center [797, 172] width 41 height 15
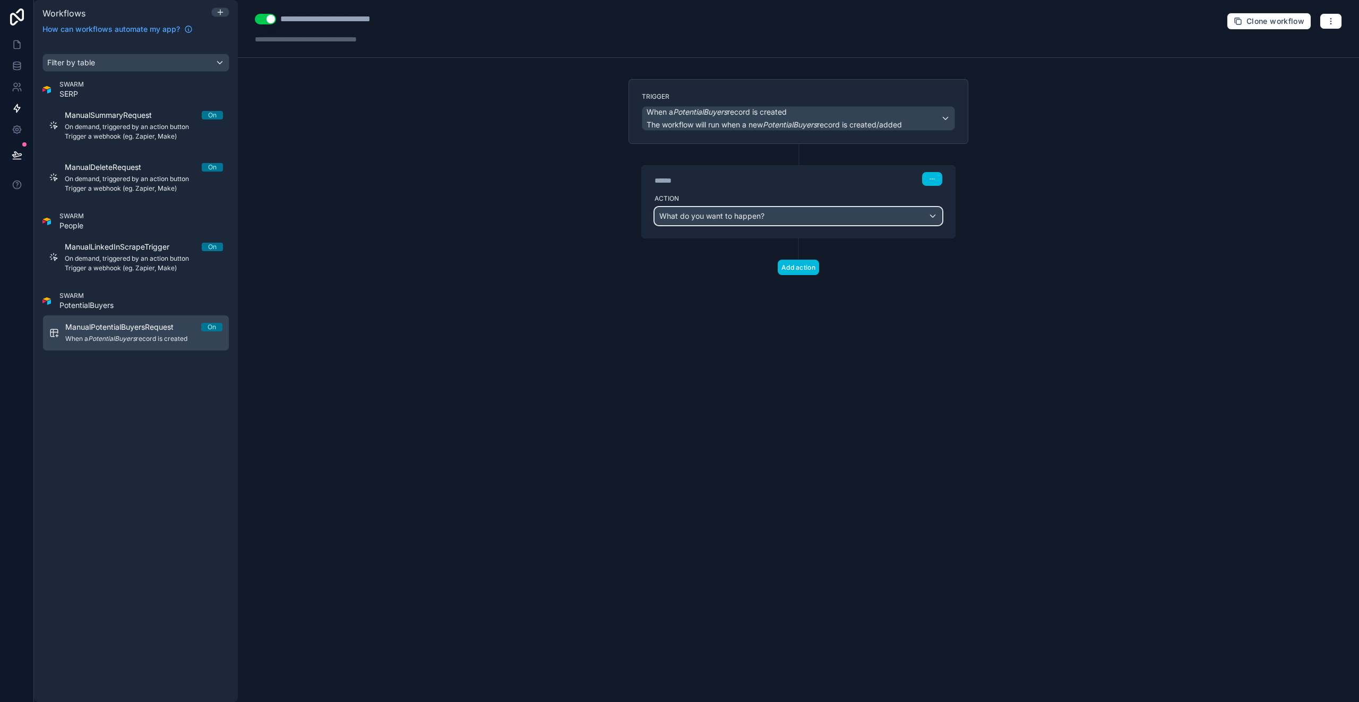
click at [740, 217] on span "What do you want to happen?" at bounding box center [711, 215] width 105 height 9
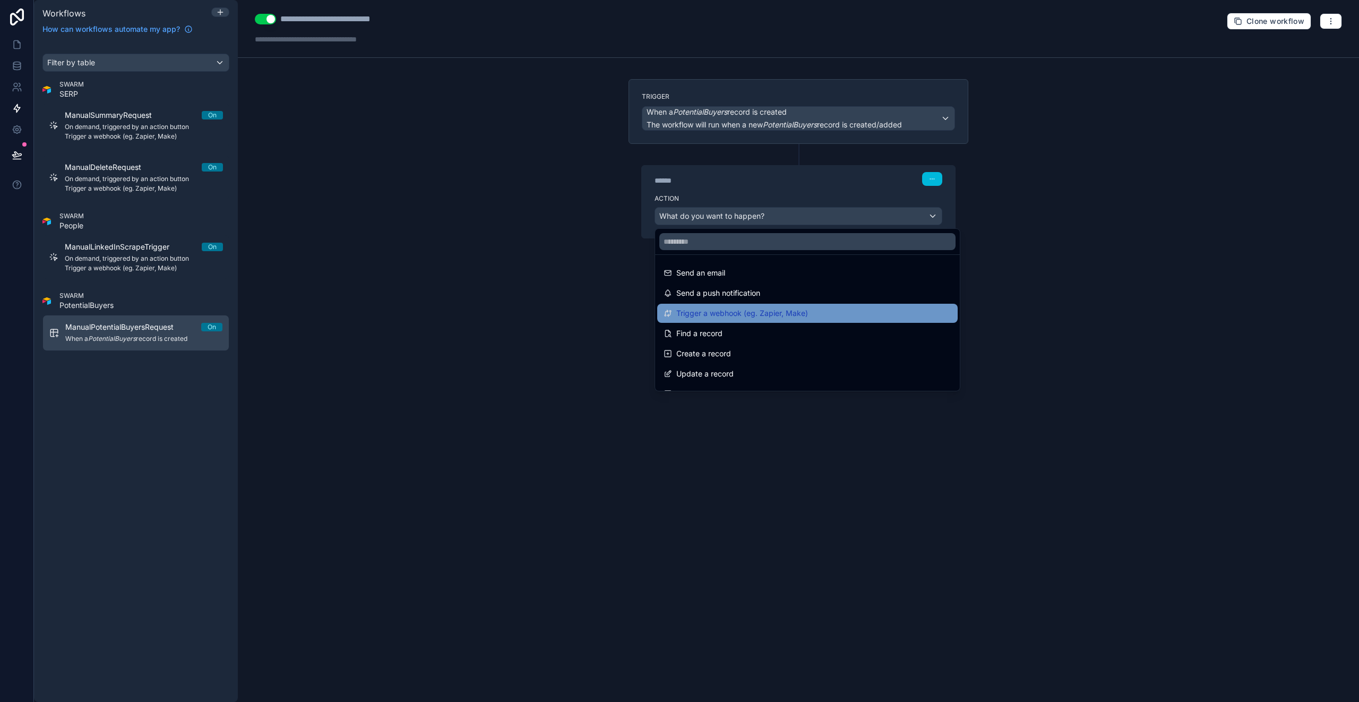
click at [745, 321] on div "Trigger a webhook (eg. Zapier, Make)" at bounding box center [807, 313] width 300 height 19
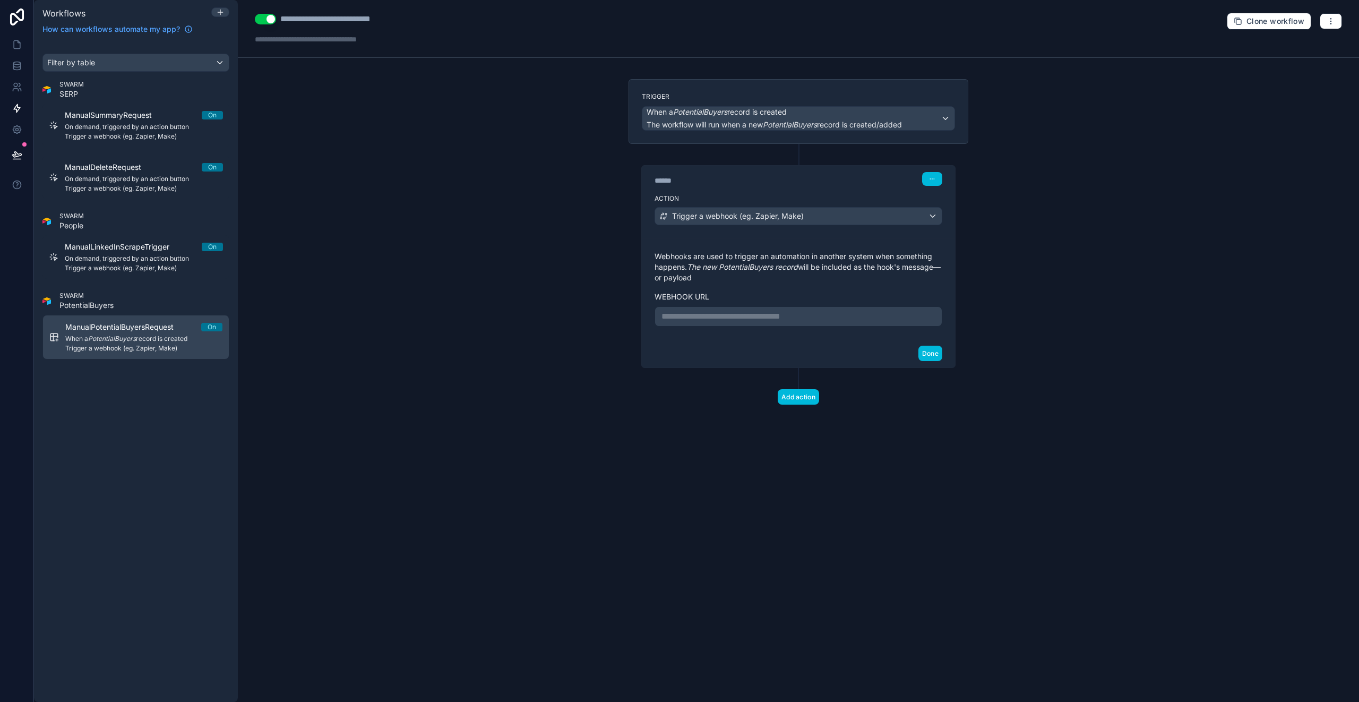
click at [767, 325] on div "**********" at bounding box center [798, 316] width 288 height 20
click at [772, 321] on p "**********" at bounding box center [798, 316] width 274 height 13
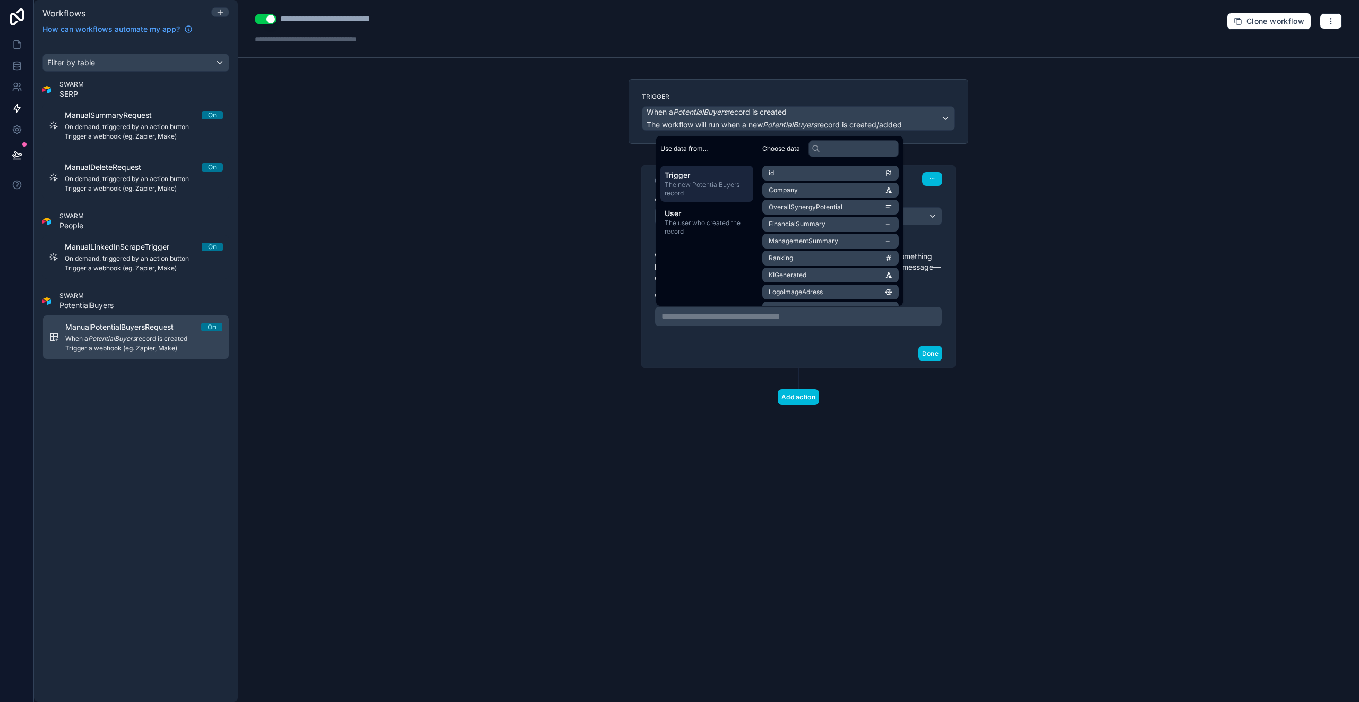
click at [741, 331] on div "**********" at bounding box center [798, 288] width 313 height 101
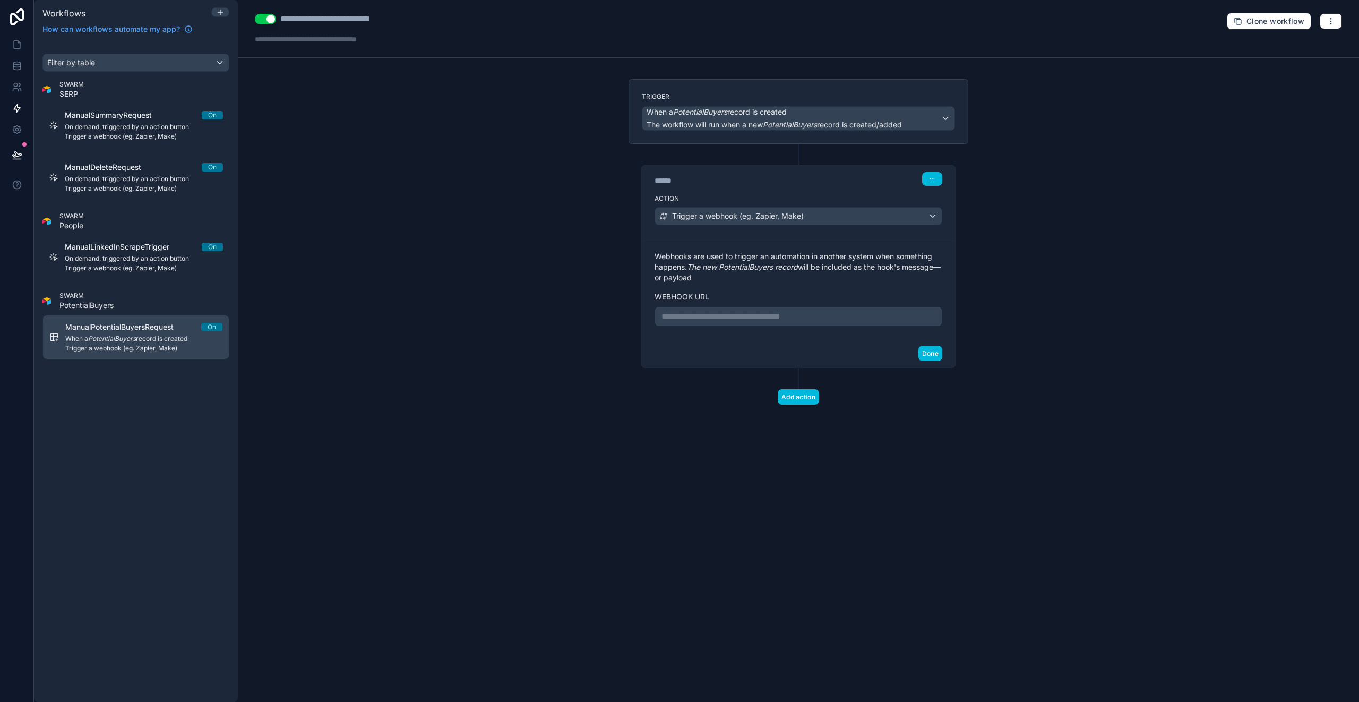
click at [769, 317] on p "**********" at bounding box center [798, 316] width 274 height 13
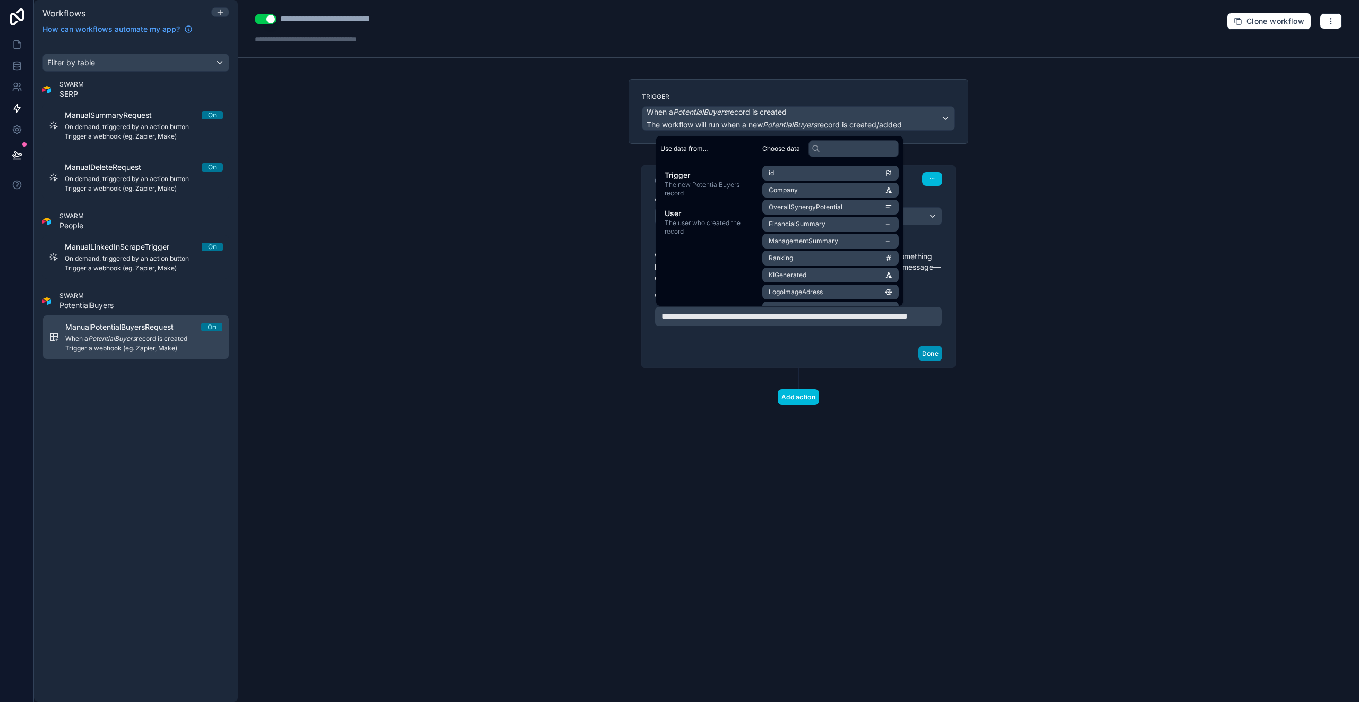
click at [929, 361] on button "Done" at bounding box center [930, 352] width 24 height 15
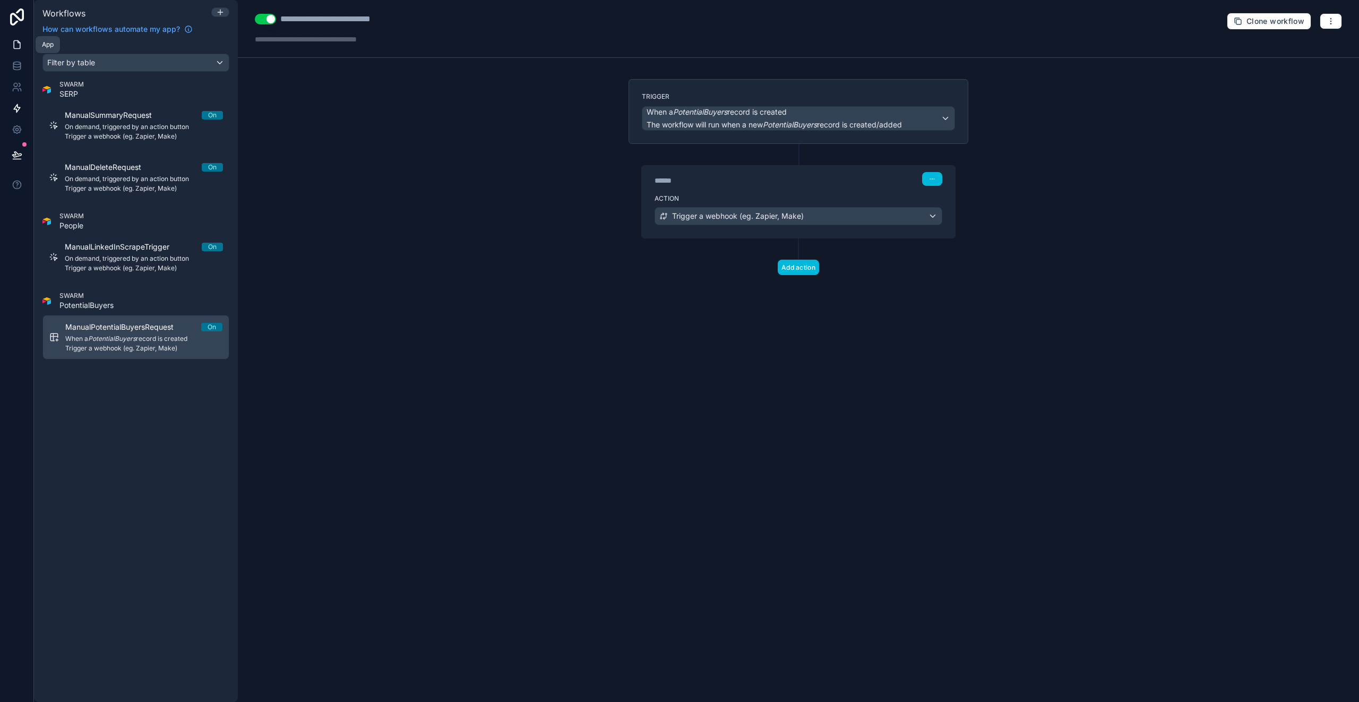
click at [17, 45] on icon at bounding box center [17, 44] width 11 height 11
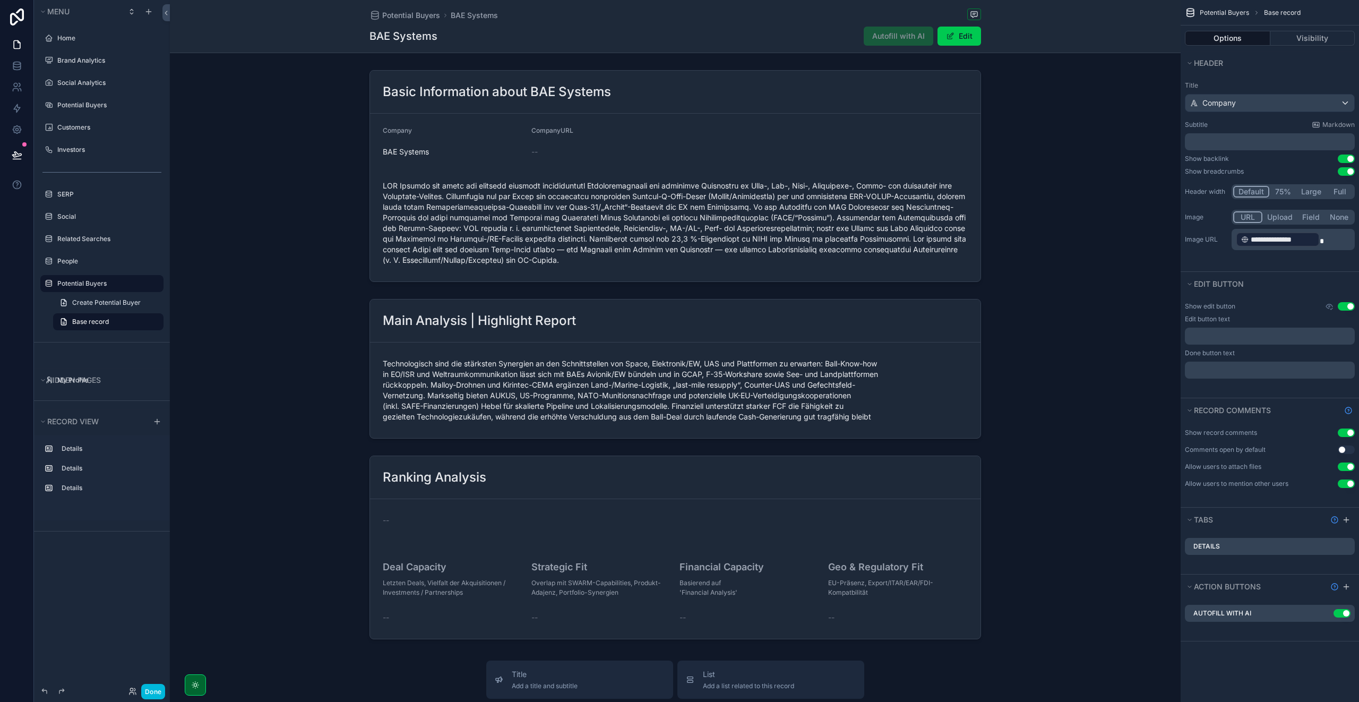
click at [0, 0] on icon "scrollable content" at bounding box center [0, 0] width 0 height 0
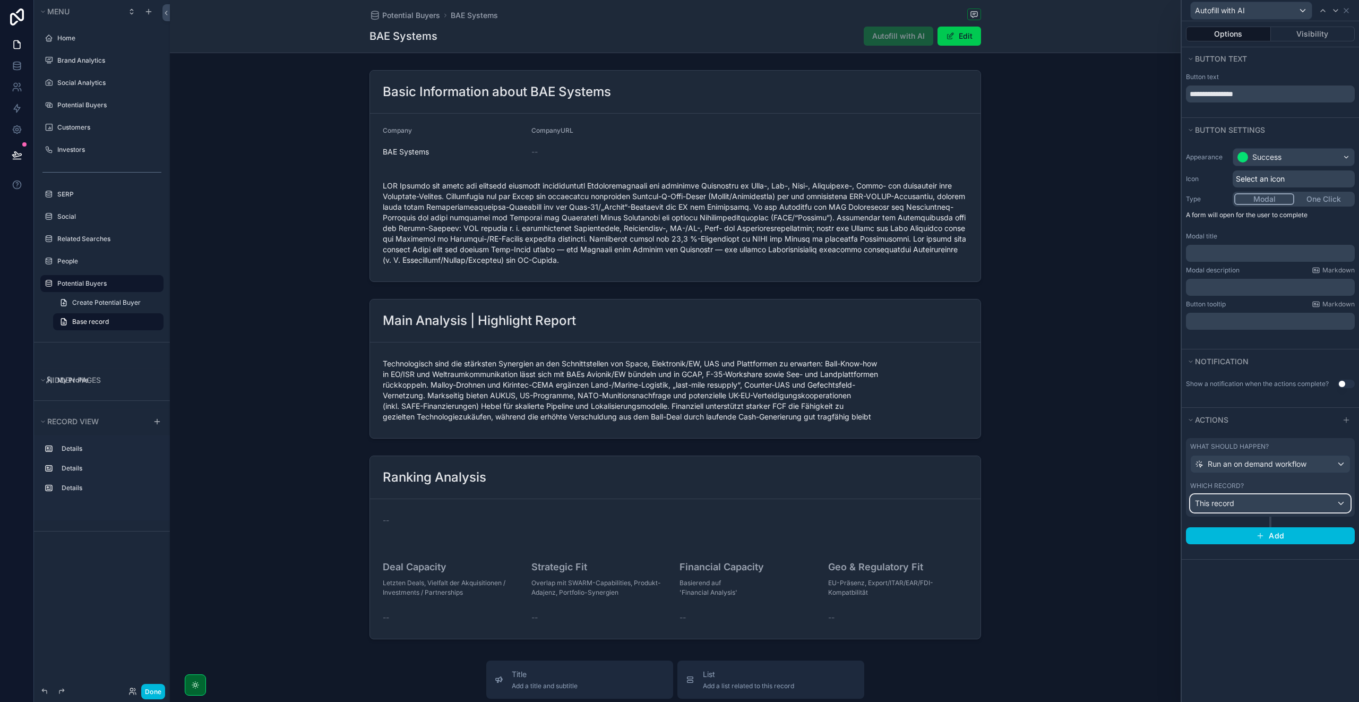
click at [1246, 501] on div "This record" at bounding box center [1269, 503] width 159 height 17
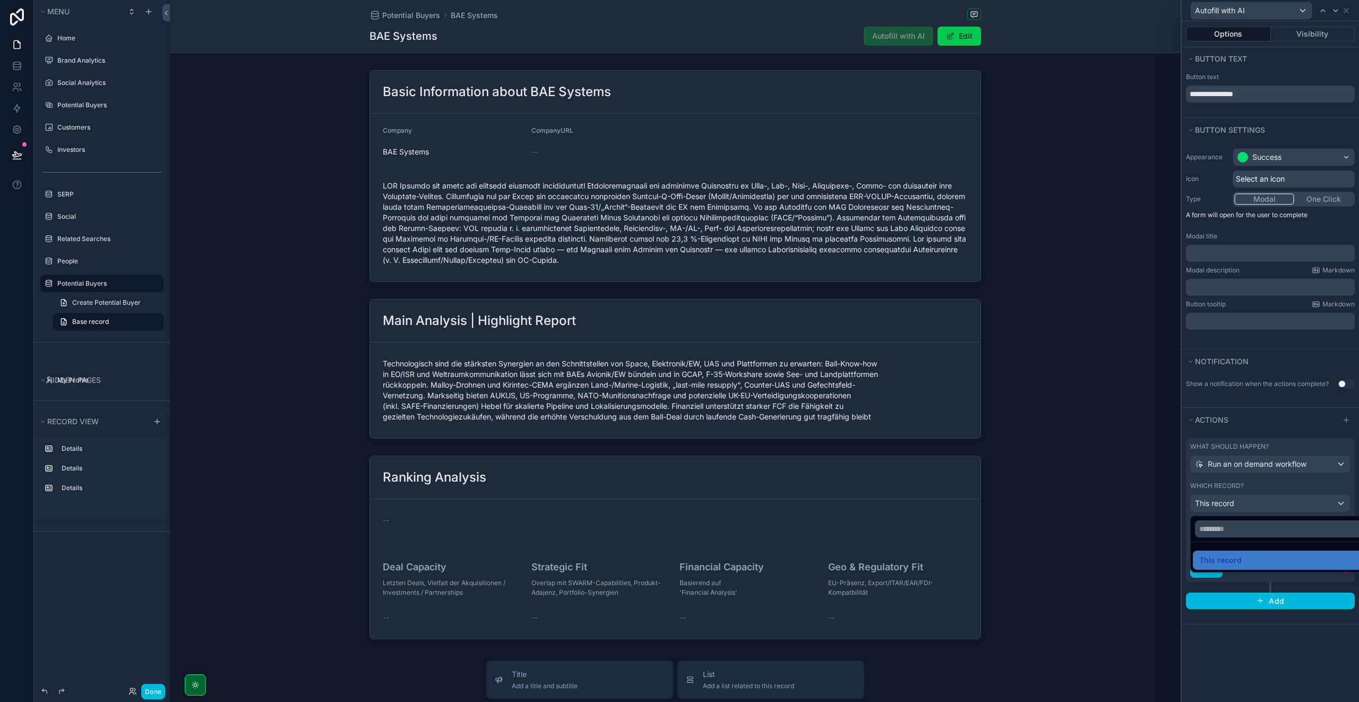
click at [1270, 488] on div at bounding box center [1269, 351] width 177 height 702
click at [1242, 539] on span "Choose a workflow to run" at bounding box center [1239, 542] width 88 height 9
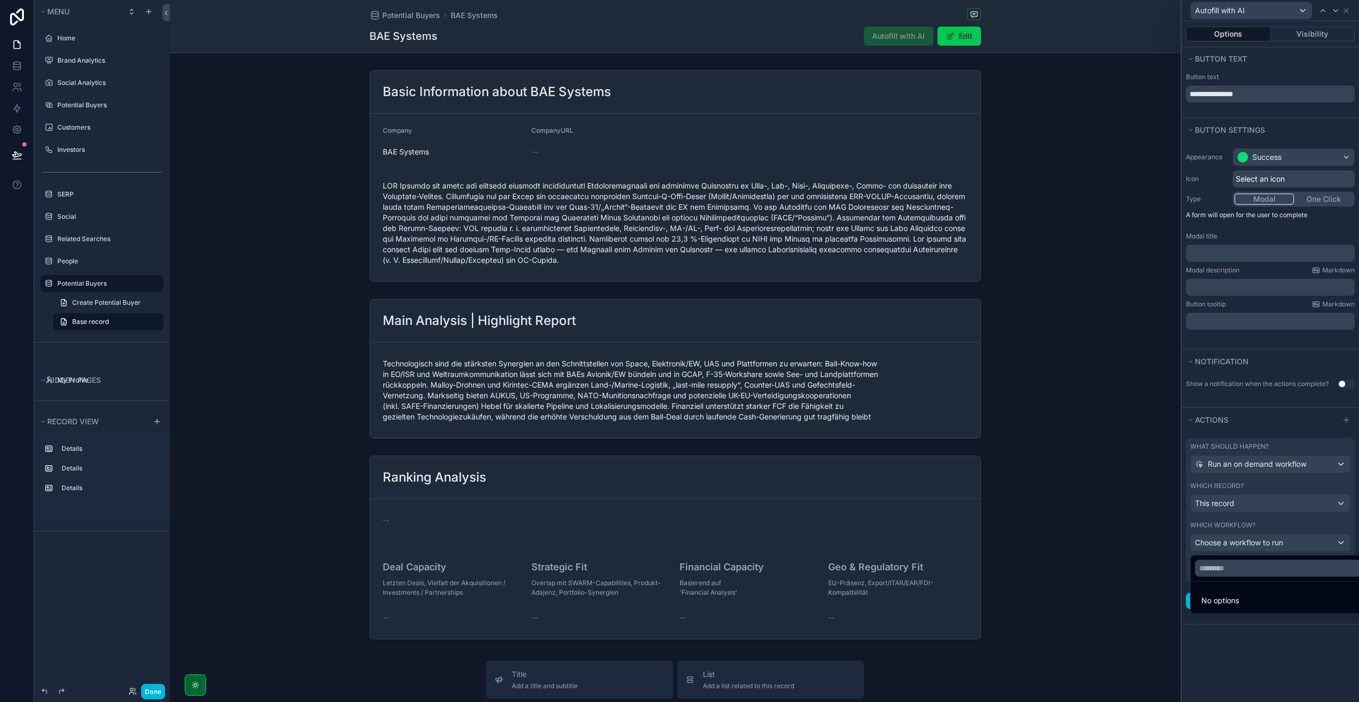
click at [1263, 514] on div at bounding box center [1269, 351] width 177 height 702
click at [1235, 544] on span "Choose a workflow to run" at bounding box center [1239, 542] width 88 height 9
click at [1225, 595] on span "No options" at bounding box center [1220, 599] width 38 height 9
click at [1224, 600] on span "No options" at bounding box center [1220, 599] width 38 height 9
click at [1259, 544] on div at bounding box center [1269, 351] width 177 height 702
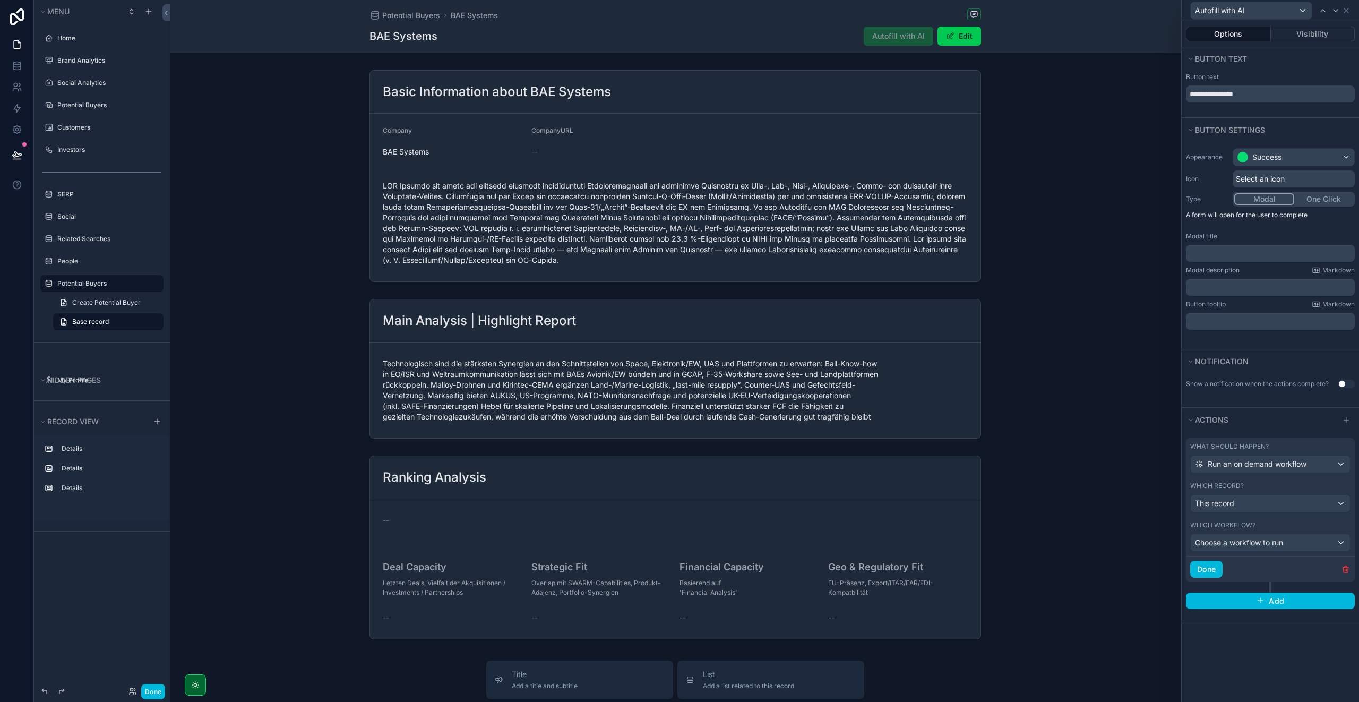
click at [1272, 530] on div "Which workflow? Choose a workflow to run" at bounding box center [1270, 535] width 169 height 39
click at [1209, 570] on button "Done" at bounding box center [1206, 568] width 32 height 17
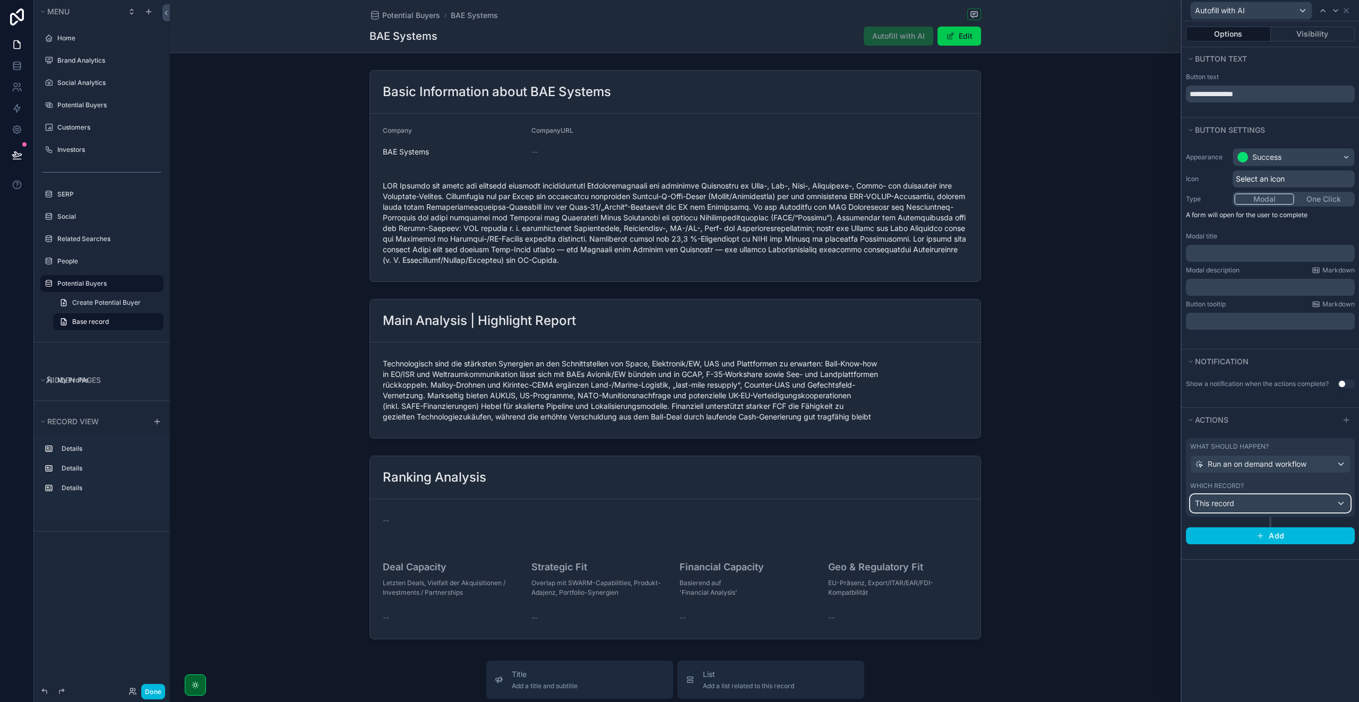
click at [1230, 503] on span "This record" at bounding box center [1214, 503] width 39 height 11
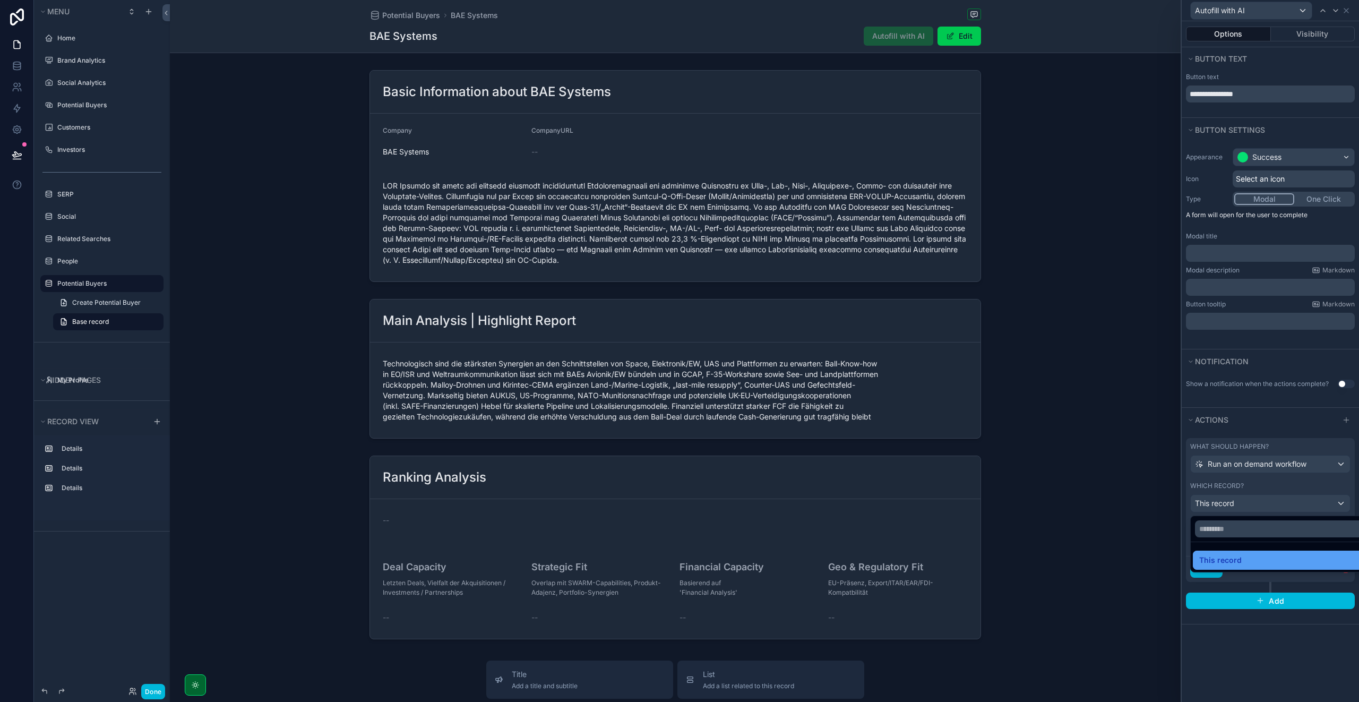
click at [1222, 563] on span "This record" at bounding box center [1220, 559] width 42 height 13
click at [1230, 542] on span "Choose a workflow to run" at bounding box center [1239, 542] width 88 height 9
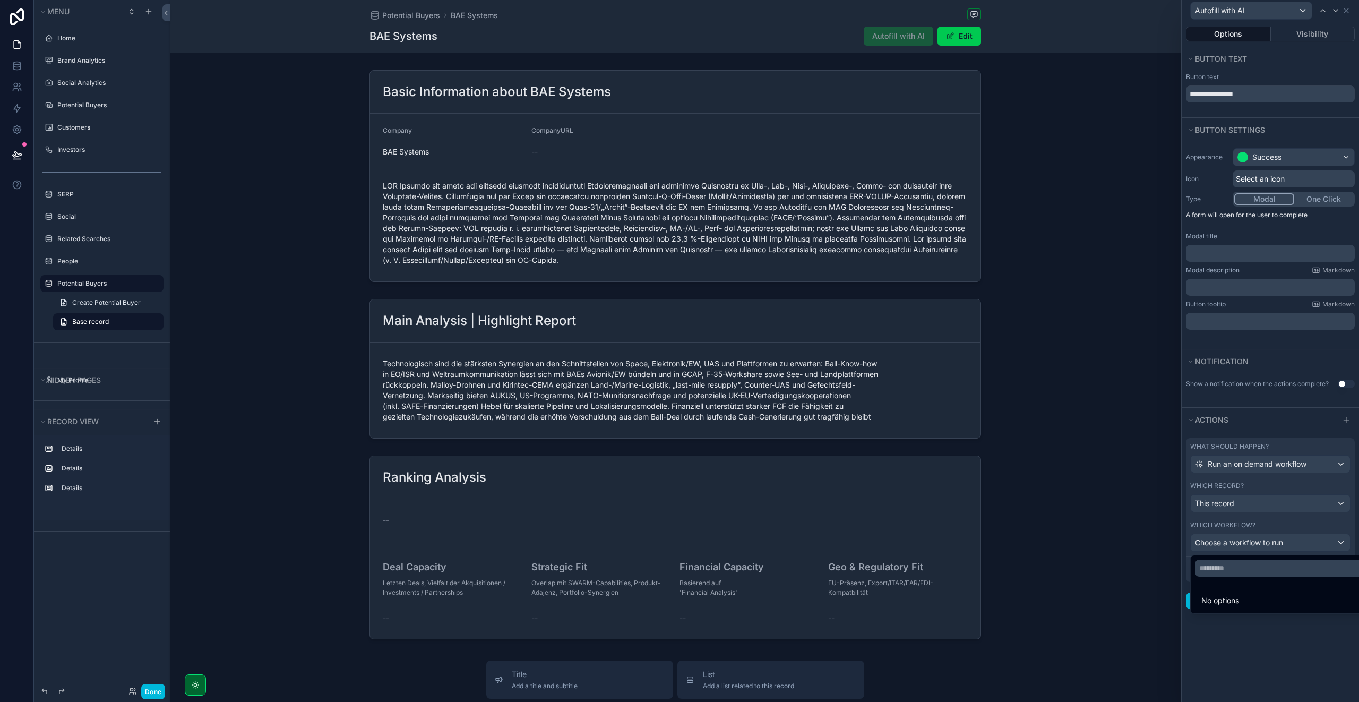
click at [1221, 601] on span "No options" at bounding box center [1220, 599] width 38 height 9
click at [13, 107] on icon at bounding box center [17, 108] width 11 height 11
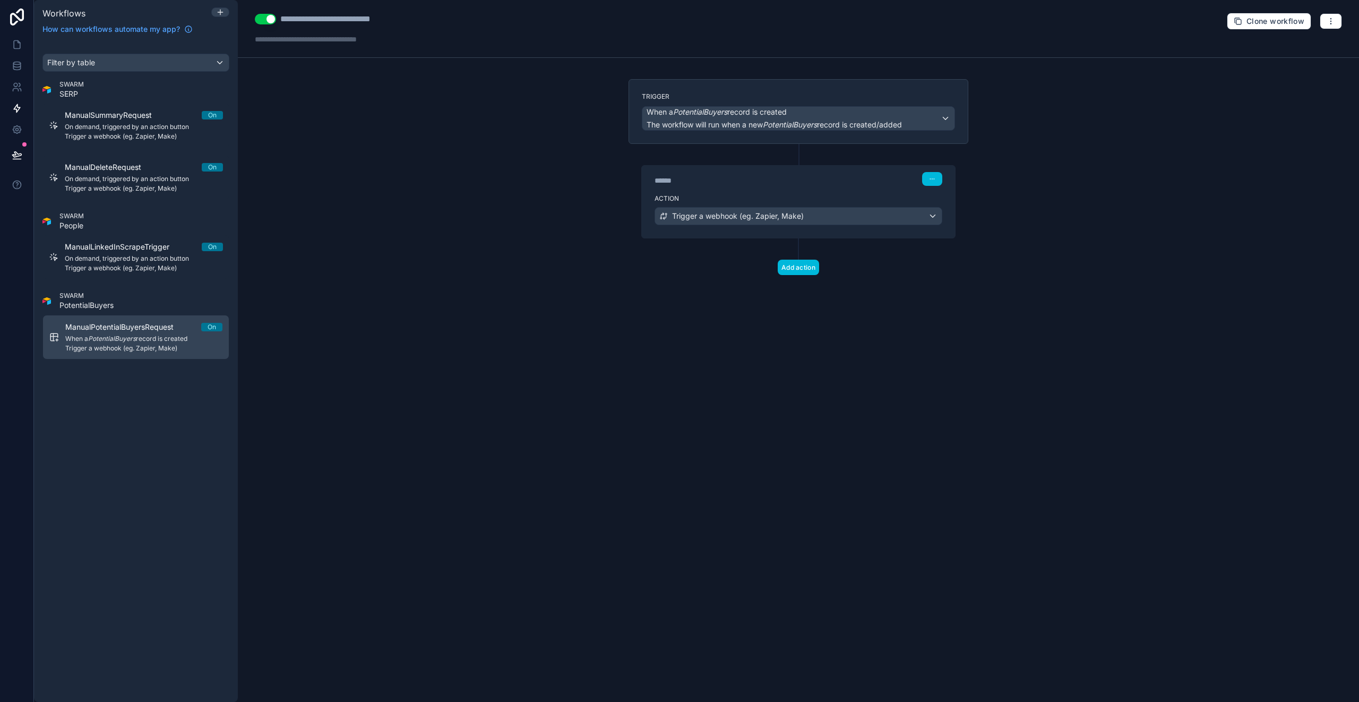
click at [128, 332] on span "ManualPotentialBuyersRequest" at bounding box center [125, 327] width 121 height 11
click at [596, 348] on div "**********" at bounding box center [798, 351] width 1121 height 702
click at [754, 124] on span "The workflow will run when a new PotentialBuyers record is created/added" at bounding box center [773, 124] width 255 height 9
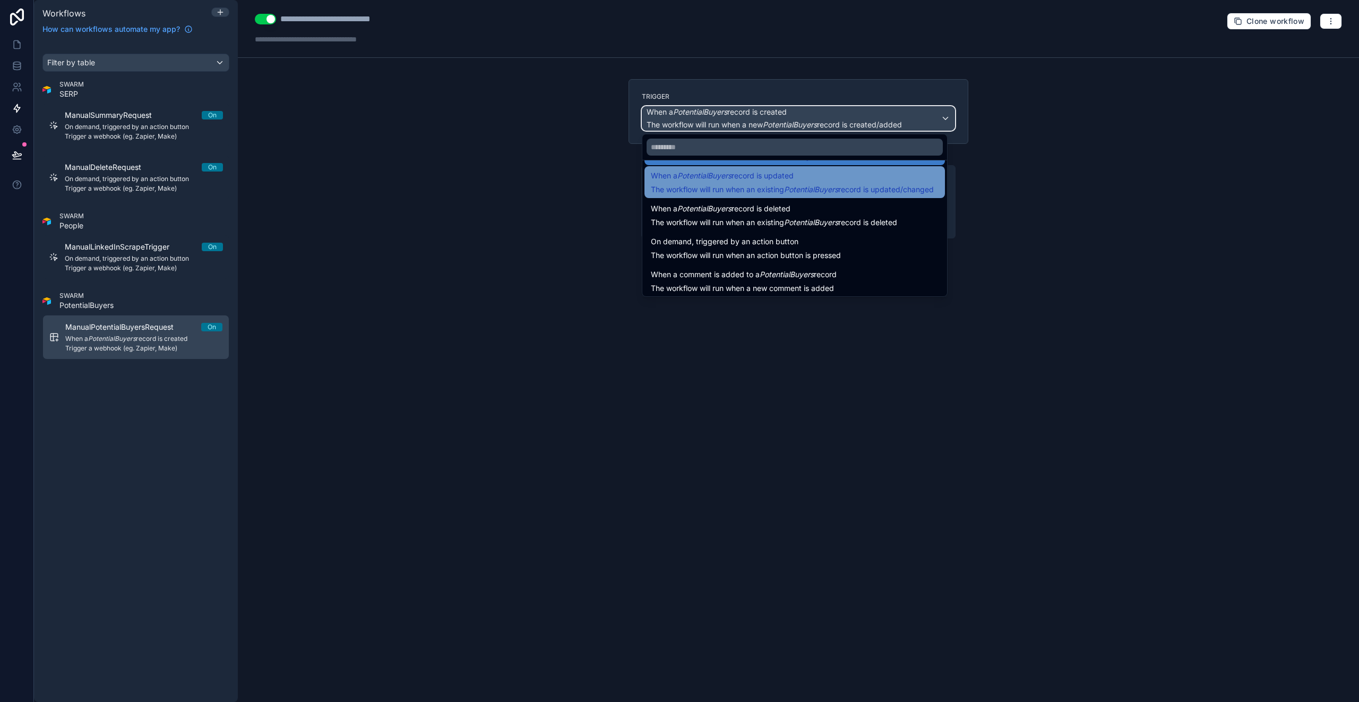
scroll to position [38, 0]
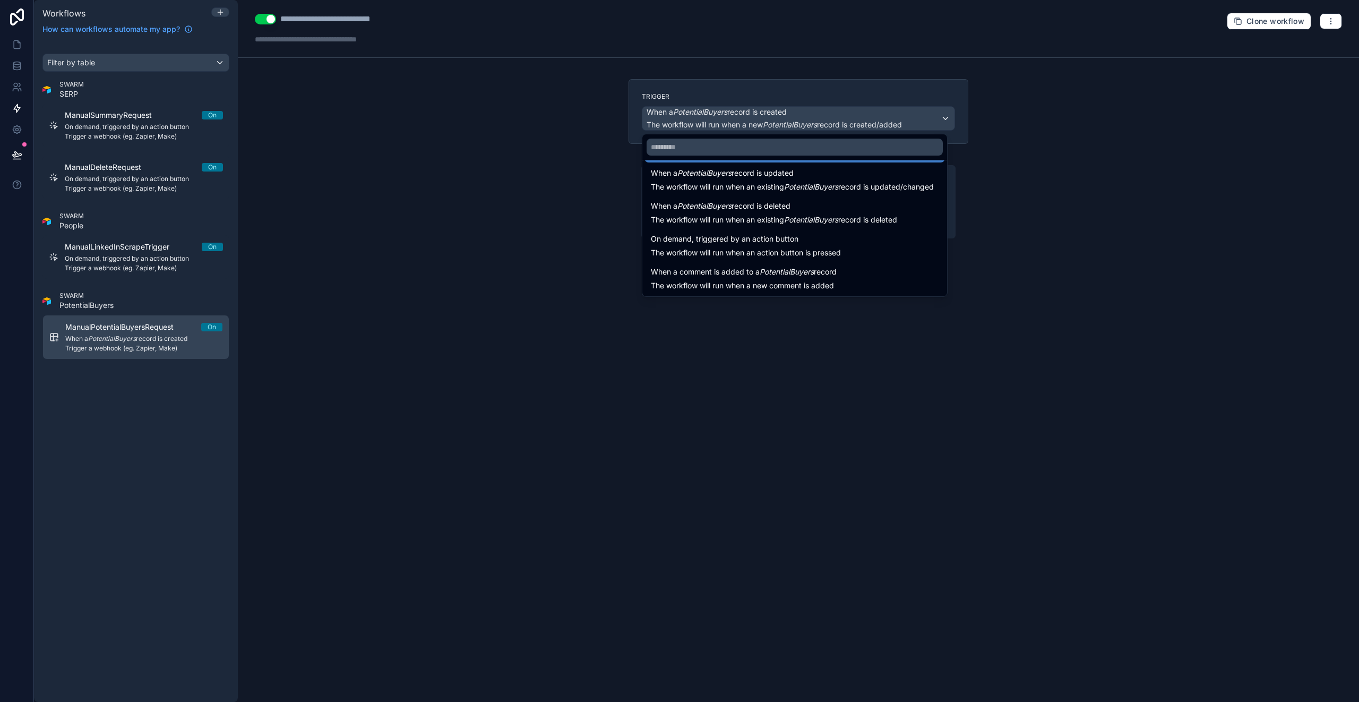
click at [750, 245] on span "On demand, triggered by an action button" at bounding box center [725, 238] width 148 height 13
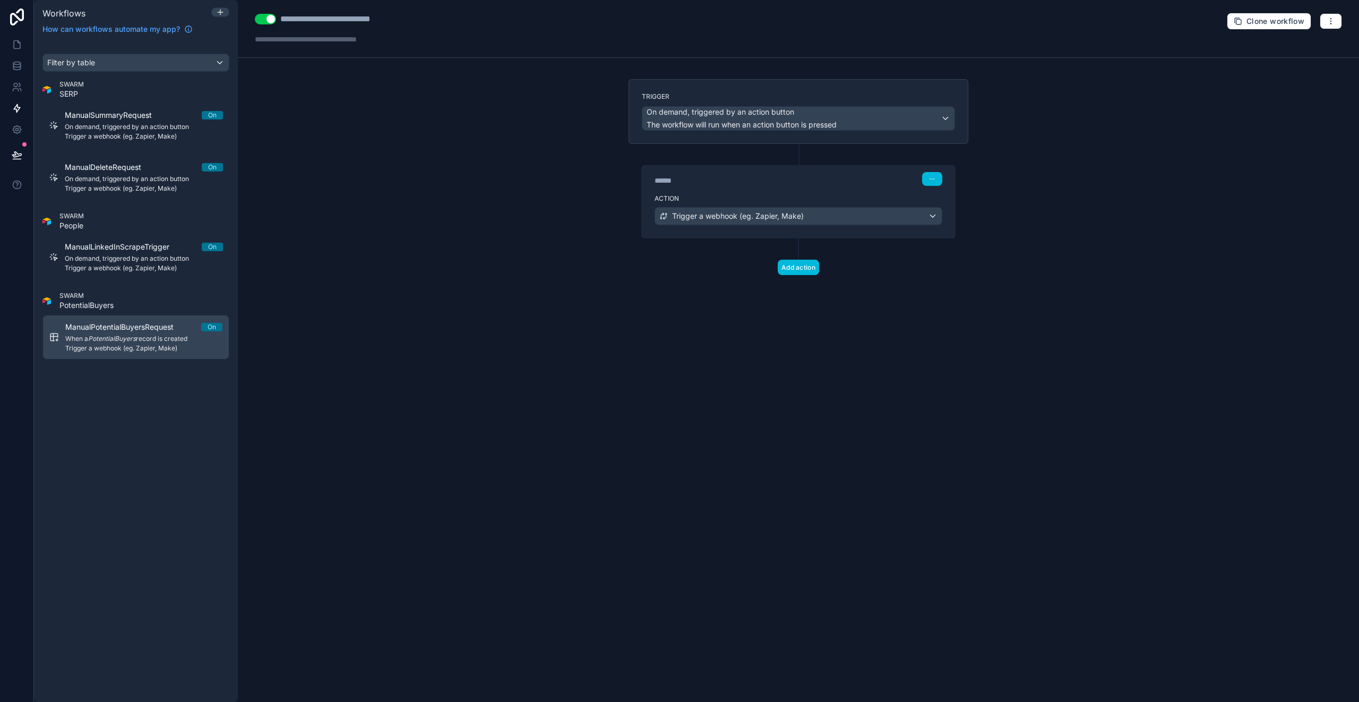
click at [628, 305] on div "Trigger On demand, triggered by an action button The workflow will run when an …" at bounding box center [798, 194] width 357 height 230
click at [14, 45] on icon at bounding box center [17, 45] width 6 height 8
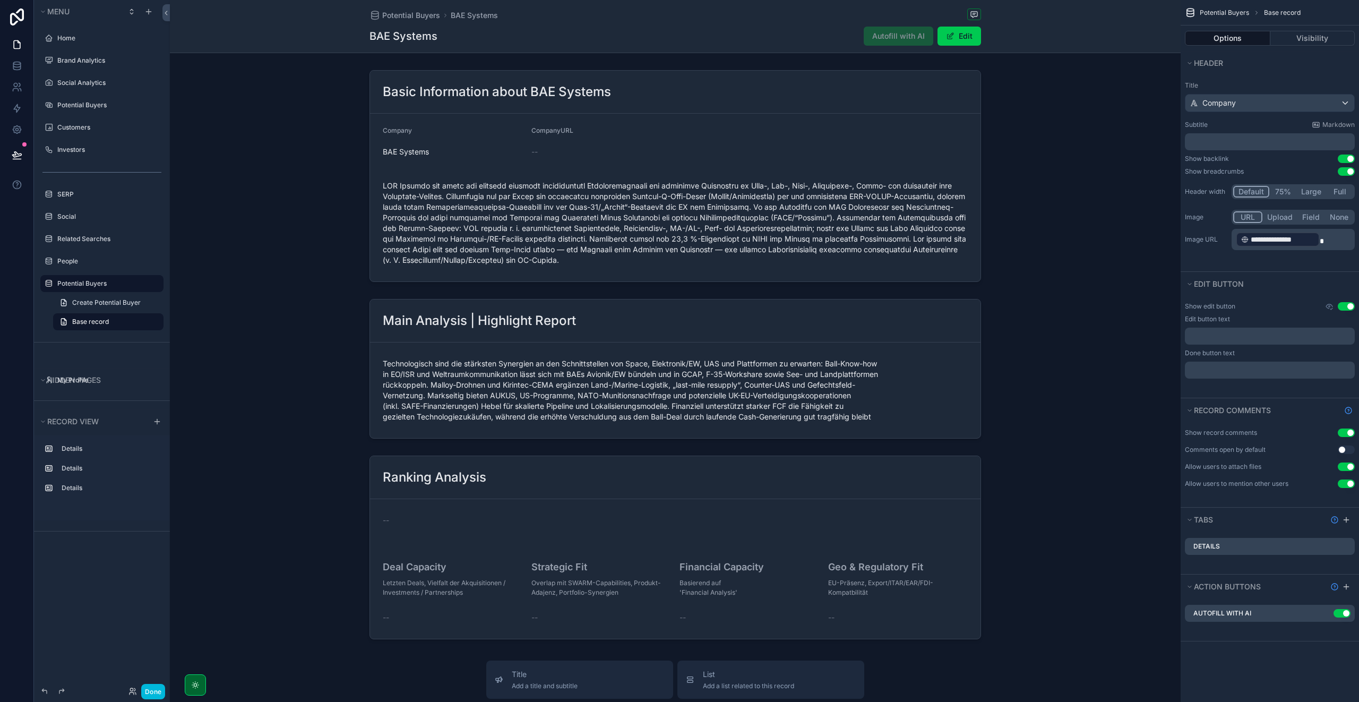
click at [0, 0] on icon "scrollable content" at bounding box center [0, 0] width 0 height 0
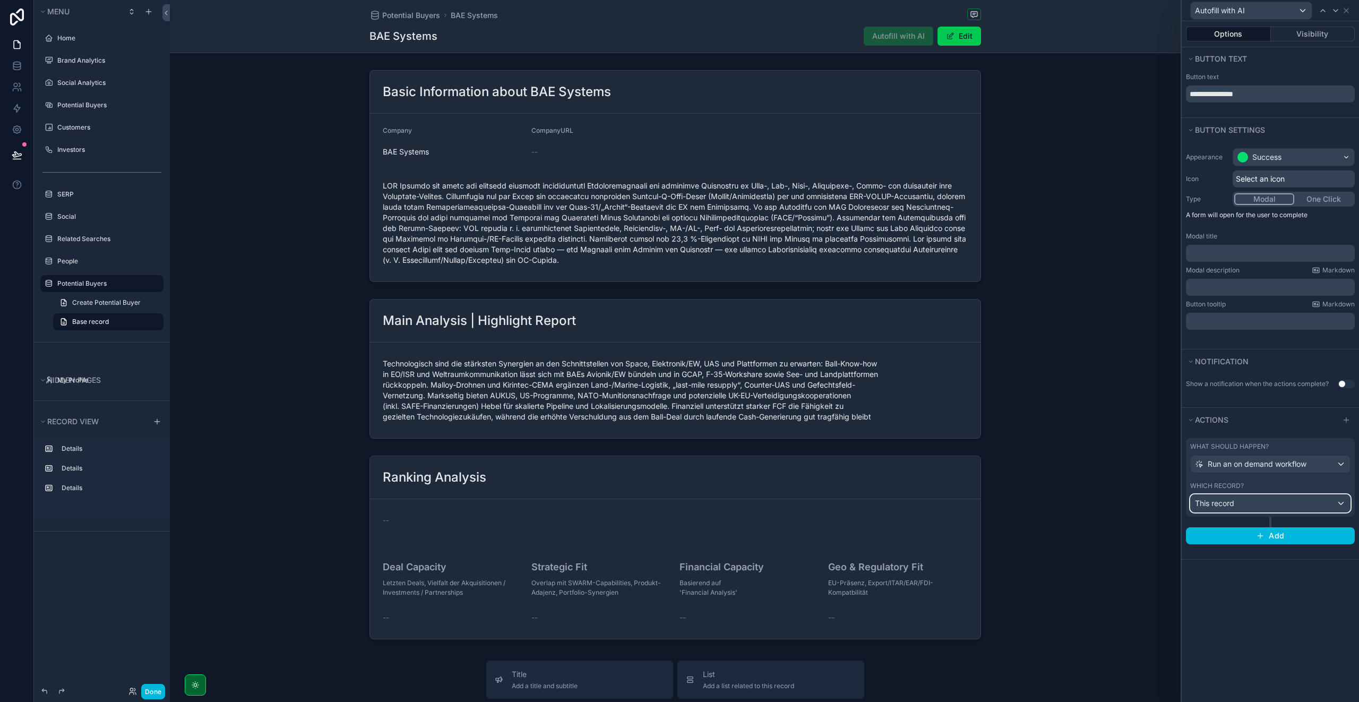
click at [1249, 507] on div "This record" at bounding box center [1269, 503] width 159 height 17
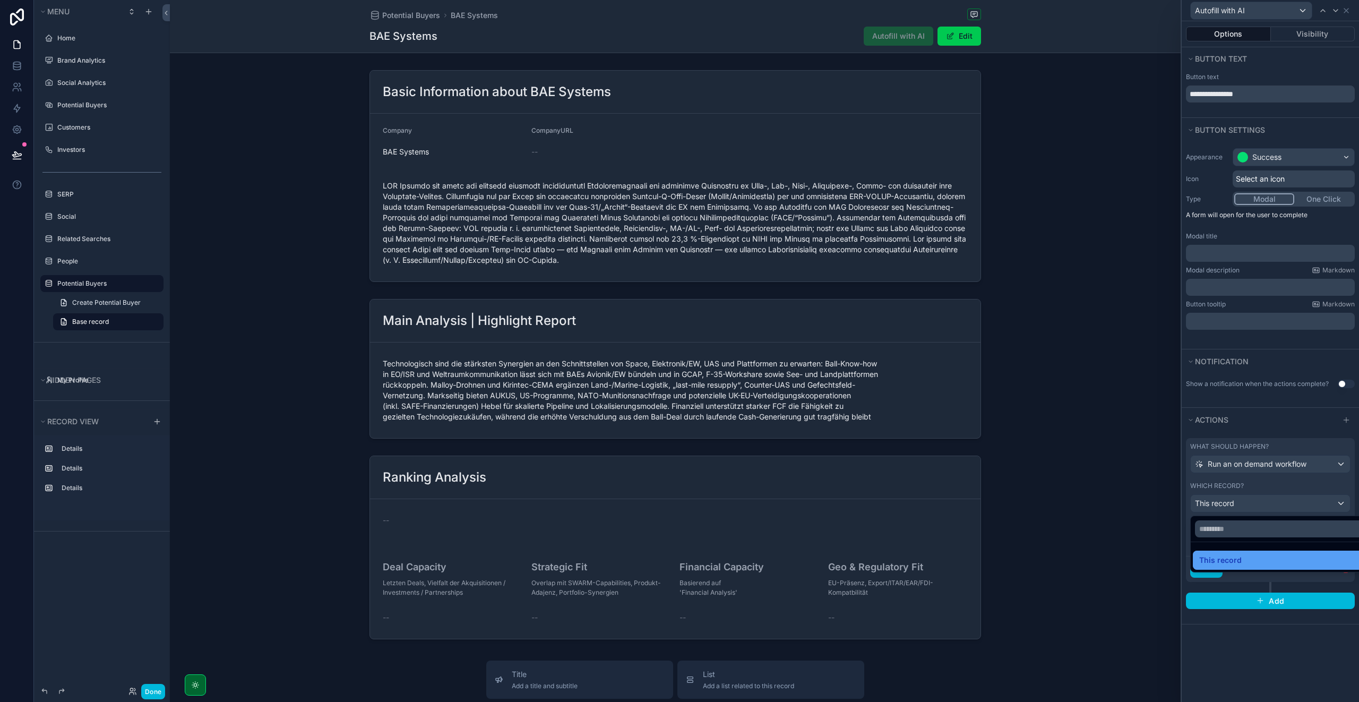
click at [1228, 561] on span "This record" at bounding box center [1220, 559] width 42 height 13
click at [1245, 543] on span "Choose a workflow to run" at bounding box center [1239, 542] width 88 height 9
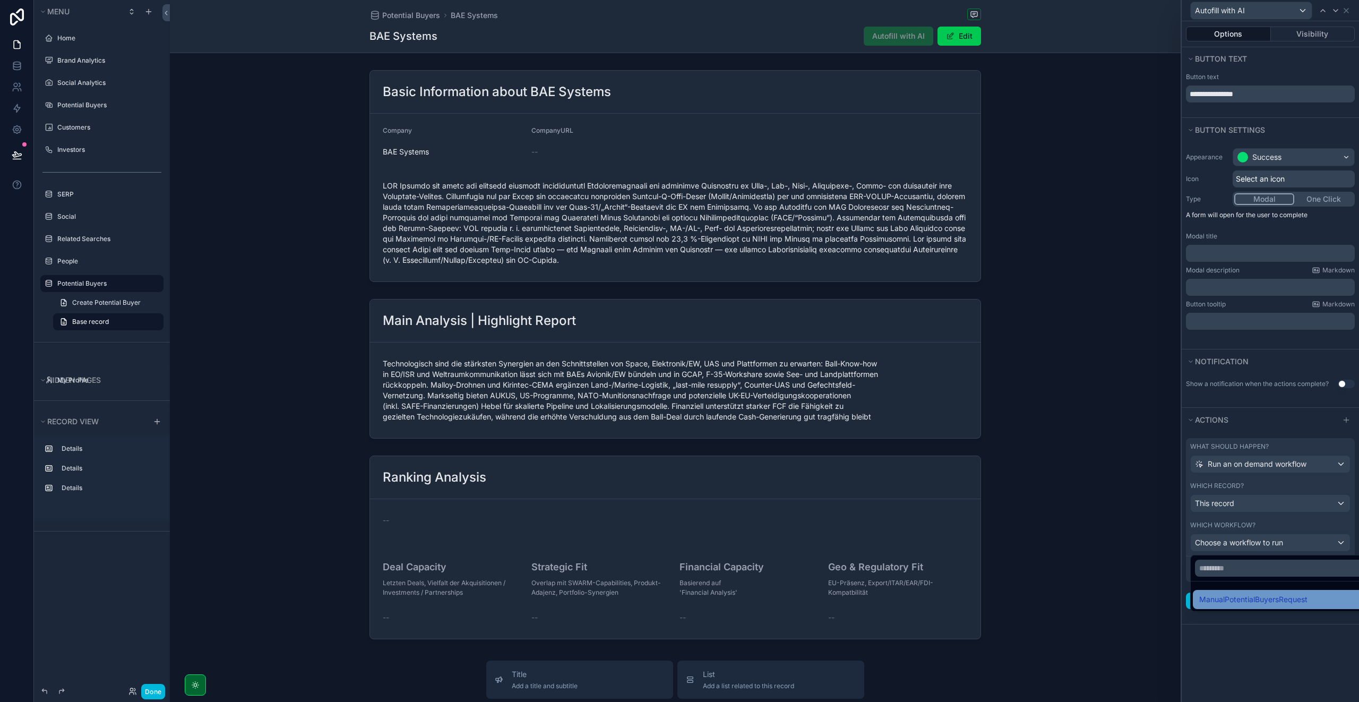
click at [1231, 595] on span "ManualPotentialBuyersRequest" at bounding box center [1253, 599] width 108 height 13
click at [1213, 568] on button "Done" at bounding box center [1206, 568] width 32 height 17
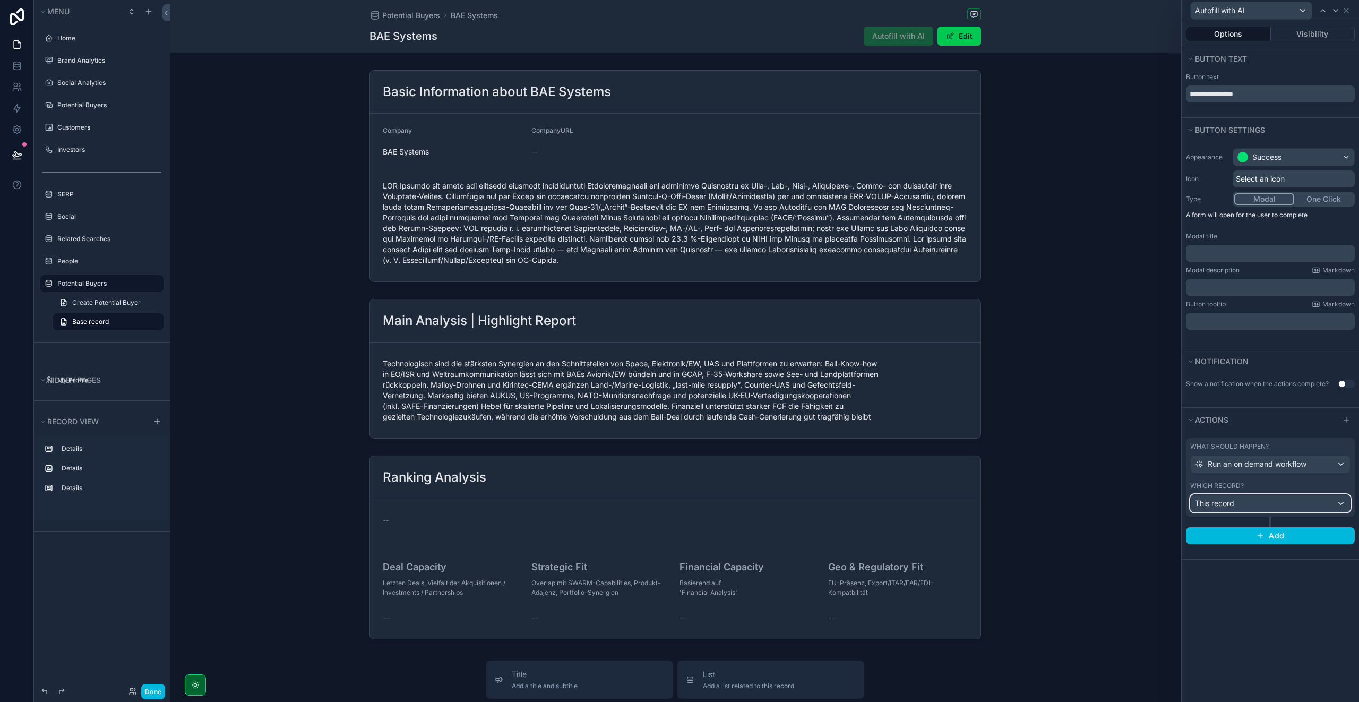
click at [1238, 507] on div "This record" at bounding box center [1269, 503] width 159 height 17
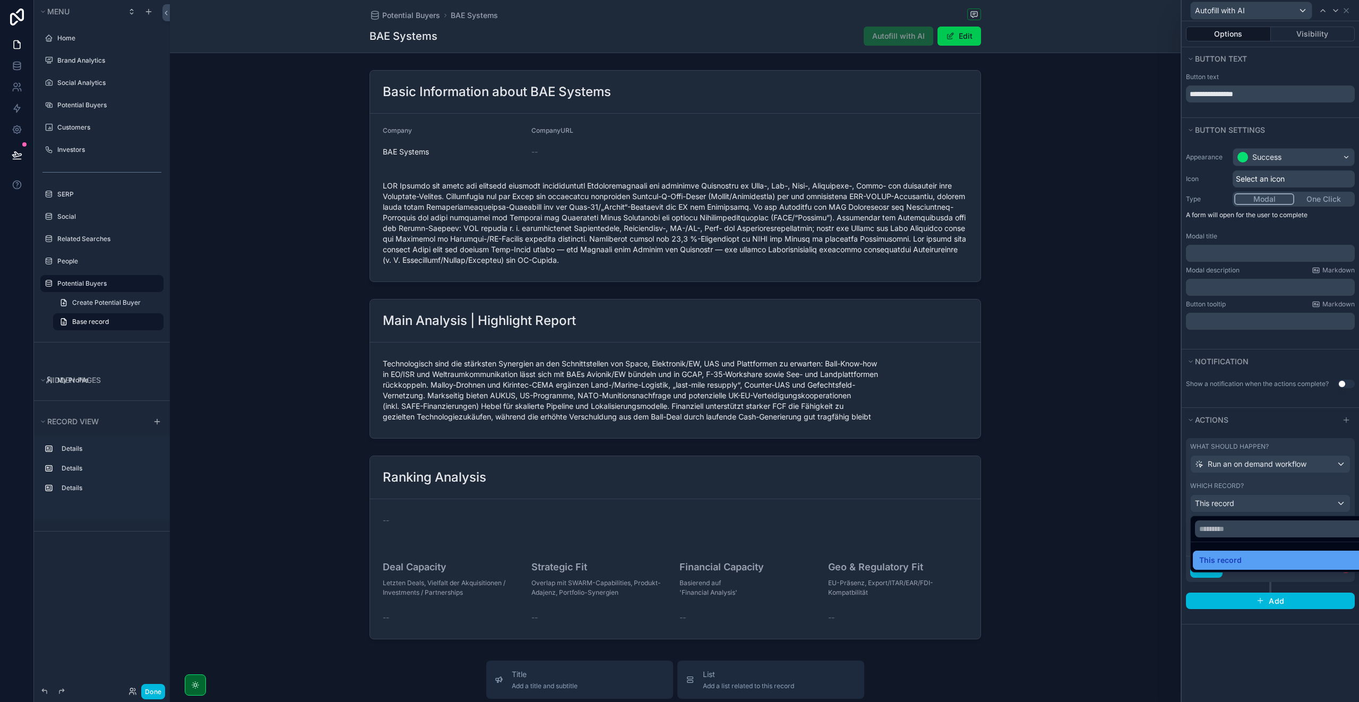
click at [1229, 553] on span "This record" at bounding box center [1220, 559] width 42 height 13
click at [1234, 543] on span "ManualPotentialBuyersRequest" at bounding box center [1249, 542] width 108 height 11
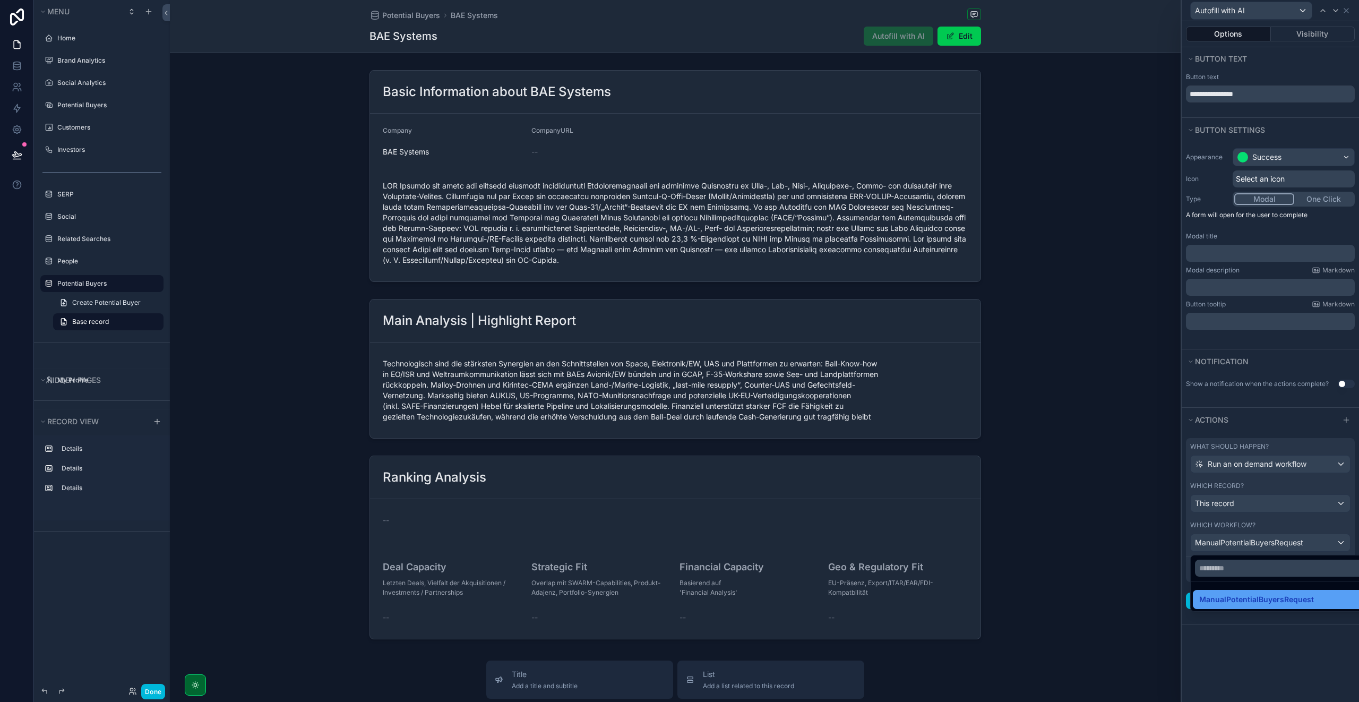
click at [1223, 602] on span "ManualPotentialBuyersRequest" at bounding box center [1256, 599] width 115 height 13
click at [1212, 569] on button "Done" at bounding box center [1206, 568] width 32 height 17
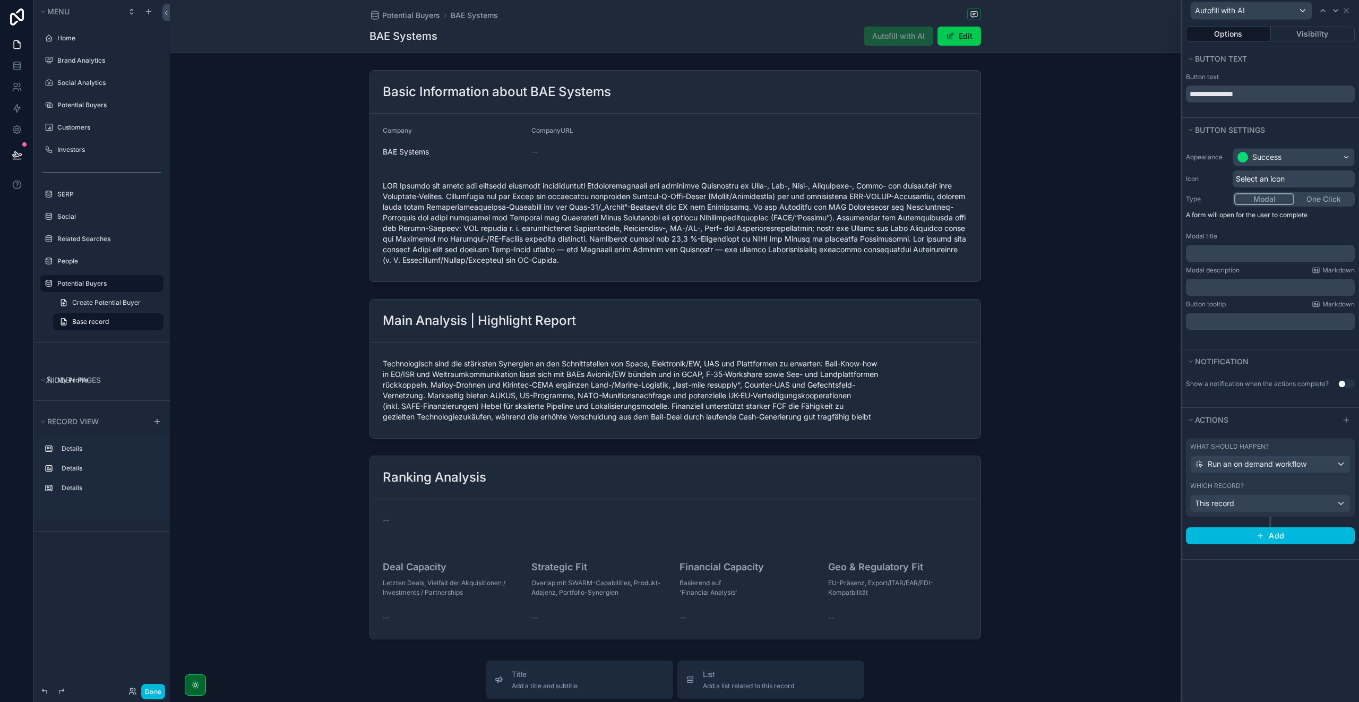
click at [1208, 255] on p "﻿" at bounding box center [1271, 253] width 162 height 11
click at [1206, 287] on p "﻿" at bounding box center [1271, 287] width 162 height 11
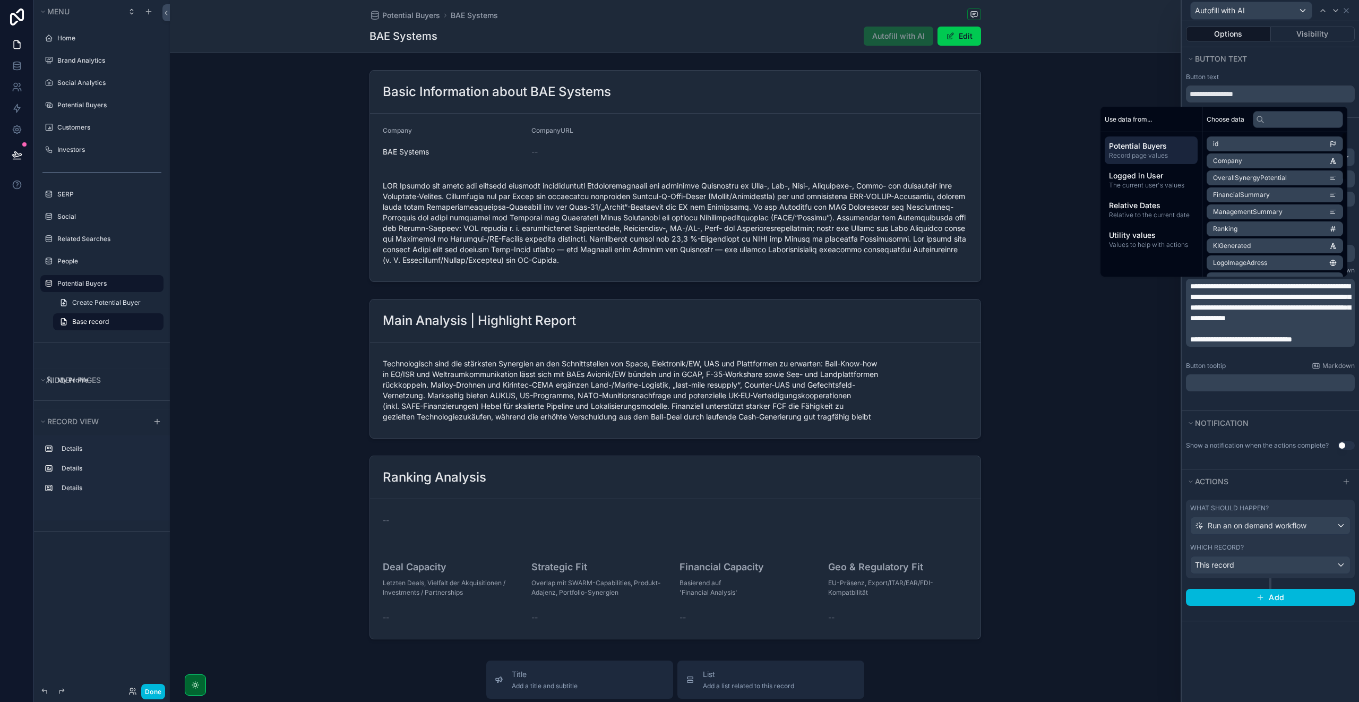
click at [1242, 396] on div "**********" at bounding box center [1269, 276] width 177 height 269
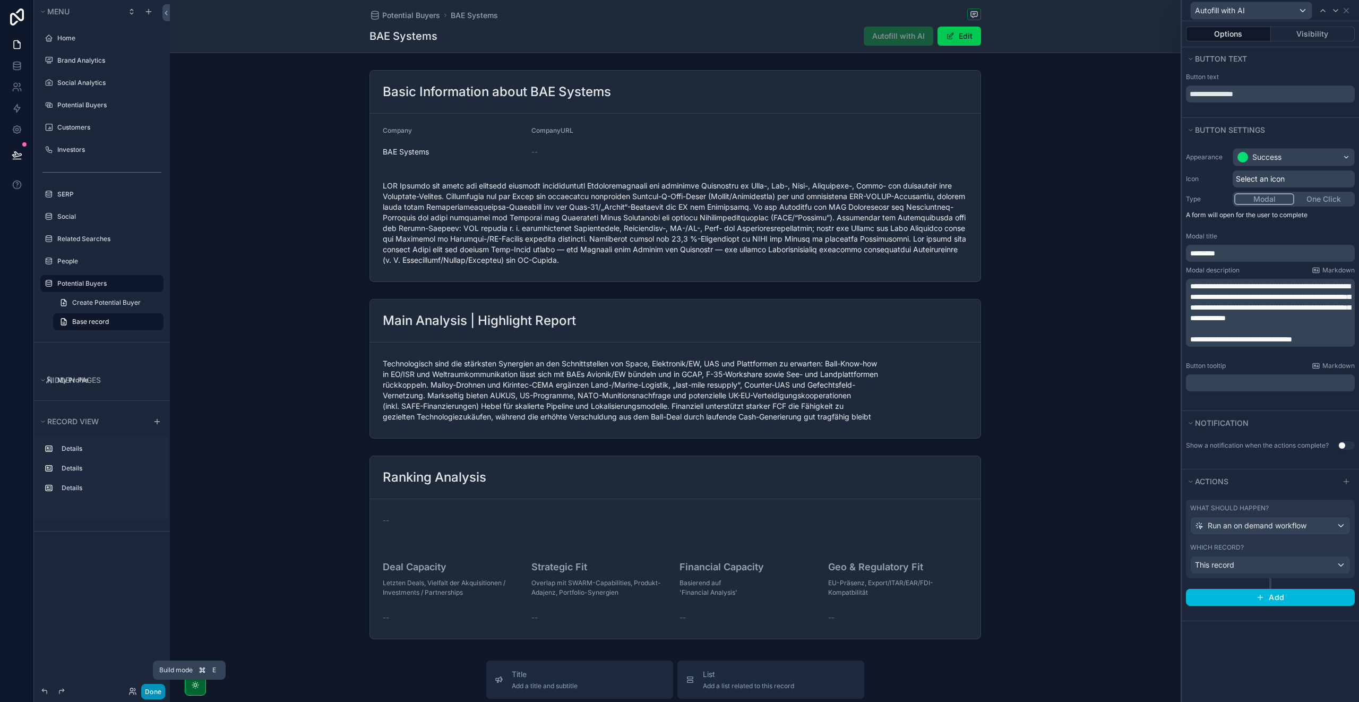
click at [152, 692] on button "Done" at bounding box center [153, 690] width 24 height 15
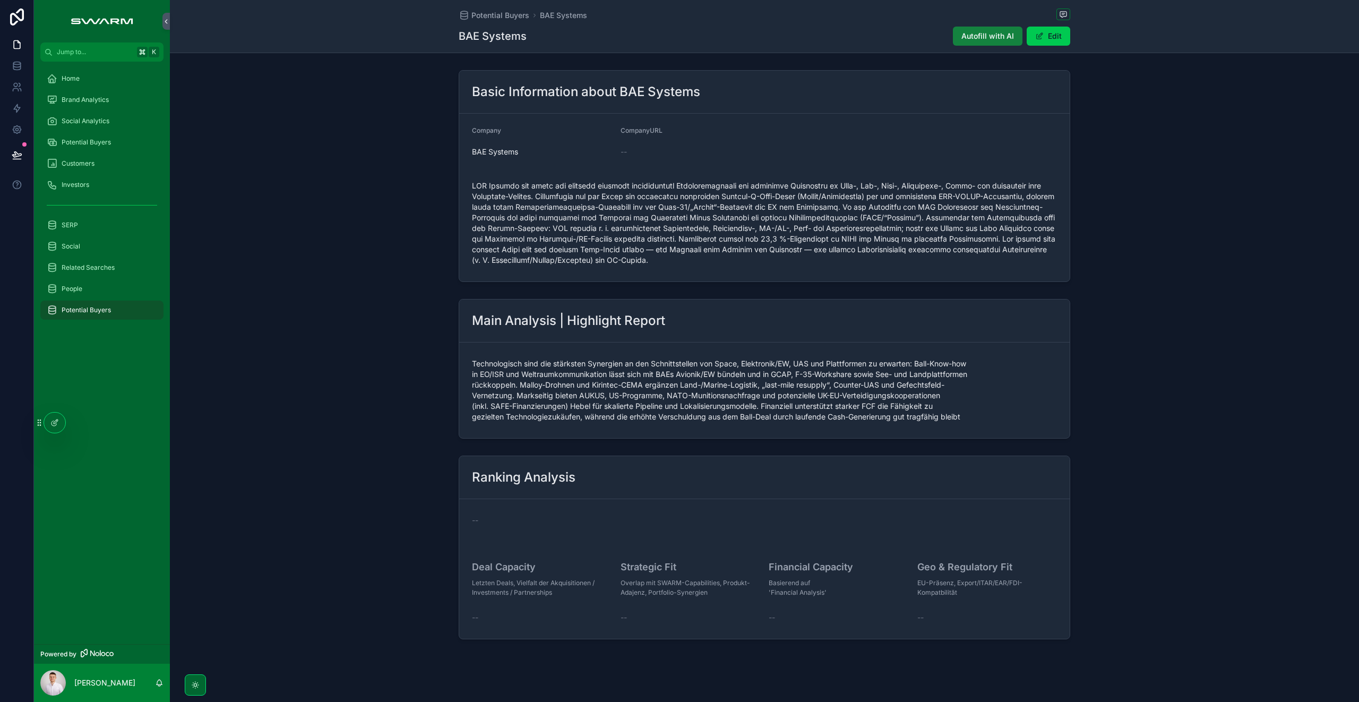
click at [980, 38] on span "Autofill with AI" at bounding box center [987, 36] width 53 height 11
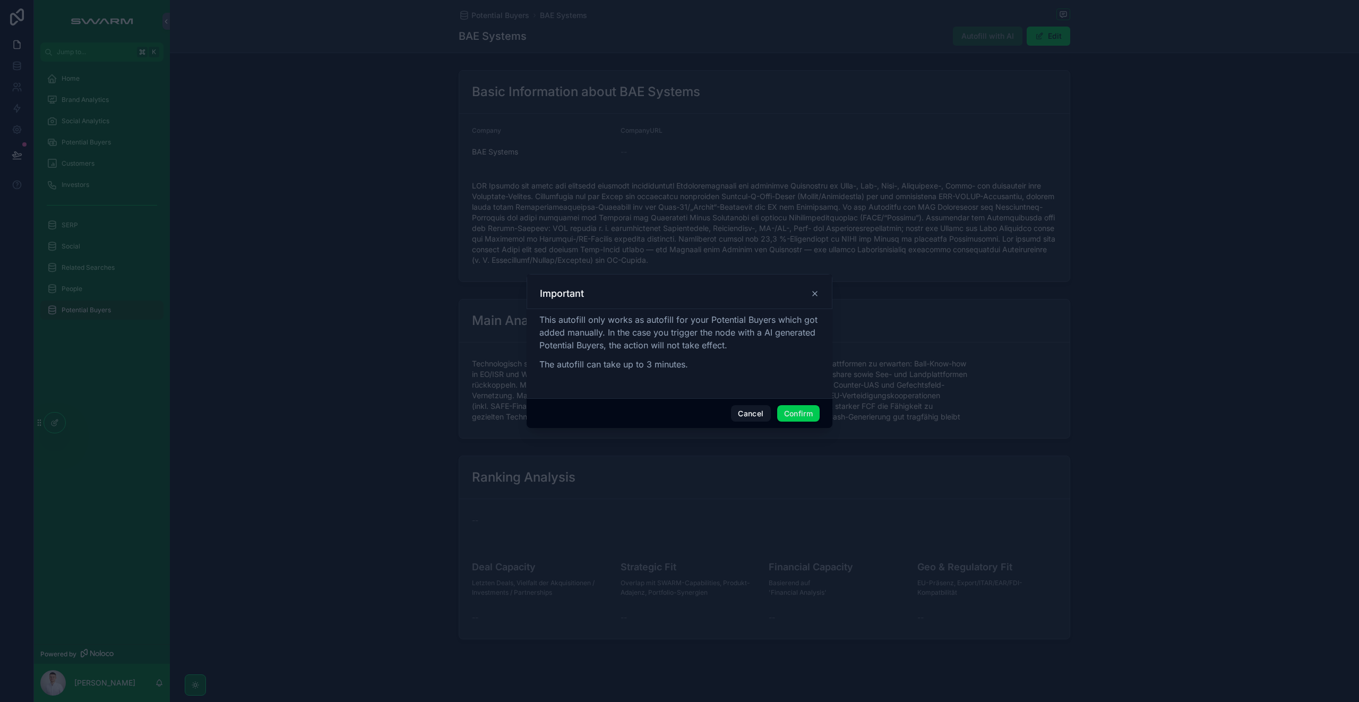
click at [790, 413] on button "Confirm" at bounding box center [798, 413] width 42 height 17
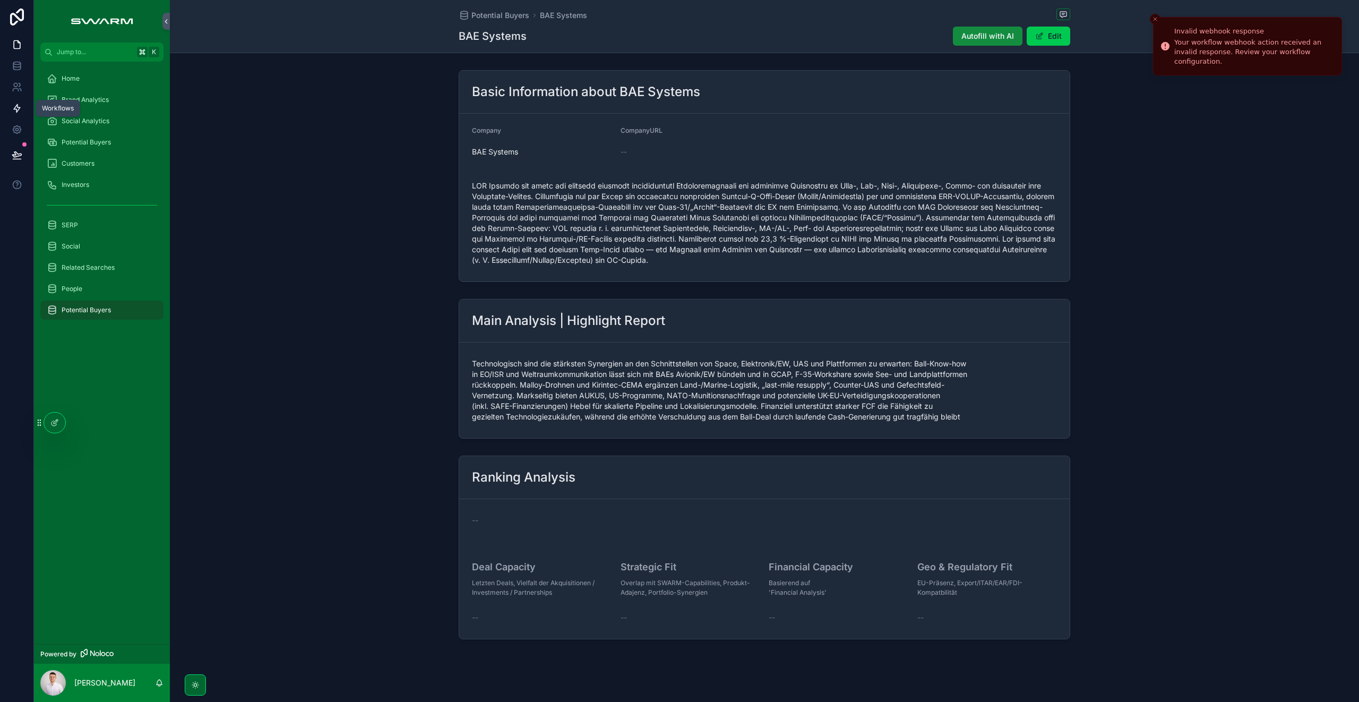
click at [13, 105] on icon at bounding box center [17, 108] width 11 height 11
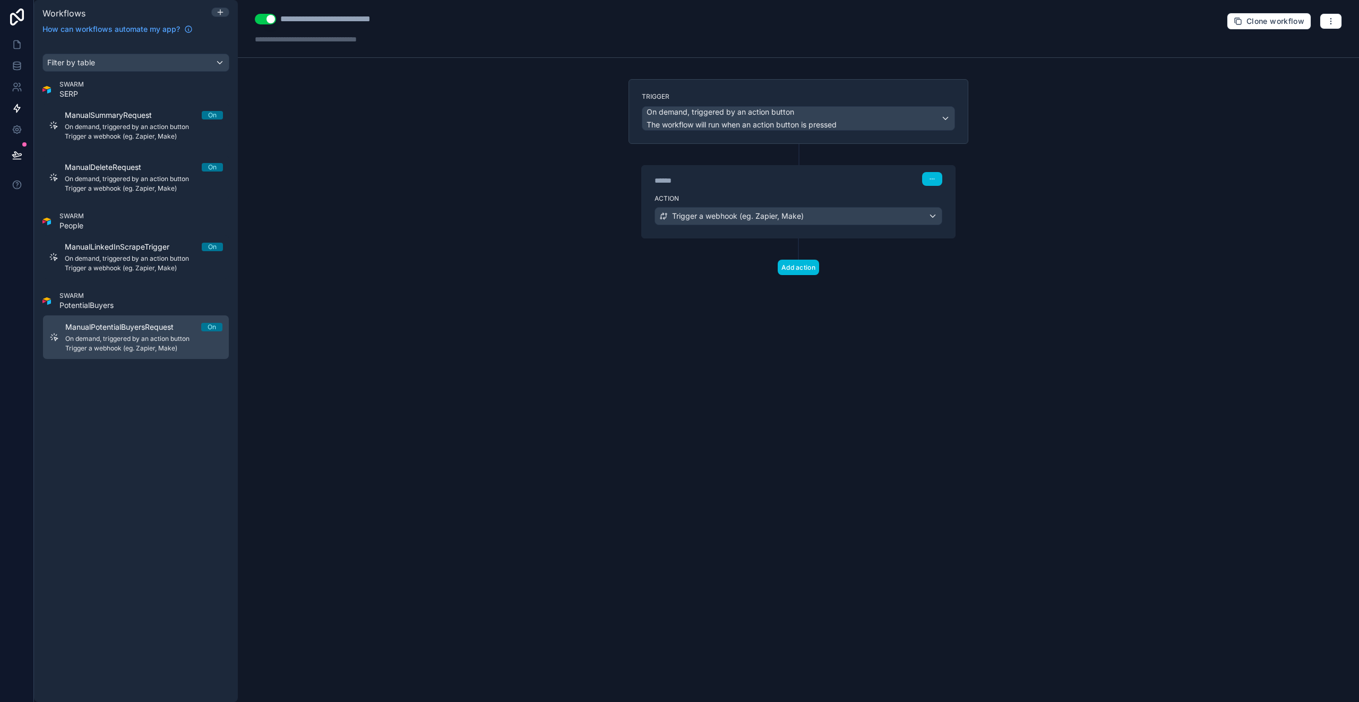
click at [791, 230] on div "Action Trigger a webhook (eg. Zapier, Make)" at bounding box center [798, 214] width 313 height 48
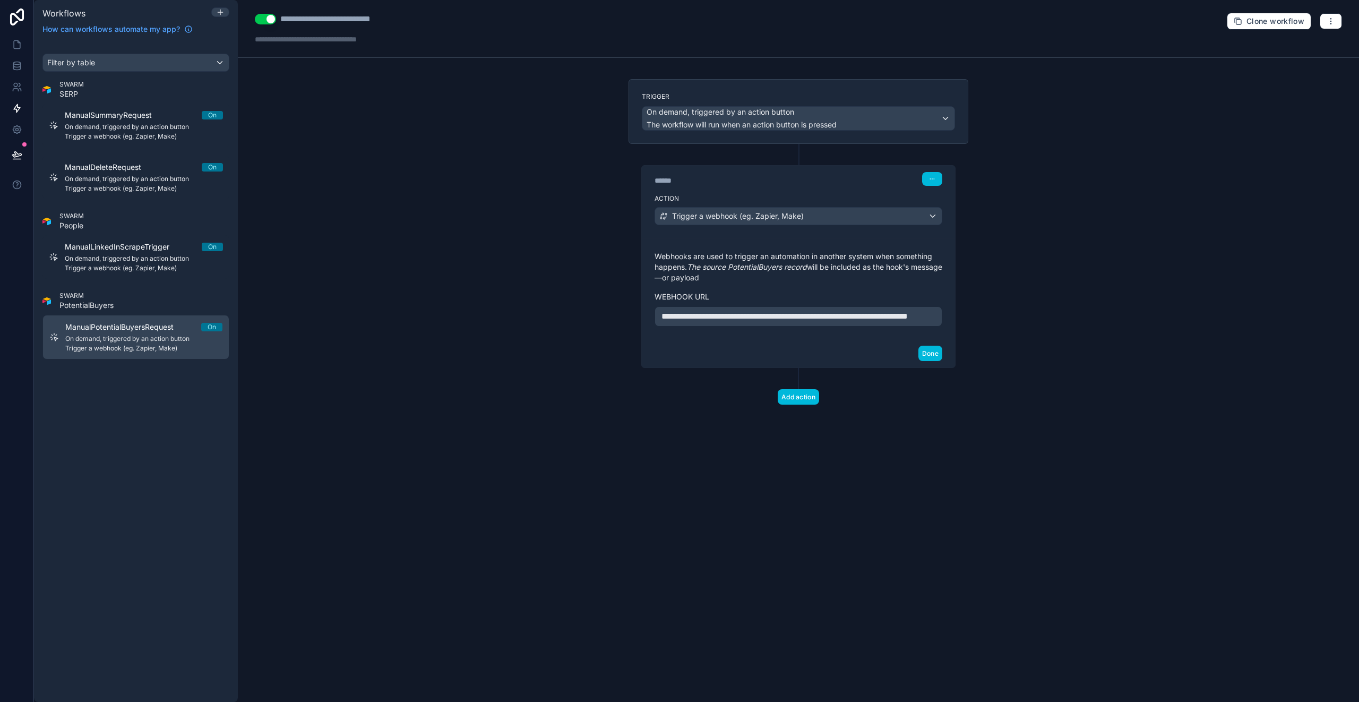
click at [767, 323] on p "**********" at bounding box center [798, 316] width 274 height 13
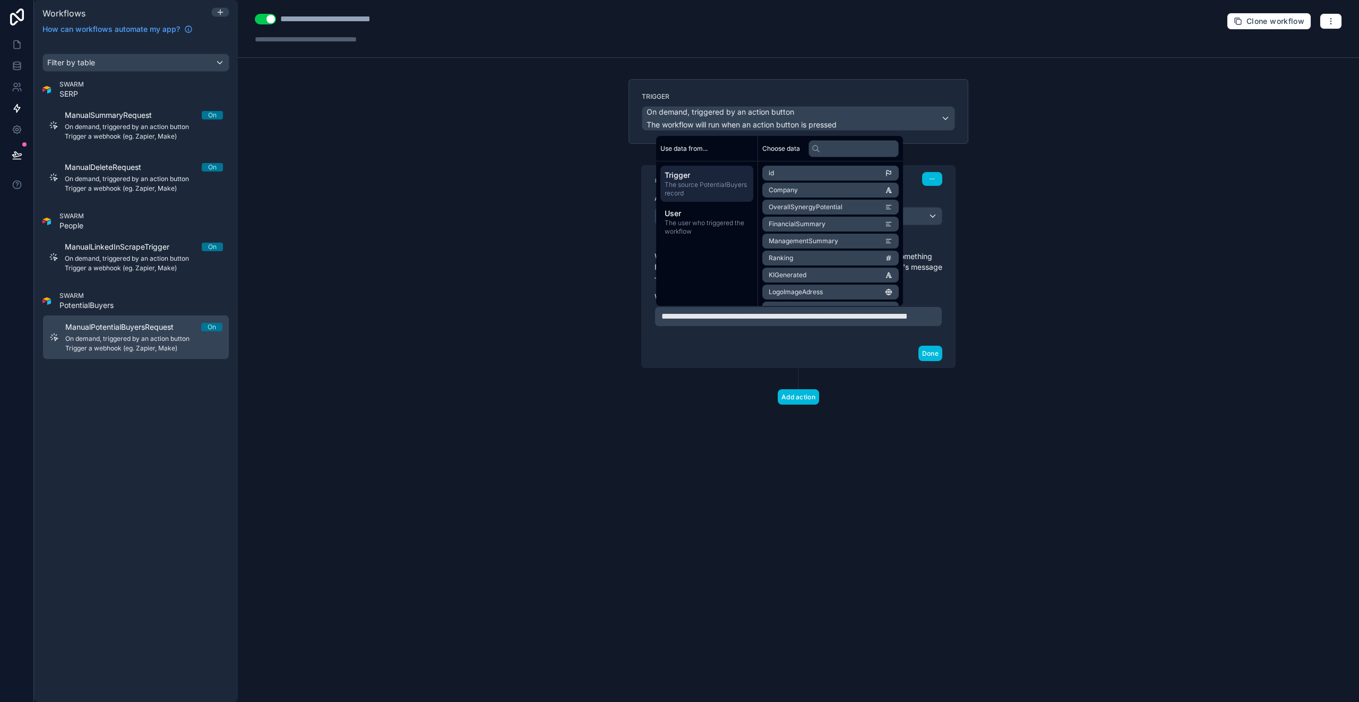
click at [721, 434] on div "**********" at bounding box center [798, 258] width 357 height 359
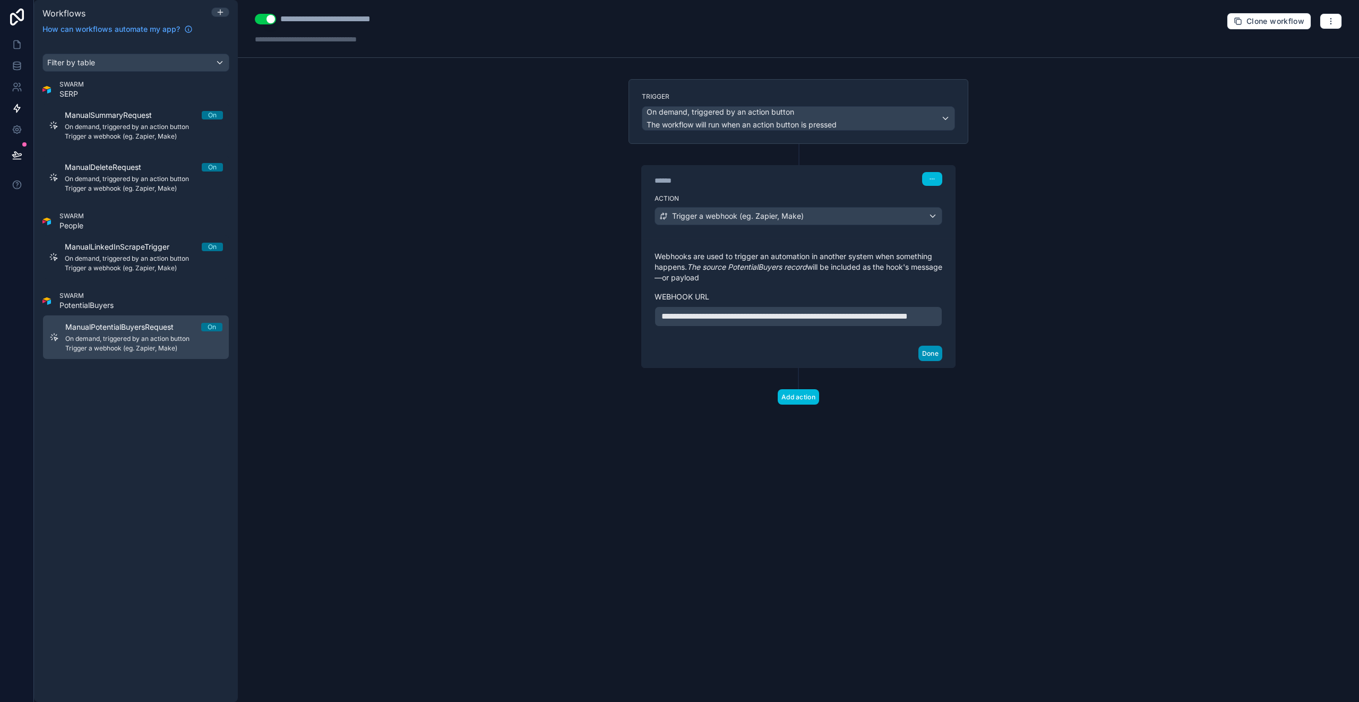
click at [937, 361] on button "Done" at bounding box center [930, 352] width 24 height 15
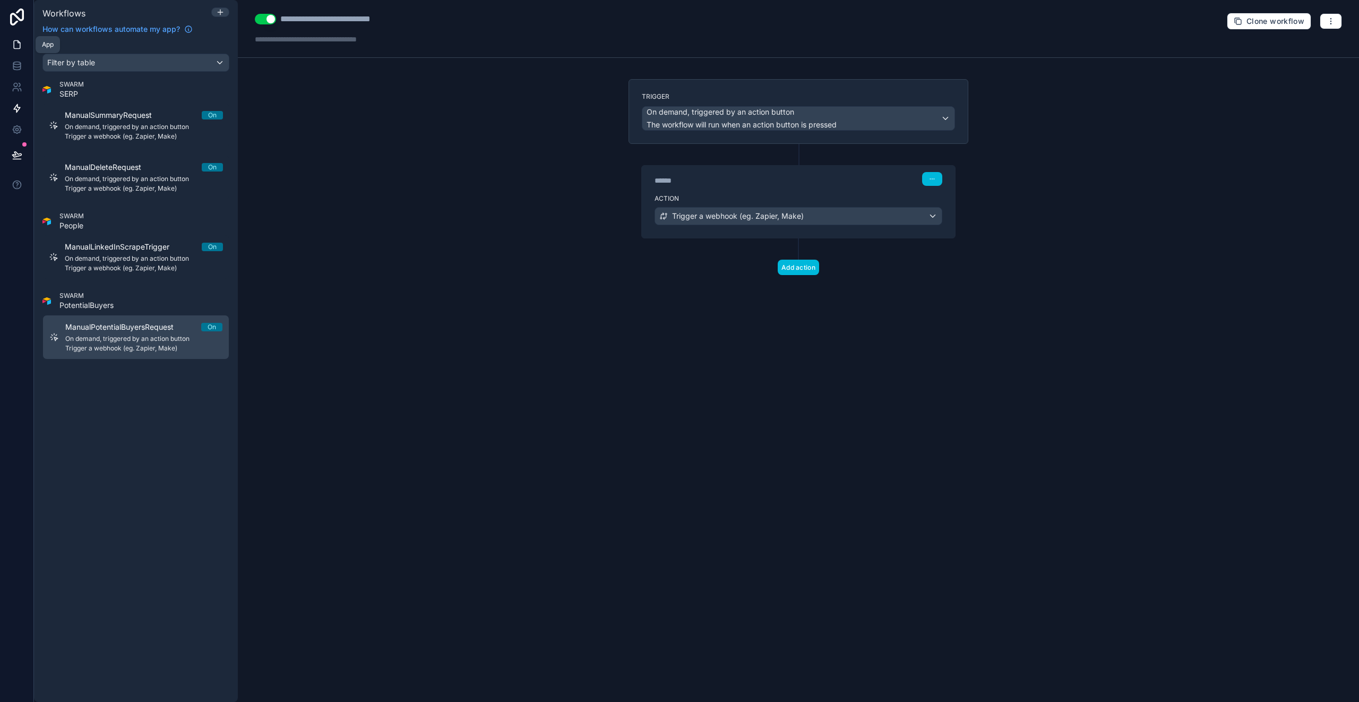
click at [19, 47] on icon at bounding box center [17, 44] width 11 height 11
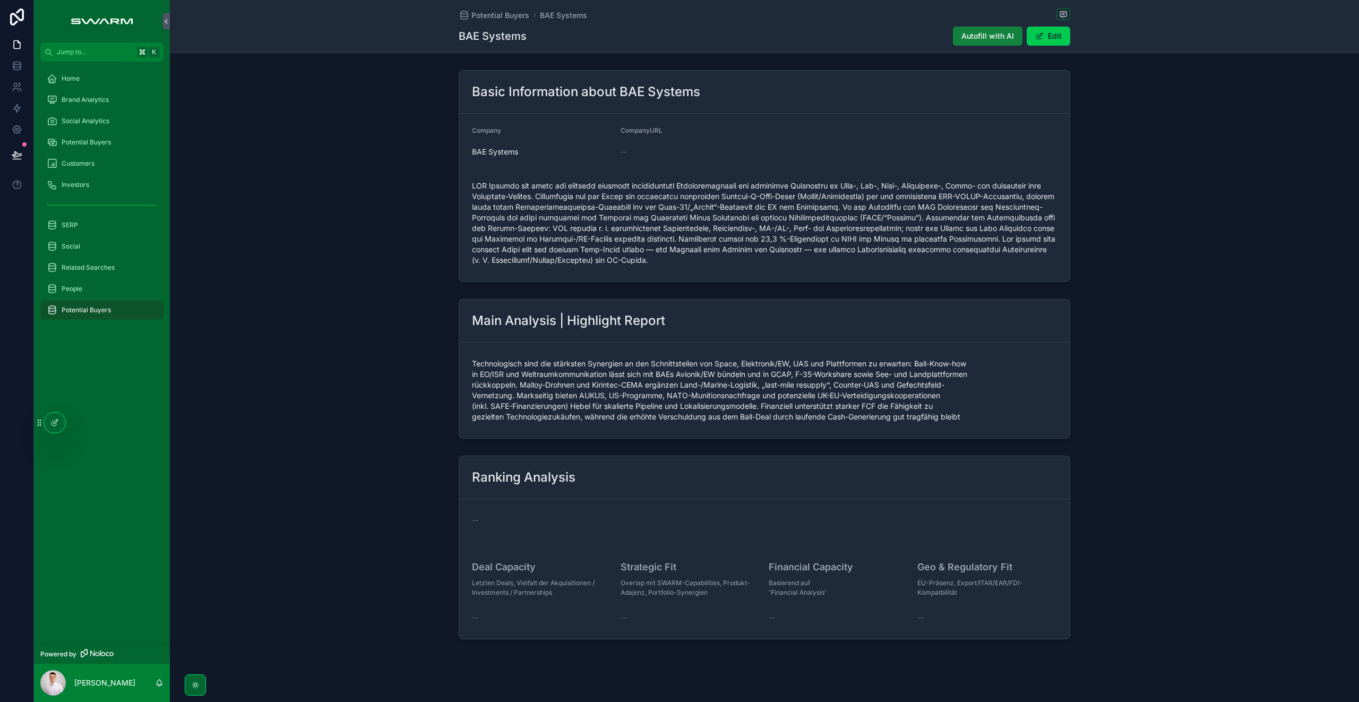
click at [967, 38] on span "Autofill with AI" at bounding box center [987, 36] width 53 height 11
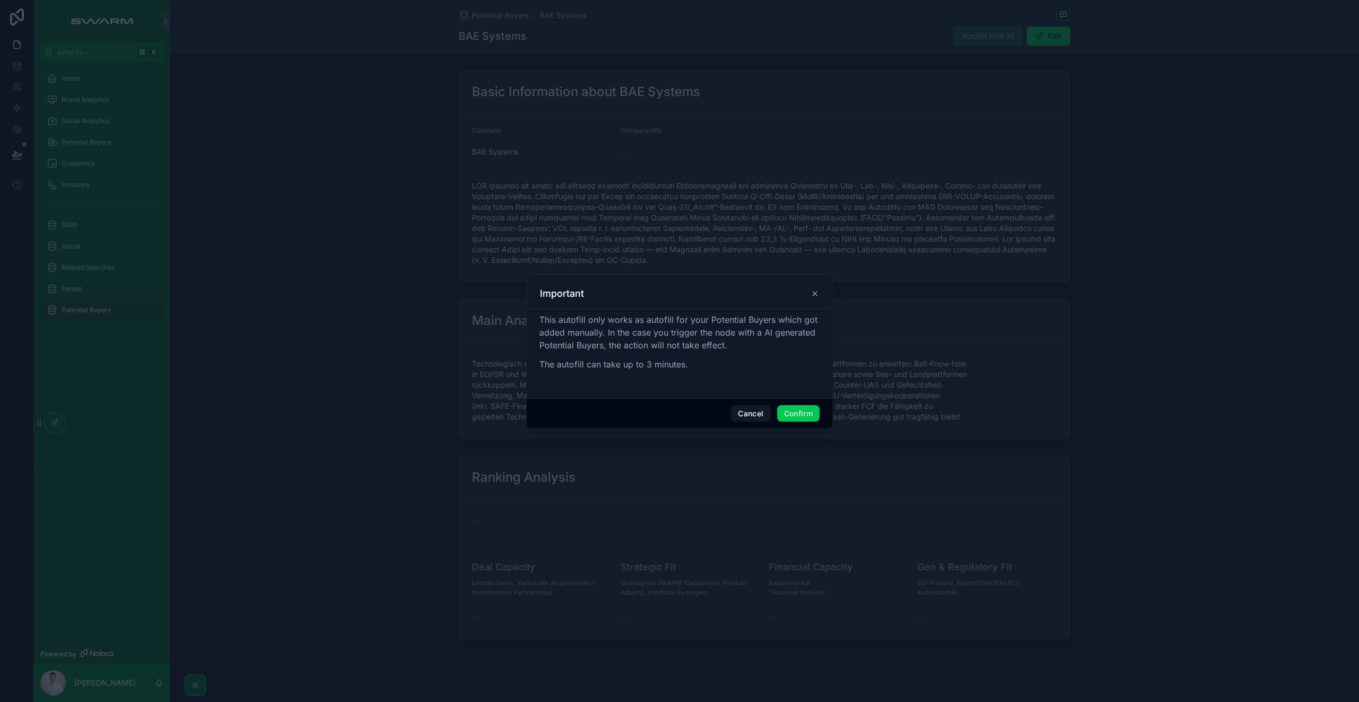
click at [804, 416] on button "Confirm" at bounding box center [798, 413] width 42 height 17
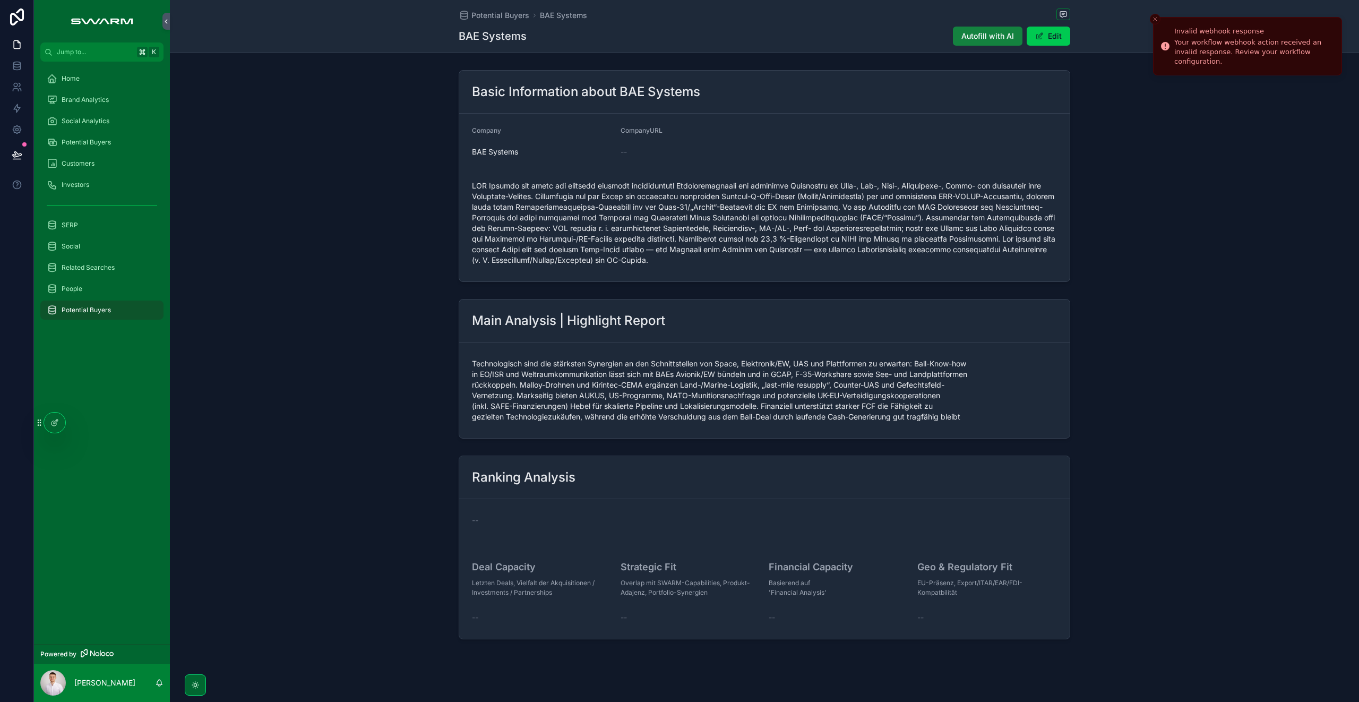
click at [1000, 40] on span "Autofill with AI" at bounding box center [987, 36] width 53 height 11
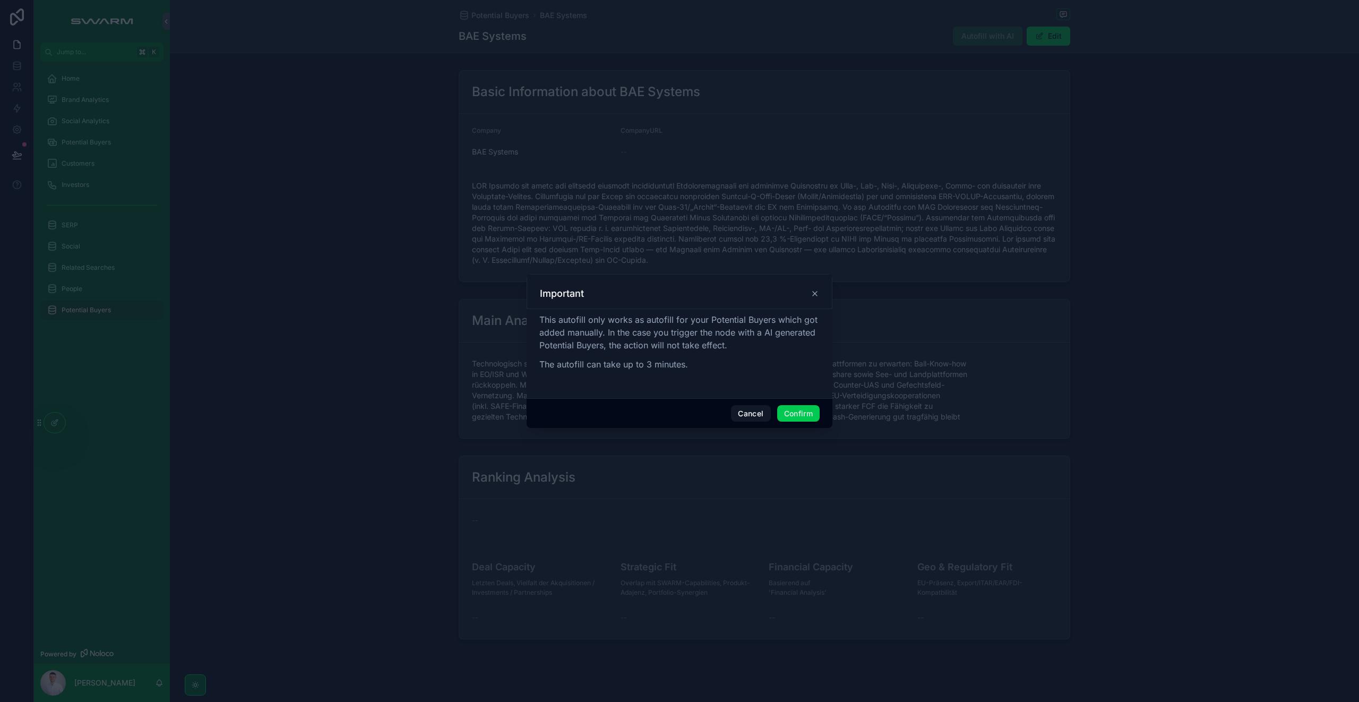
click at [799, 421] on button "Confirm" at bounding box center [798, 413] width 42 height 17
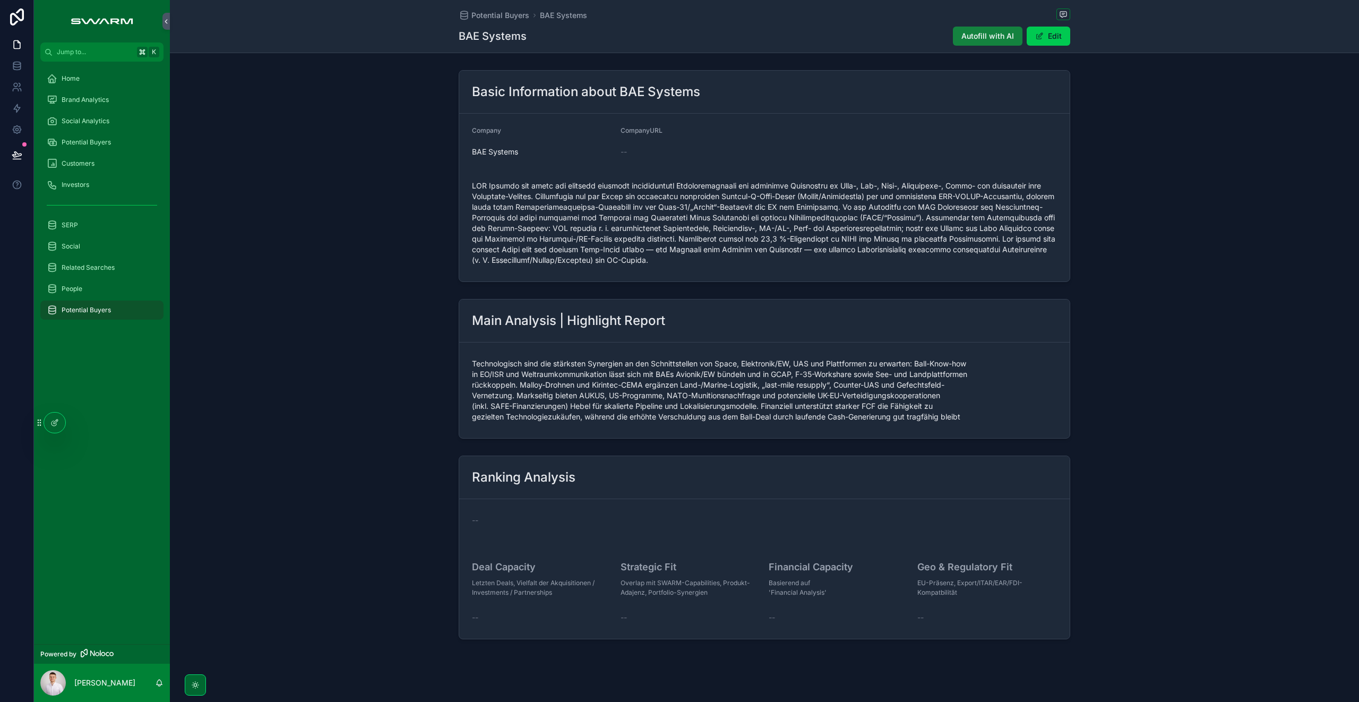
click at [976, 31] on span "Autofill with AI" at bounding box center [987, 36] width 53 height 11
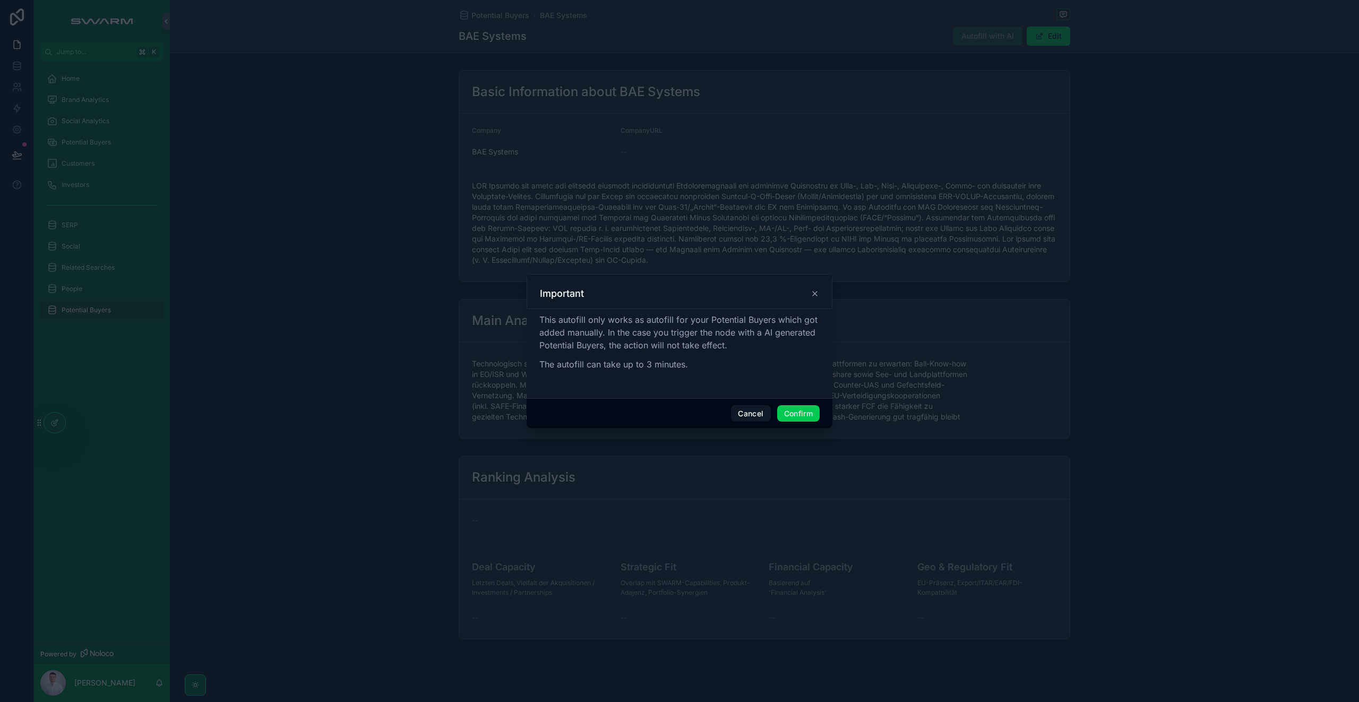
click at [811, 411] on button "Confirm" at bounding box center [798, 413] width 42 height 17
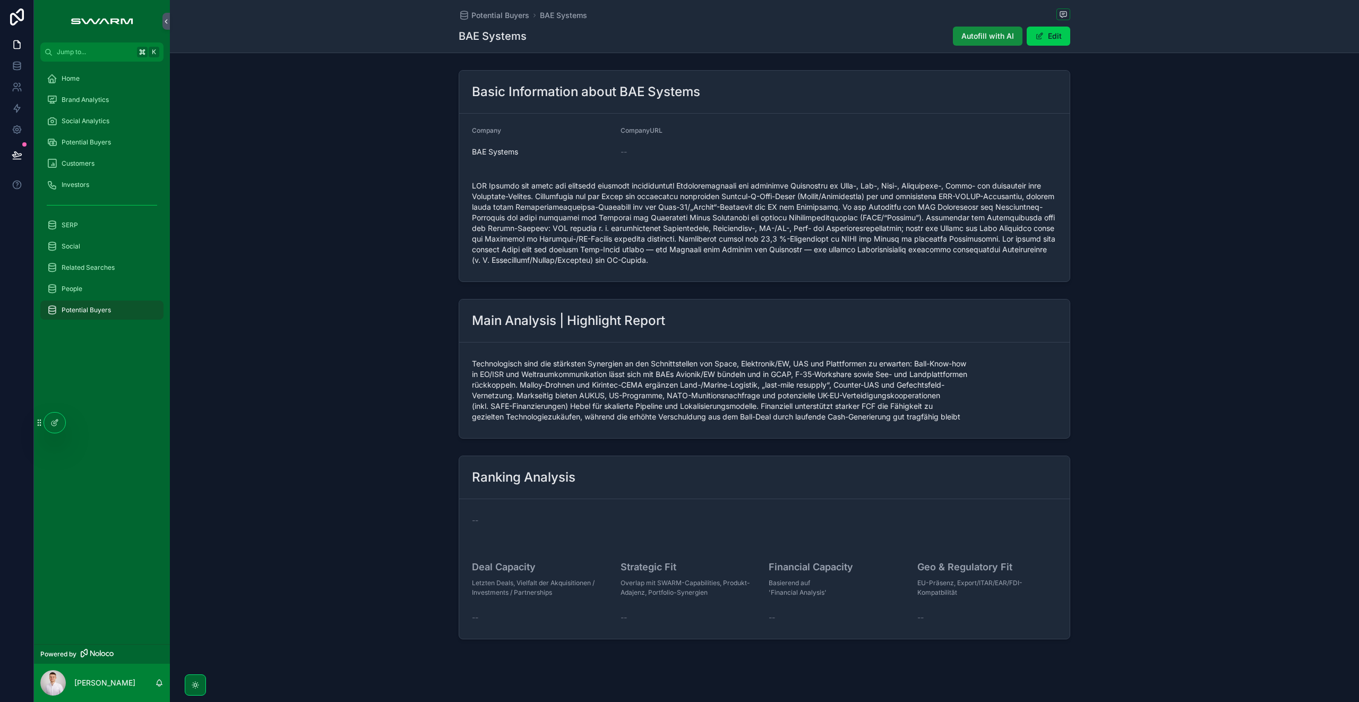
click at [88, 148] on div "Potential Buyers" at bounding box center [102, 142] width 110 height 17
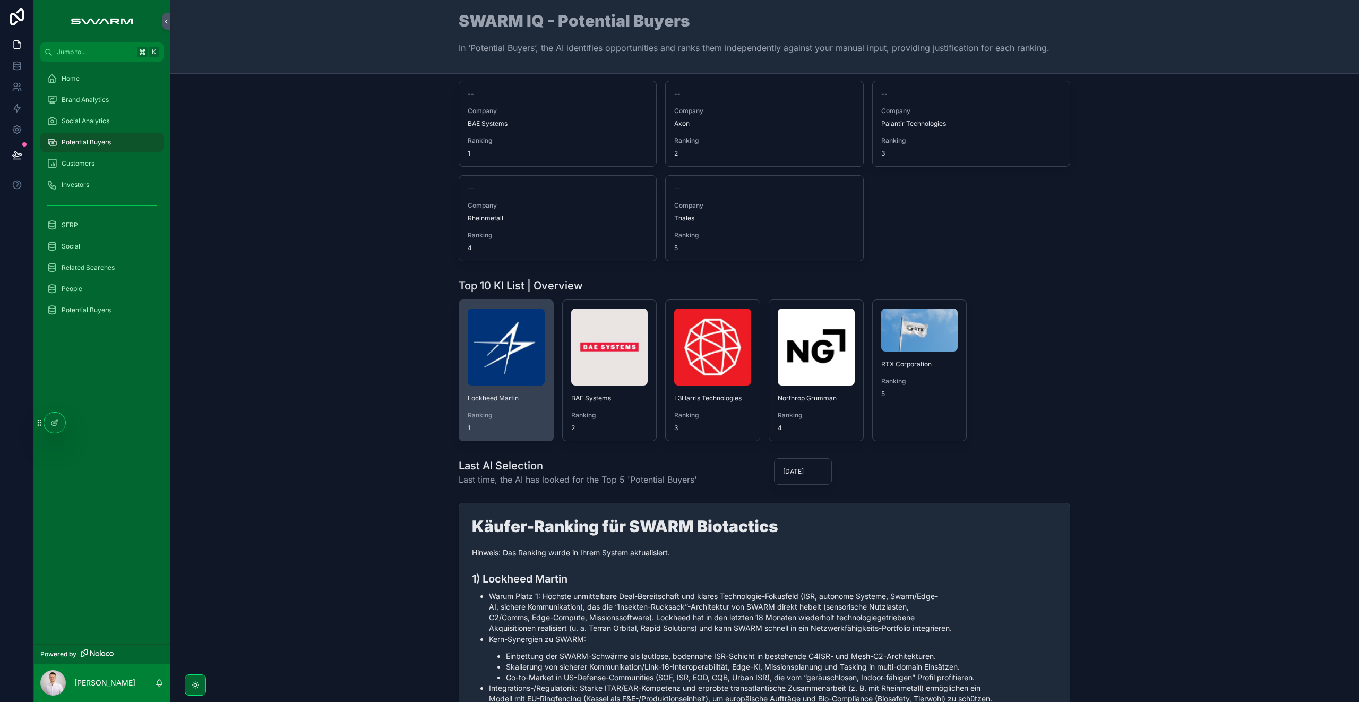
scroll to position [40, 0]
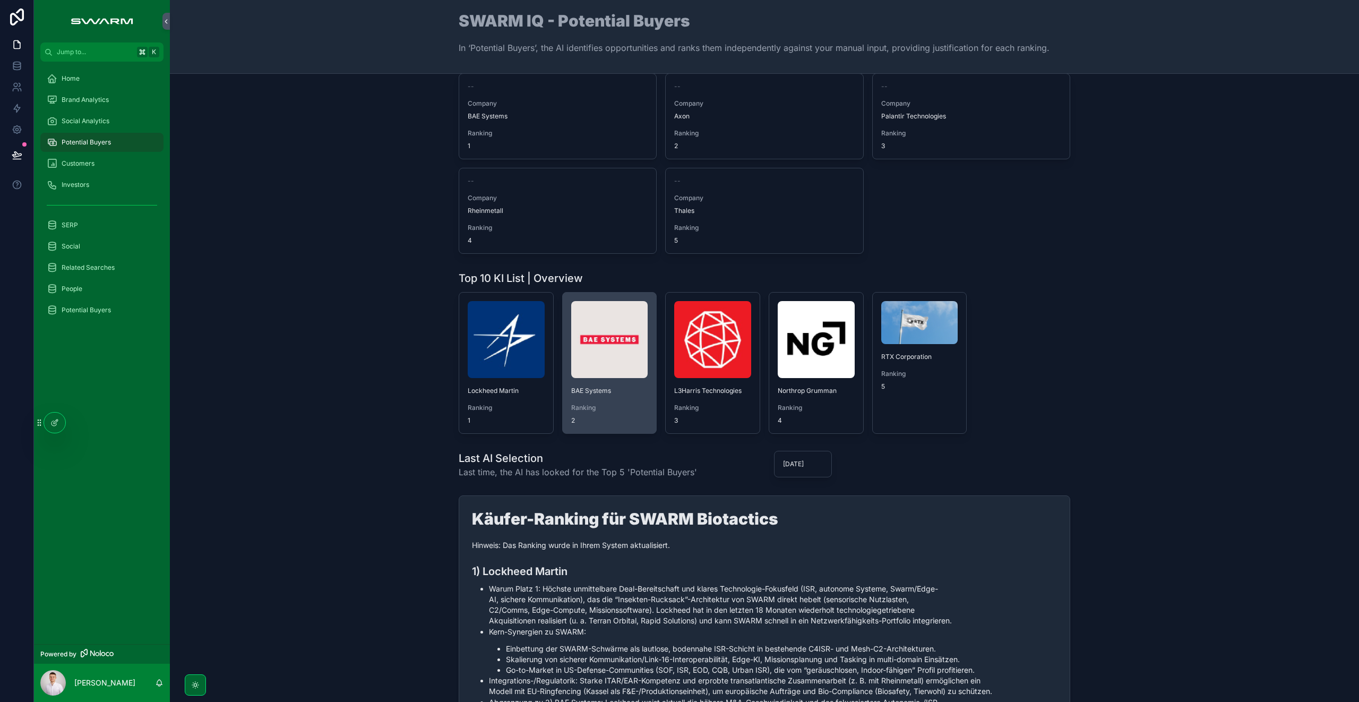
click at [579, 357] on img "scrollable content" at bounding box center [609, 339] width 77 height 77
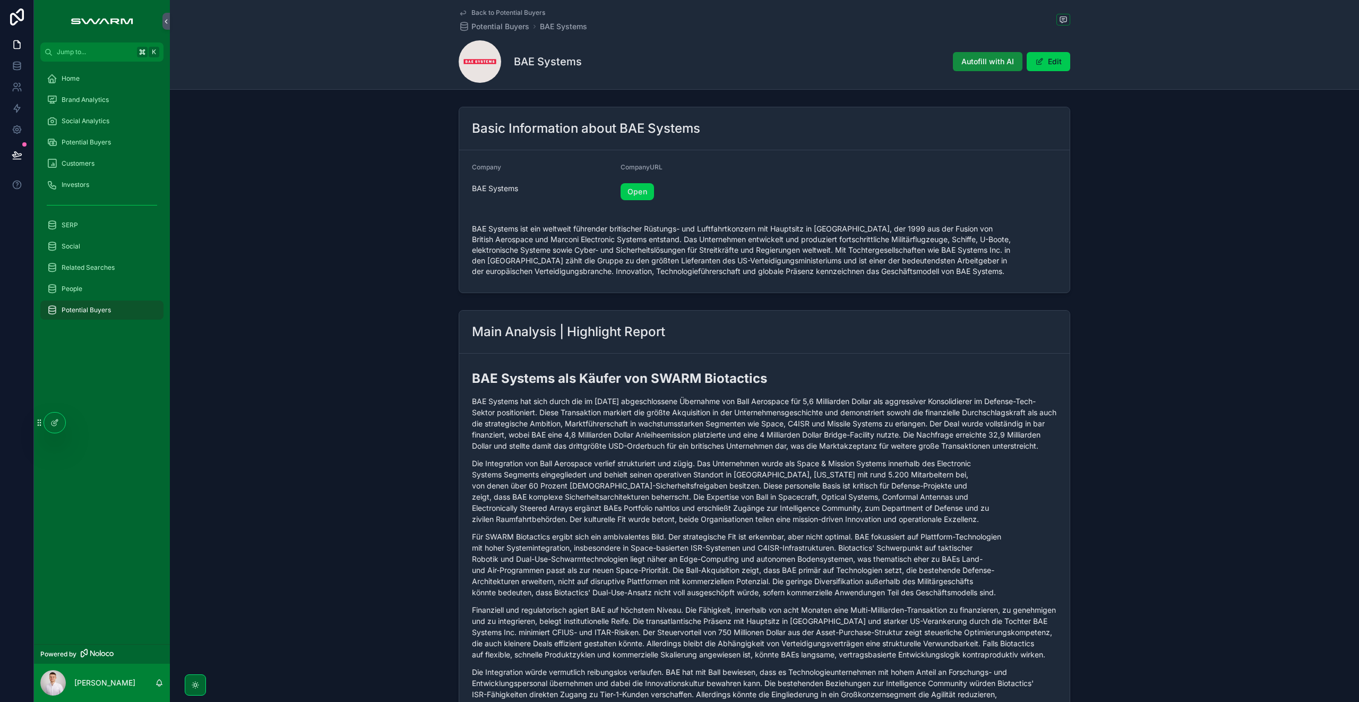
click at [113, 99] on div "Brand Analytics" at bounding box center [102, 99] width 110 height 17
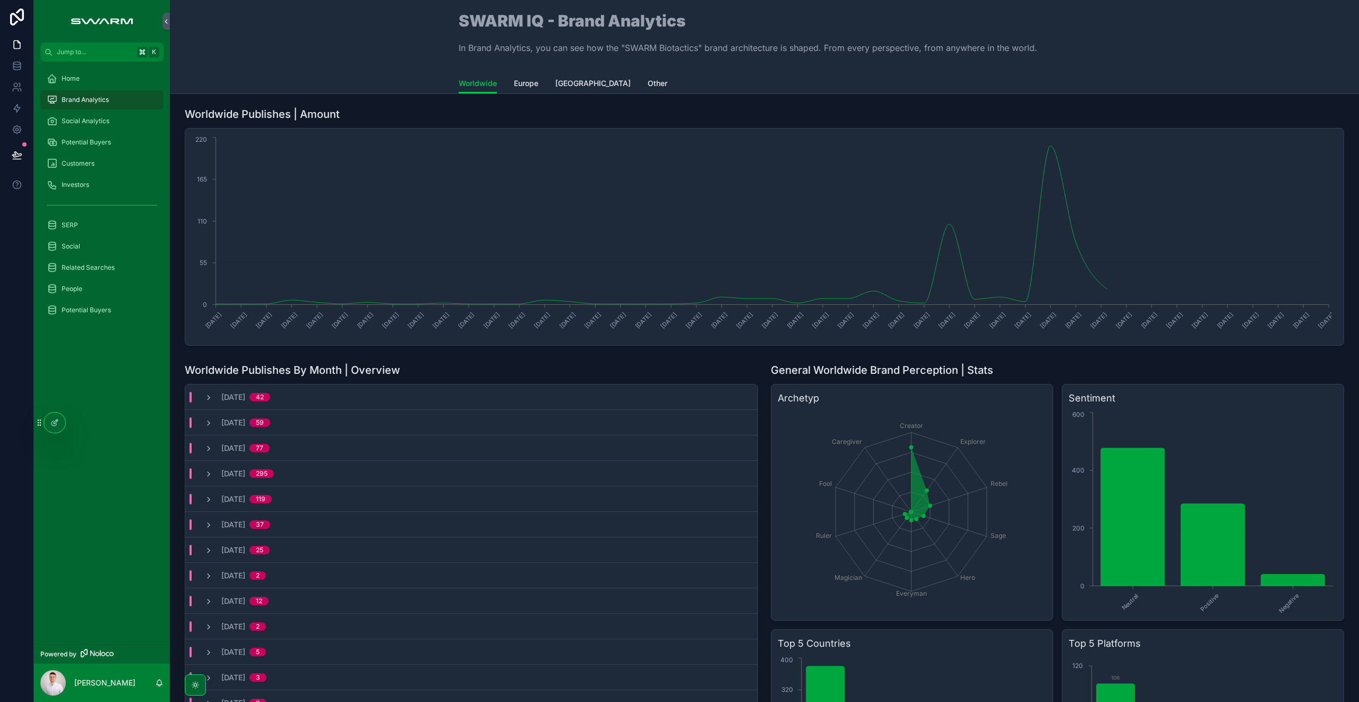
click at [79, 127] on div "Social Analytics" at bounding box center [102, 121] width 110 height 17
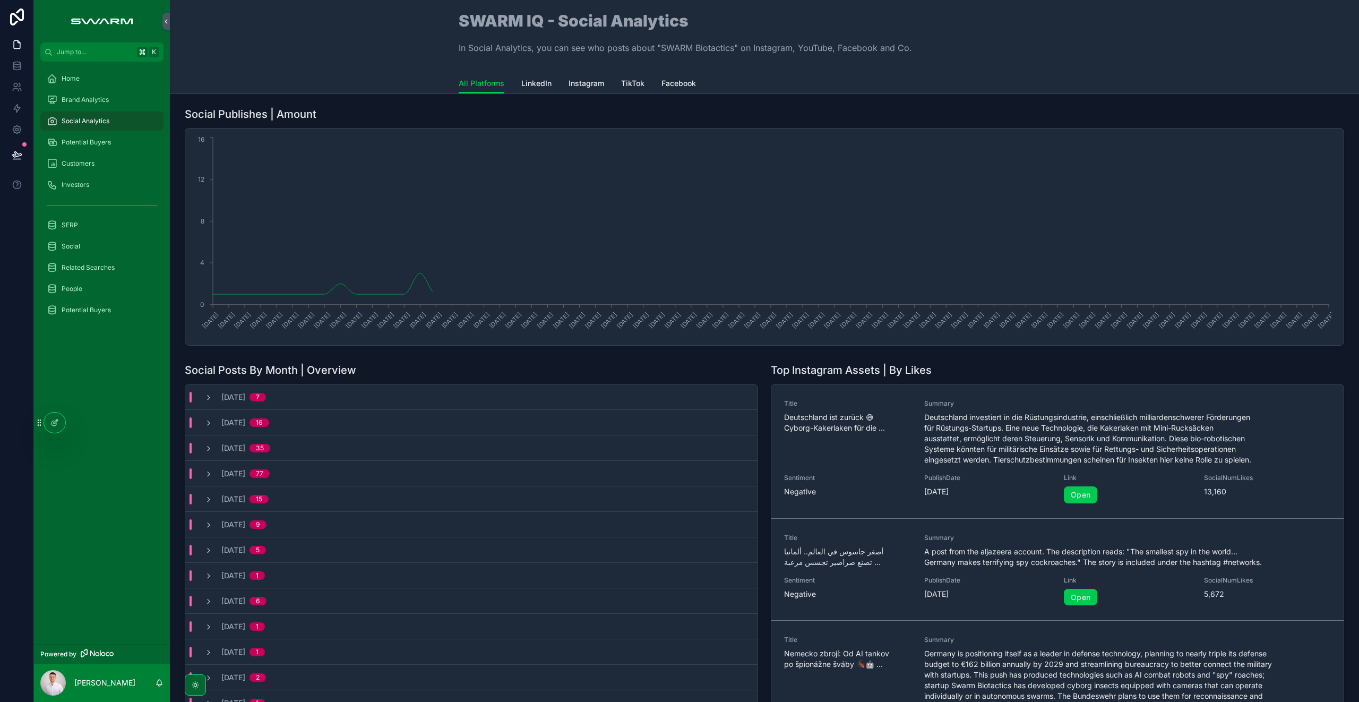
click at [97, 142] on span "Potential Buyers" at bounding box center [86, 142] width 49 height 8
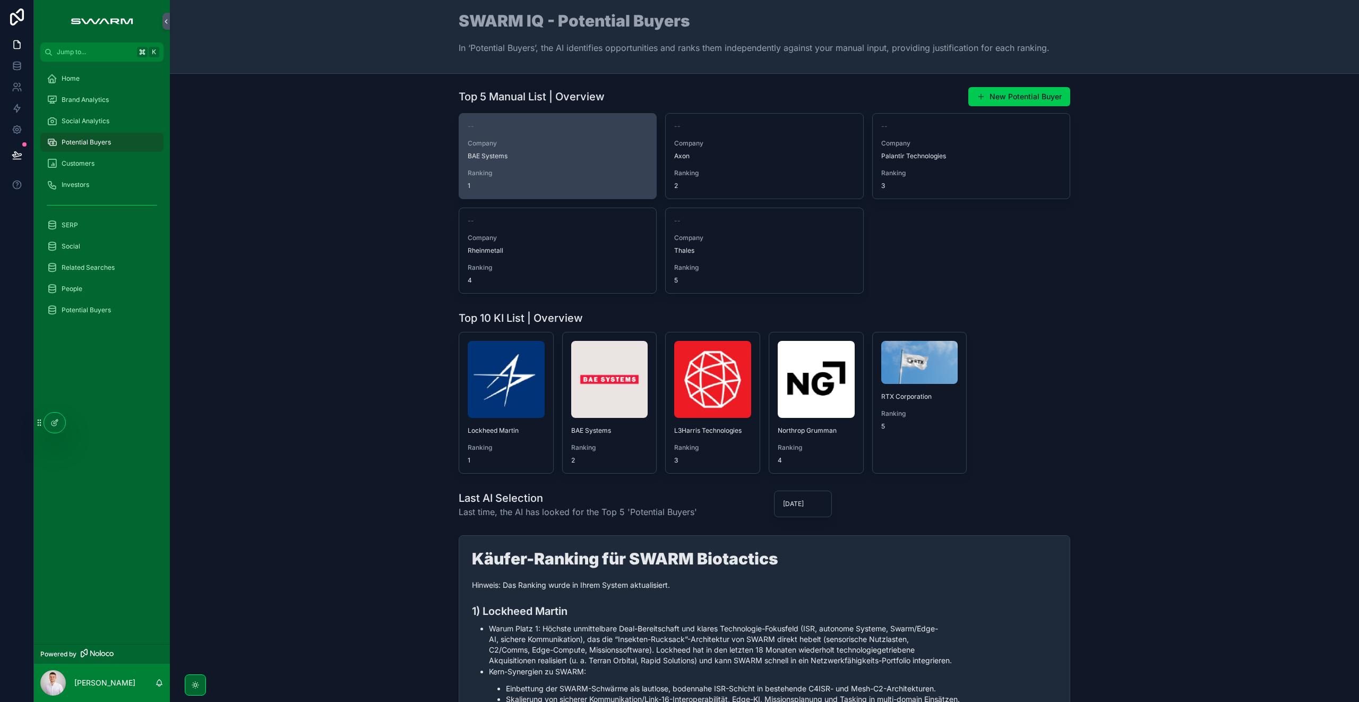
click at [525, 166] on div "-- Company BAE Systems Ranking 1" at bounding box center [557, 156] width 197 height 85
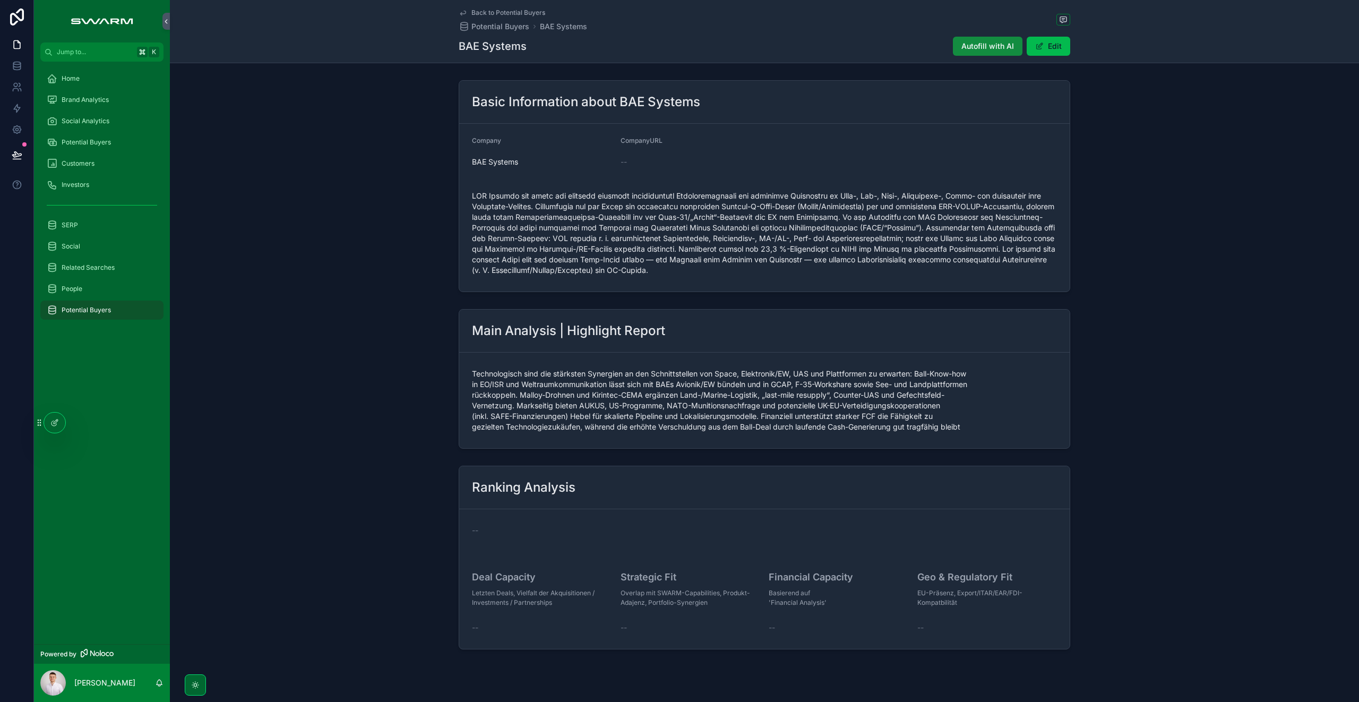
click at [1051, 51] on button "Edit" at bounding box center [1048, 46] width 44 height 19
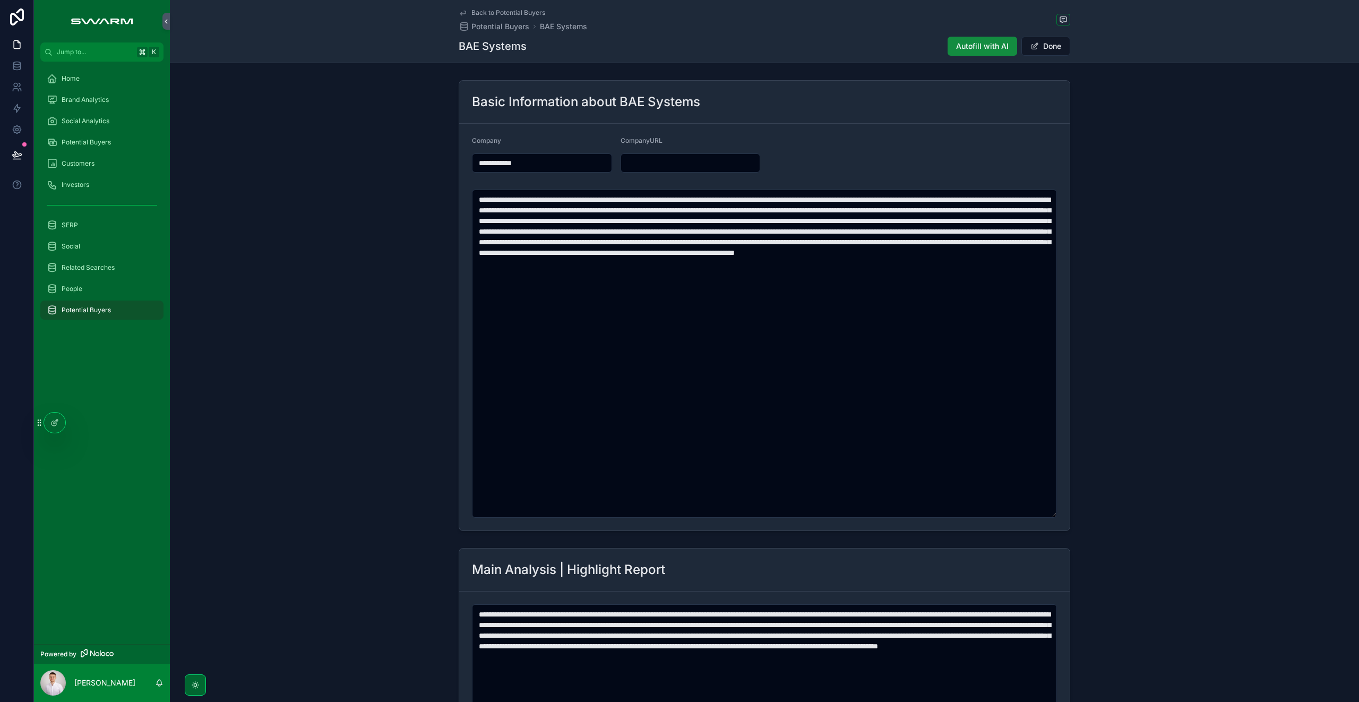
click at [653, 167] on input "scrollable content" at bounding box center [690, 162] width 139 height 15
paste input "**********"
type input "**********"
click at [1040, 51] on button "Done" at bounding box center [1045, 46] width 49 height 19
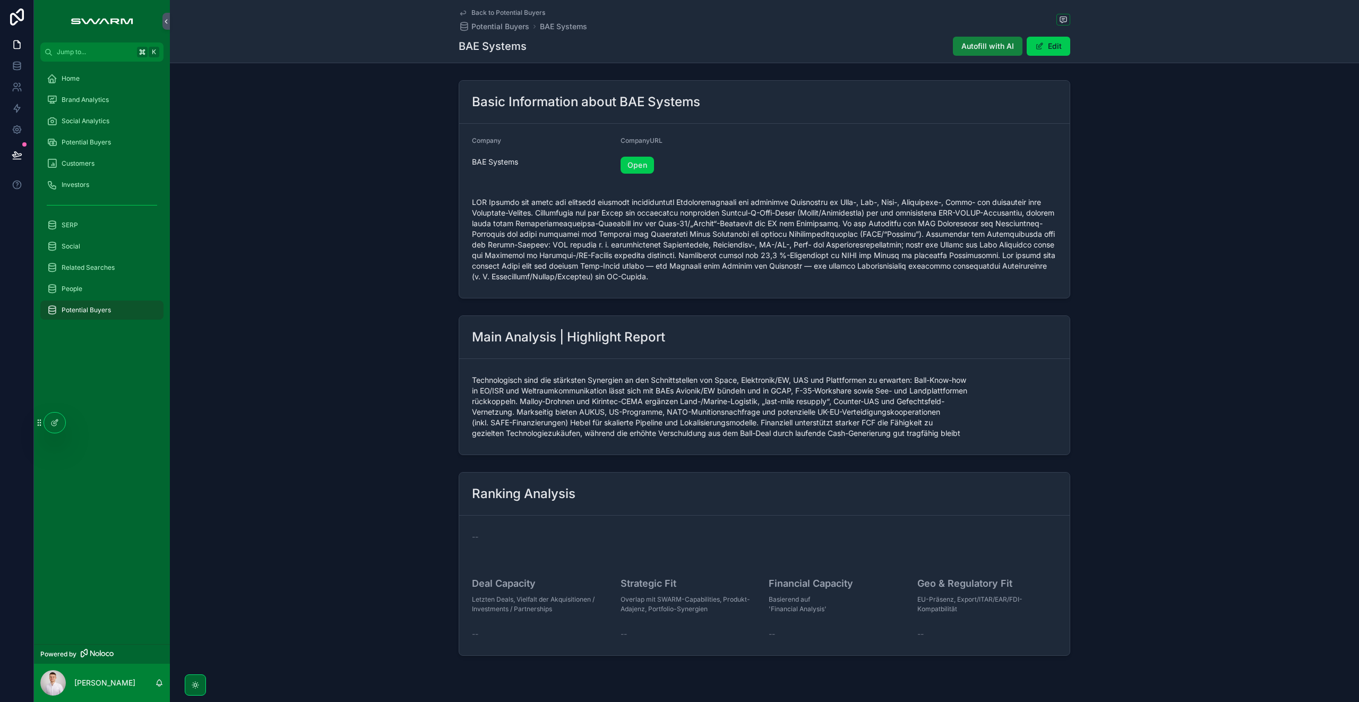
click at [999, 47] on span "Autofill with AI" at bounding box center [987, 46] width 53 height 11
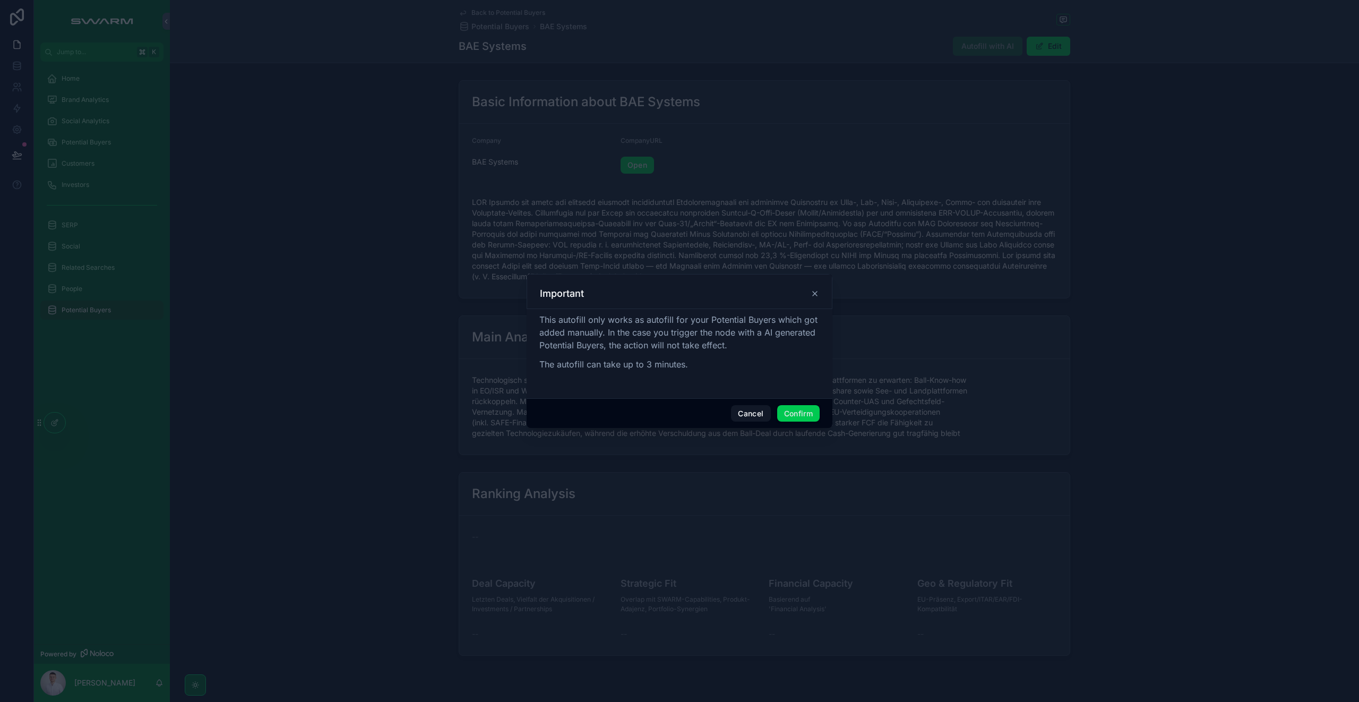
click at [797, 417] on button "Confirm" at bounding box center [798, 413] width 42 height 17
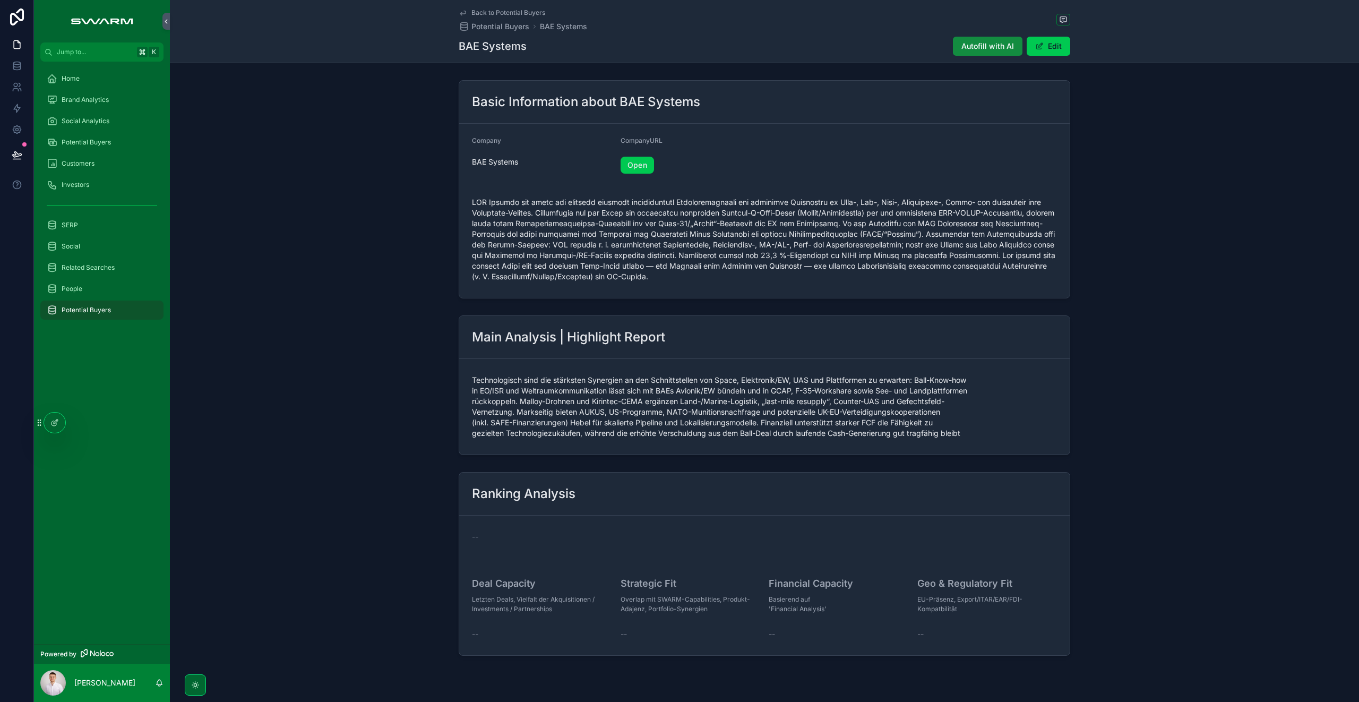
click at [355, 285] on div "Basic Information about BAE Systems Company BAE Systems CompanyURL Open" at bounding box center [764, 189] width 1189 height 227
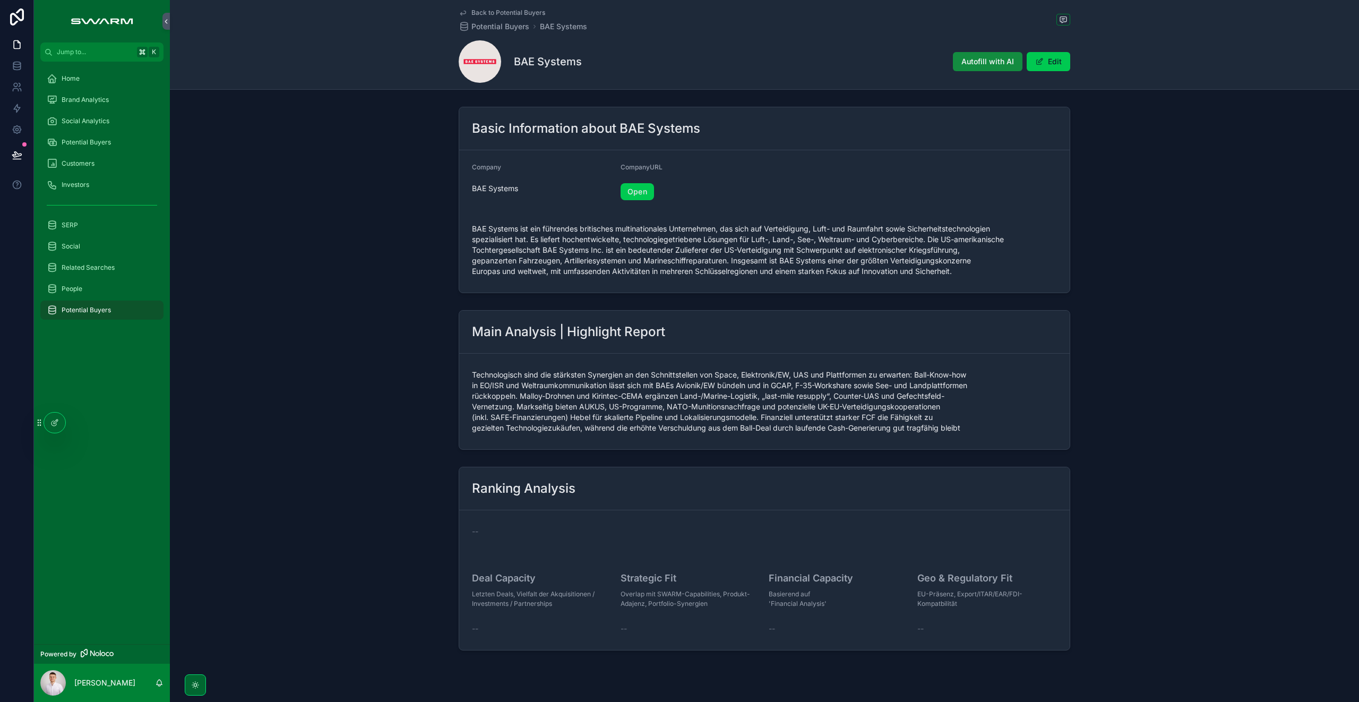
click at [302, 443] on div "Main Analysis | Highlight Report Technologisch sind die stärksten Synergien an …" at bounding box center [764, 380] width 1189 height 148
click at [55, 425] on icon at bounding box center [54, 422] width 8 height 8
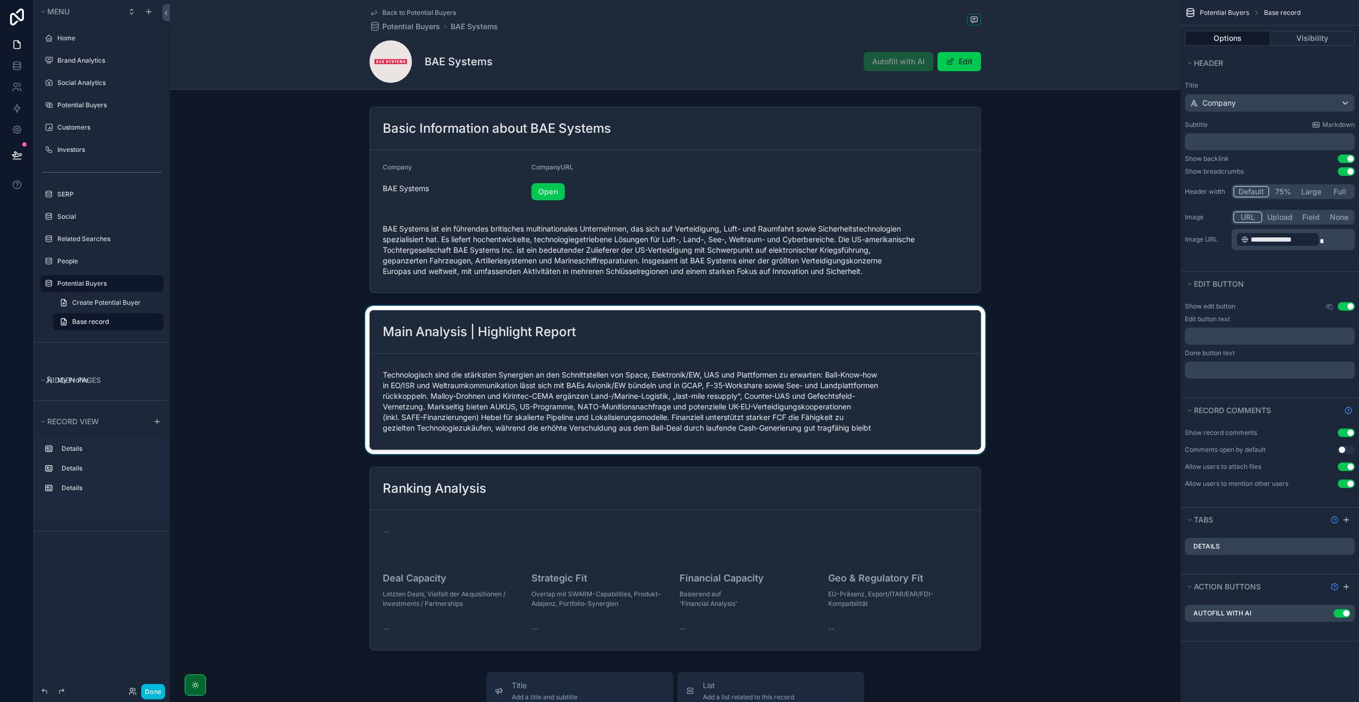
click at [603, 347] on div "scrollable content" at bounding box center [675, 380] width 1010 height 148
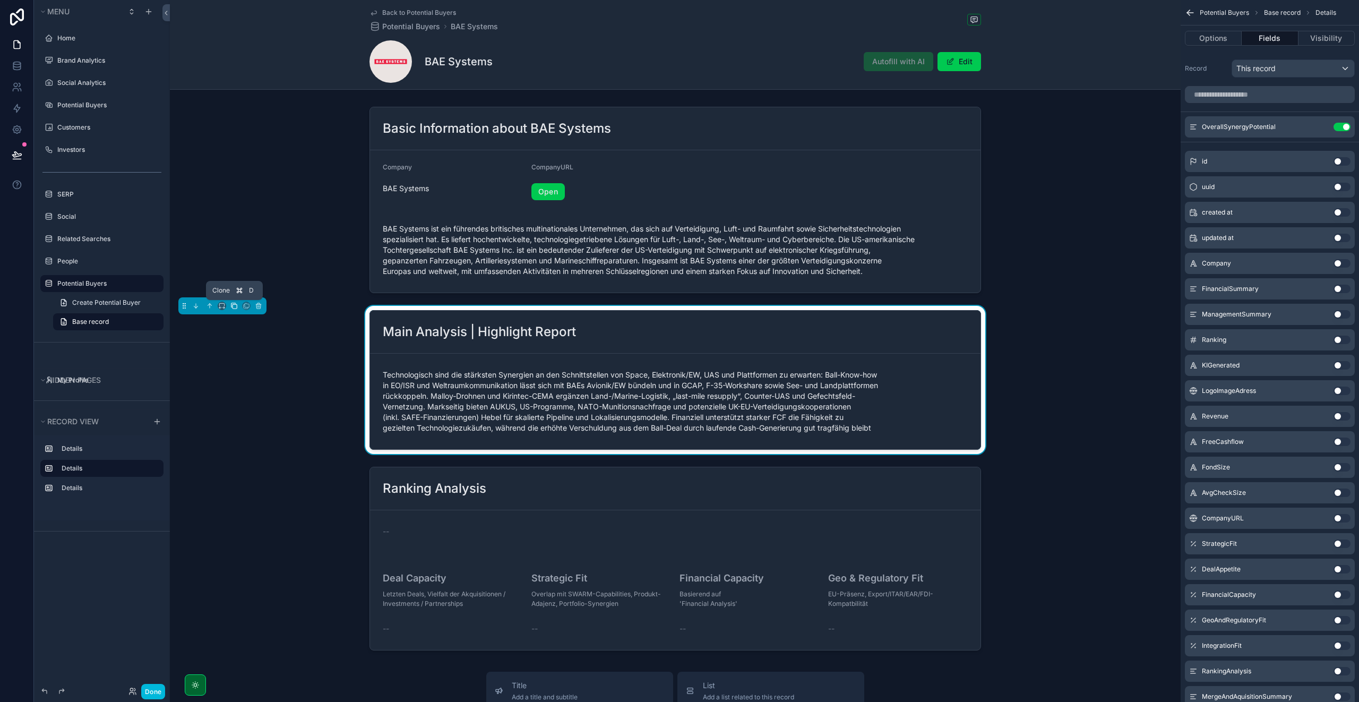
click at [232, 308] on icon "scrollable content" at bounding box center [234, 306] width 4 height 4
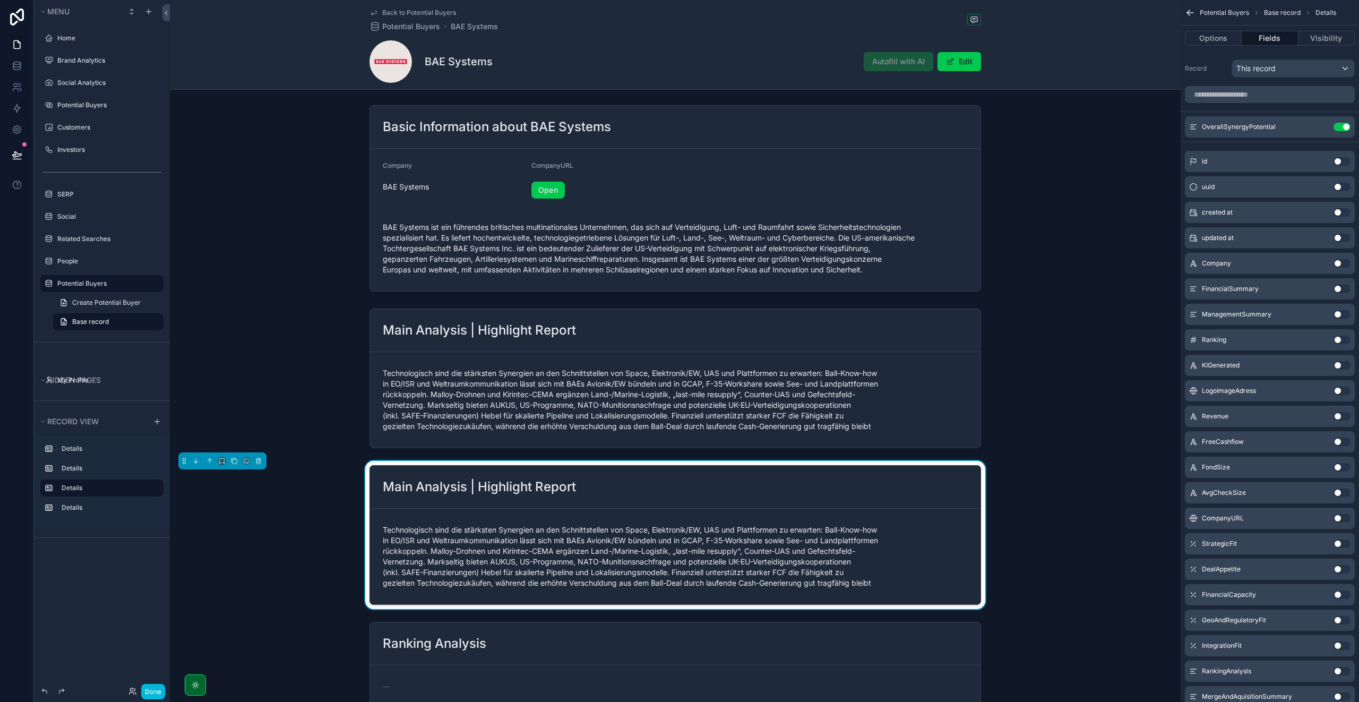
scroll to position [2, 0]
click at [650, 493] on div "Main Analysis | Highlight Report" at bounding box center [675, 486] width 585 height 17
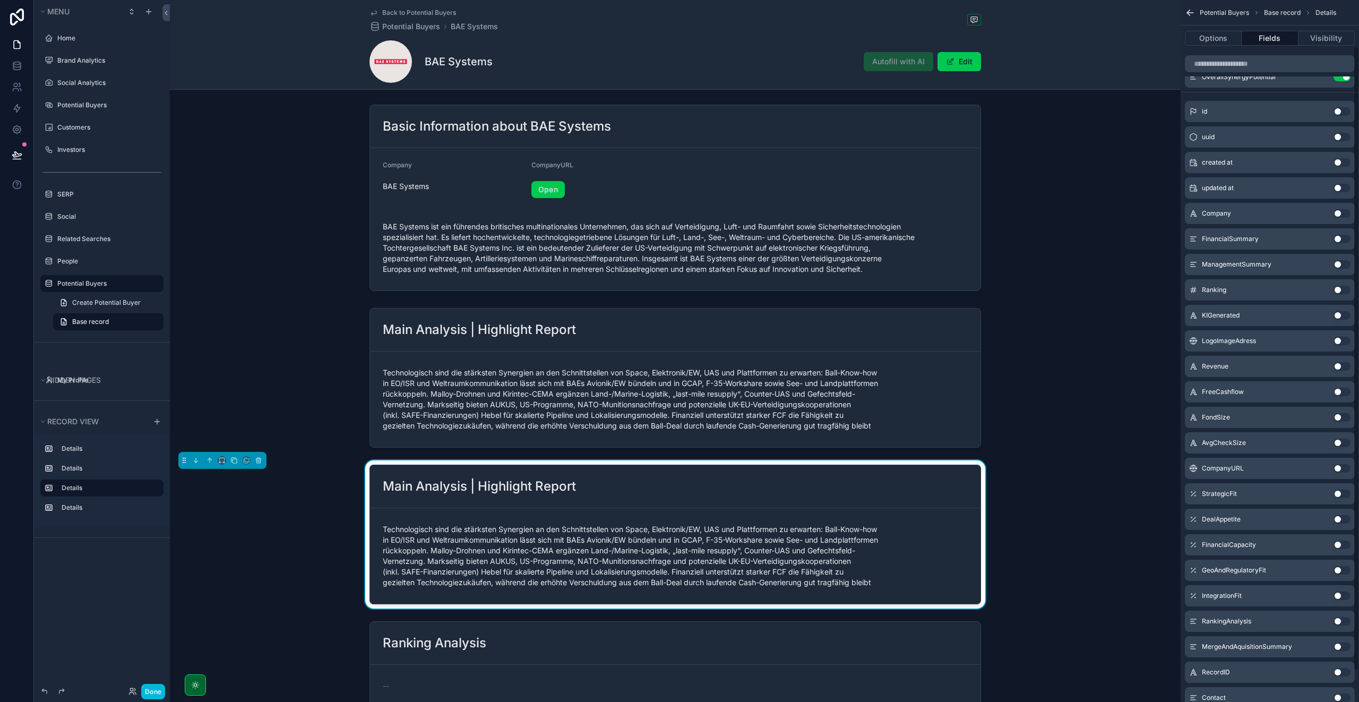
scroll to position [51, 0]
click at [1340, 643] on button "Use setting" at bounding box center [1341, 645] width 17 height 8
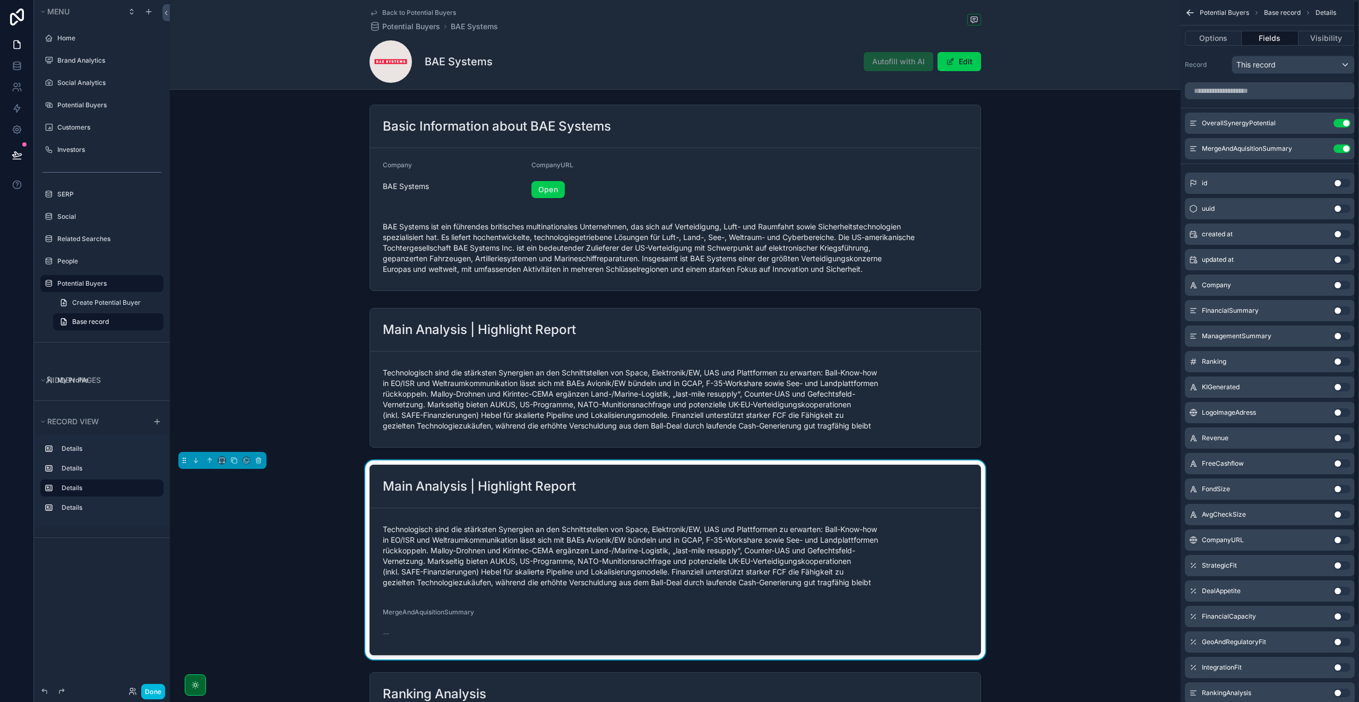
scroll to position [0, 0]
click at [1337, 126] on button "Use setting" at bounding box center [1341, 127] width 17 height 8
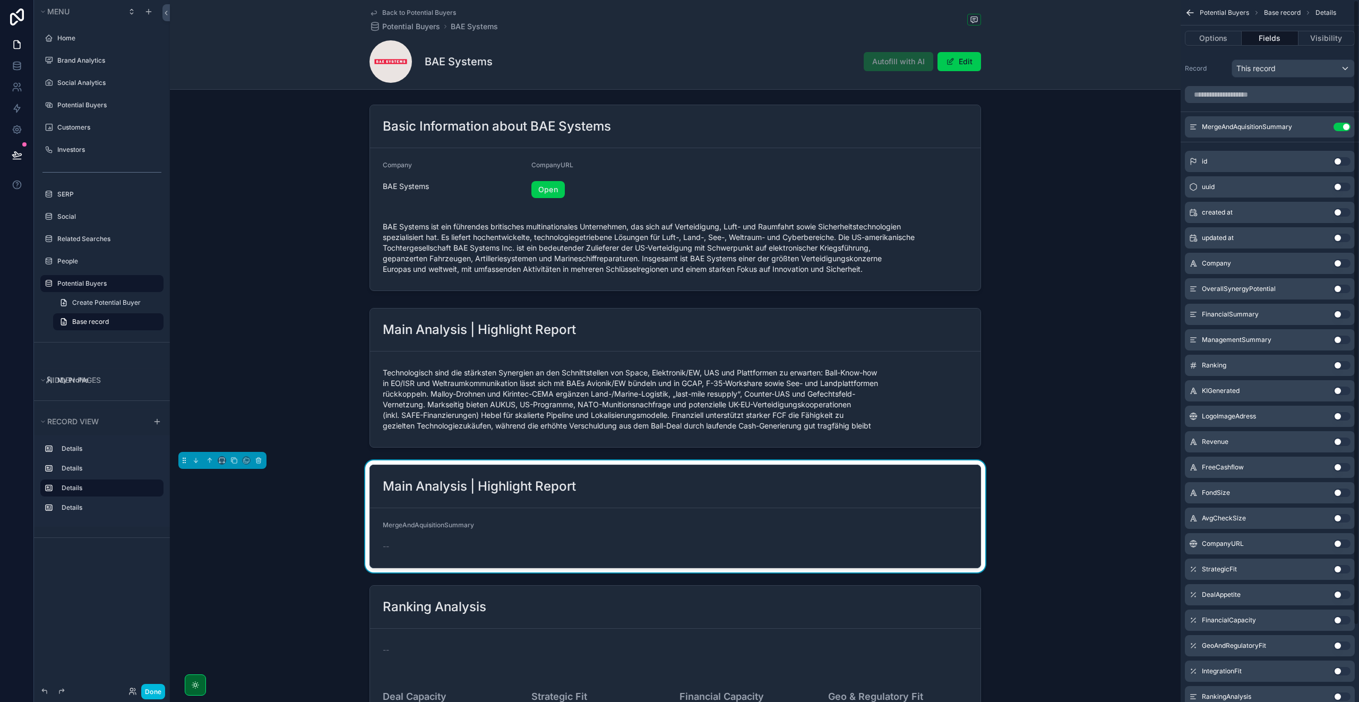
click at [0, 0] on icon "scrollable content" at bounding box center [0, 0] width 0 height 0
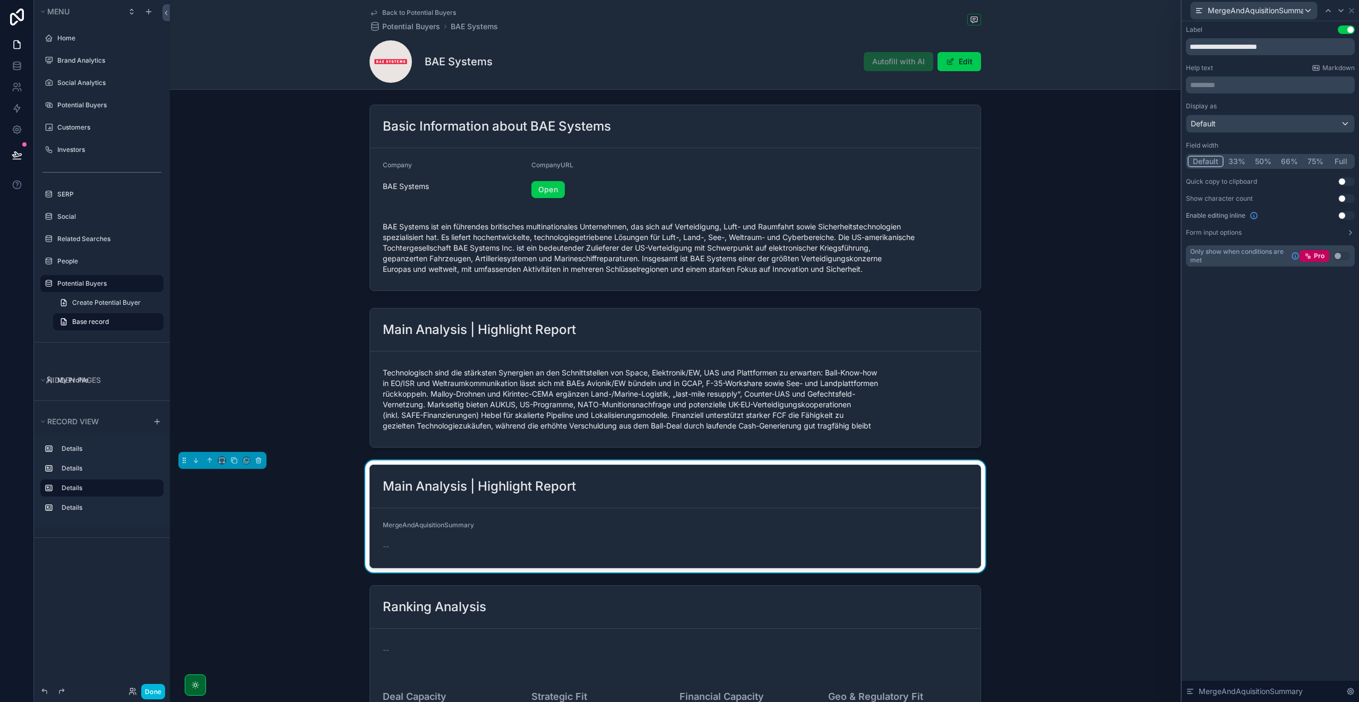
click at [145, 691] on button "Done" at bounding box center [153, 690] width 24 height 15
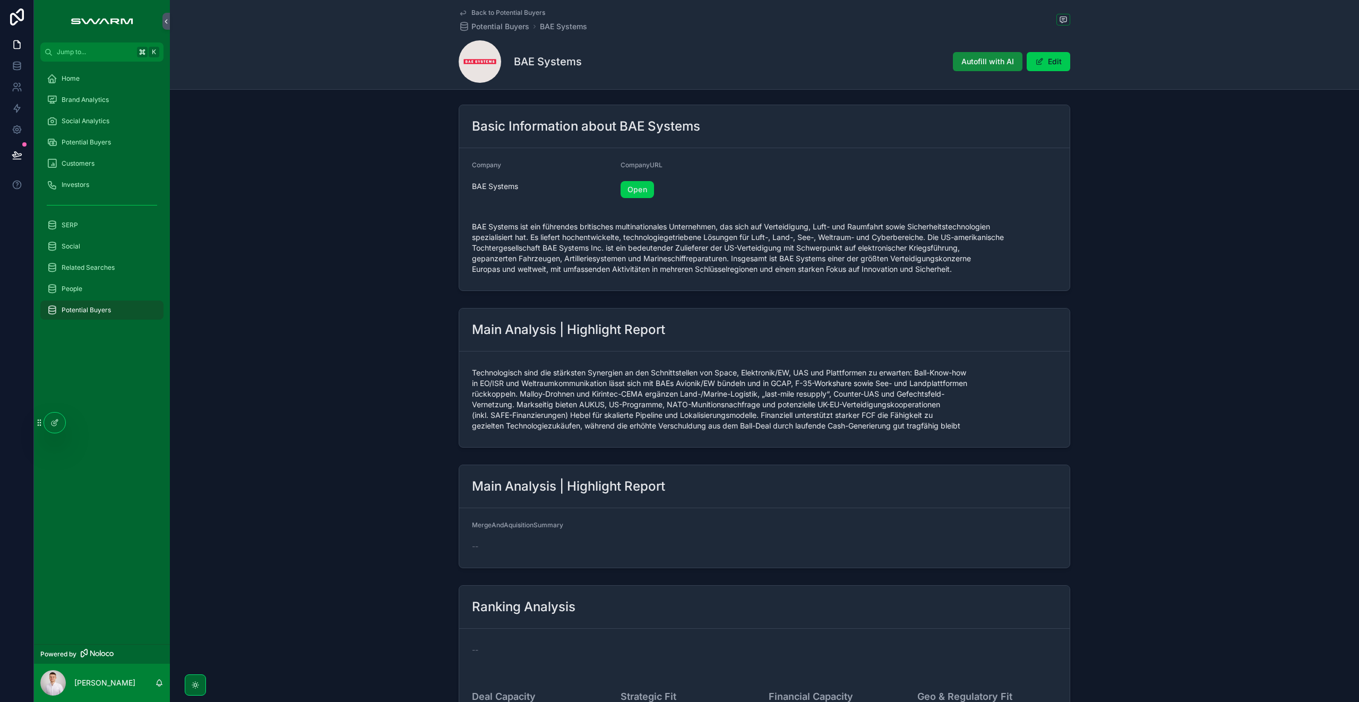
click at [97, 149] on div "Potential Buyers" at bounding box center [102, 142] width 110 height 17
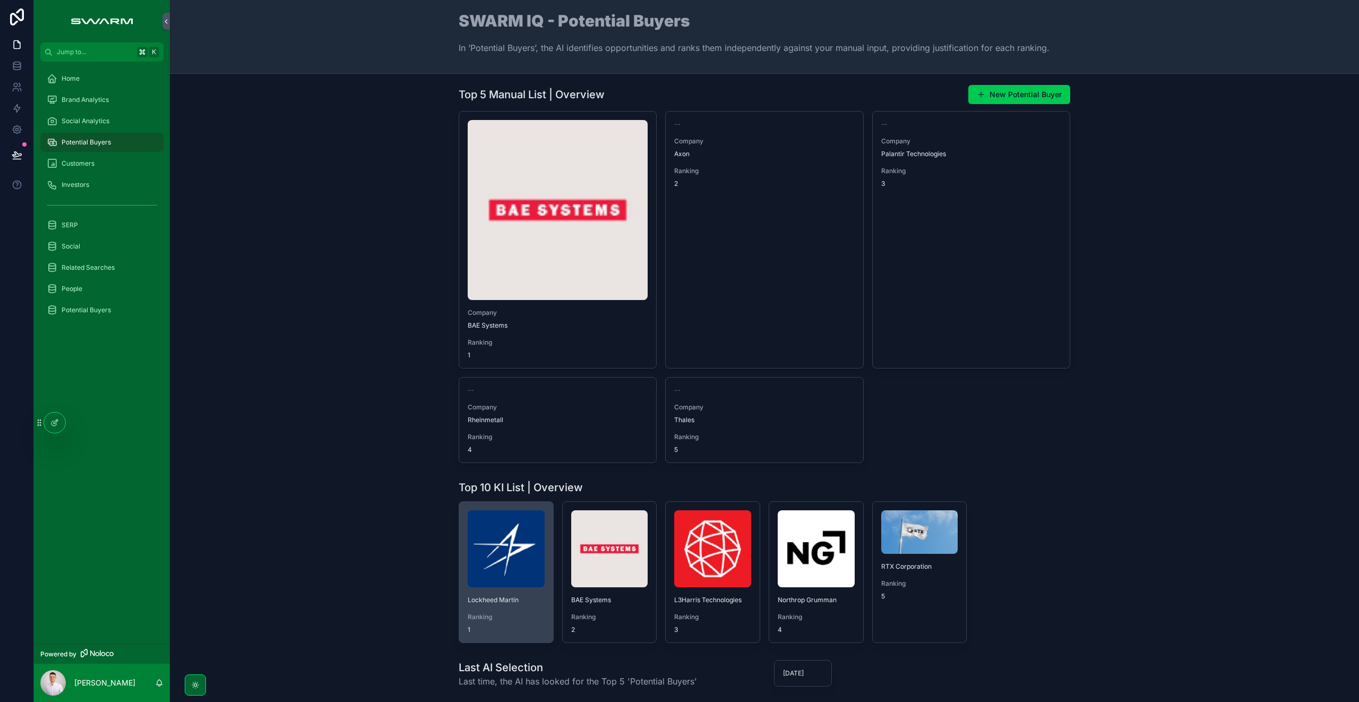
click at [505, 567] on img "scrollable content" at bounding box center [506, 548] width 77 height 77
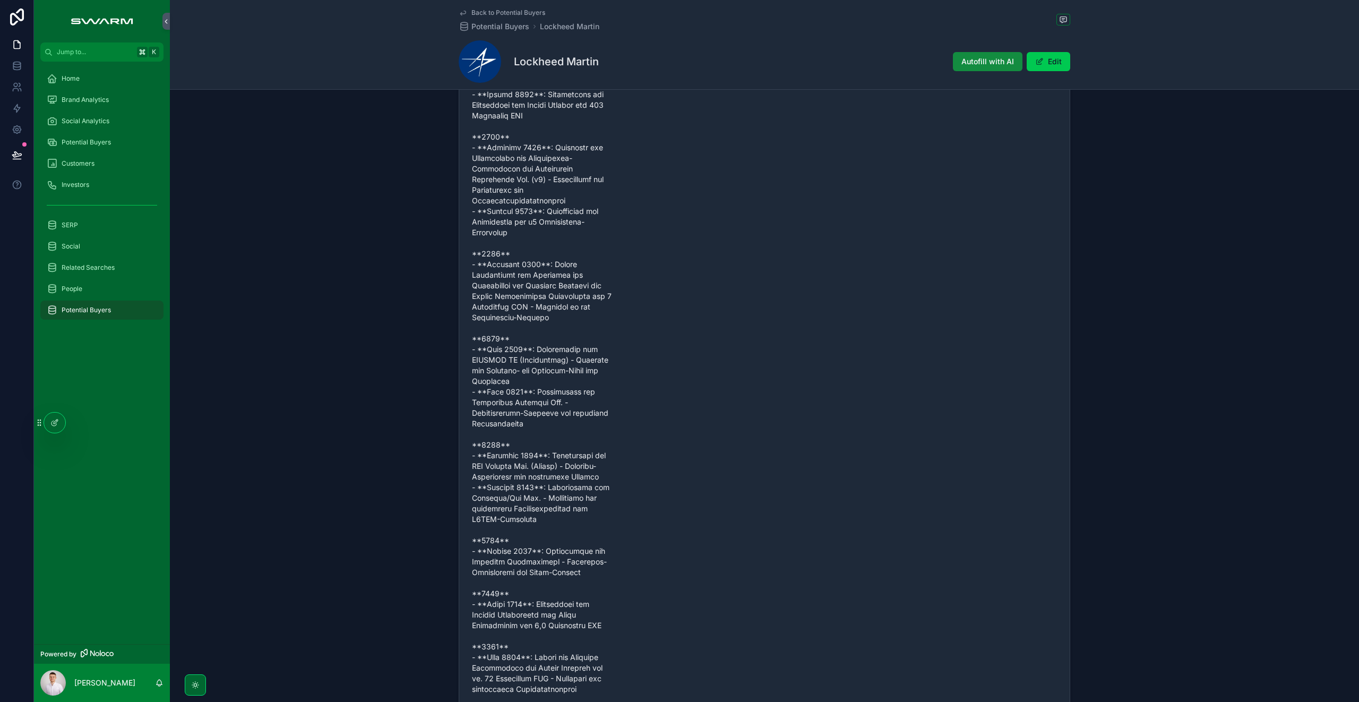
scroll to position [407, 0]
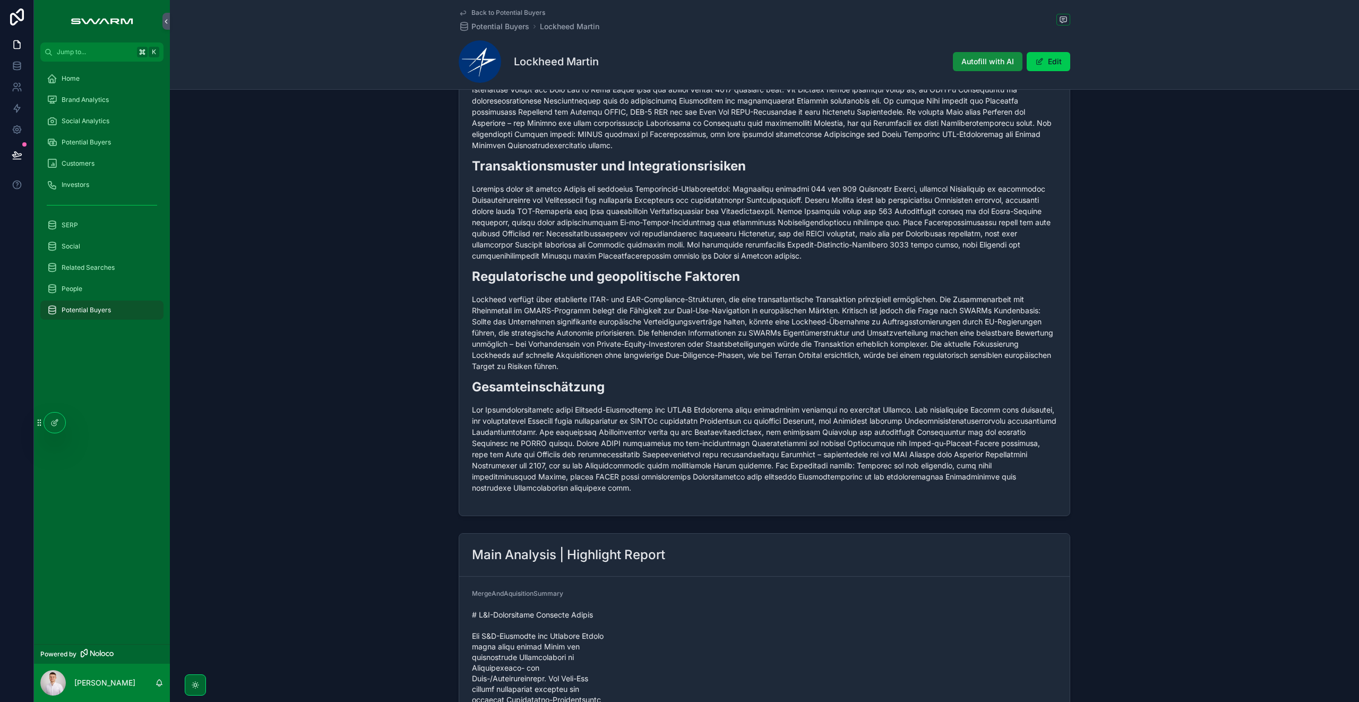
click at [114, 146] on div "Potential Buyers" at bounding box center [102, 142] width 110 height 17
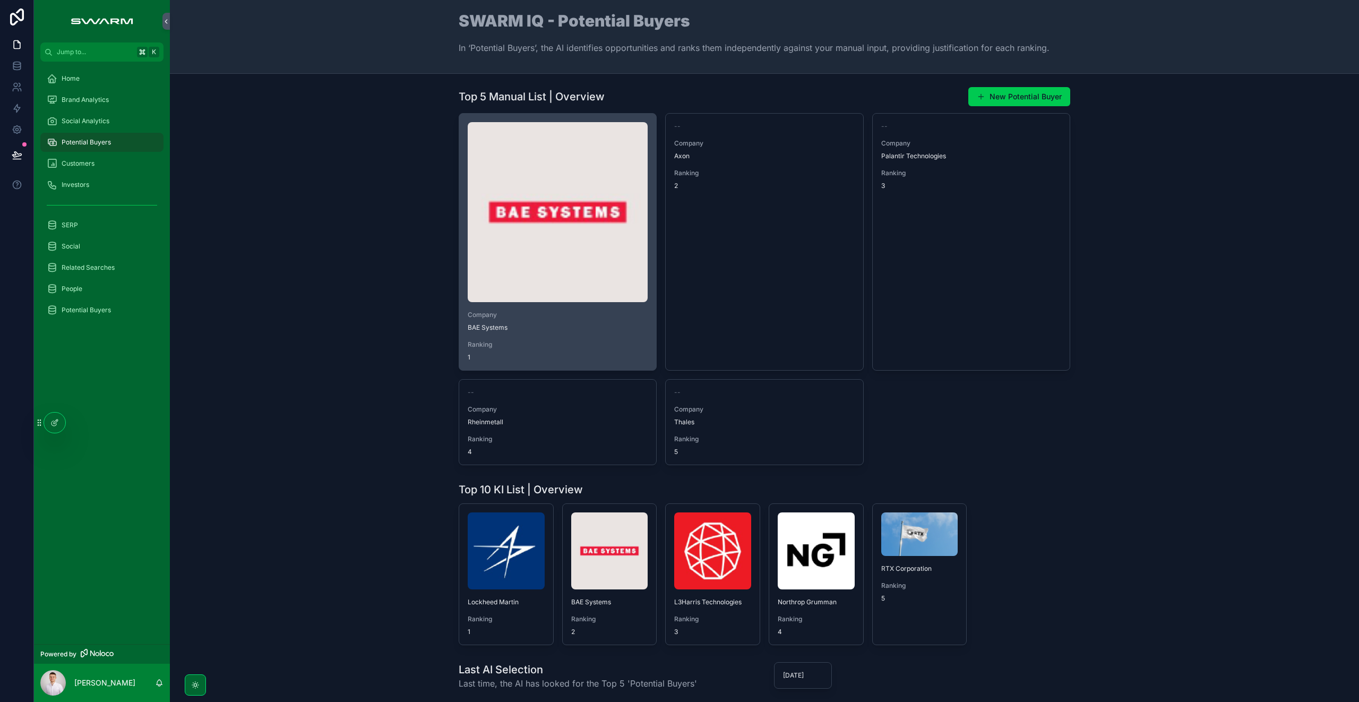
click at [517, 244] on img "scrollable content" at bounding box center [558, 212] width 180 height 180
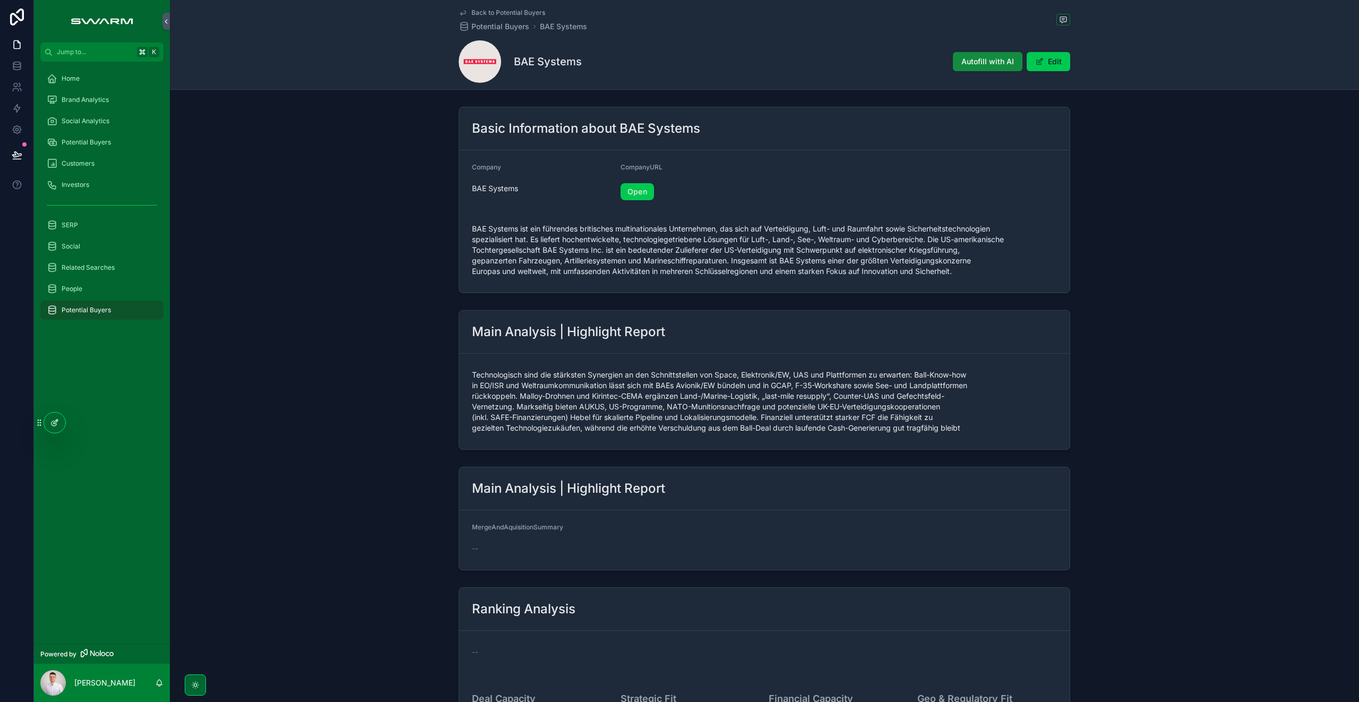
click at [56, 427] on div at bounding box center [54, 422] width 21 height 20
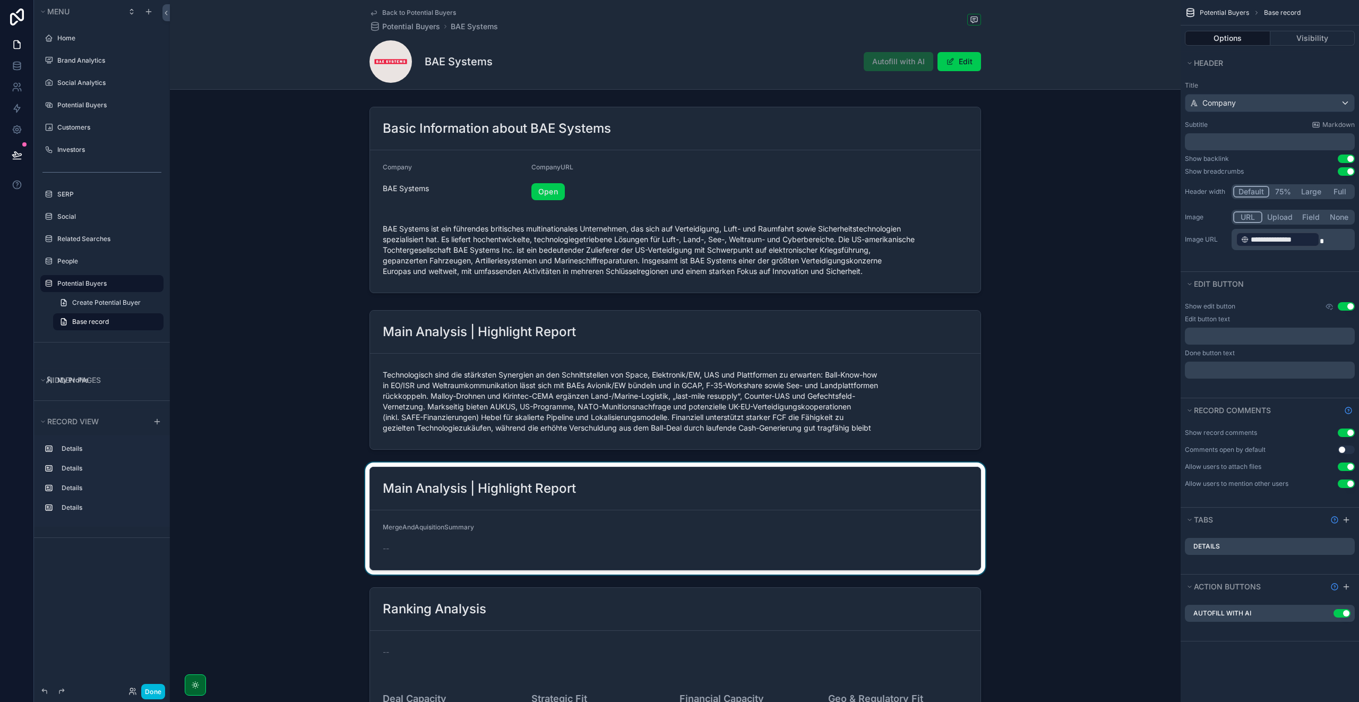
click at [553, 490] on div "scrollable content" at bounding box center [675, 518] width 1010 height 112
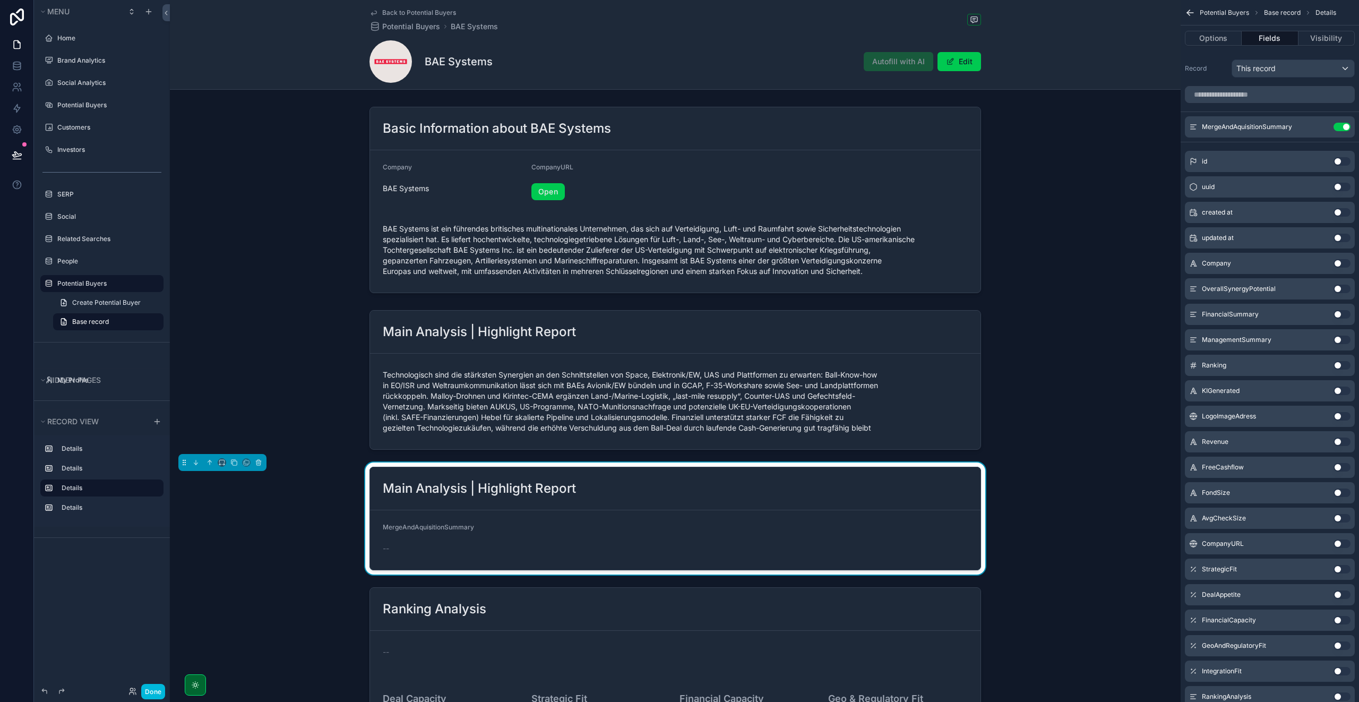
click at [0, 0] on icon "scrollable content" at bounding box center [0, 0] width 0 height 0
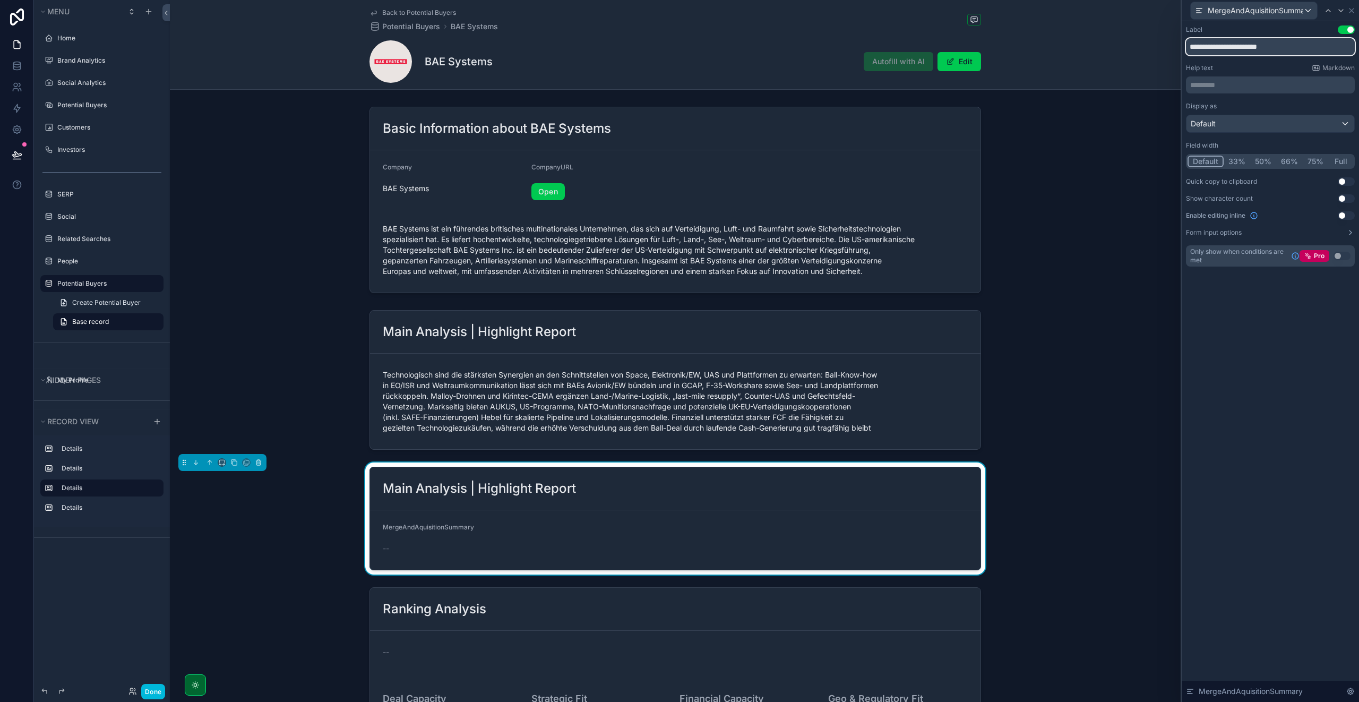
click at [1241, 48] on input "**********" at bounding box center [1270, 46] width 169 height 17
type input "***"
click at [1350, 11] on icon at bounding box center [1351, 10] width 8 height 8
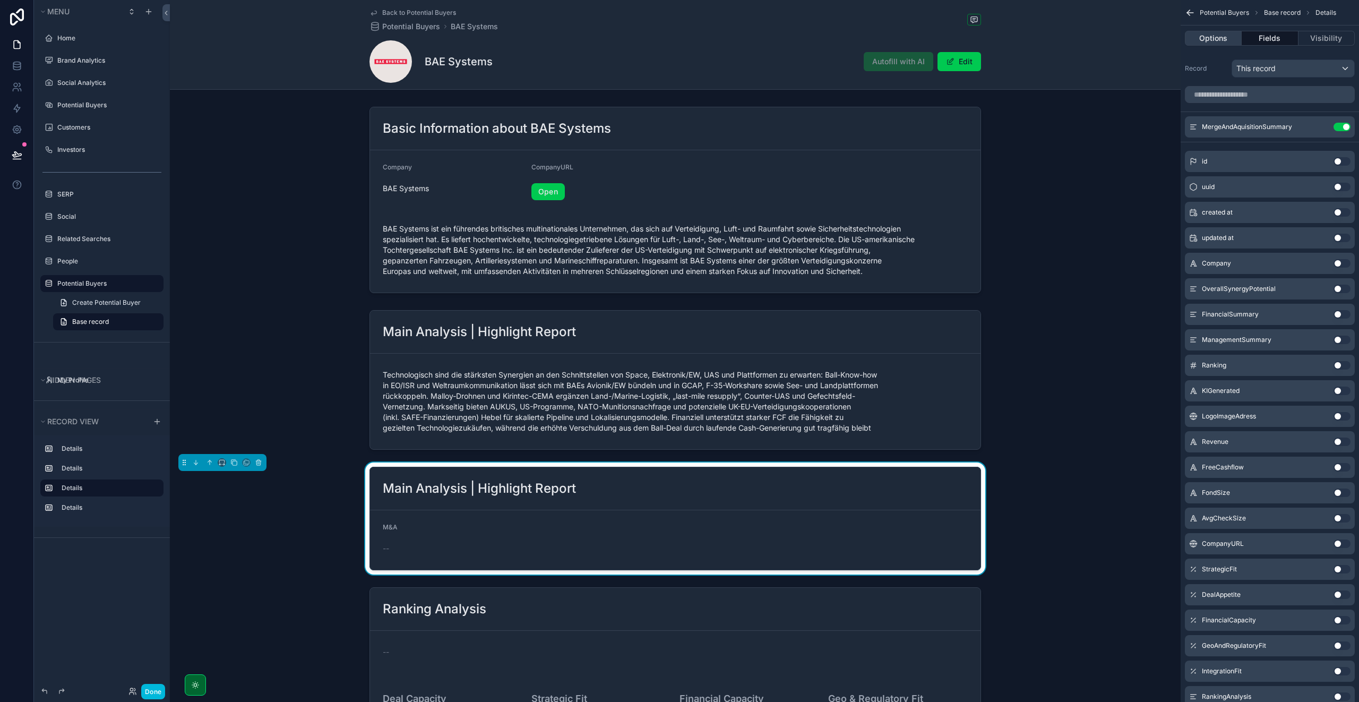
click at [1221, 39] on button "Options" at bounding box center [1212, 38] width 57 height 15
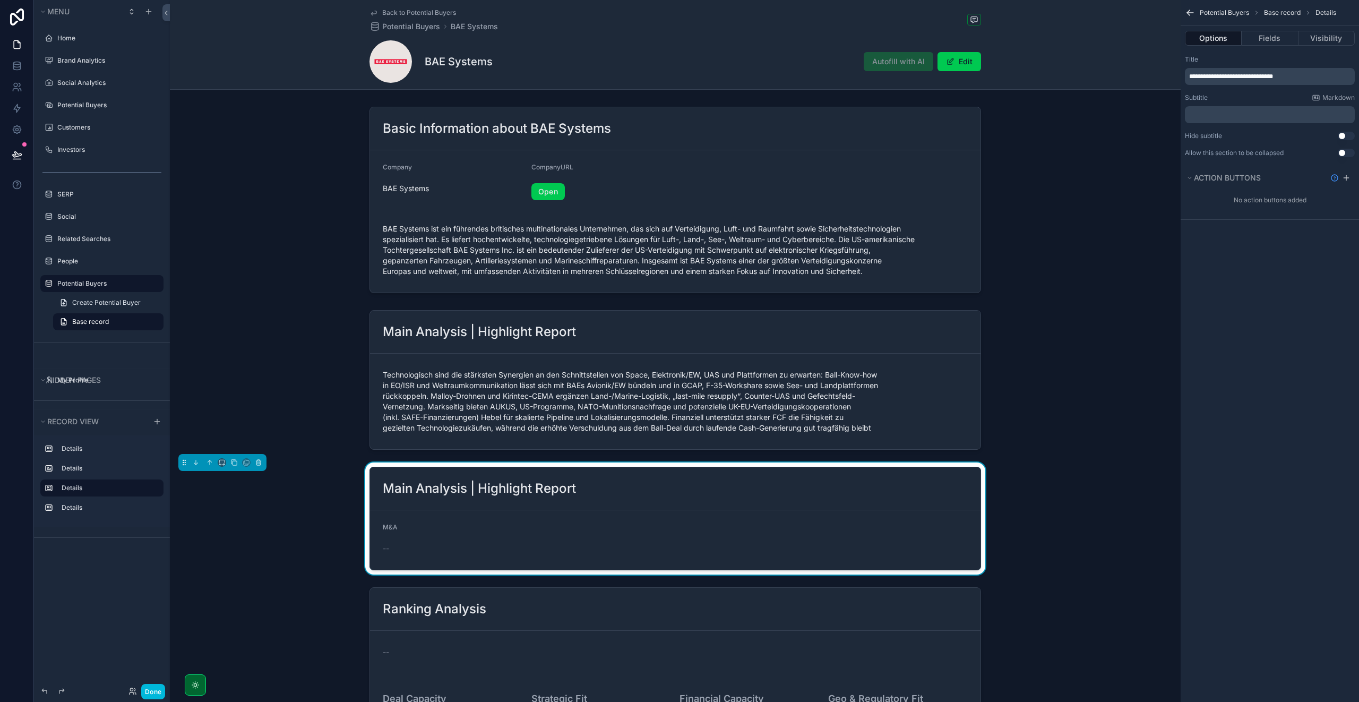
click at [1245, 75] on span "**********" at bounding box center [1231, 76] width 84 height 6
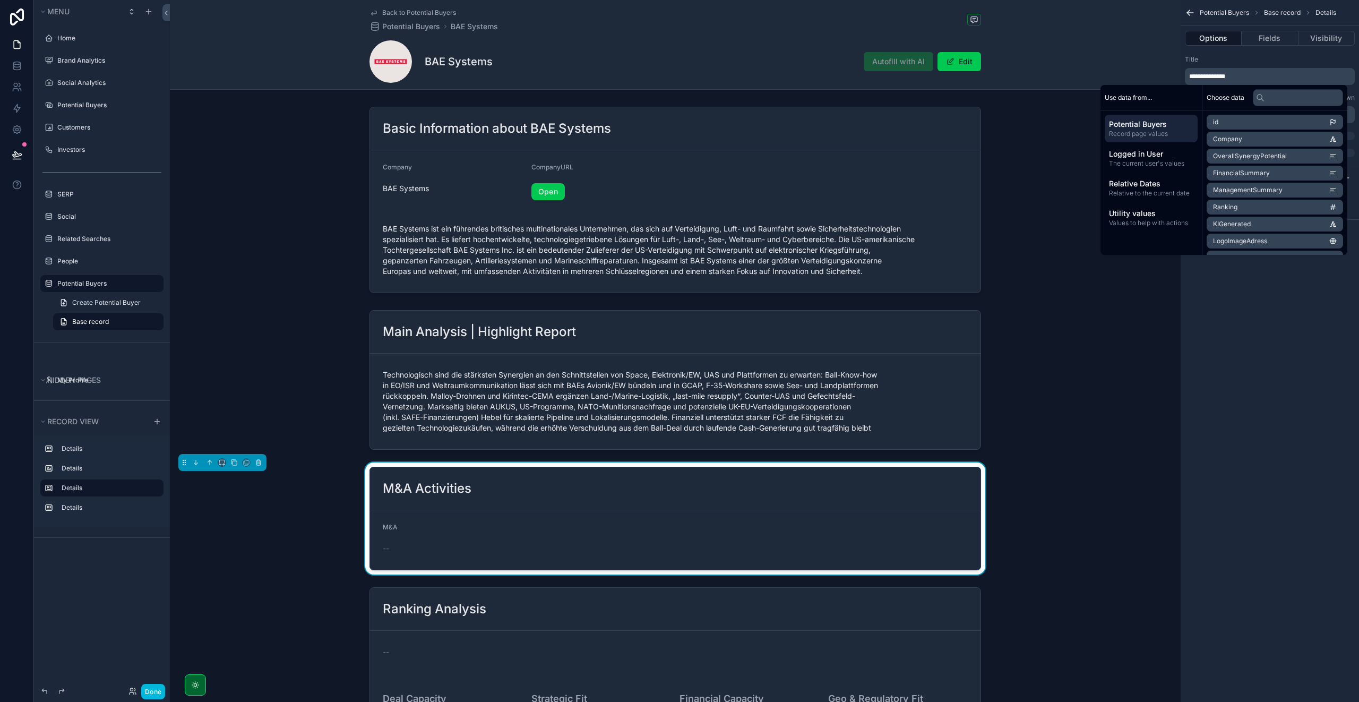
click at [1262, 59] on div "Title" at bounding box center [1269, 59] width 170 height 8
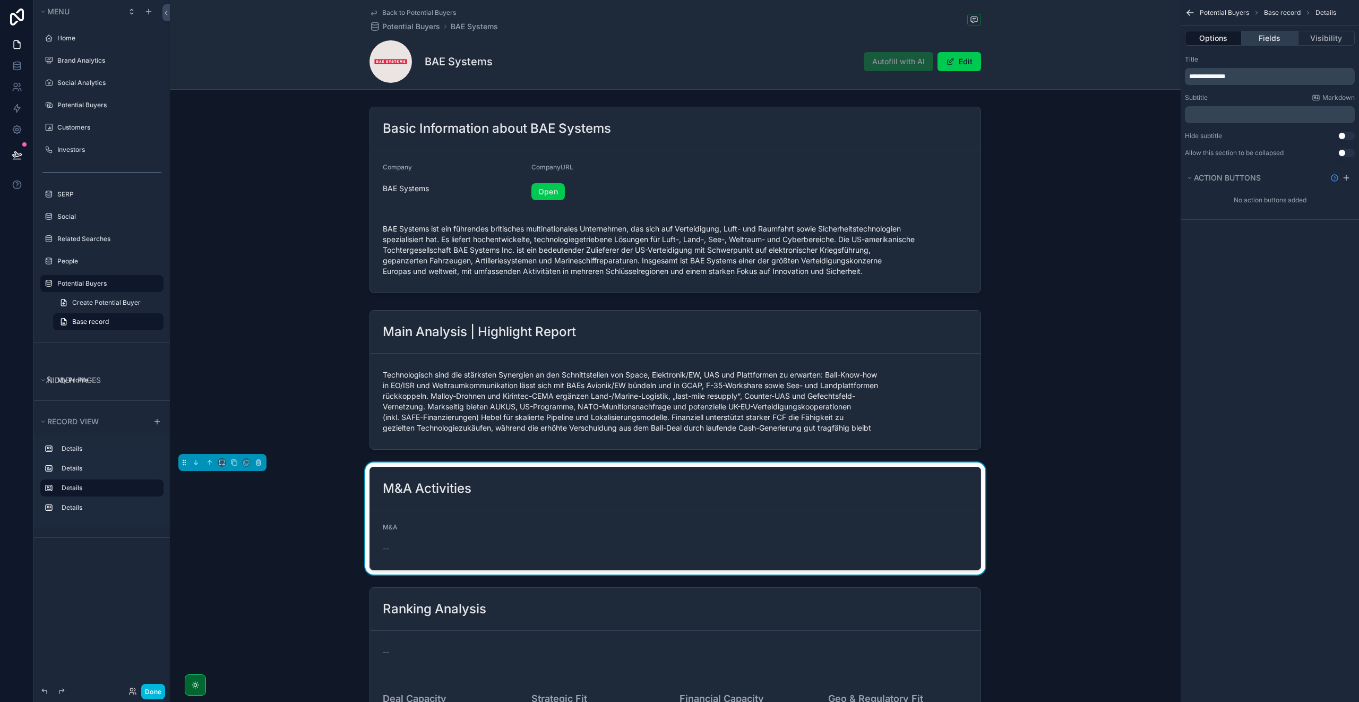
click at [1263, 40] on button "Fields" at bounding box center [1269, 38] width 56 height 15
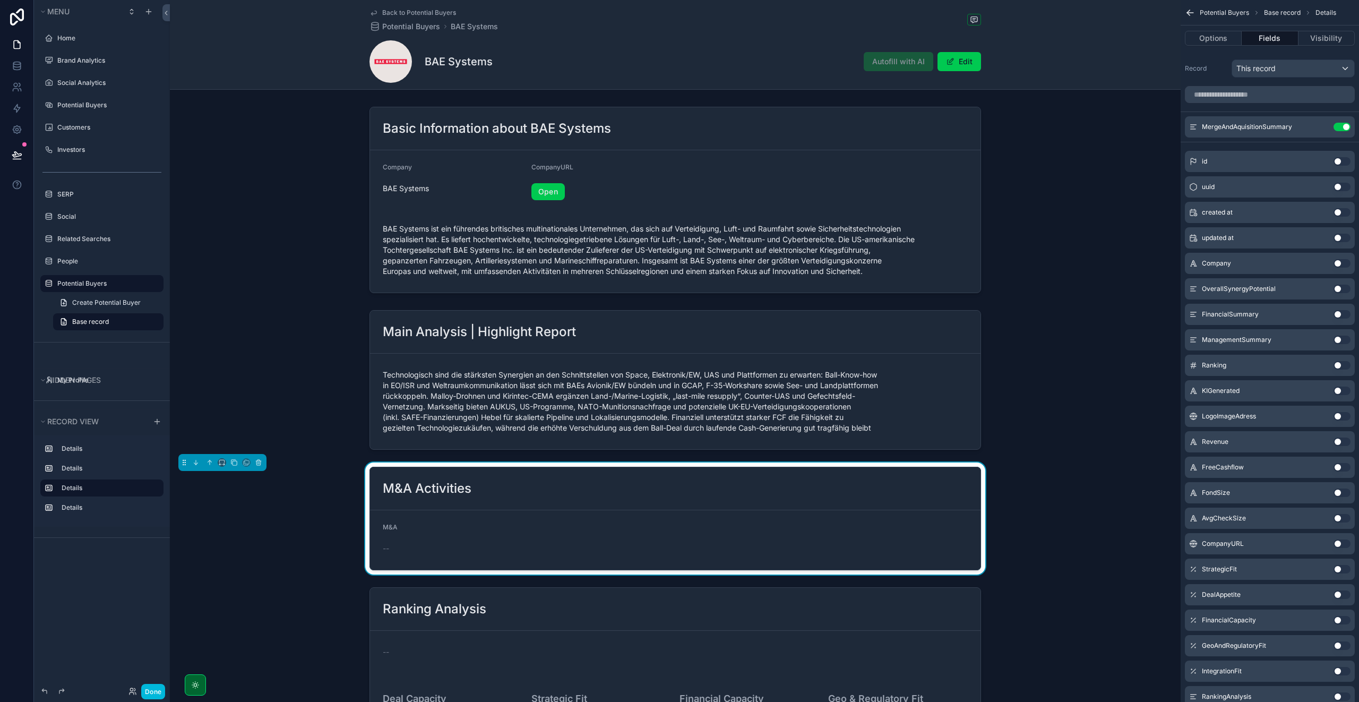
click at [0, 0] on icon "scrollable content" at bounding box center [0, 0] width 0 height 0
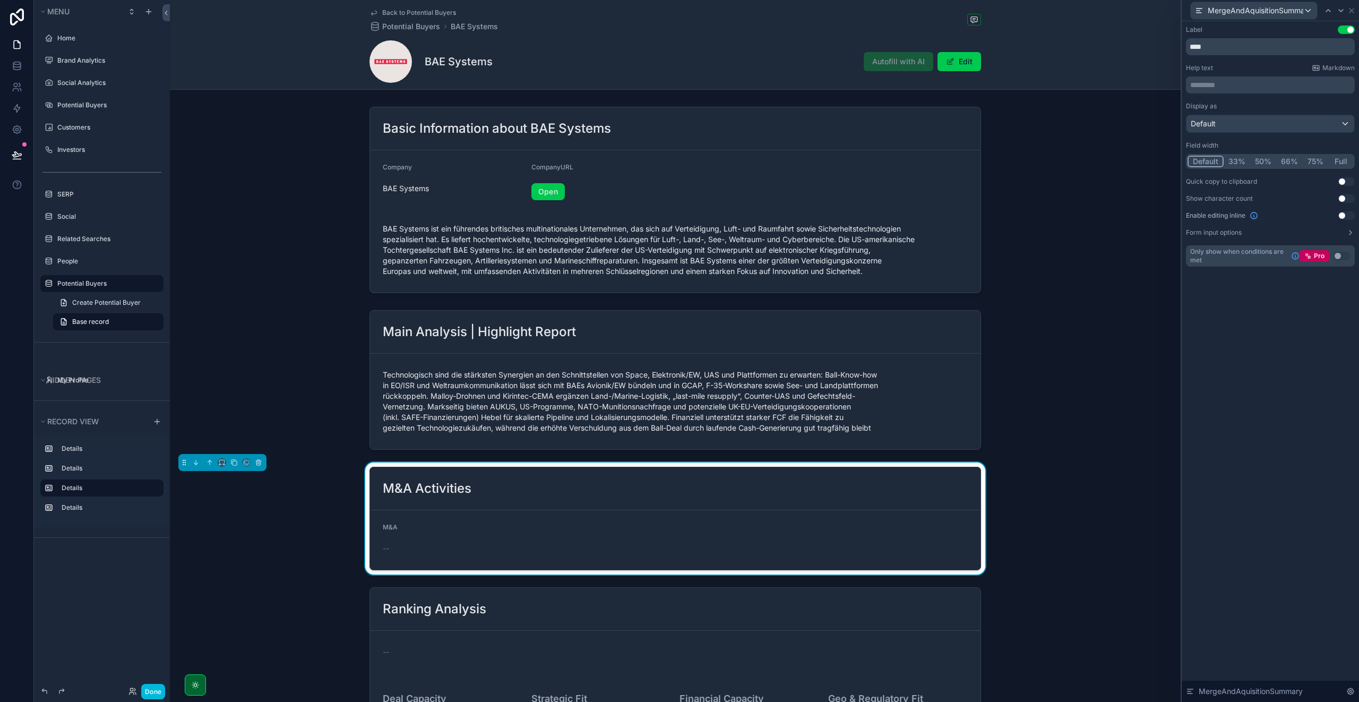
click at [1345, 29] on button "Use setting" at bounding box center [1345, 29] width 17 height 8
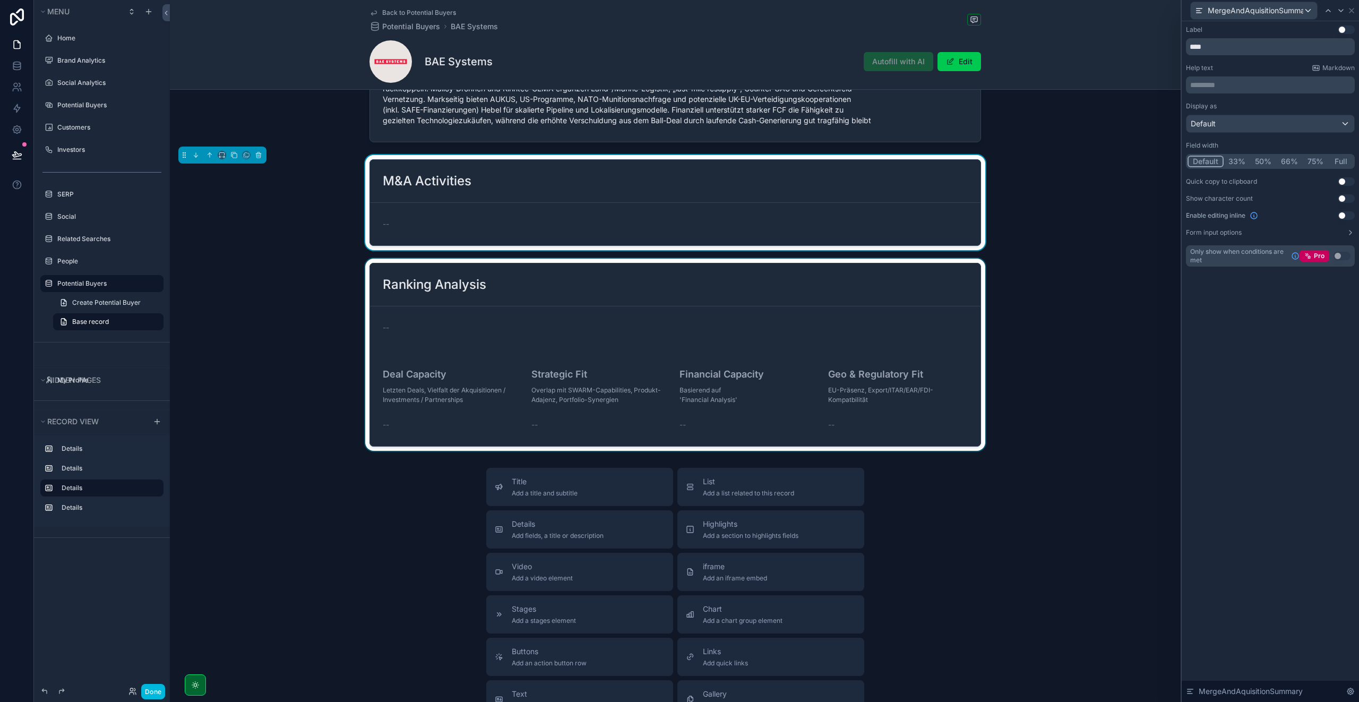
scroll to position [341, 0]
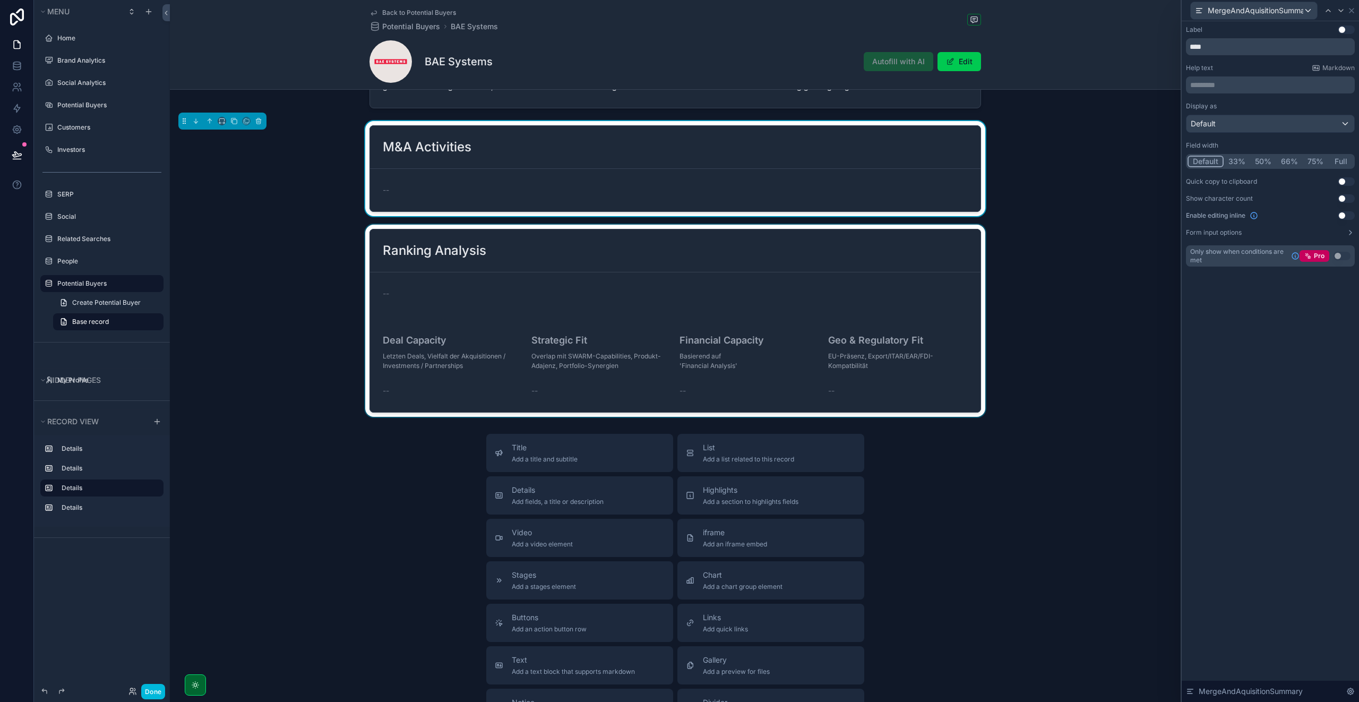
click at [425, 268] on div "scrollable content" at bounding box center [675, 320] width 1010 height 192
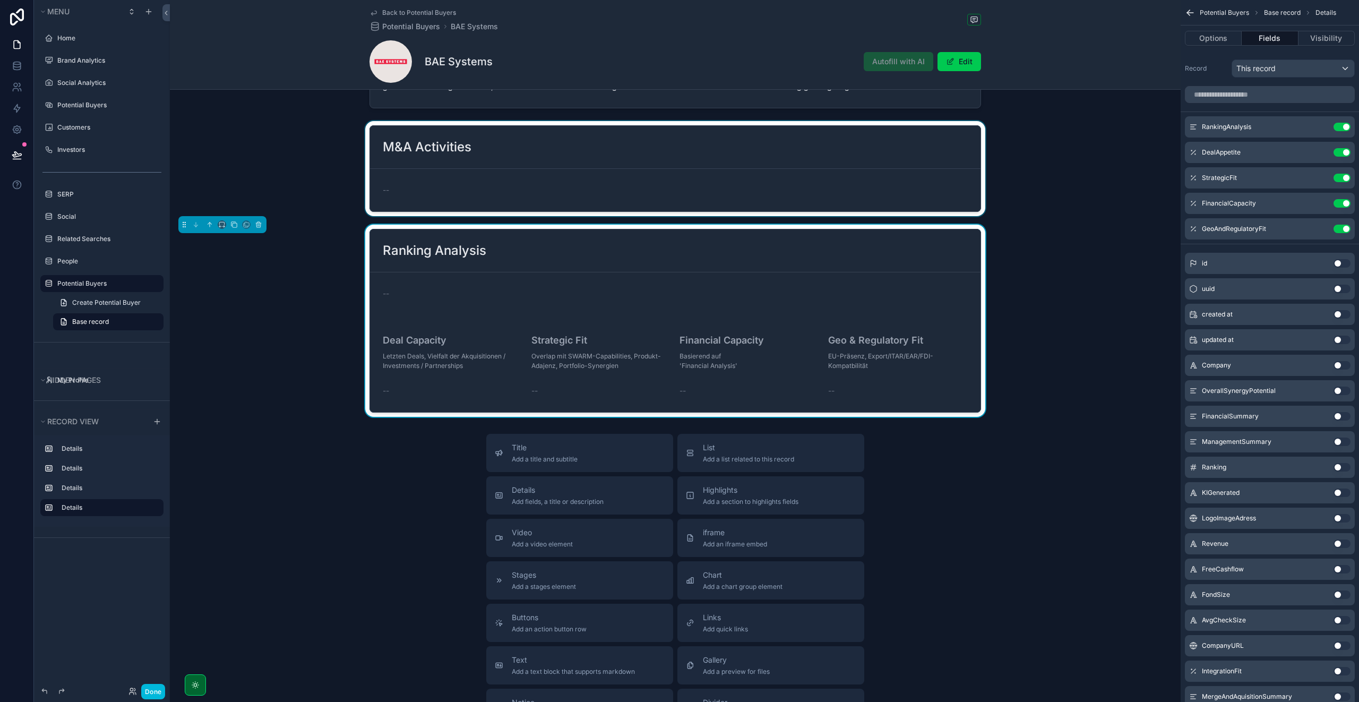
click at [414, 171] on div "scrollable content" at bounding box center [675, 168] width 1010 height 95
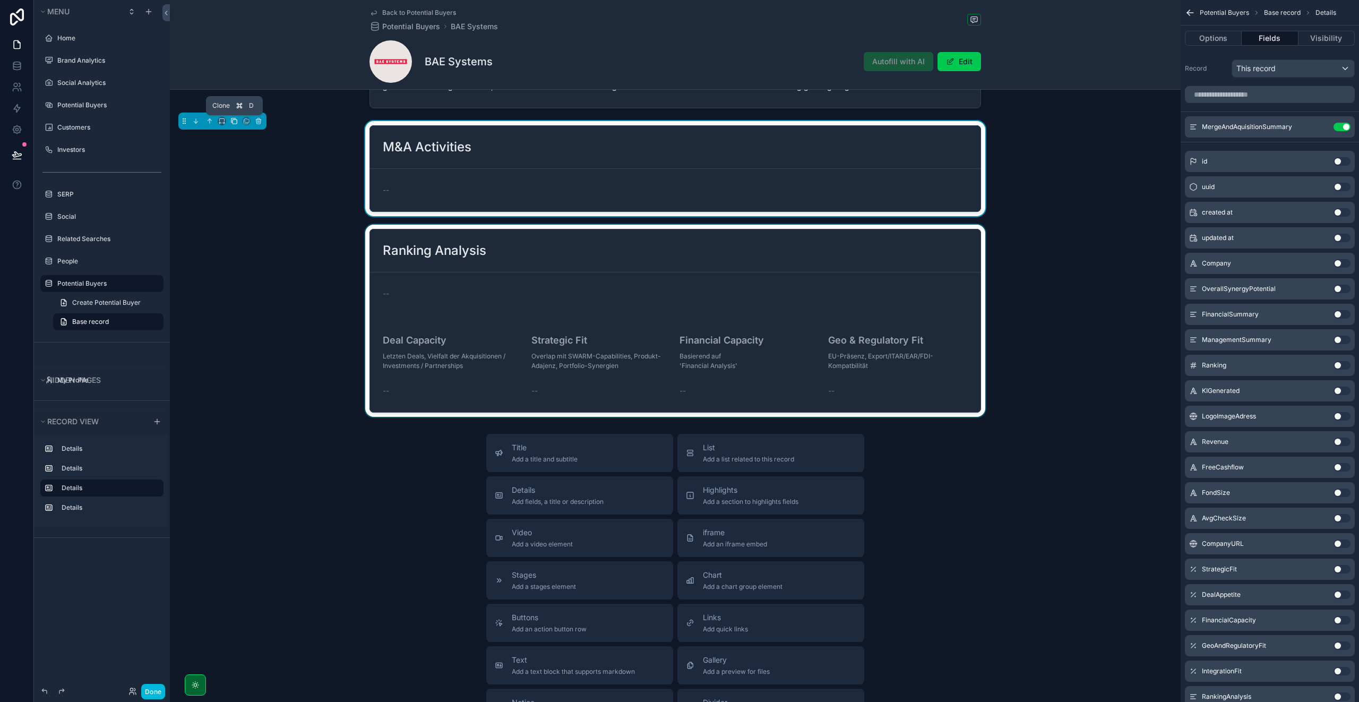
click at [232, 123] on icon "scrollable content" at bounding box center [233, 120] width 7 height 7
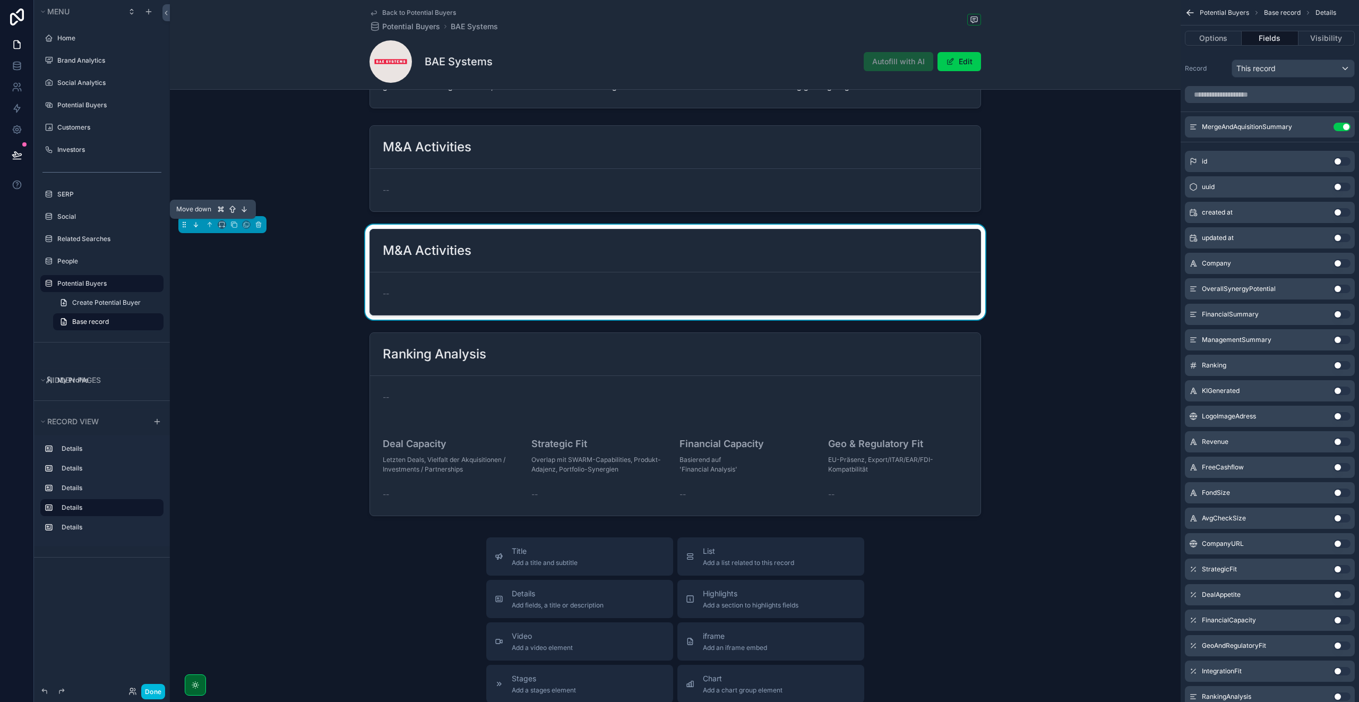
click at [195, 227] on icon "scrollable content" at bounding box center [195, 224] width 7 height 7
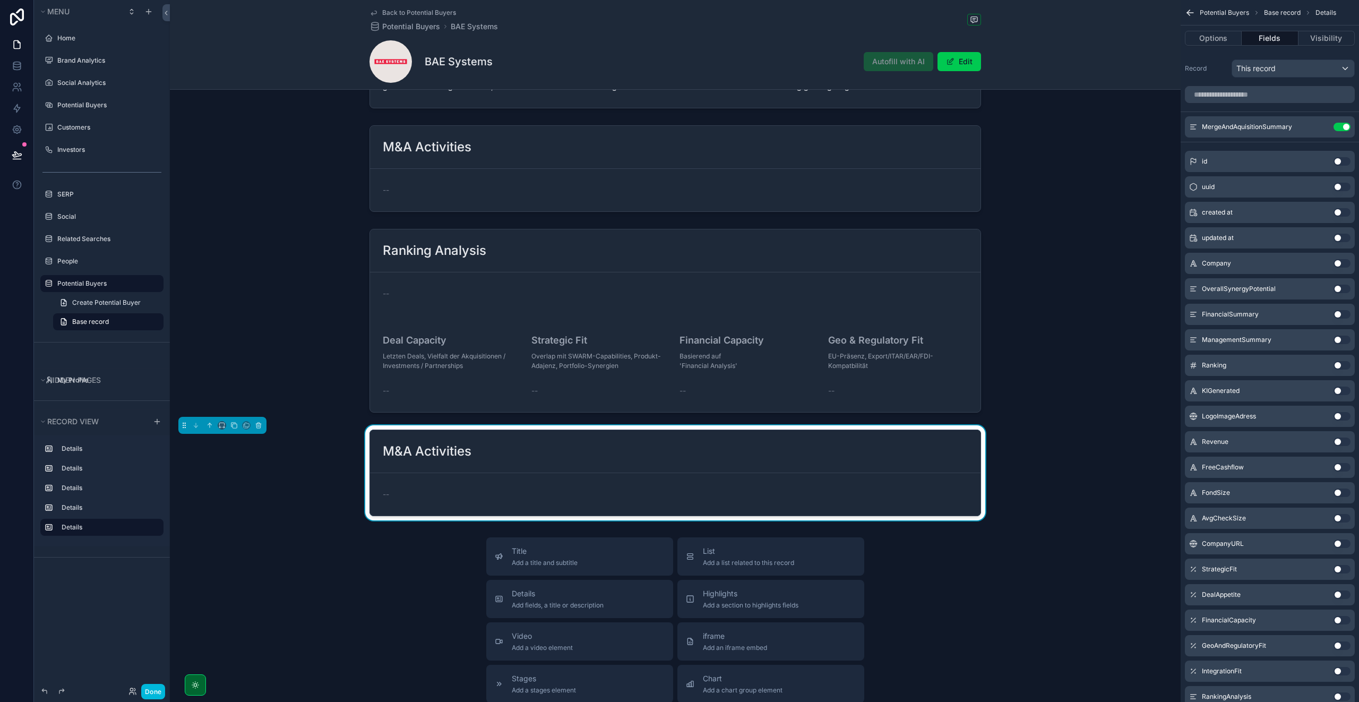
click at [448, 467] on div "M&A Activities" at bounding box center [675, 451] width 610 height 43
click at [1218, 37] on button "Options" at bounding box center [1212, 38] width 57 height 15
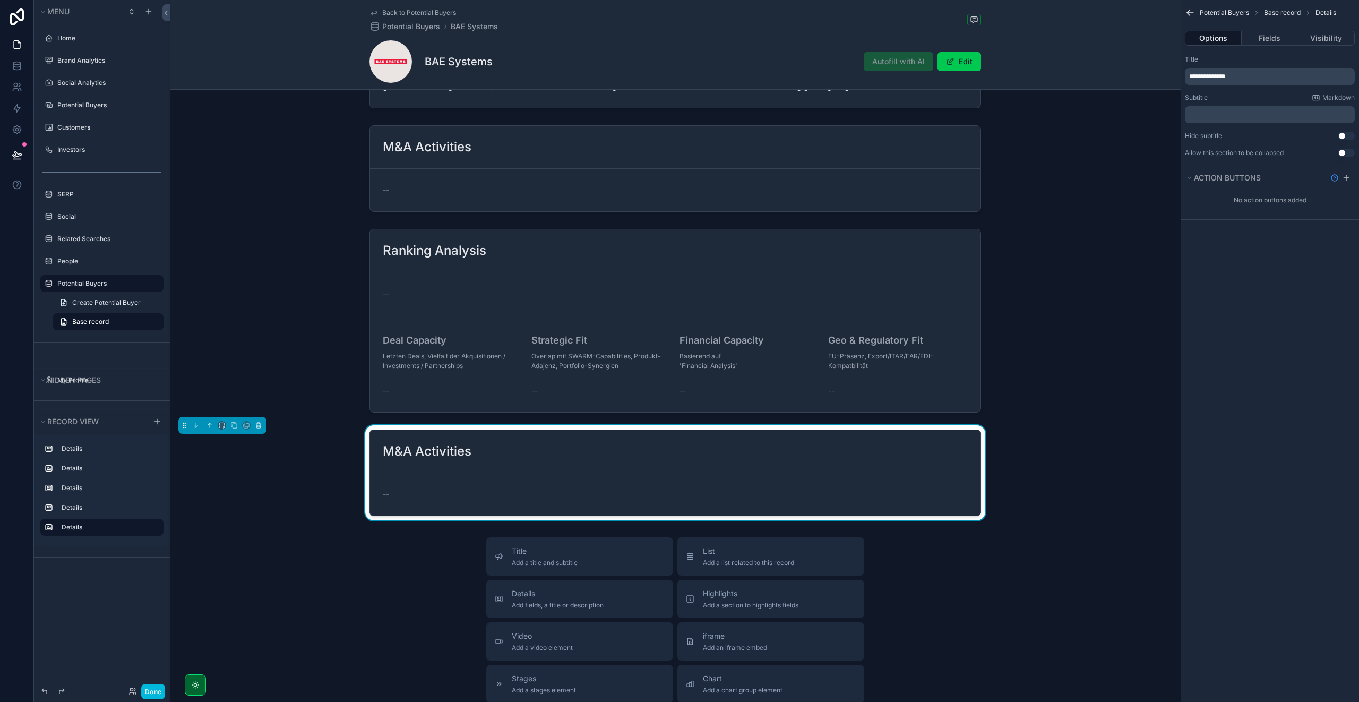
click at [1223, 75] on span "**********" at bounding box center [1207, 76] width 36 height 6
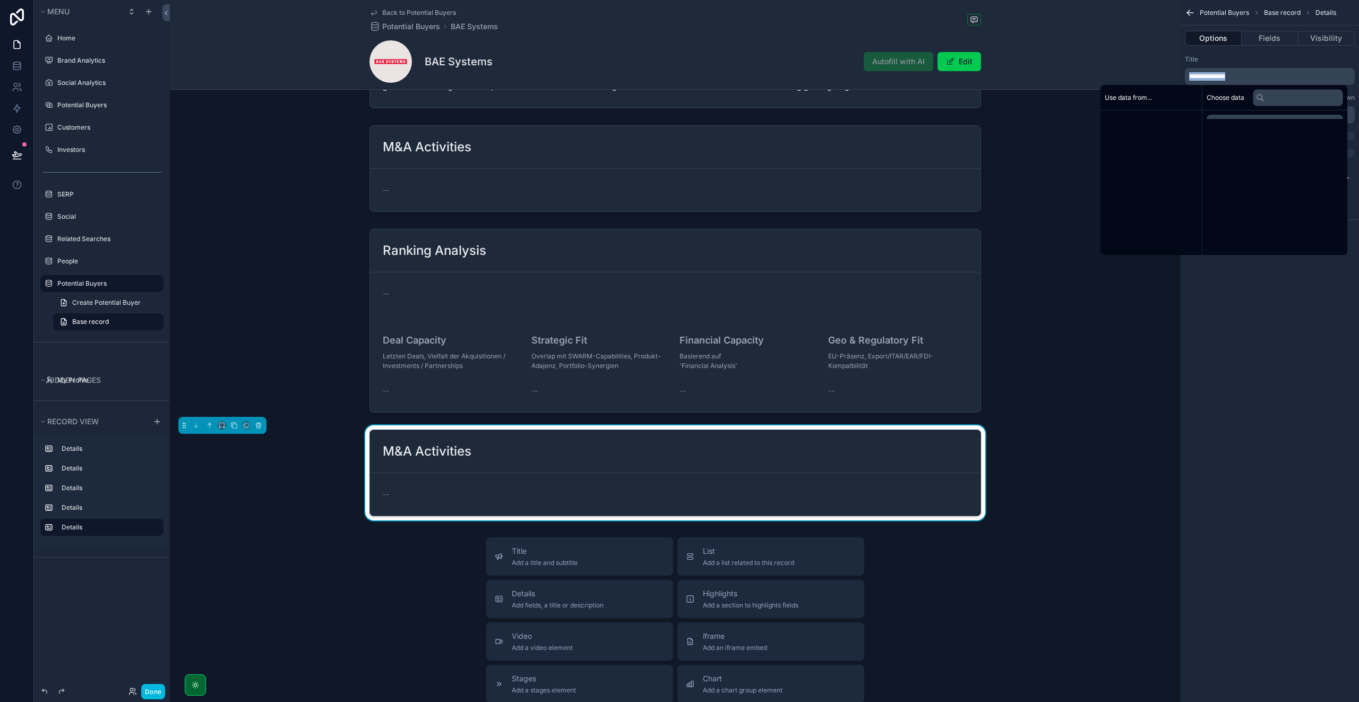
click at [1223, 75] on span "**********" at bounding box center [1207, 76] width 36 height 6
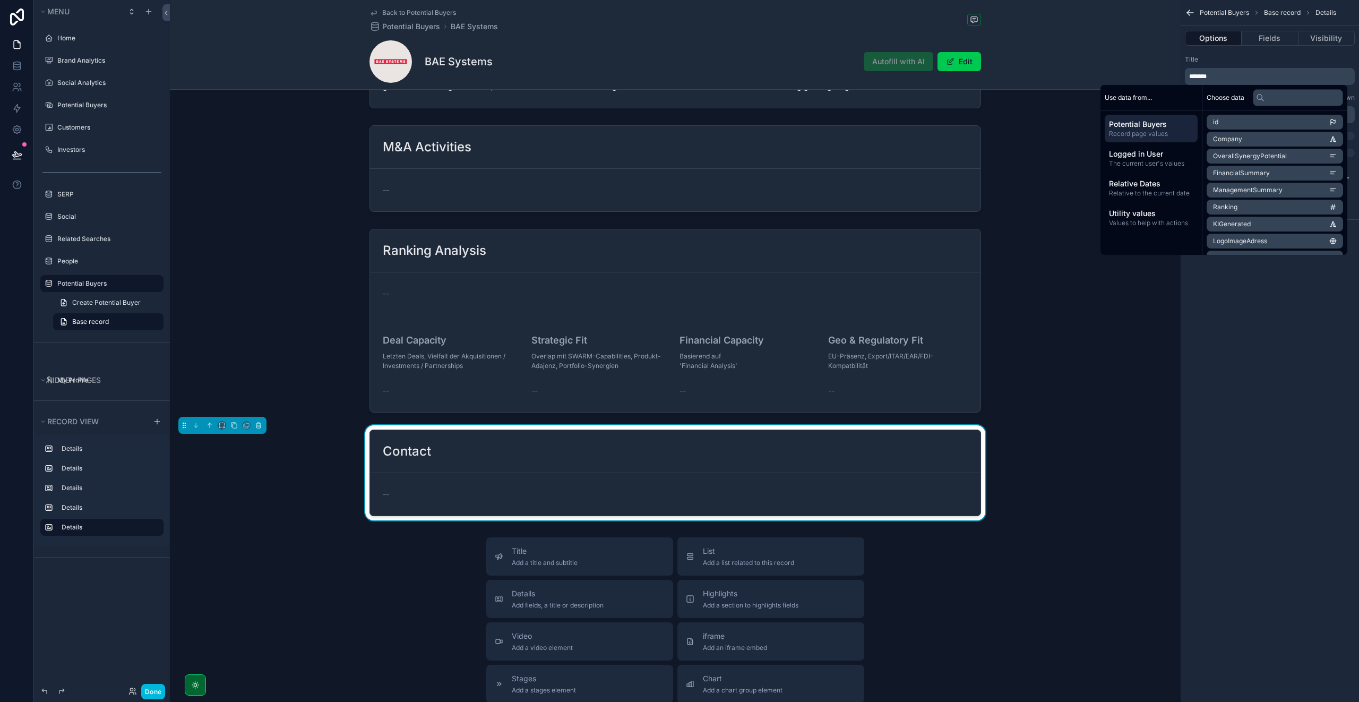
click at [1279, 56] on div "Title" at bounding box center [1269, 59] width 170 height 8
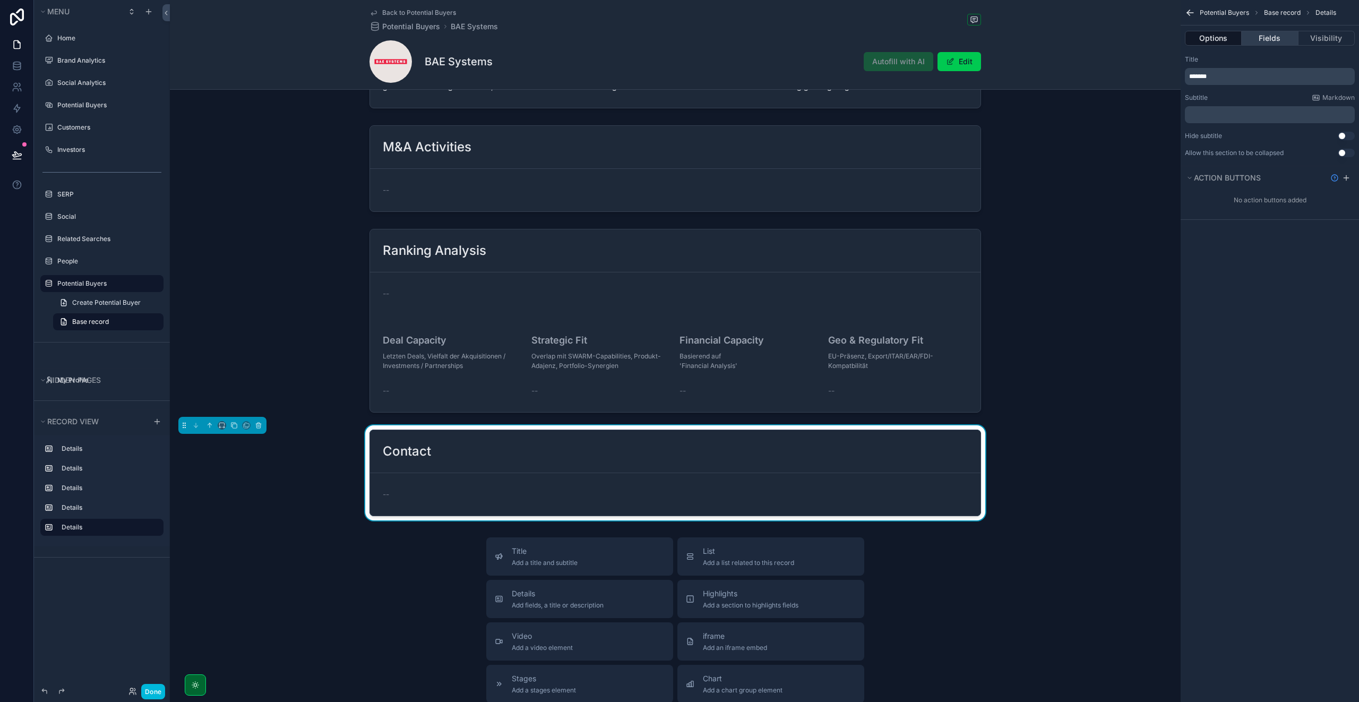
click at [1276, 44] on button "Fields" at bounding box center [1269, 38] width 56 height 15
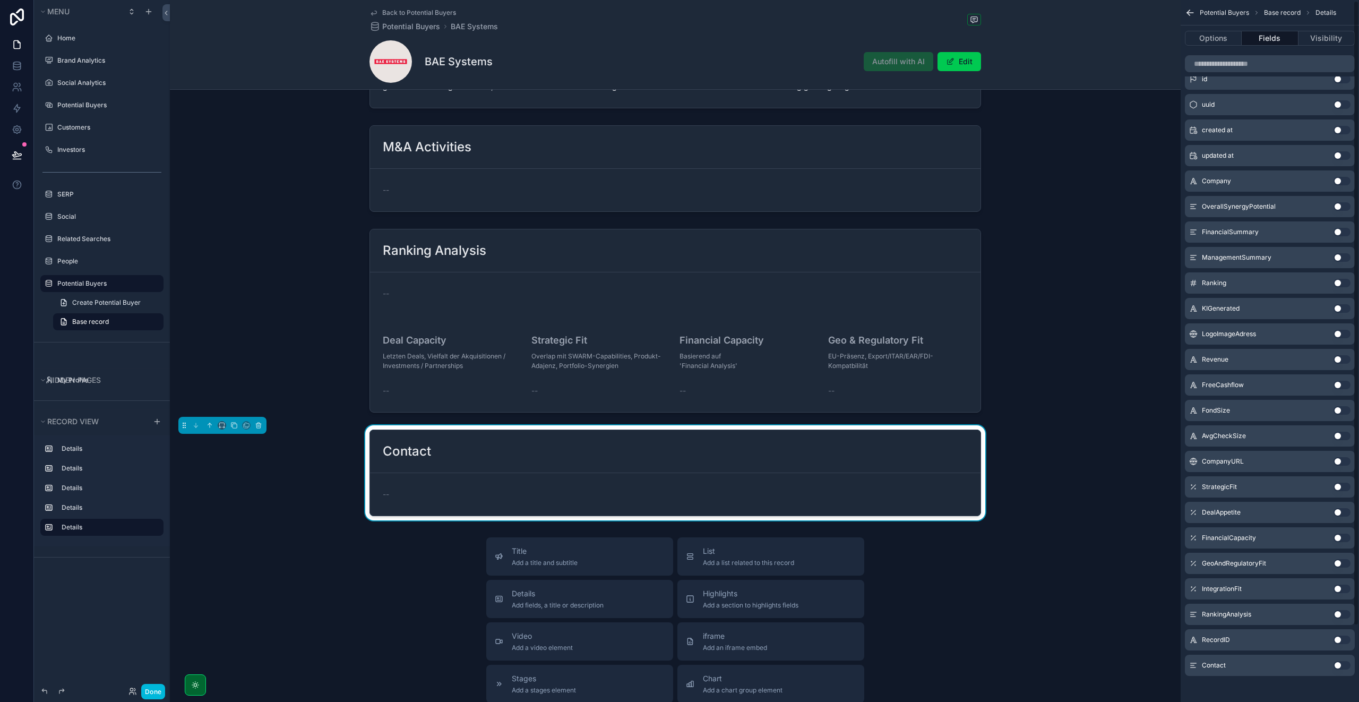
scroll to position [86, 0]
click at [1338, 662] on button "Use setting" at bounding box center [1341, 661] width 17 height 8
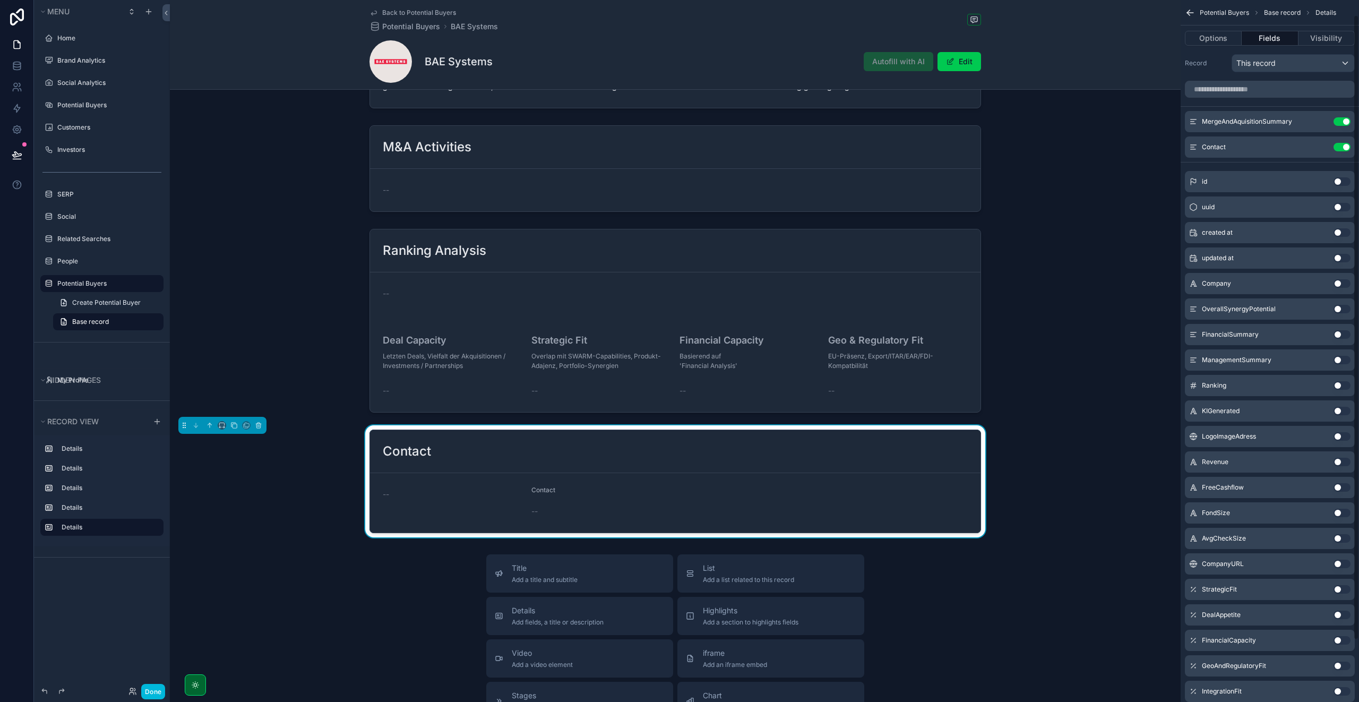
scroll to position [0, 0]
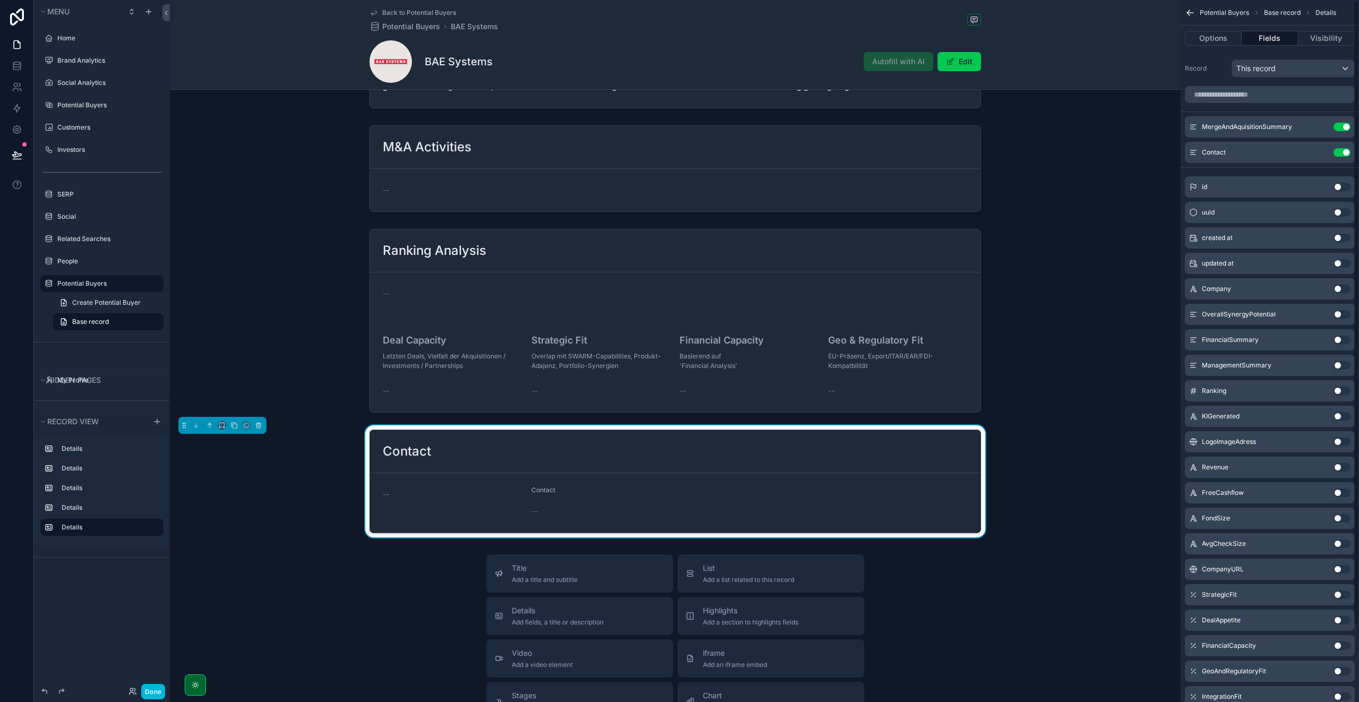
click at [0, 0] on icon "scrollable content" at bounding box center [0, 0] width 0 height 0
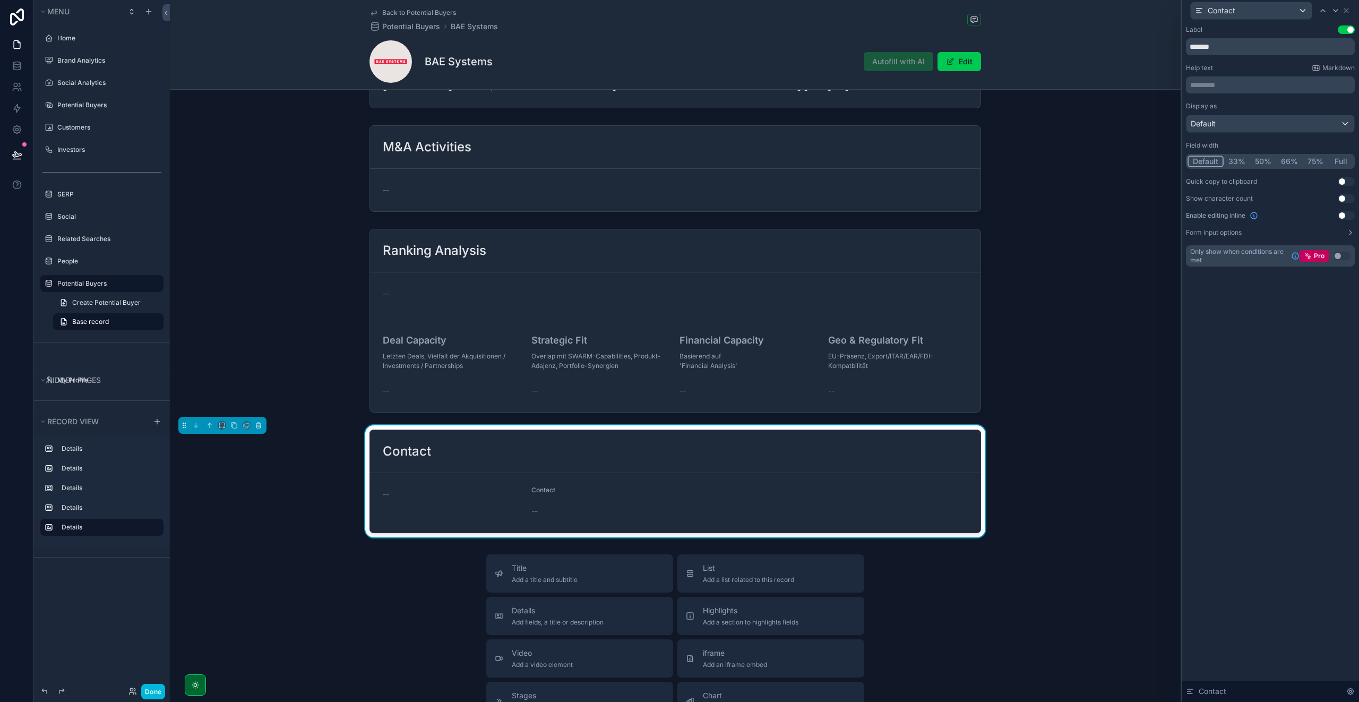
click at [1340, 162] on button "Full" at bounding box center [1340, 161] width 25 height 12
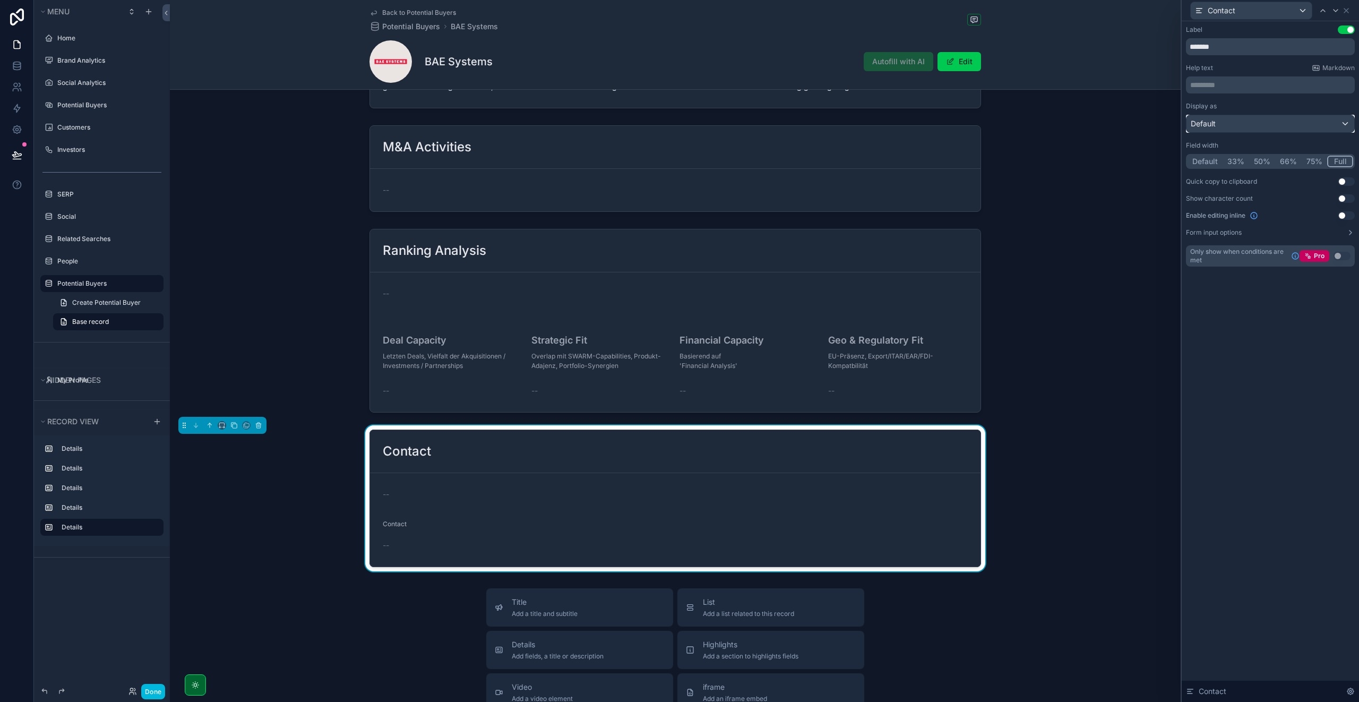
click at [1234, 121] on div "Default" at bounding box center [1270, 123] width 168 height 17
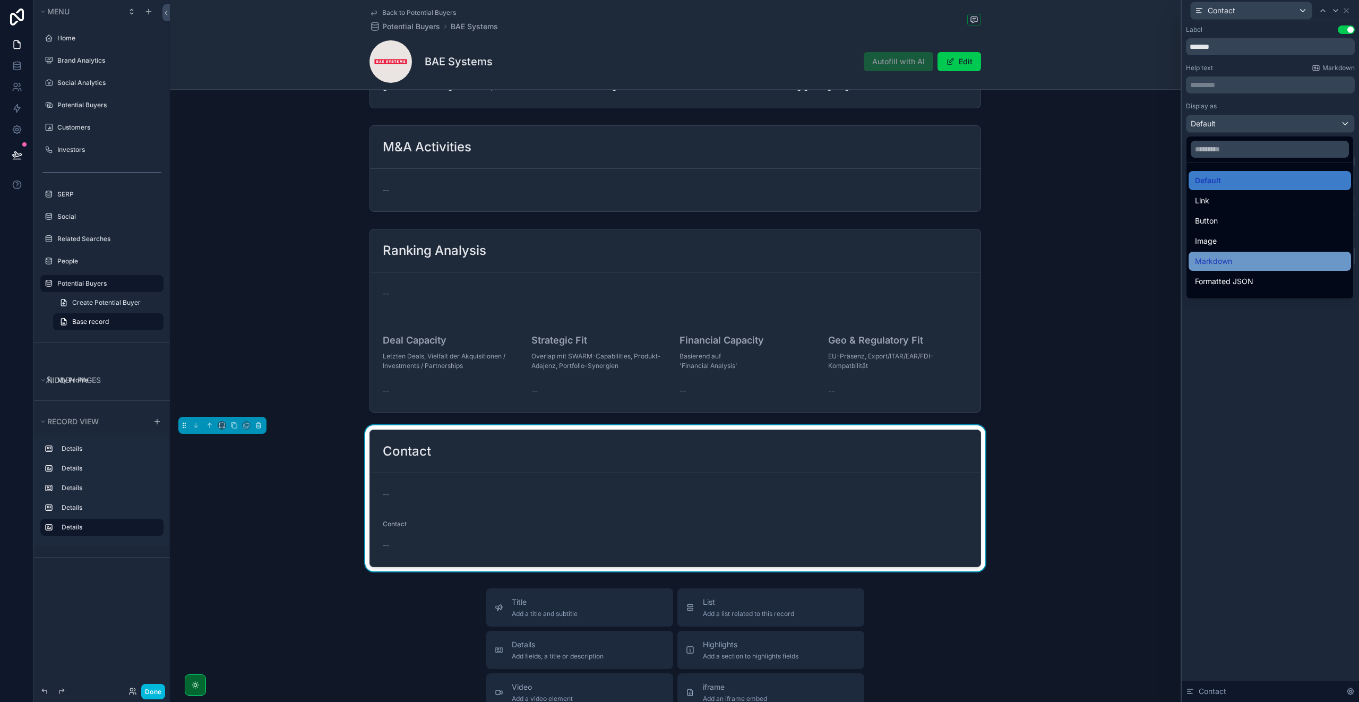
click at [1223, 257] on span "Markdown" at bounding box center [1213, 261] width 37 height 13
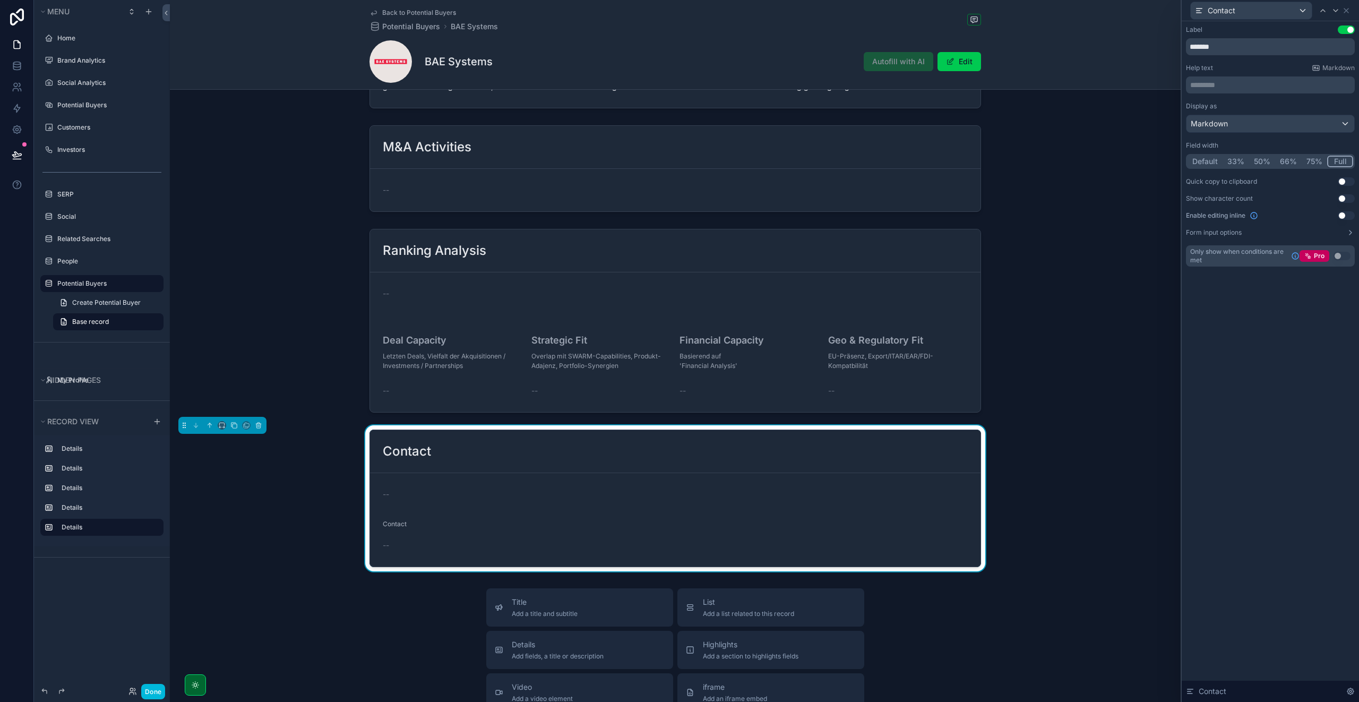
click at [1347, 32] on button "Use setting" at bounding box center [1345, 29] width 17 height 8
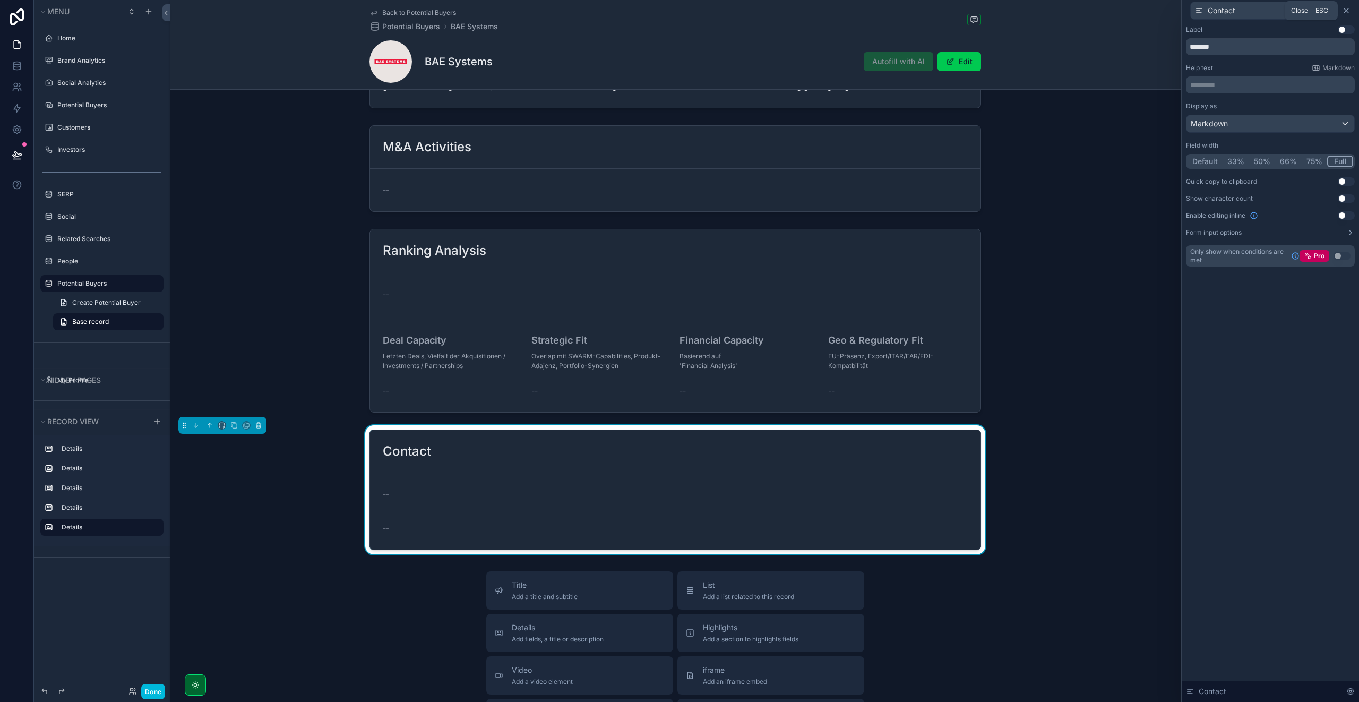
click at [1347, 10] on icon at bounding box center [1346, 10] width 8 height 8
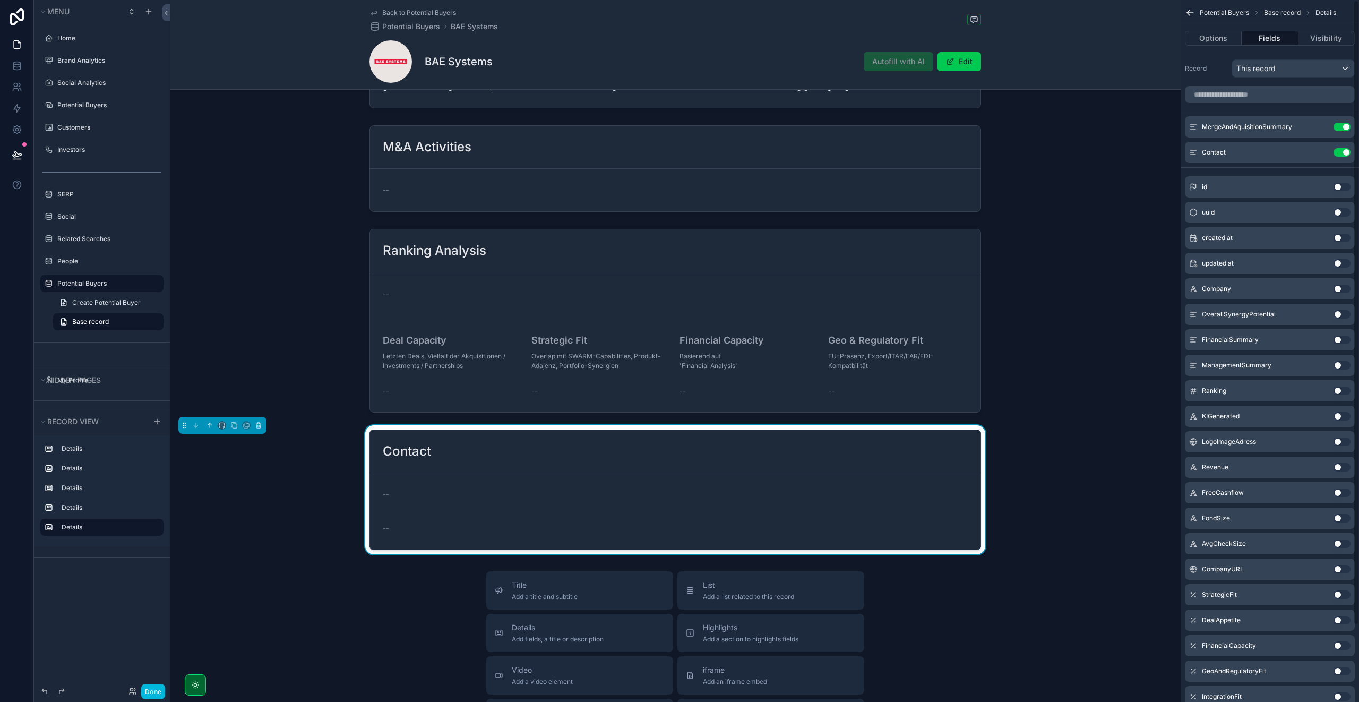
drag, startPoint x: 1347, startPoint y: 126, endPoint x: 1338, endPoint y: 126, distance: 9.0
click at [1347, 126] on button "Use setting" at bounding box center [1341, 127] width 17 height 8
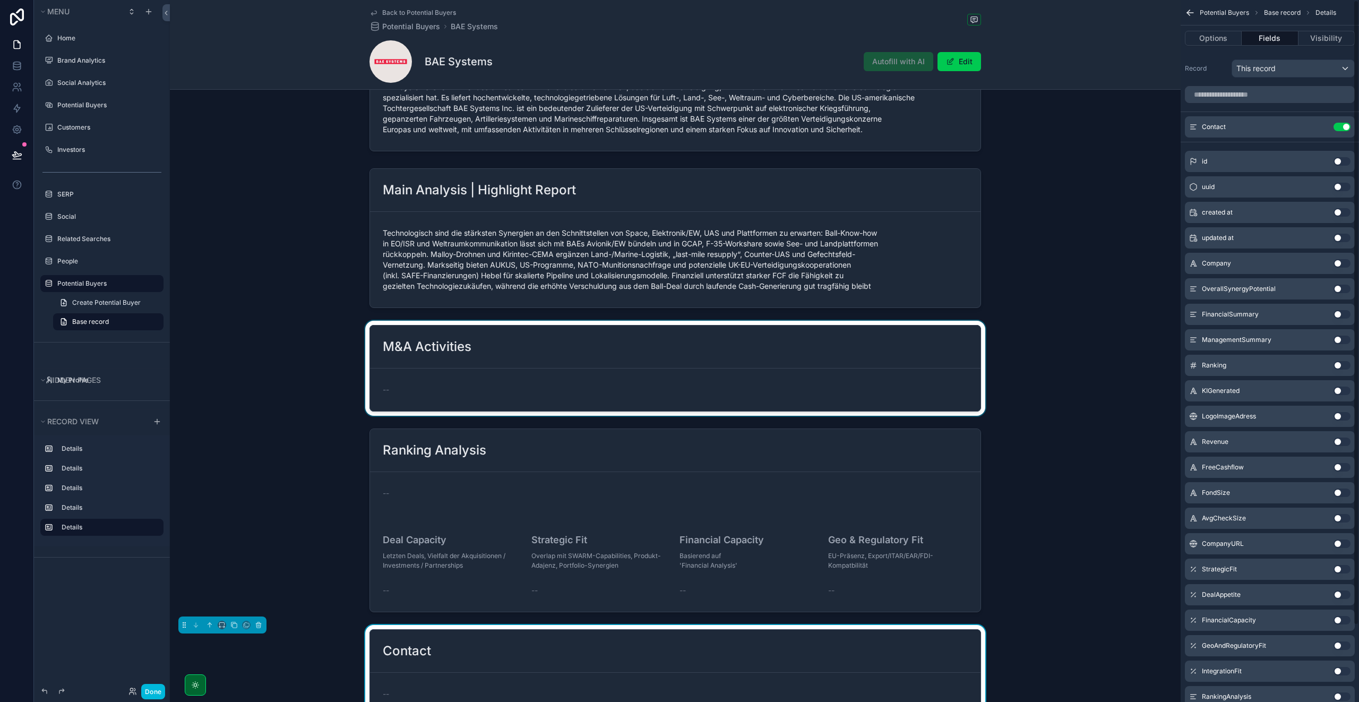
scroll to position [139, 0]
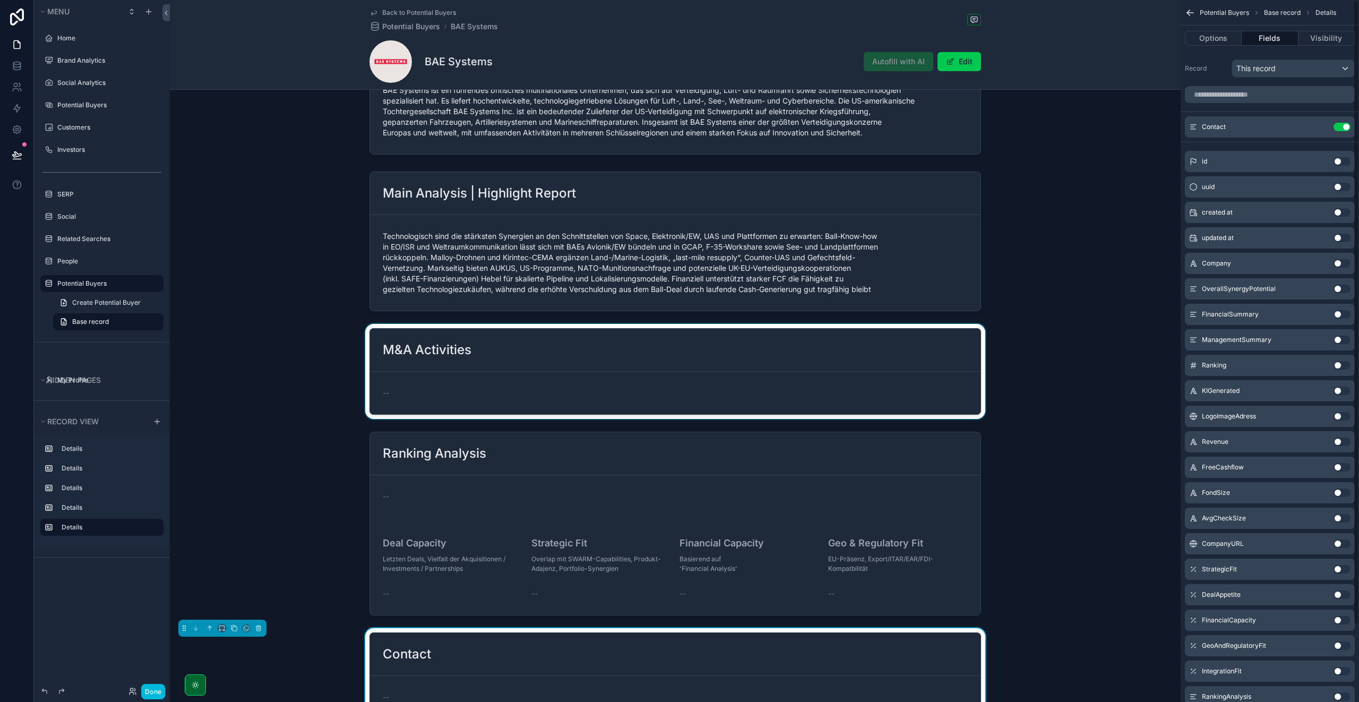
click at [528, 369] on div "scrollable content" at bounding box center [675, 371] width 1010 height 95
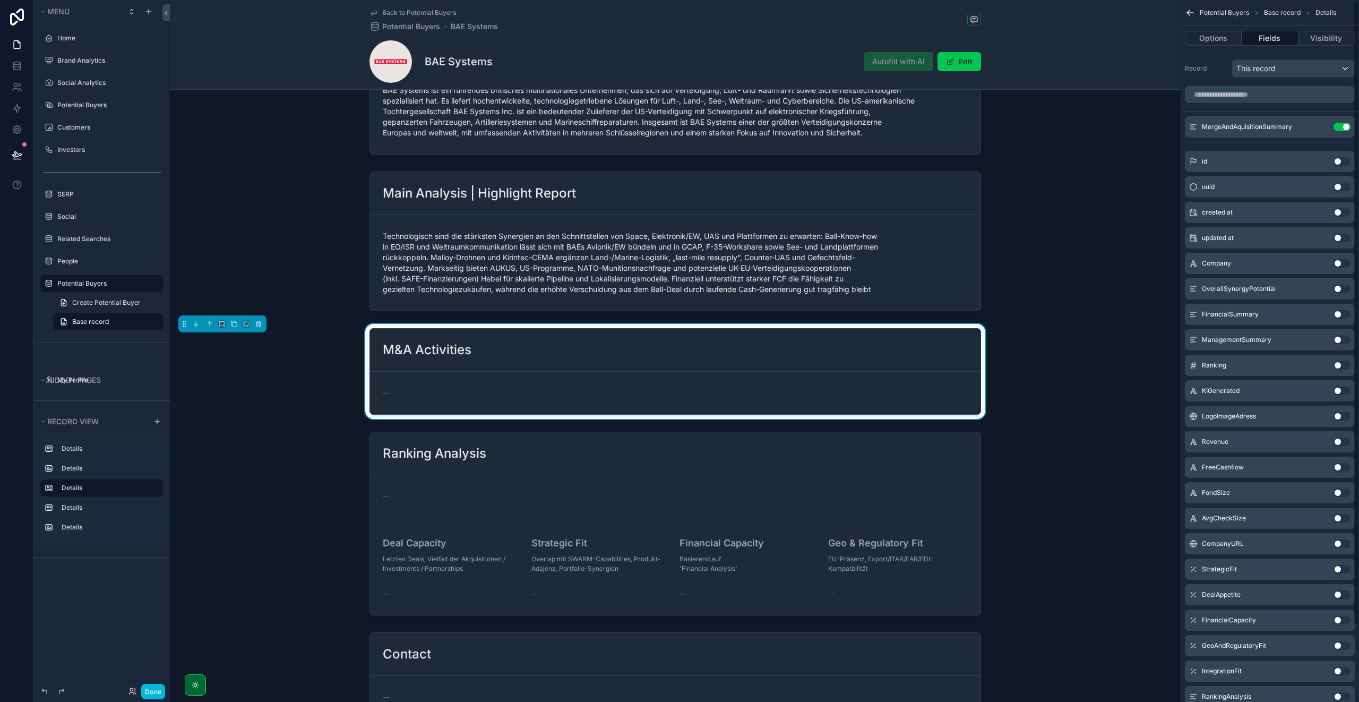
click at [0, 0] on icon "scrollable content" at bounding box center [0, 0] width 0 height 0
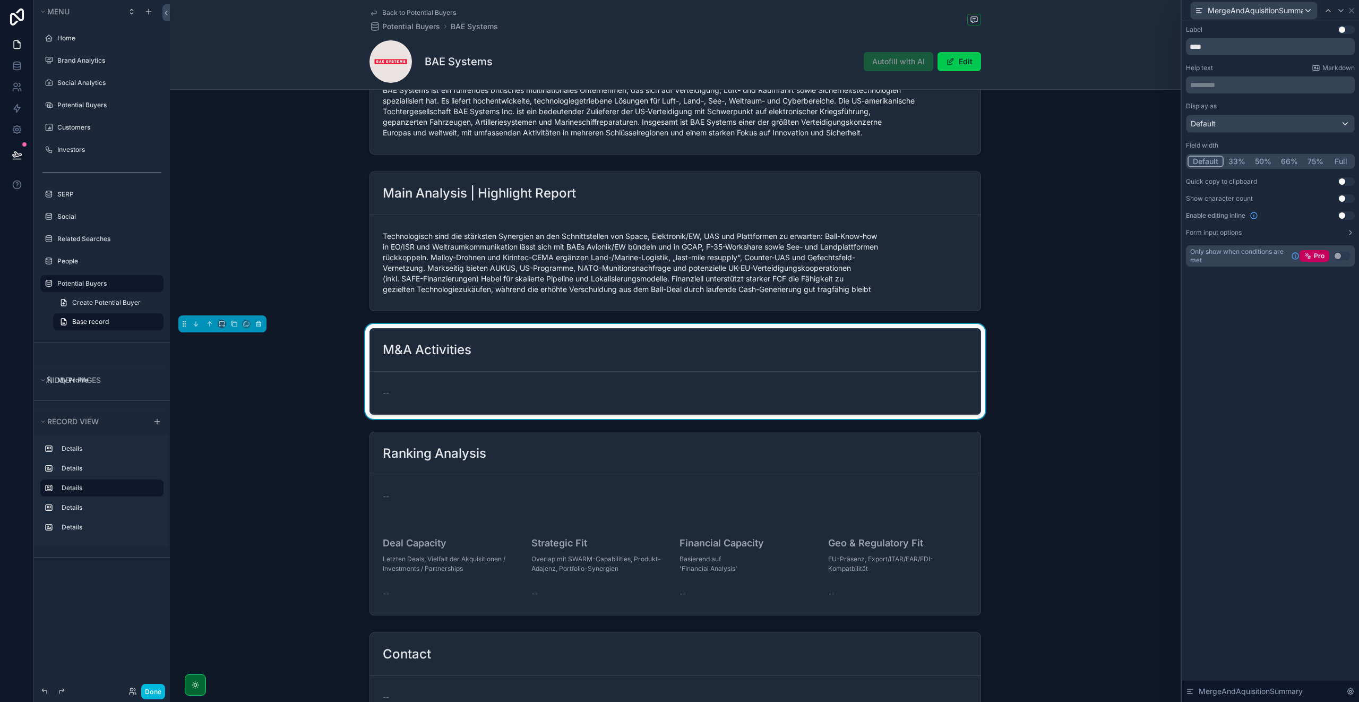
click at [1340, 161] on button "Full" at bounding box center [1340, 161] width 25 height 12
click at [1215, 116] on div "Default" at bounding box center [1270, 123] width 168 height 17
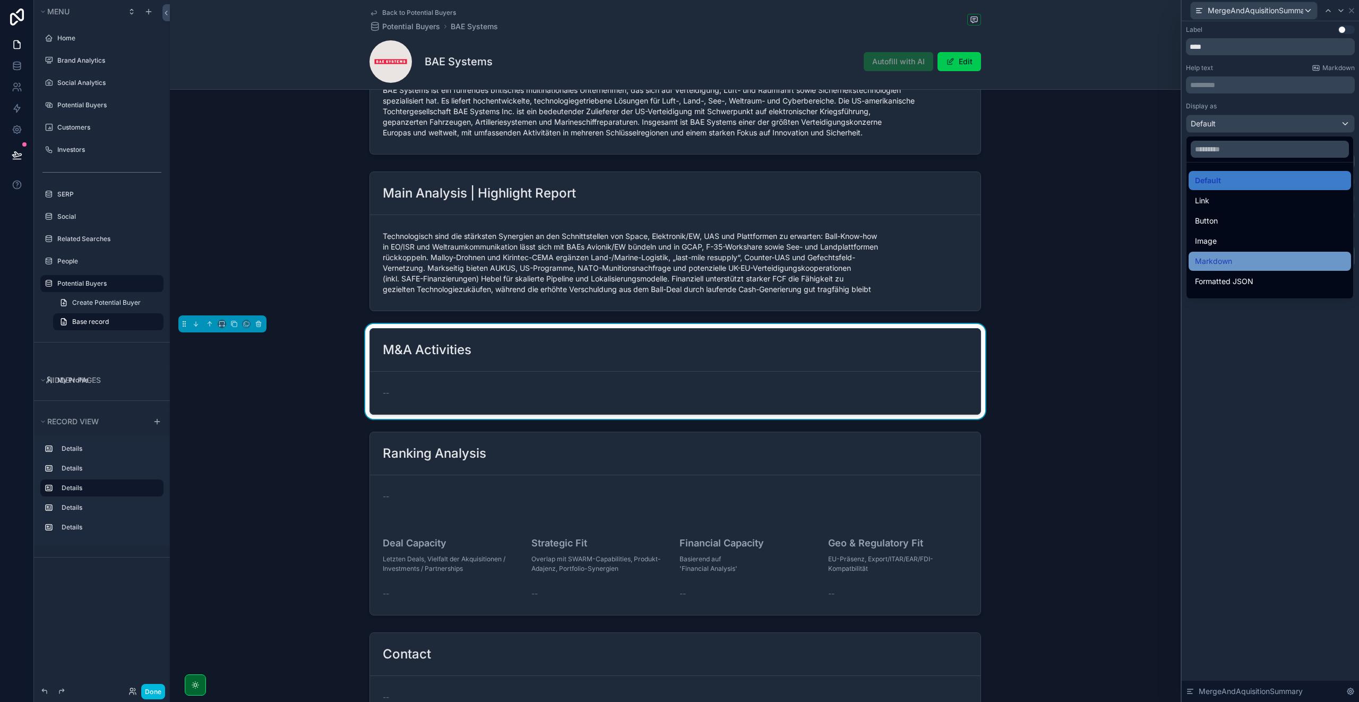
click at [1225, 265] on span "Markdown" at bounding box center [1213, 261] width 37 height 13
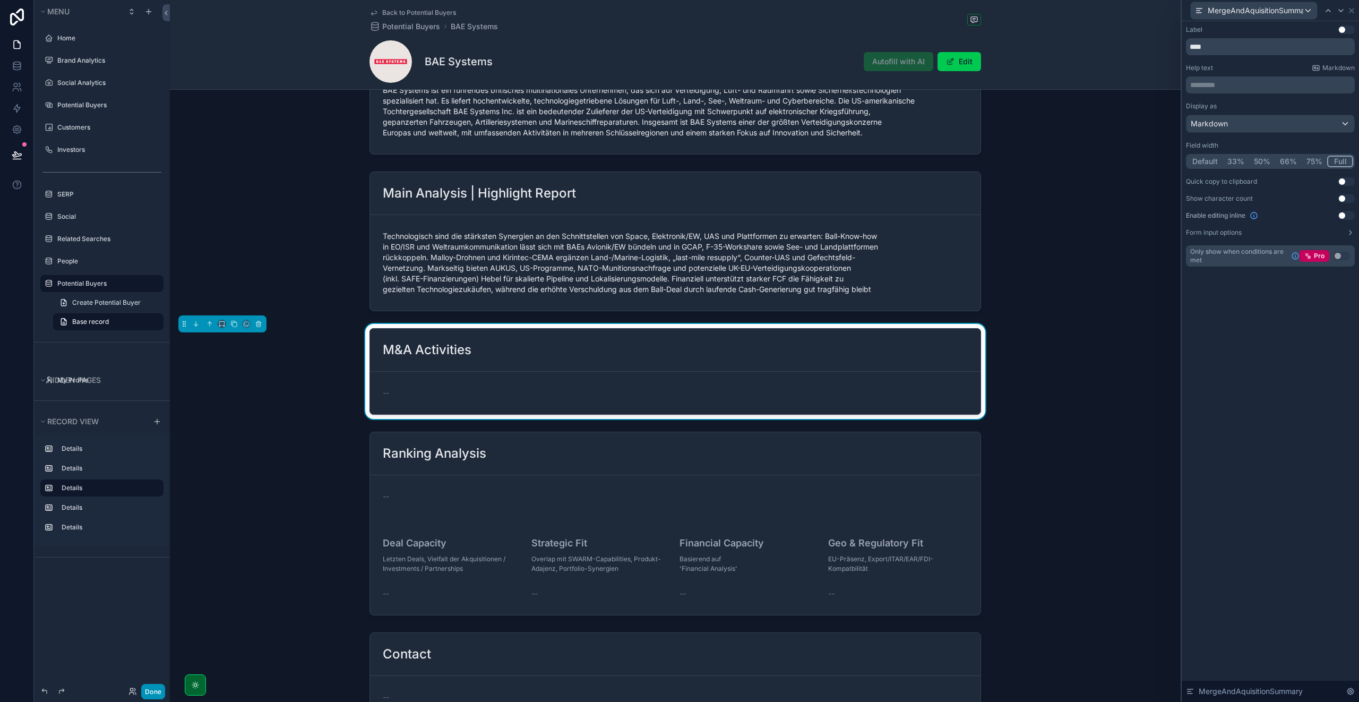
click at [152, 687] on button "Done" at bounding box center [153, 690] width 24 height 15
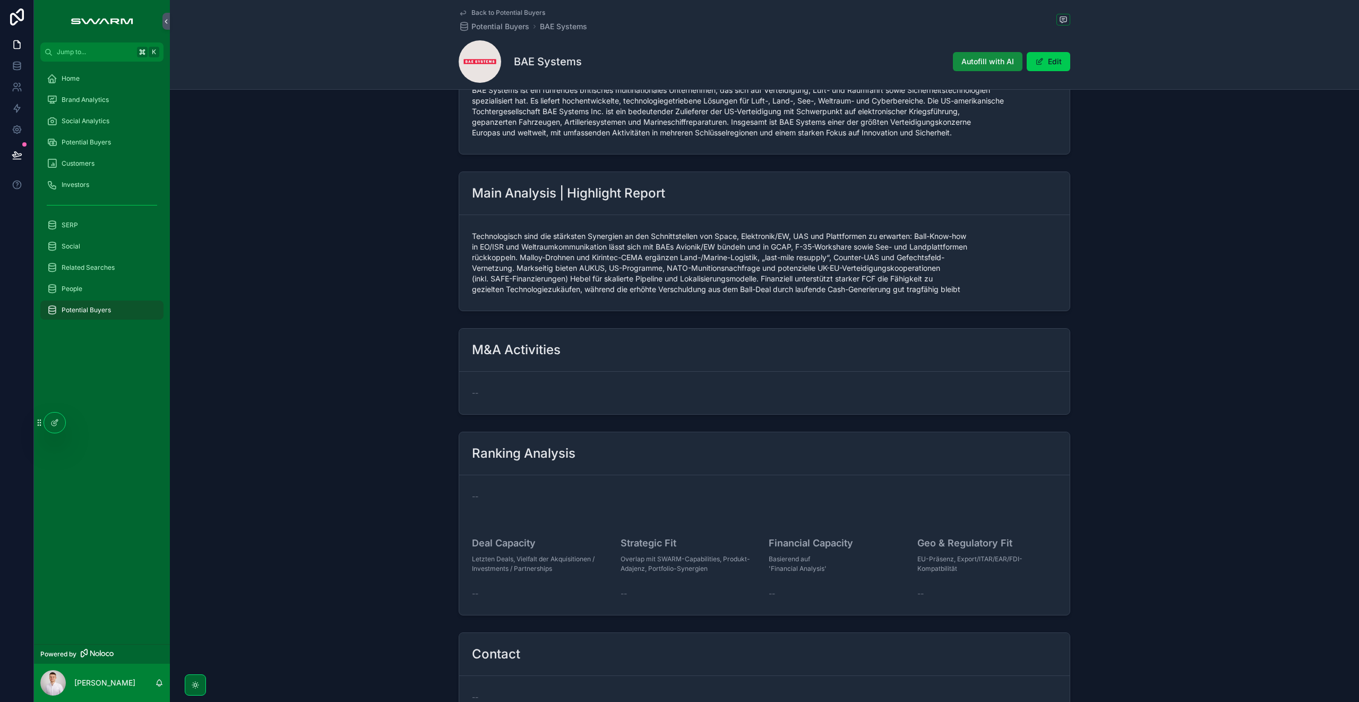
click at [88, 142] on span "Potential Buyers" at bounding box center [86, 142] width 49 height 8
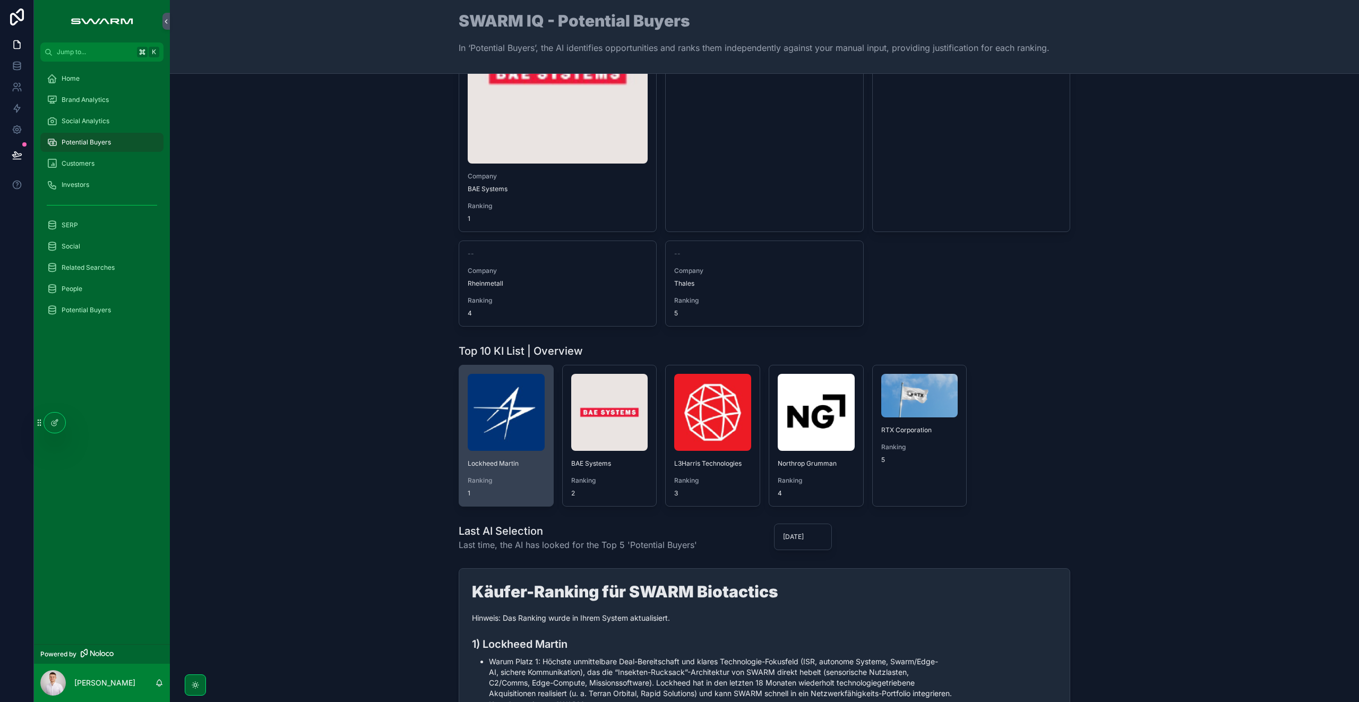
click at [530, 449] on img "scrollable content" at bounding box center [506, 412] width 77 height 77
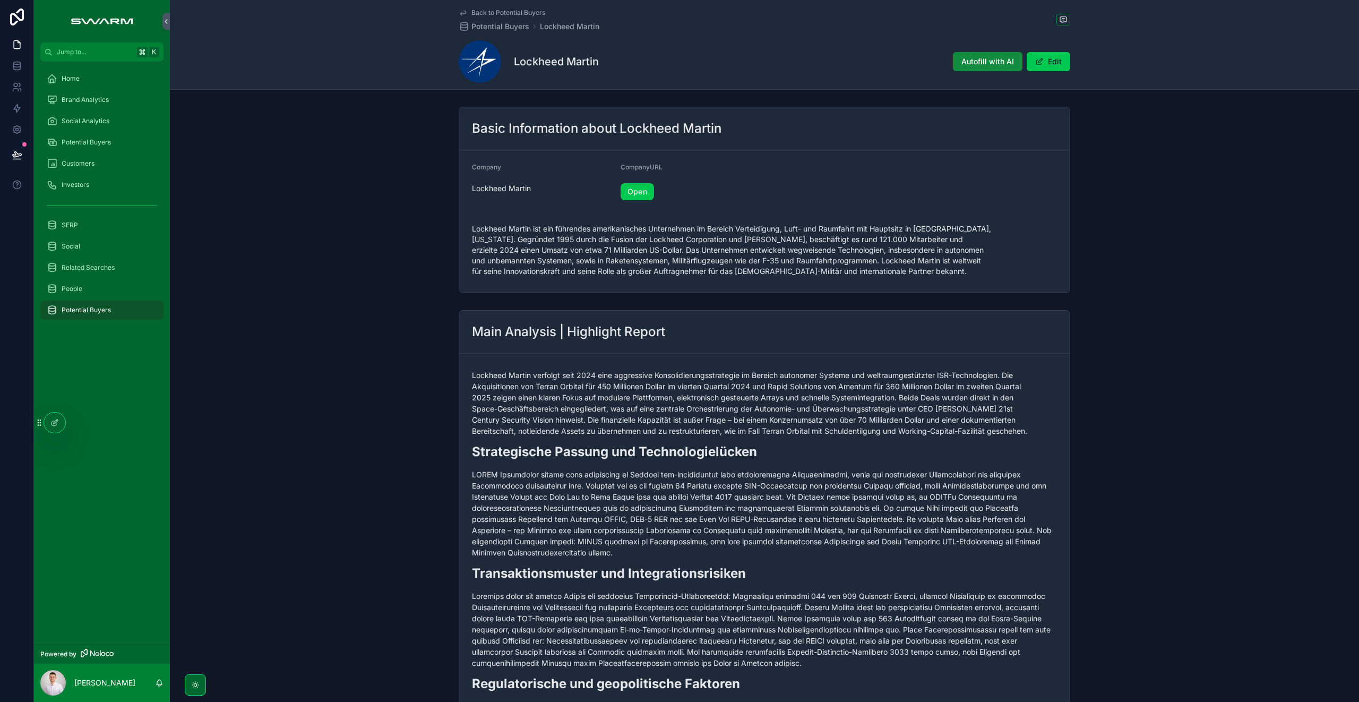
click at [107, 141] on span "Potential Buyers" at bounding box center [86, 142] width 49 height 8
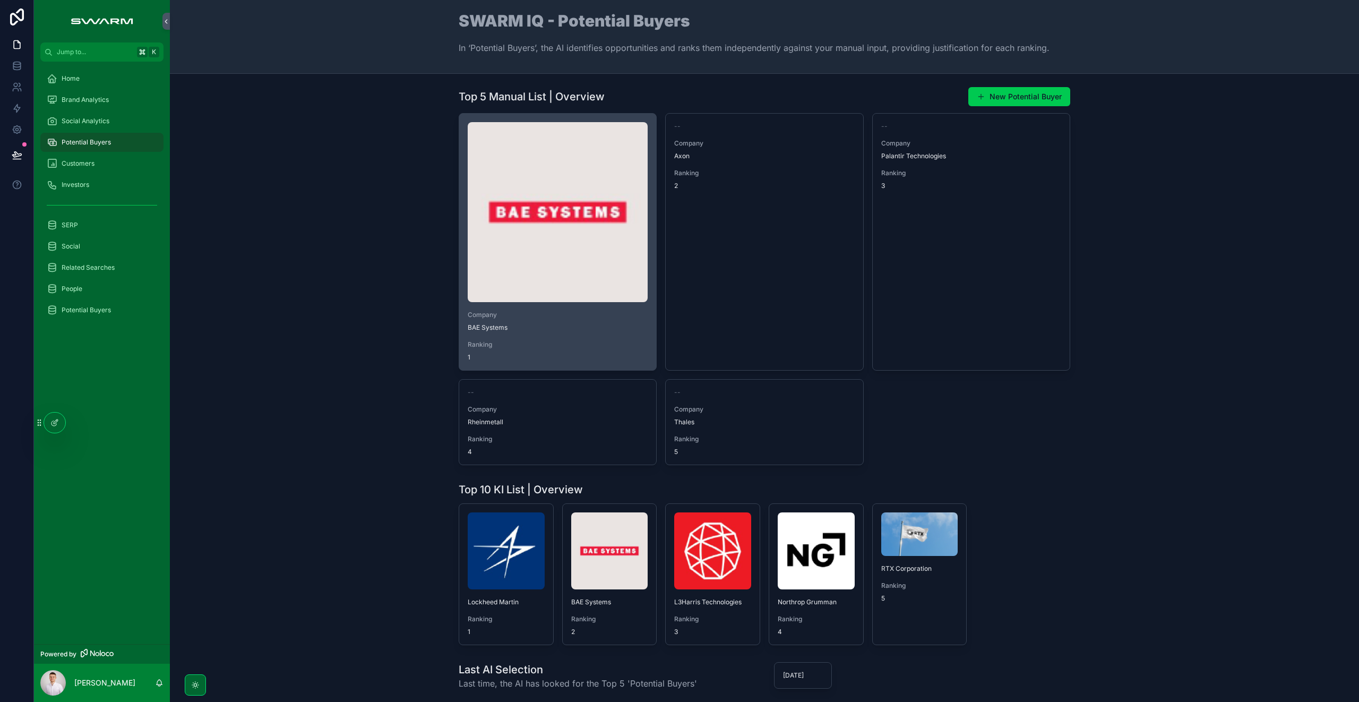
click at [536, 284] on img "scrollable content" at bounding box center [558, 212] width 180 height 180
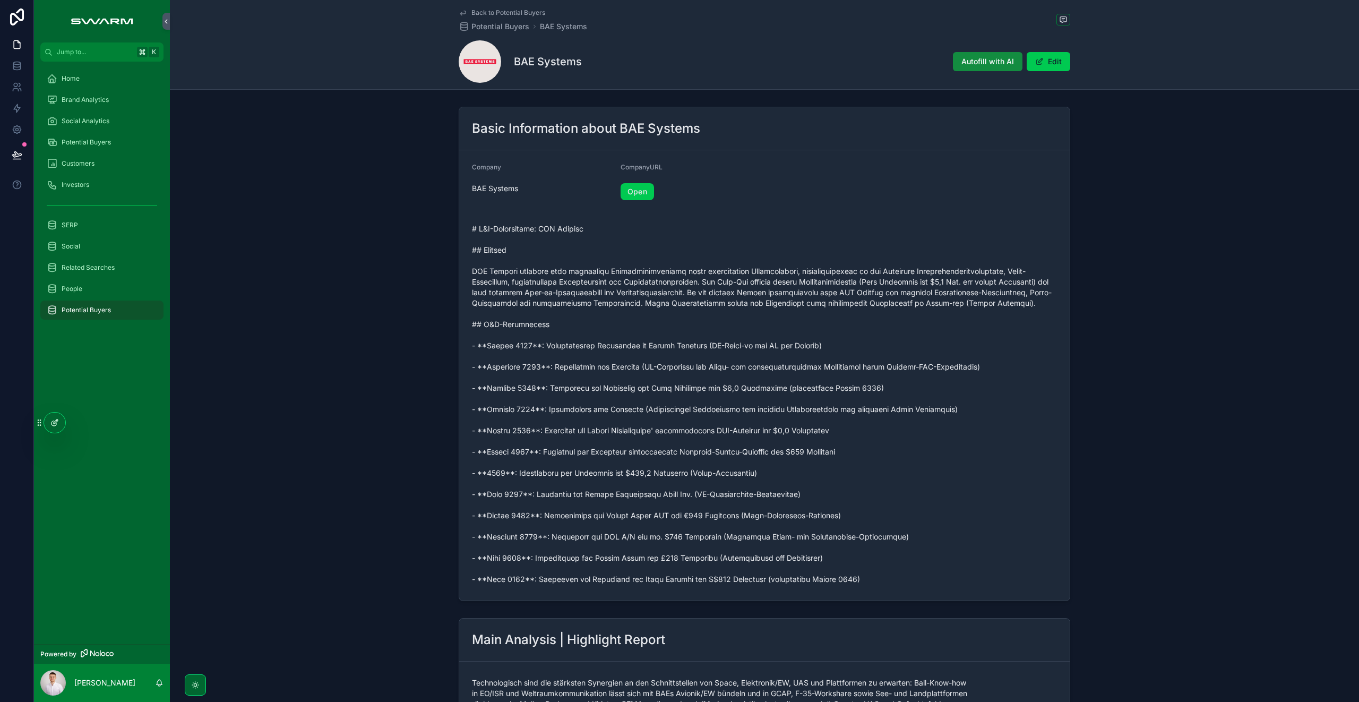
click at [54, 427] on div at bounding box center [54, 422] width 21 height 20
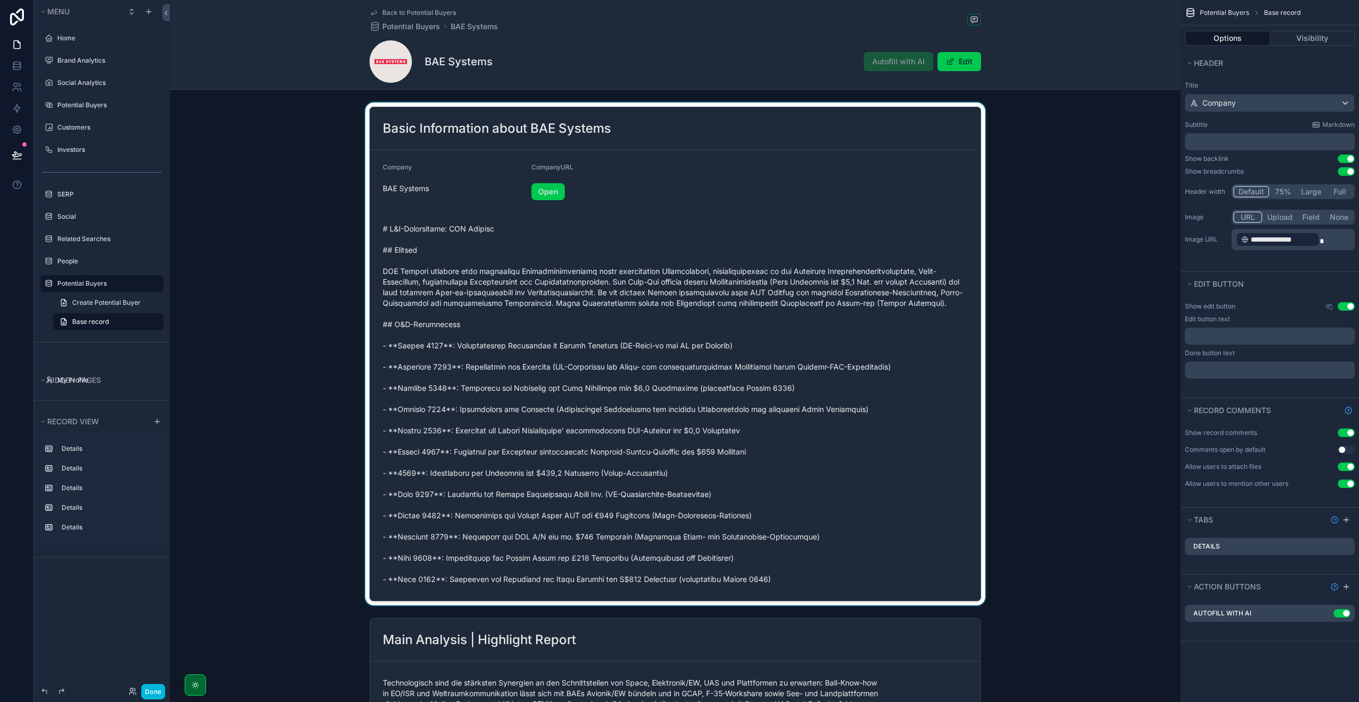
click at [582, 335] on div "scrollable content" at bounding box center [675, 353] width 1010 height 503
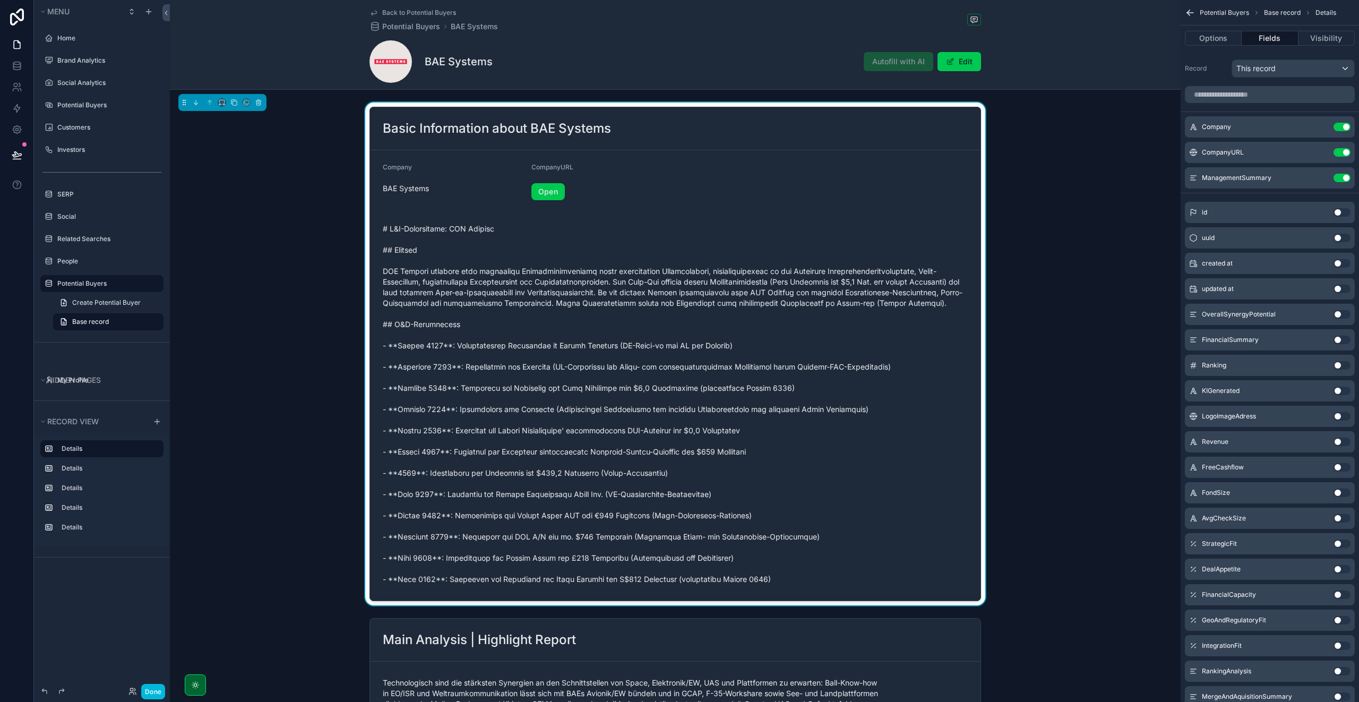
click at [1342, 180] on button "Use setting" at bounding box center [1341, 178] width 17 height 8
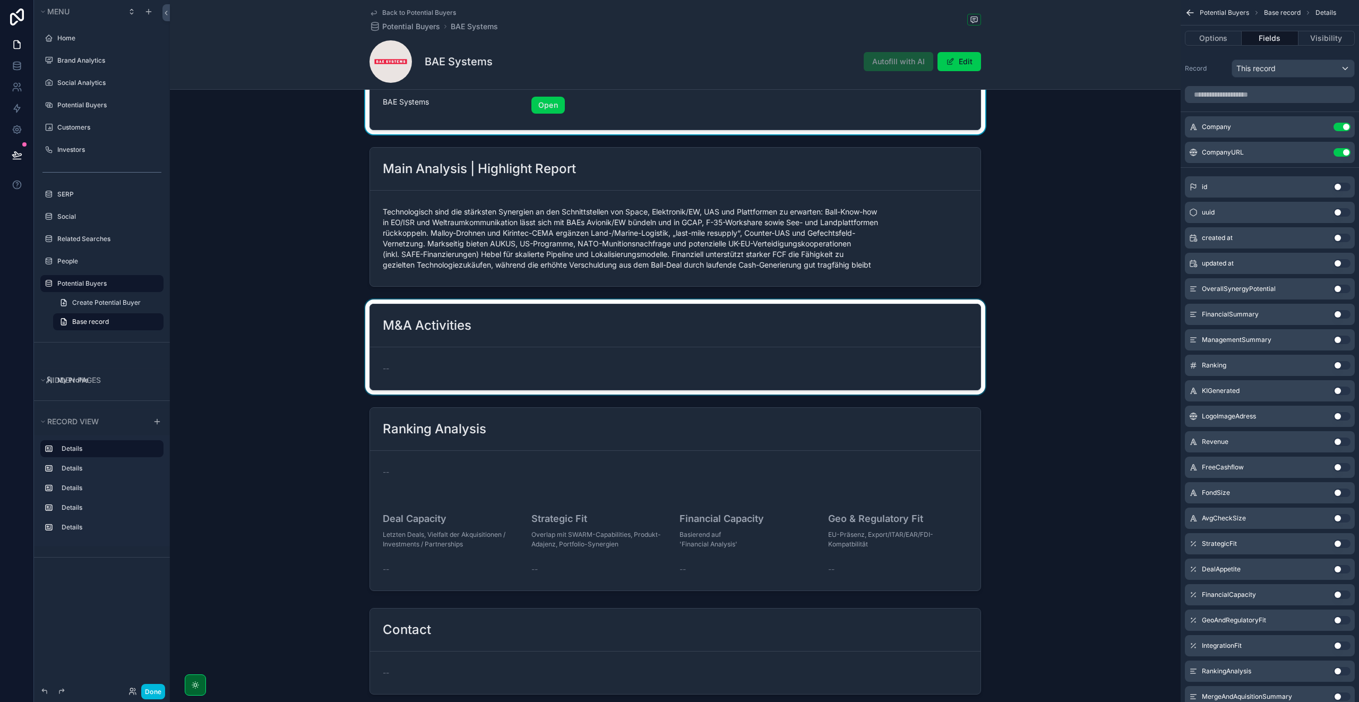
scroll to position [96, 0]
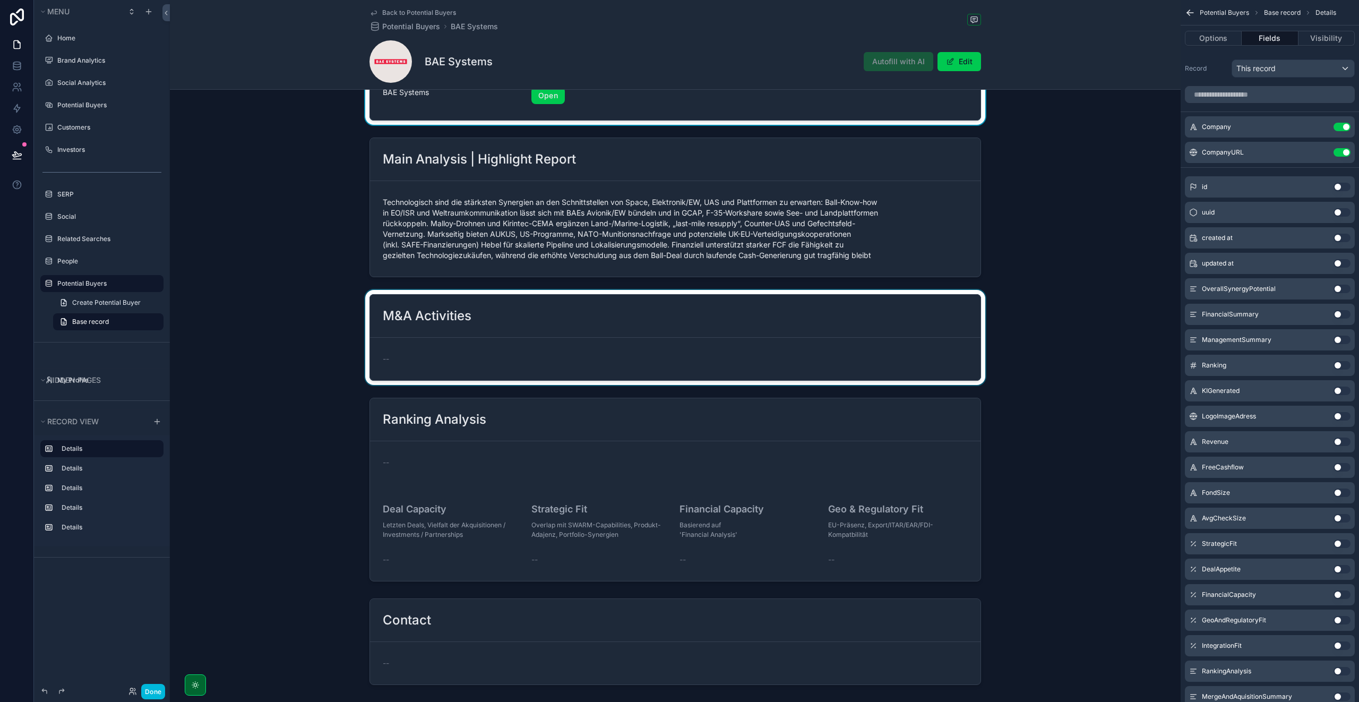
click at [642, 336] on div "scrollable content" at bounding box center [675, 337] width 1010 height 95
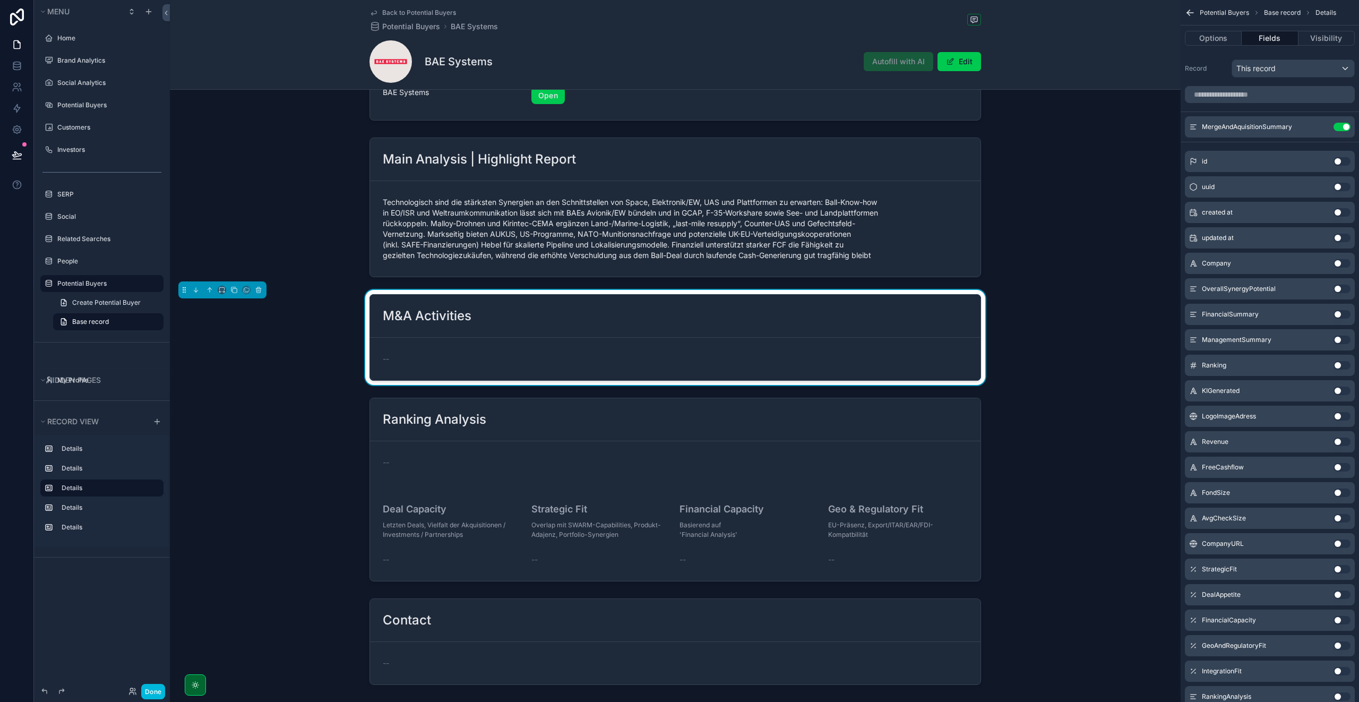
click at [0, 0] on icon "scrollable content" at bounding box center [0, 0] width 0 height 0
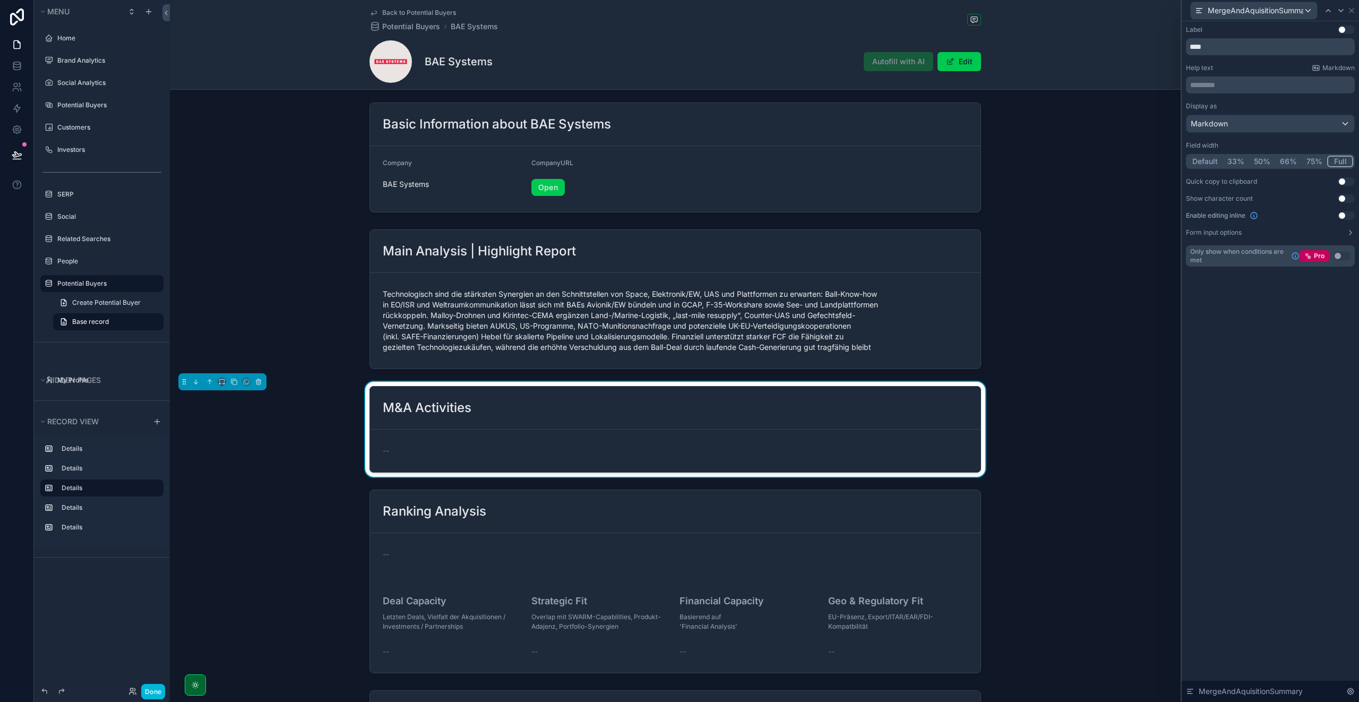
scroll to position [0, 0]
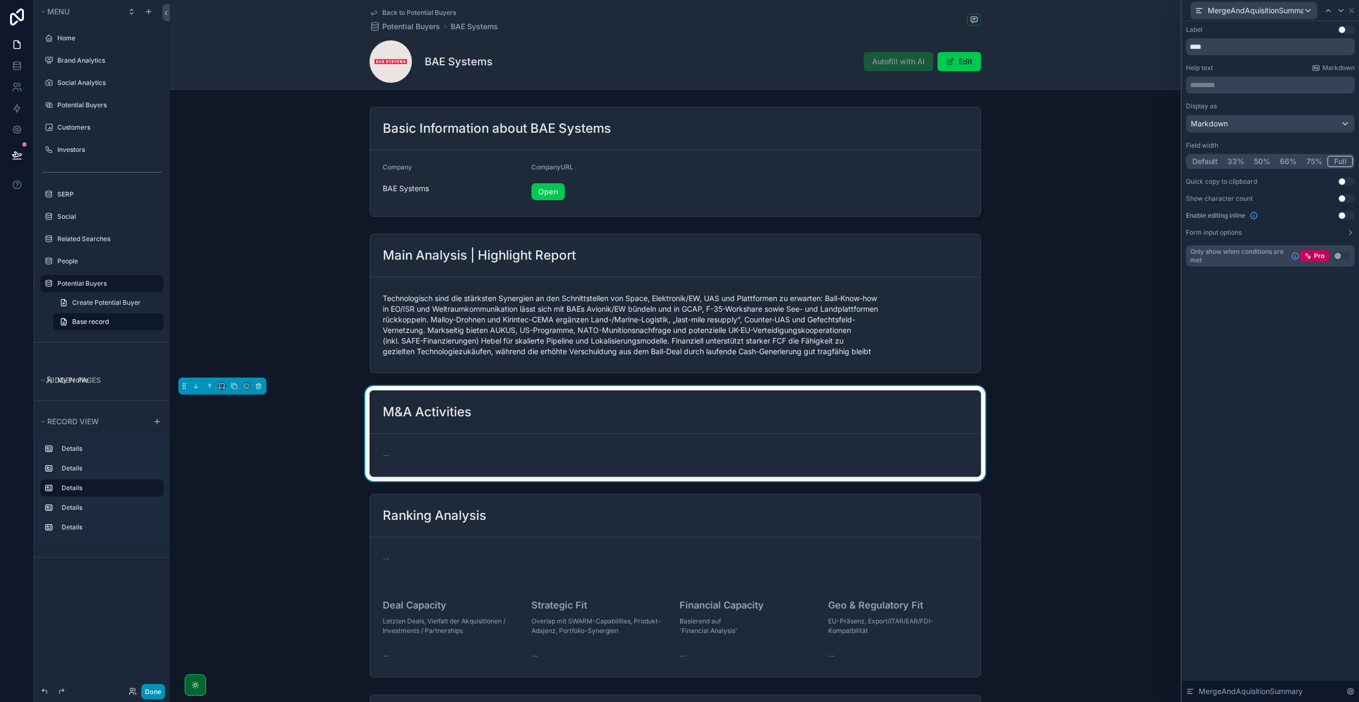
click at [149, 693] on button "Done" at bounding box center [153, 690] width 24 height 15
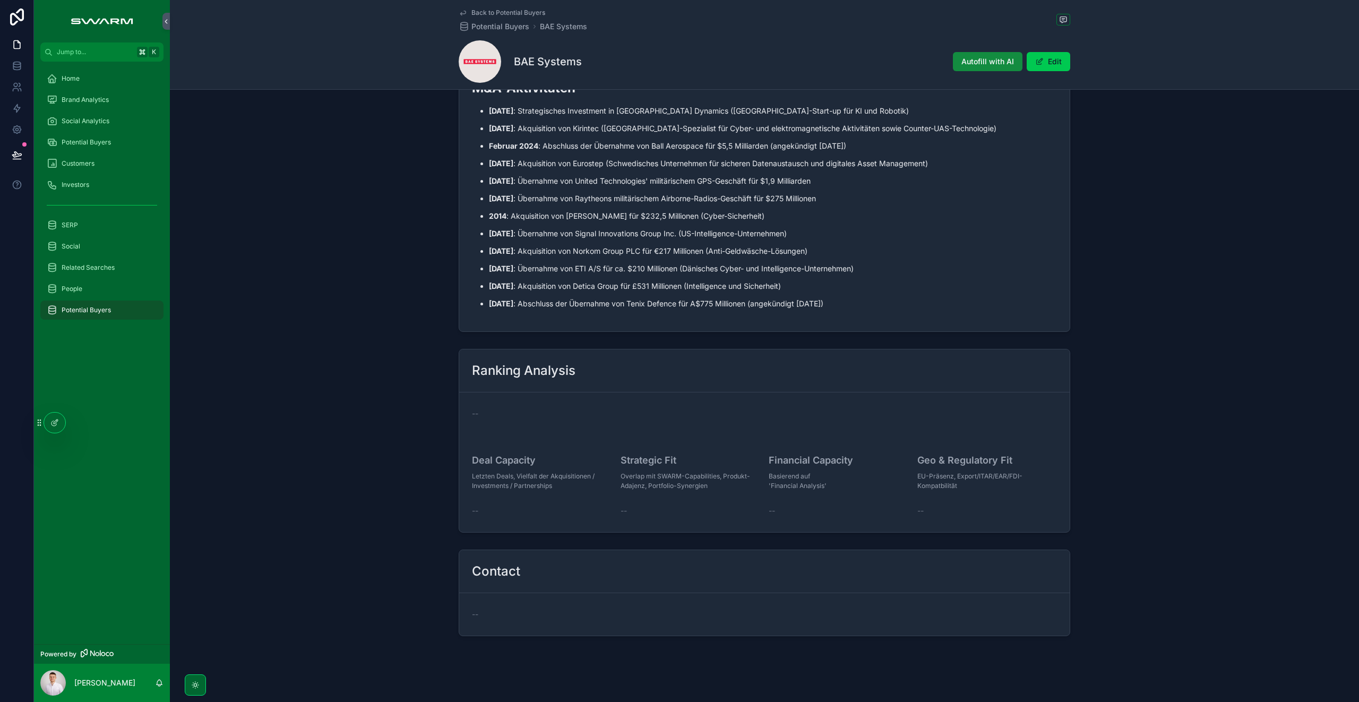
scroll to position [477, 0]
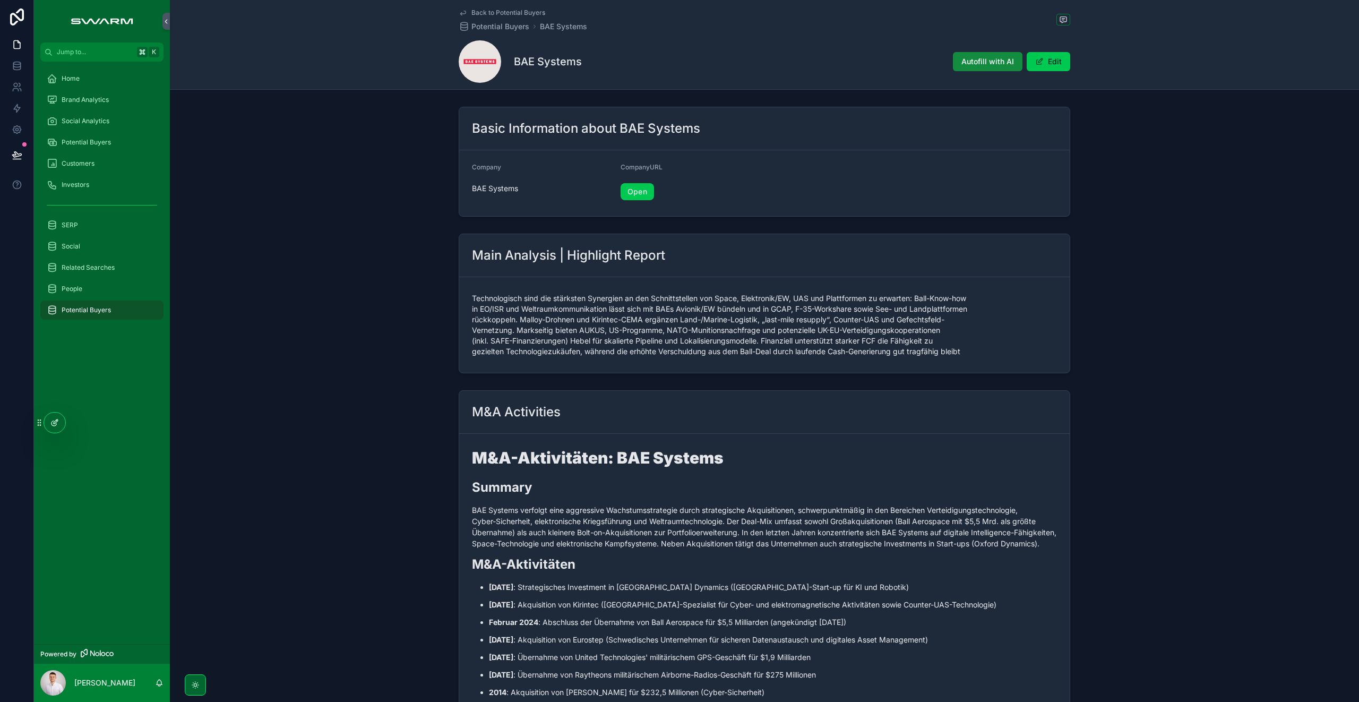
click at [48, 423] on div at bounding box center [54, 422] width 21 height 20
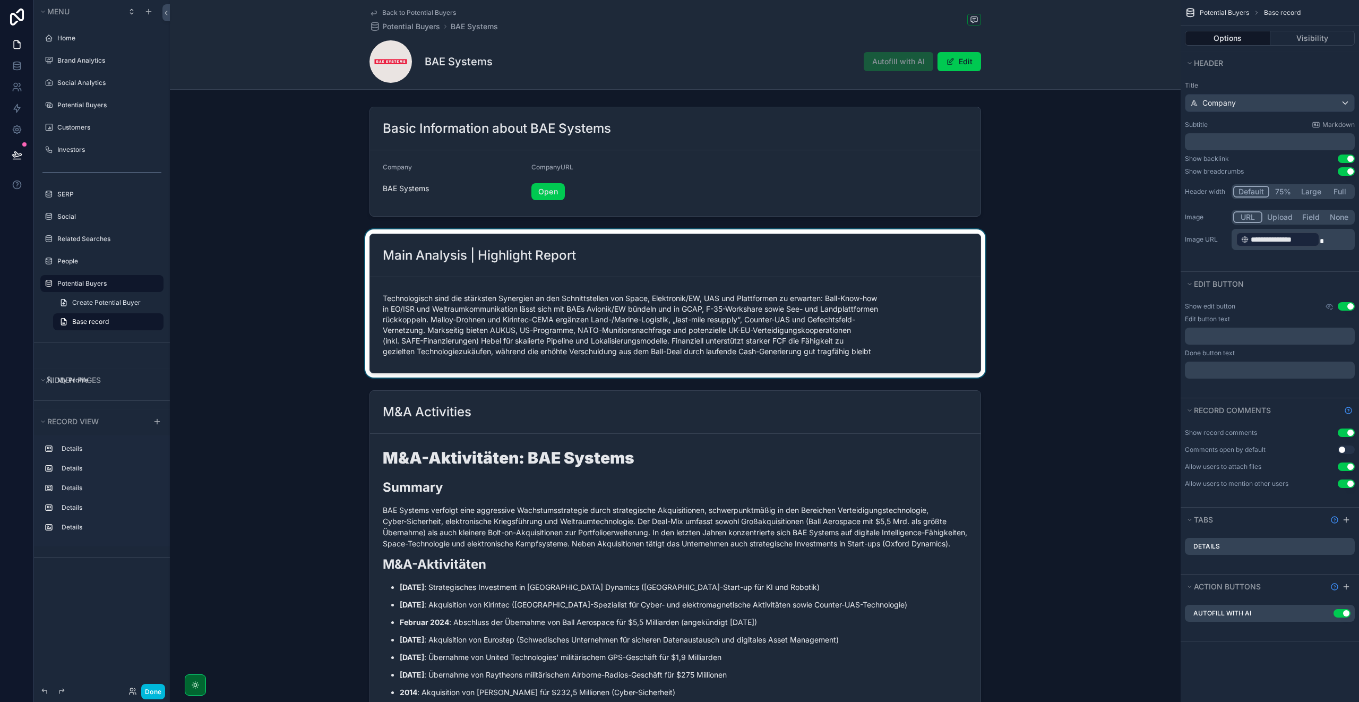
click at [598, 272] on div "scrollable content" at bounding box center [675, 303] width 1010 height 148
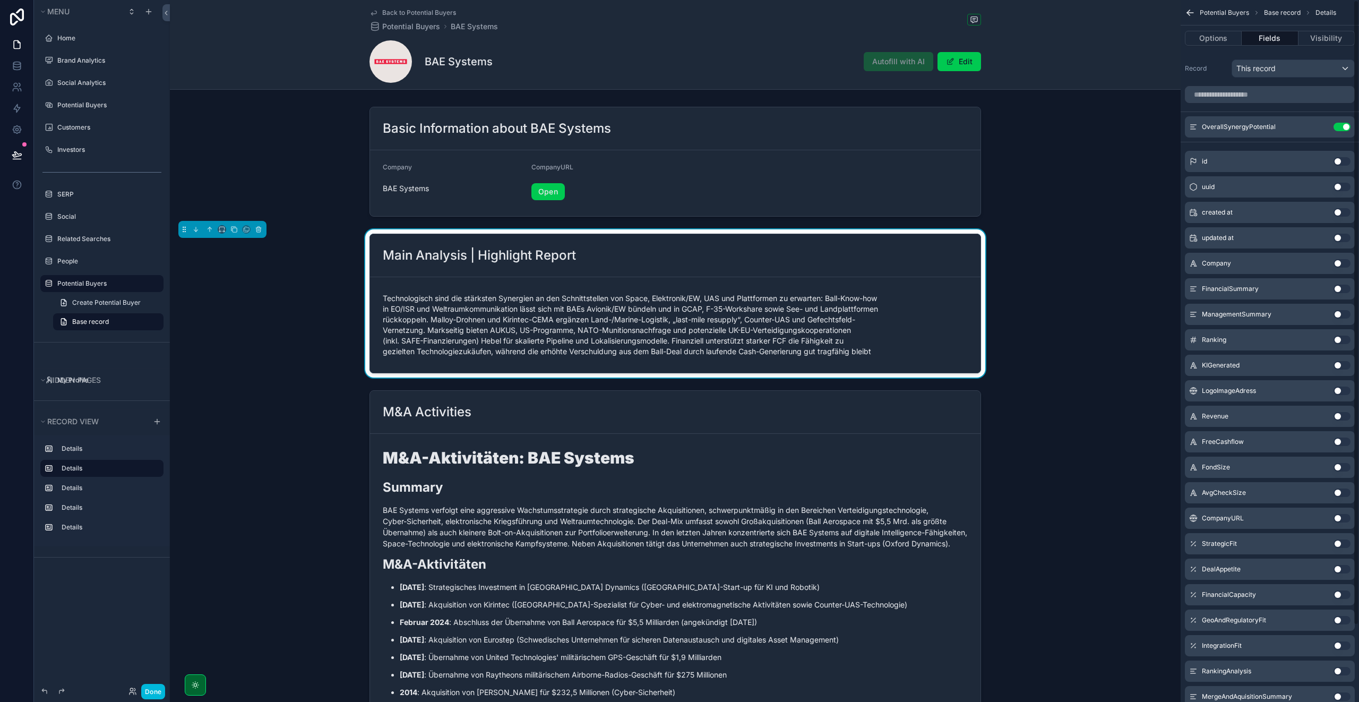
click at [0, 0] on icon "scrollable content" at bounding box center [0, 0] width 0 height 0
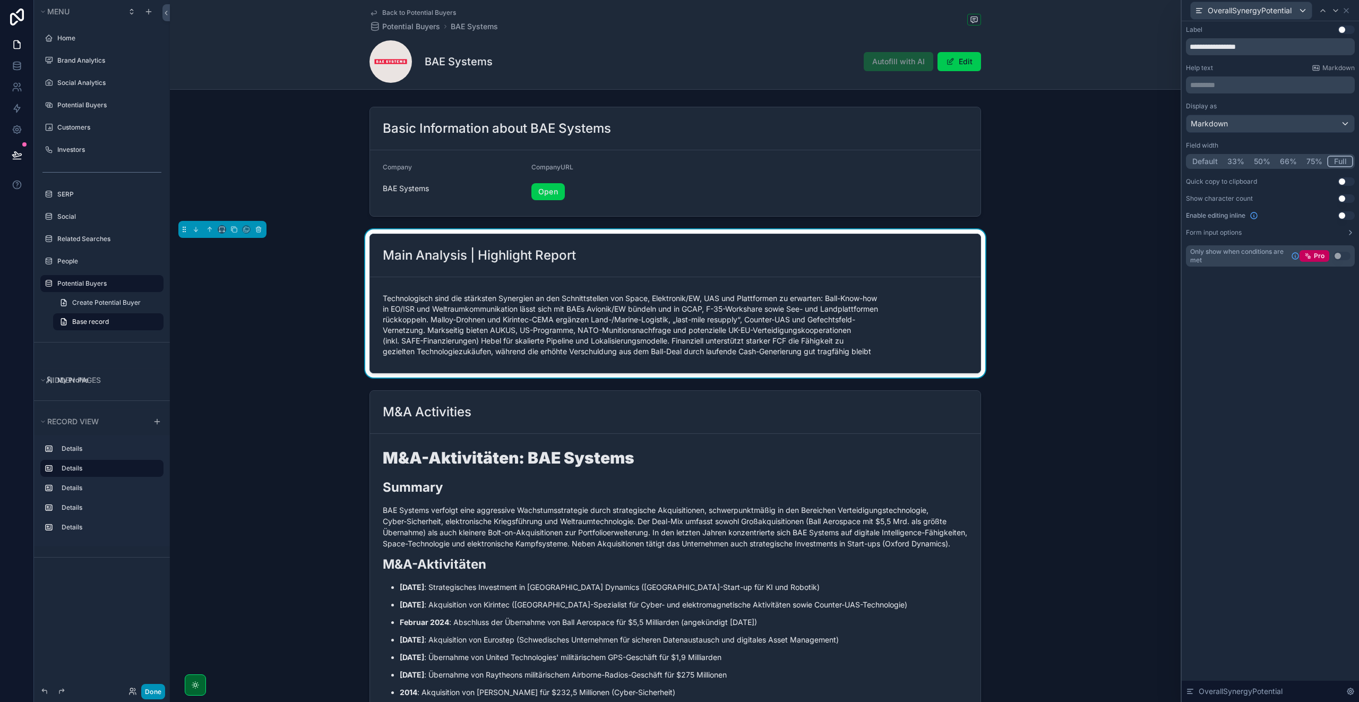
click at [150, 688] on button "Done" at bounding box center [153, 690] width 24 height 15
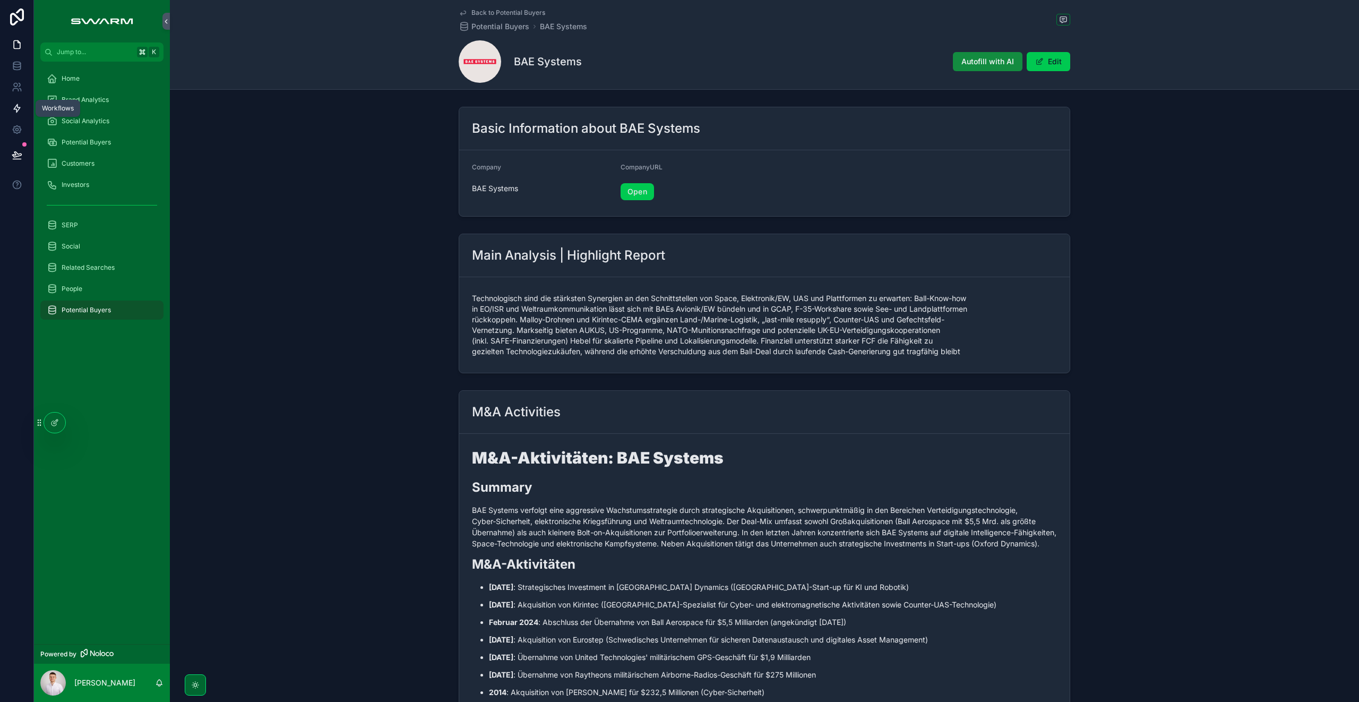
click at [20, 111] on icon at bounding box center [17, 108] width 11 height 11
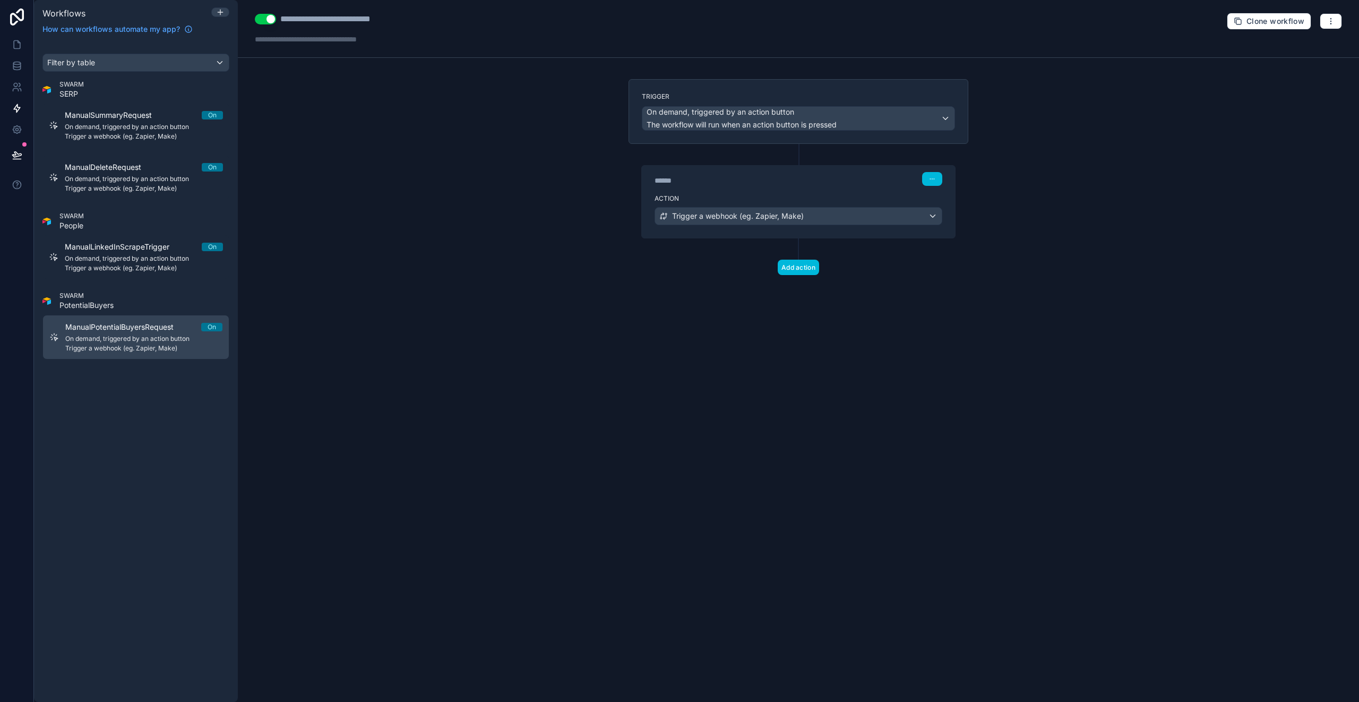
click at [779, 223] on div "Action Trigger a webhook (eg. Zapier, Make)" at bounding box center [798, 214] width 313 height 48
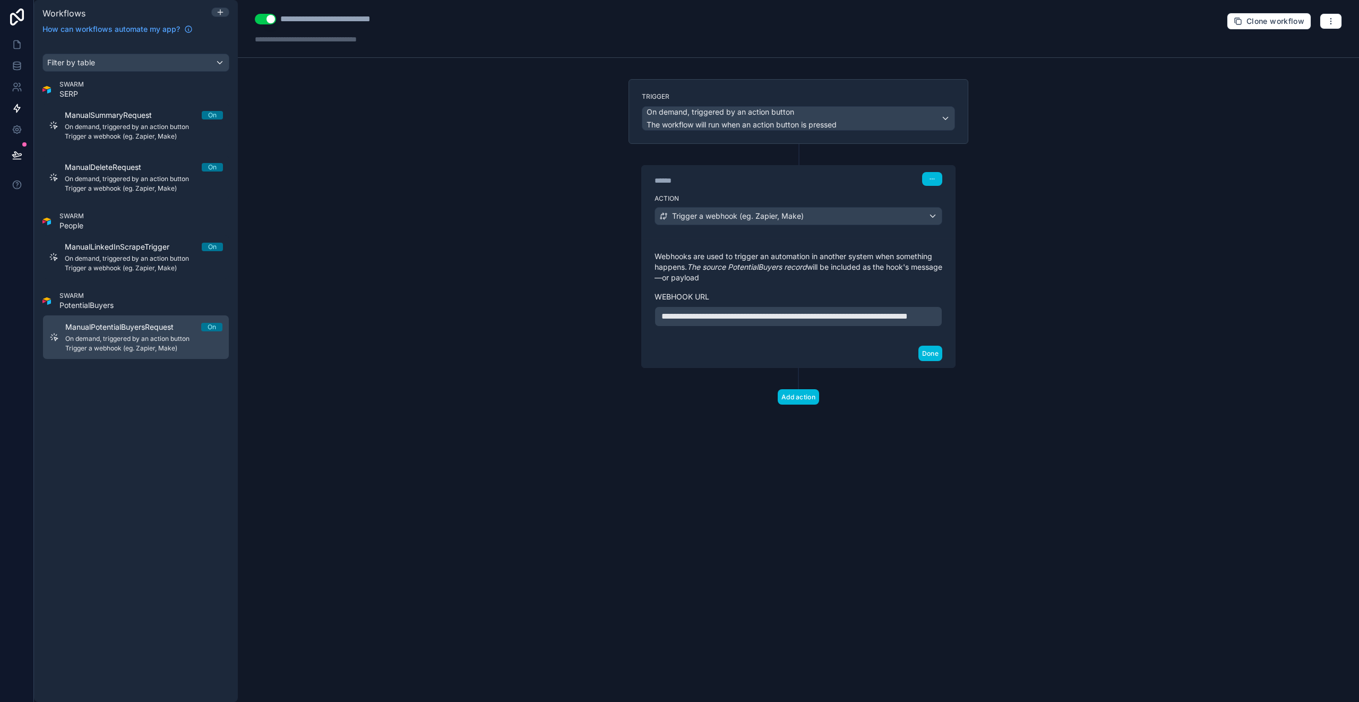
click at [763, 318] on span "**********" at bounding box center [784, 316] width 246 height 8
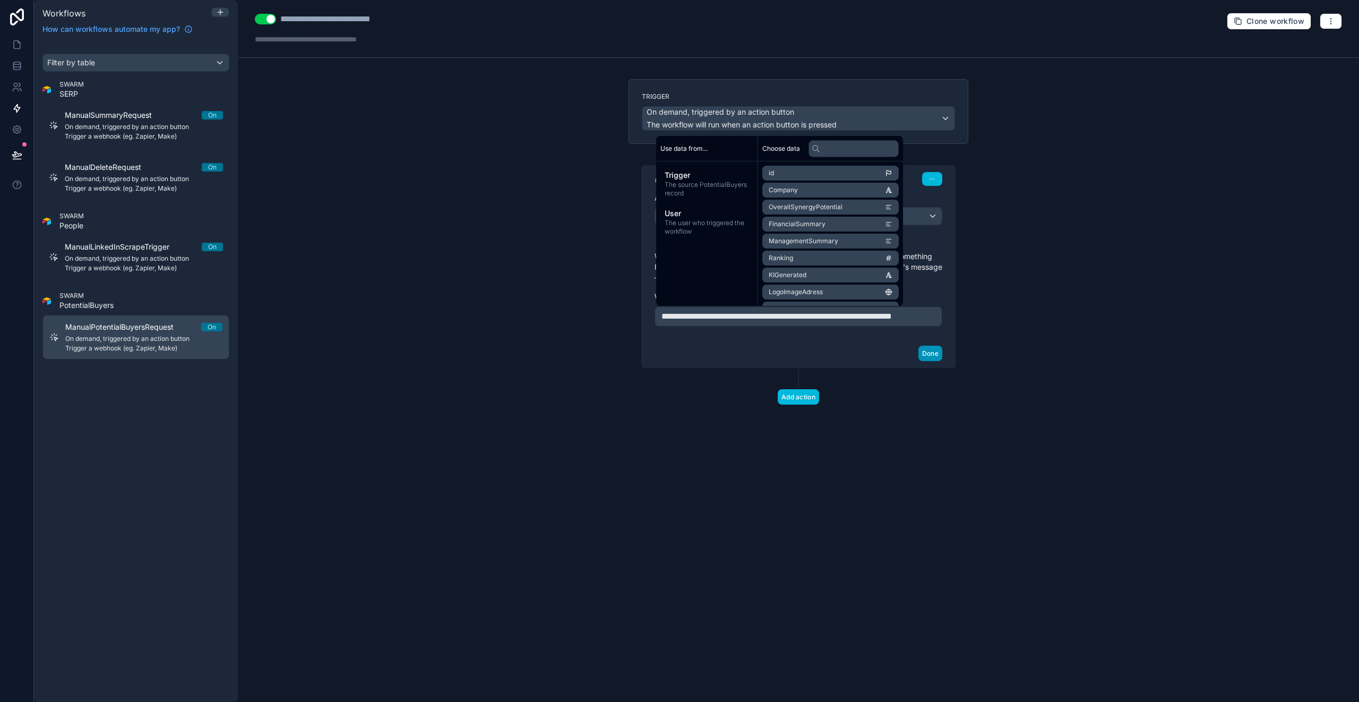
click at [924, 361] on button "Done" at bounding box center [930, 352] width 24 height 15
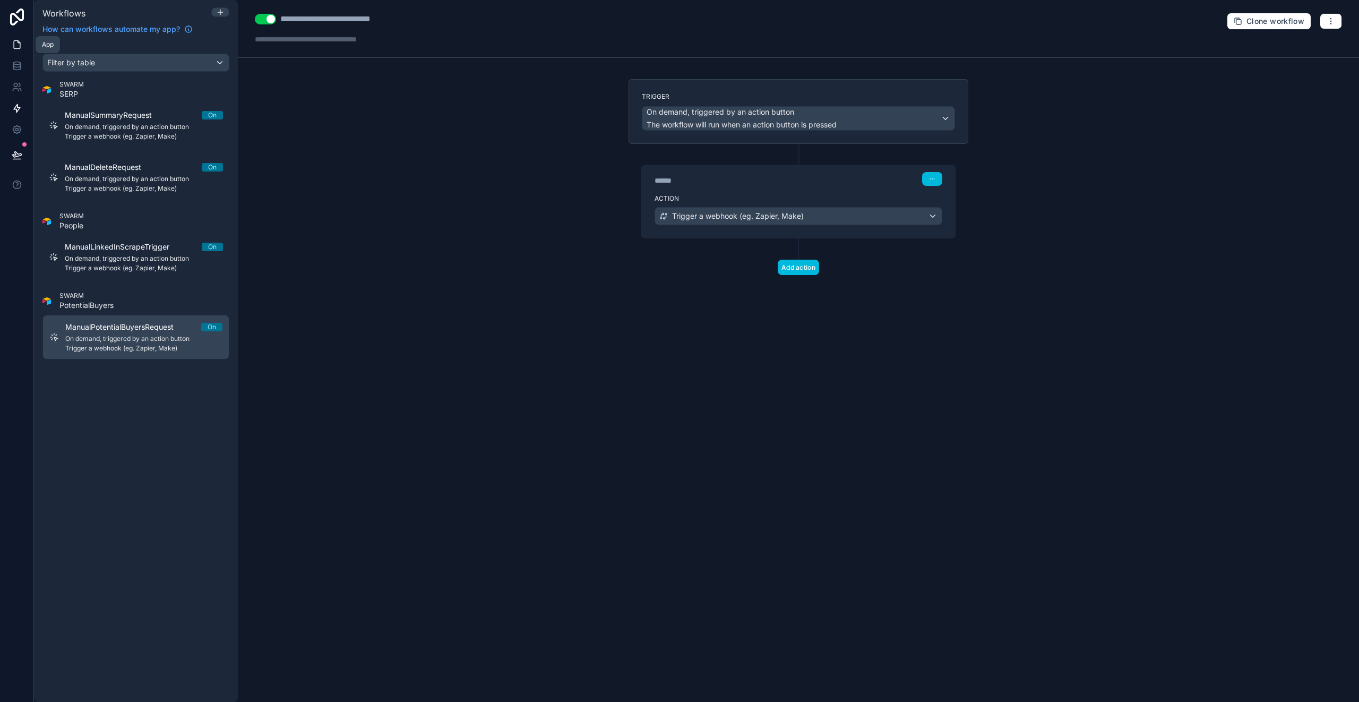
click at [11, 46] on link at bounding box center [16, 44] width 33 height 21
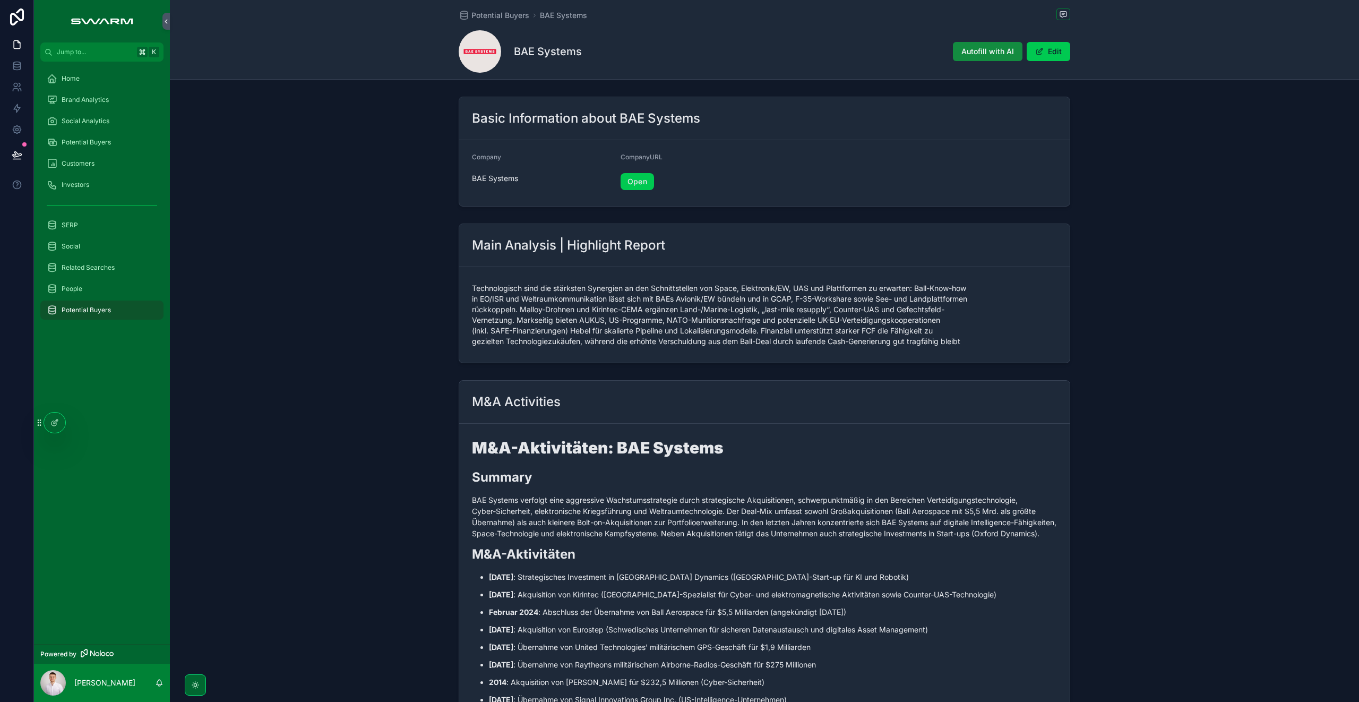
click at [116, 106] on div "Brand Analytics" at bounding box center [102, 99] width 110 height 17
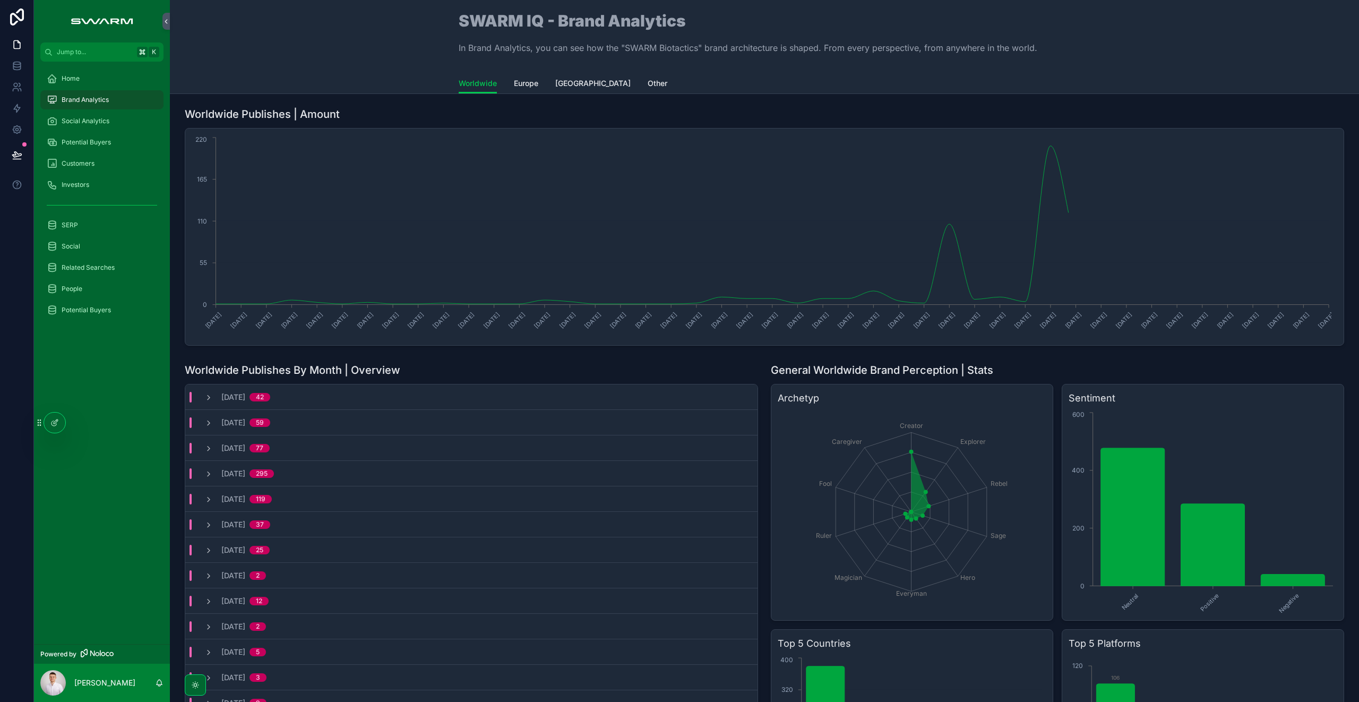
click at [117, 118] on div "Social Analytics" at bounding box center [102, 121] width 110 height 17
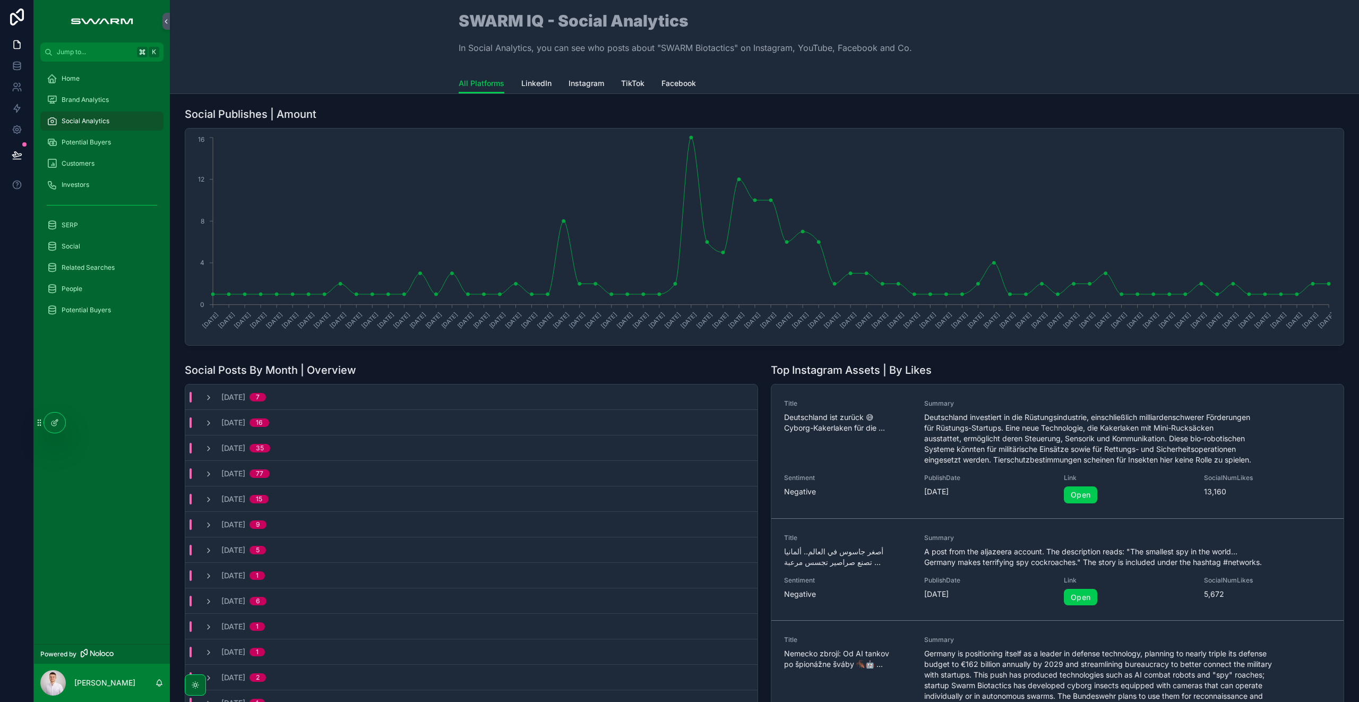
click at [114, 101] on div "Brand Analytics" at bounding box center [102, 99] width 110 height 17
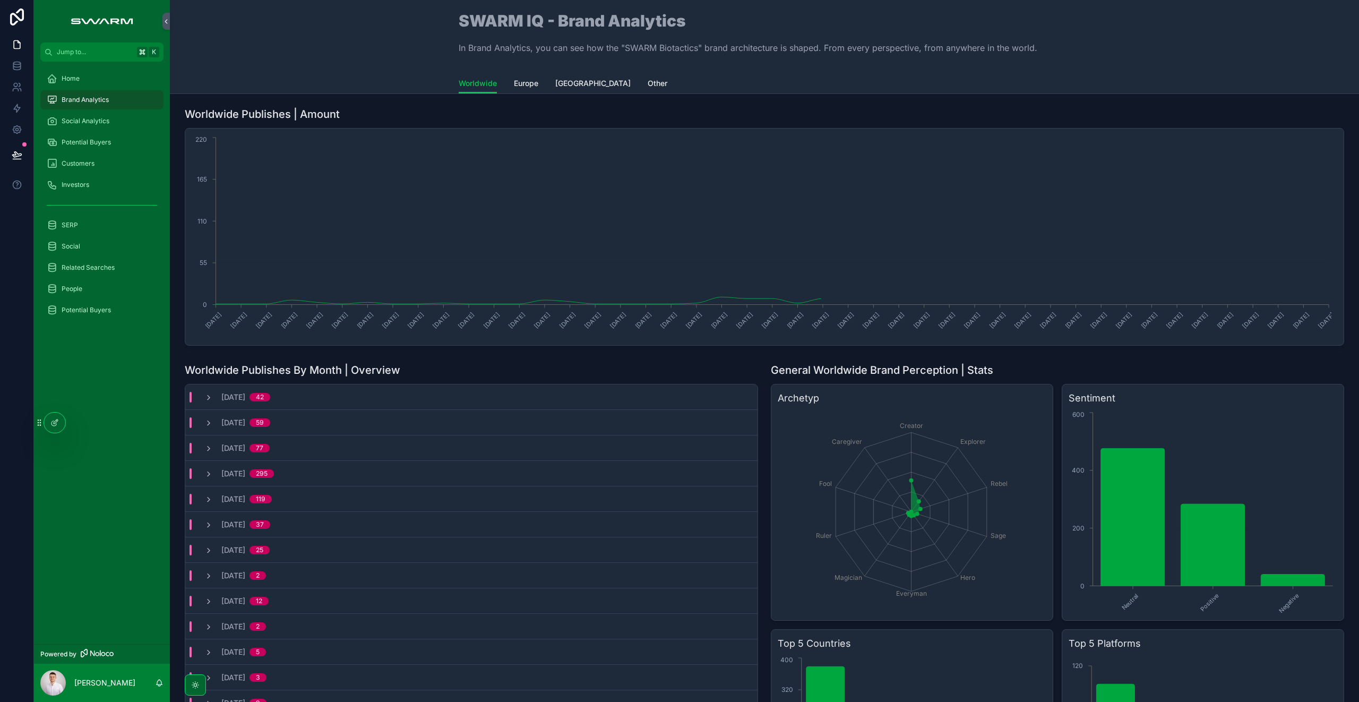
click at [108, 134] on div "Potential Buyers" at bounding box center [102, 142] width 110 height 17
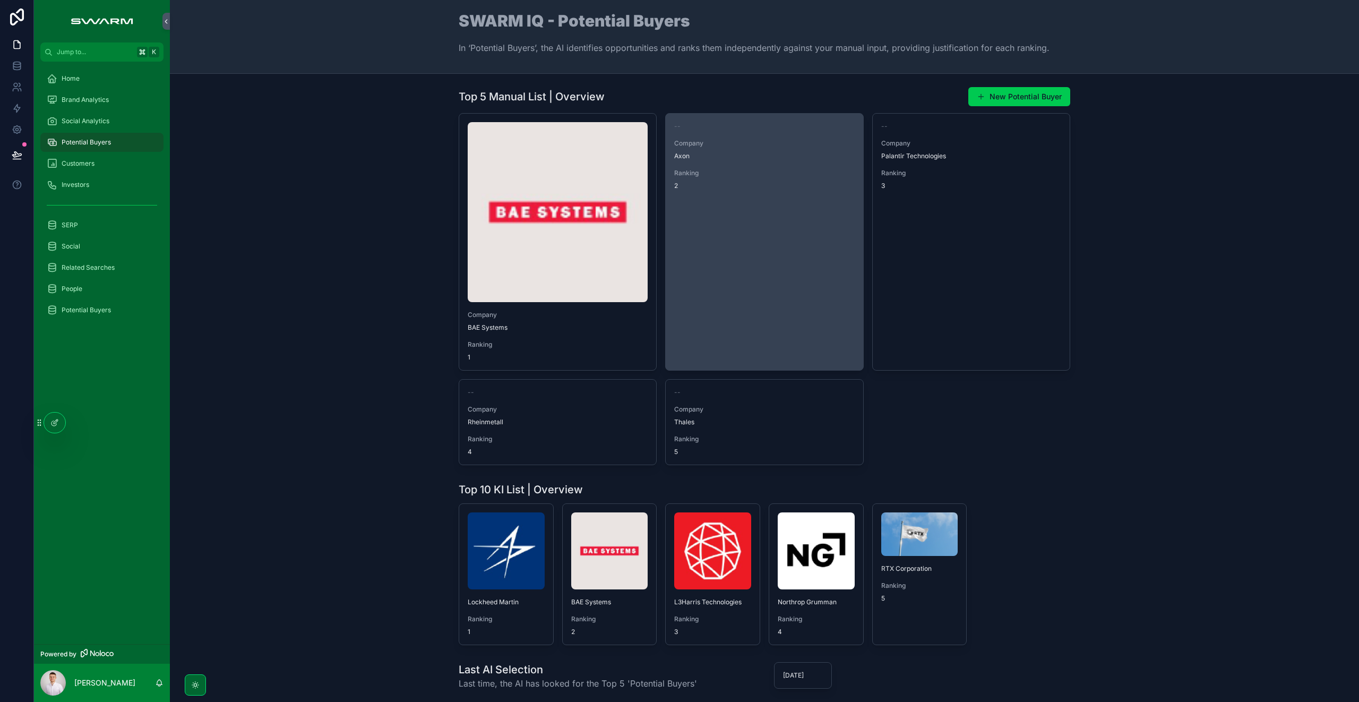
click at [726, 306] on link "-- Company Axon Ranking 2" at bounding box center [764, 241] width 198 height 257
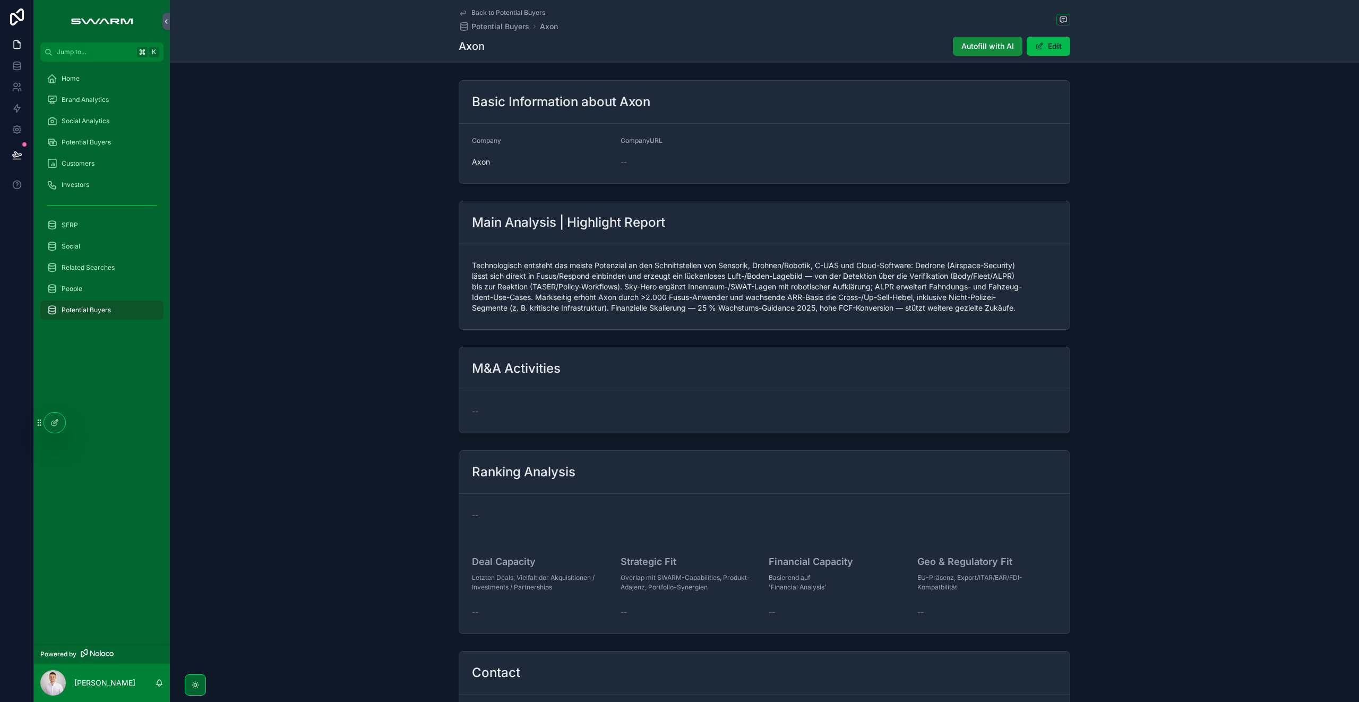
click at [1050, 48] on button "Edit" at bounding box center [1048, 46] width 44 height 19
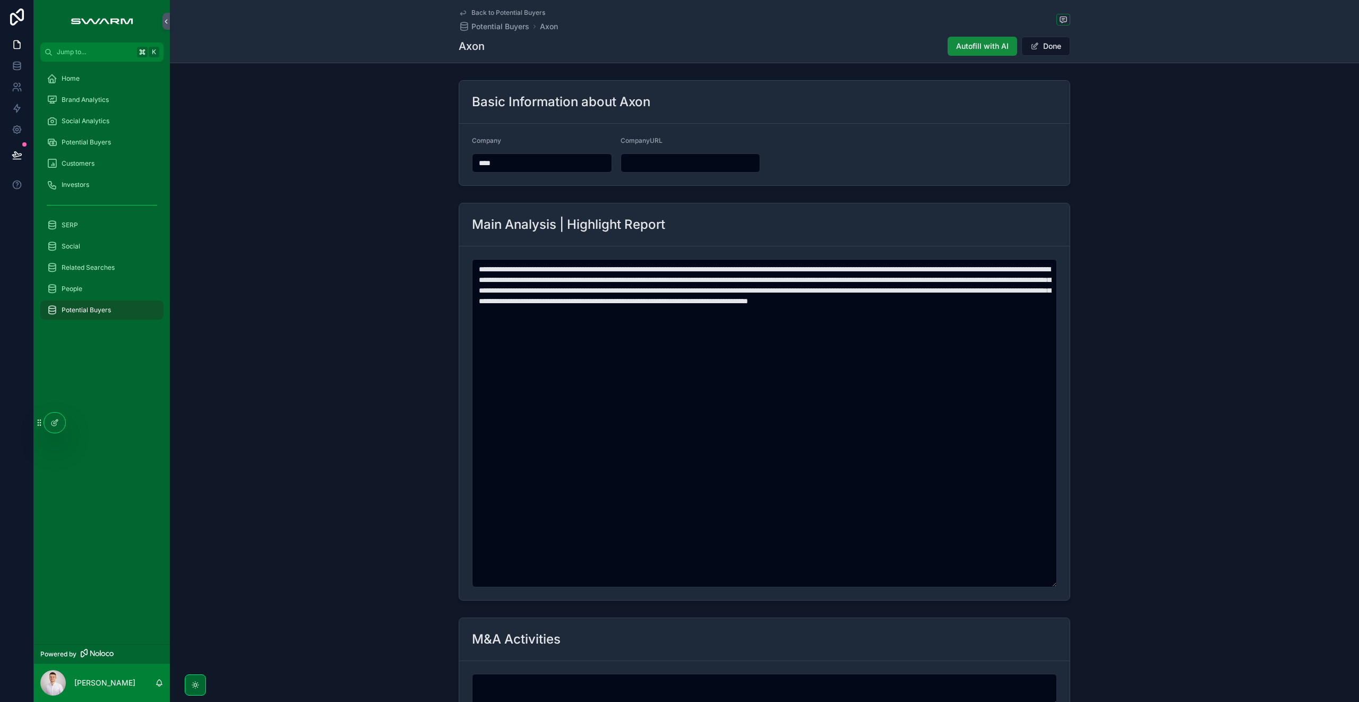
click at [676, 157] on input "scrollable content" at bounding box center [690, 162] width 139 height 15
paste input "**********"
type input "**********"
click at [868, 145] on form "**********" at bounding box center [764, 155] width 610 height 62
click at [1045, 46] on button "Done" at bounding box center [1045, 46] width 49 height 19
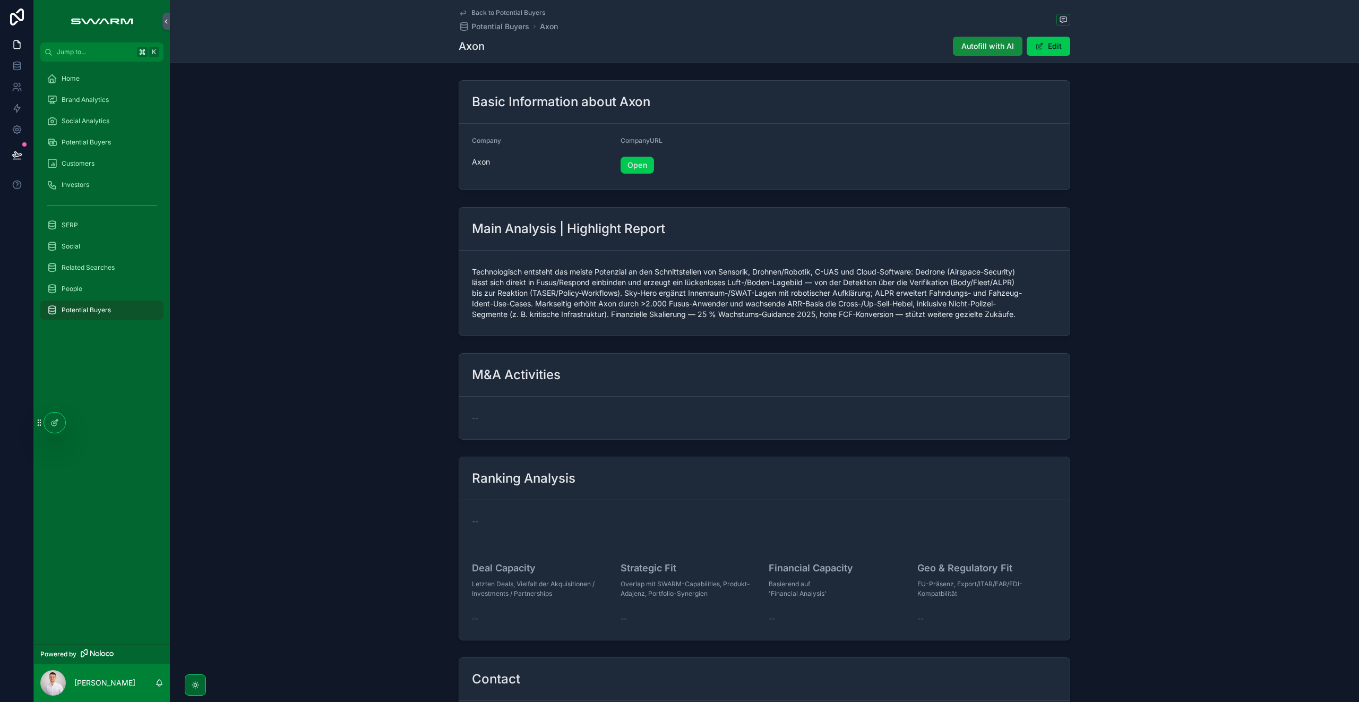
drag, startPoint x: 383, startPoint y: 166, endPoint x: 350, endPoint y: 110, distance: 64.7
click at [383, 166] on div "Basic Information about Axon Company Axon CompanyURL Open" at bounding box center [764, 135] width 1189 height 118
click at [89, 142] on span "Potential Buyers" at bounding box center [86, 142] width 49 height 8
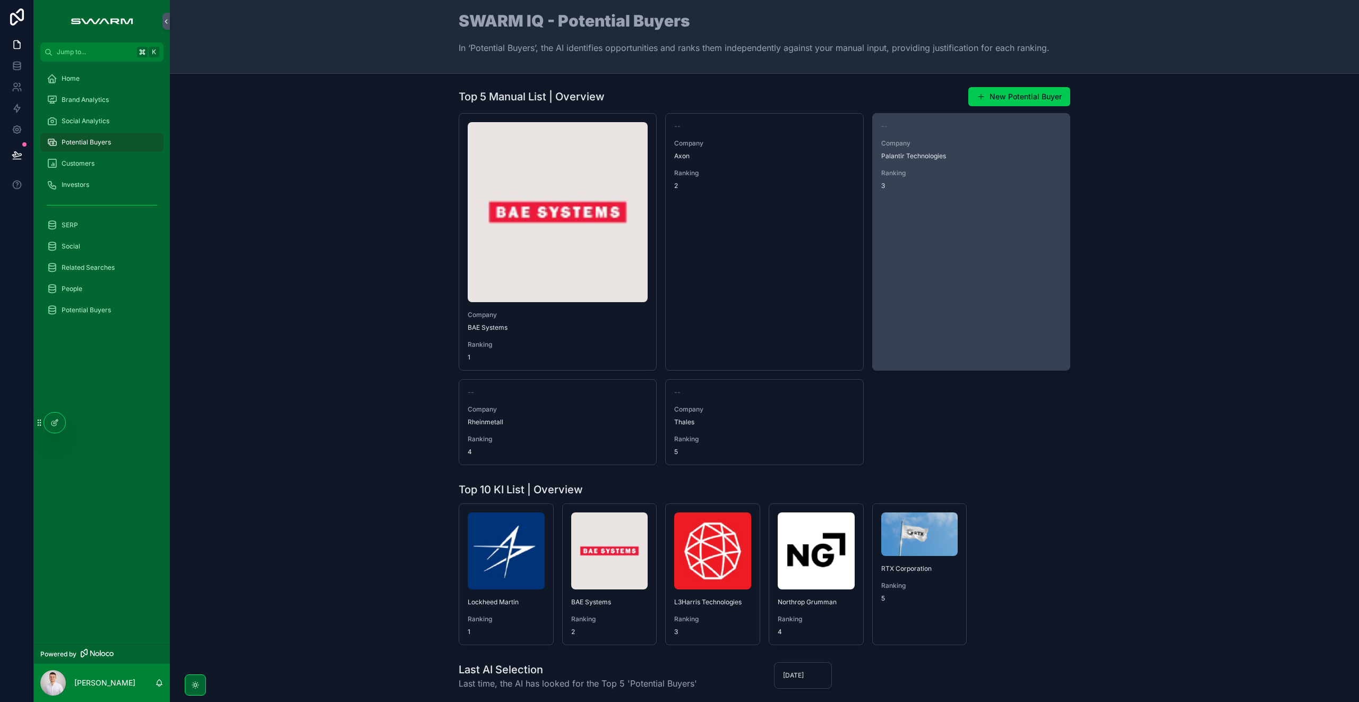
click at [920, 298] on link "-- Company Palantir Technologies Ranking 3" at bounding box center [971, 241] width 198 height 257
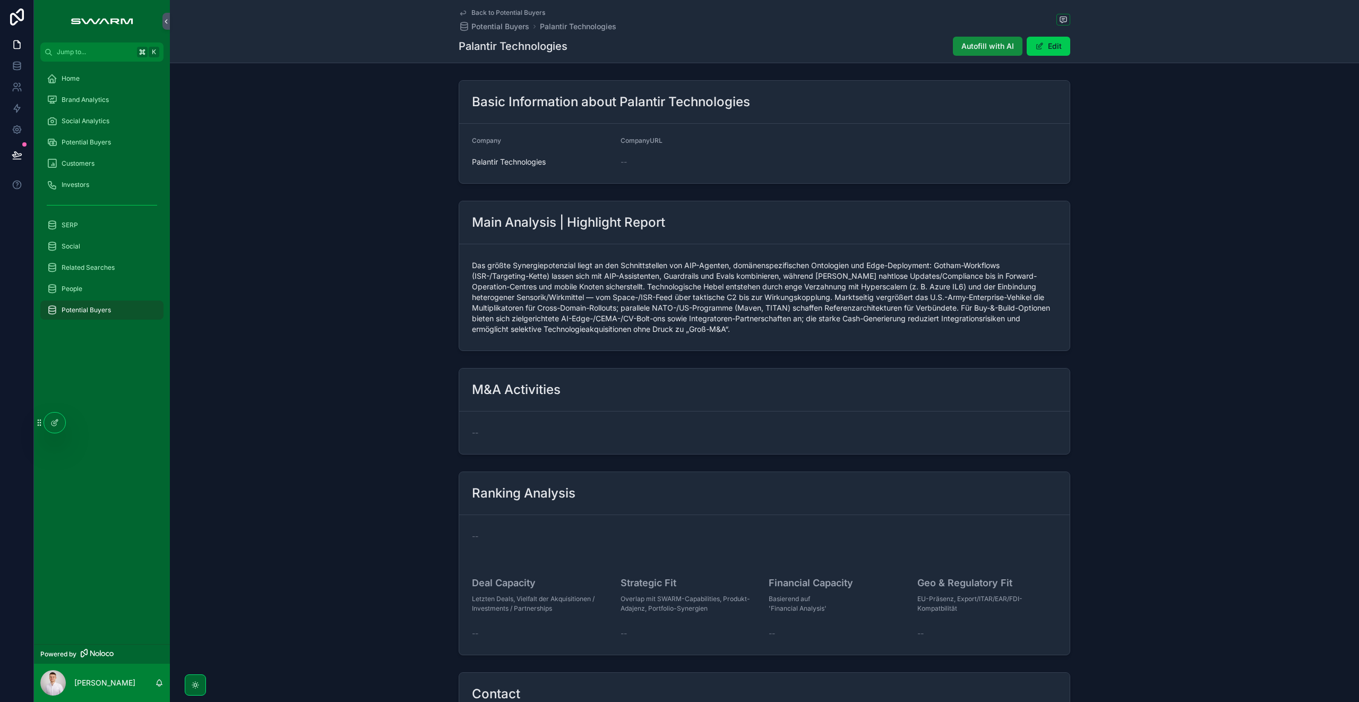
drag, startPoint x: 805, startPoint y: 126, endPoint x: 885, endPoint y: 105, distance: 82.2
click at [806, 126] on form "Company Palantir Technologies CompanyURL --" at bounding box center [764, 153] width 610 height 59
click at [1026, 53] on button "Edit" at bounding box center [1048, 46] width 44 height 19
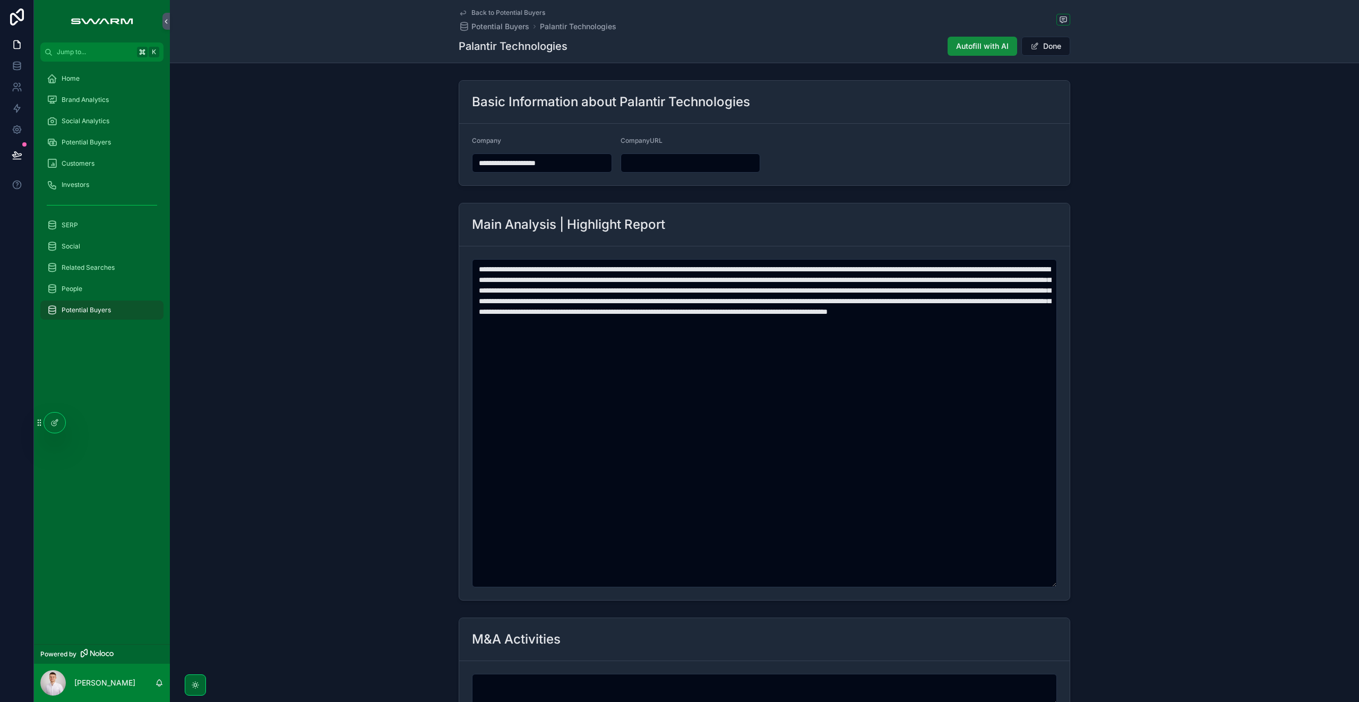
click at [693, 153] on div "scrollable content" at bounding box center [690, 162] width 140 height 19
click at [695, 163] on input "scrollable content" at bounding box center [690, 162] width 139 height 15
paste input "**********"
type input "**********"
click at [826, 160] on form "**********" at bounding box center [764, 155] width 610 height 62
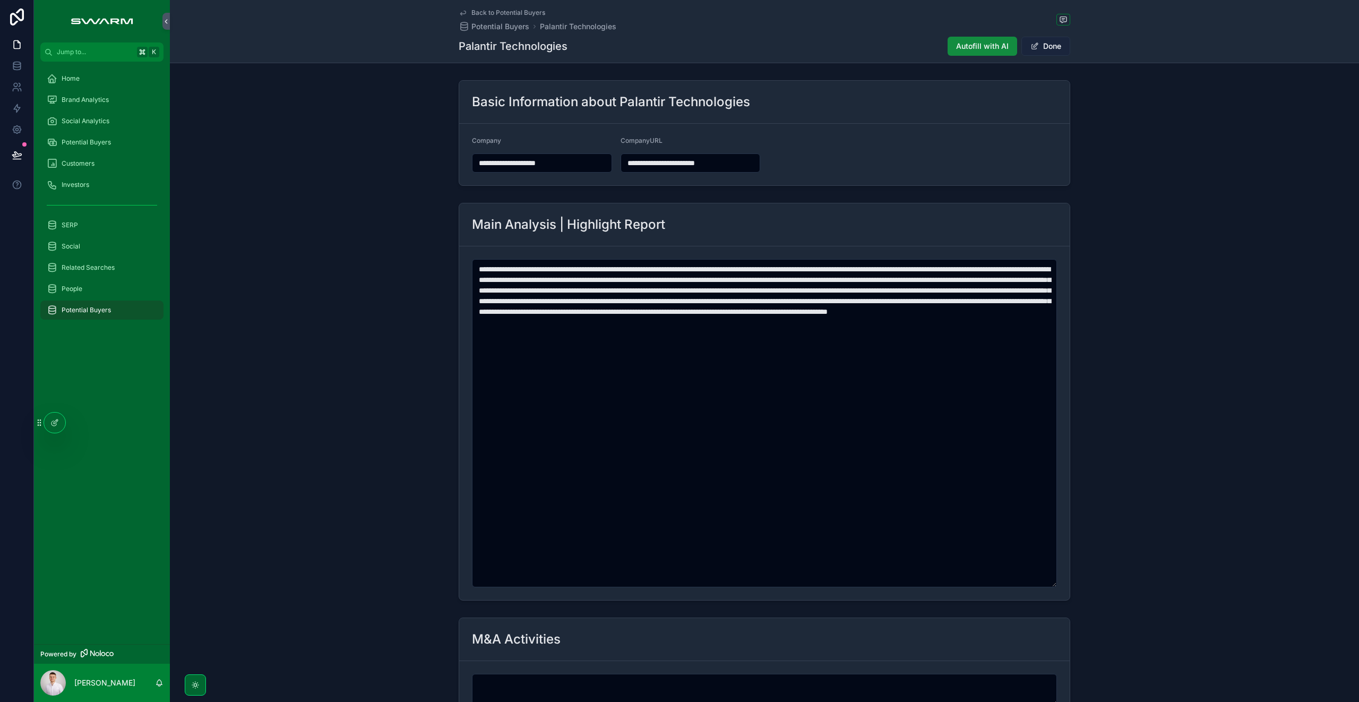
click at [1039, 51] on button "Done" at bounding box center [1045, 46] width 49 height 19
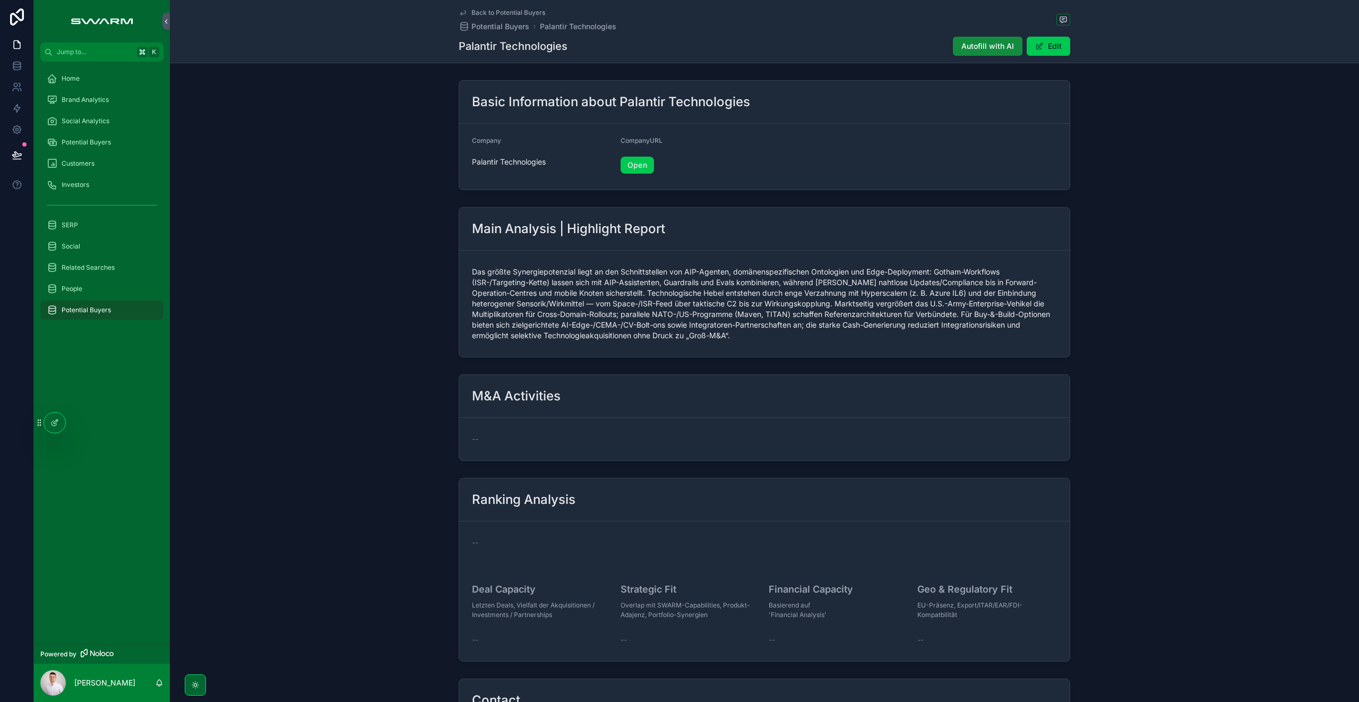
click at [102, 143] on span "Potential Buyers" at bounding box center [86, 142] width 49 height 8
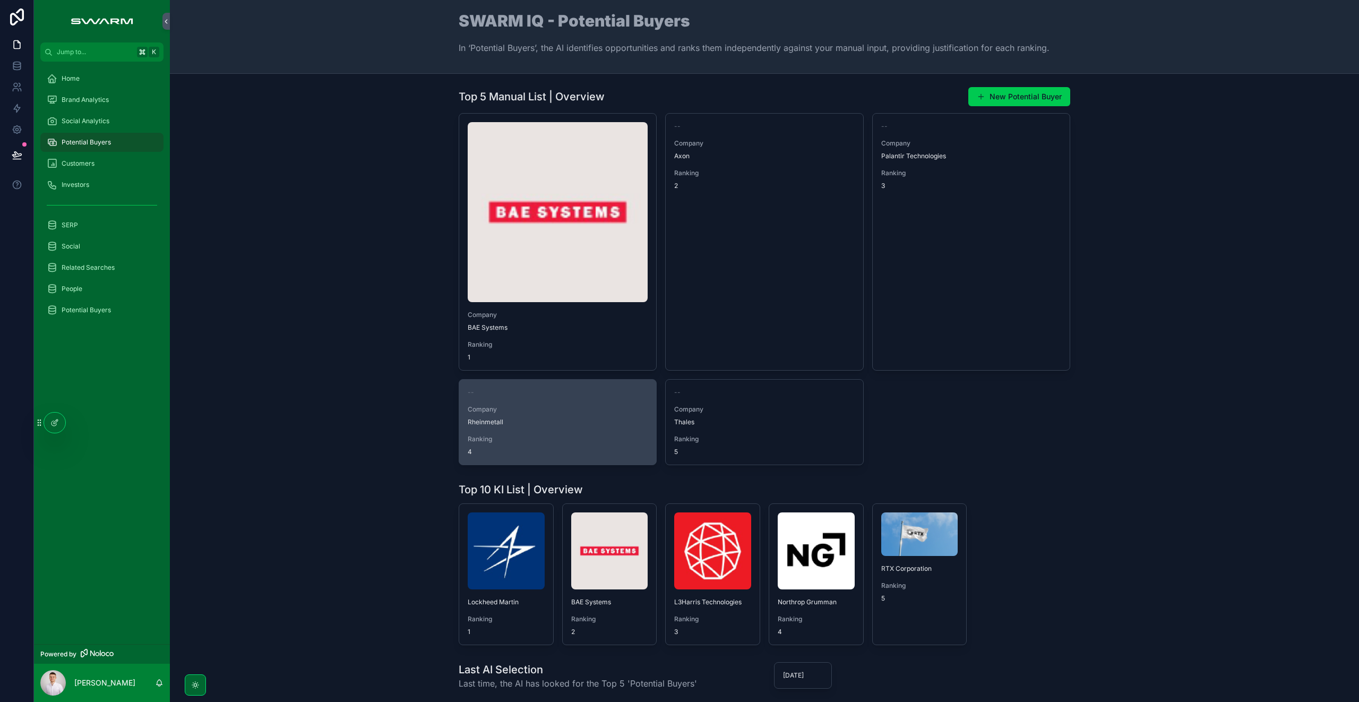
click at [606, 418] on span "Rheinmetall" at bounding box center [558, 422] width 180 height 8
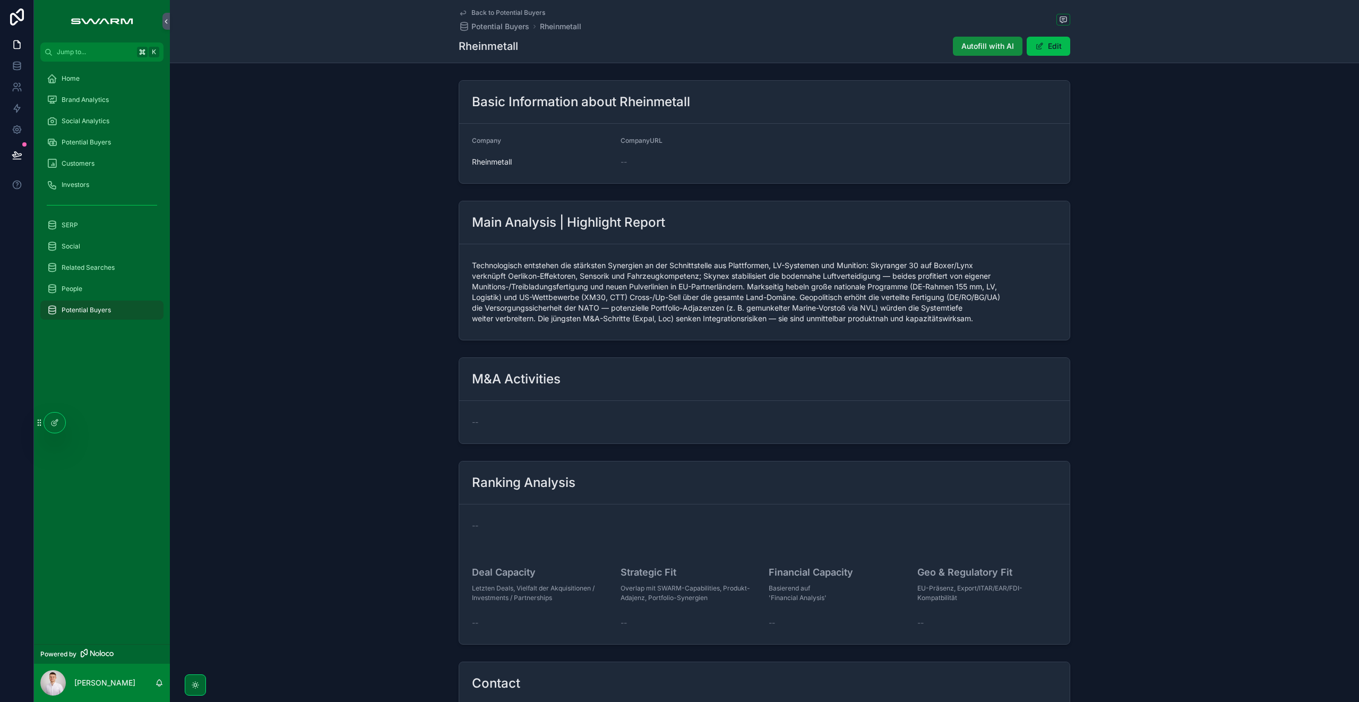
click at [1044, 47] on button "Edit" at bounding box center [1048, 46] width 44 height 19
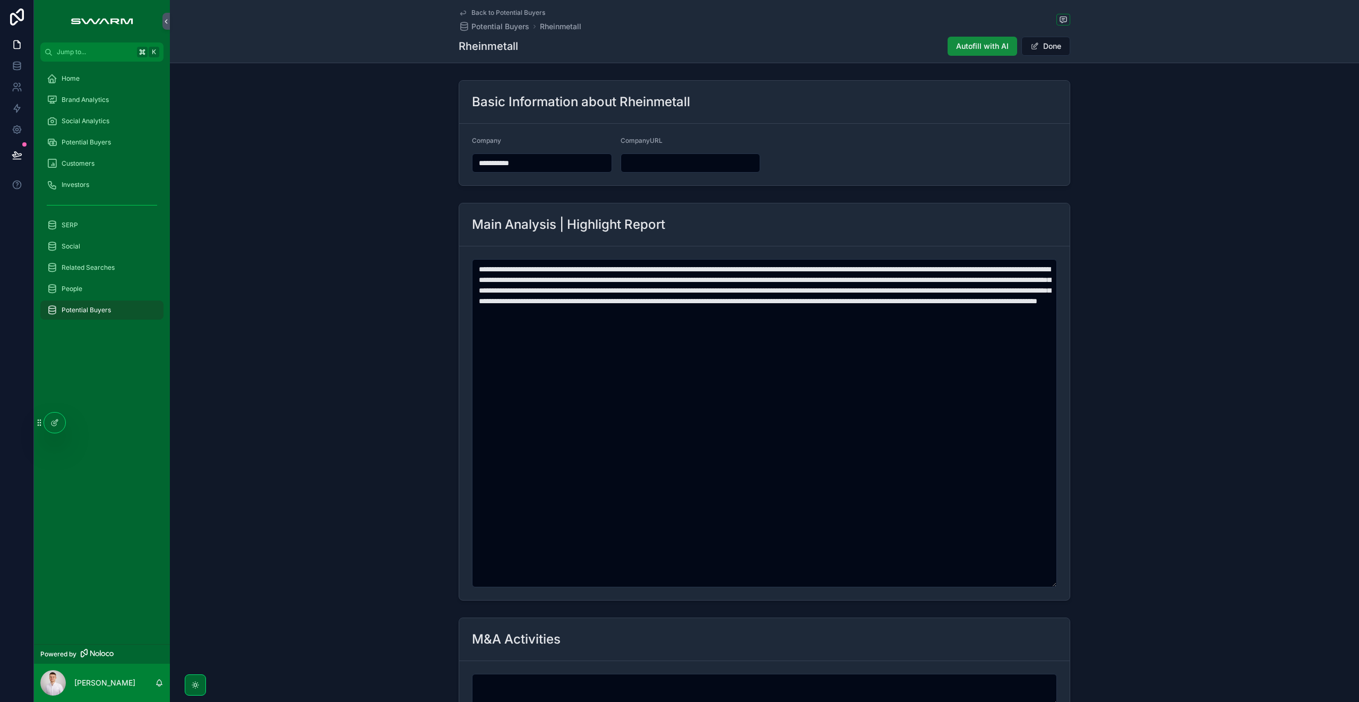
click at [655, 163] on input "scrollable content" at bounding box center [690, 162] width 139 height 15
paste input "**********"
type input "**********"
drag, startPoint x: 819, startPoint y: 140, endPoint x: 893, endPoint y: 123, distance: 75.7
click at [819, 140] on form "**********" at bounding box center [764, 155] width 610 height 62
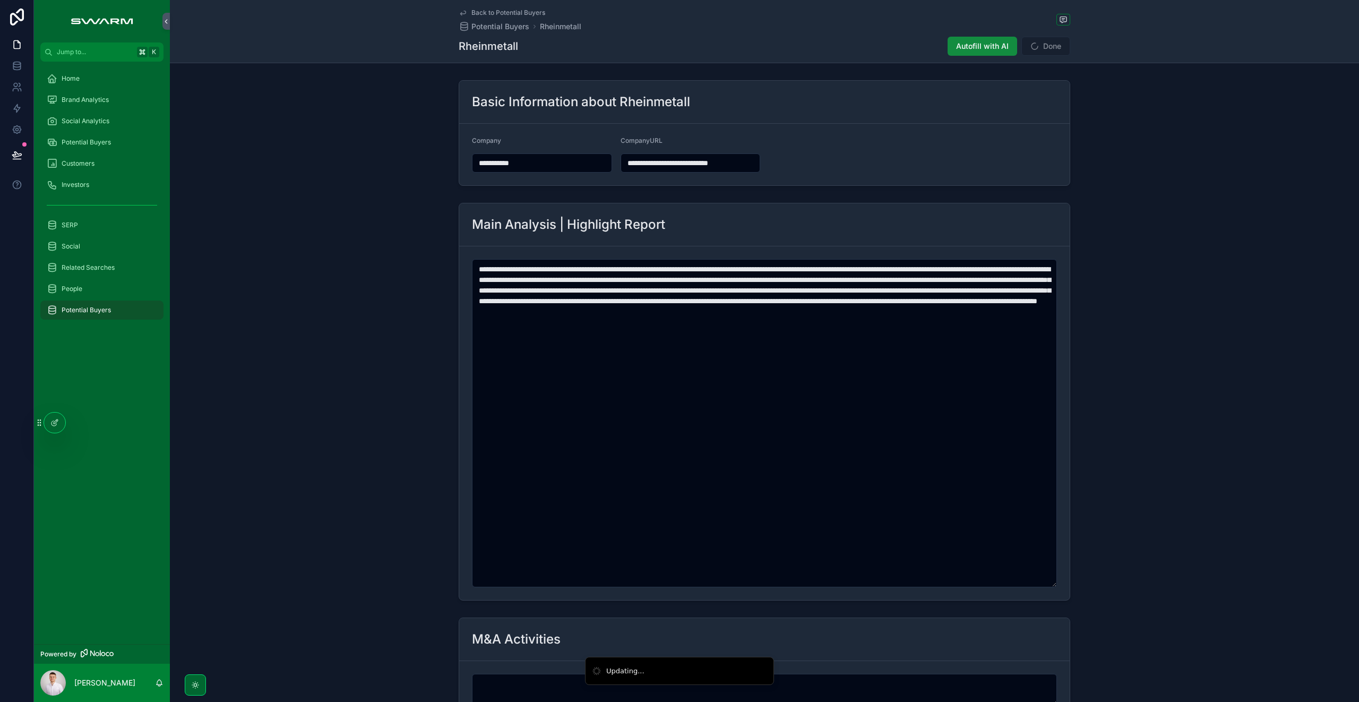
click at [1046, 48] on span "Done" at bounding box center [1045, 46] width 49 height 19
click at [107, 140] on span "Potential Buyers" at bounding box center [86, 142] width 49 height 8
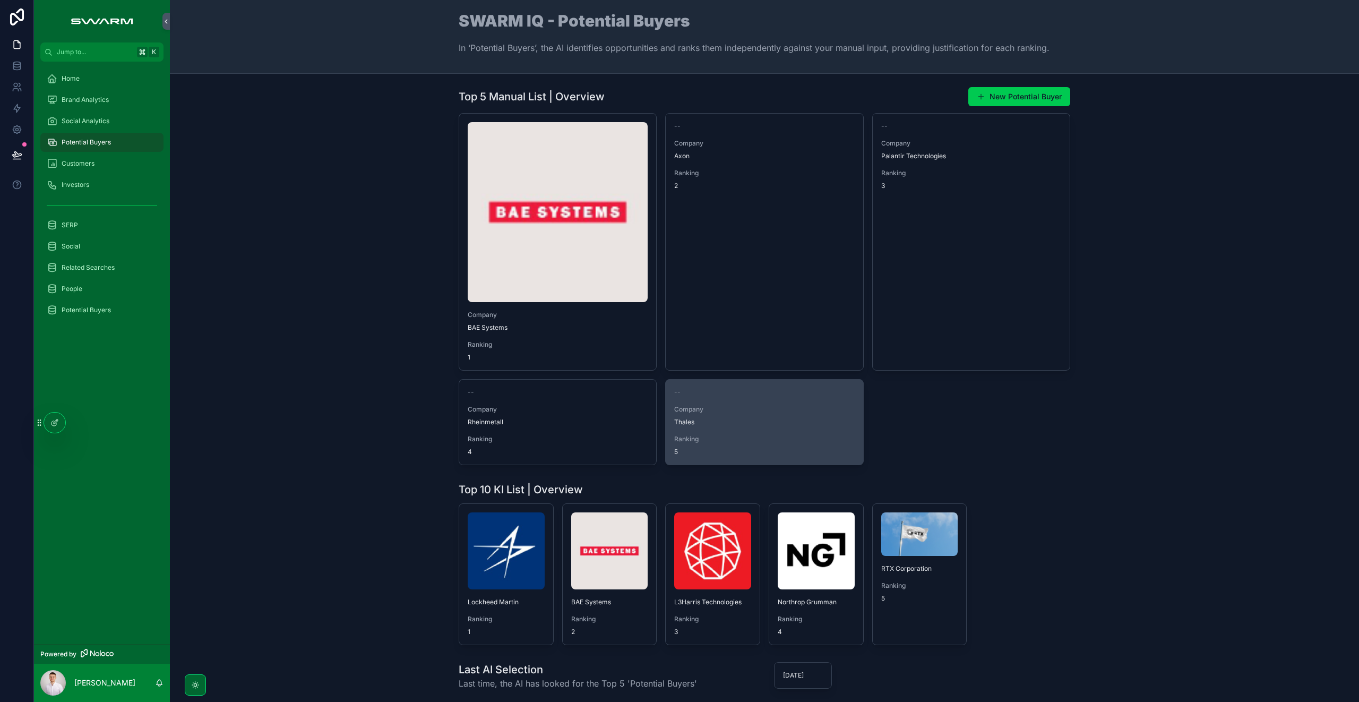
click at [747, 427] on div "-- Company Thales Ranking 5" at bounding box center [763, 421] width 197 height 85
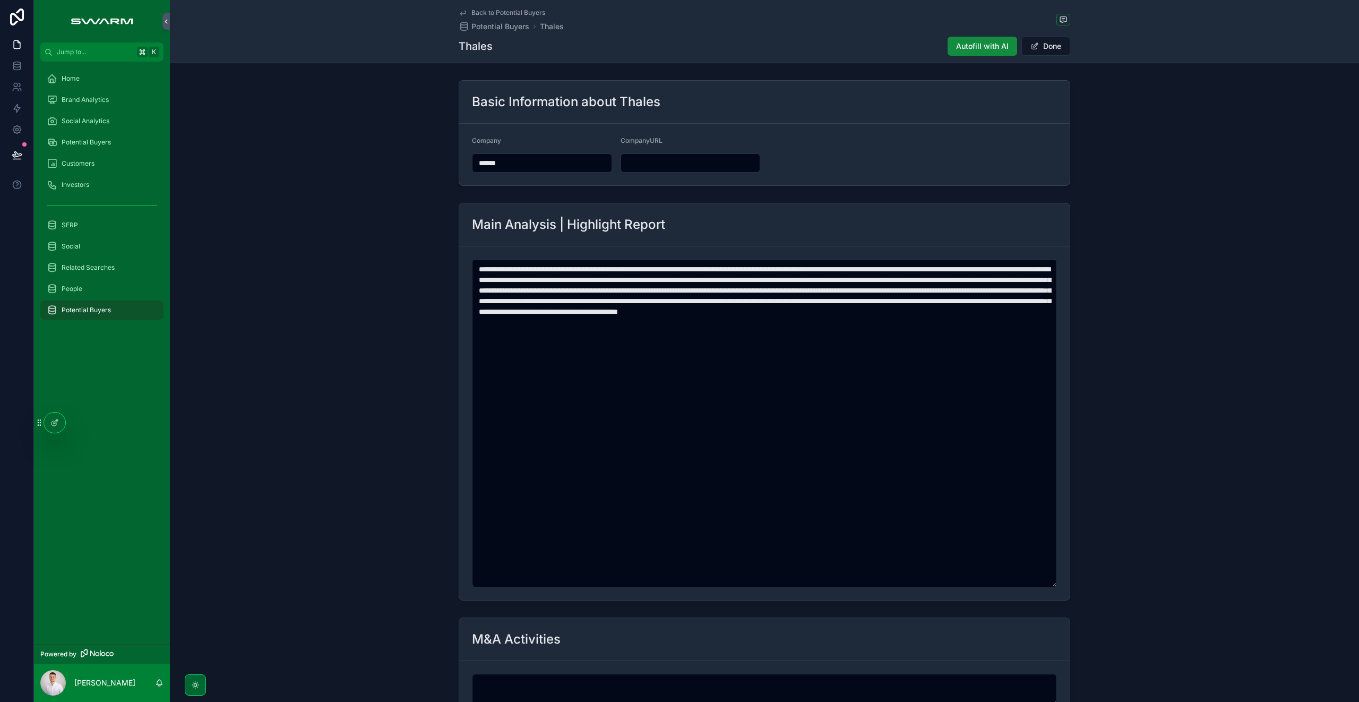
click at [675, 168] on input "scrollable content" at bounding box center [690, 162] width 139 height 15
paste input "**********"
type input "**********"
drag, startPoint x: 819, startPoint y: 151, endPoint x: 873, endPoint y: 137, distance: 56.0
click at [821, 151] on form "**********" at bounding box center [764, 155] width 610 height 62
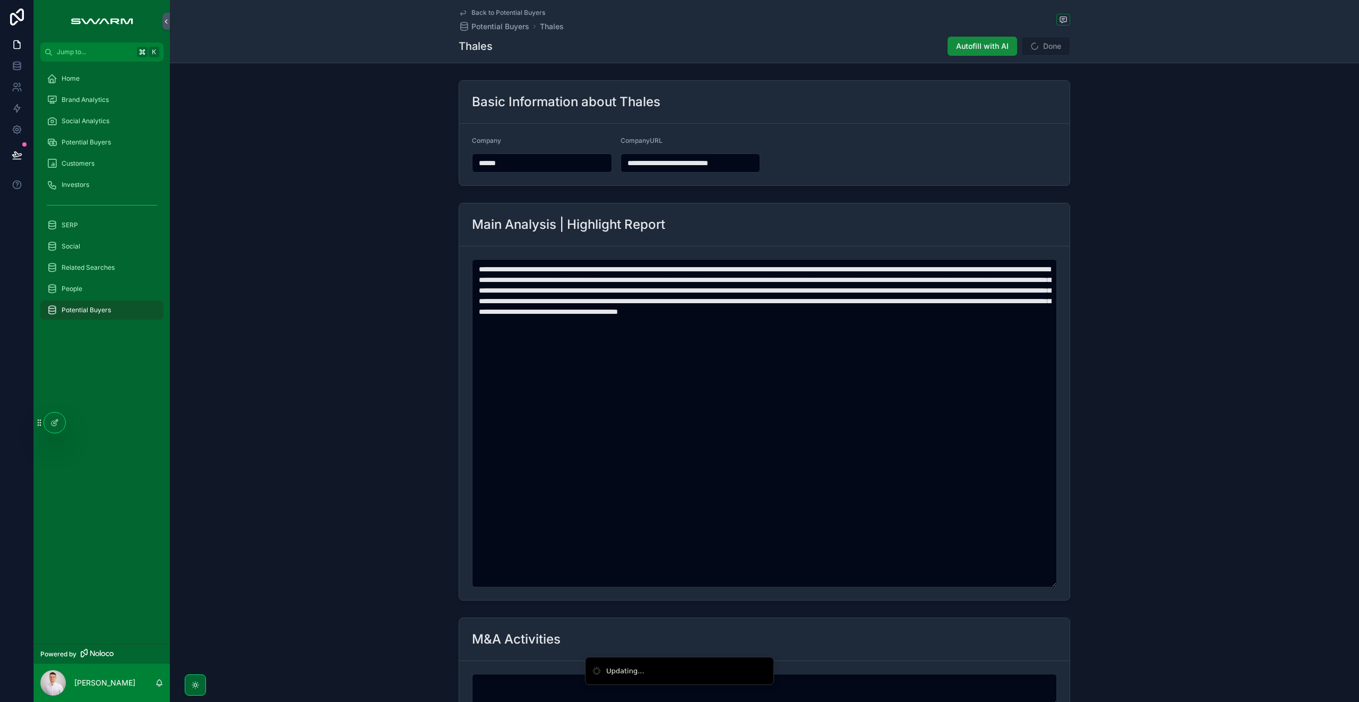
click at [1035, 51] on span "Done" at bounding box center [1045, 46] width 49 height 19
click at [58, 422] on icon at bounding box center [54, 422] width 8 height 8
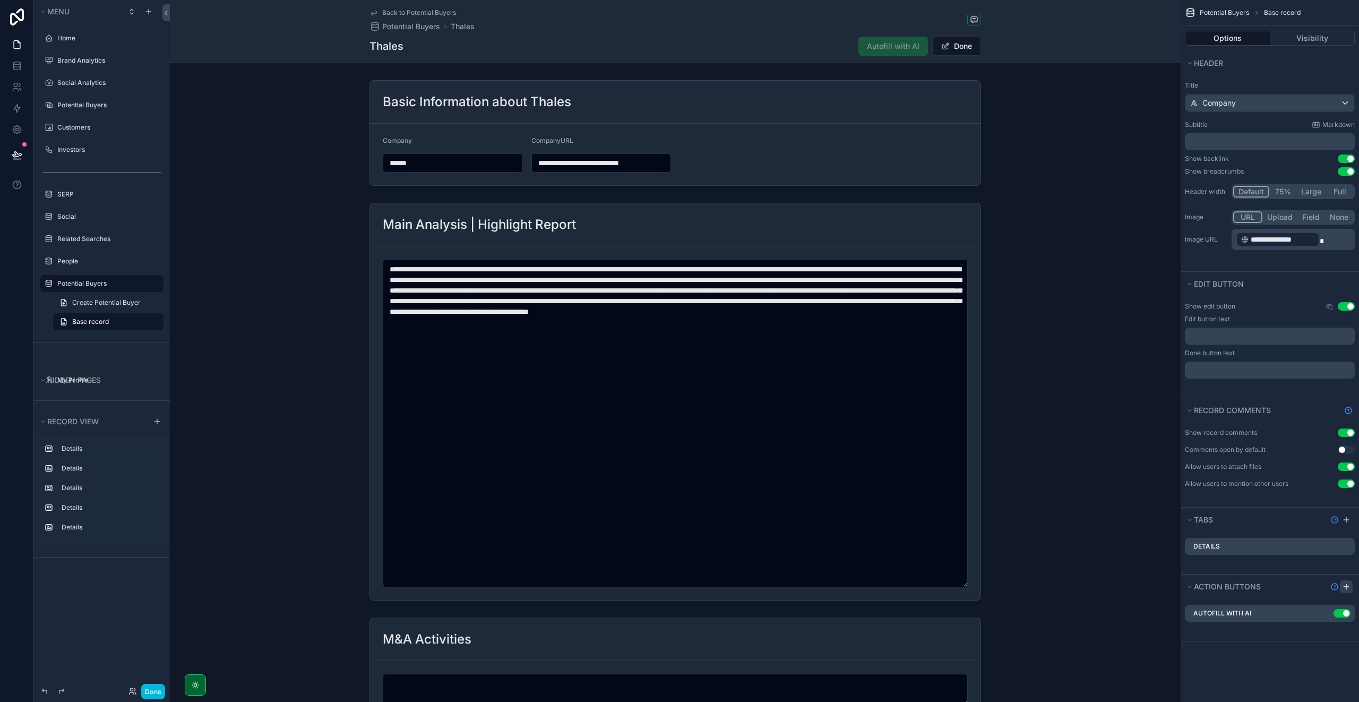
click at [1345, 585] on icon "scrollable content" at bounding box center [1346, 586] width 8 height 8
click at [0, 0] on icon "scrollable content" at bounding box center [0, 0] width 0 height 0
click at [1329, 617] on icon at bounding box center [1329, 618] width 0 height 2
click at [1346, 581] on div "scrollable content" at bounding box center [1345, 586] width 13 height 13
click at [0, 0] on icon "scrollable content" at bounding box center [0, 0] width 0 height 0
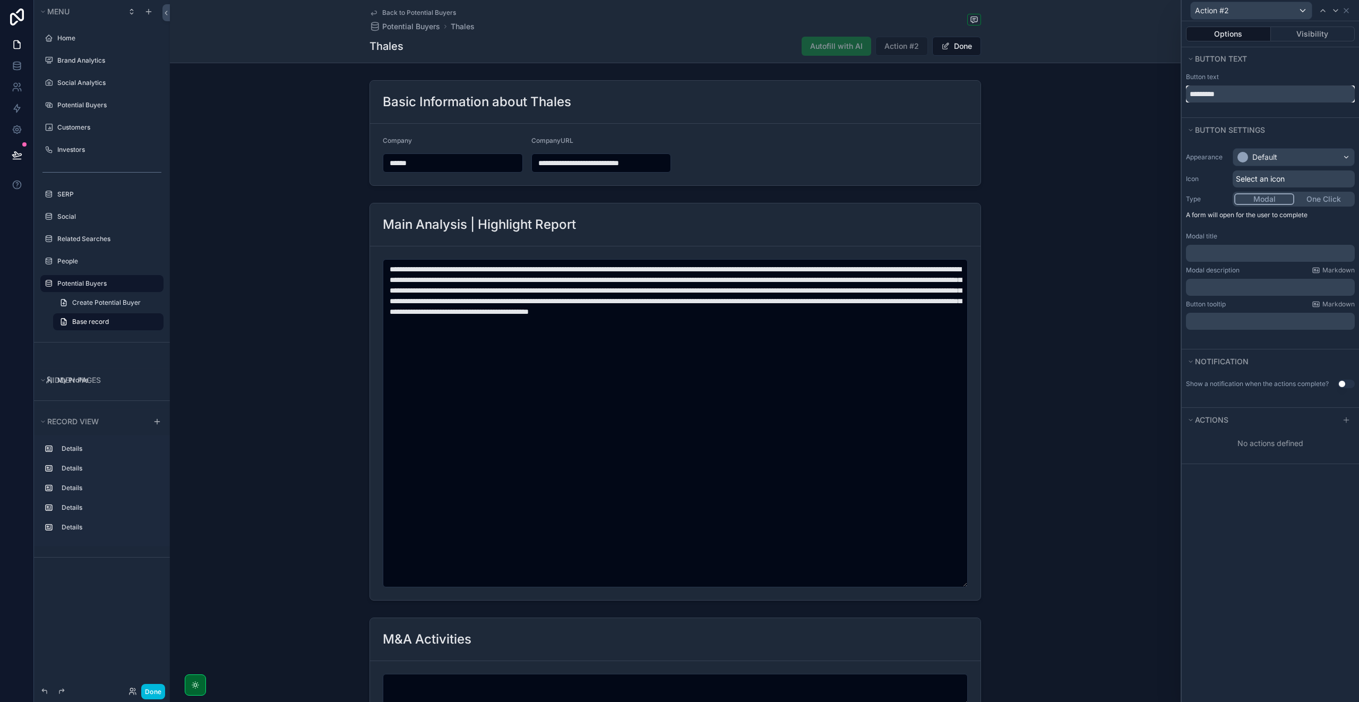
click at [1233, 92] on input "*********" at bounding box center [1270, 93] width 169 height 17
type input "******"
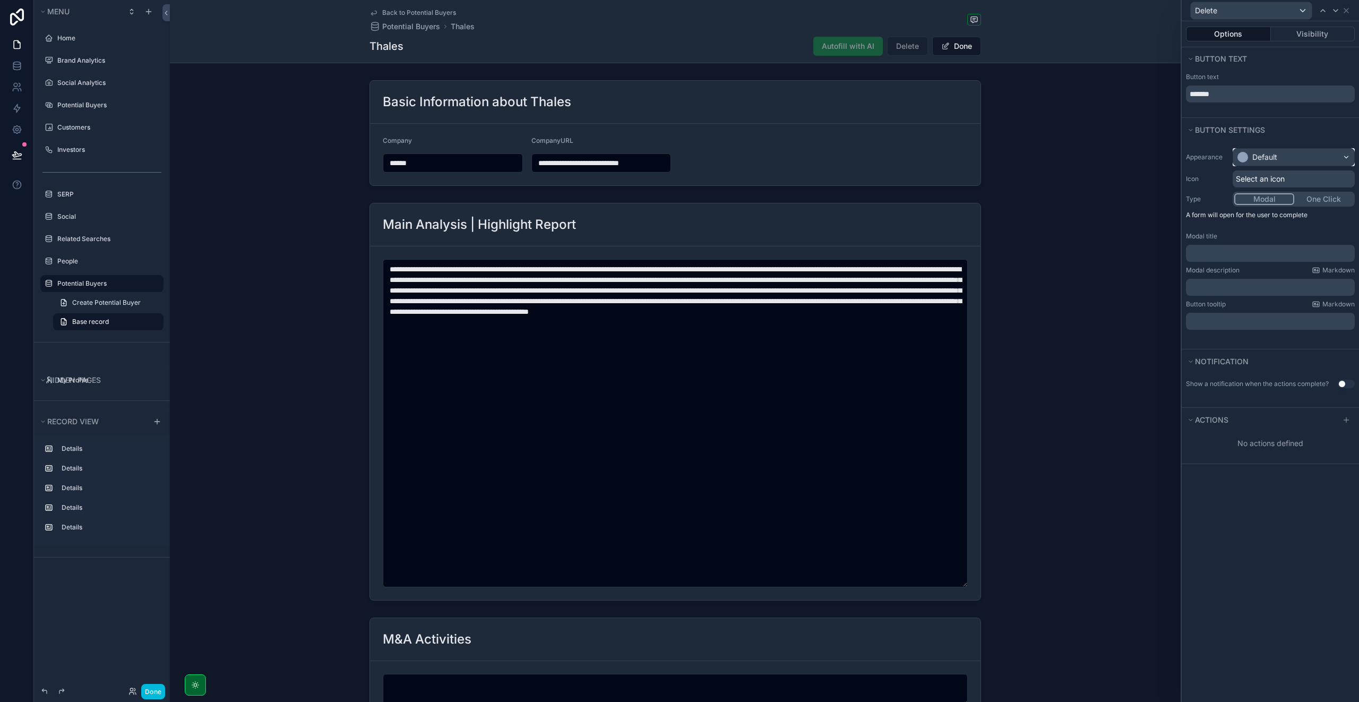
click at [1262, 152] on div "Default" at bounding box center [1264, 157] width 25 height 11
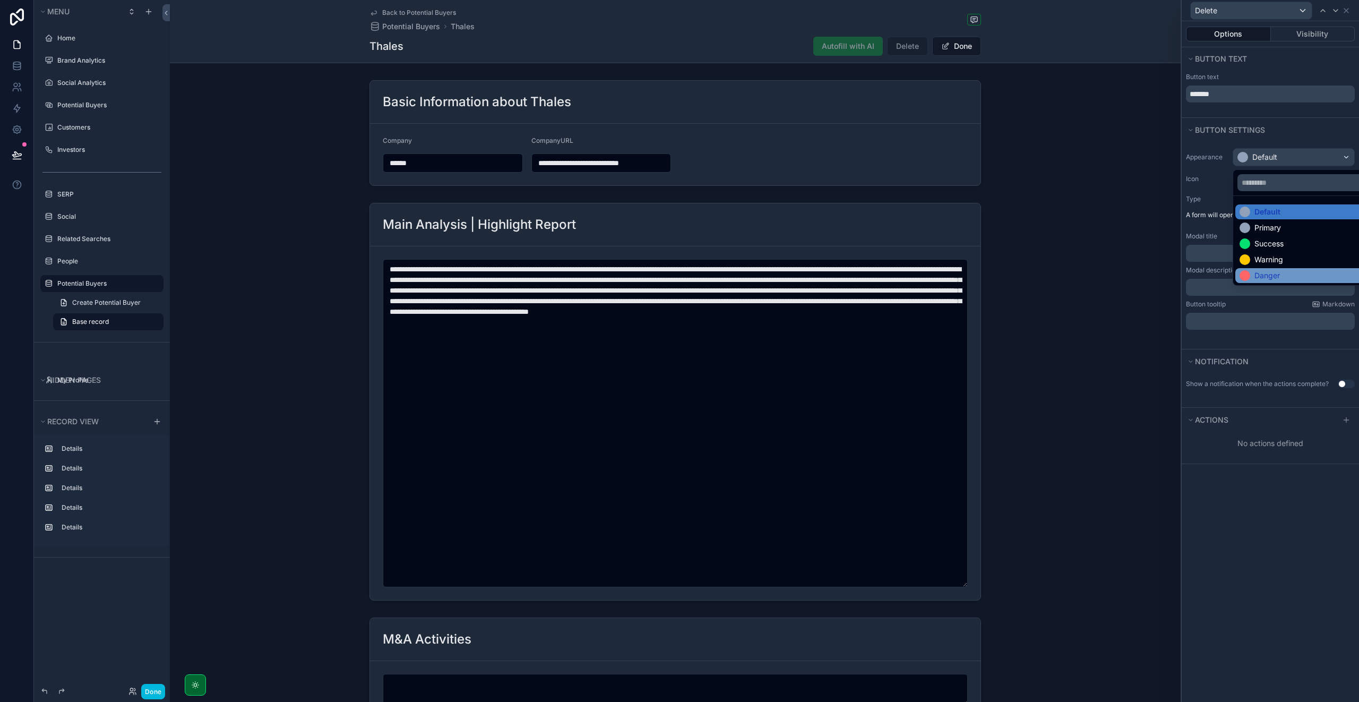
click at [1258, 273] on div "Danger" at bounding box center [1266, 275] width 25 height 11
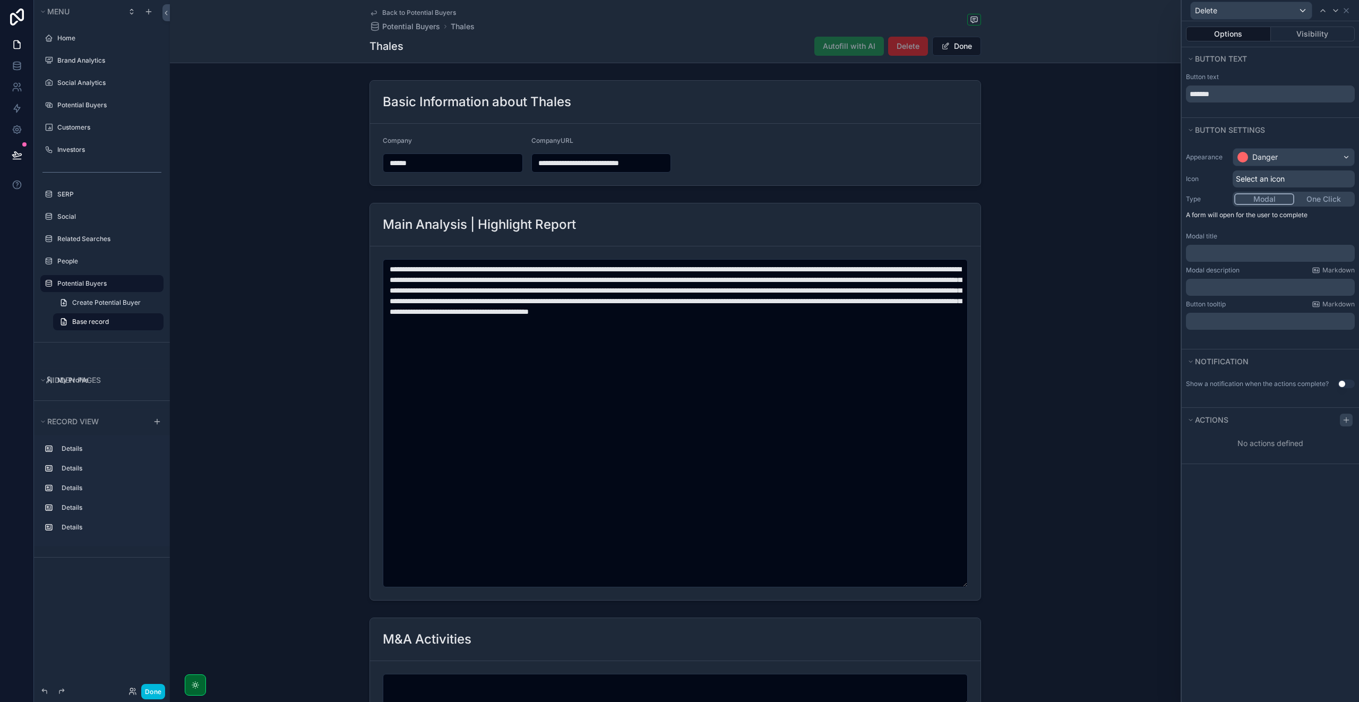
click at [1350, 421] on div at bounding box center [1345, 419] width 13 height 13
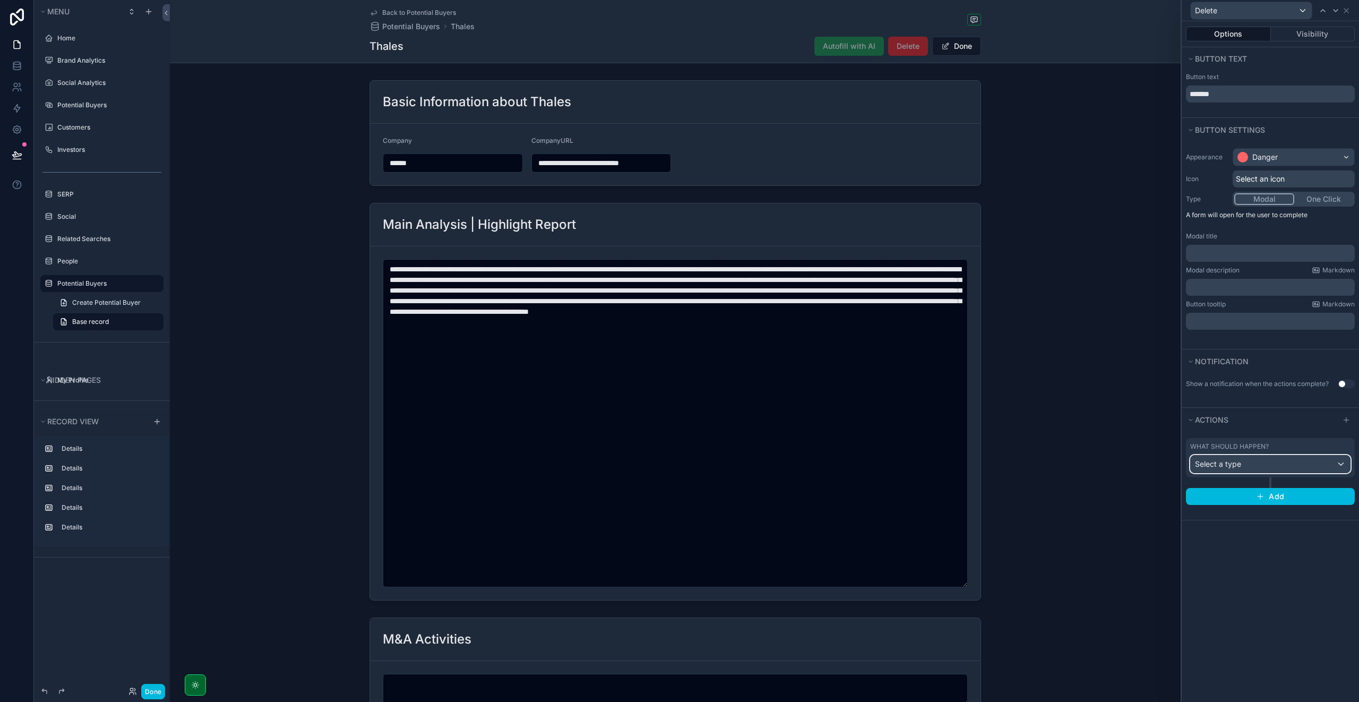
click at [1262, 456] on div "Select a type" at bounding box center [1269, 463] width 159 height 17
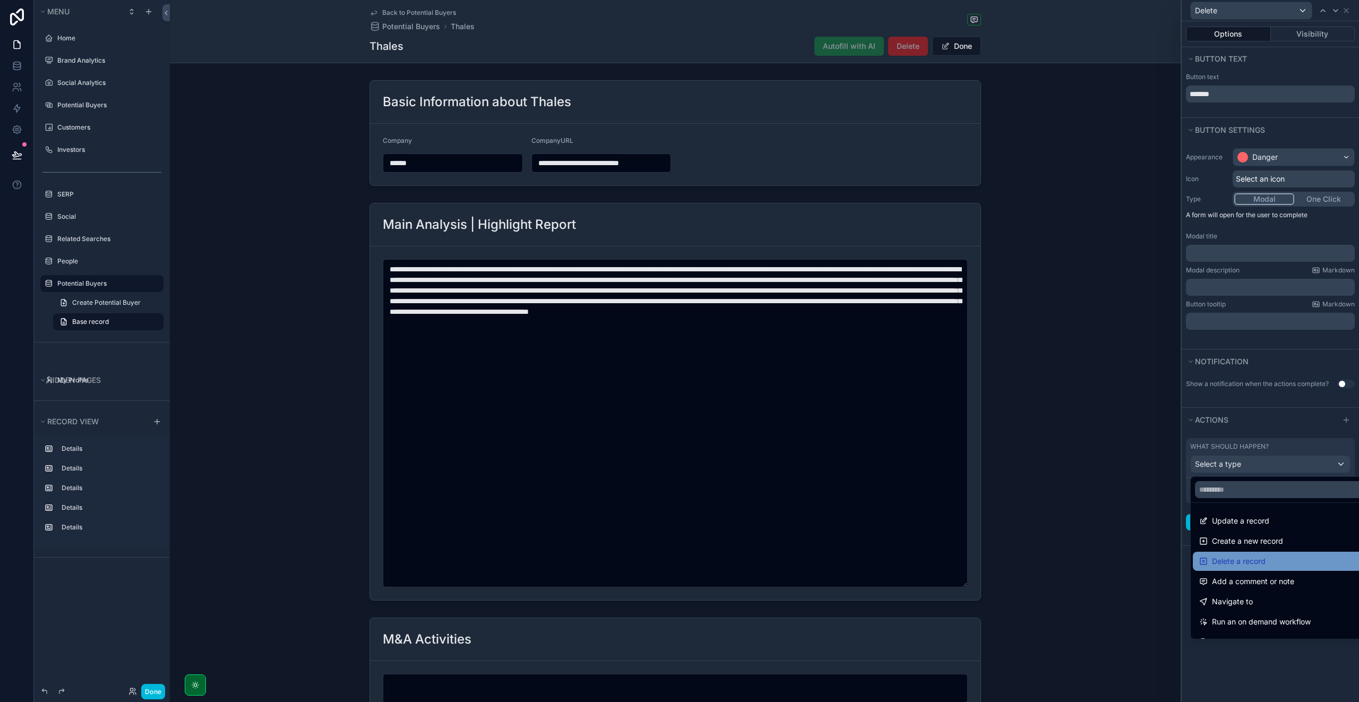
click at [1256, 560] on span "Delete a record" at bounding box center [1239, 561] width 54 height 13
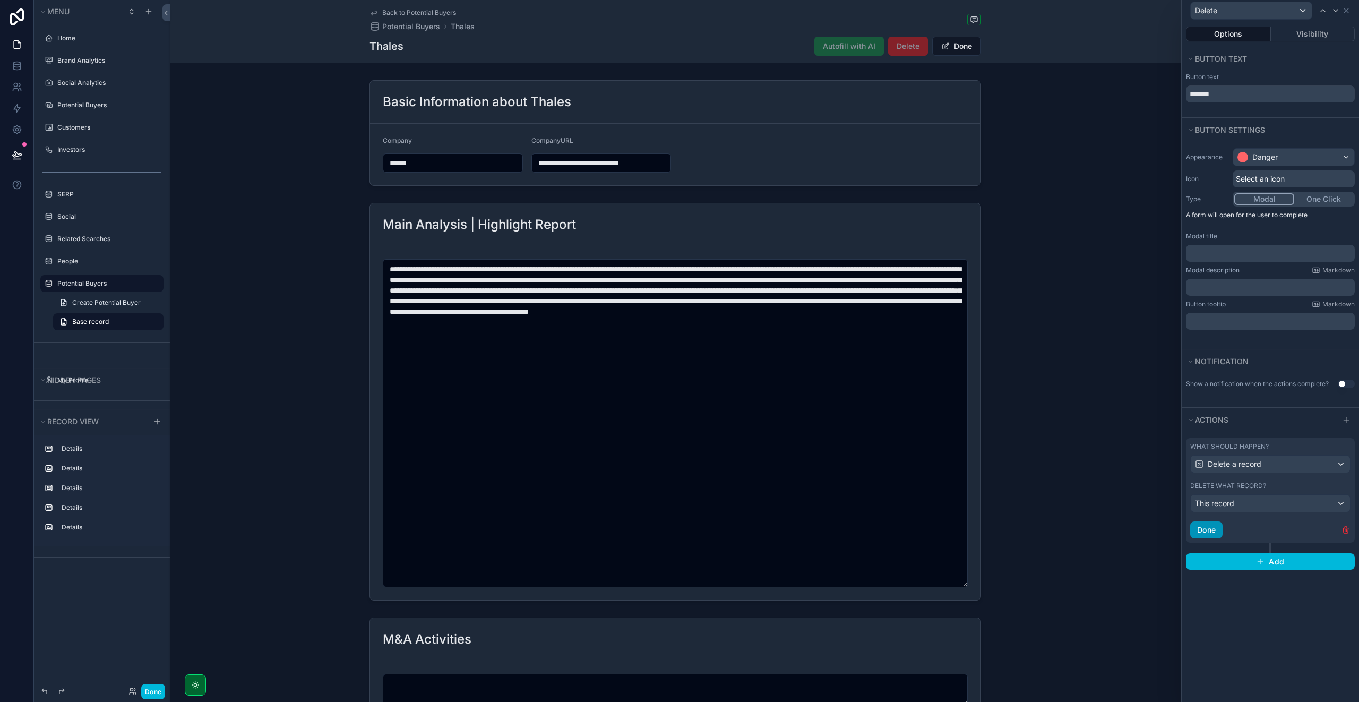
click at [1217, 532] on button "Done" at bounding box center [1206, 529] width 32 height 17
click at [148, 693] on button "Done" at bounding box center [153, 690] width 24 height 15
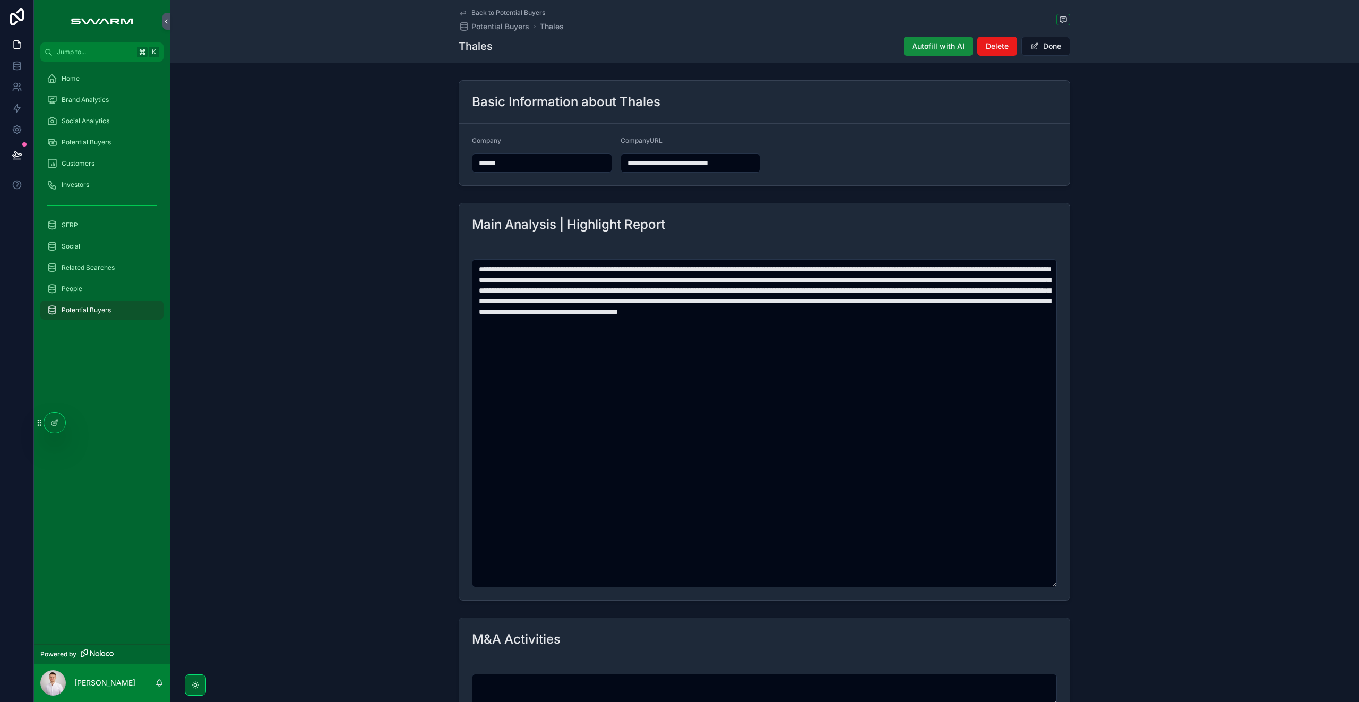
click at [392, 120] on div "**********" at bounding box center [764, 133] width 1189 height 114
click at [98, 97] on span "Brand Analytics" at bounding box center [85, 100] width 47 height 8
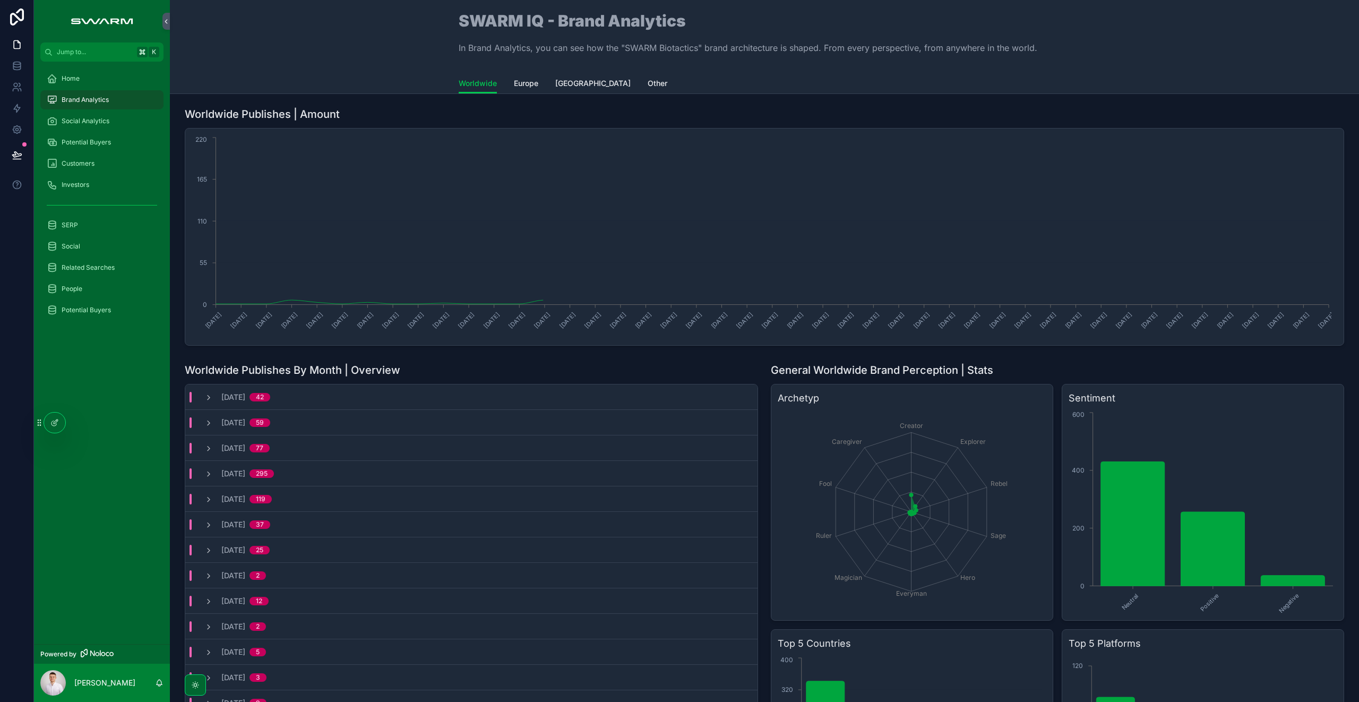
click at [88, 133] on link "Potential Buyers" at bounding box center [101, 142] width 123 height 19
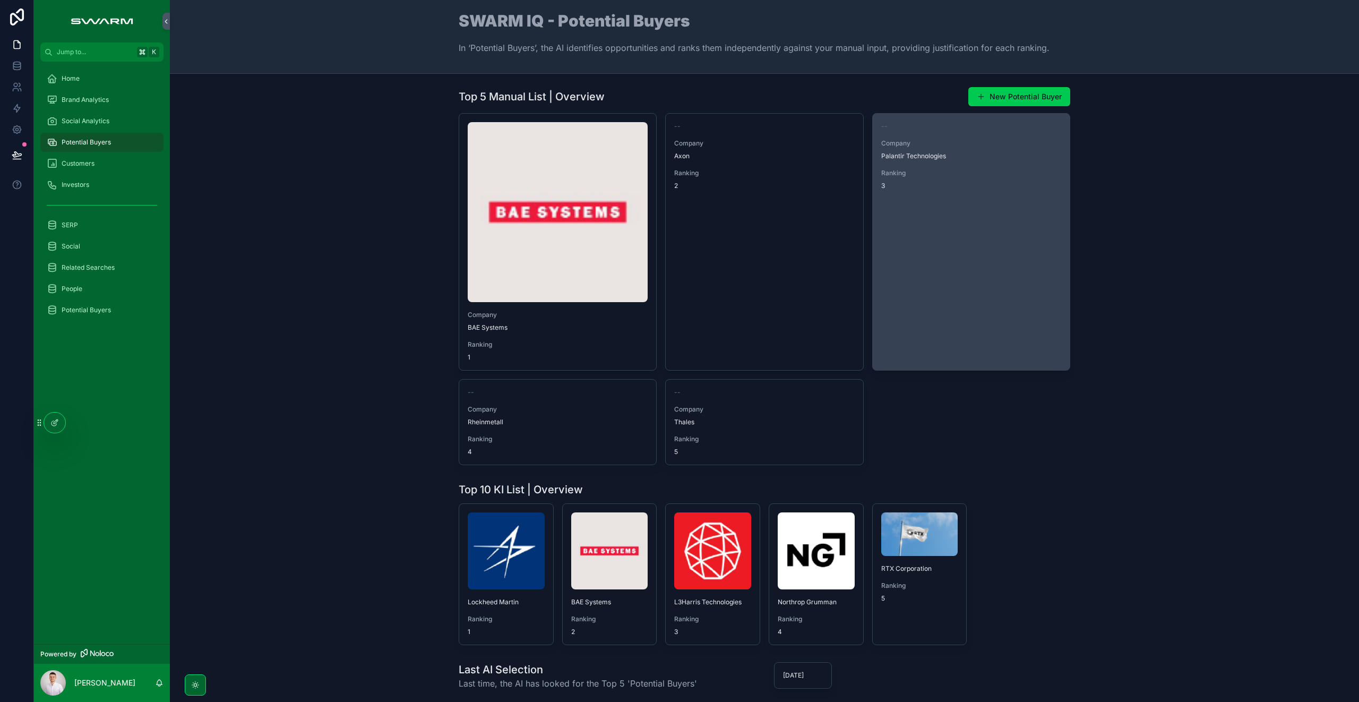
click at [910, 209] on link "-- Company Palantir Technologies Ranking 3" at bounding box center [971, 241] width 198 height 257
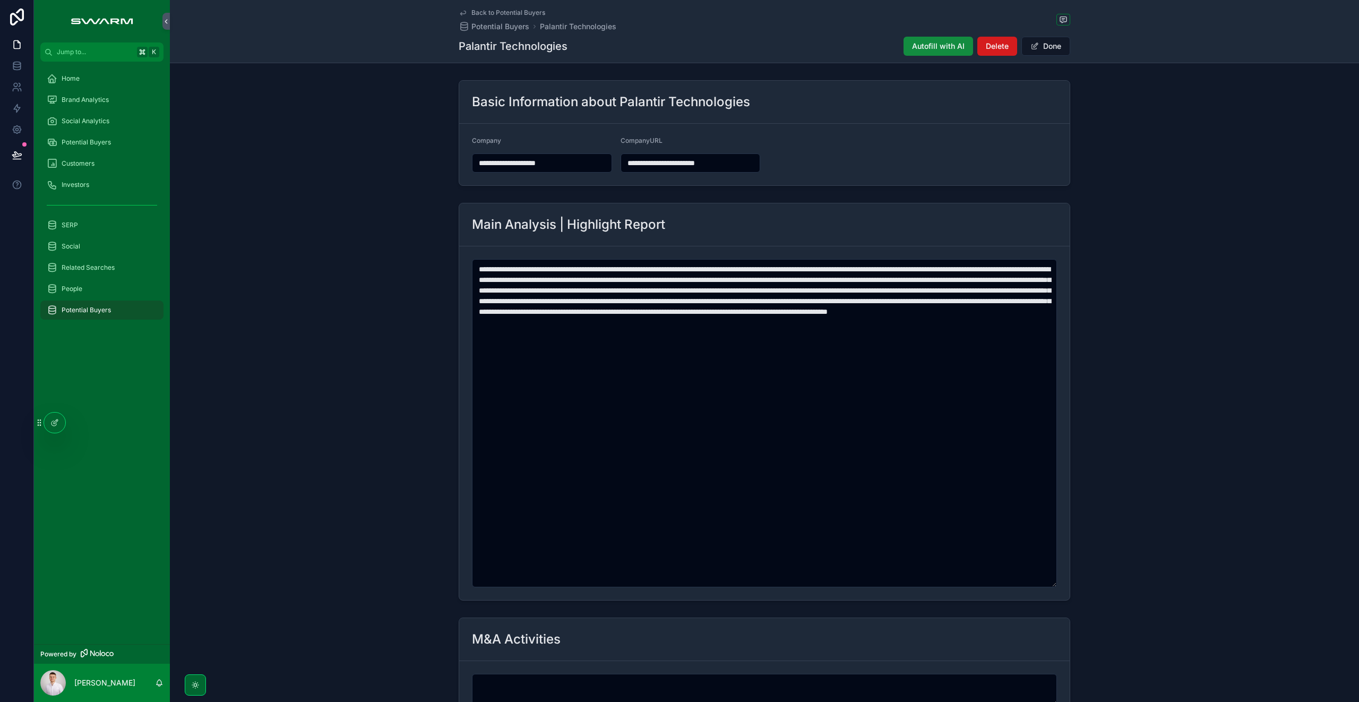
click at [985, 48] on span "Delete" at bounding box center [996, 46] width 23 height 11
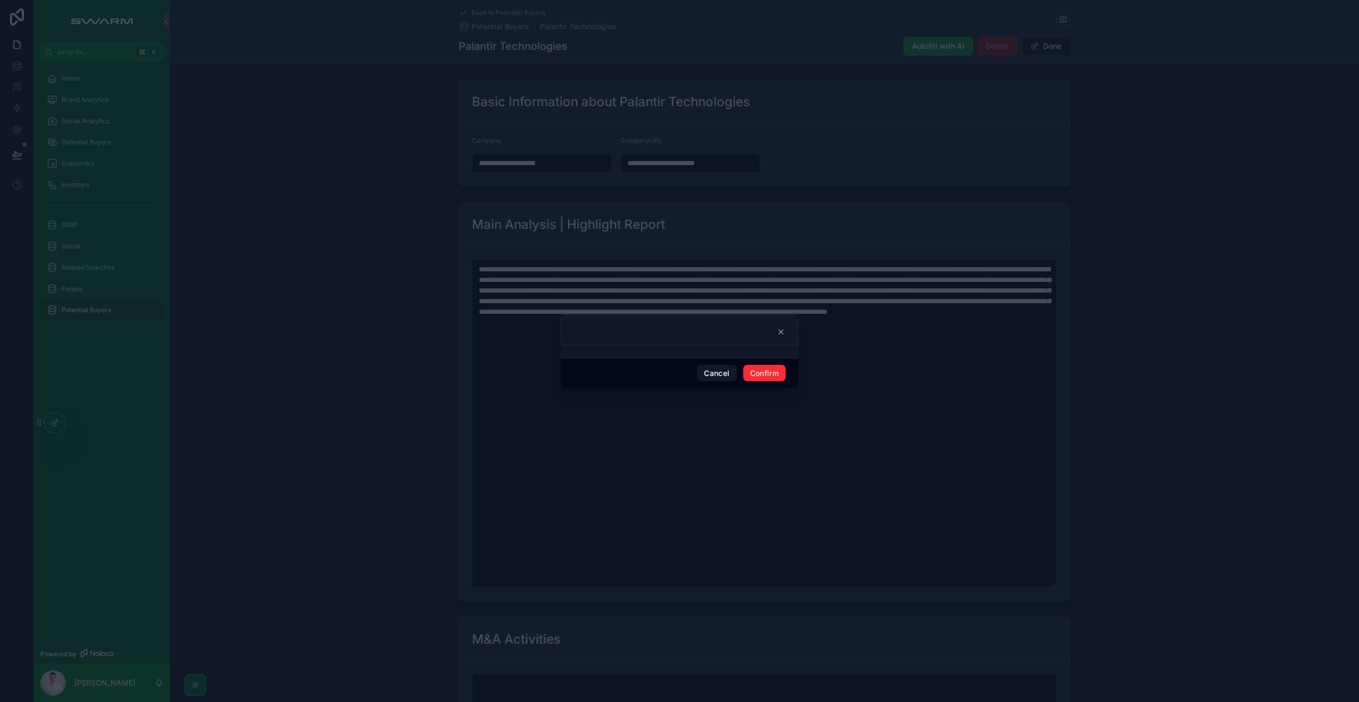
click at [778, 333] on icon at bounding box center [780, 332] width 4 height 4
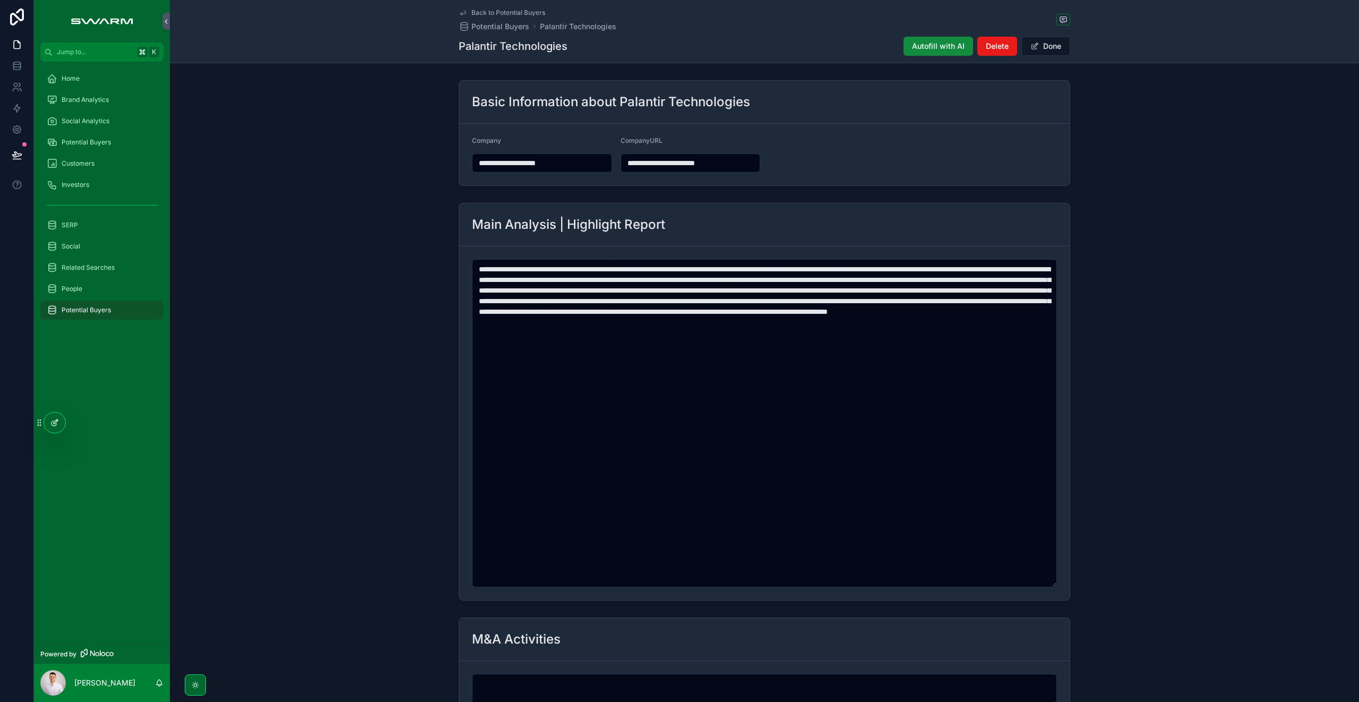
click at [64, 428] on div at bounding box center [54, 422] width 21 height 20
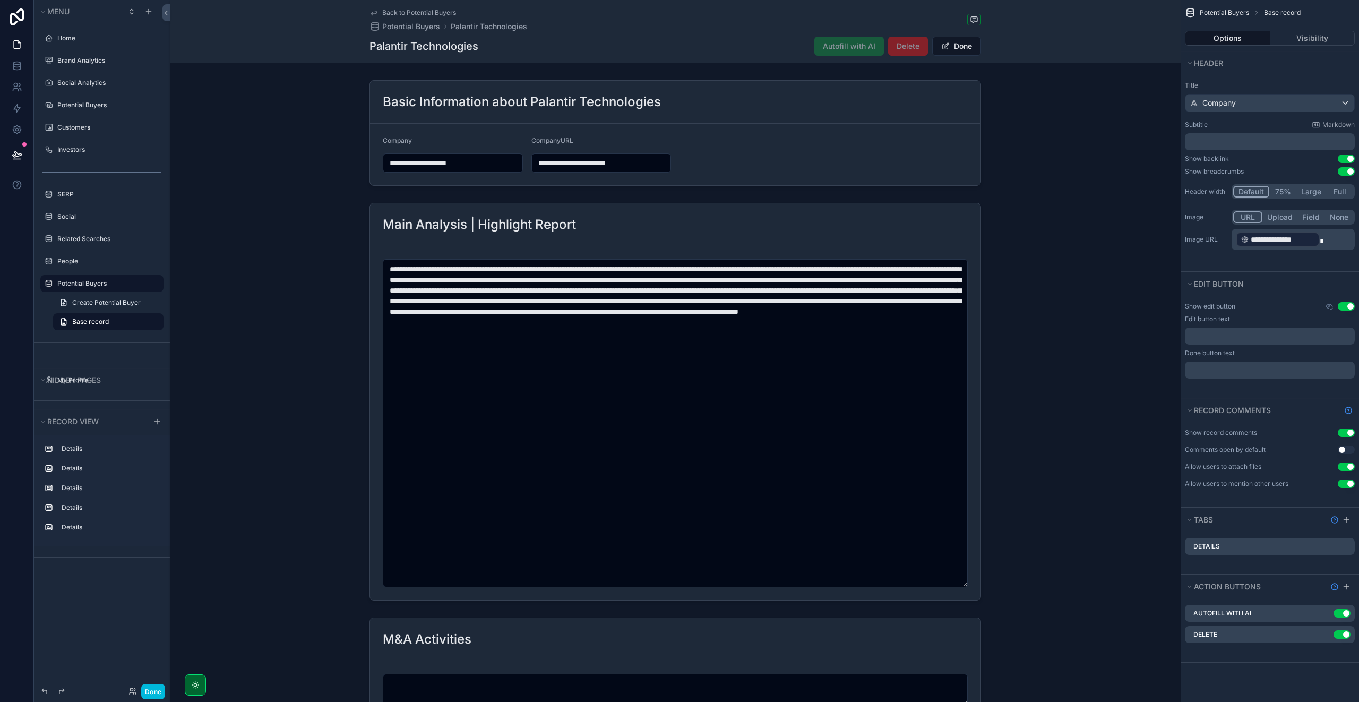
click at [0, 0] on icon "scrollable content" at bounding box center [0, 0] width 0 height 0
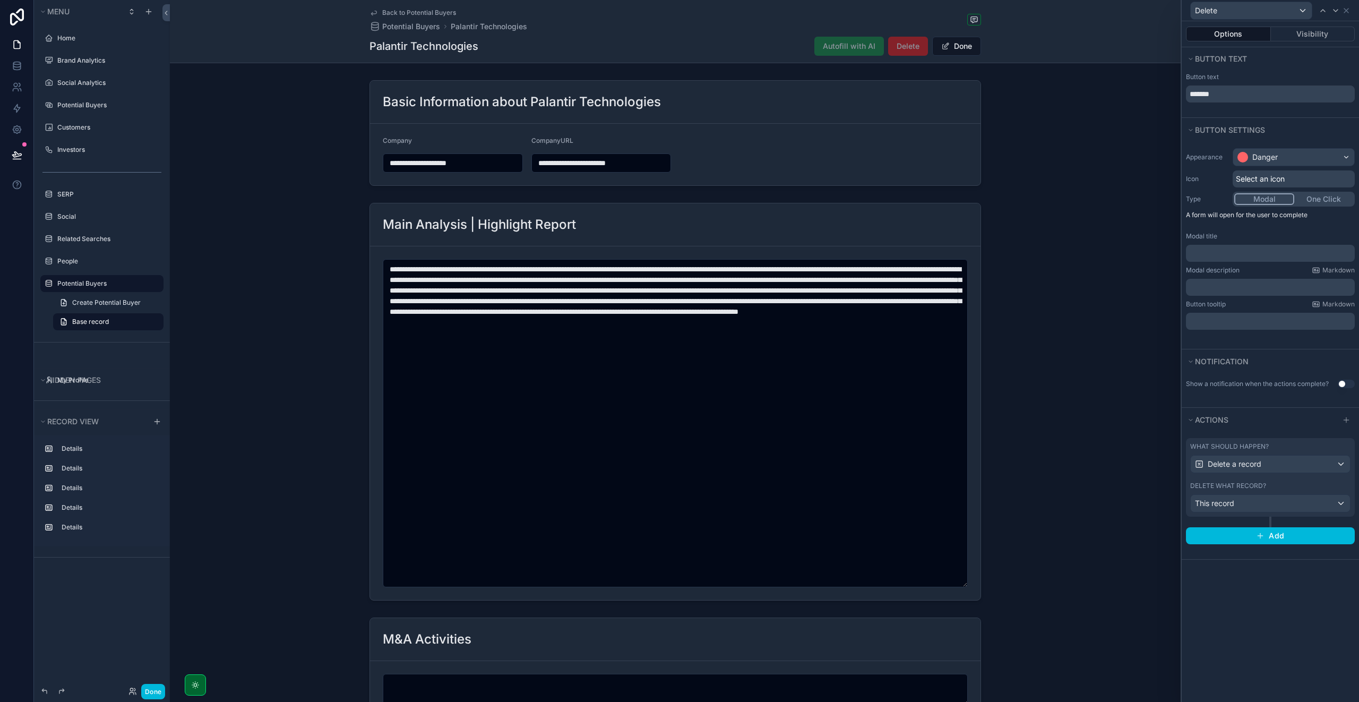
click at [1209, 255] on p "﻿" at bounding box center [1271, 253] width 162 height 11
click at [1217, 285] on p "﻿" at bounding box center [1271, 287] width 162 height 11
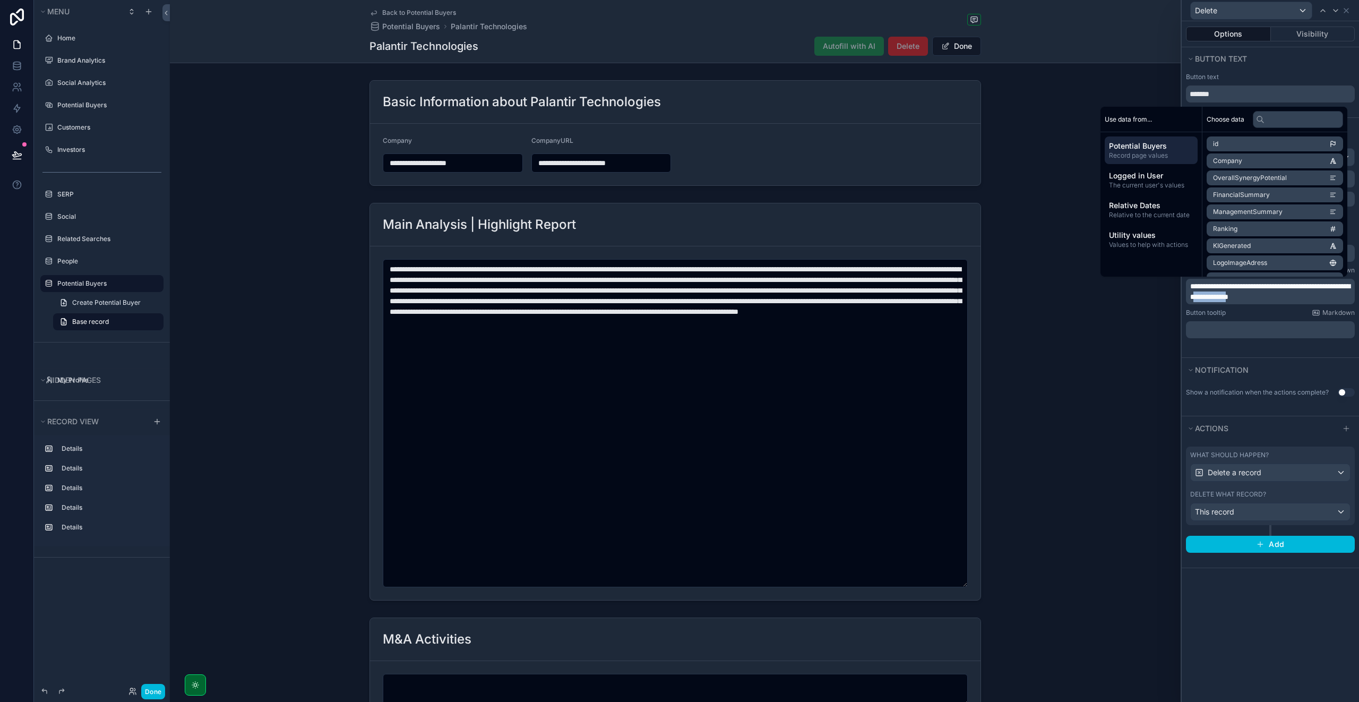
click at [1270, 297] on span "**********" at bounding box center [1270, 291] width 160 height 18
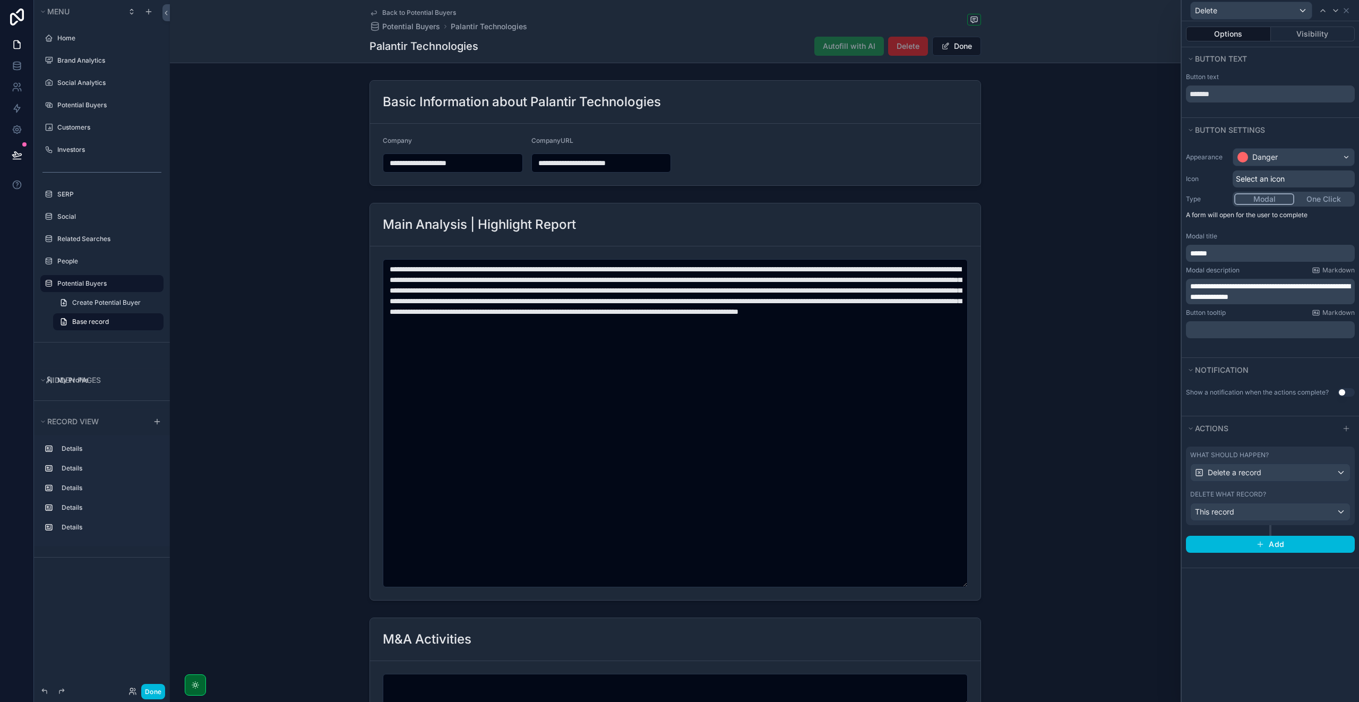
click at [1265, 298] on span "**********" at bounding box center [1270, 291] width 160 height 18
click at [1270, 306] on div "**********" at bounding box center [1269, 243] width 177 height 198
click at [1294, 300] on p "**********" at bounding box center [1271, 291] width 162 height 21
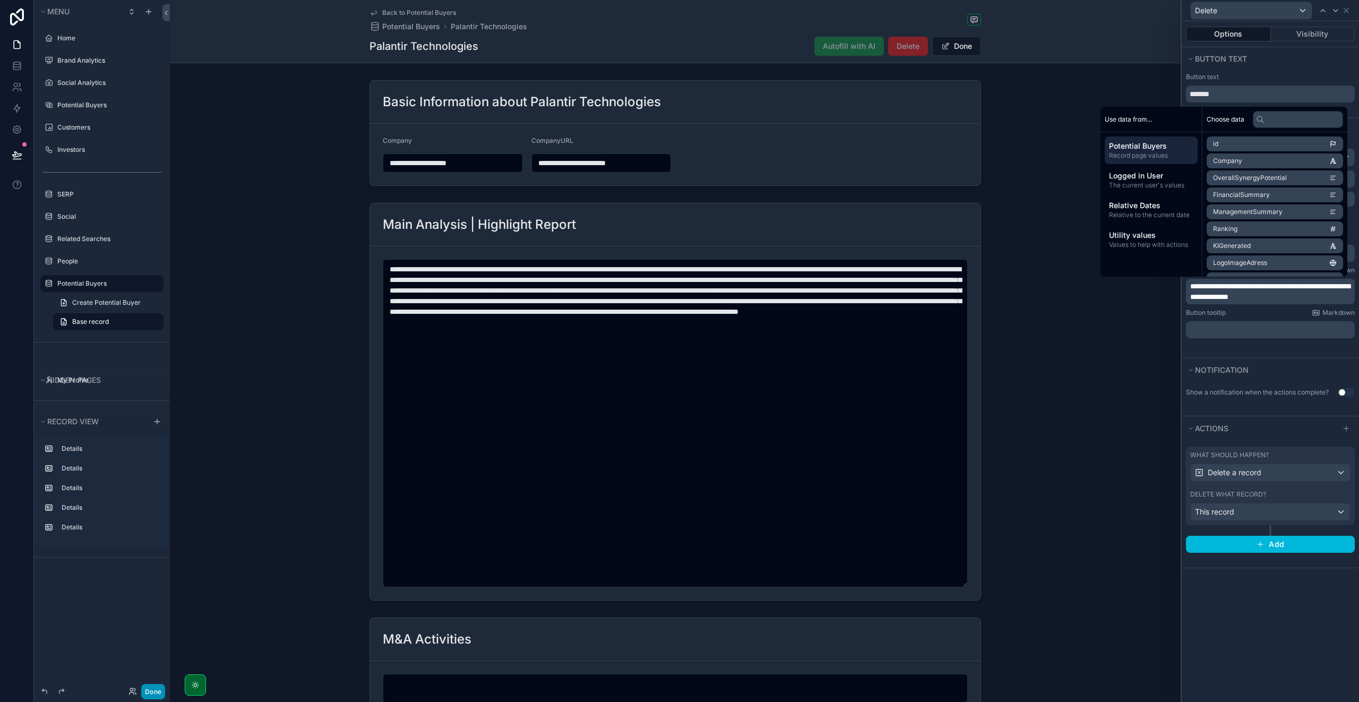
click at [148, 691] on button "Done" at bounding box center [153, 690] width 24 height 15
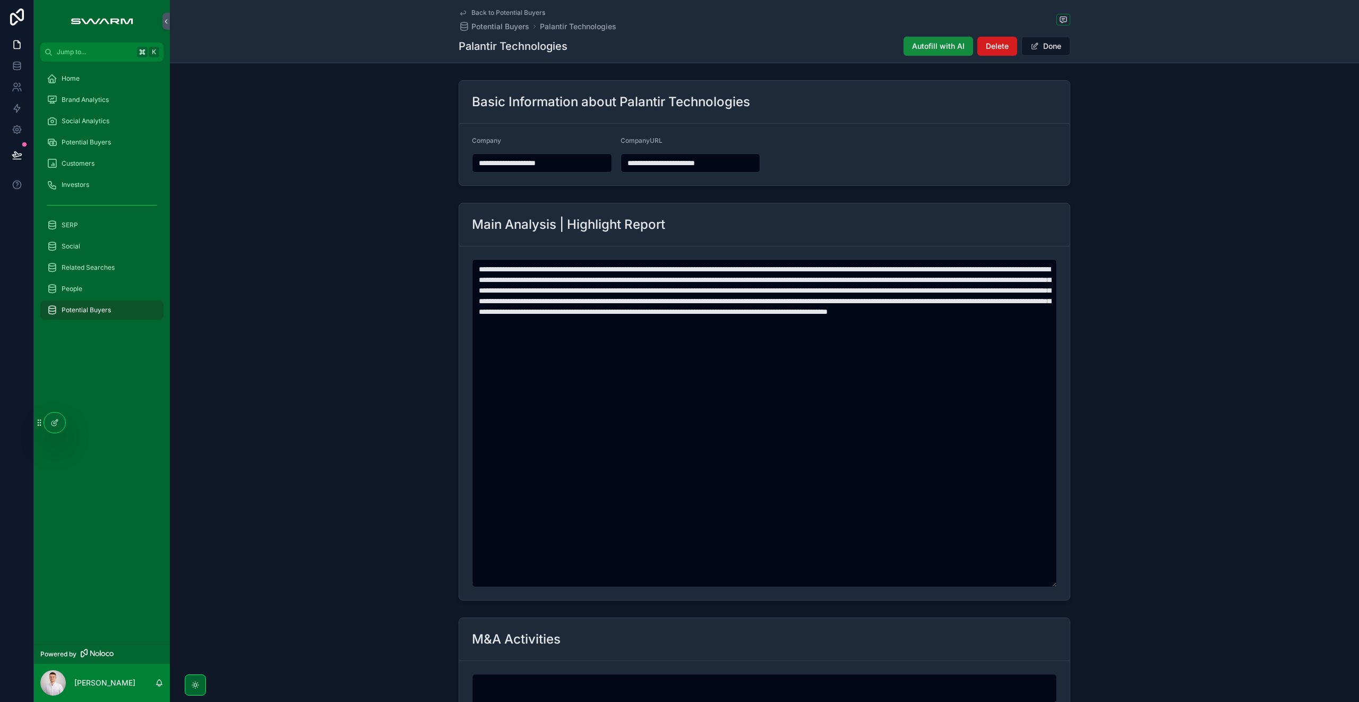
click at [1000, 49] on span "Delete" at bounding box center [996, 46] width 23 height 11
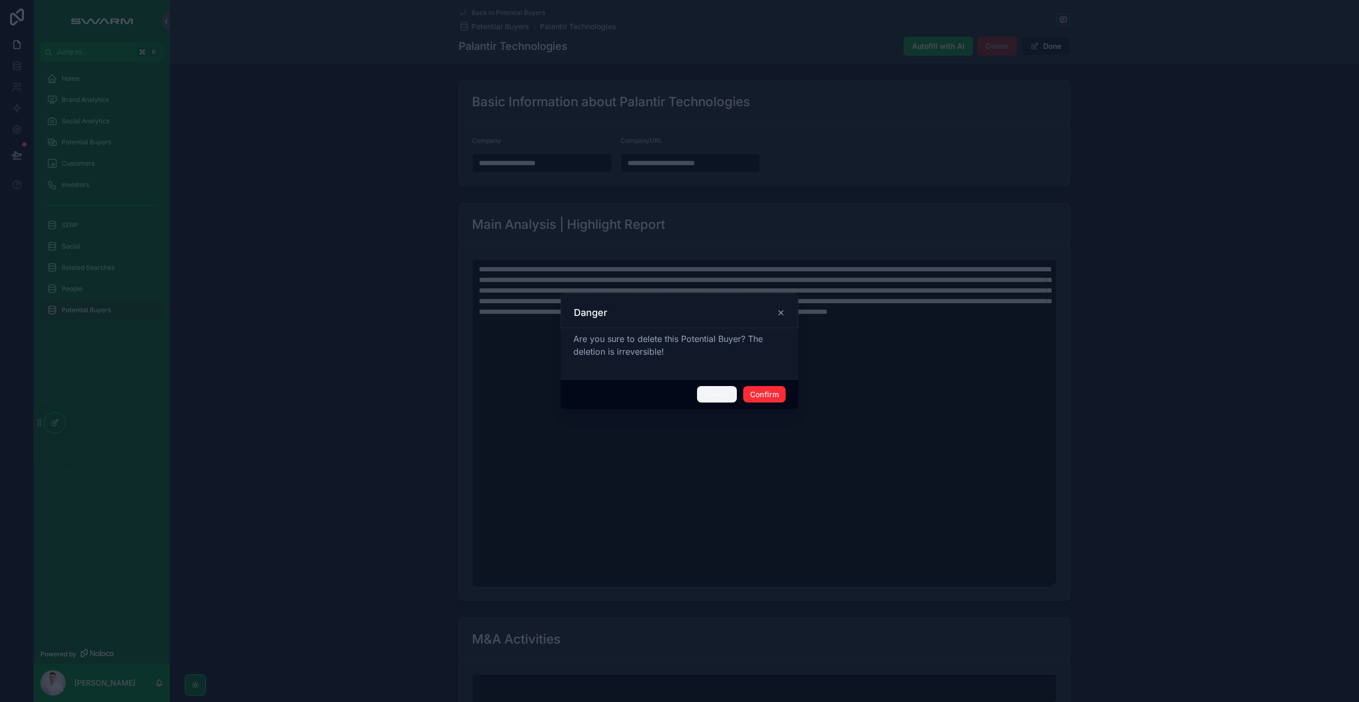
click at [710, 395] on button "Cancel" at bounding box center [716, 394] width 39 height 17
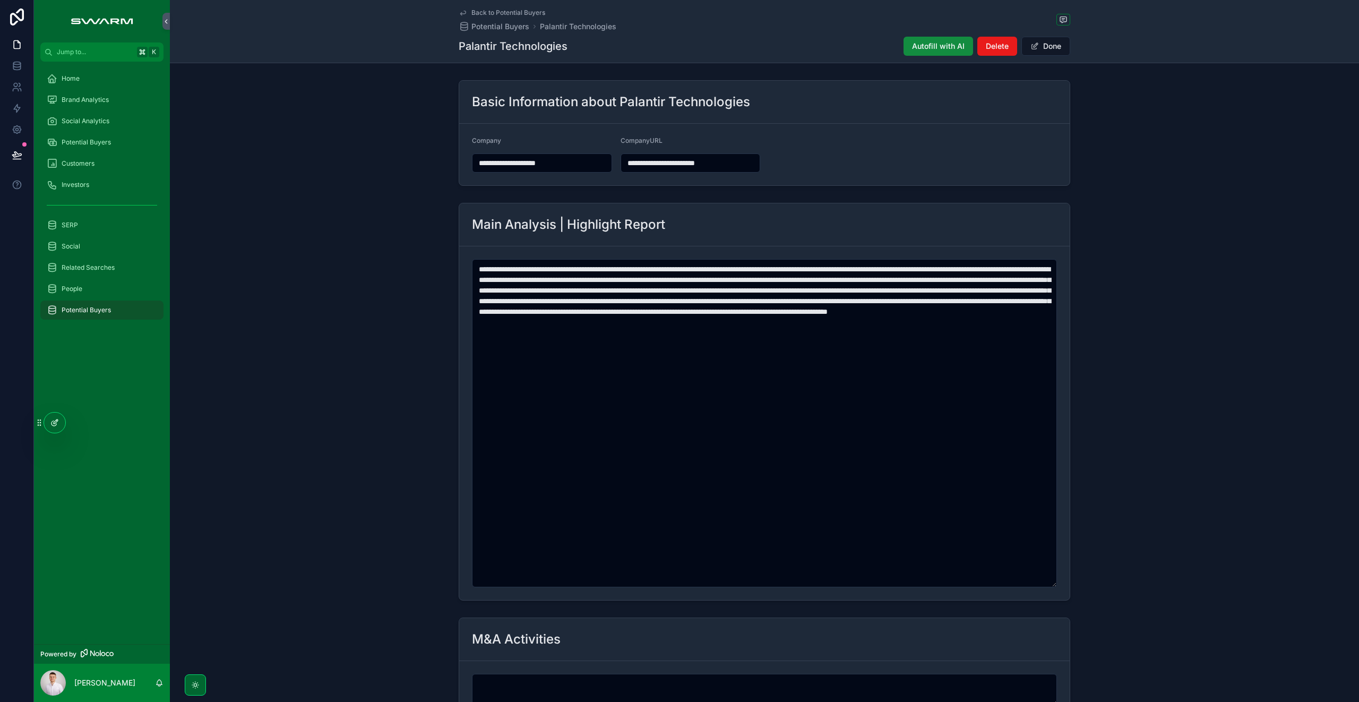
click at [53, 429] on div at bounding box center [54, 422] width 21 height 20
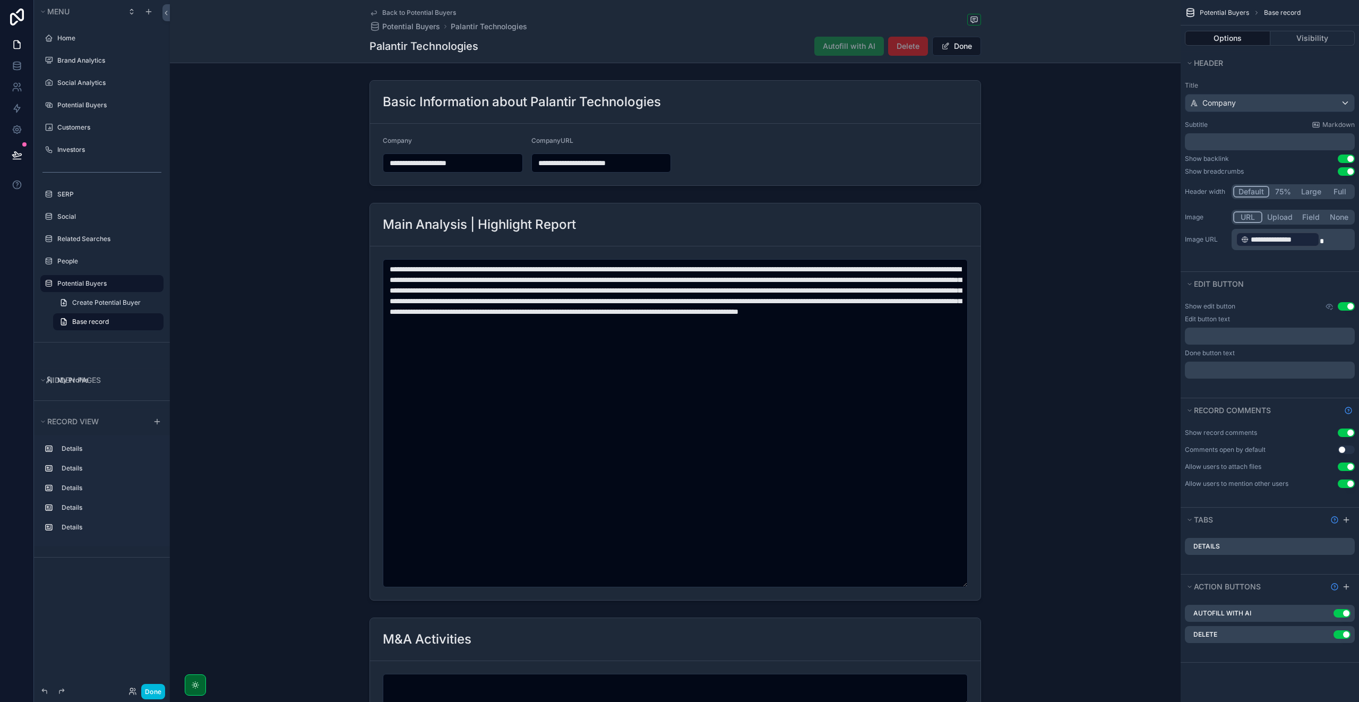
click at [0, 0] on icon "scrollable content" at bounding box center [0, 0] width 0 height 0
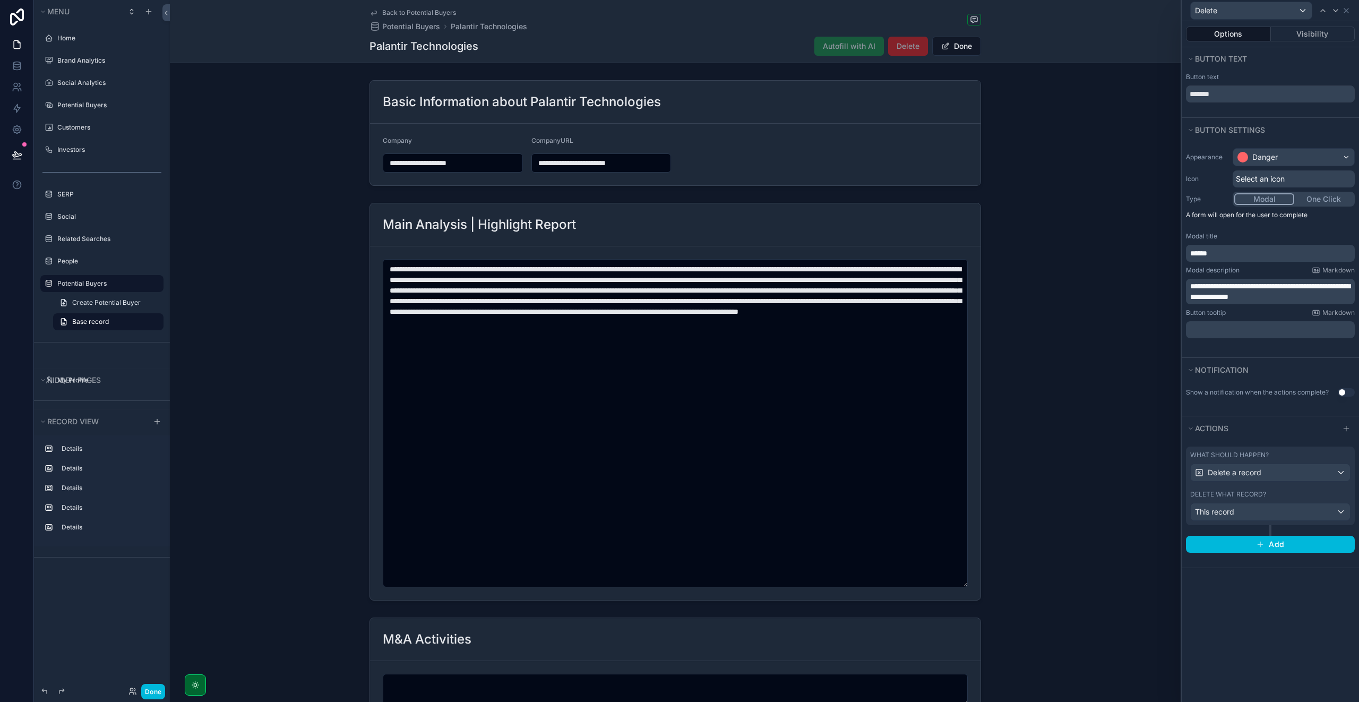
click at [1207, 250] on span "******" at bounding box center [1198, 252] width 17 height 7
click at [1267, 350] on div "**********" at bounding box center [1269, 249] width 177 height 215
click at [160, 685] on button "Done" at bounding box center [153, 690] width 24 height 15
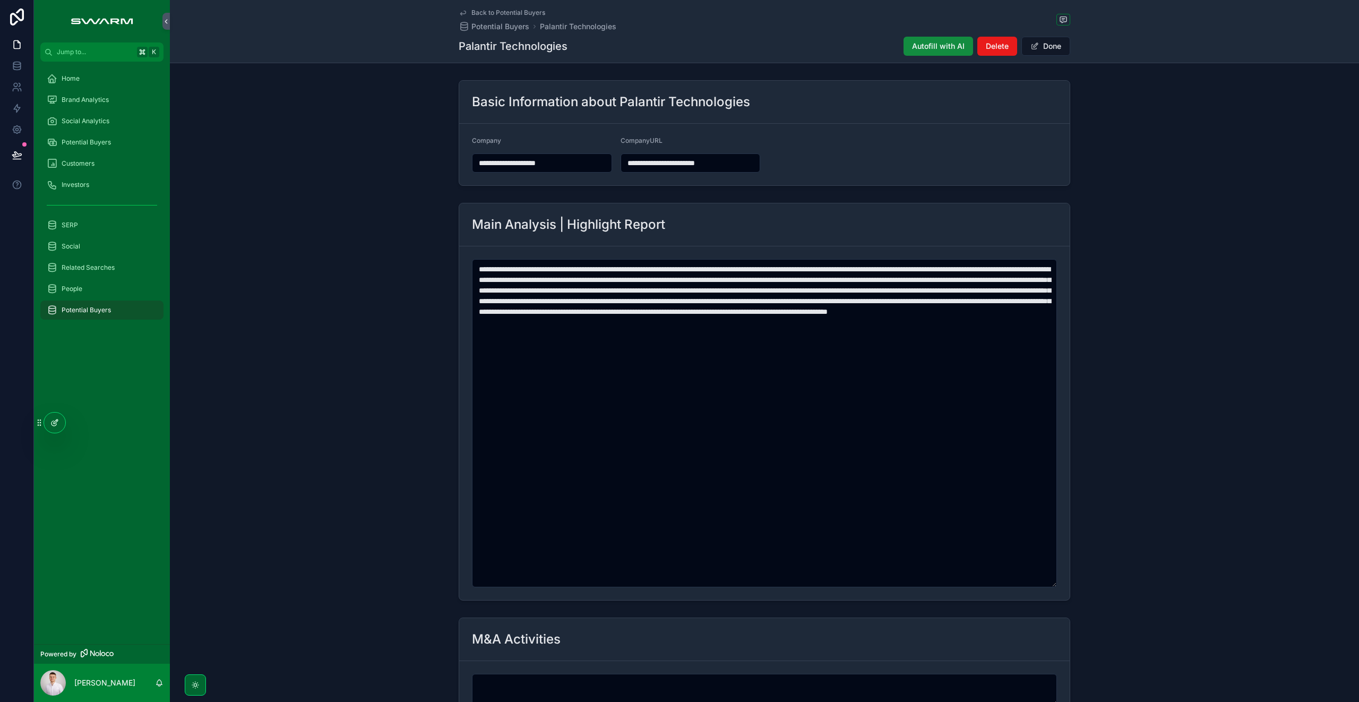
click at [51, 425] on icon at bounding box center [54, 422] width 8 height 8
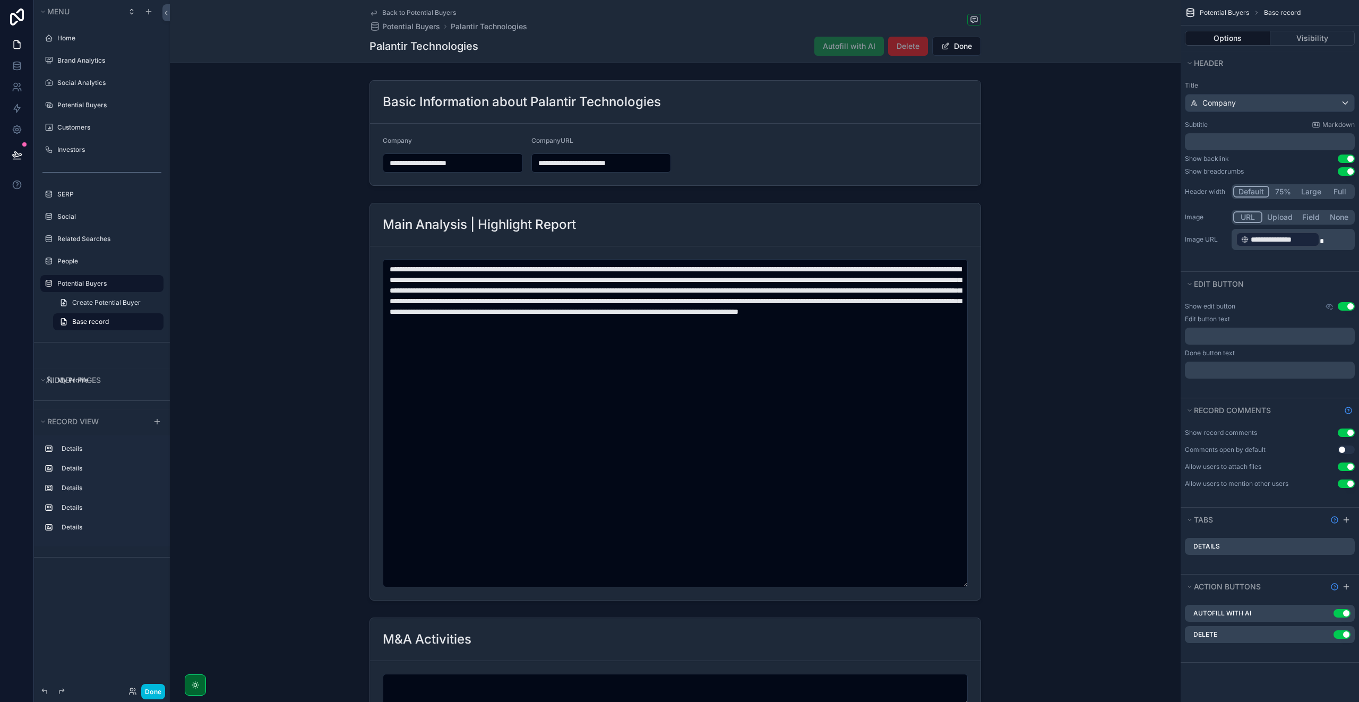
click at [0, 0] on icon "scrollable content" at bounding box center [0, 0] width 0 height 0
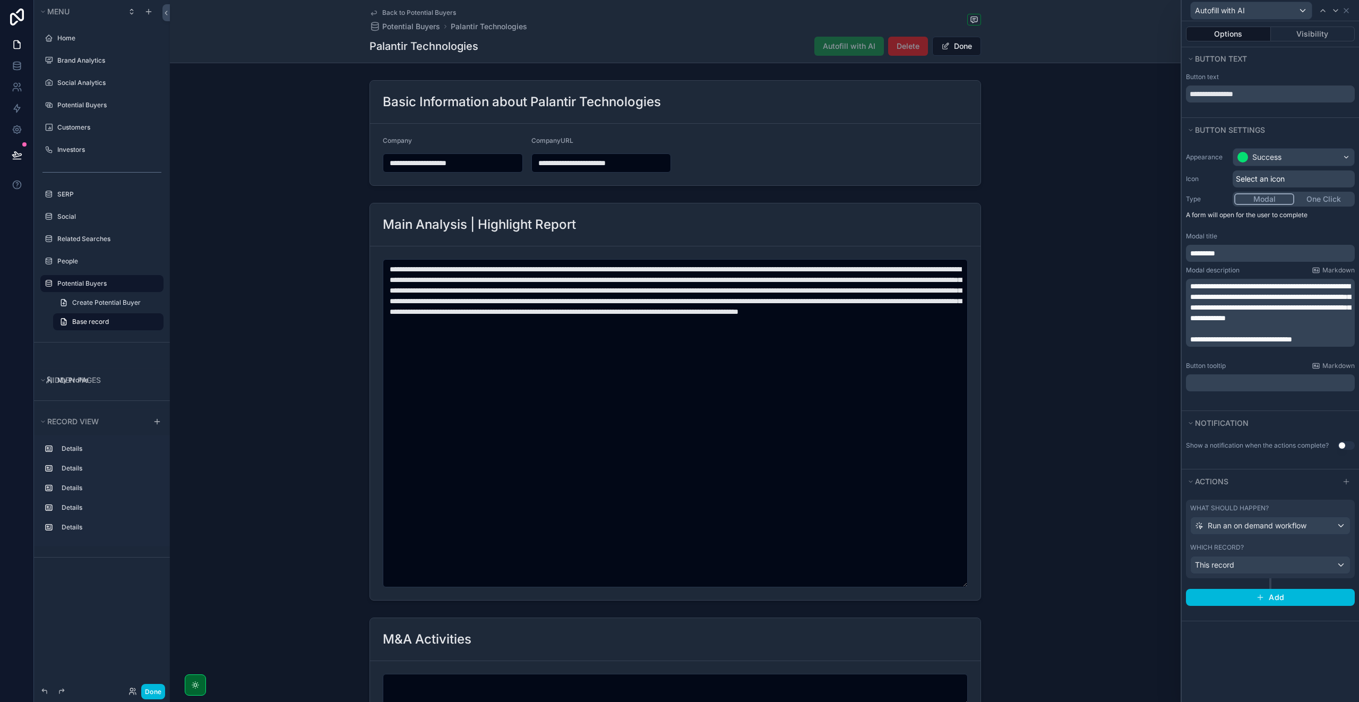
click at [1247, 323] on p "**********" at bounding box center [1271, 302] width 162 height 42
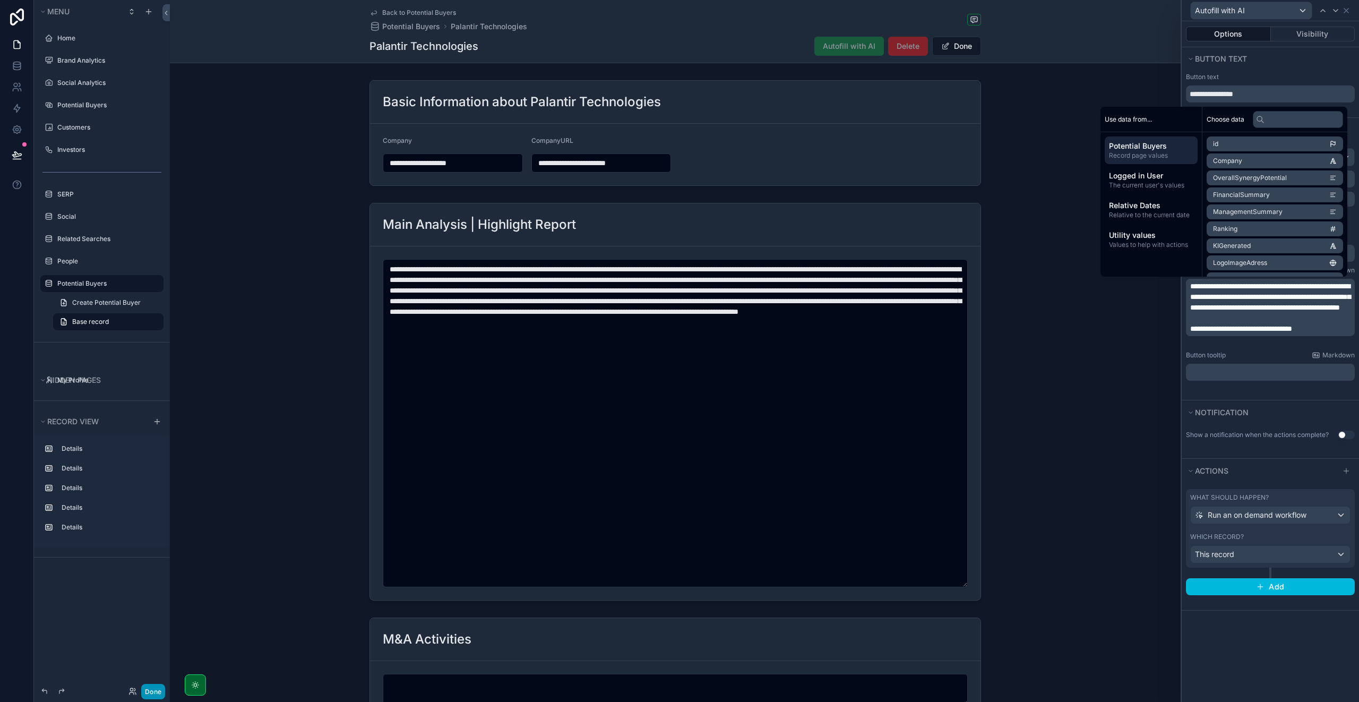
click at [148, 691] on button "Done" at bounding box center [153, 690] width 24 height 15
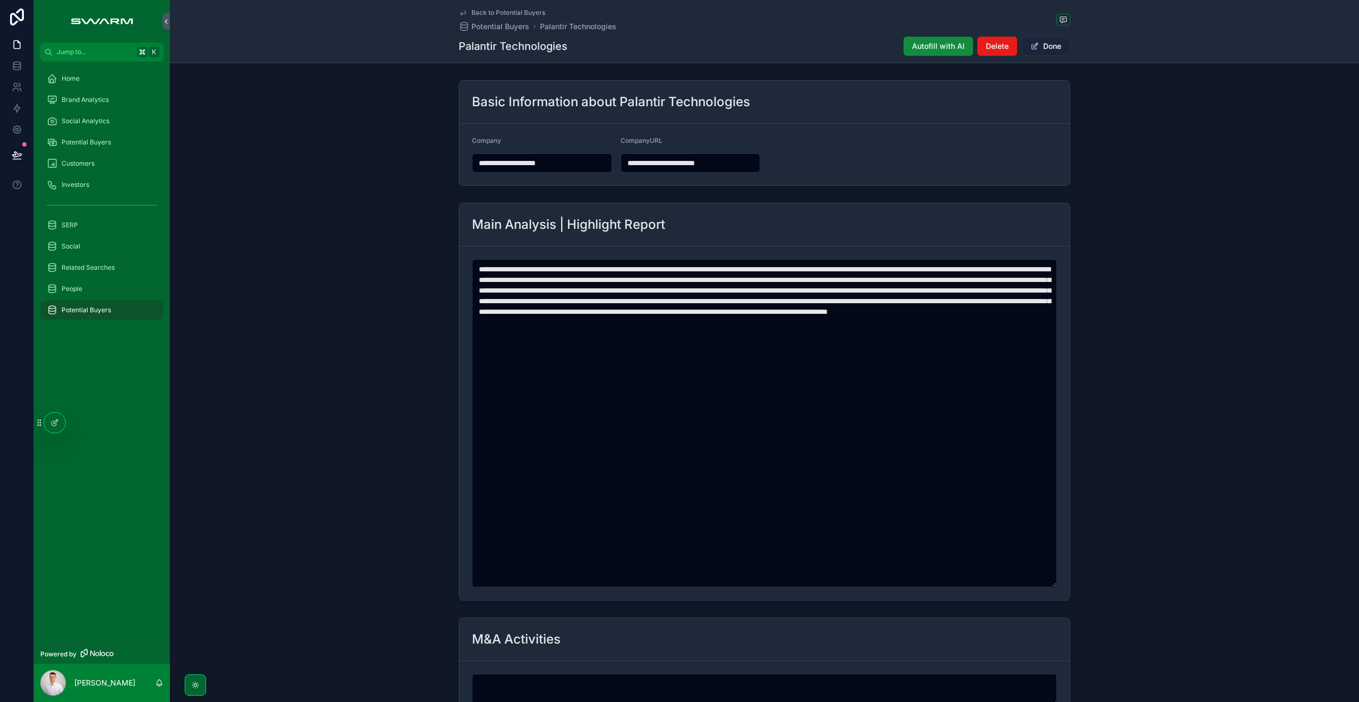
click at [1048, 49] on button "Done" at bounding box center [1045, 46] width 49 height 19
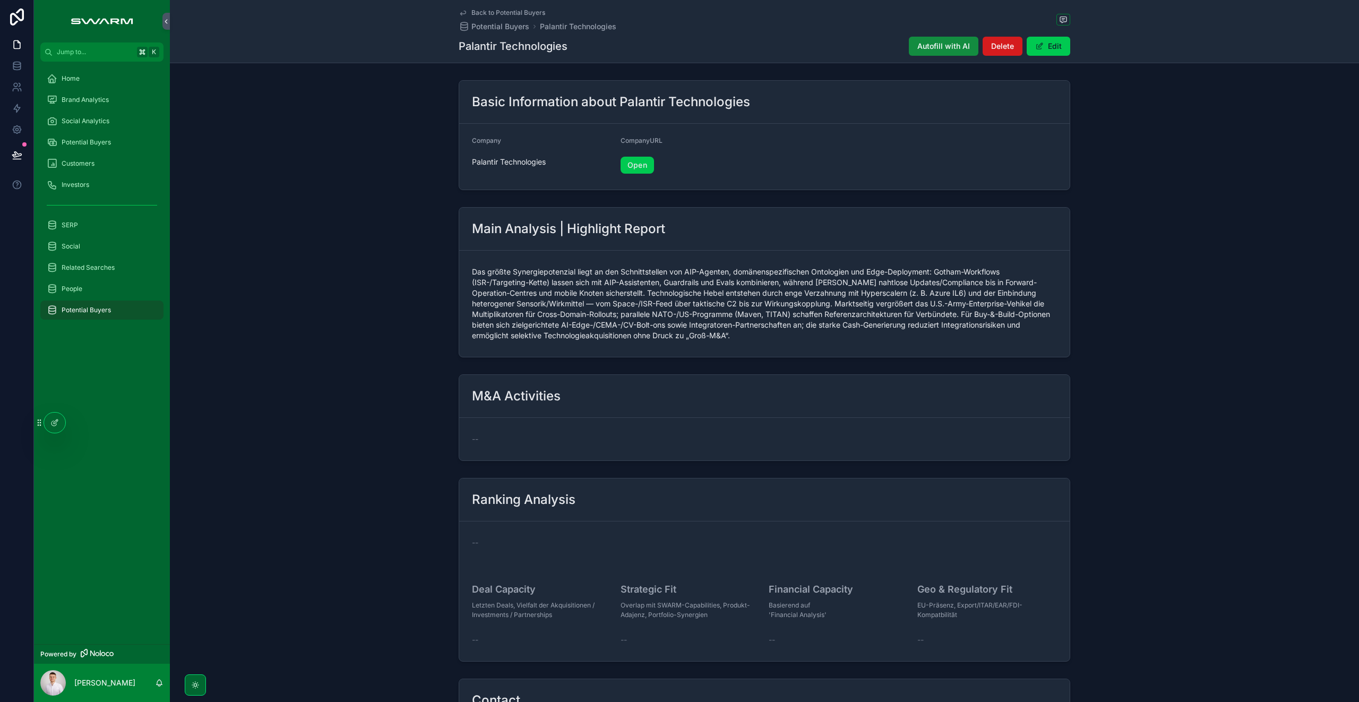
click at [1008, 46] on span "Delete" at bounding box center [1002, 46] width 23 height 11
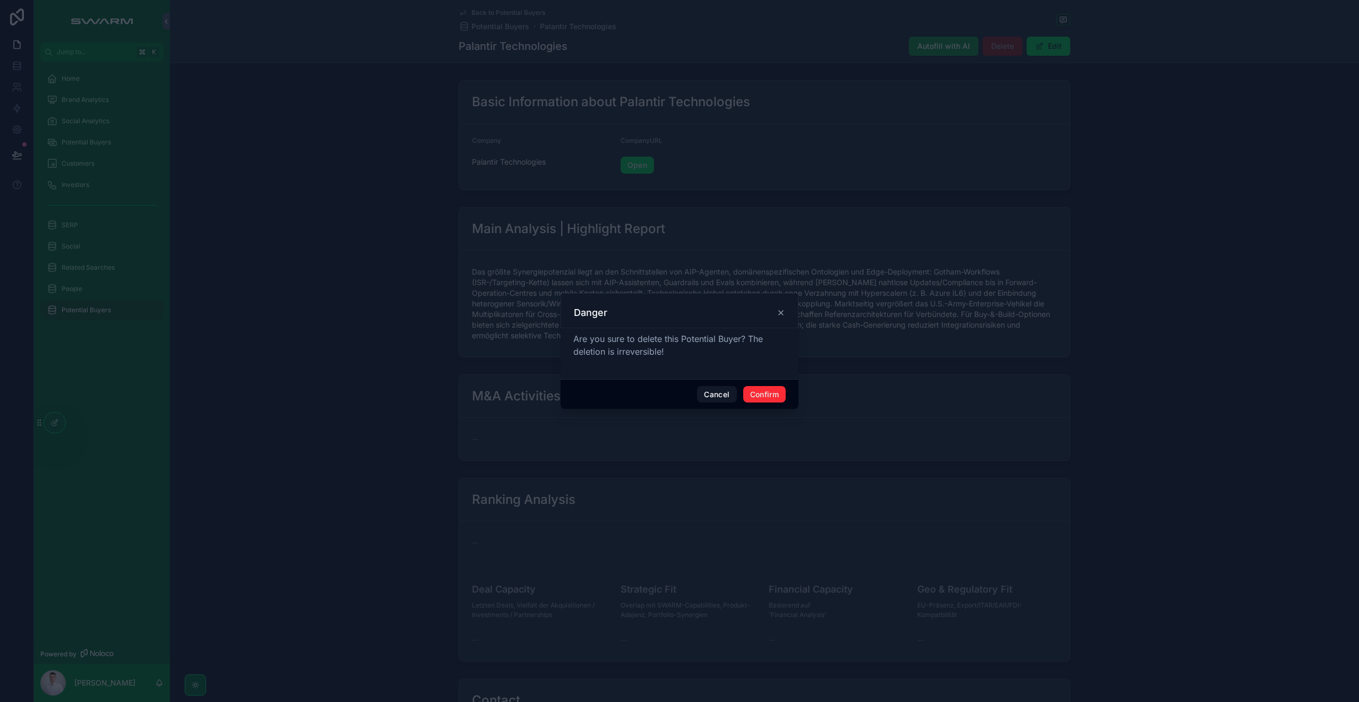
click at [768, 398] on button "Confirm" at bounding box center [764, 394] width 42 height 17
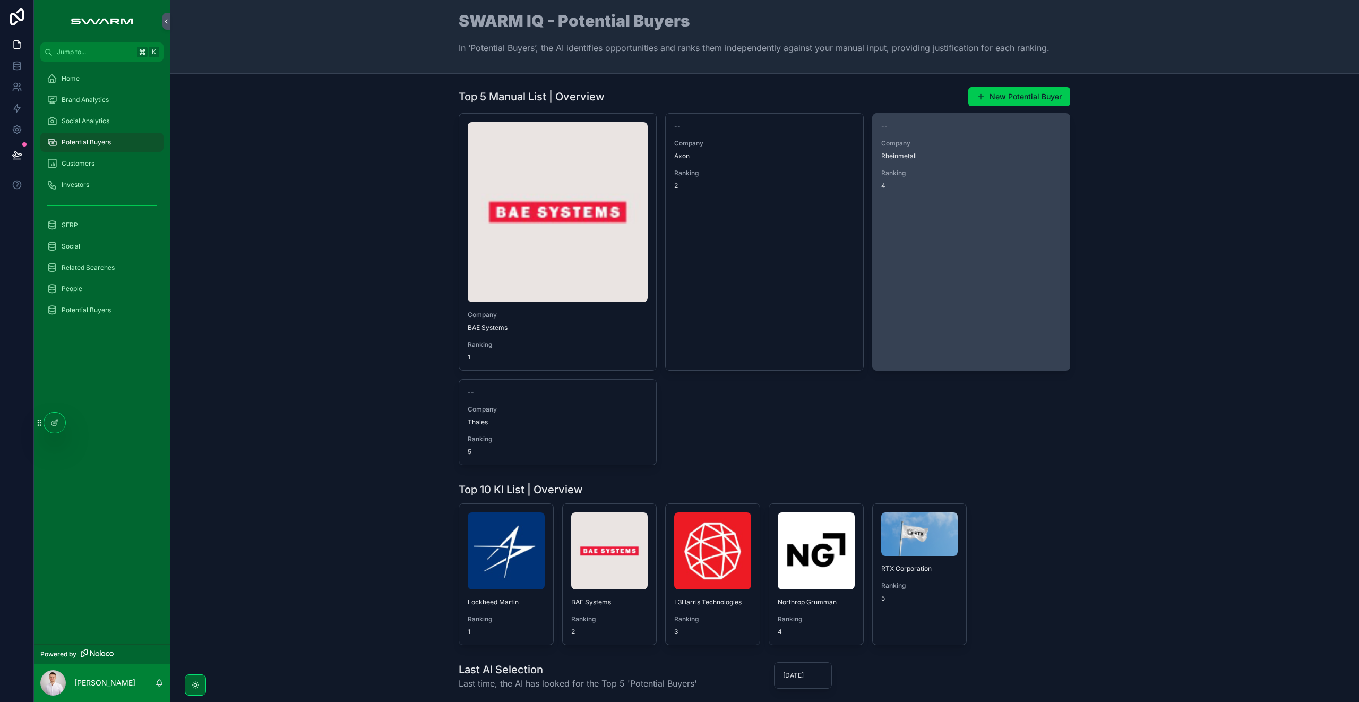
click at [903, 300] on link "-- Company Rheinmetall Ranking 4" at bounding box center [971, 241] width 198 height 257
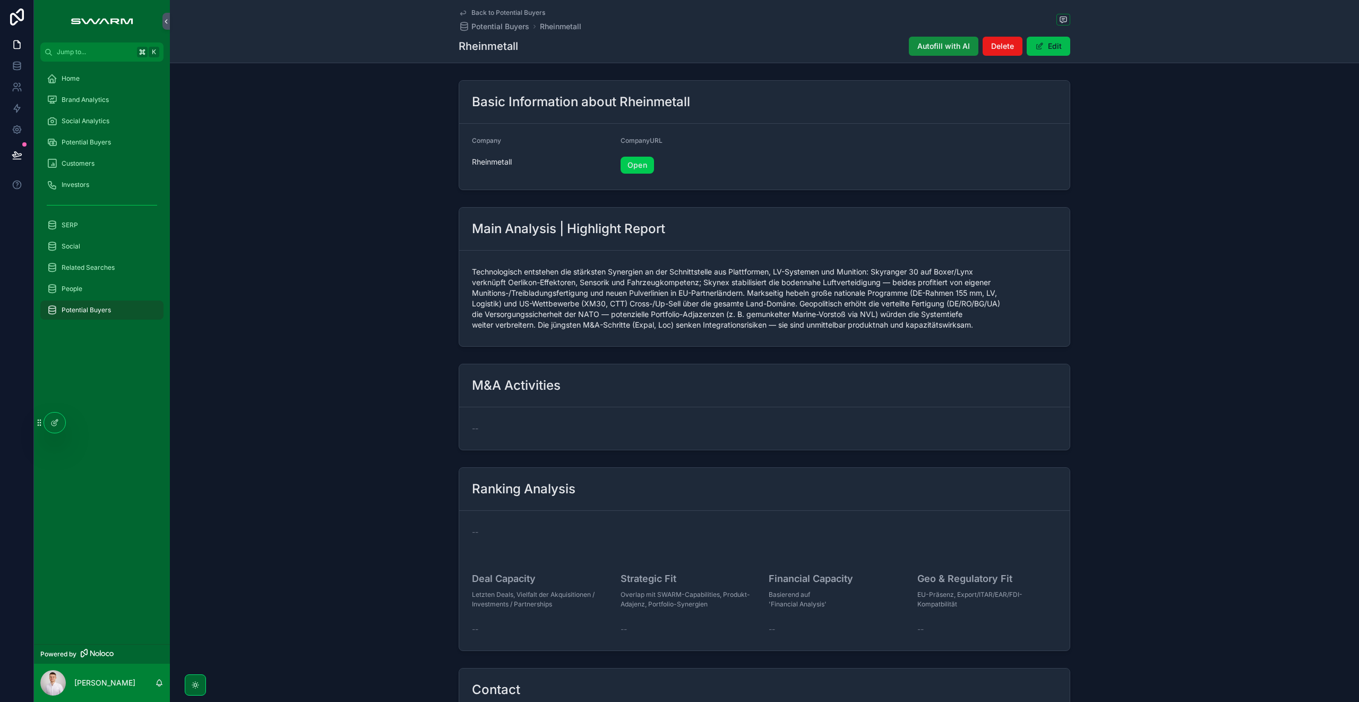
click at [1044, 45] on button "Edit" at bounding box center [1048, 46] width 44 height 19
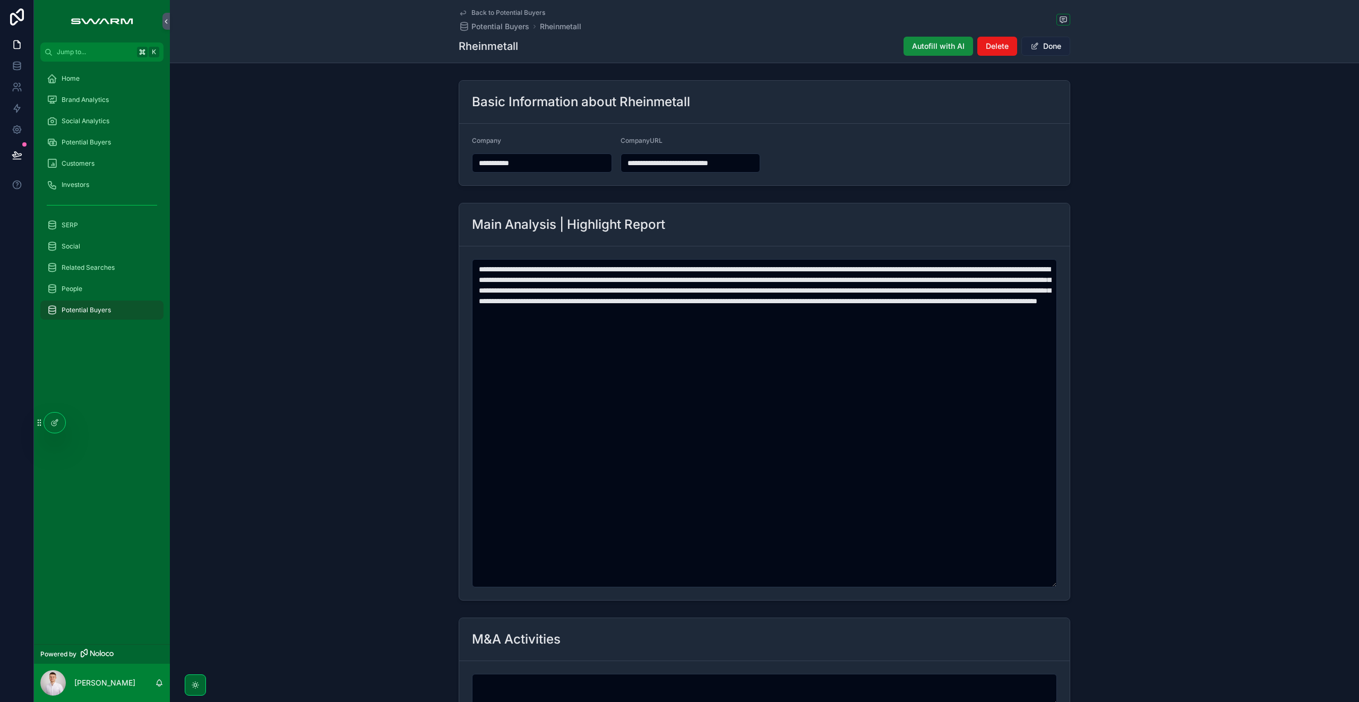
click at [1050, 45] on button "Done" at bounding box center [1045, 46] width 49 height 19
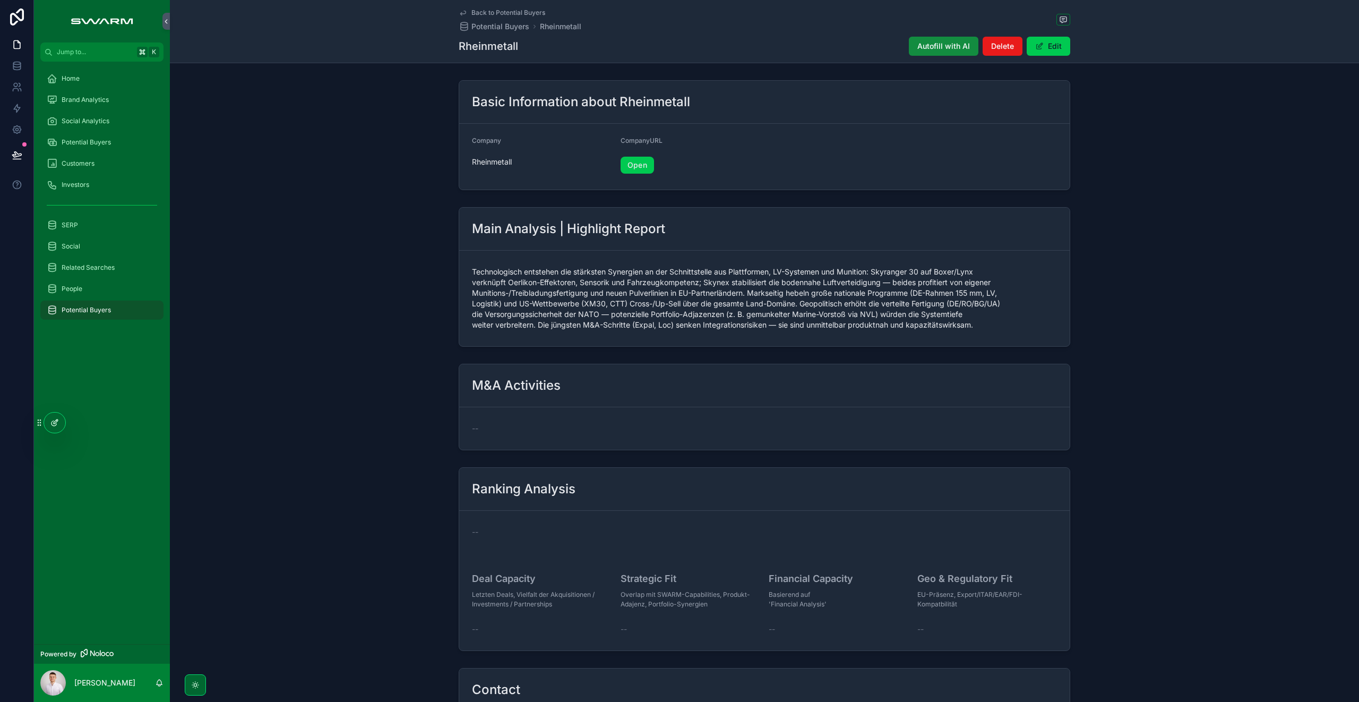
click at [52, 425] on icon at bounding box center [53, 423] width 5 height 5
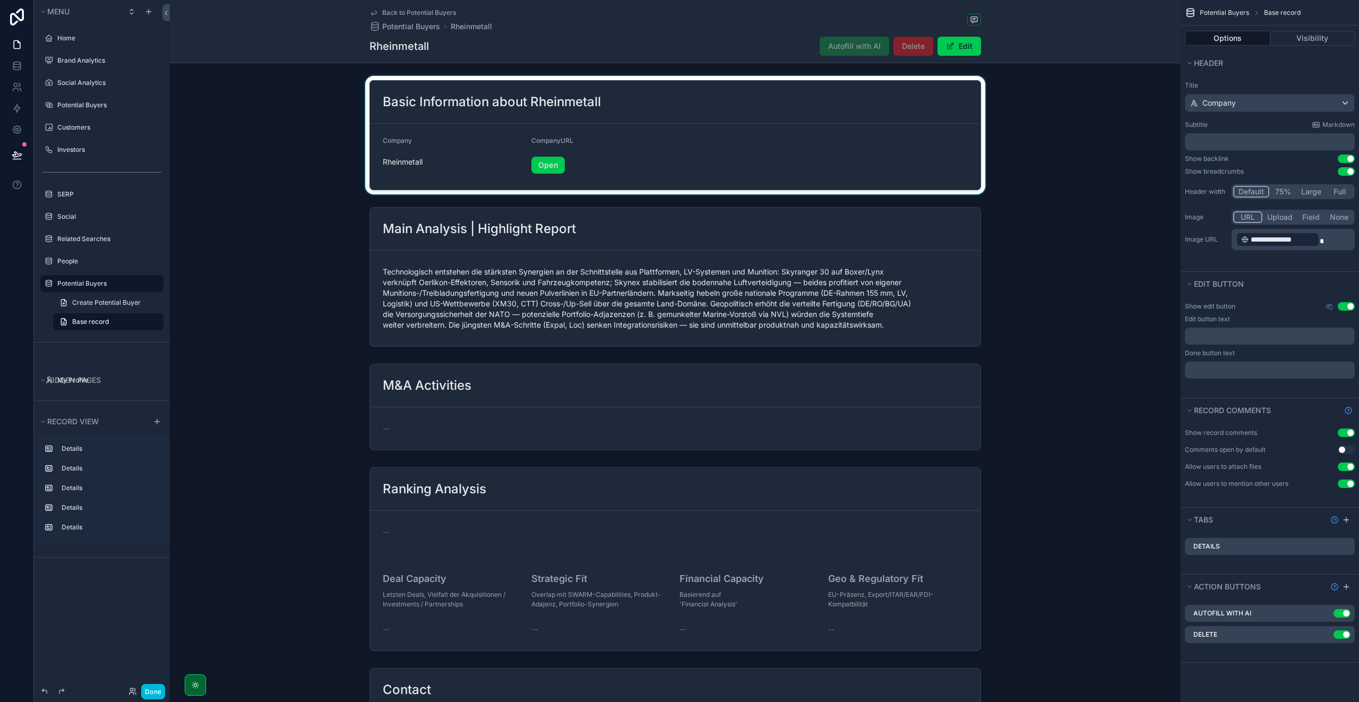
click at [702, 95] on div "scrollable content" at bounding box center [675, 135] width 1010 height 118
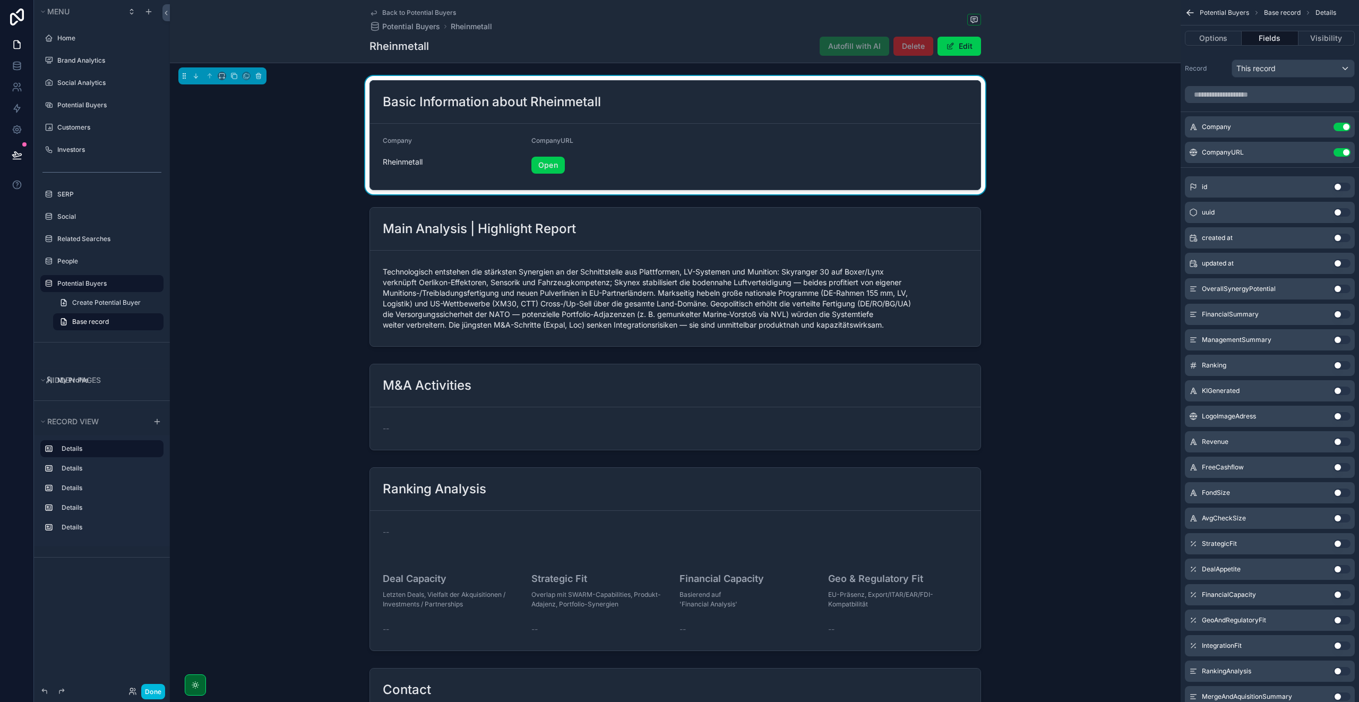
click at [1340, 366] on button "Use setting" at bounding box center [1341, 365] width 17 height 8
click at [0, 0] on icon "scrollable content" at bounding box center [0, 0] width 0 height 0
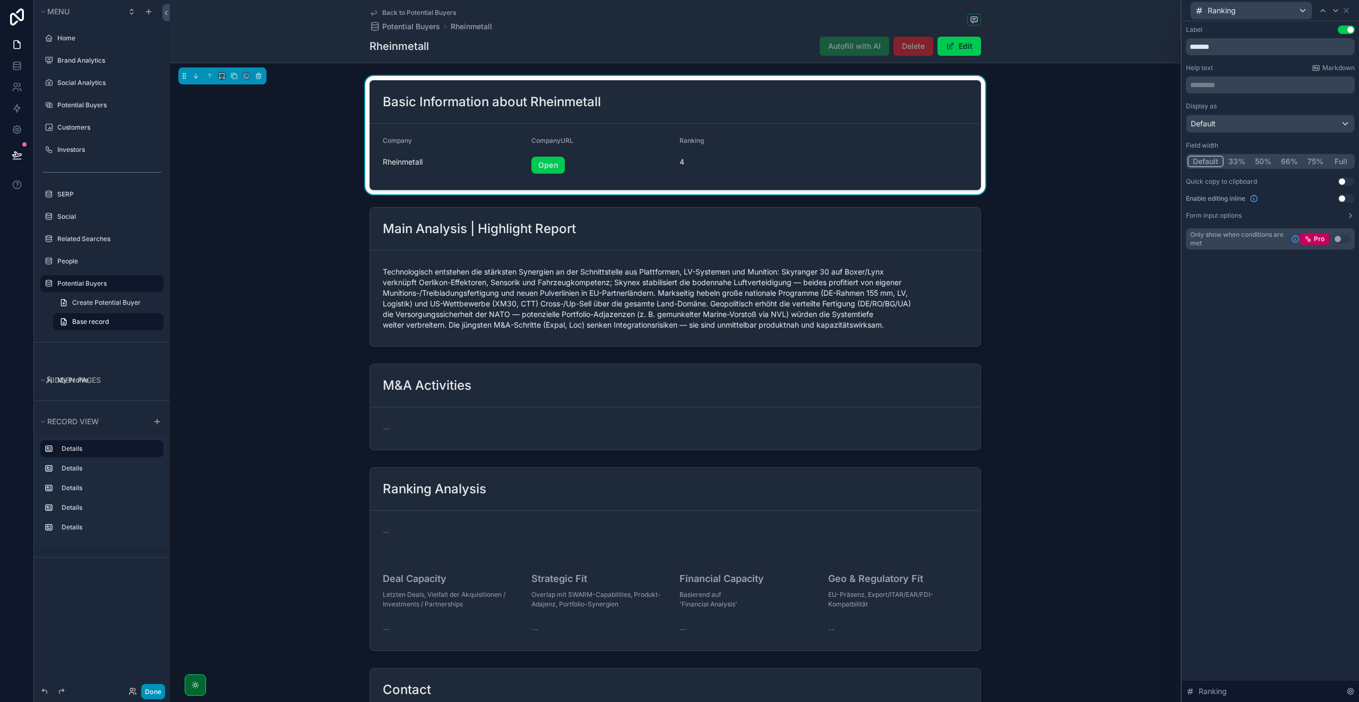
click at [155, 689] on button "Done" at bounding box center [153, 690] width 24 height 15
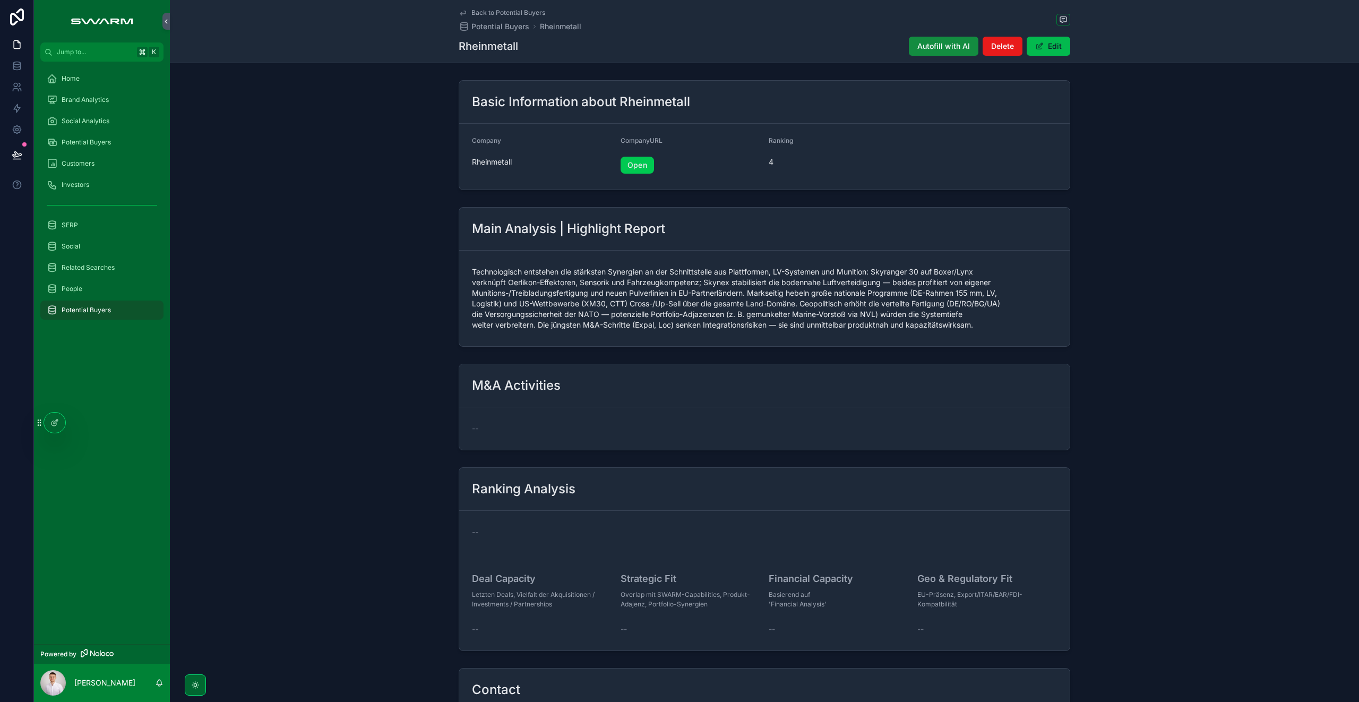
click at [1045, 46] on button "Edit" at bounding box center [1048, 46] width 44 height 19
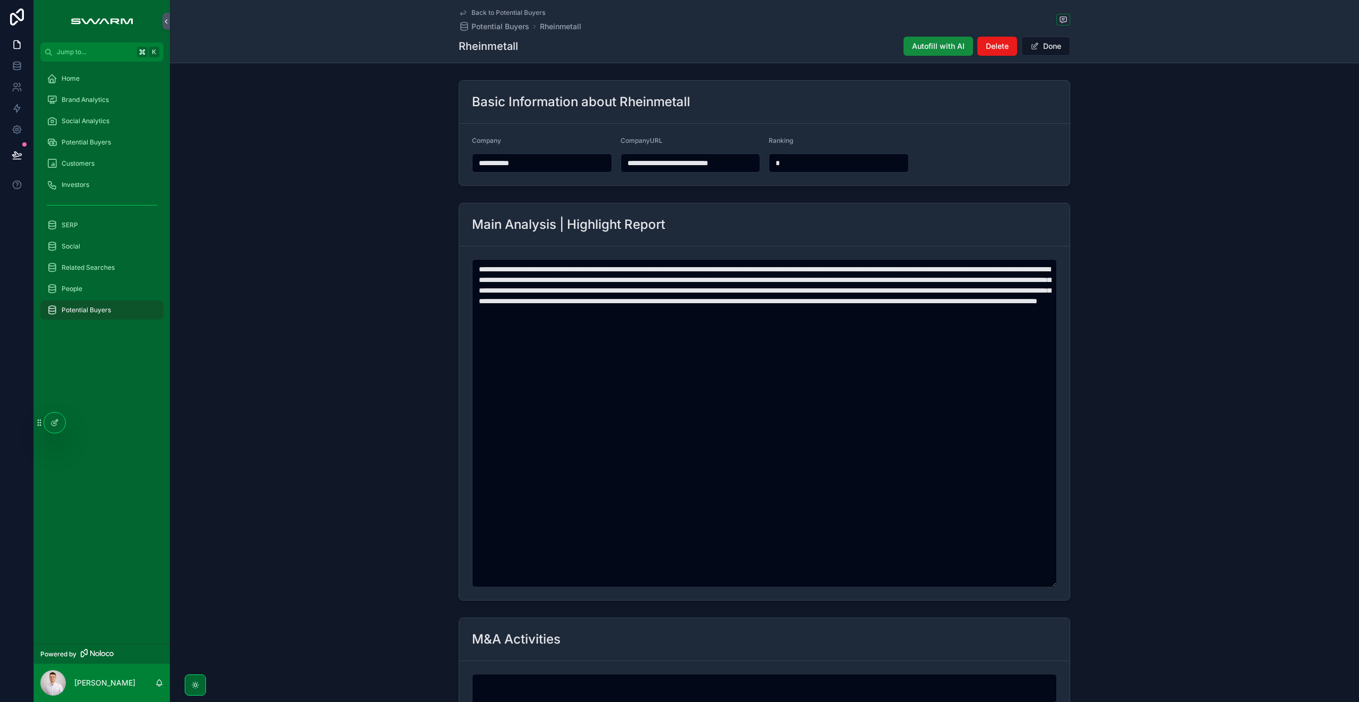
click at [799, 163] on input "*" at bounding box center [838, 162] width 139 height 15
type input "*"
click at [1039, 49] on span "Done" at bounding box center [1045, 46] width 49 height 19
click at [1044, 45] on button "Done" at bounding box center [1045, 46] width 49 height 19
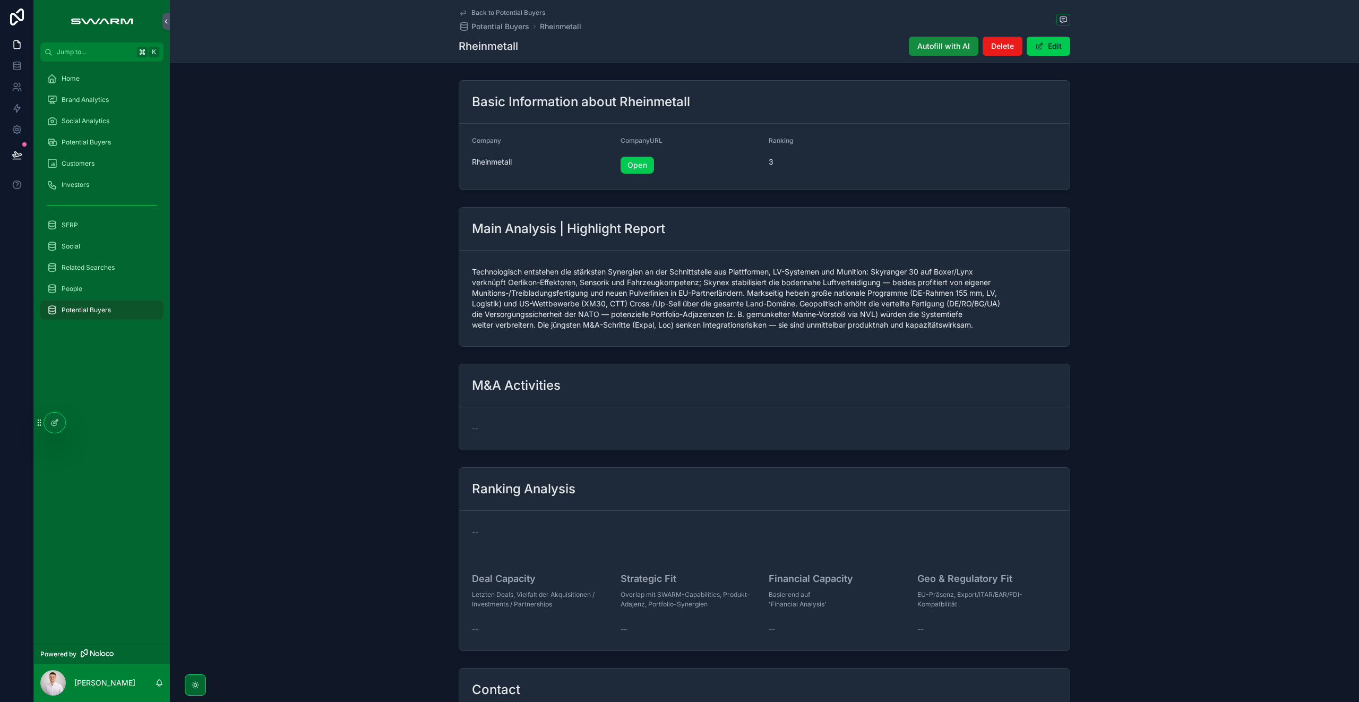
click at [102, 143] on span "Potential Buyers" at bounding box center [86, 142] width 49 height 8
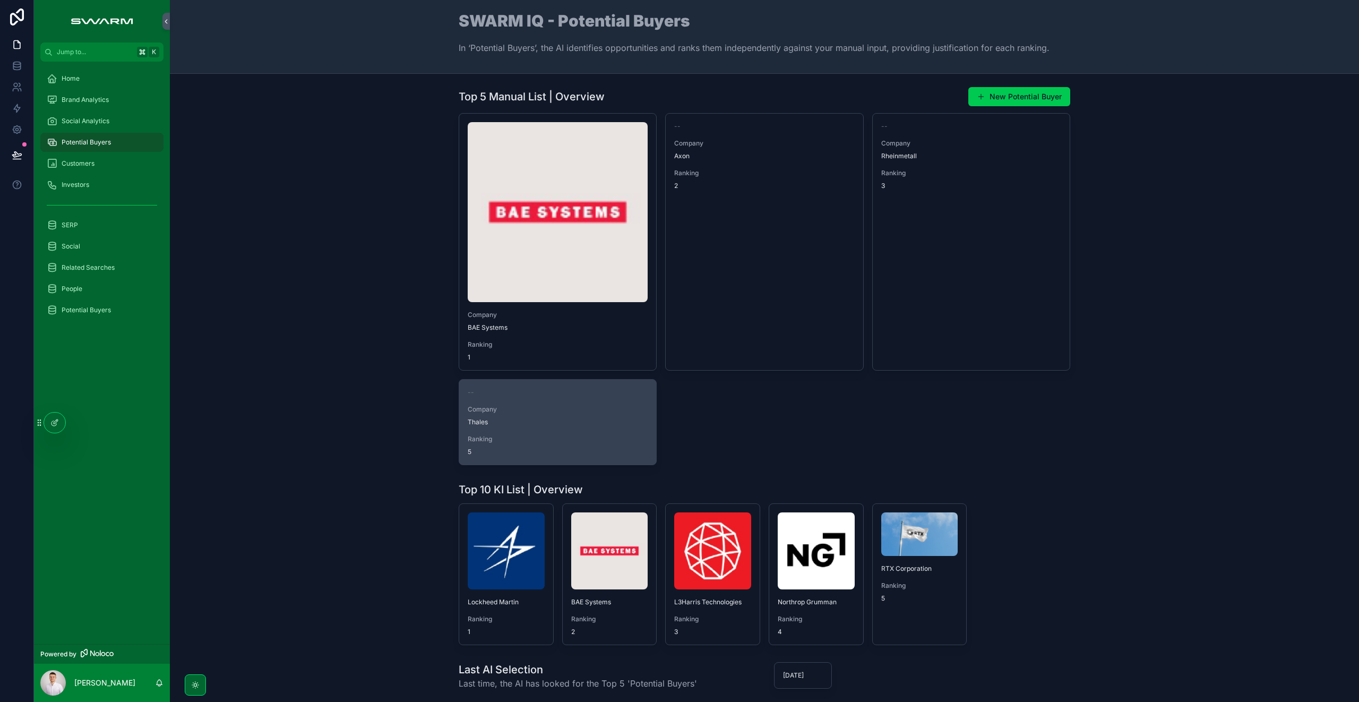
click at [546, 448] on span "5" at bounding box center [558, 451] width 180 height 8
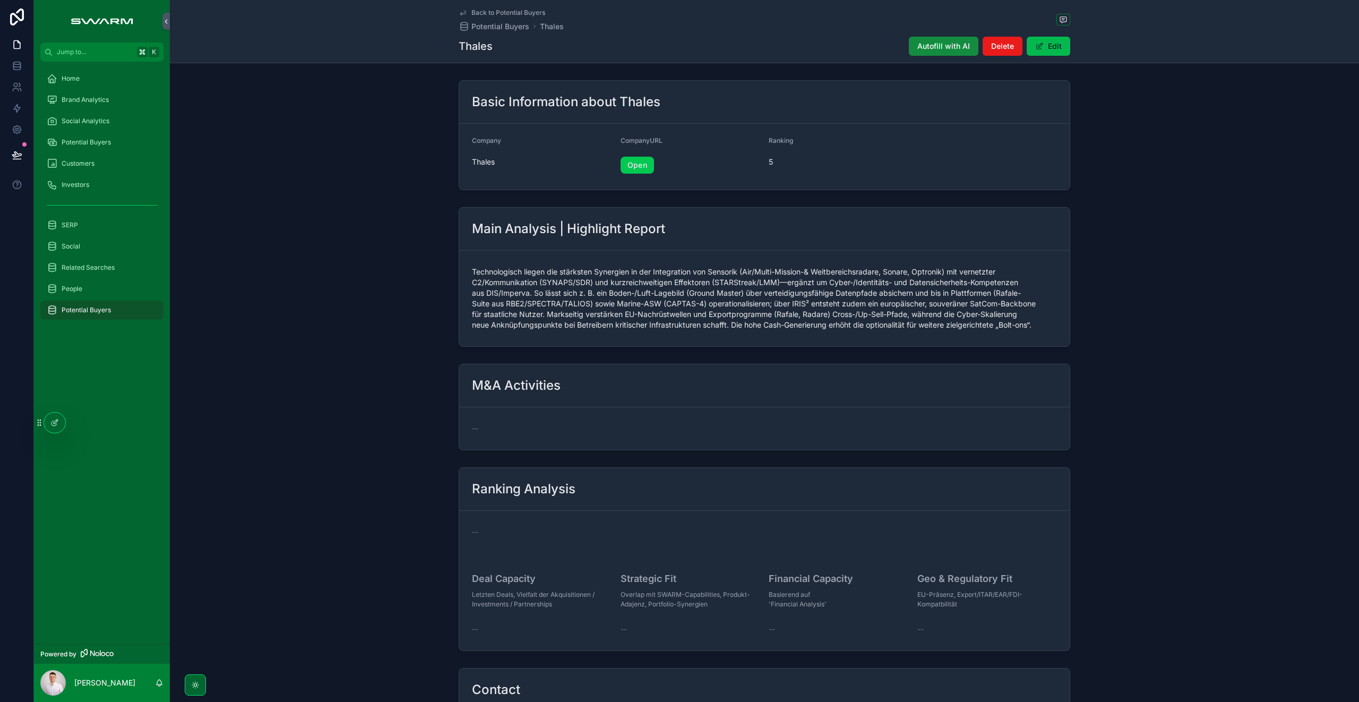
click at [1045, 44] on button "Edit" at bounding box center [1048, 46] width 44 height 19
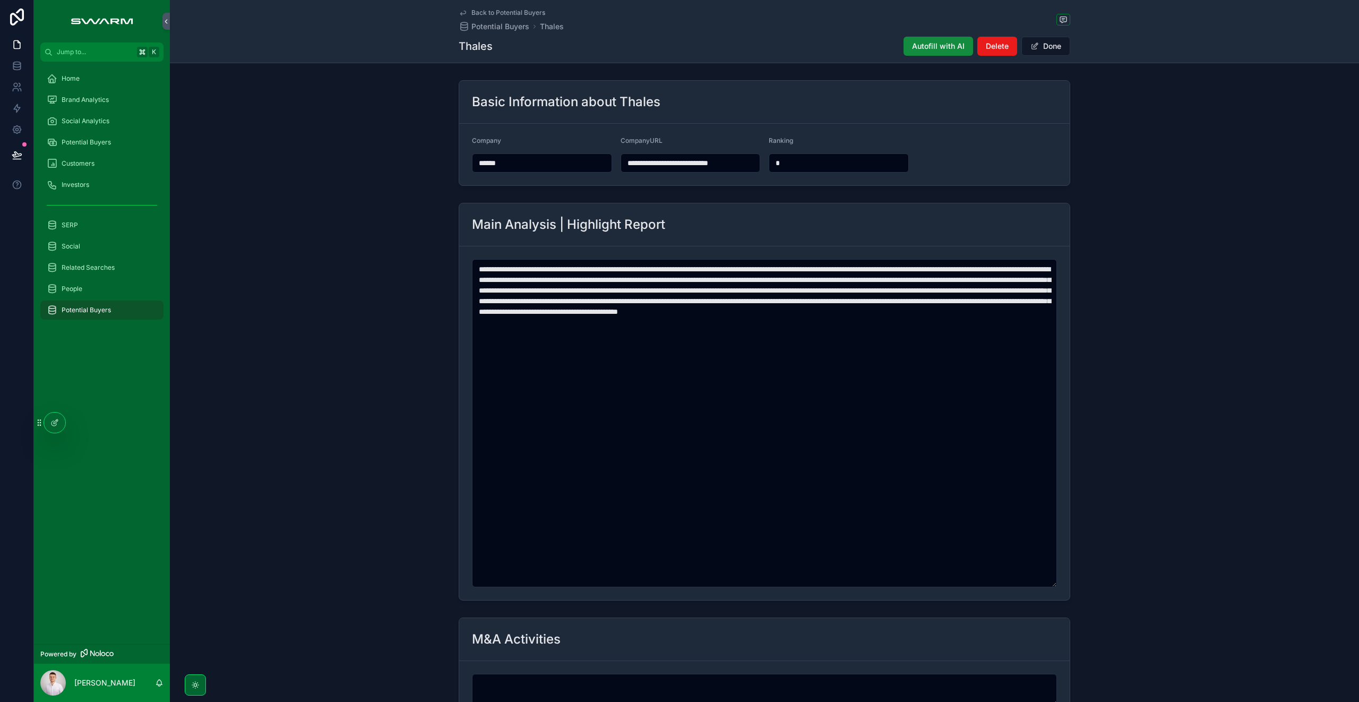
click at [785, 163] on input "*" at bounding box center [838, 162] width 139 height 15
type input "*"
click at [1041, 50] on button "Done" at bounding box center [1045, 46] width 49 height 19
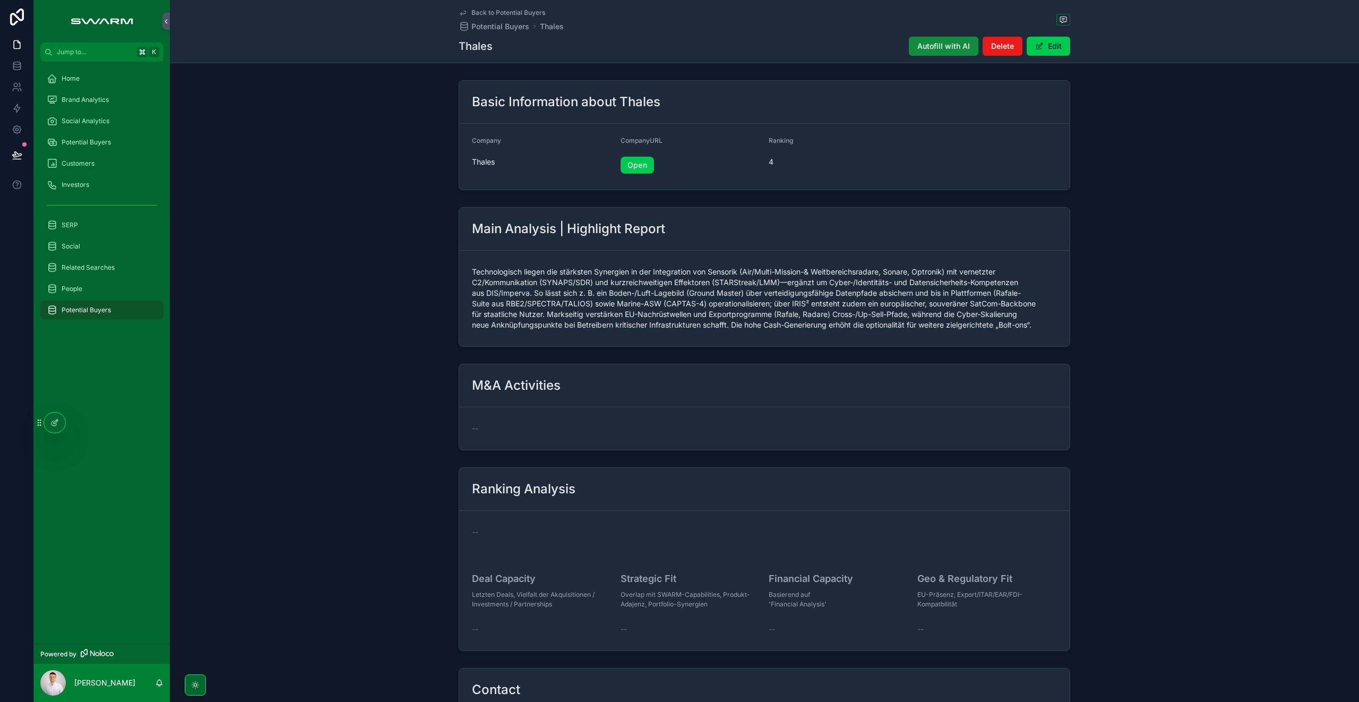
click at [101, 133] on link "Potential Buyers" at bounding box center [101, 142] width 123 height 19
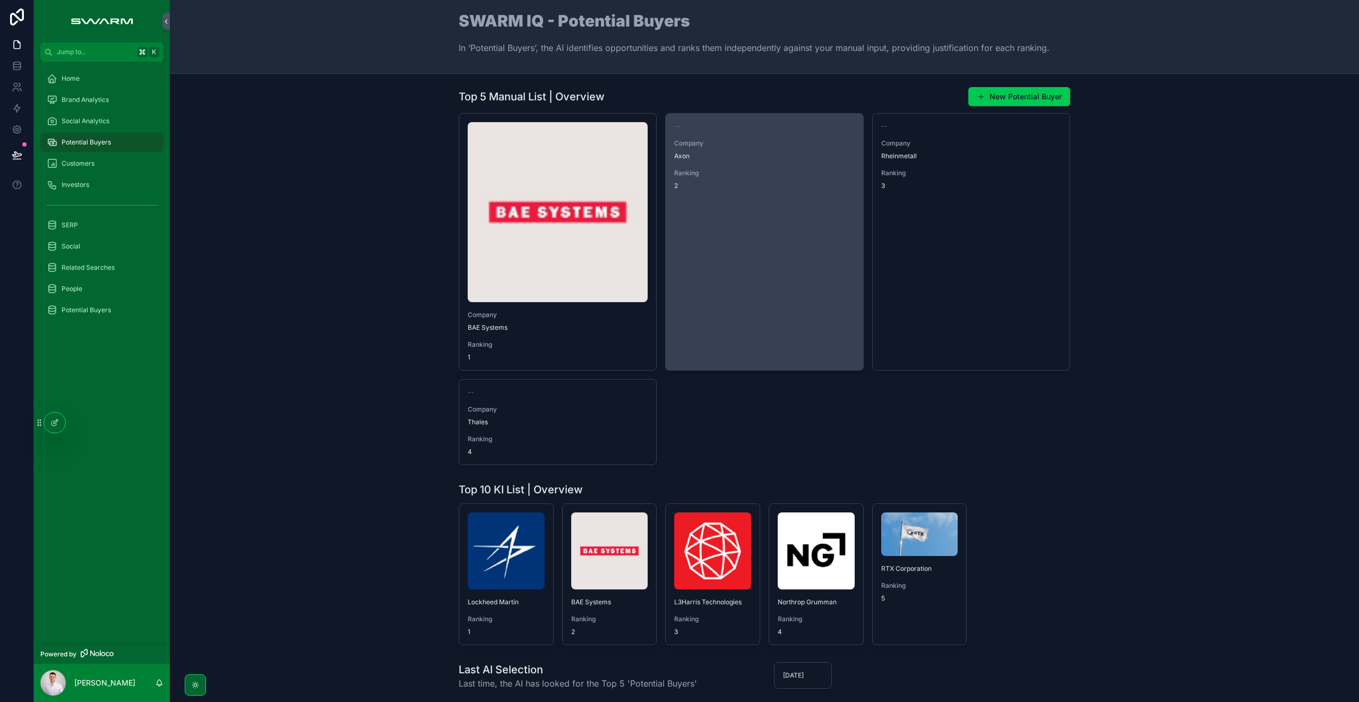
click at [760, 264] on link "-- Company Axon Ranking 2" at bounding box center [764, 241] width 198 height 257
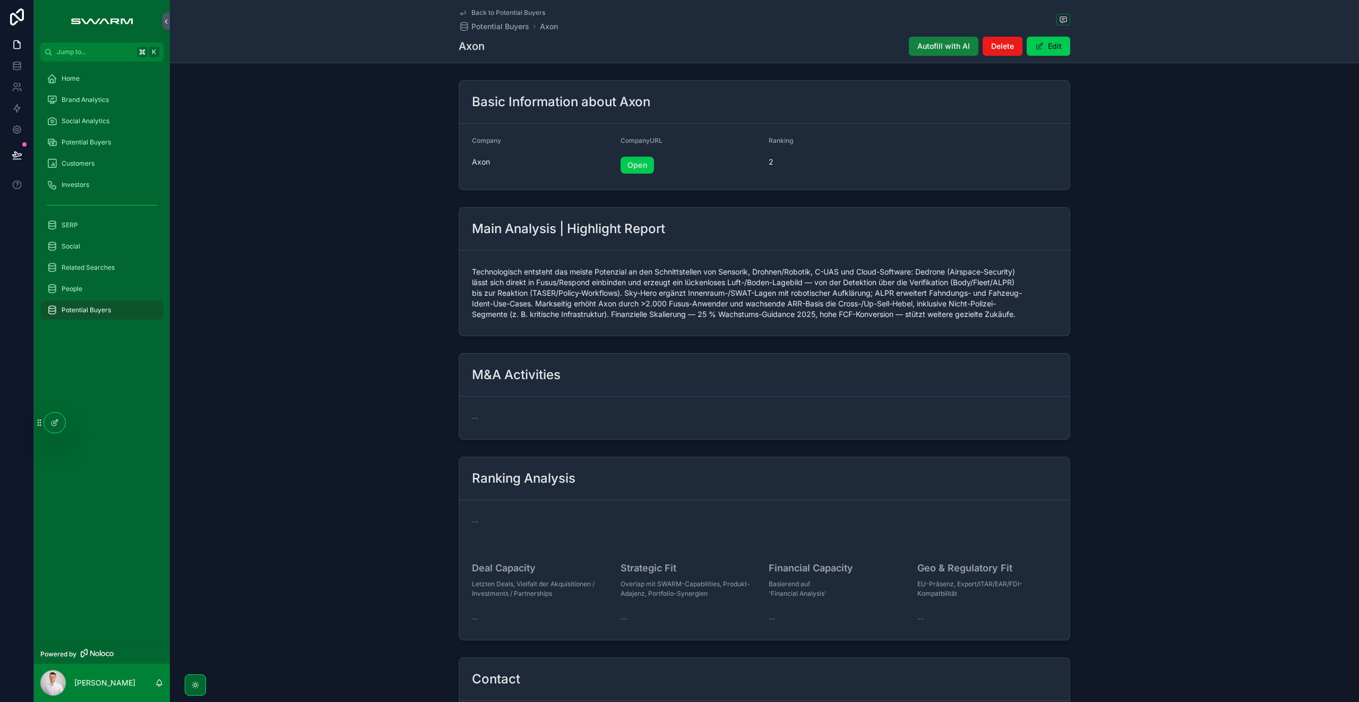
click at [944, 46] on span "Autofill with AI" at bounding box center [943, 46] width 53 height 11
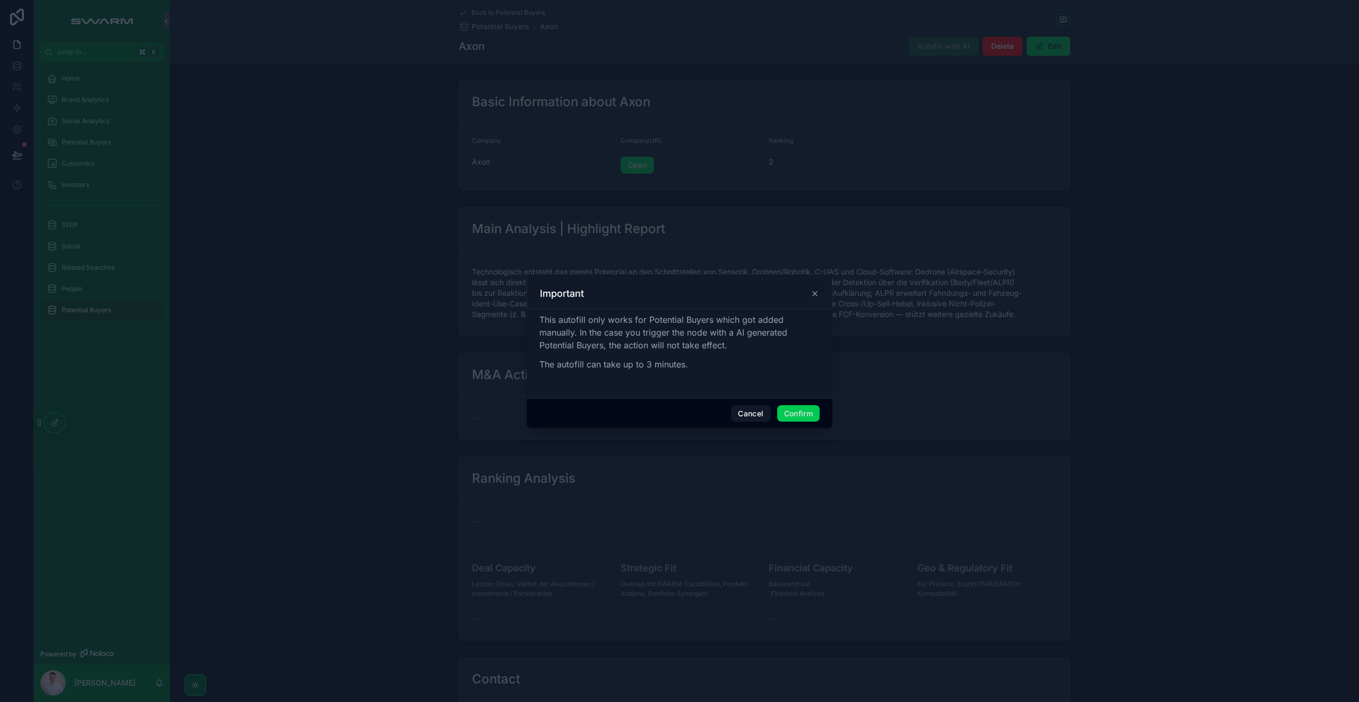
click at [810, 411] on button "Confirm" at bounding box center [798, 413] width 42 height 17
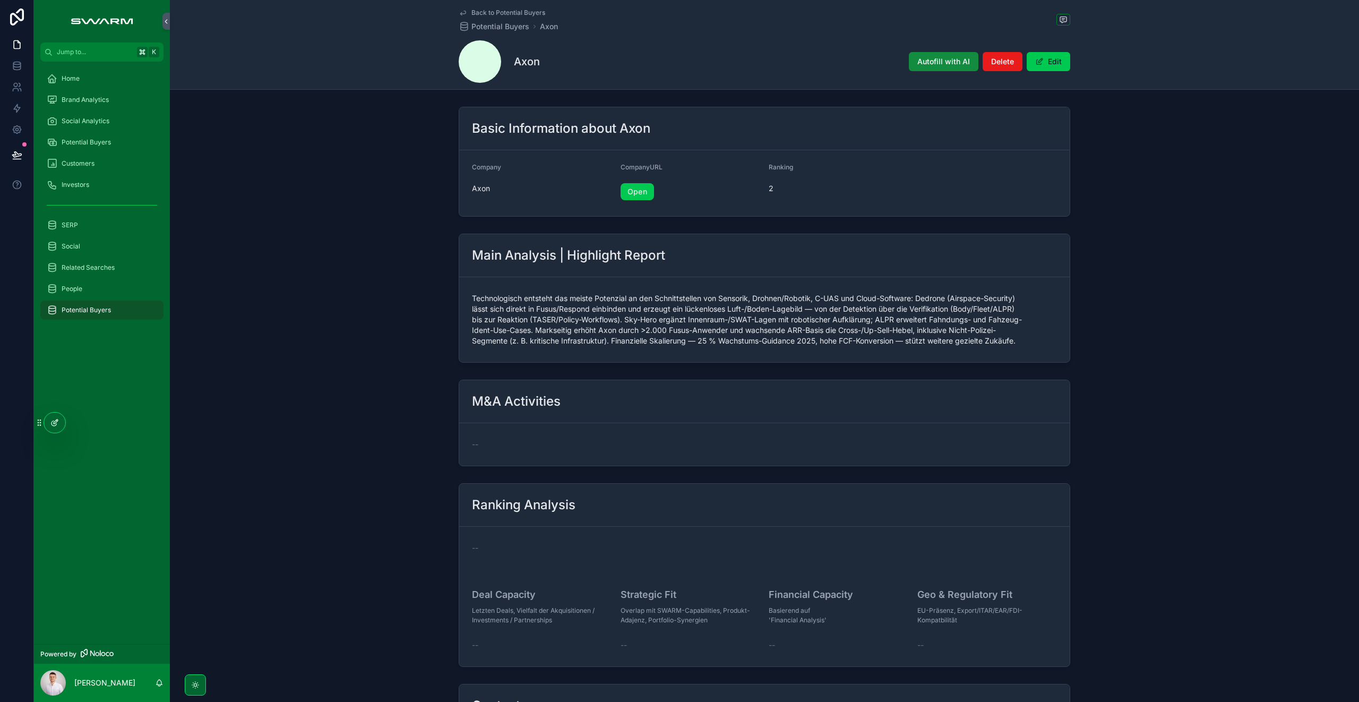
click at [57, 419] on icon at bounding box center [54, 422] width 8 height 8
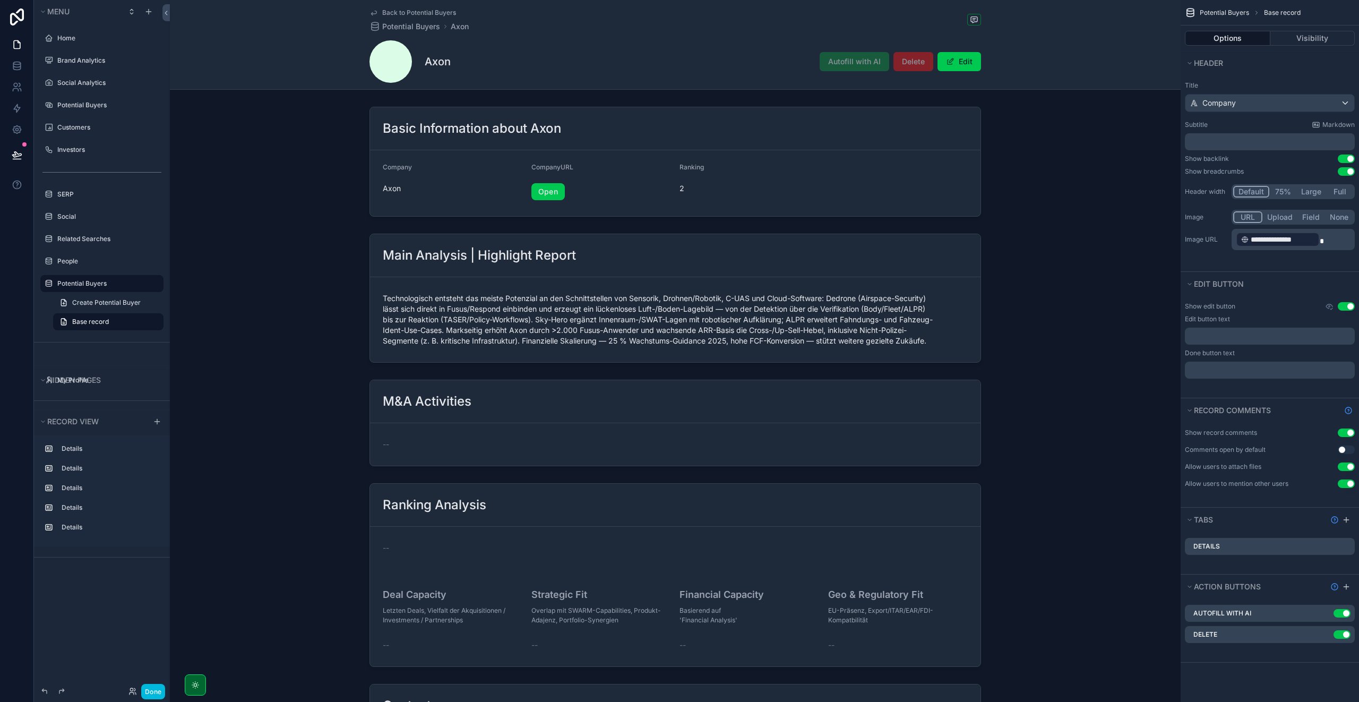
click at [0, 0] on icon "scrollable content" at bounding box center [0, 0] width 0 height 0
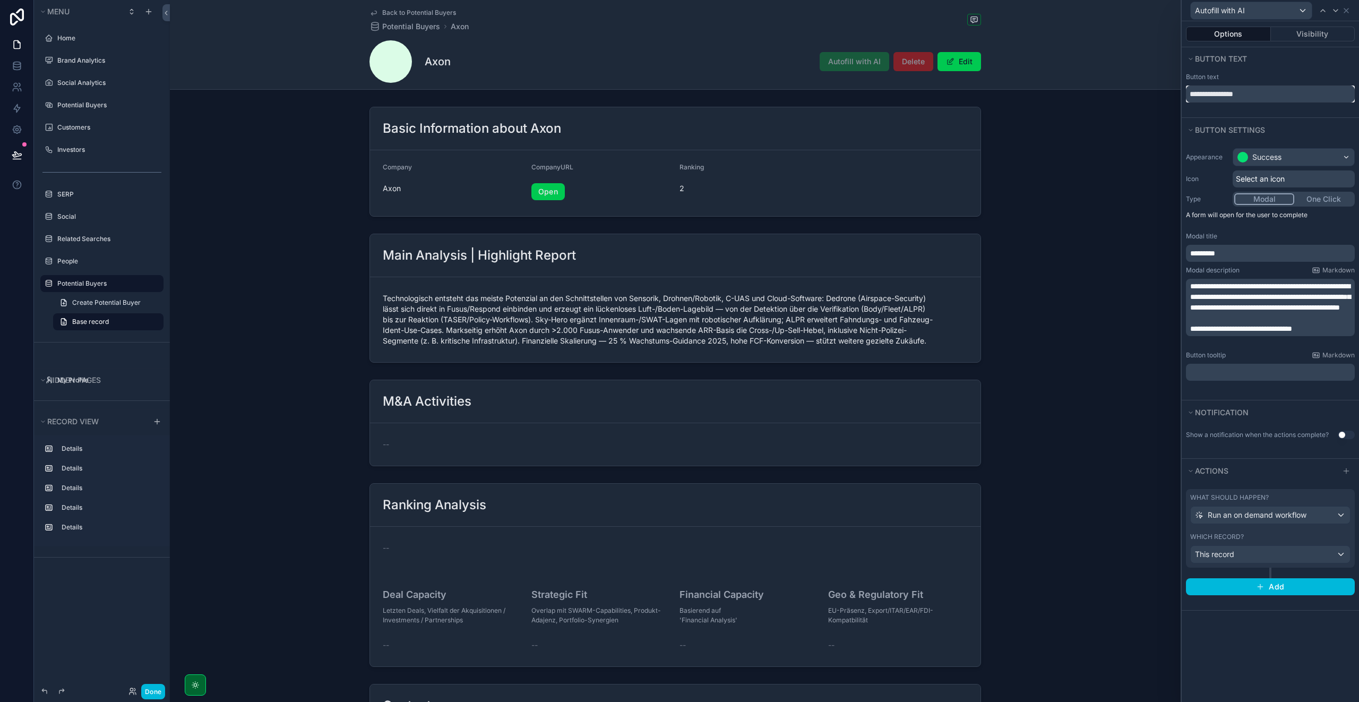
click at [1203, 93] on input "**********" at bounding box center [1270, 93] width 169 height 17
type input "**********"
click at [1270, 78] on div "Button text" at bounding box center [1270, 77] width 169 height 8
click at [155, 693] on button "Done" at bounding box center [153, 690] width 24 height 15
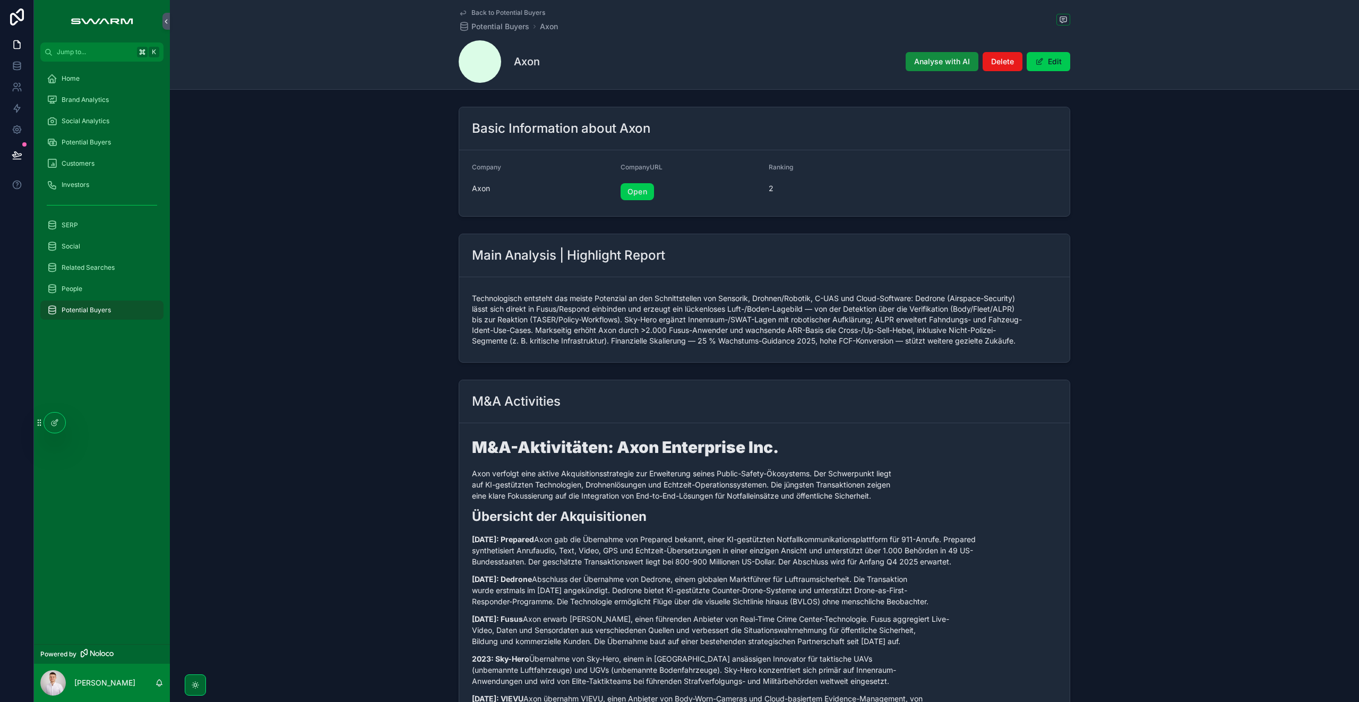
click at [103, 144] on span "Potential Buyers" at bounding box center [86, 142] width 49 height 8
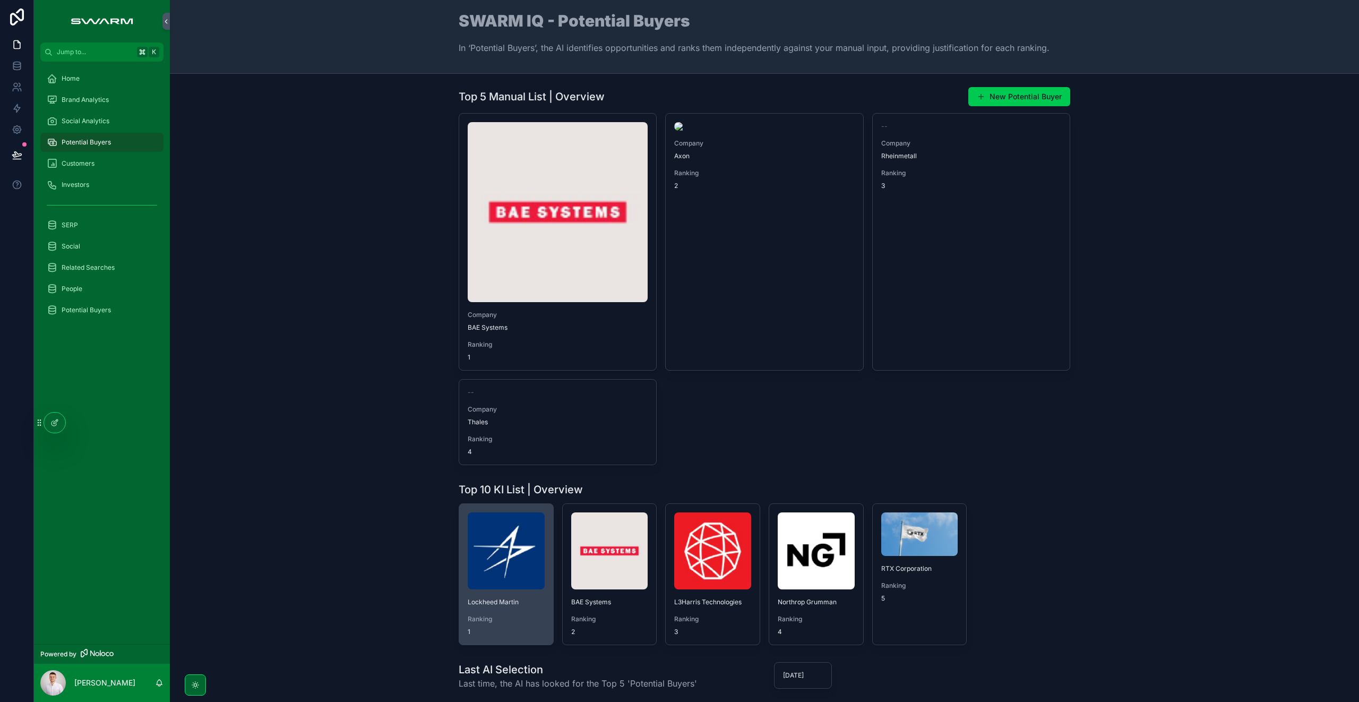
click at [492, 551] on img "scrollable content" at bounding box center [506, 550] width 77 height 77
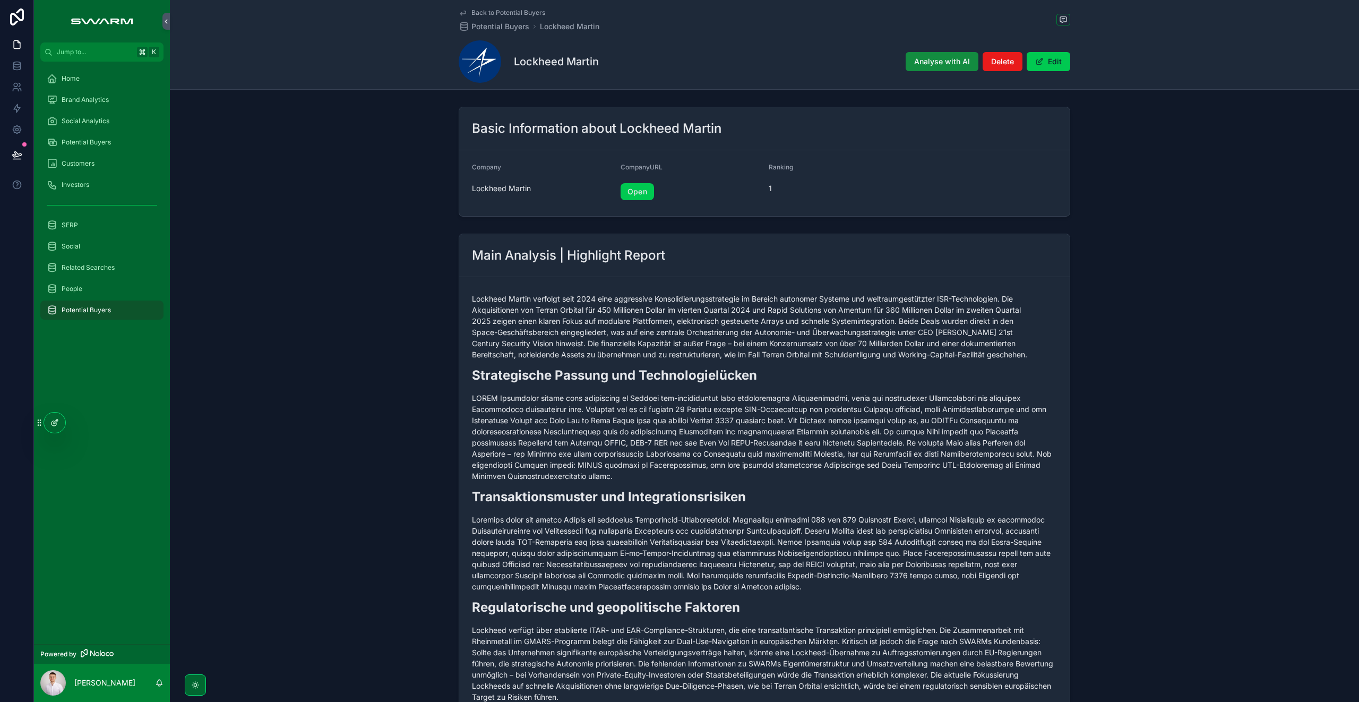
click at [62, 420] on div at bounding box center [54, 422] width 21 height 20
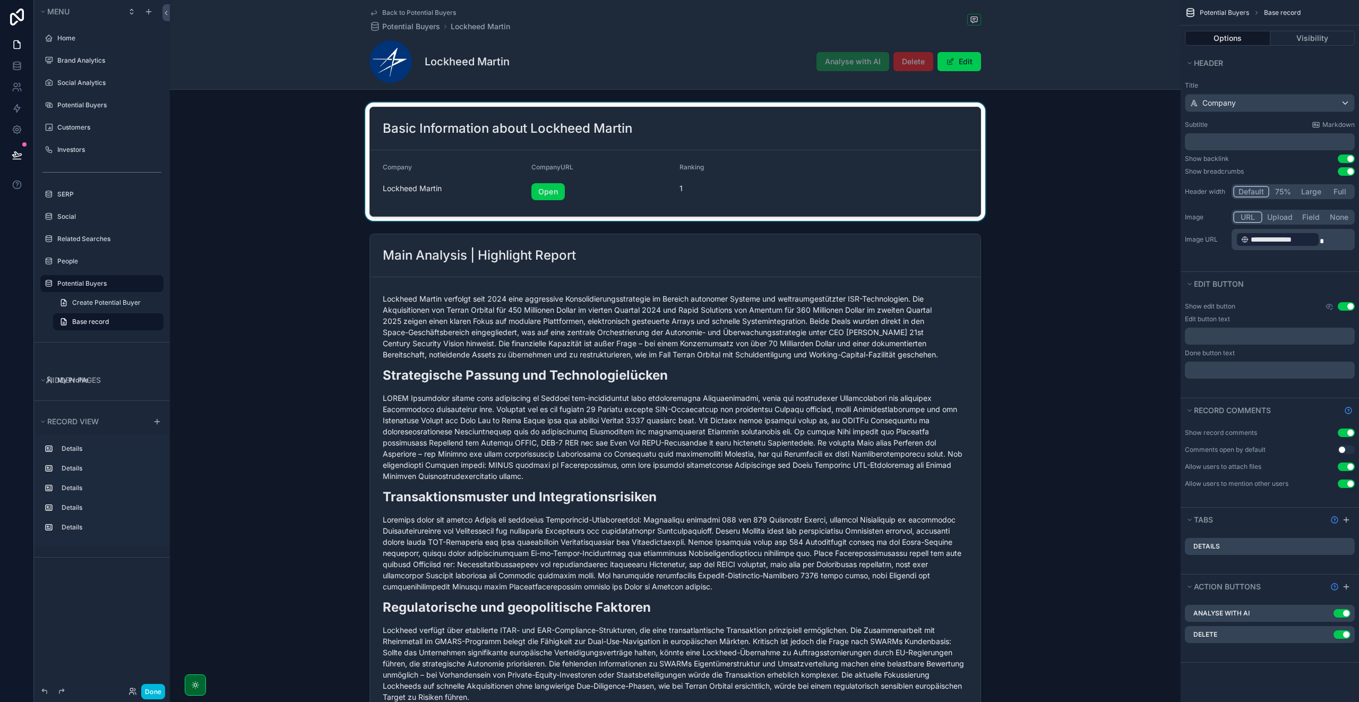
click at [631, 131] on div "scrollable content" at bounding box center [675, 161] width 1010 height 118
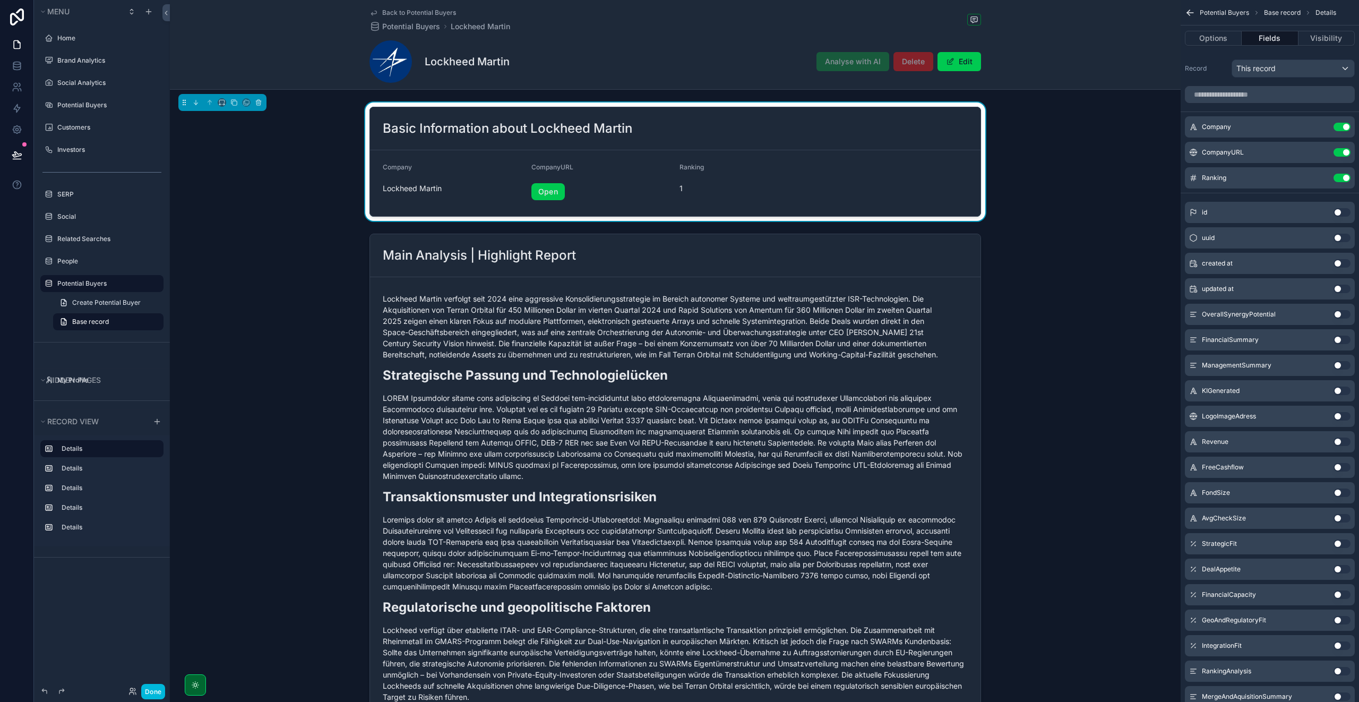
click at [1338, 366] on button "Use setting" at bounding box center [1341, 365] width 17 height 8
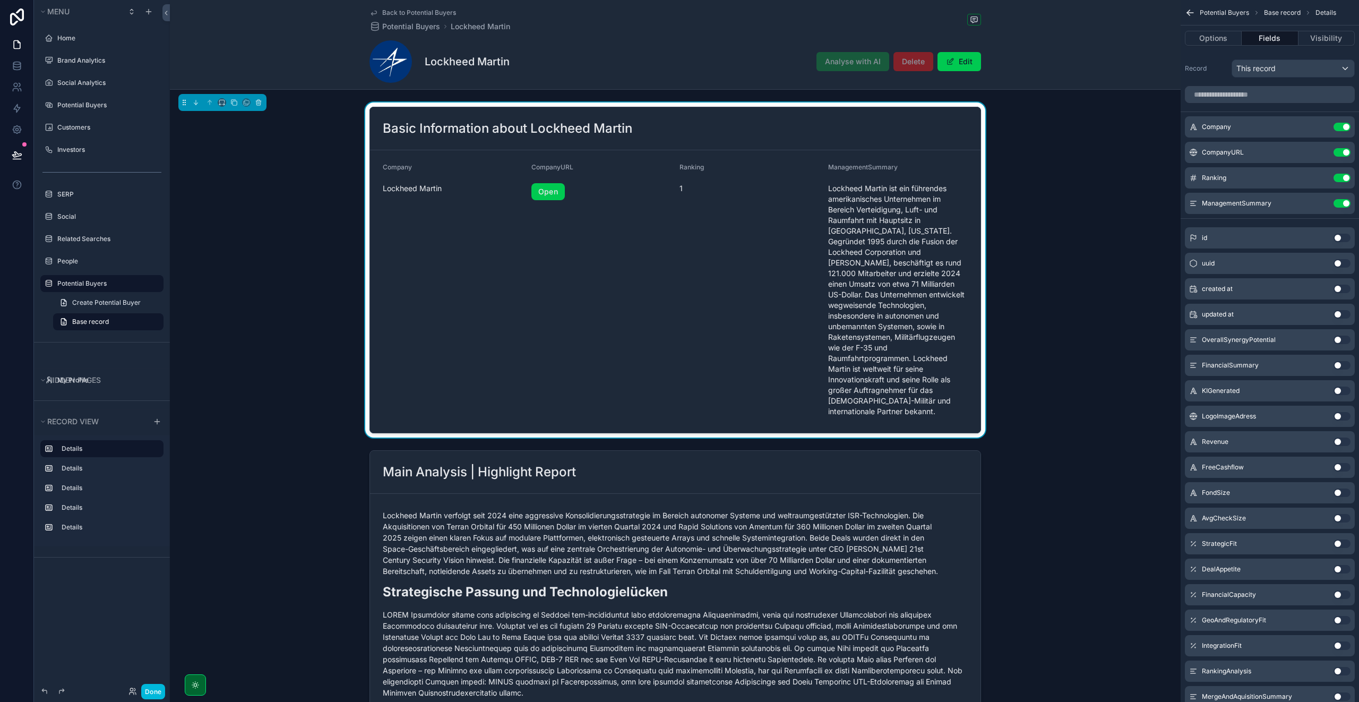
click at [0, 0] on icon "scrollable content" at bounding box center [0, 0] width 0 height 0
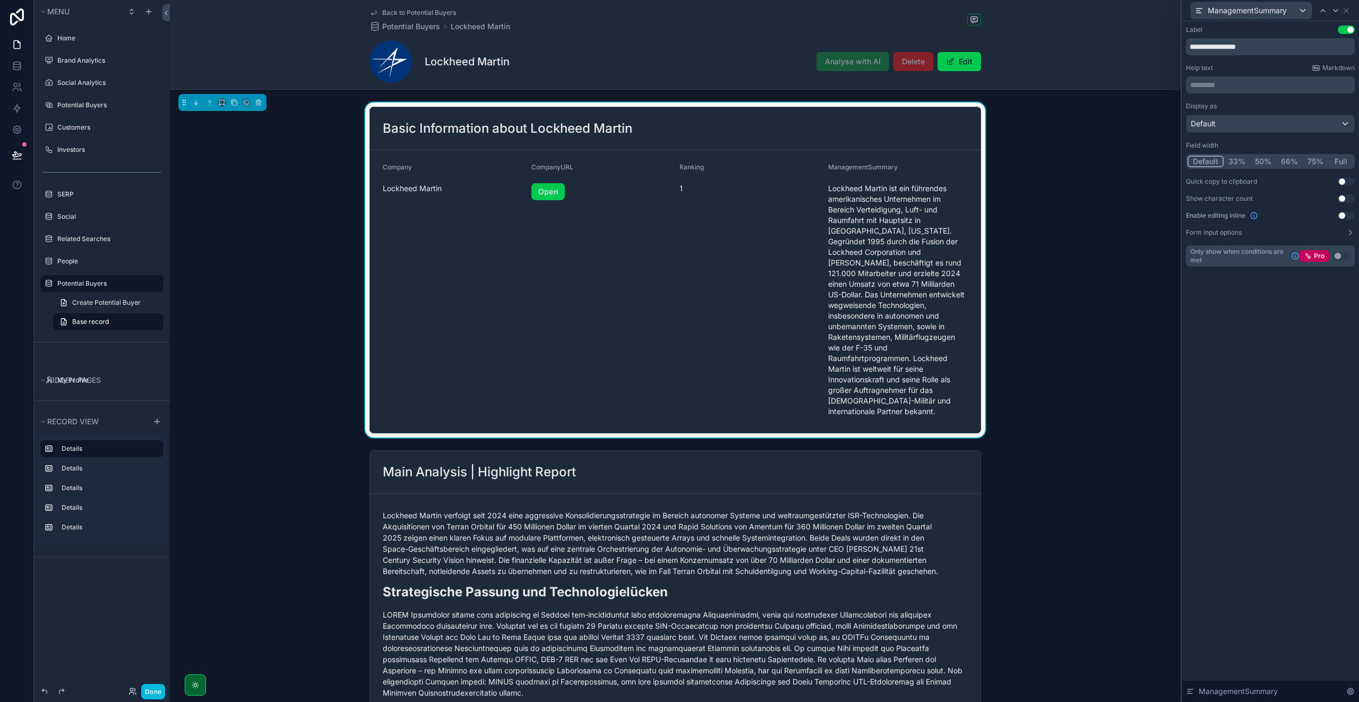
click at [1337, 157] on button "Full" at bounding box center [1340, 161] width 25 height 12
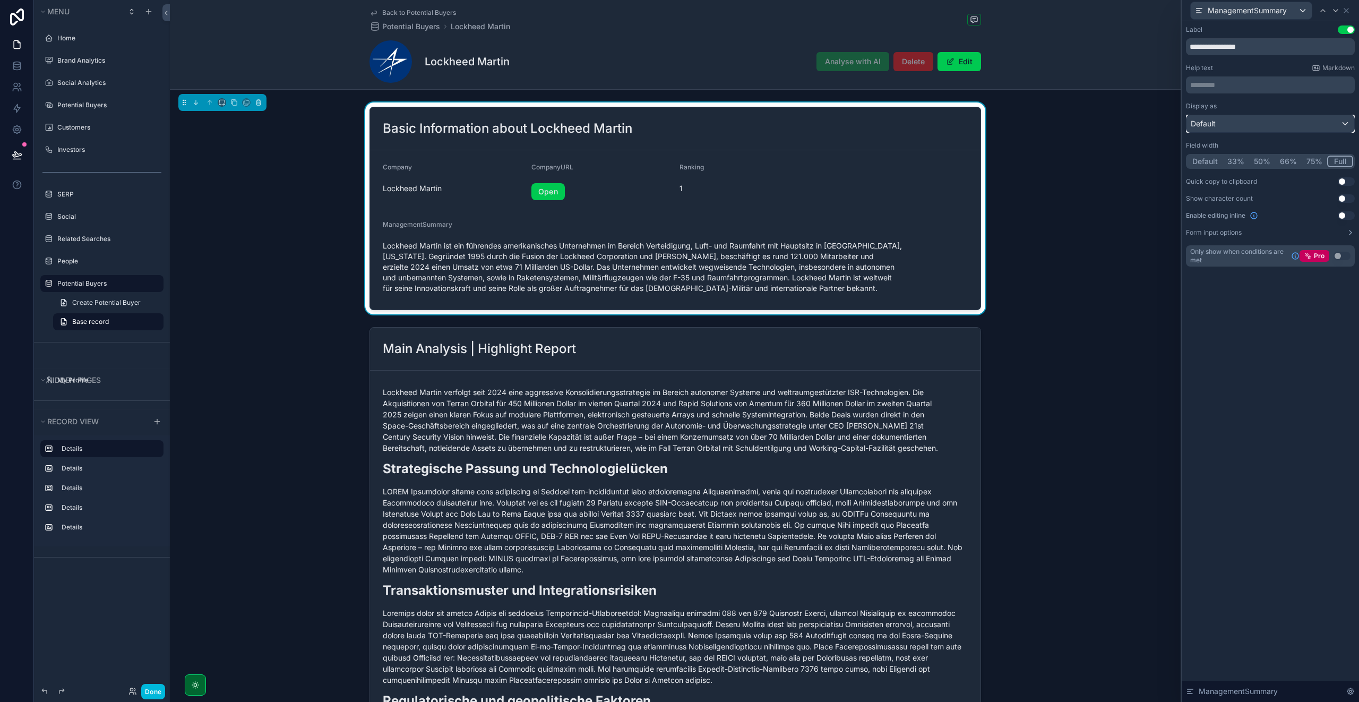
click at [1268, 126] on div "Default" at bounding box center [1270, 123] width 168 height 17
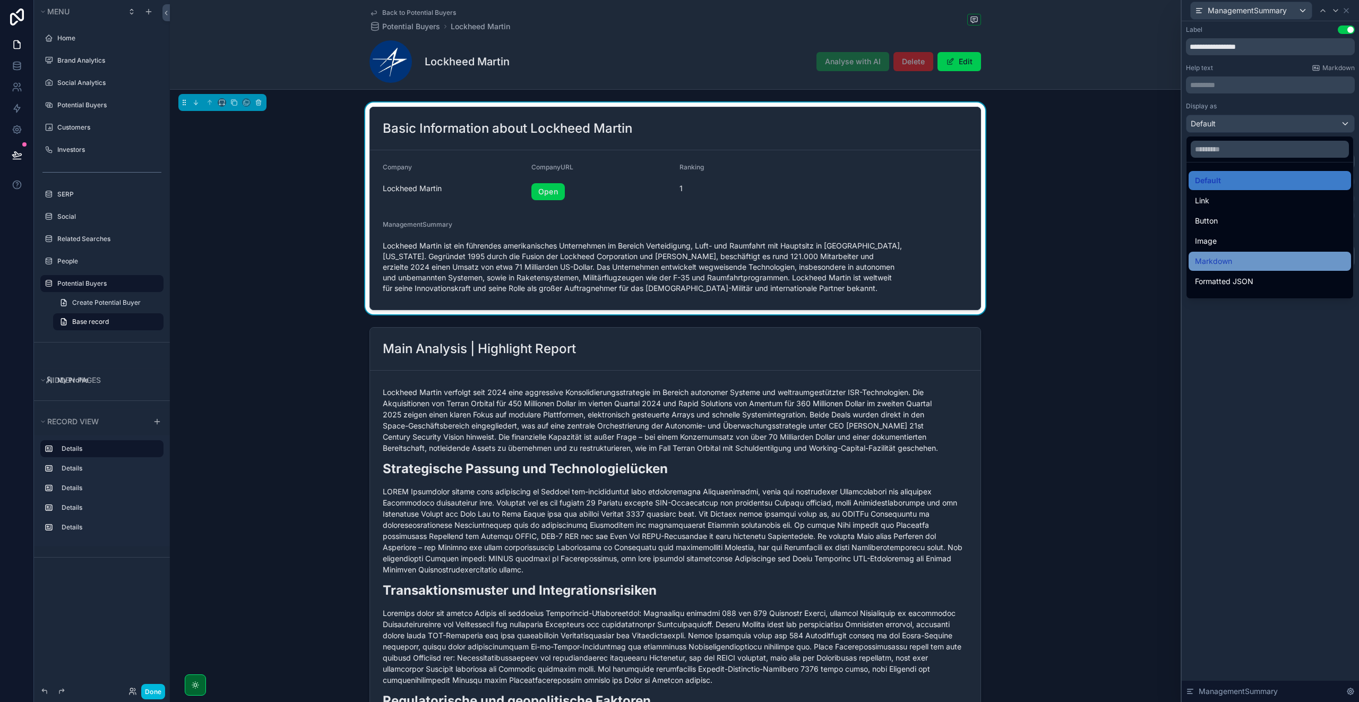
click at [1229, 257] on span "Markdown" at bounding box center [1213, 261] width 37 height 13
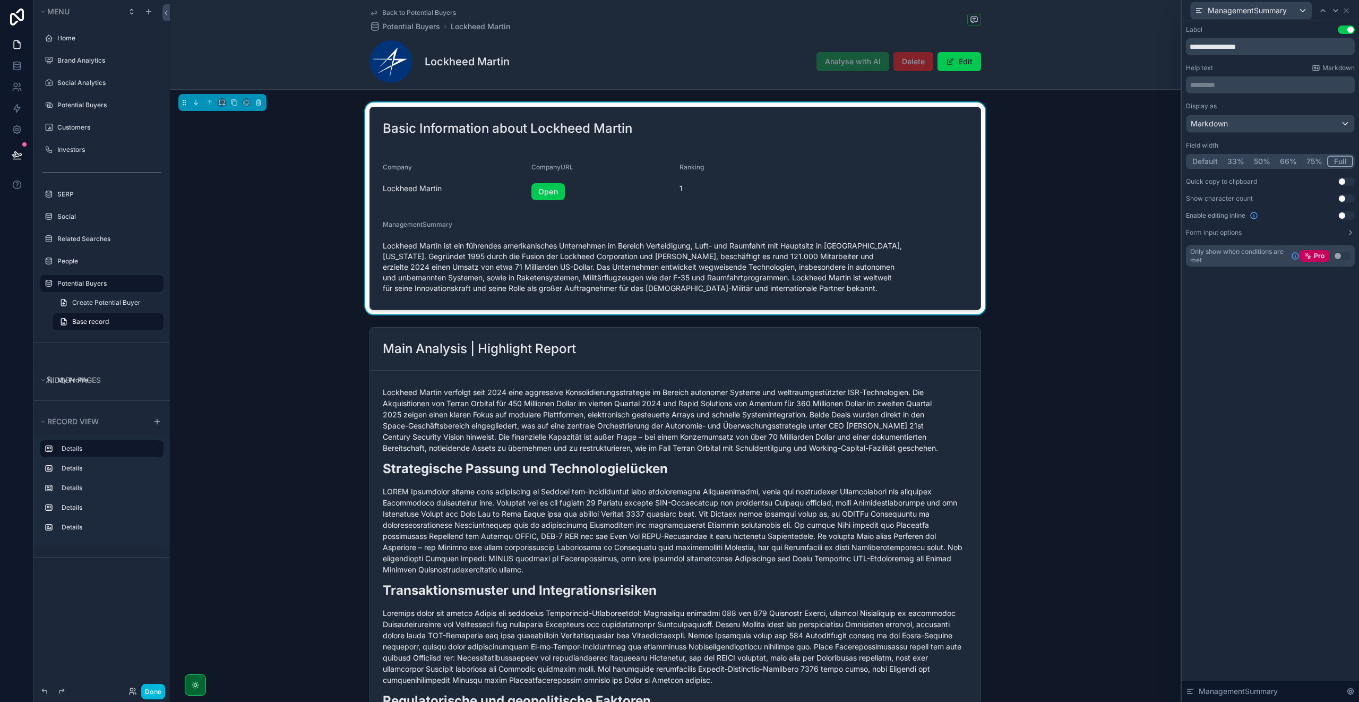
click at [1345, 33] on button "Use setting" at bounding box center [1345, 29] width 17 height 8
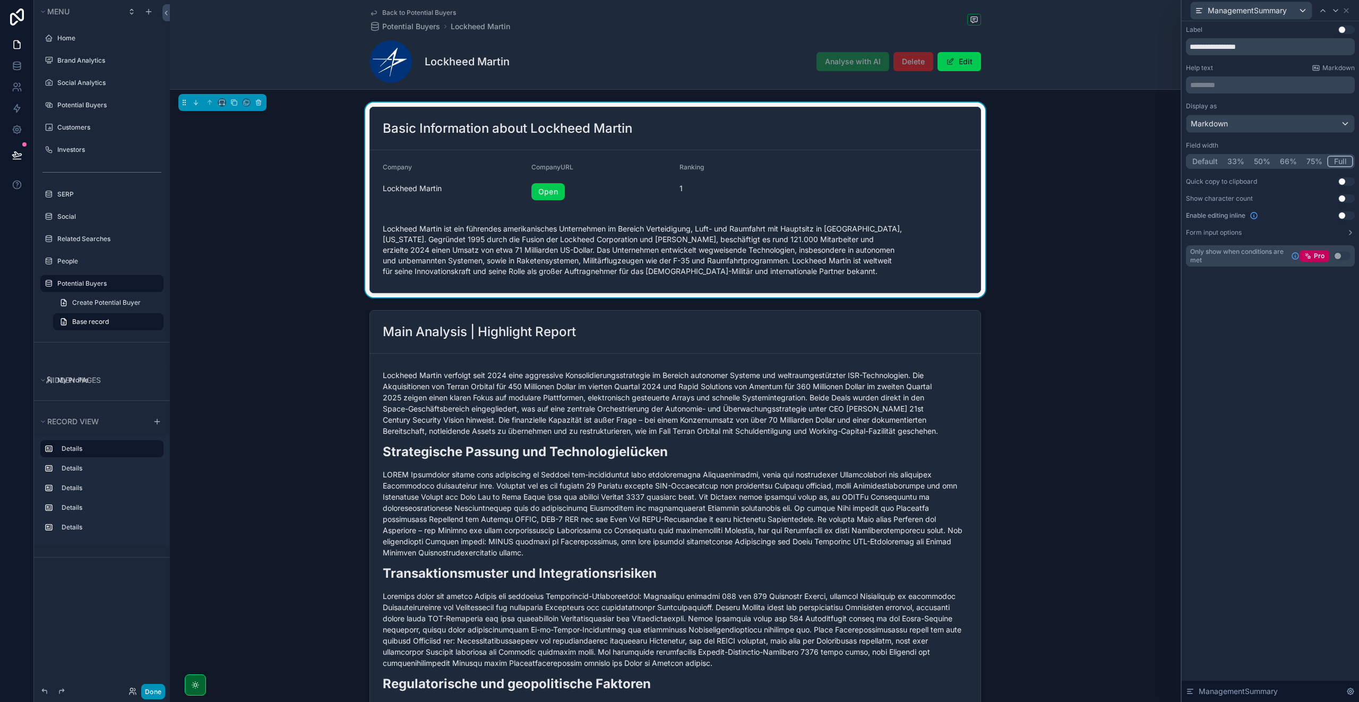
click at [154, 692] on button "Done" at bounding box center [153, 690] width 24 height 15
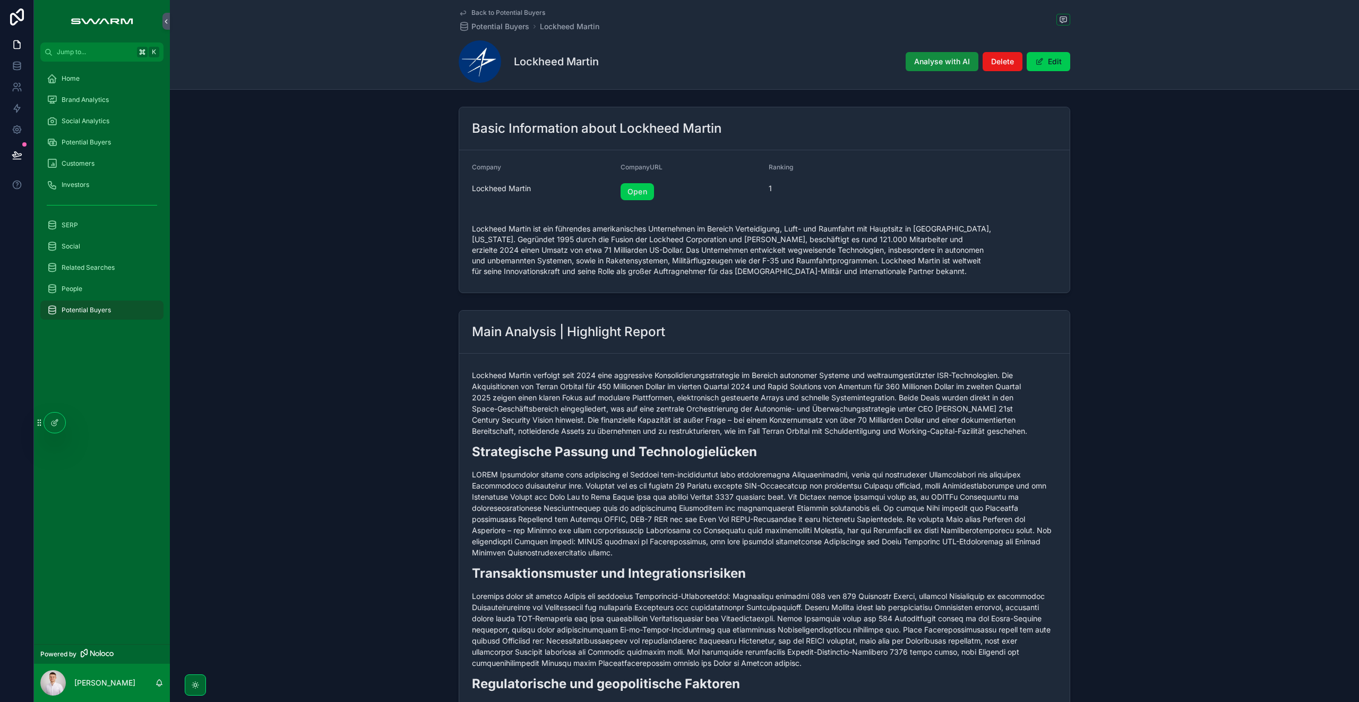
click at [82, 146] on div "Potential Buyers" at bounding box center [102, 142] width 110 height 17
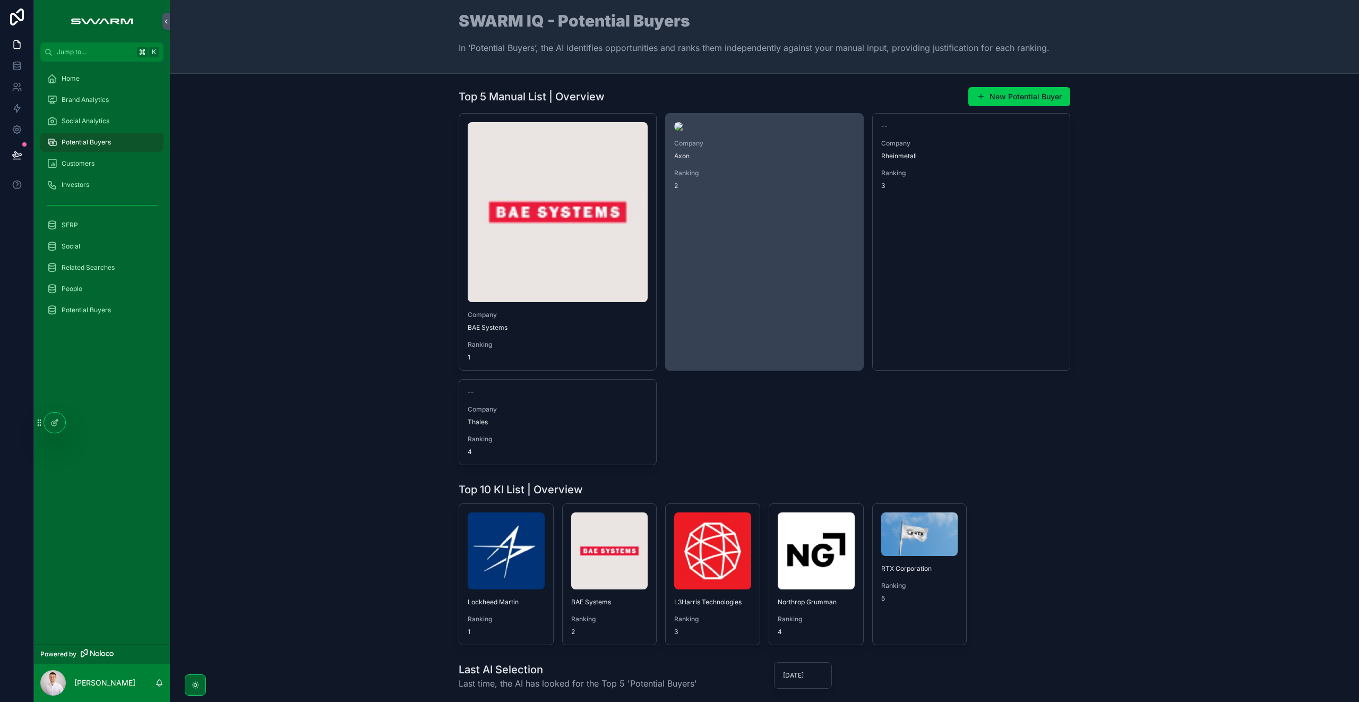
click at [717, 281] on link "Company Axon Ranking 2" at bounding box center [764, 241] width 198 height 257
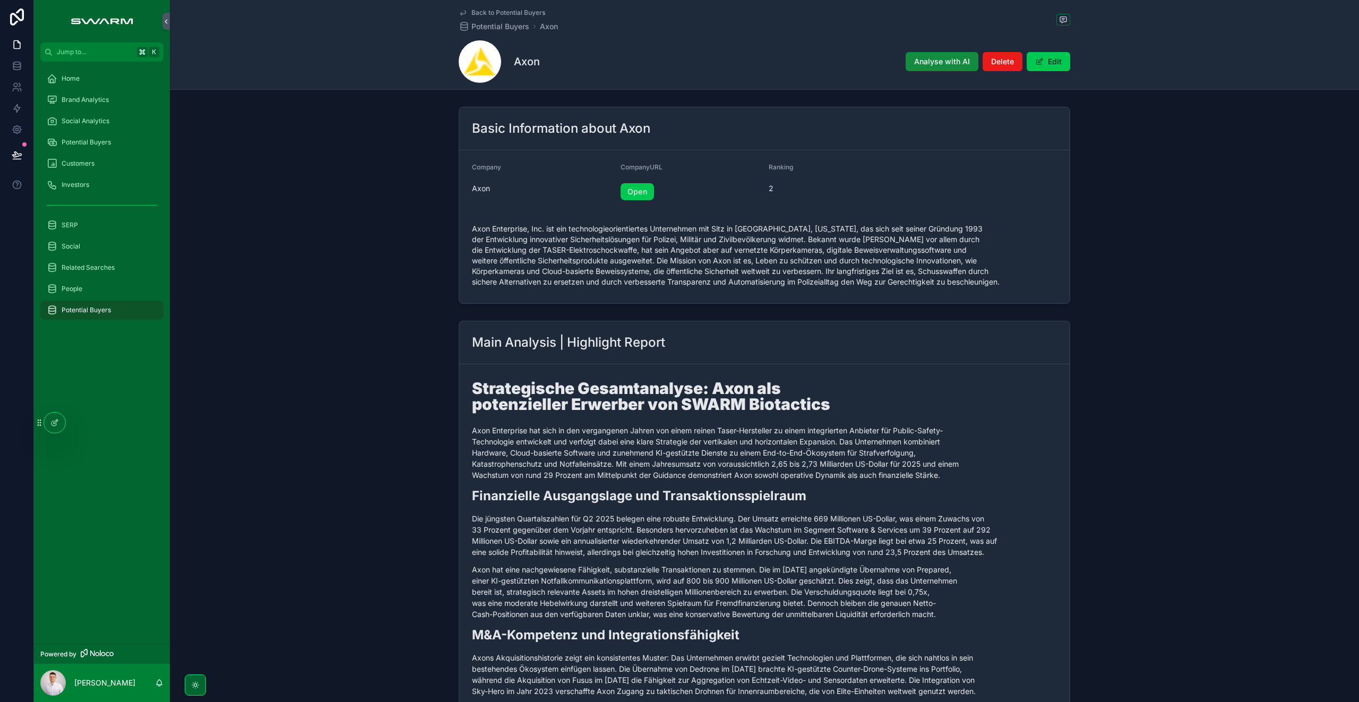
click at [90, 146] on span "Potential Buyers" at bounding box center [86, 142] width 49 height 8
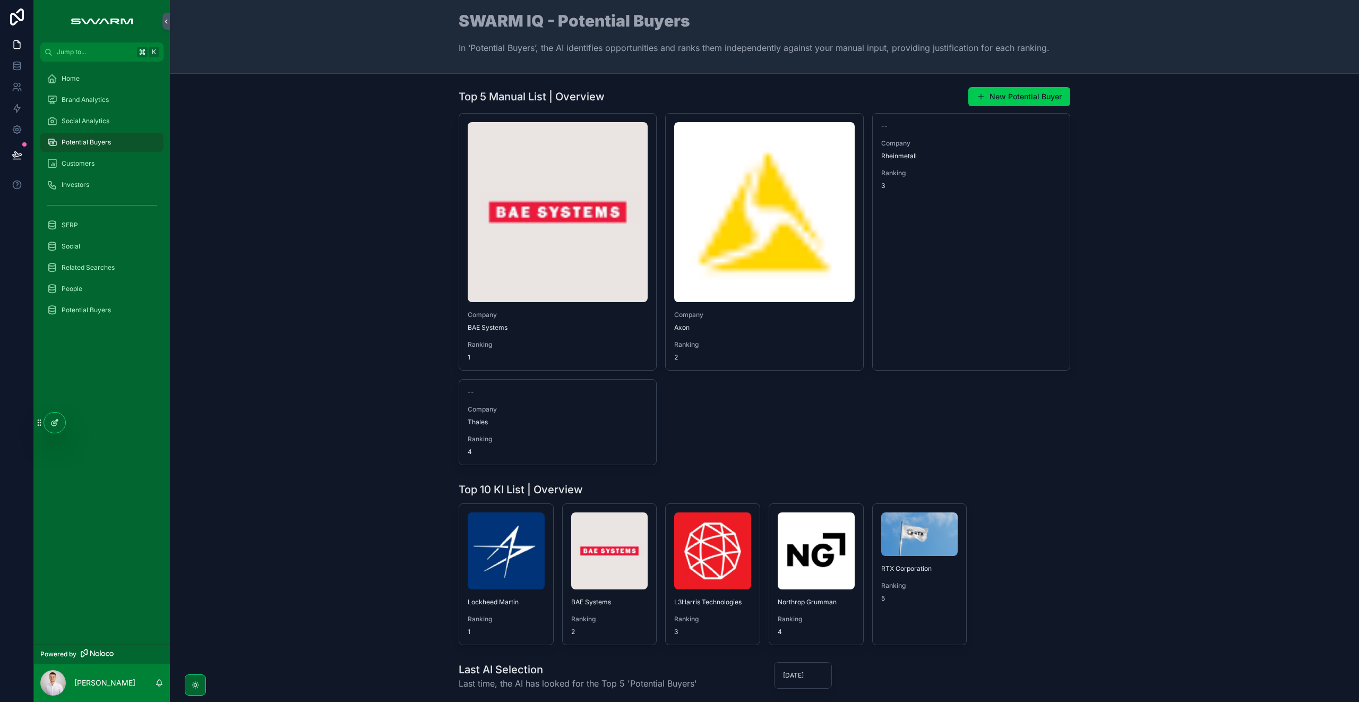
click at [60, 421] on div at bounding box center [54, 422] width 21 height 20
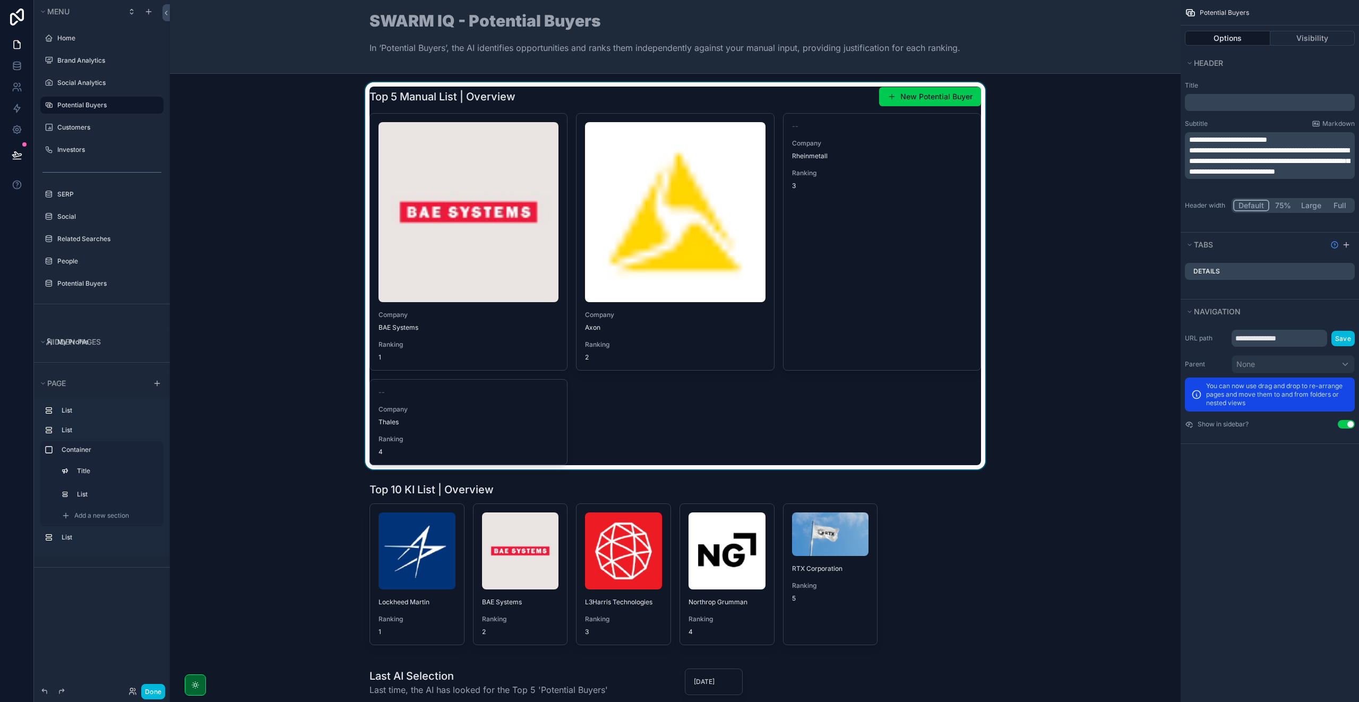
click at [758, 407] on div "scrollable content" at bounding box center [674, 275] width 993 height 387
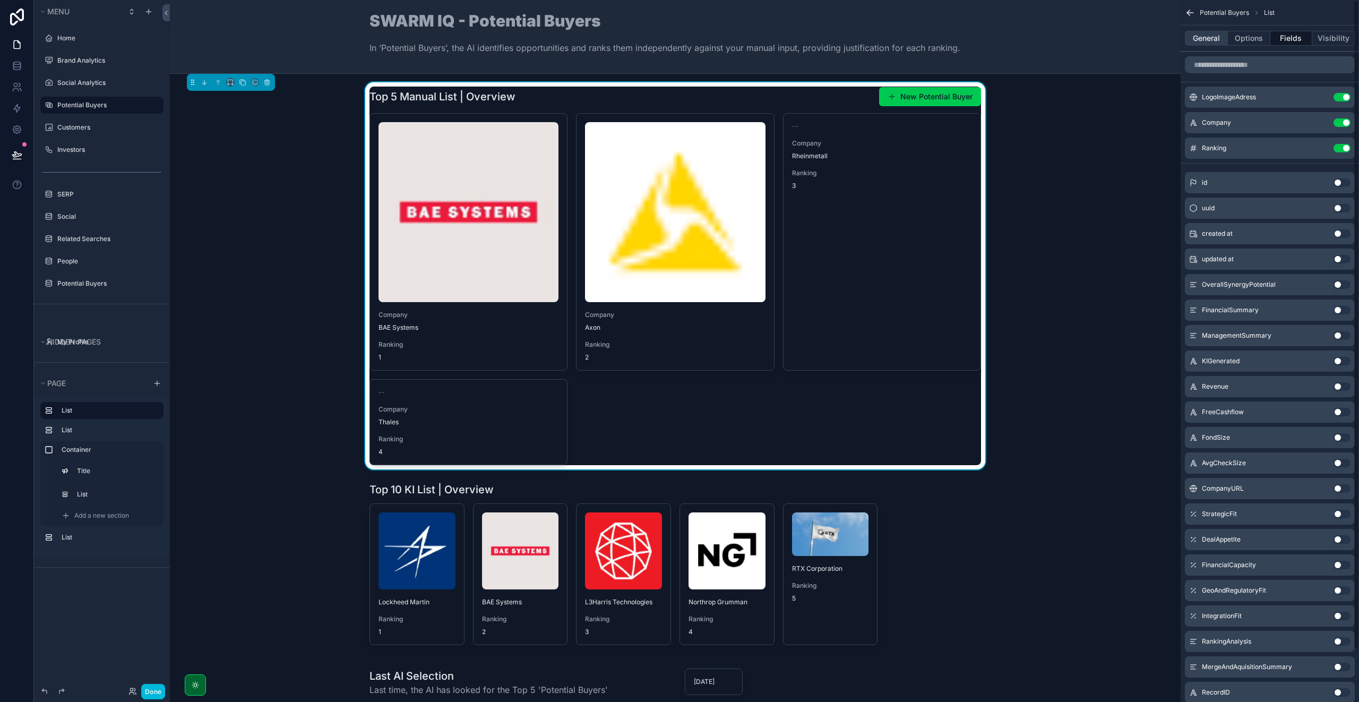
click at [1200, 39] on button "General" at bounding box center [1205, 38] width 43 height 15
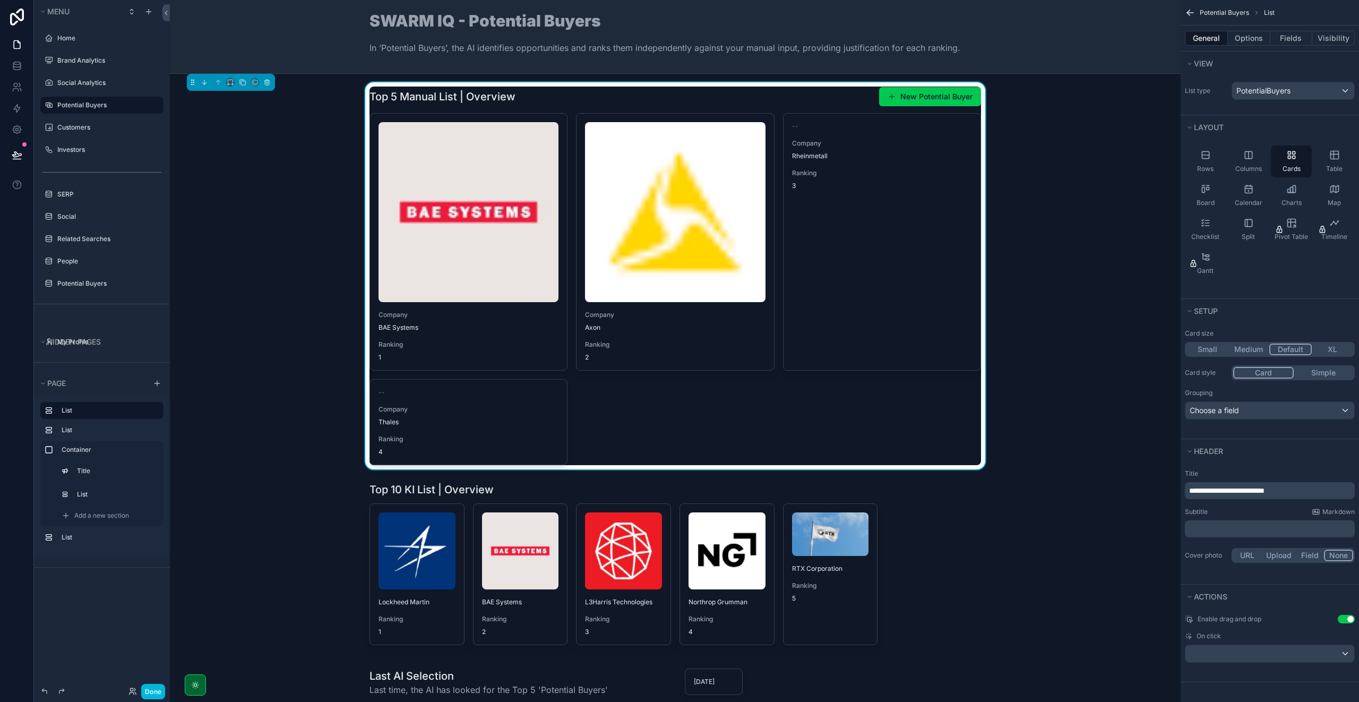
click at [1207, 352] on button "Small" at bounding box center [1206, 349] width 41 height 12
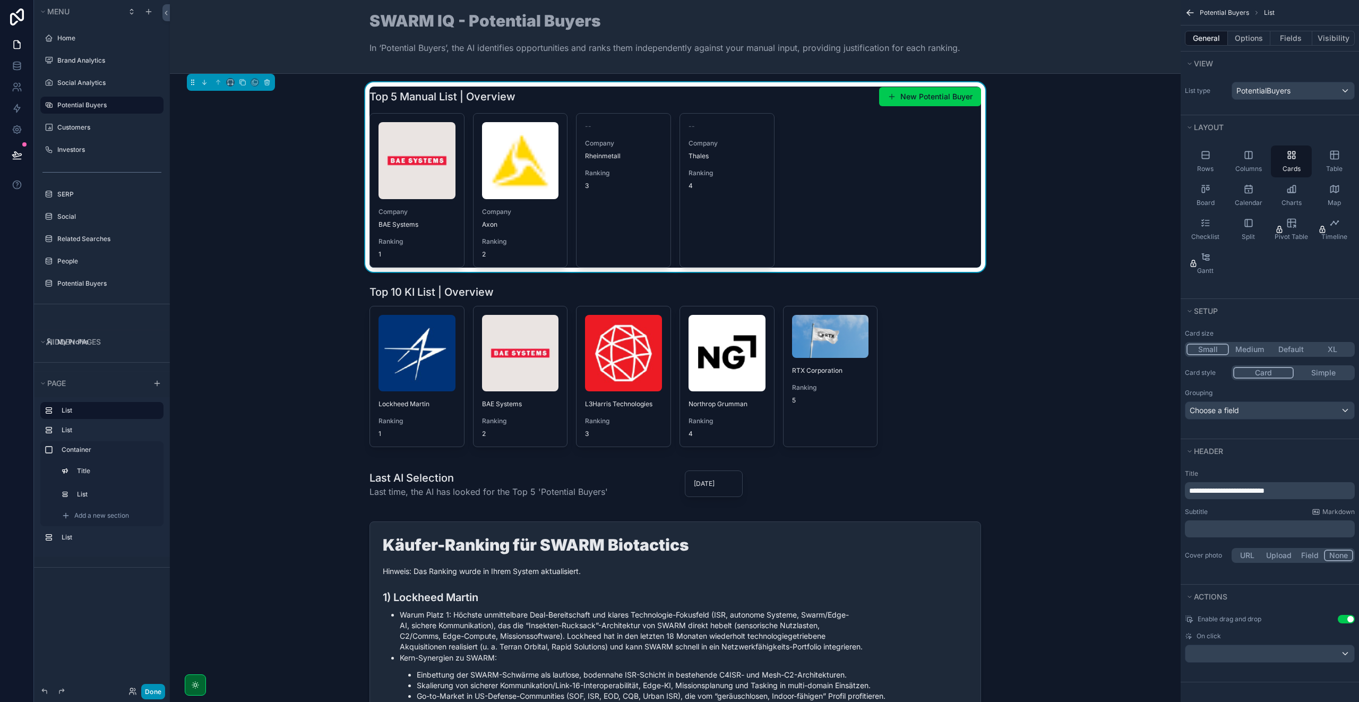
click at [144, 688] on button "Done" at bounding box center [153, 690] width 24 height 15
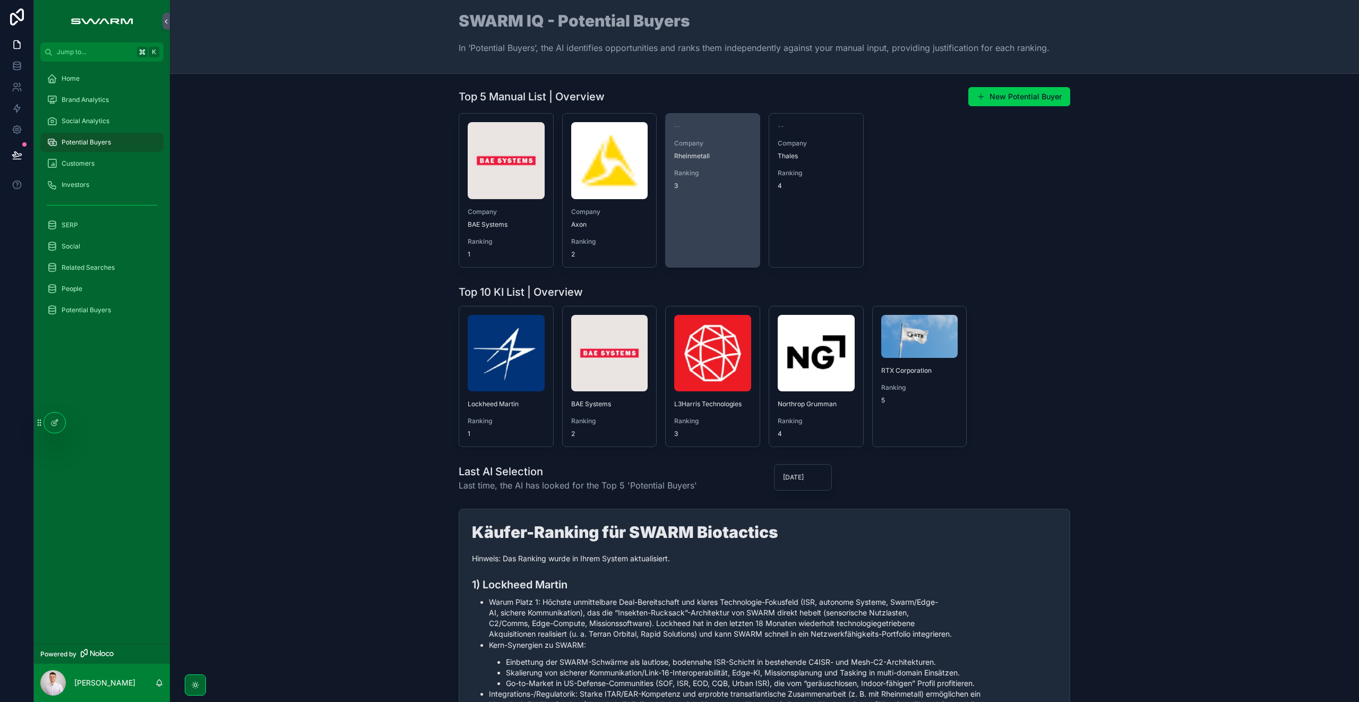
click at [707, 203] on link "-- Company Rheinmetall Ranking 3" at bounding box center [712, 190] width 95 height 154
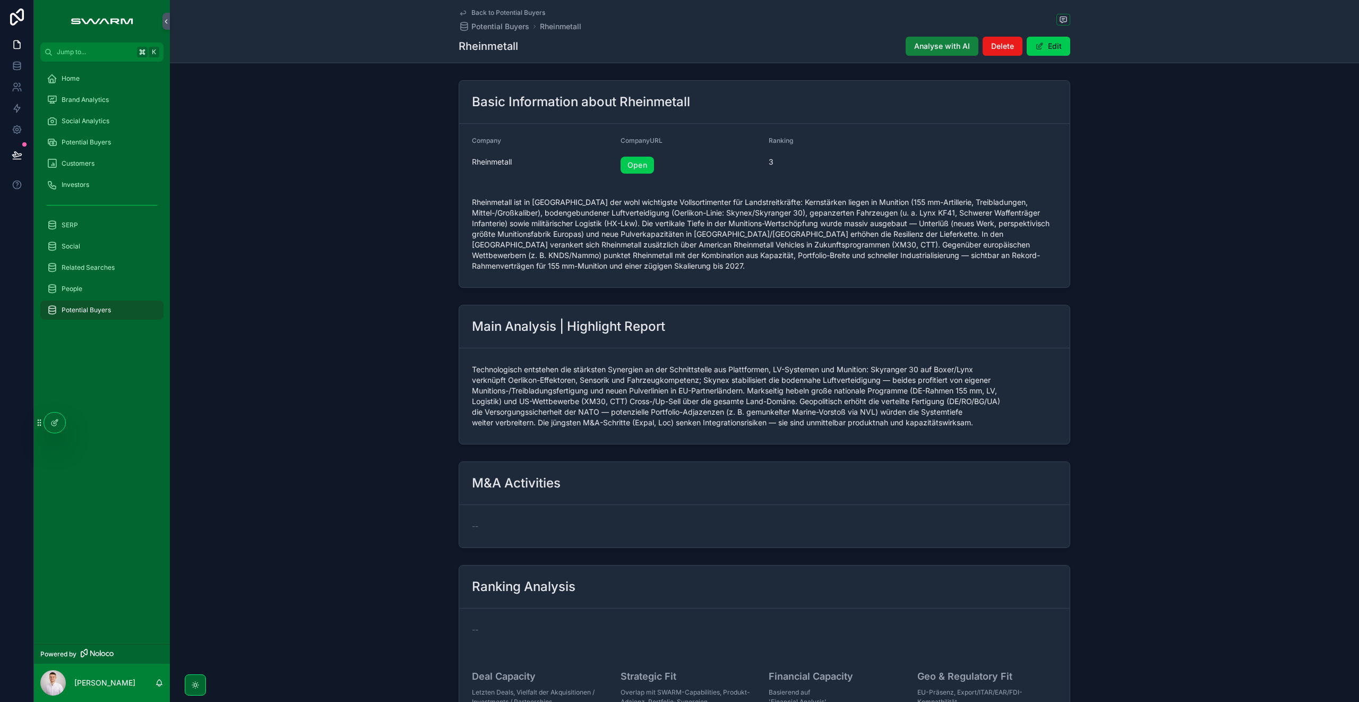
click at [939, 47] on span "Analyse with AI" at bounding box center [942, 46] width 56 height 11
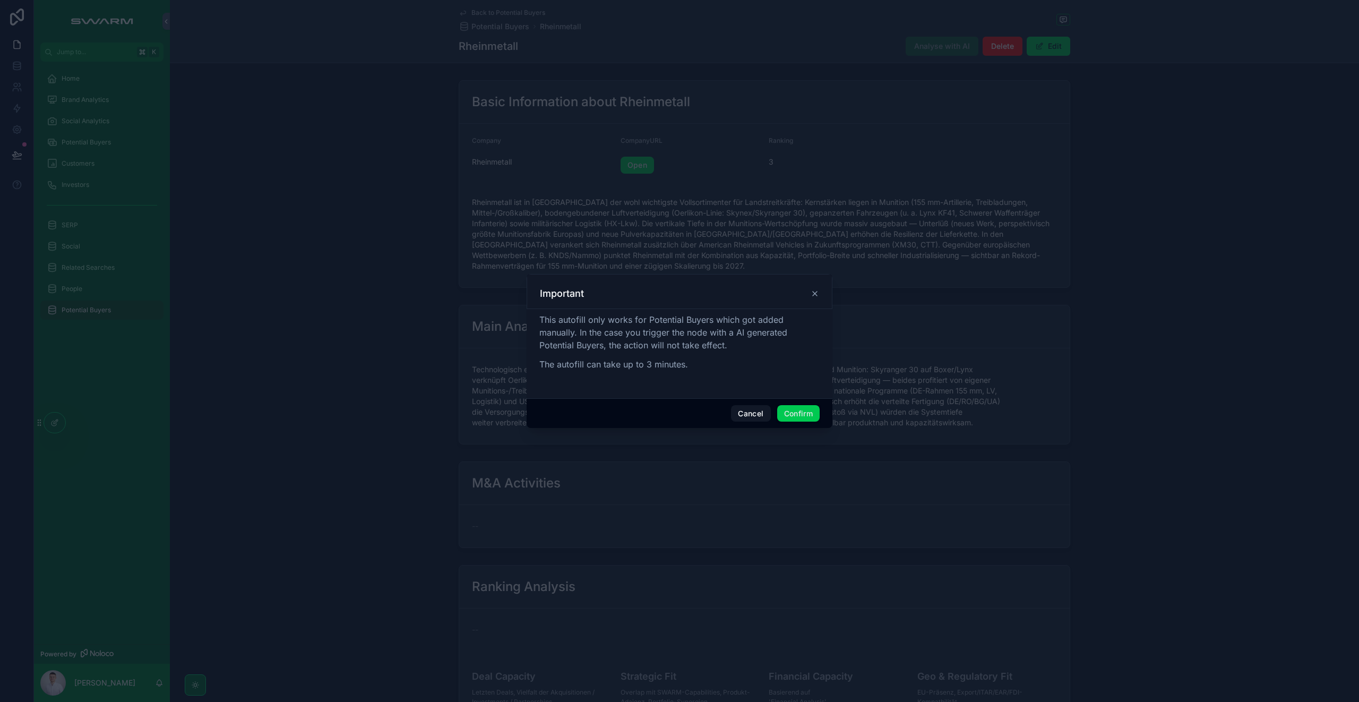
click at [811, 414] on button "Confirm" at bounding box center [798, 413] width 42 height 17
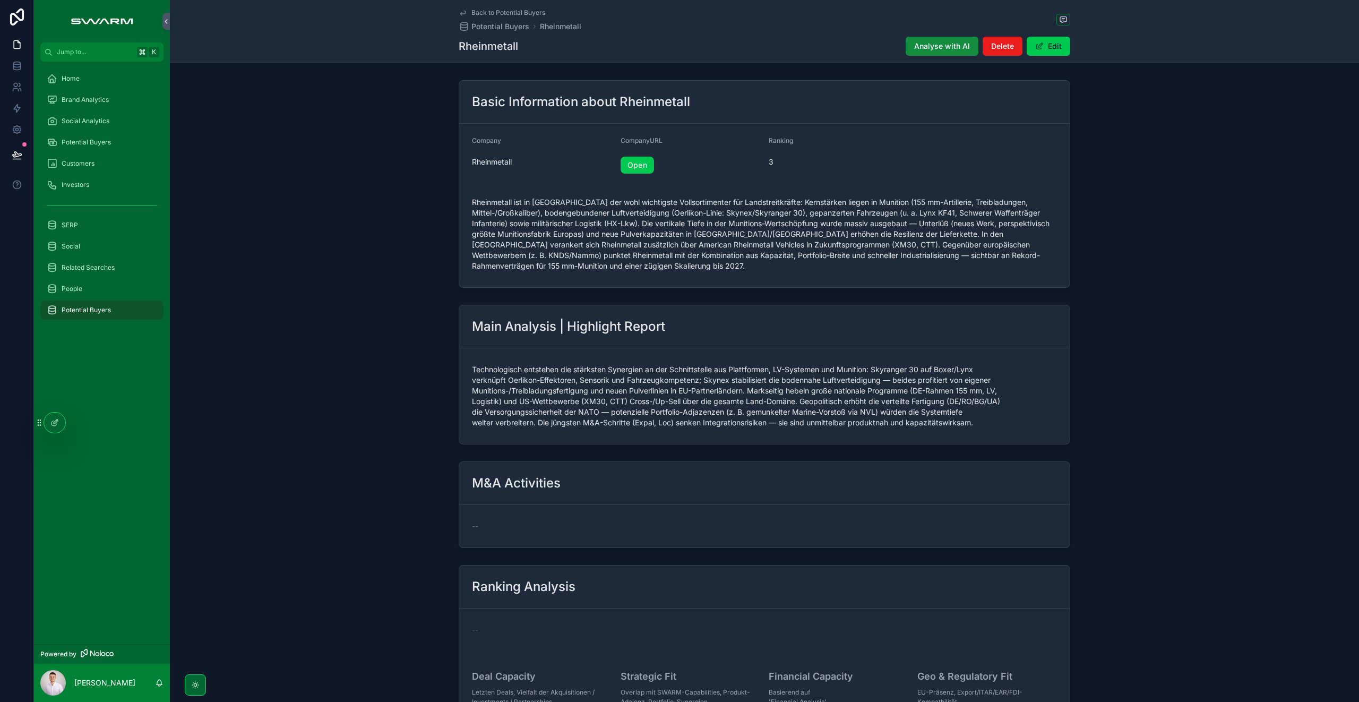
click at [99, 139] on span "Potential Buyers" at bounding box center [86, 142] width 49 height 8
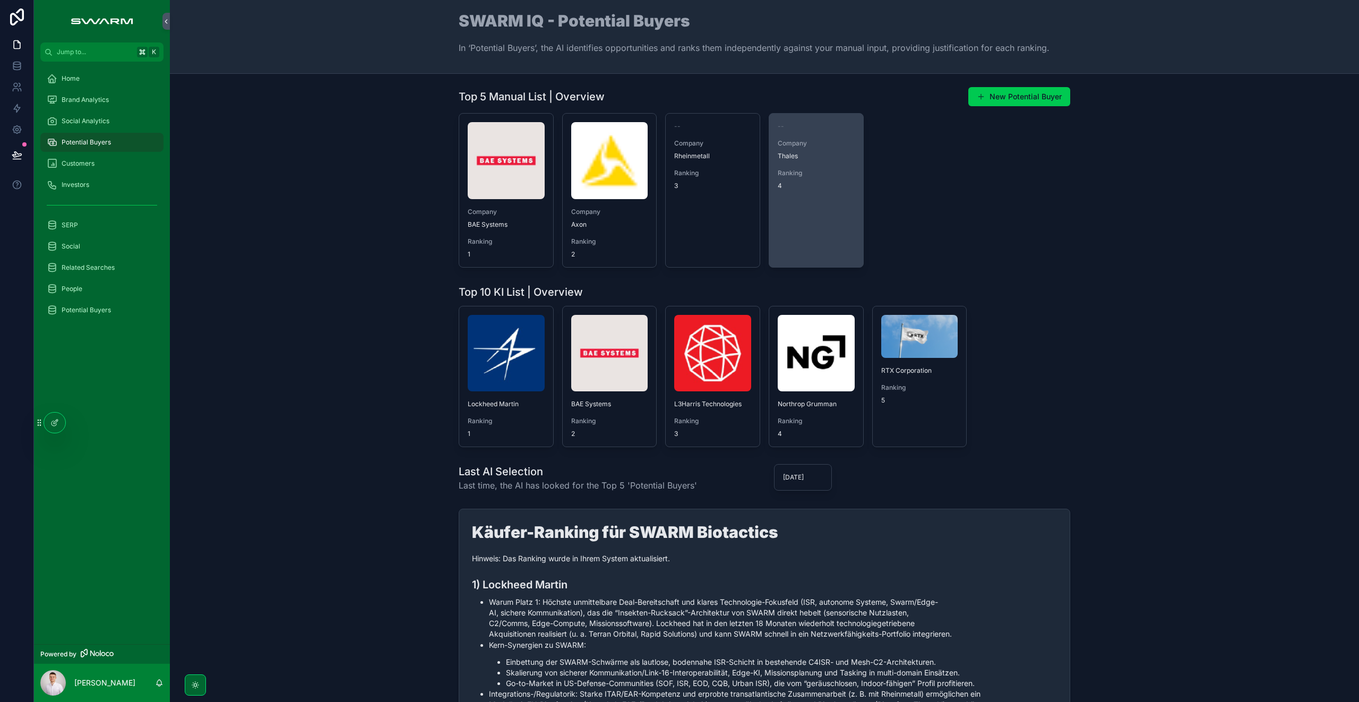
click at [809, 204] on link "-- Company Thales Ranking 4" at bounding box center [815, 190] width 95 height 154
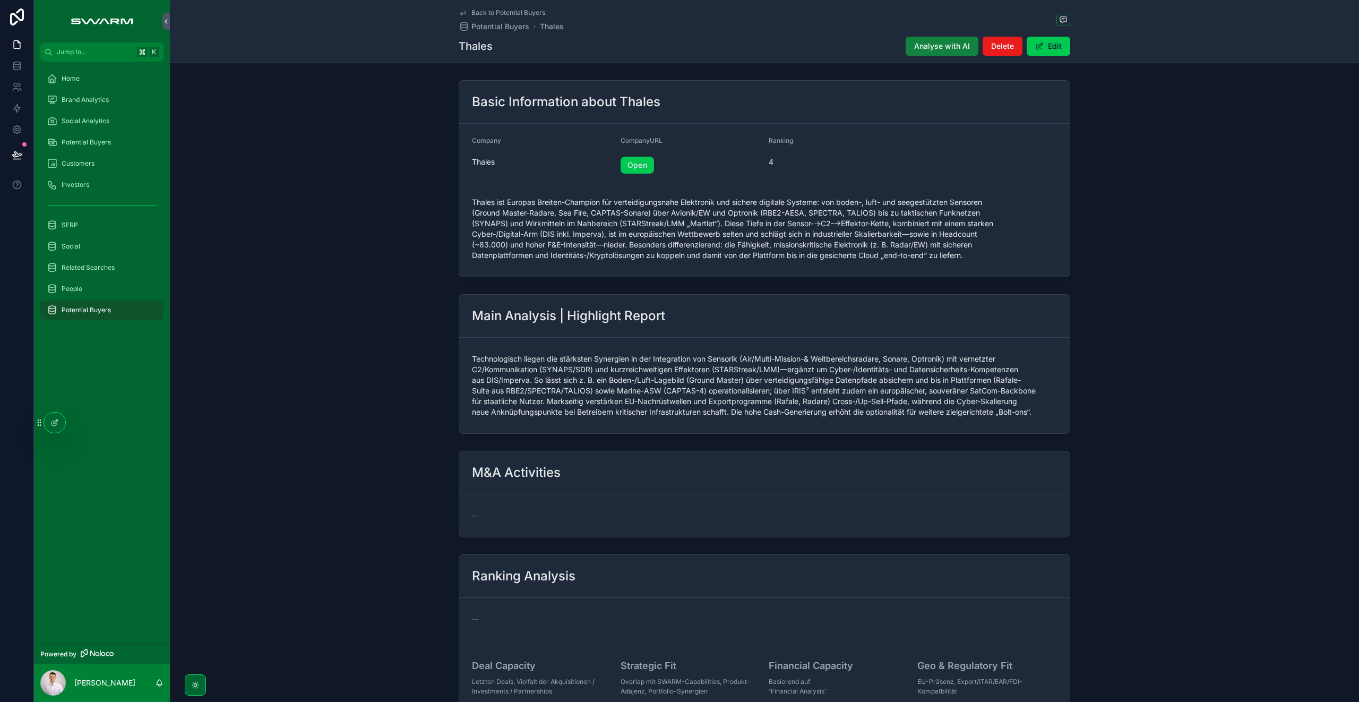
click at [935, 44] on span "Analyse with AI" at bounding box center [942, 46] width 56 height 11
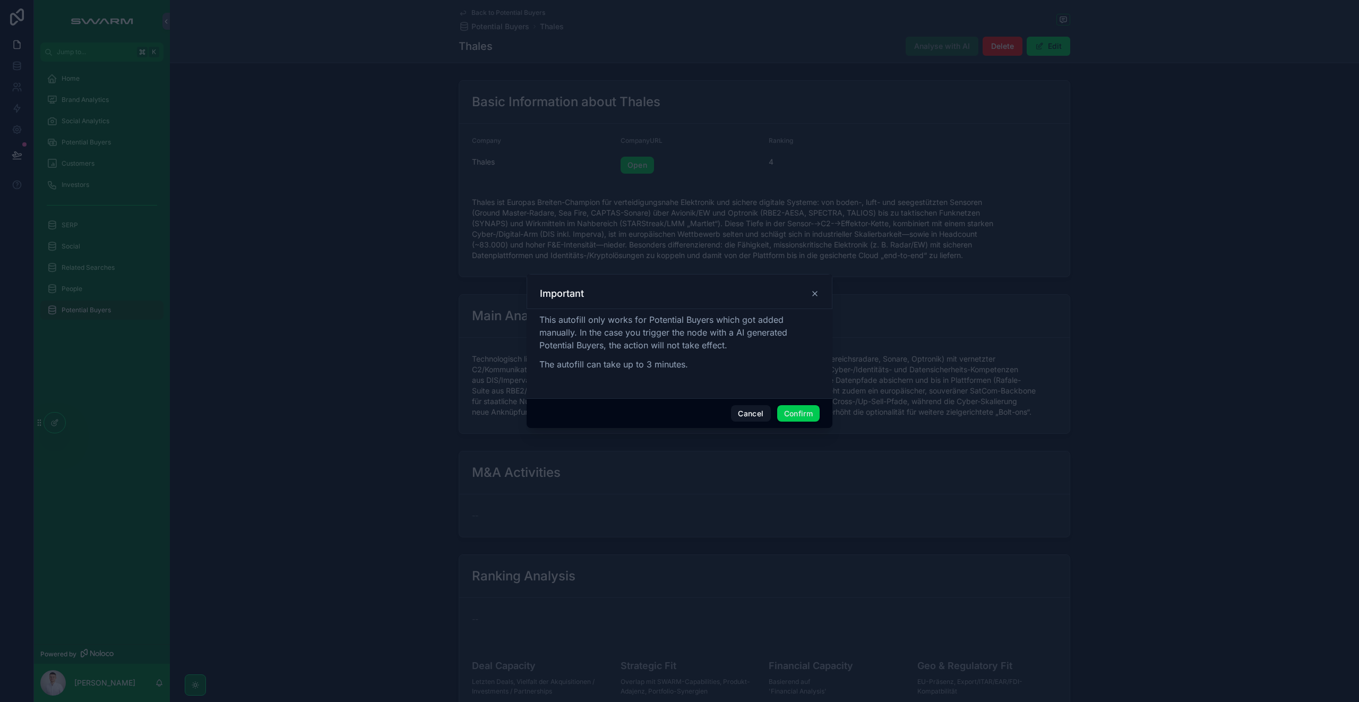
click at [791, 412] on button "Confirm" at bounding box center [798, 413] width 42 height 17
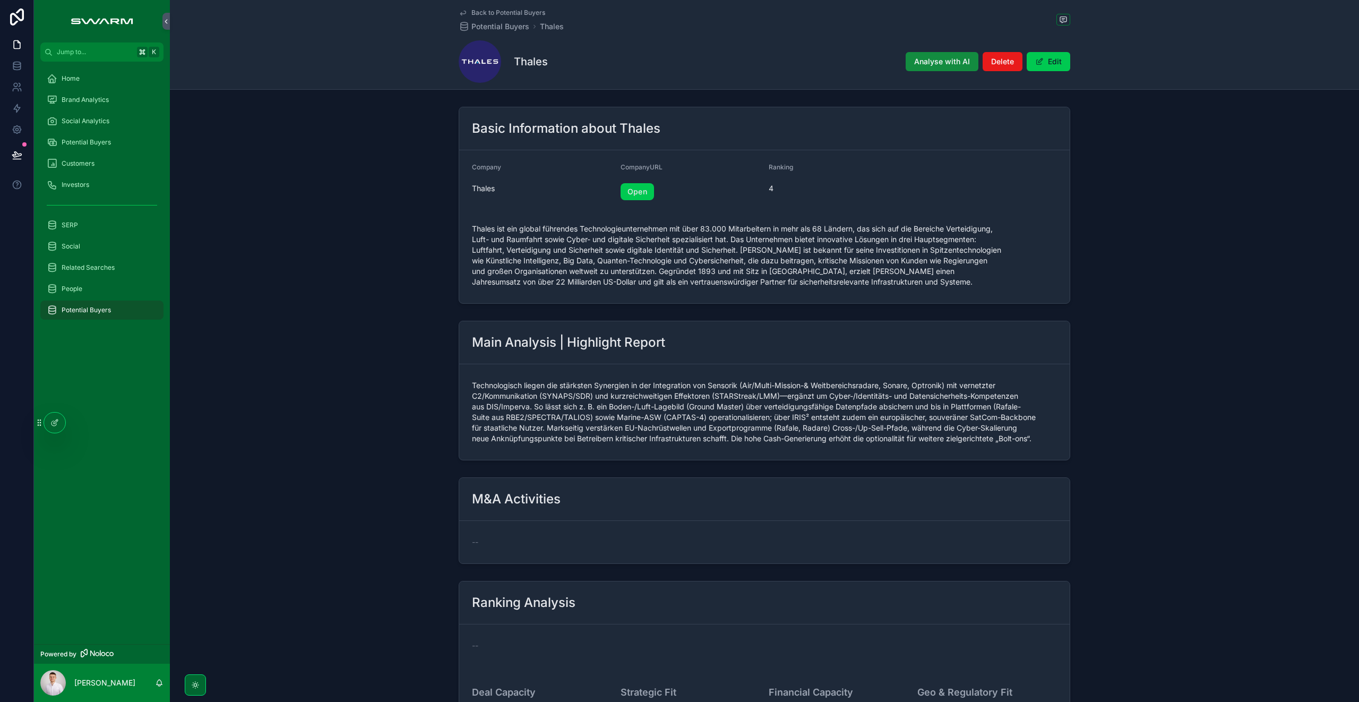
click at [95, 139] on span "Potential Buyers" at bounding box center [86, 142] width 49 height 8
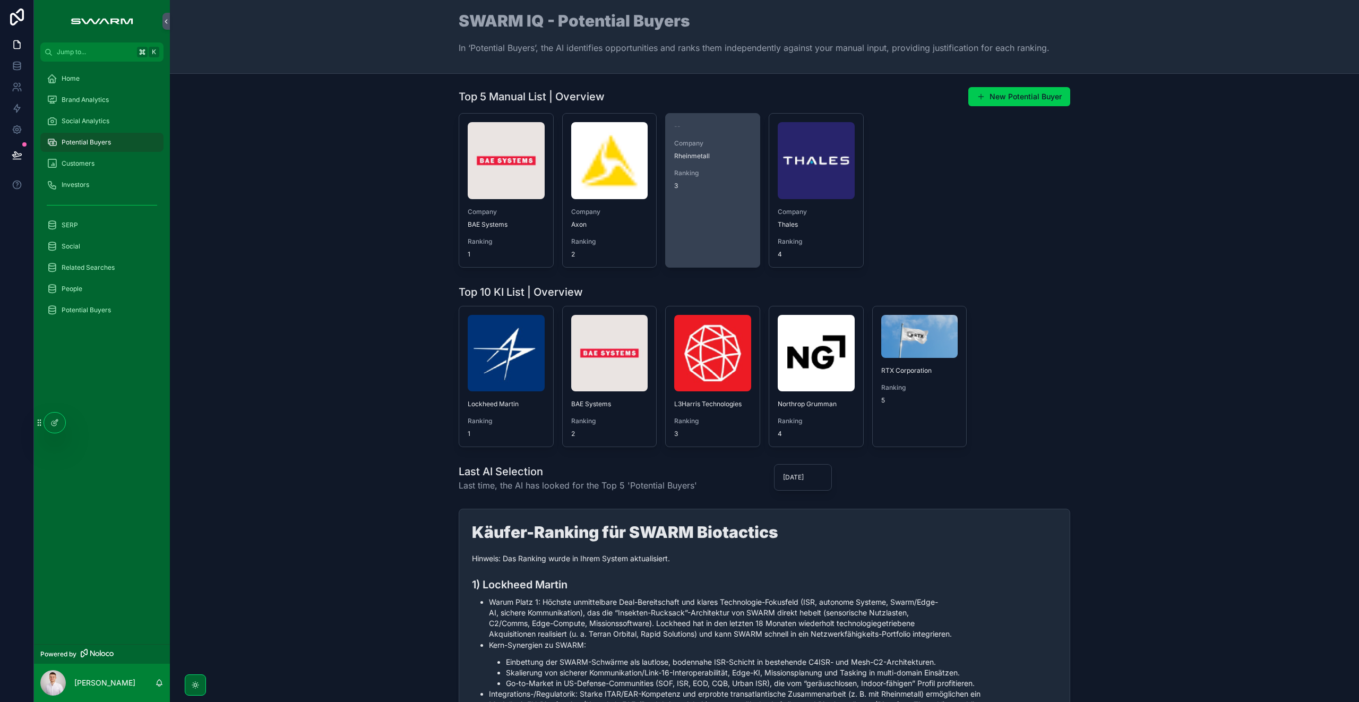
click at [707, 184] on span "3" at bounding box center [712, 185] width 77 height 8
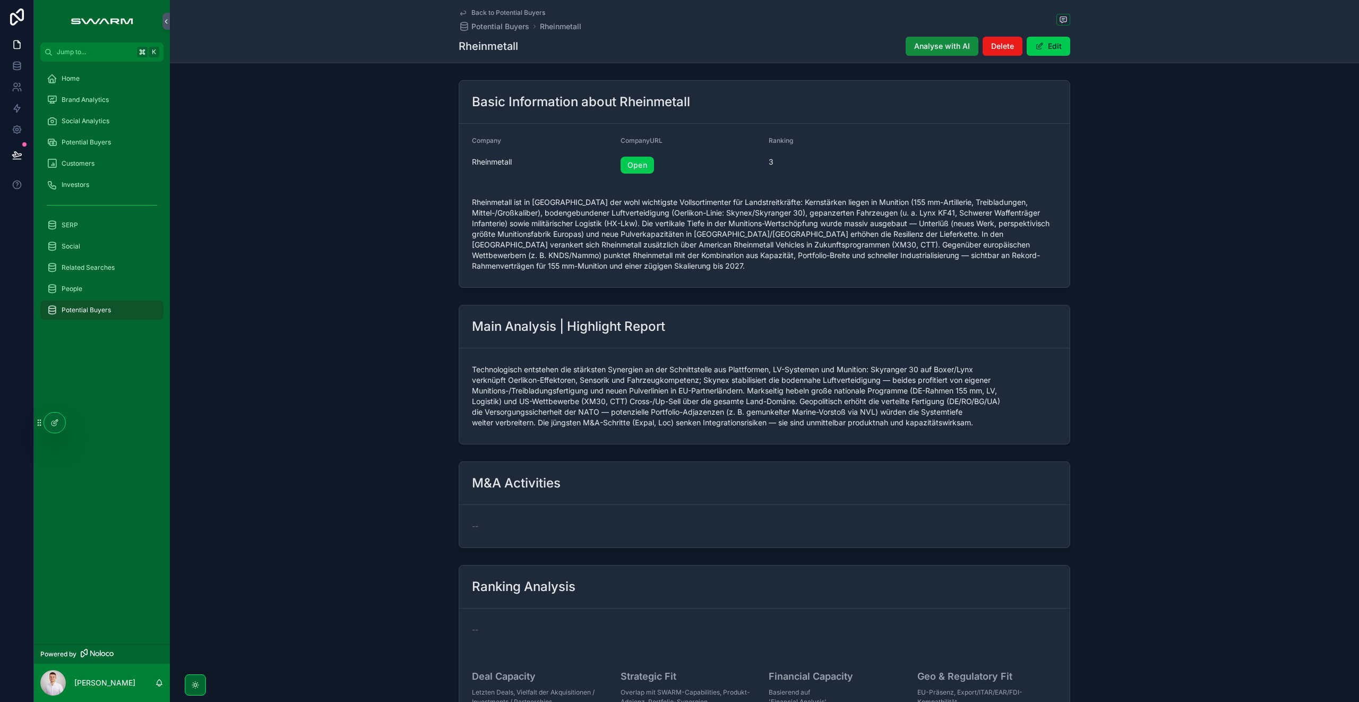
click at [100, 136] on div "Potential Buyers" at bounding box center [102, 142] width 110 height 17
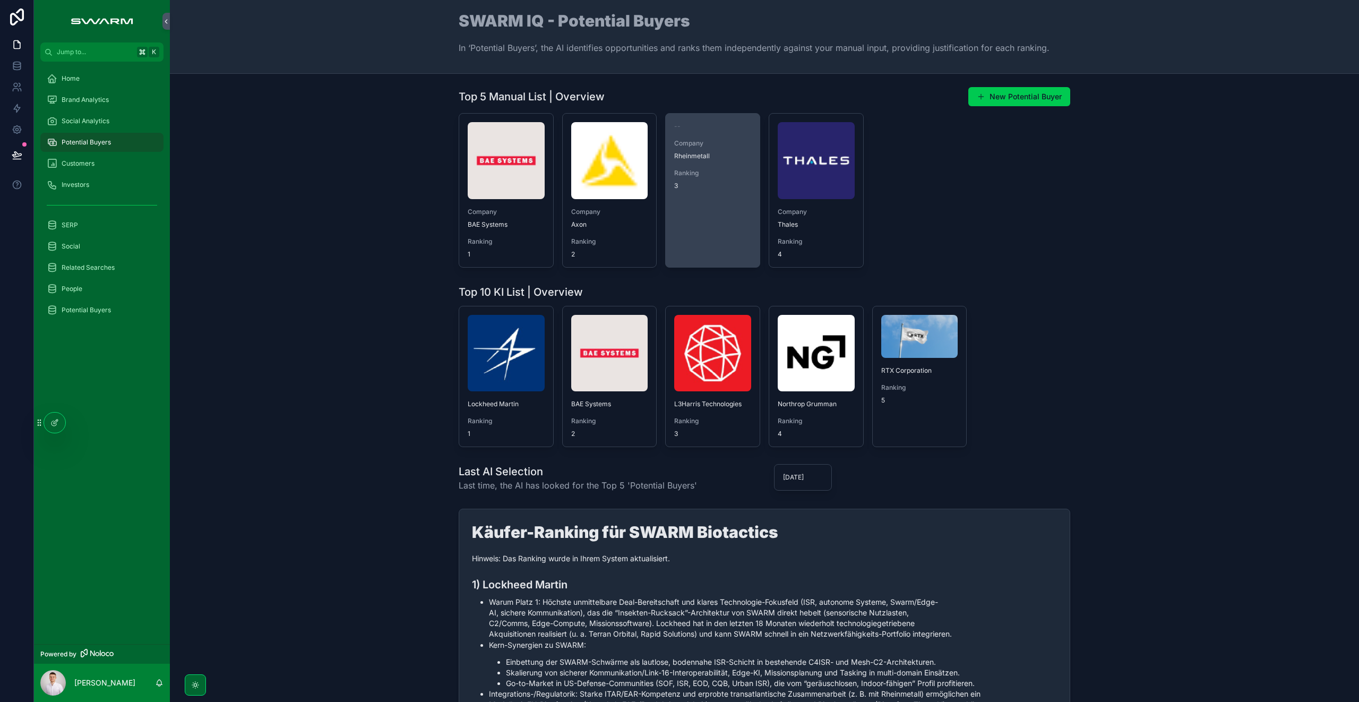
click at [710, 223] on link "-- Company Rheinmetall Ranking 3" at bounding box center [712, 190] width 95 height 154
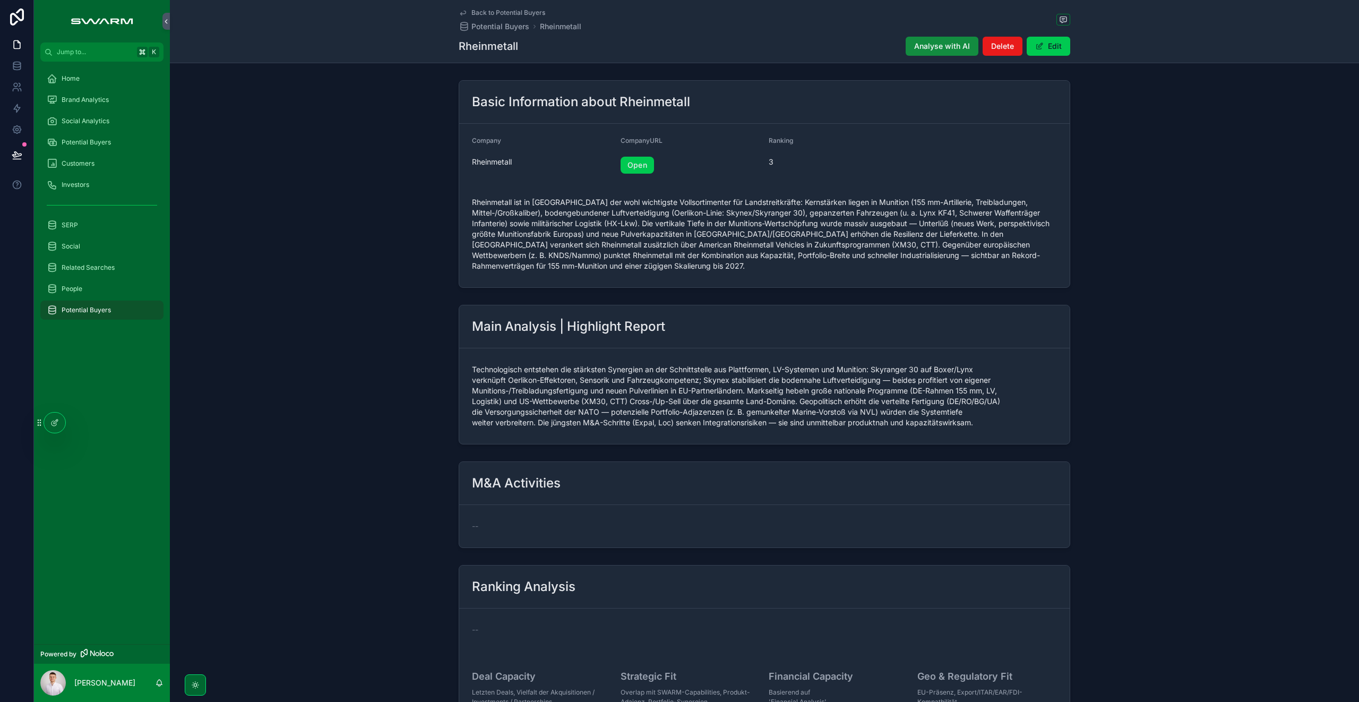
click at [100, 141] on span "Potential Buyers" at bounding box center [86, 142] width 49 height 8
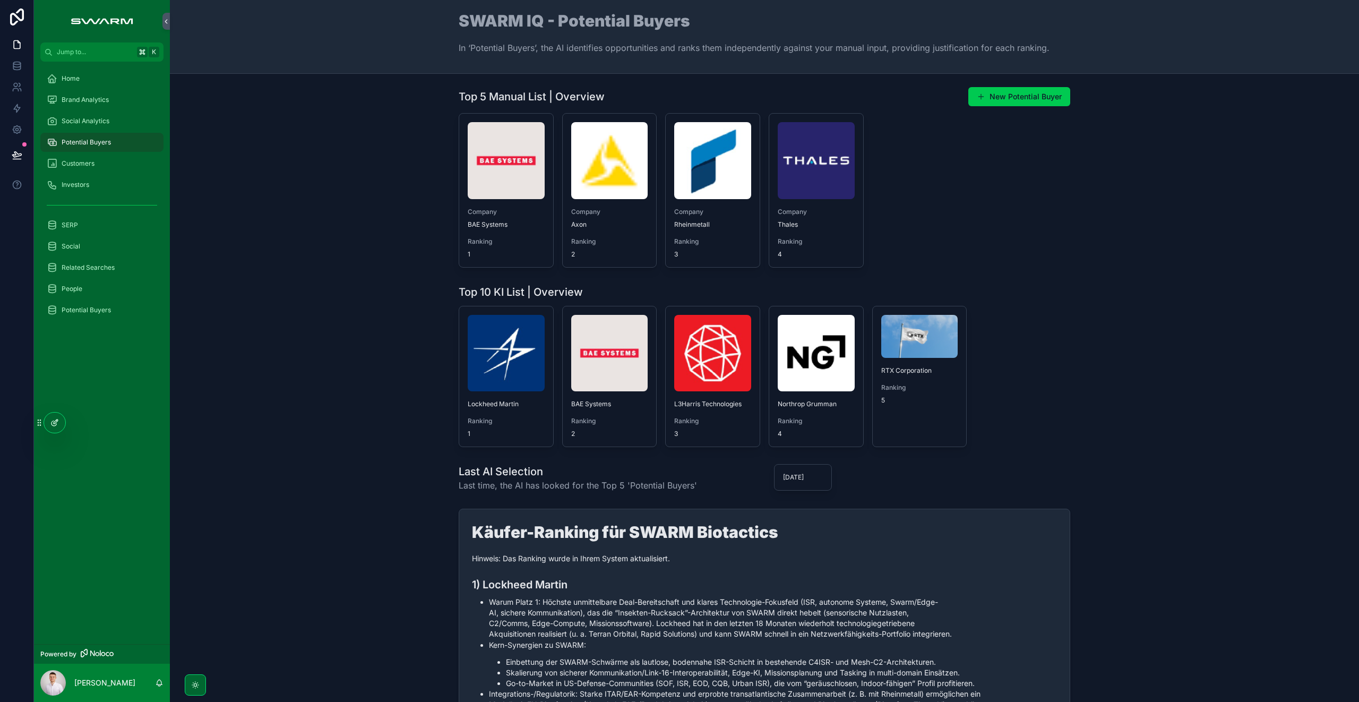
click at [53, 430] on div at bounding box center [54, 422] width 21 height 20
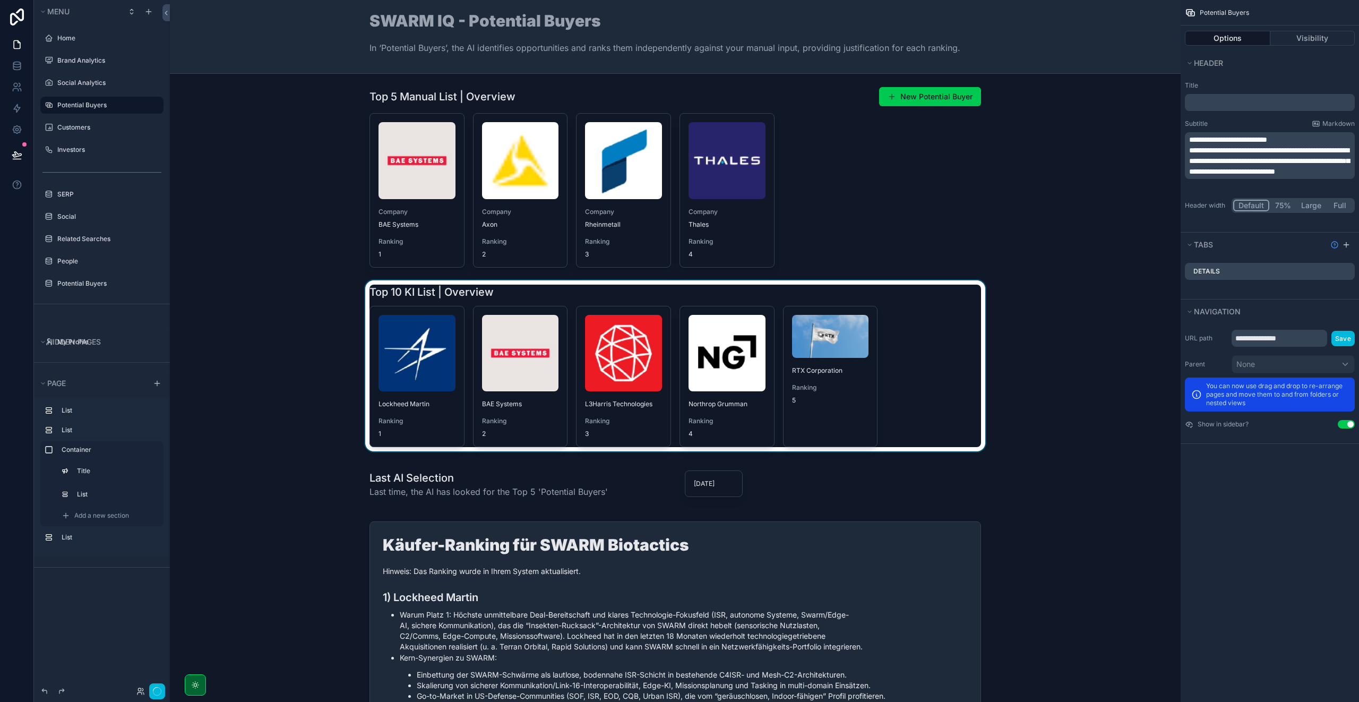
click at [535, 304] on div "scrollable content" at bounding box center [674, 365] width 993 height 171
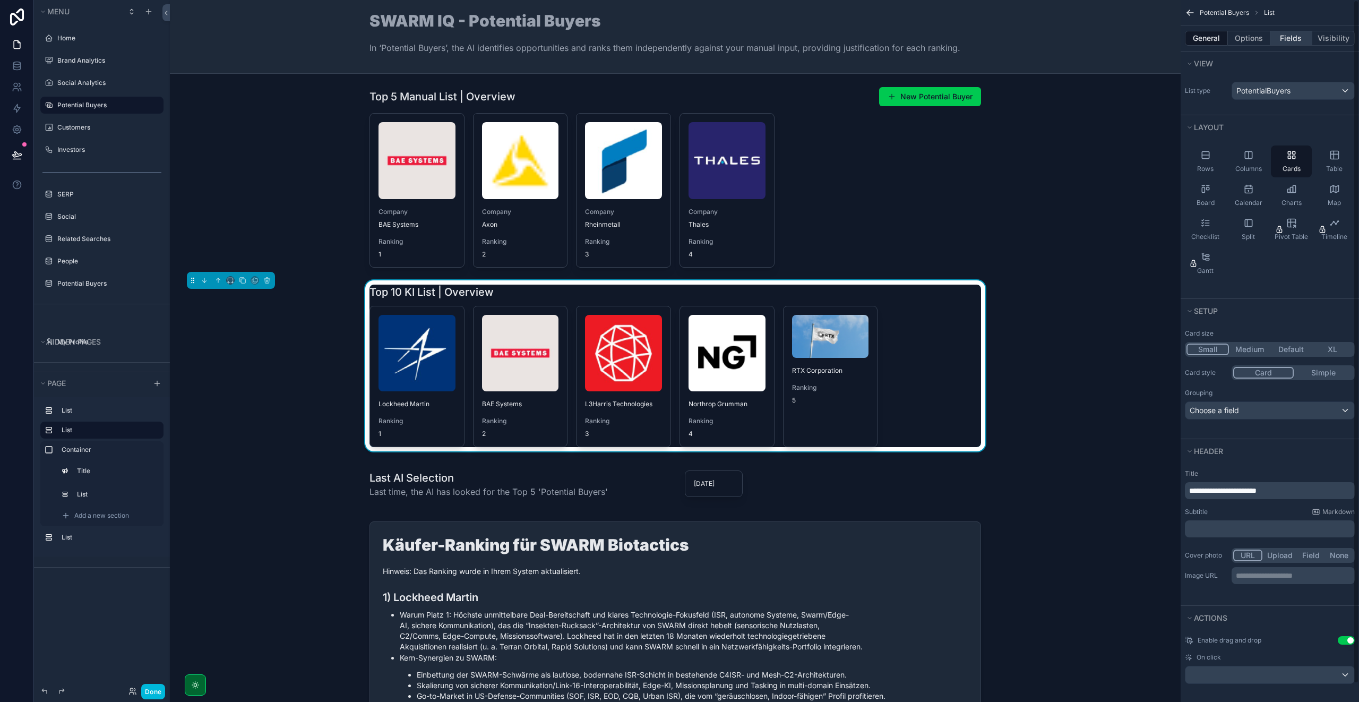
click at [1296, 31] on button "Fields" at bounding box center [1291, 38] width 42 height 15
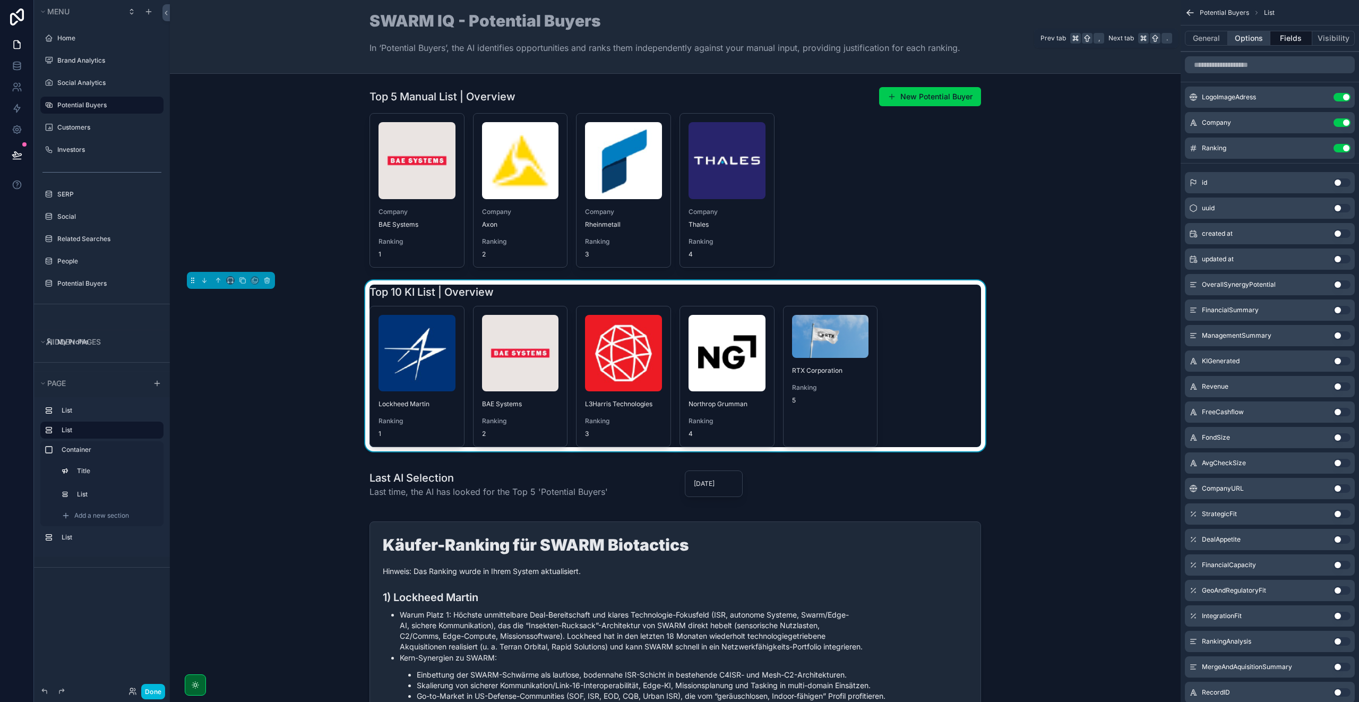
click at [1250, 41] on button "Options" at bounding box center [1248, 38] width 42 height 15
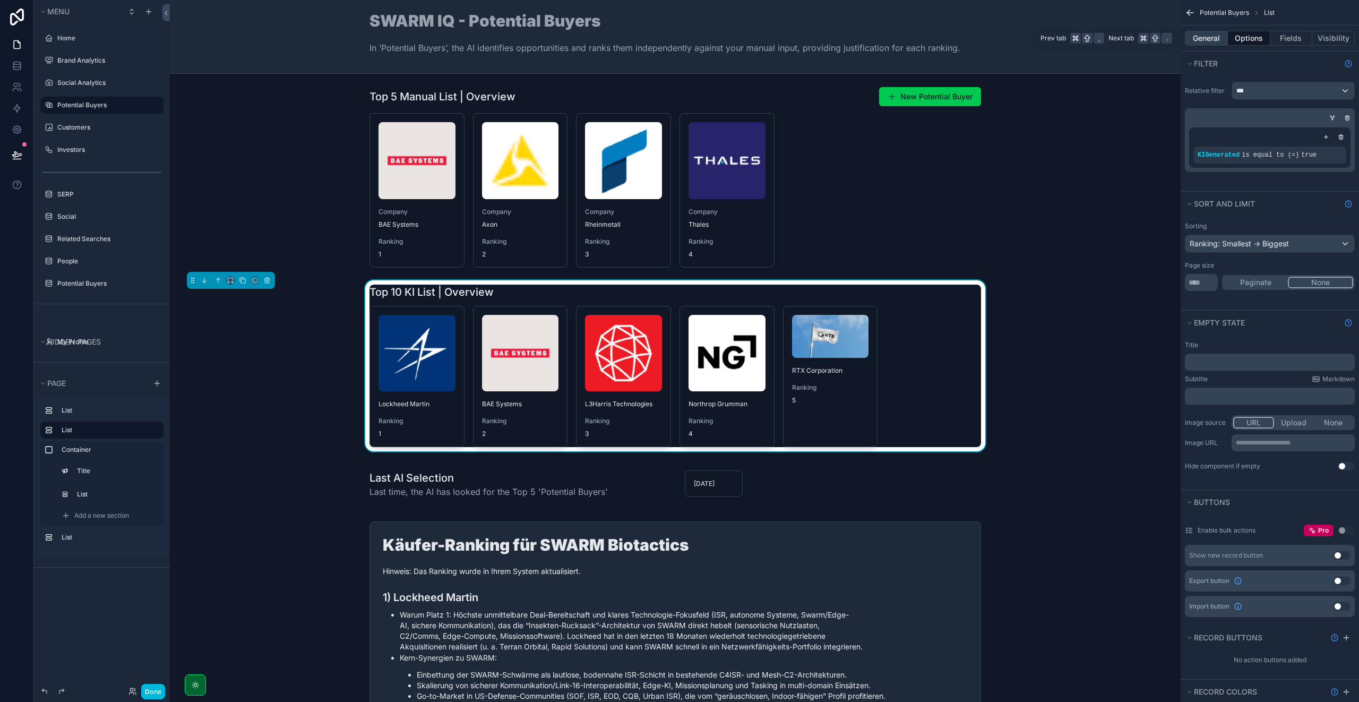
click at [1216, 43] on button "General" at bounding box center [1205, 38] width 43 height 15
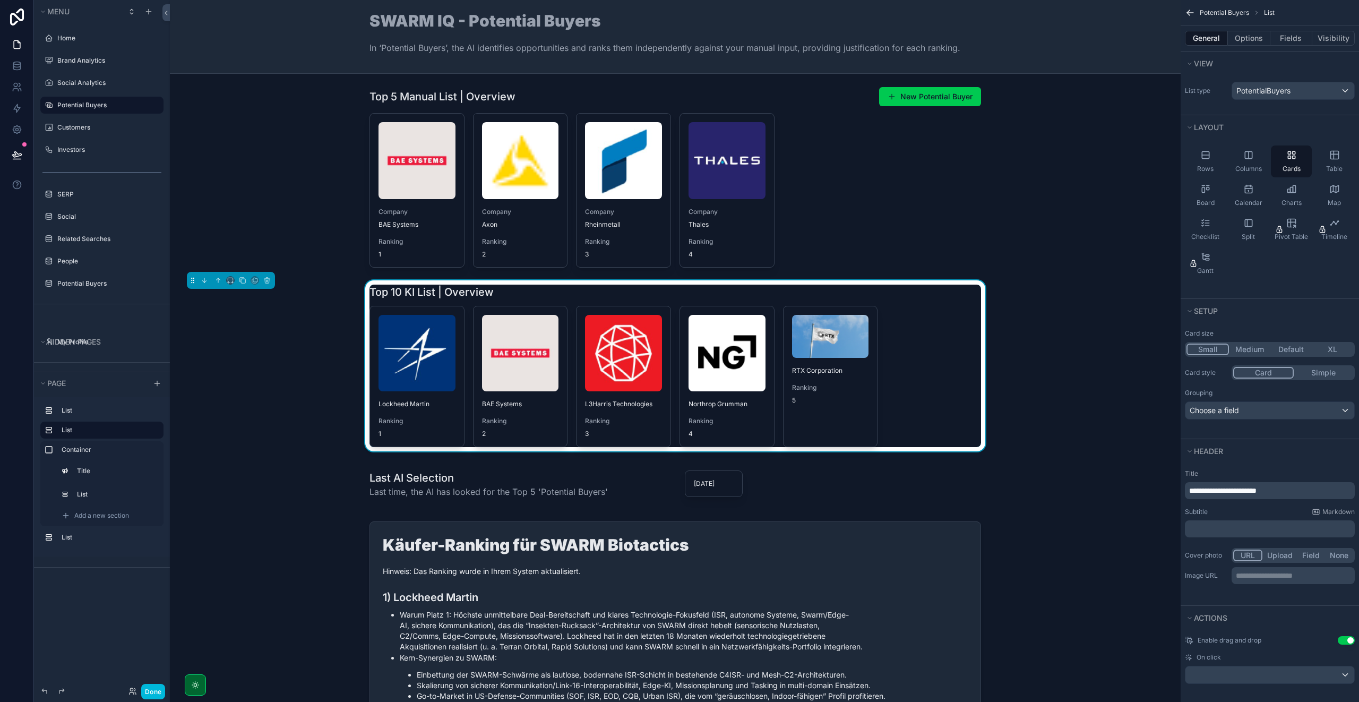
click at [1211, 489] on span "**********" at bounding box center [1222, 490] width 67 height 7
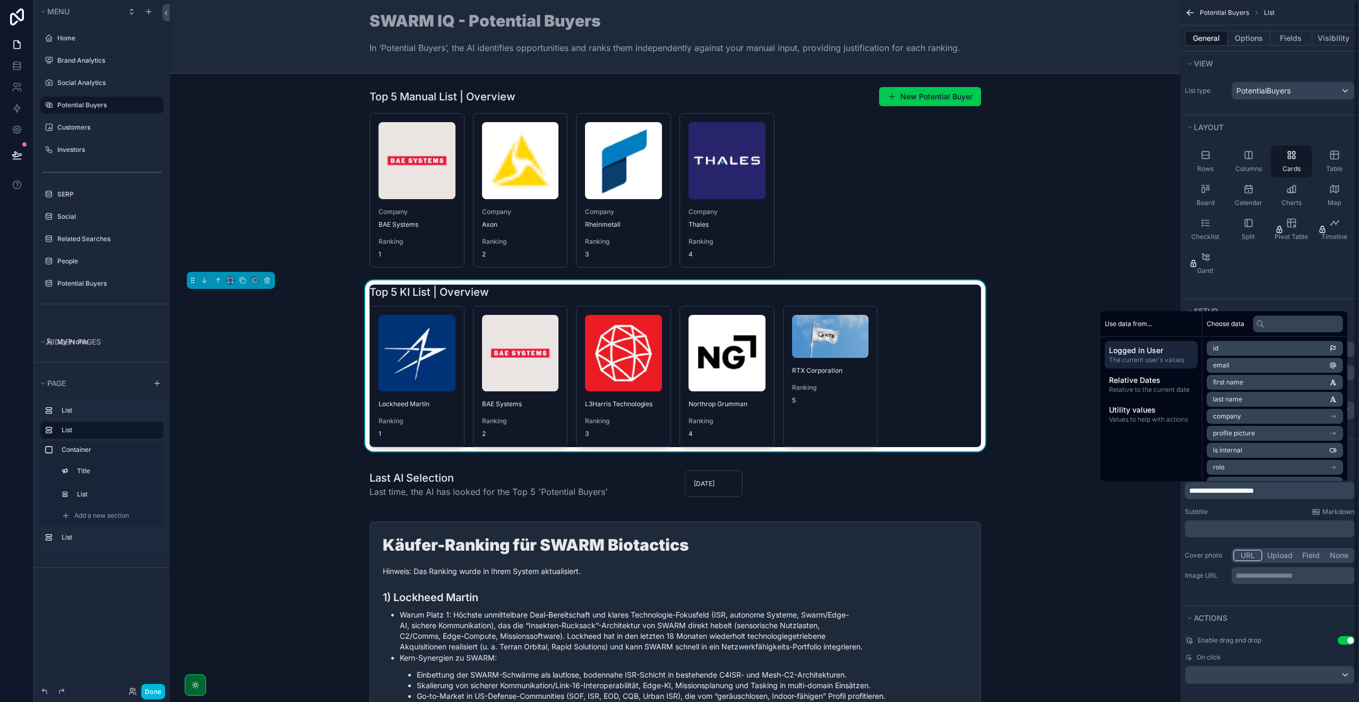
click at [1267, 286] on div "Rows Columns Cards Table Board Calendar Charts Map Checklist Split Pivot Table …" at bounding box center [1269, 218] width 178 height 159
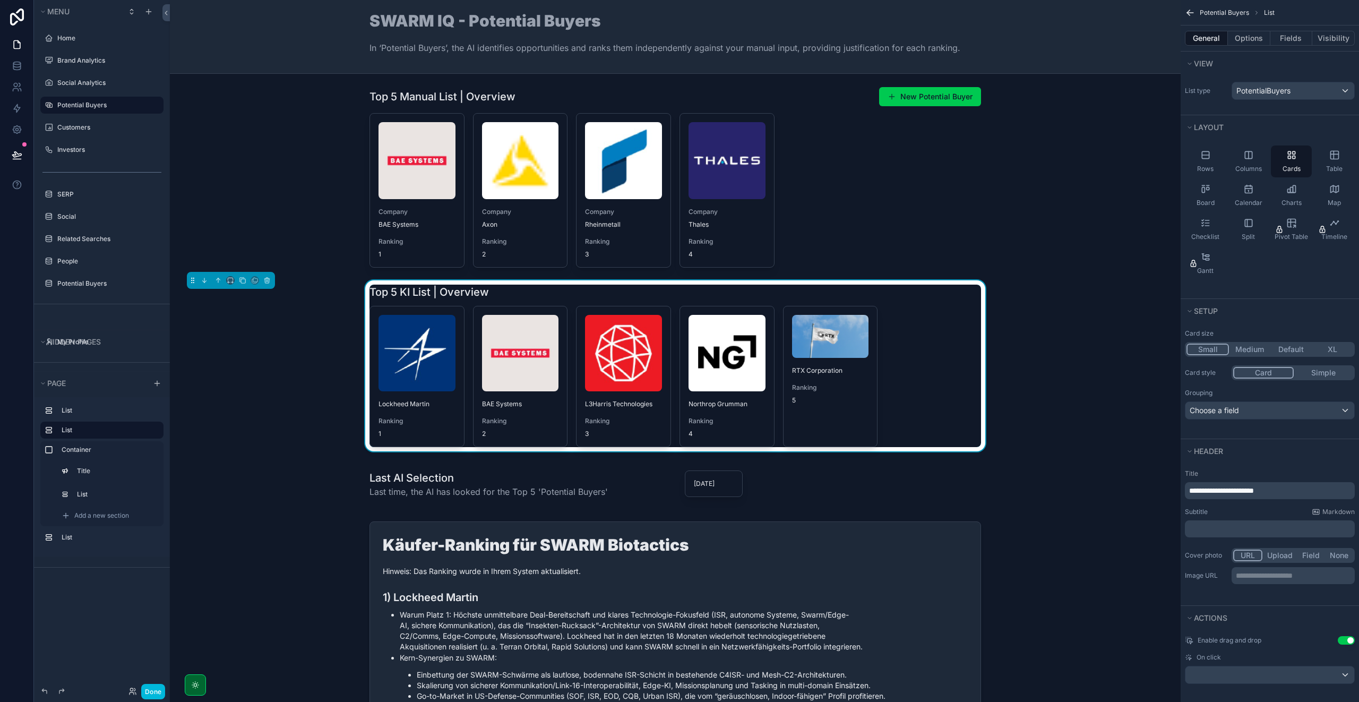
click at [1215, 489] on span "**********" at bounding box center [1221, 490] width 65 height 7
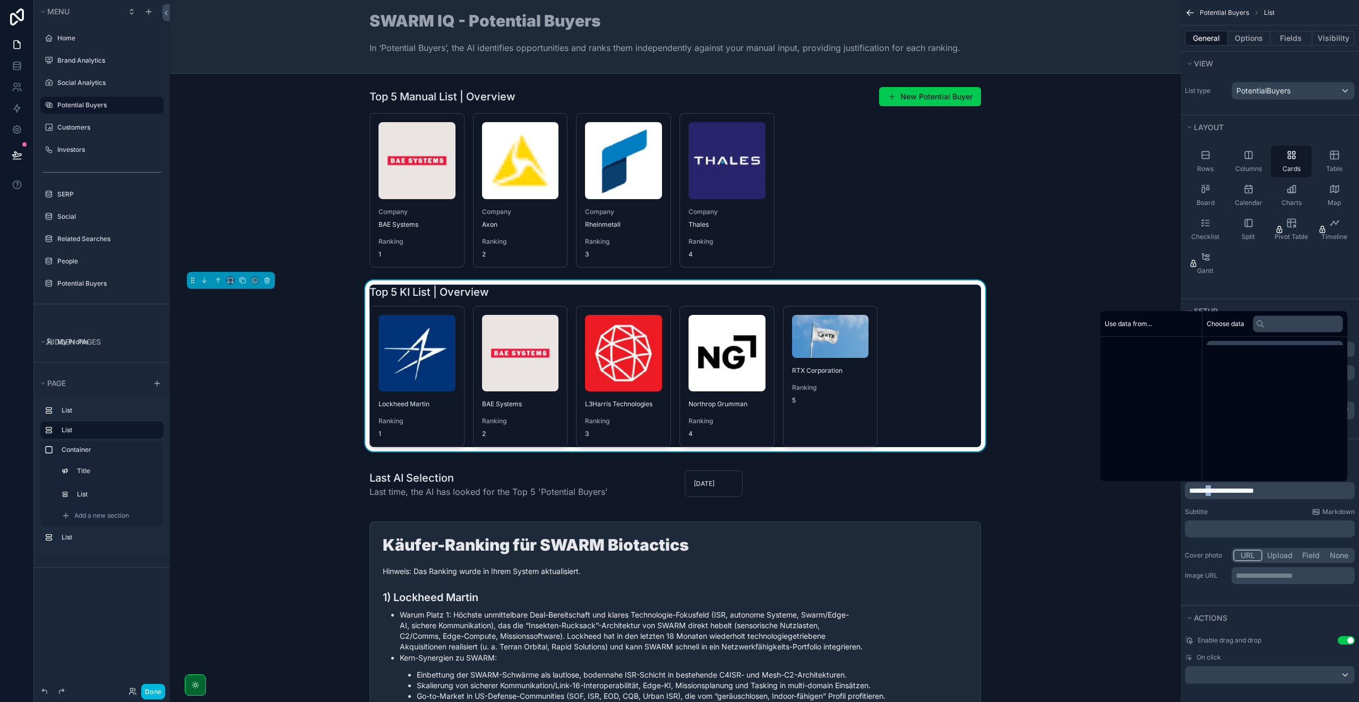
click at [1215, 489] on span "**********" at bounding box center [1221, 490] width 65 height 7
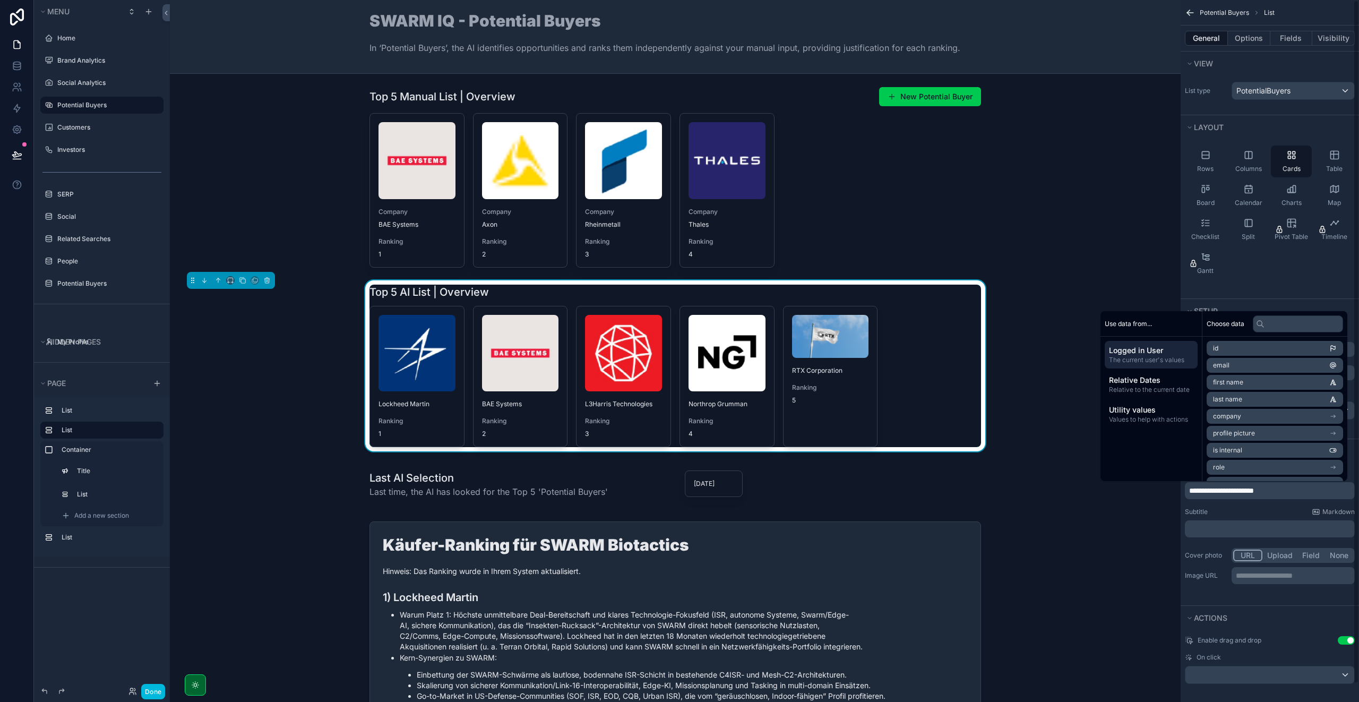
click at [1222, 506] on div "**********" at bounding box center [1269, 527] width 178 height 125
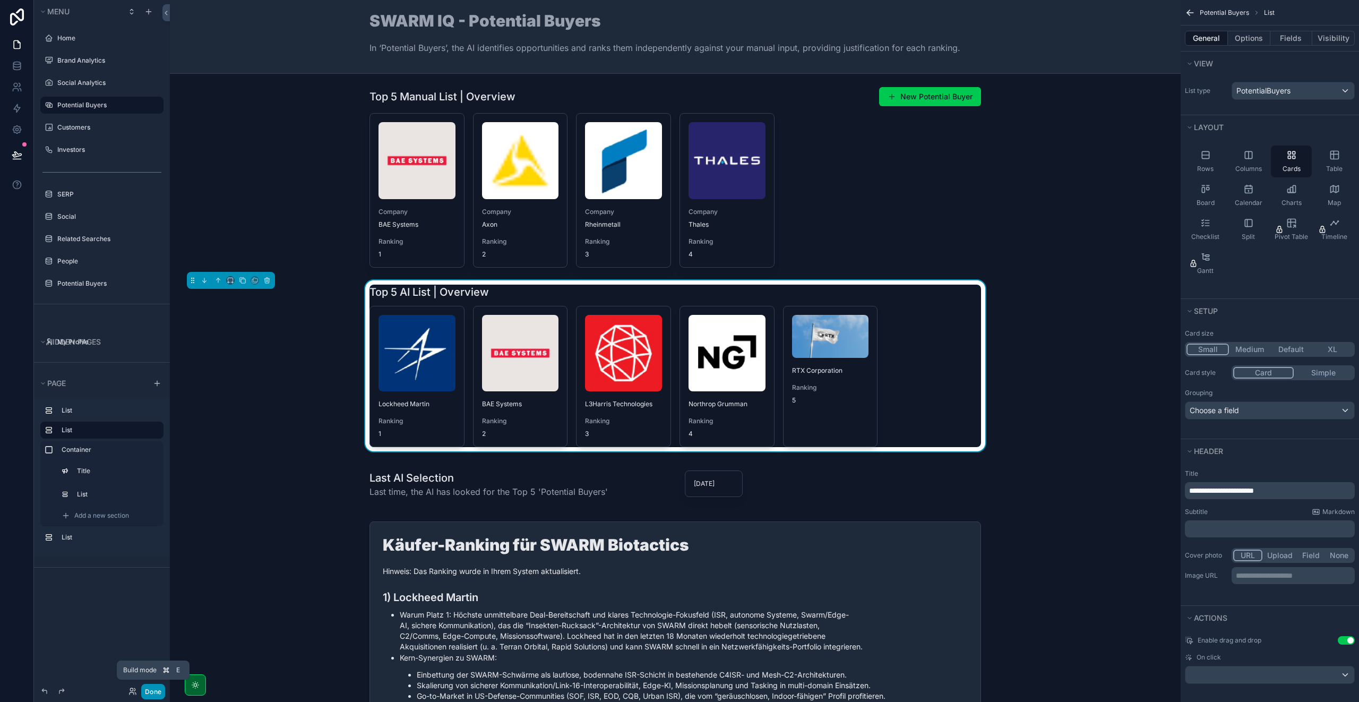
click at [156, 687] on button "Done" at bounding box center [153, 690] width 24 height 15
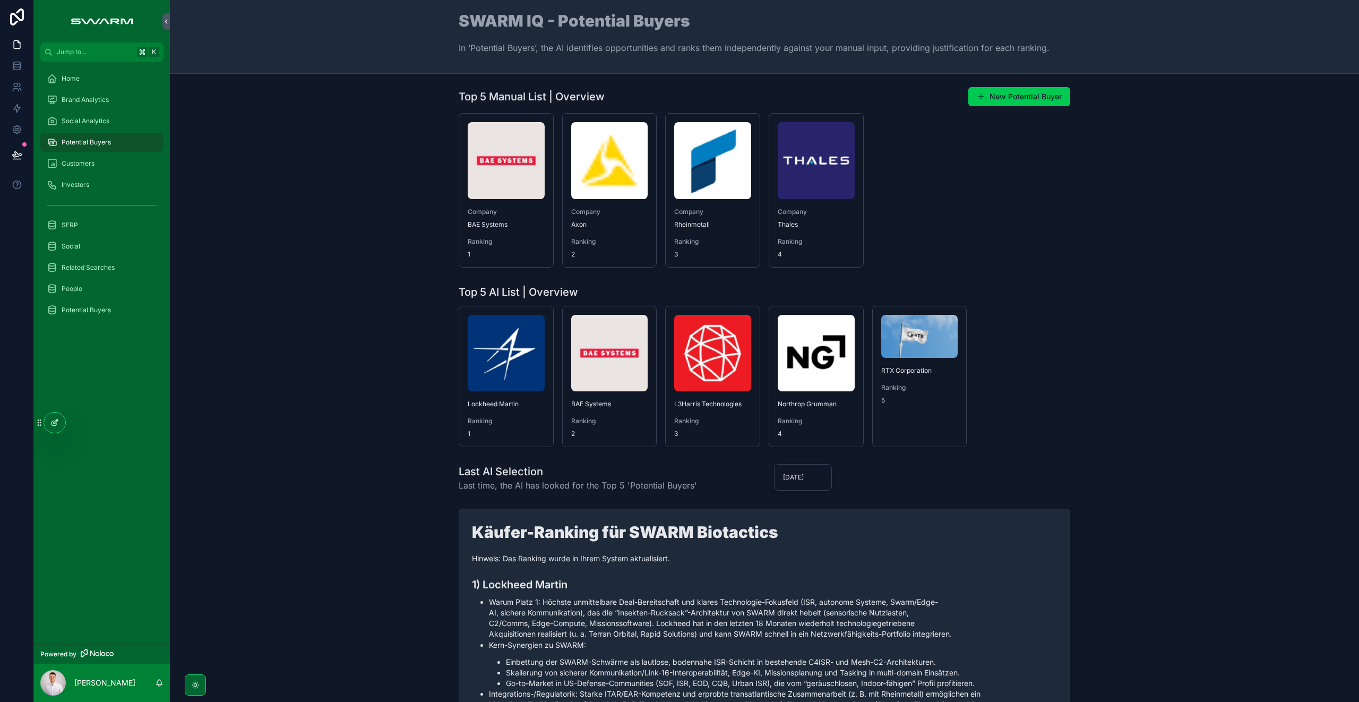
click at [55, 419] on icon at bounding box center [54, 422] width 8 height 8
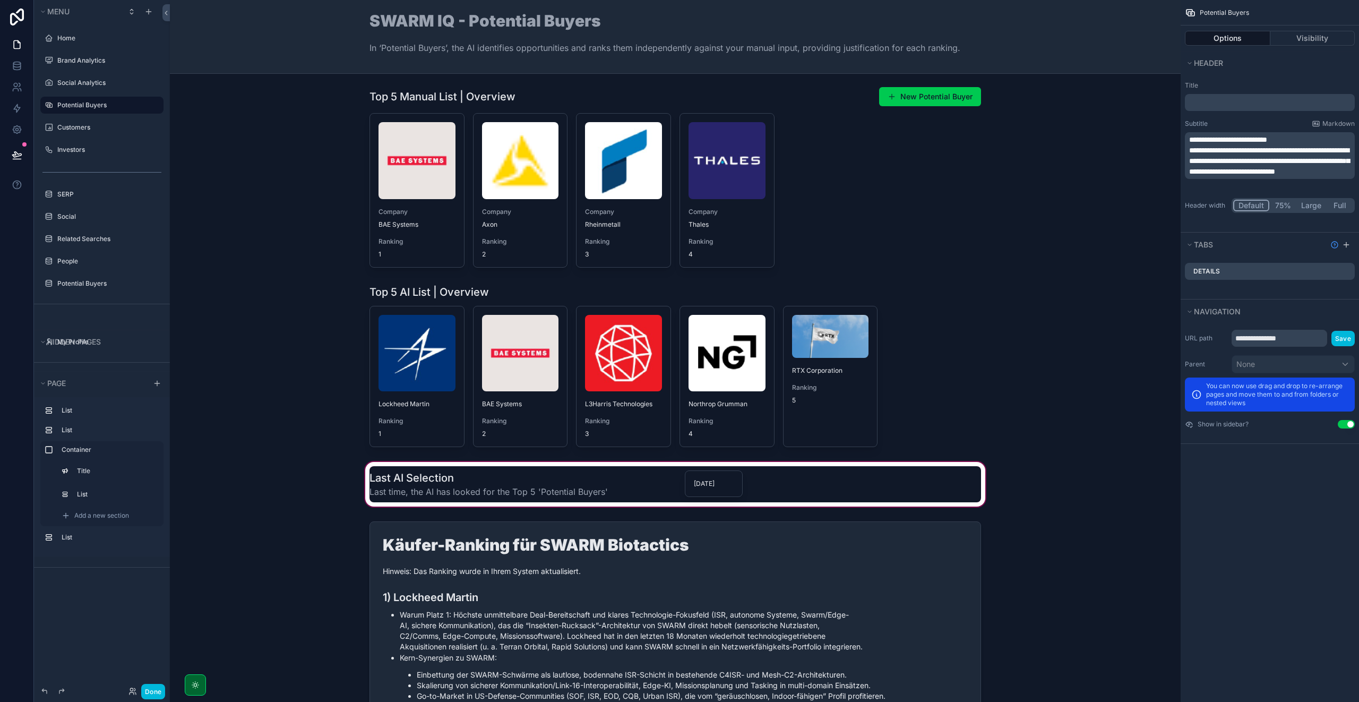
click at [544, 484] on div "scrollable content" at bounding box center [674, 484] width 993 height 49
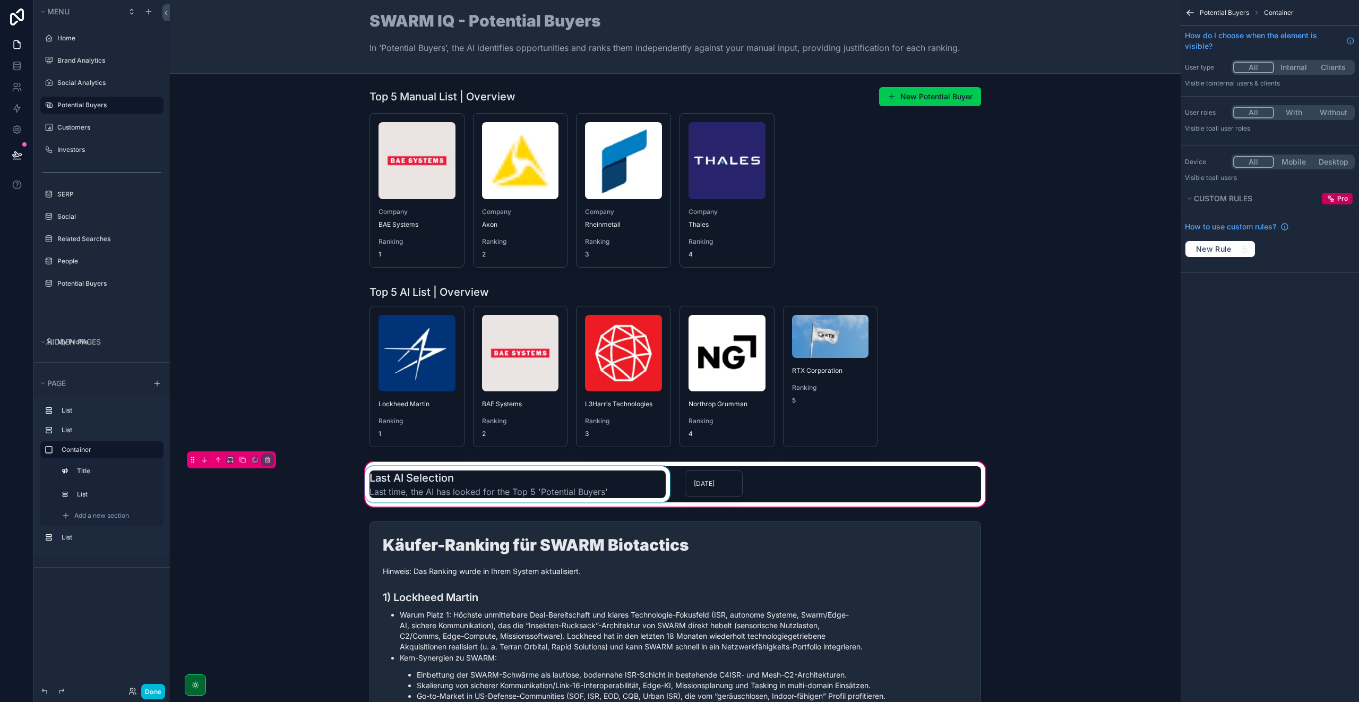
click at [509, 489] on div "scrollable content" at bounding box center [517, 484] width 309 height 36
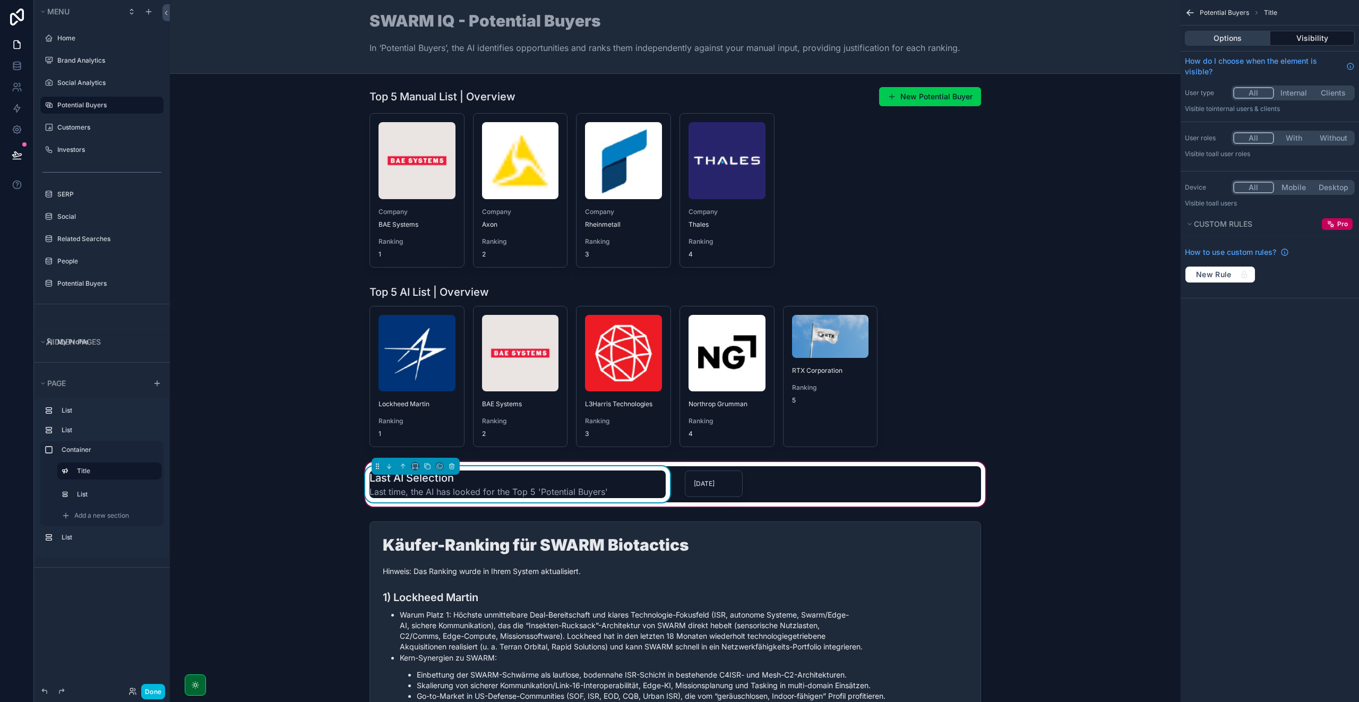
click at [1236, 40] on button "Options" at bounding box center [1226, 38] width 85 height 15
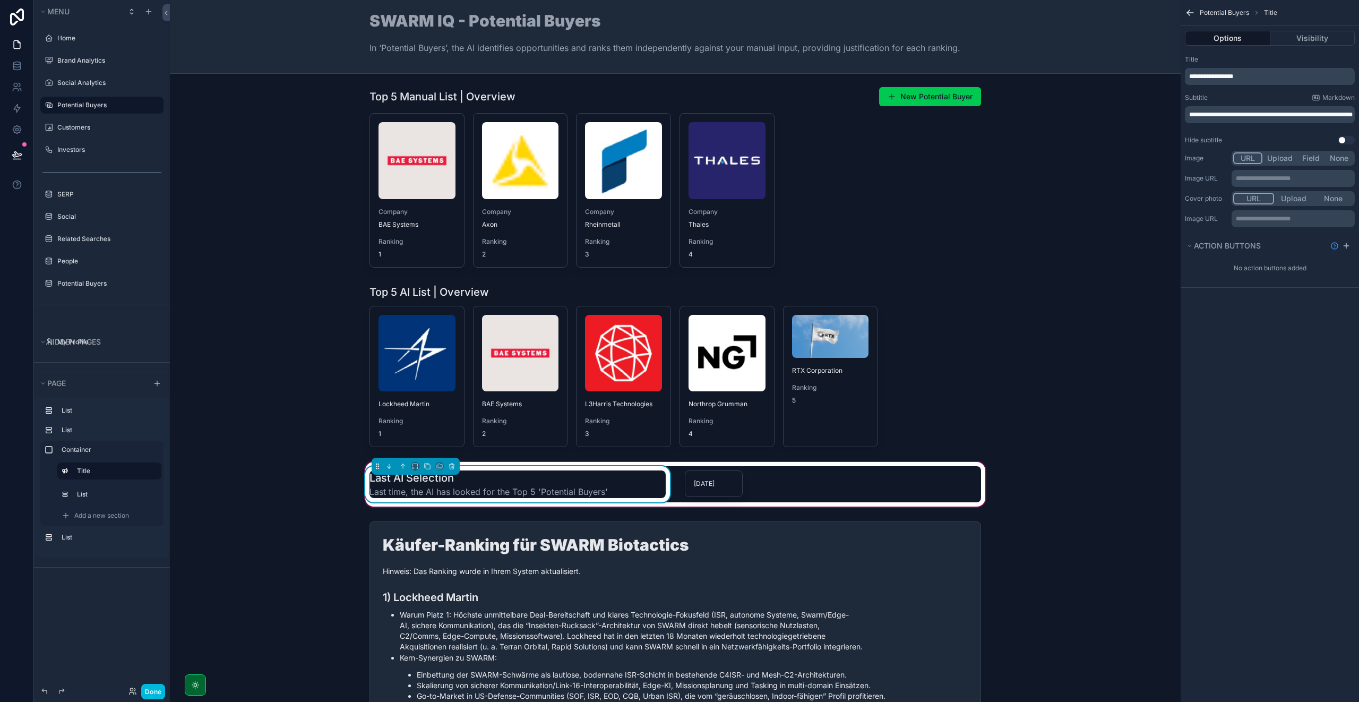
click at [1217, 119] on p "**********" at bounding box center [1270, 114] width 163 height 8
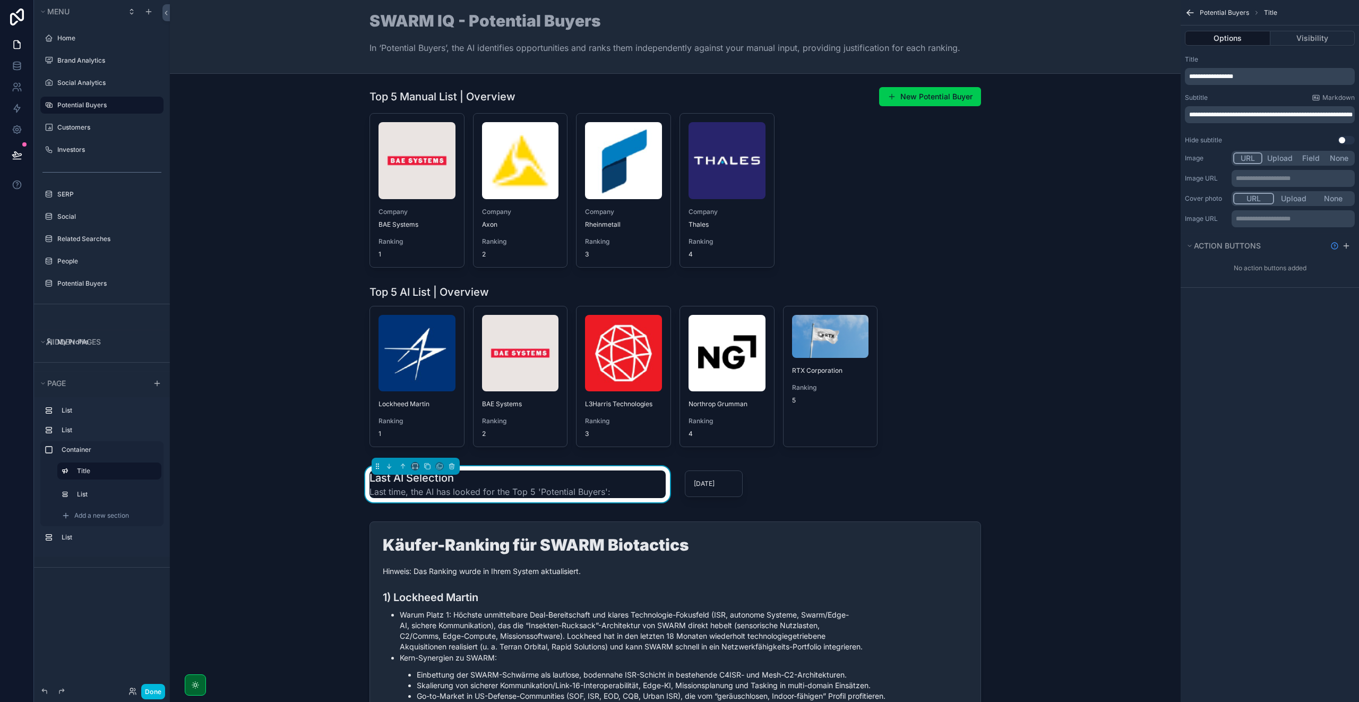
click at [1237, 377] on div "**********" at bounding box center [1269, 351] width 178 height 702
click at [155, 690] on button "Done" at bounding box center [153, 690] width 24 height 15
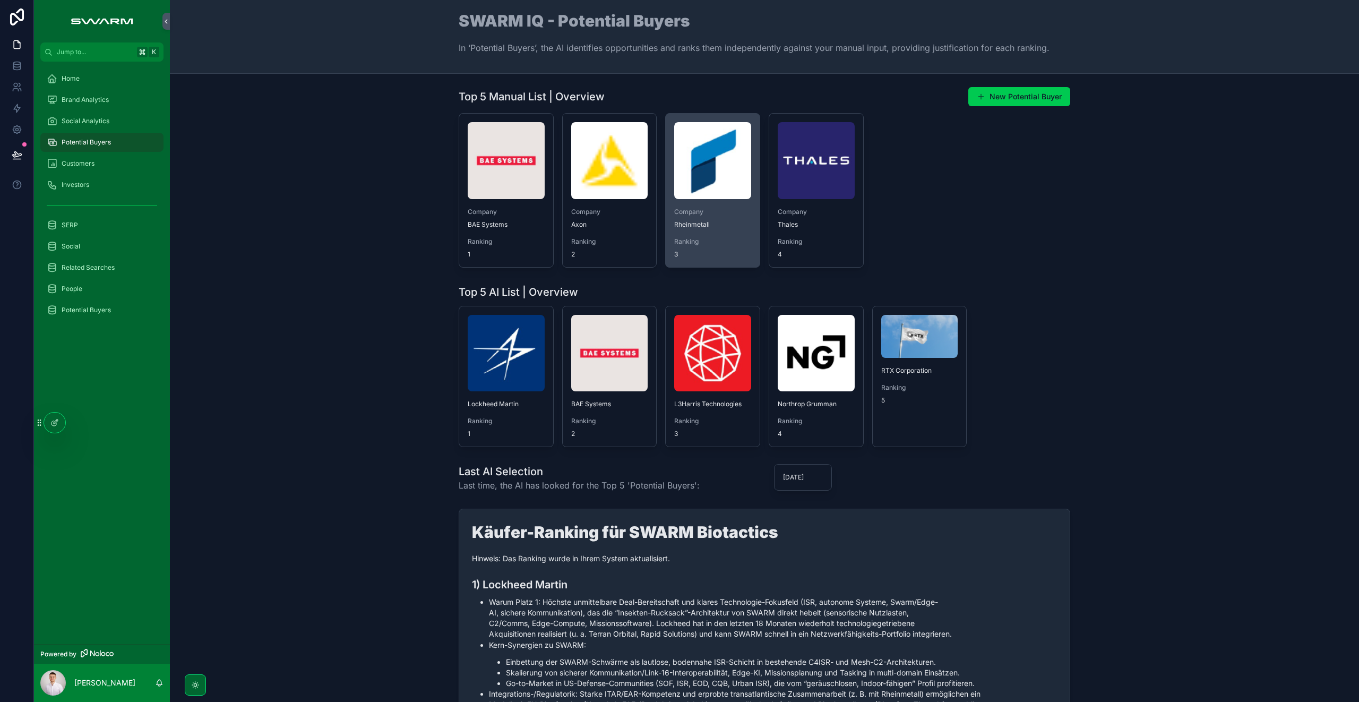
click at [696, 200] on div "Company Rheinmetall Ranking 3" at bounding box center [712, 190] width 94 height 153
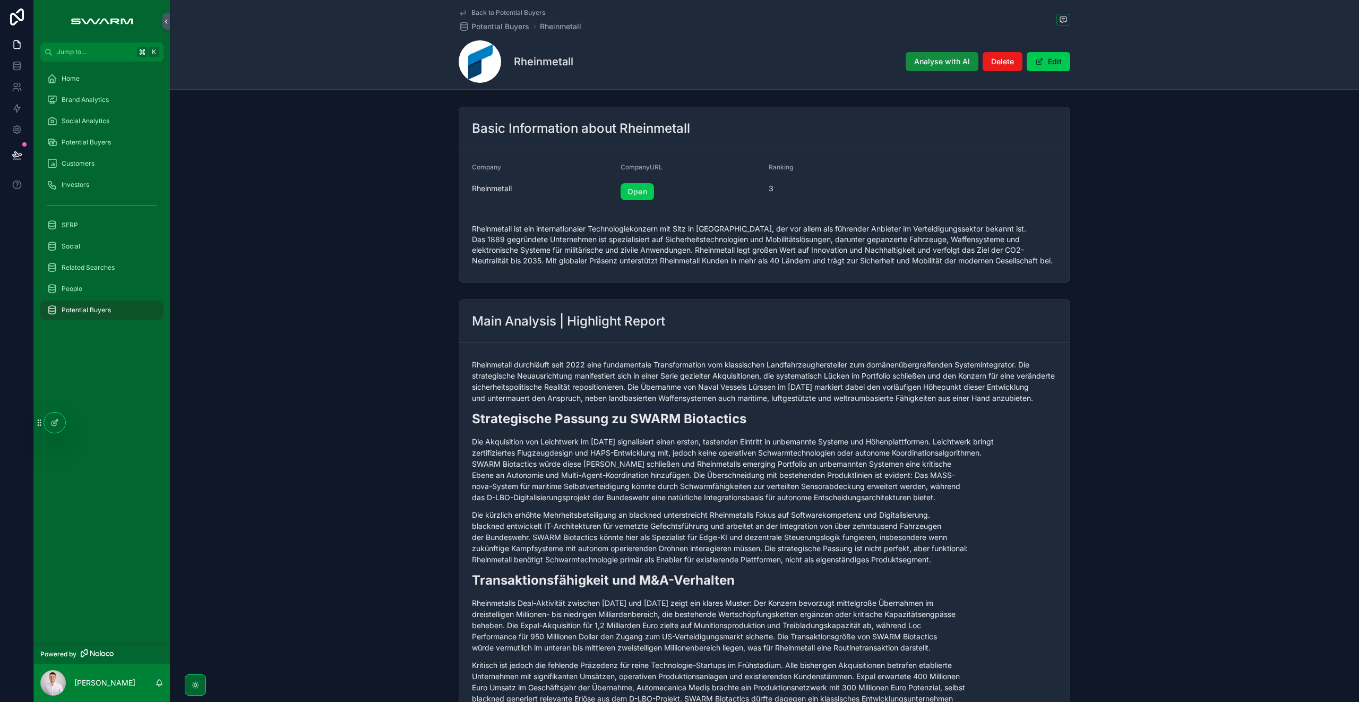
click at [111, 142] on div "Potential Buyers" at bounding box center [102, 142] width 110 height 17
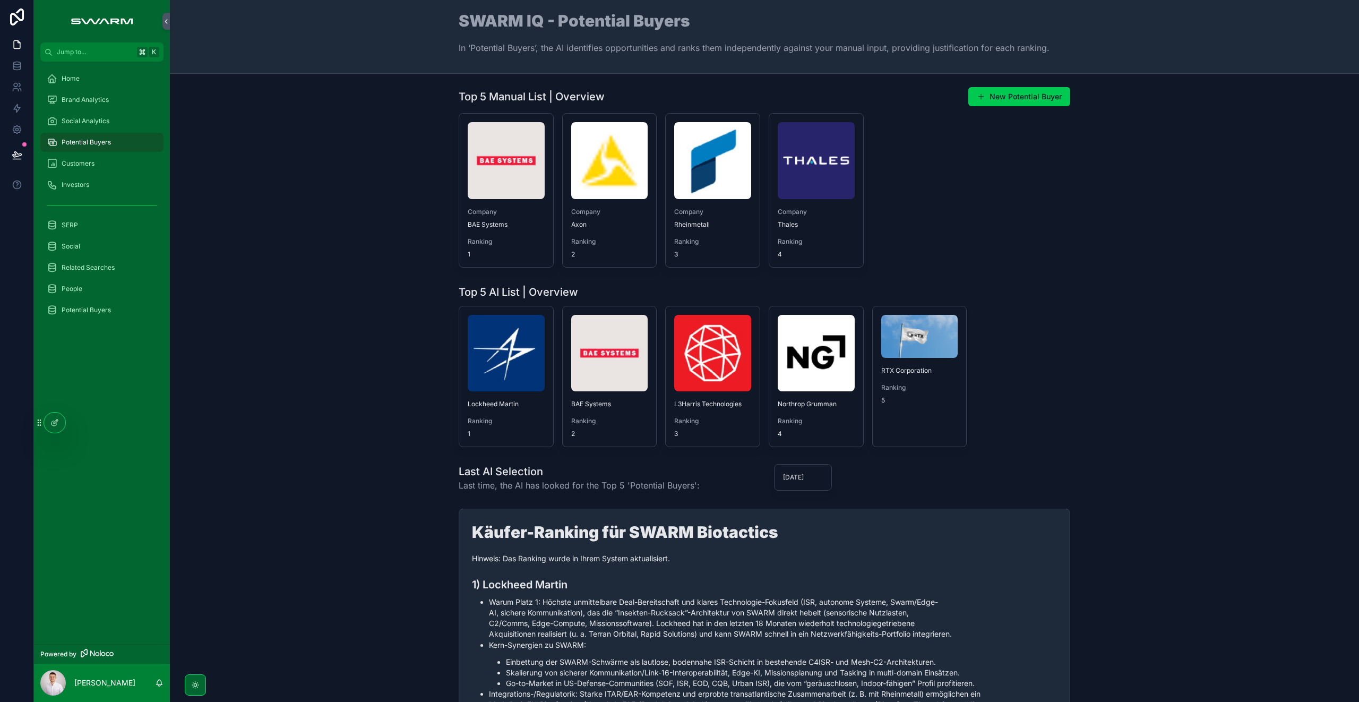
drag, startPoint x: 321, startPoint y: 204, endPoint x: 230, endPoint y: 196, distance: 91.7
click at [321, 204] on div "Top 5 Manual List | Overview New Potential Buyer Company BAE Systems Ranking 1 …" at bounding box center [764, 176] width 1172 height 189
click at [124, 115] on div "Social Analytics" at bounding box center [102, 121] width 110 height 17
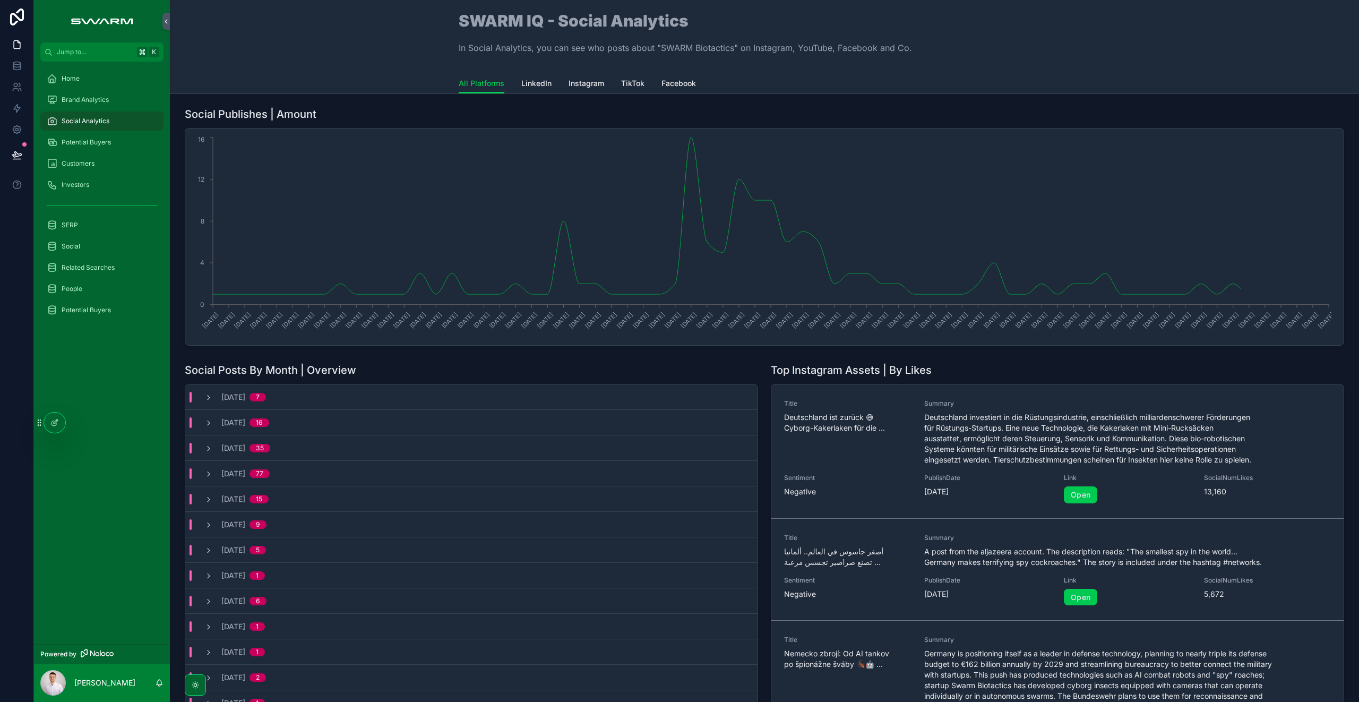
click at [96, 106] on div "Brand Analytics" at bounding box center [102, 99] width 110 height 17
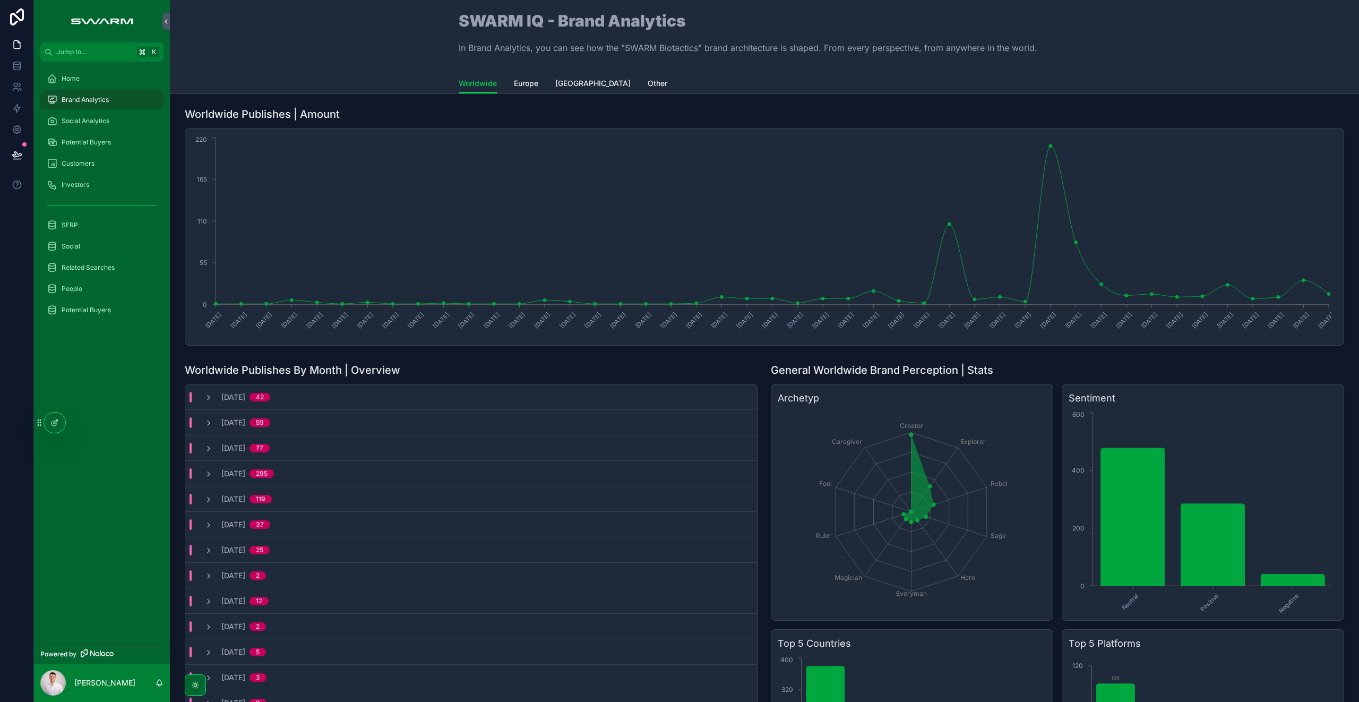
click at [73, 69] on link "Home" at bounding box center [101, 78] width 123 height 19
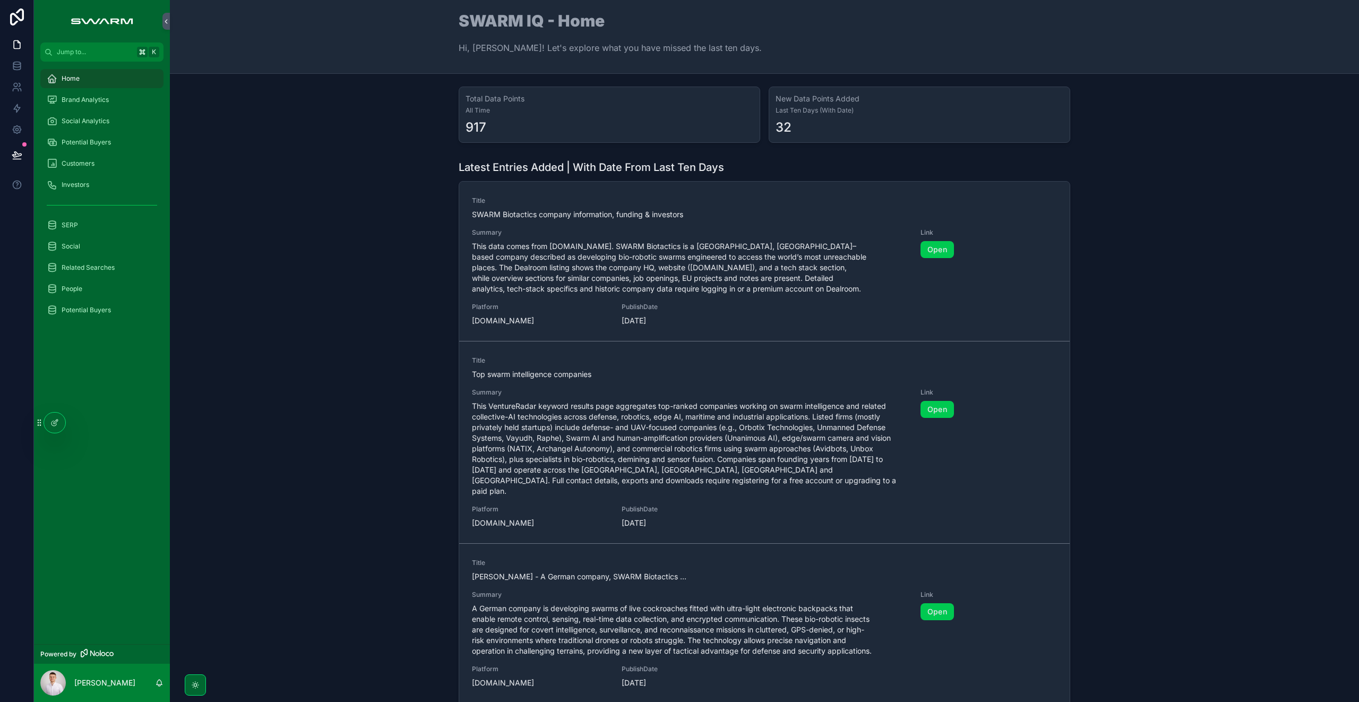
click at [120, 102] on div "Brand Analytics" at bounding box center [102, 99] width 110 height 17
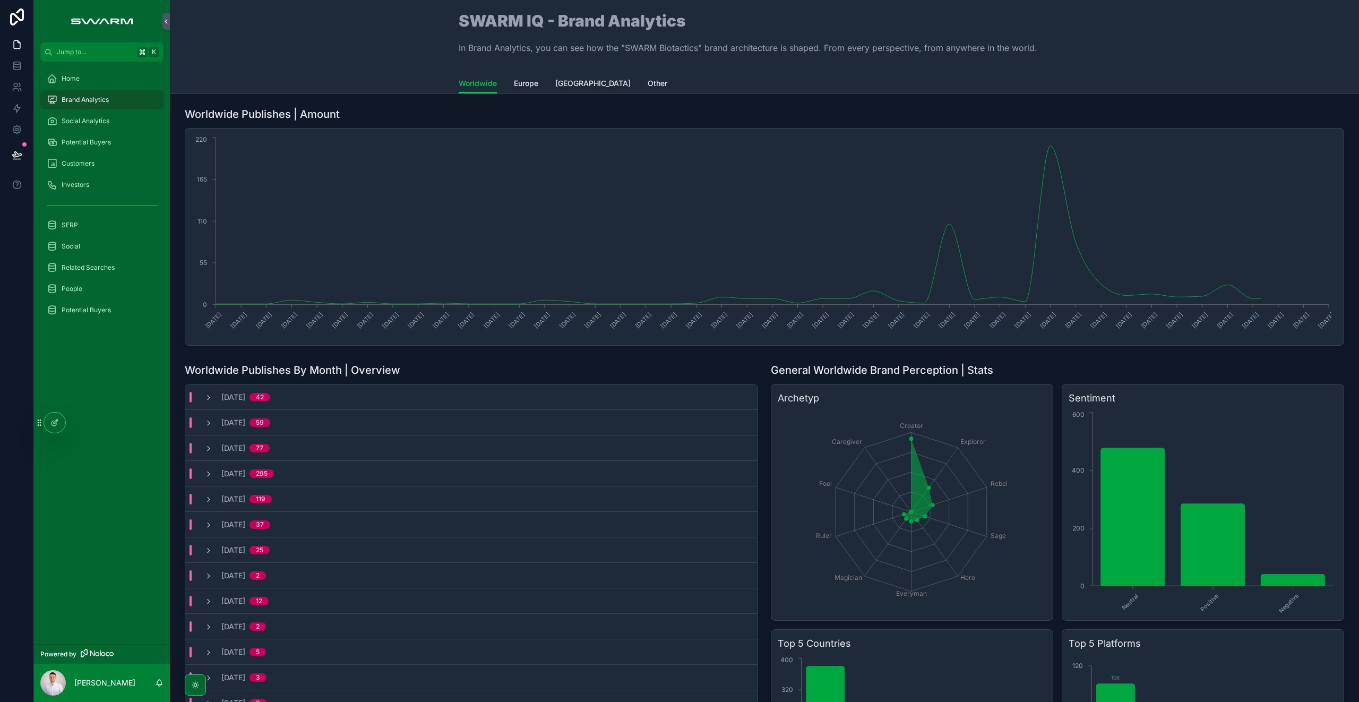
click at [118, 118] on div "Social Analytics" at bounding box center [102, 121] width 110 height 17
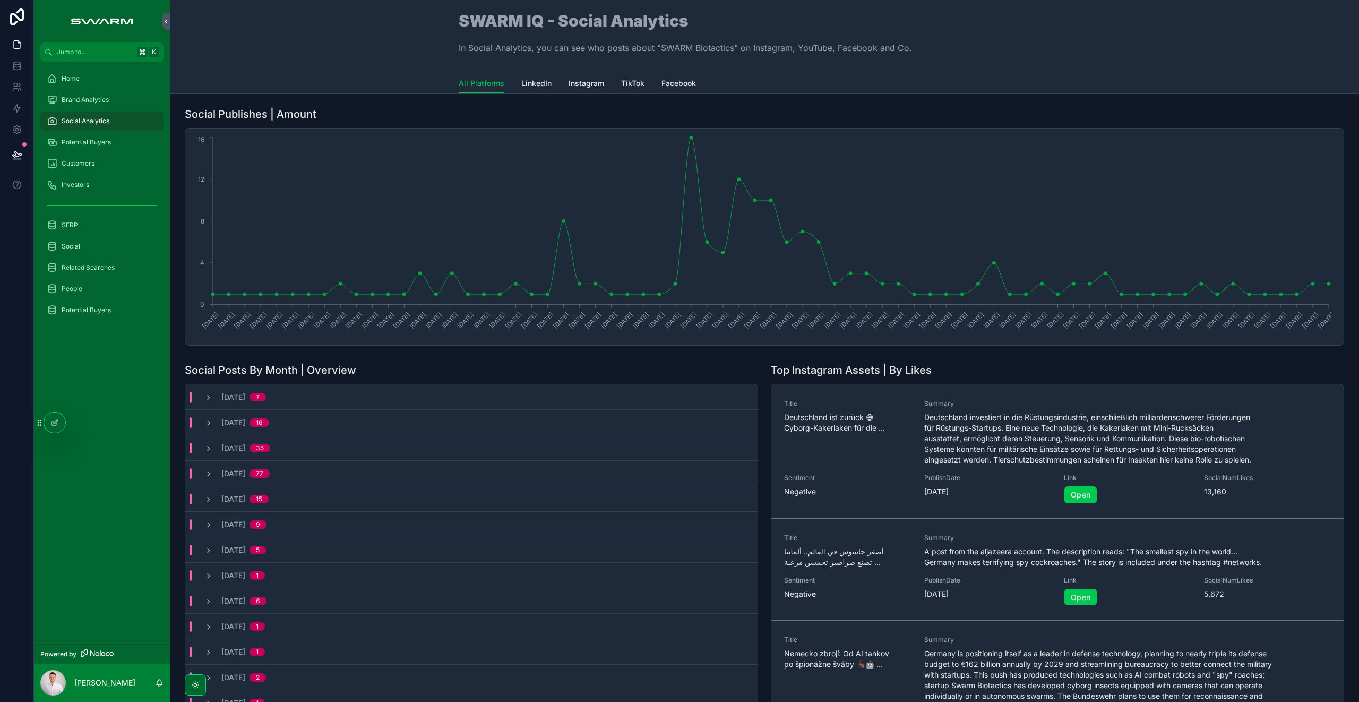
click at [119, 140] on div "Potential Buyers" at bounding box center [102, 142] width 110 height 17
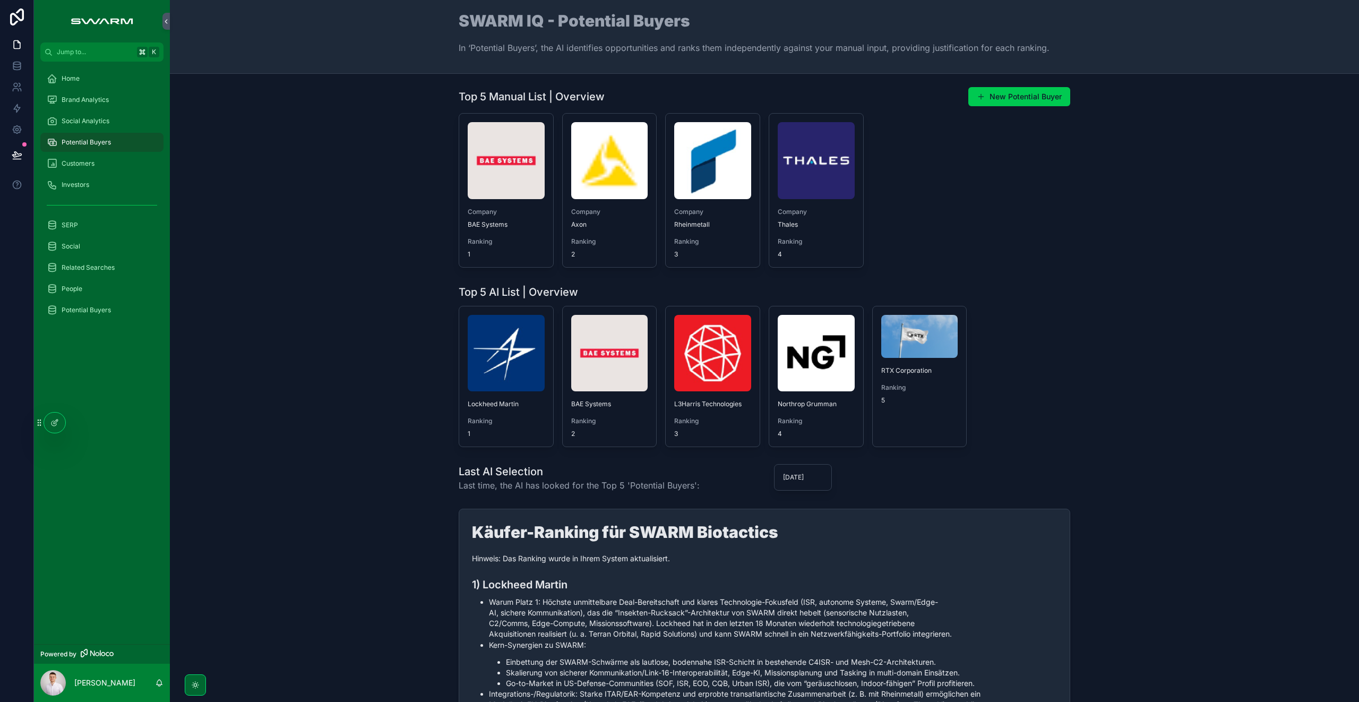
click at [101, 162] on div "Customers" at bounding box center [102, 163] width 110 height 17
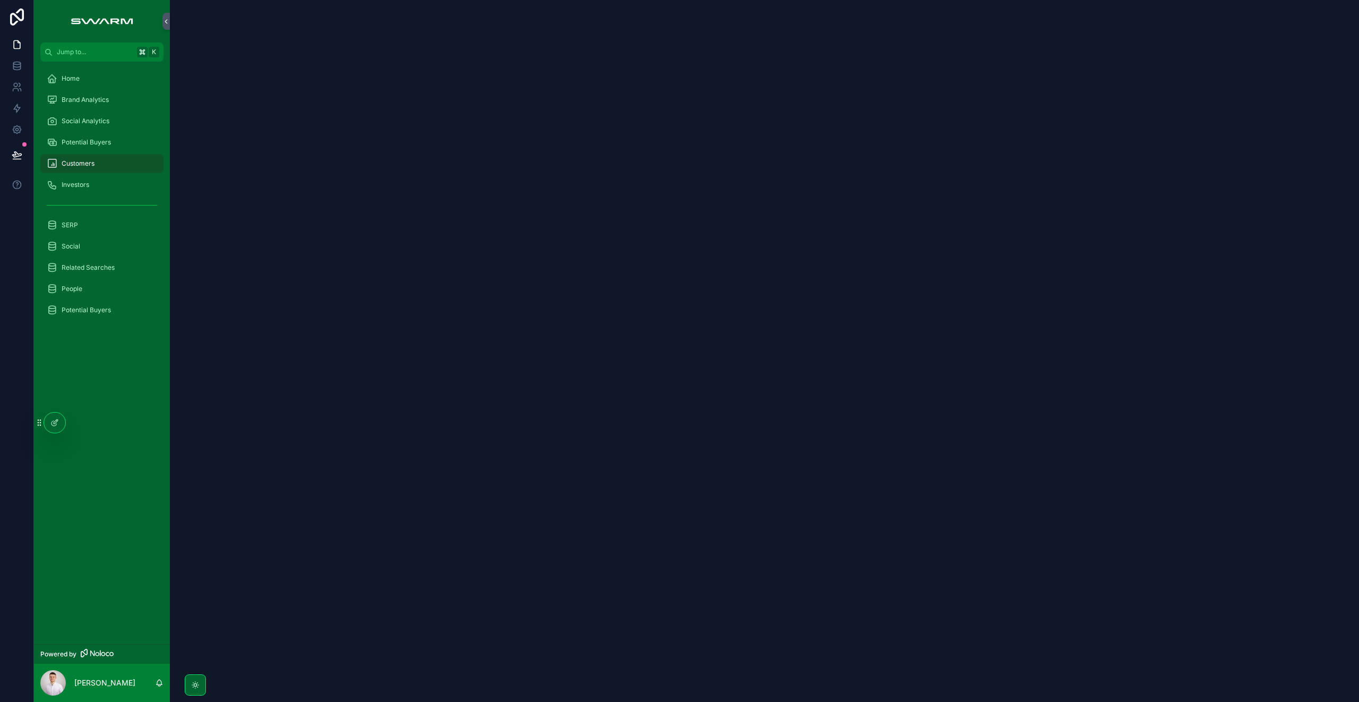
click at [101, 188] on div "Investors" at bounding box center [102, 184] width 110 height 17
click at [102, 166] on div "Customers" at bounding box center [102, 163] width 110 height 17
click at [100, 181] on div "Investors" at bounding box center [102, 184] width 110 height 17
click at [98, 167] on div "Customers" at bounding box center [102, 163] width 110 height 17
click at [118, 142] on div "Potential Buyers" at bounding box center [102, 142] width 110 height 17
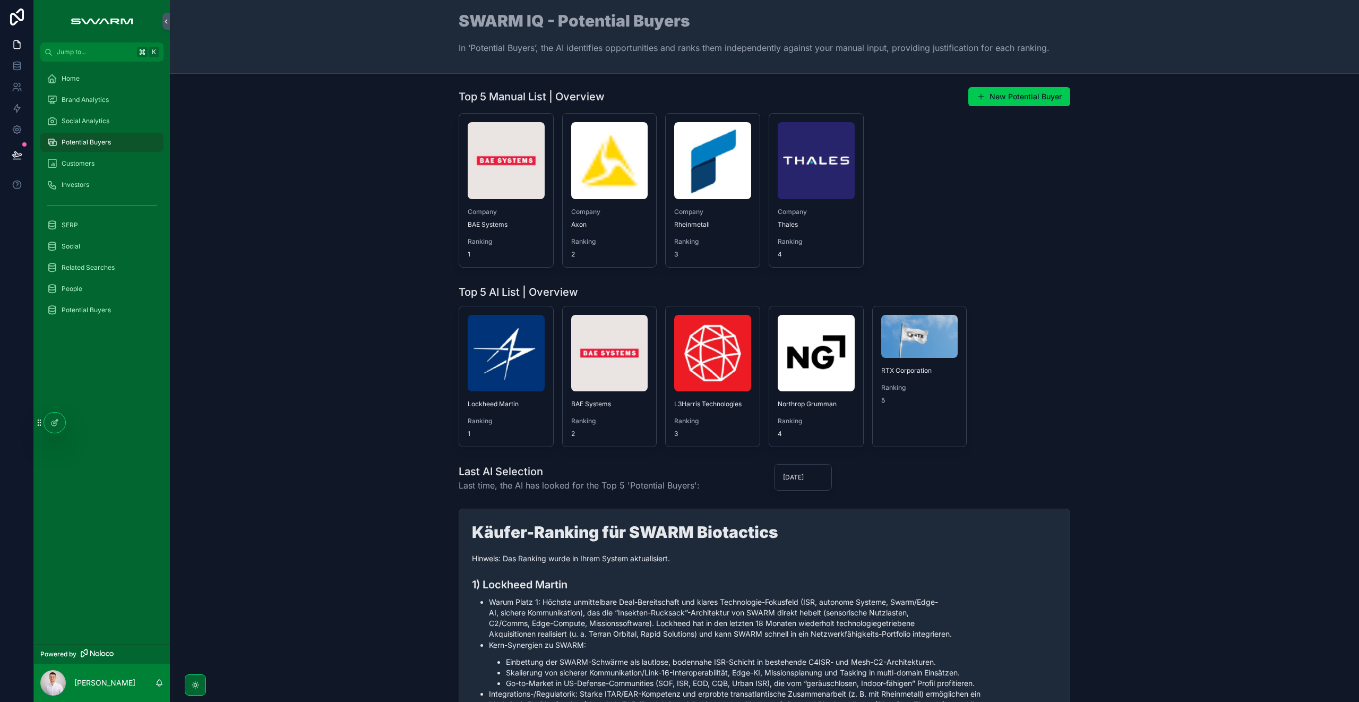
click at [110, 166] on div "Customers" at bounding box center [102, 163] width 110 height 17
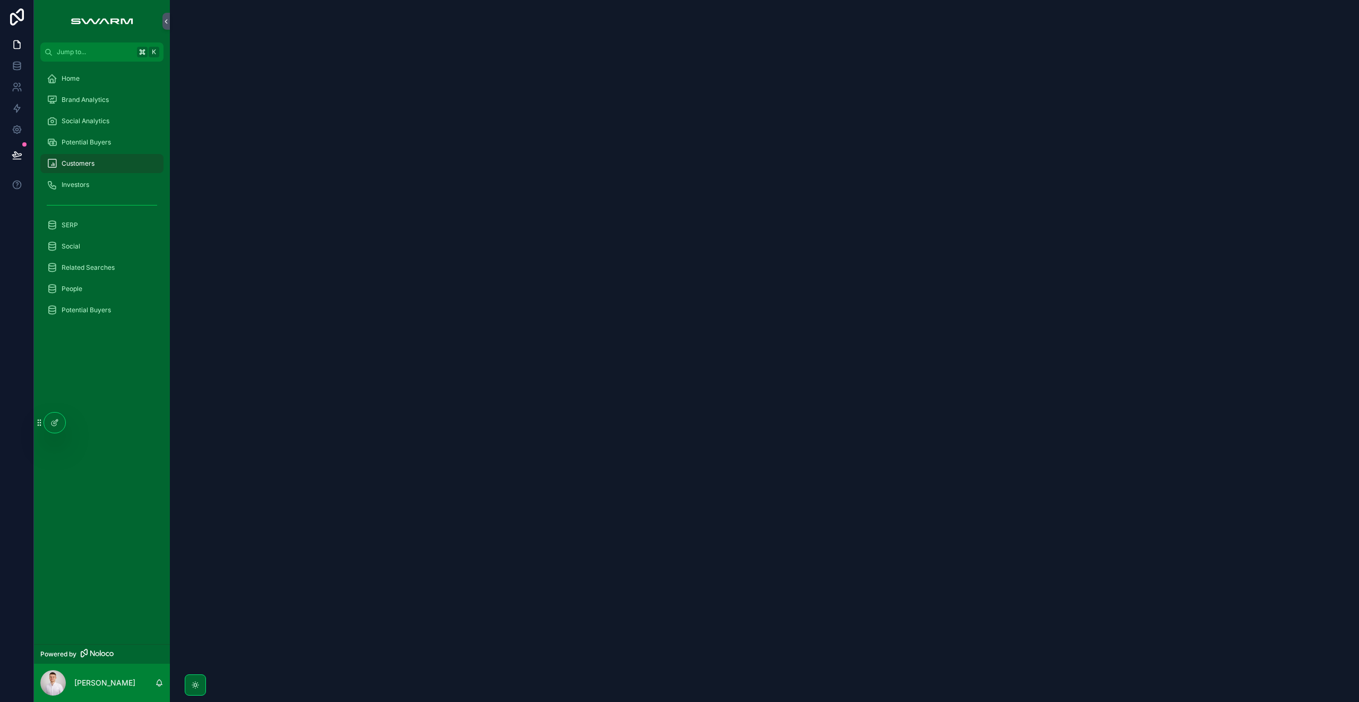
click at [108, 183] on div "Investors" at bounding box center [102, 184] width 110 height 17
click at [109, 155] on div "Customers" at bounding box center [102, 163] width 110 height 17
click at [100, 223] on div "SERP" at bounding box center [102, 225] width 110 height 17
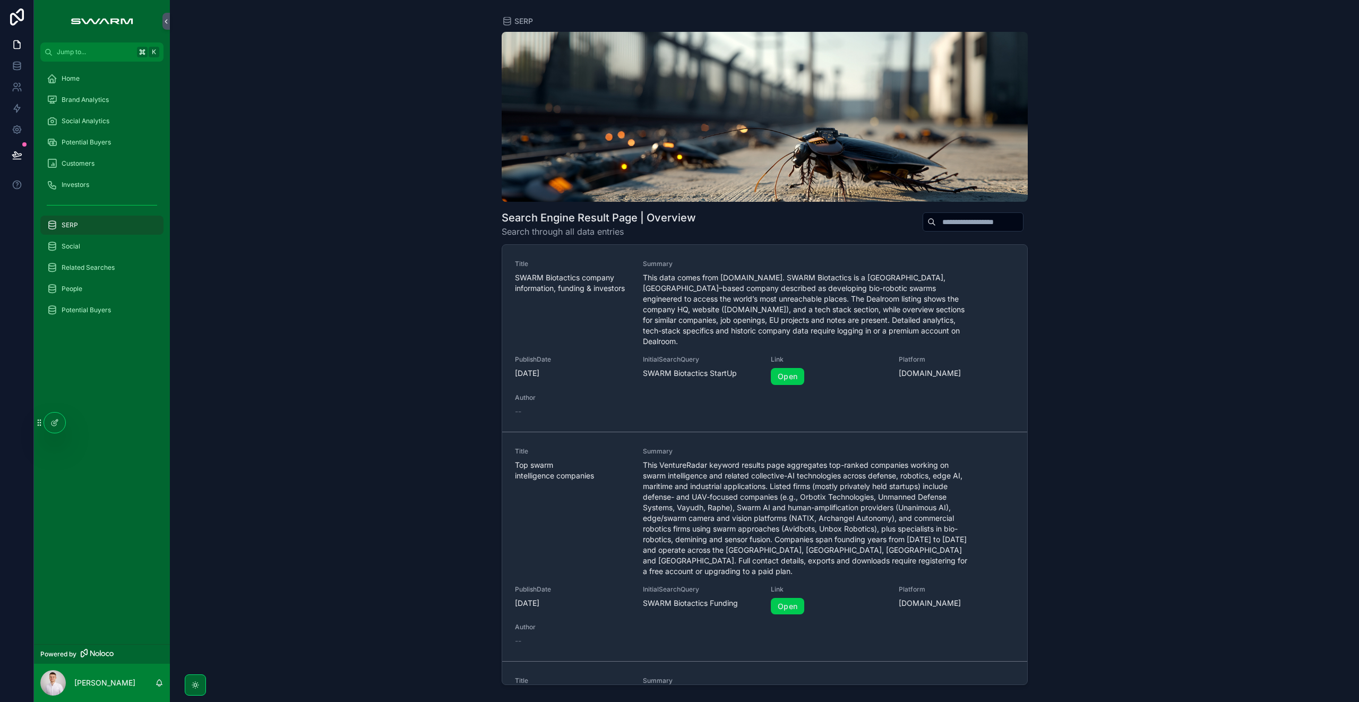
click at [97, 240] on div "Social" at bounding box center [102, 246] width 110 height 17
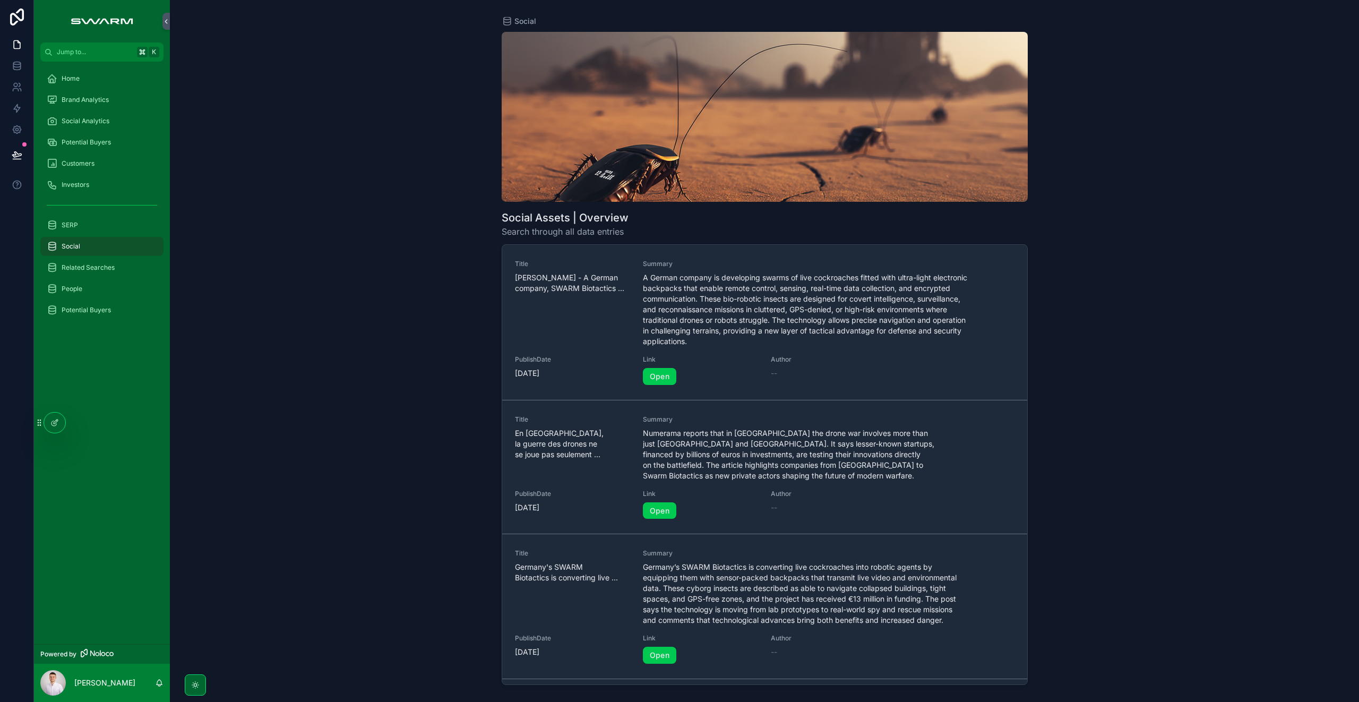
click at [101, 267] on span "Related Searches" at bounding box center [88, 267] width 53 height 8
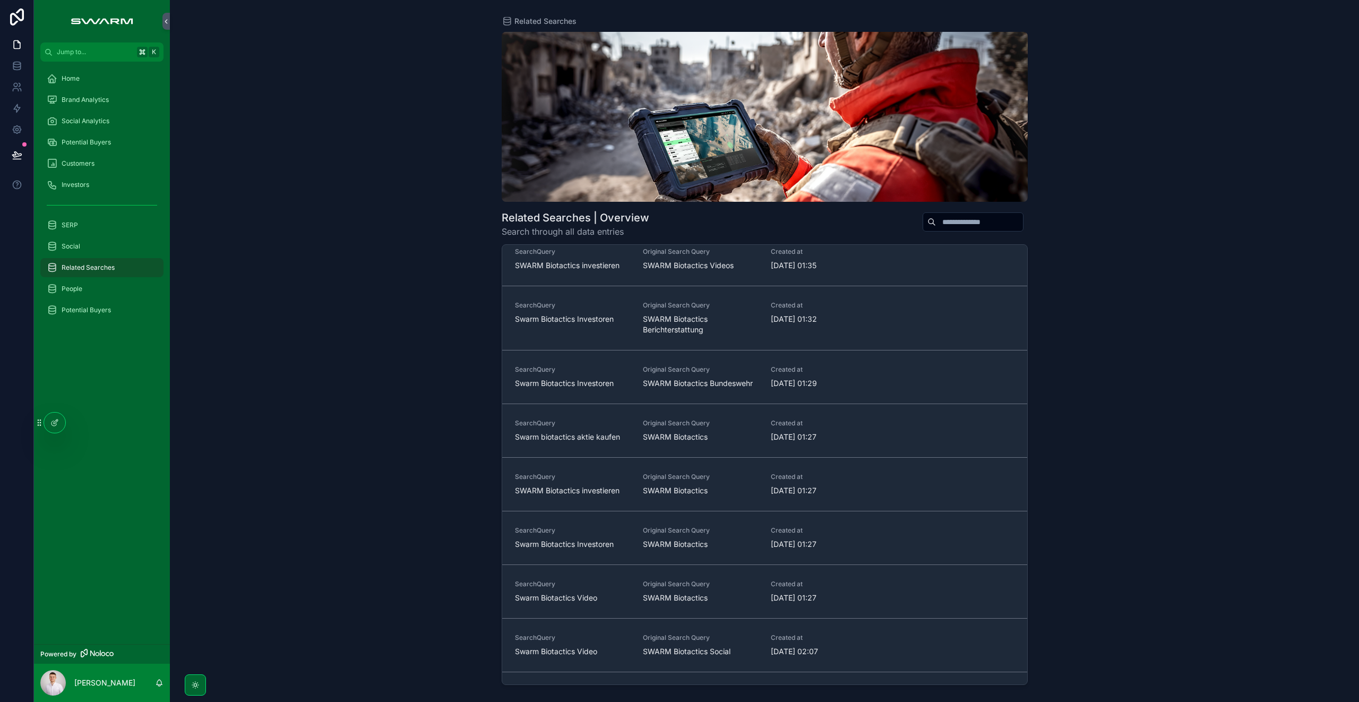
scroll to position [607, 0]
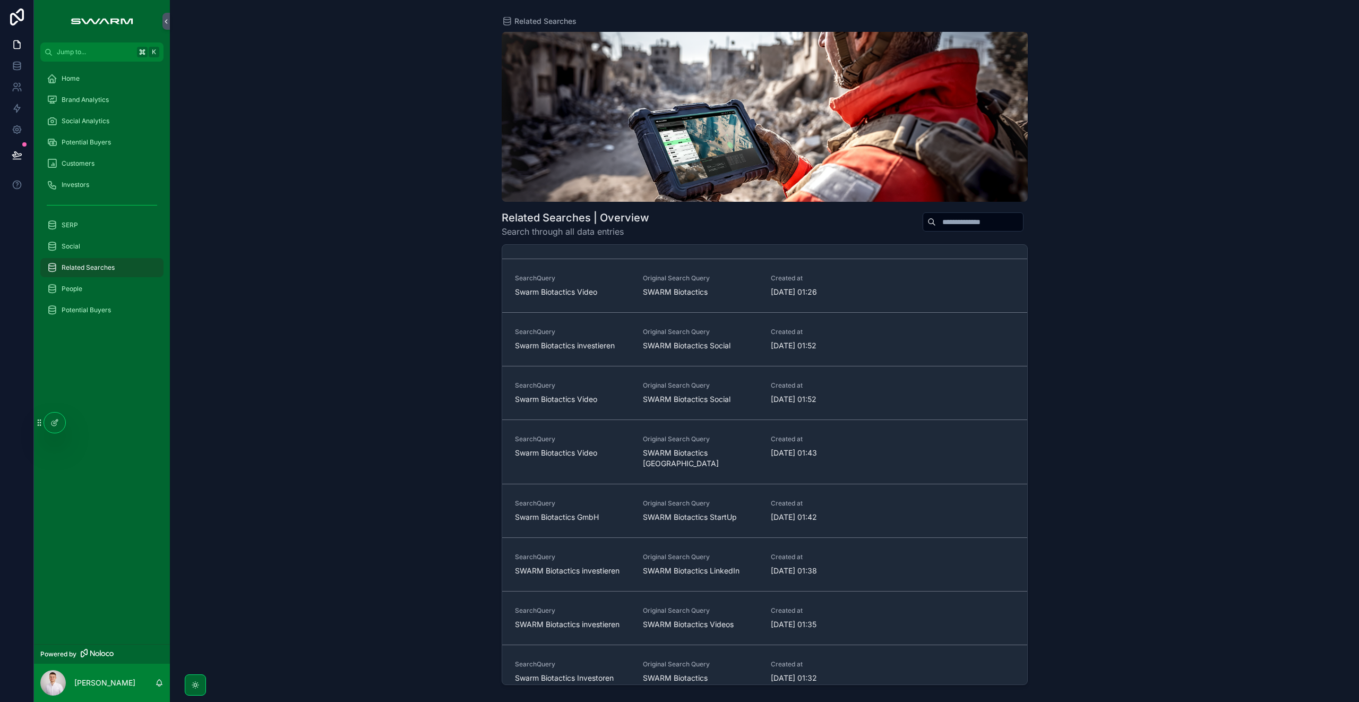
click at [97, 287] on div "People" at bounding box center [102, 288] width 110 height 17
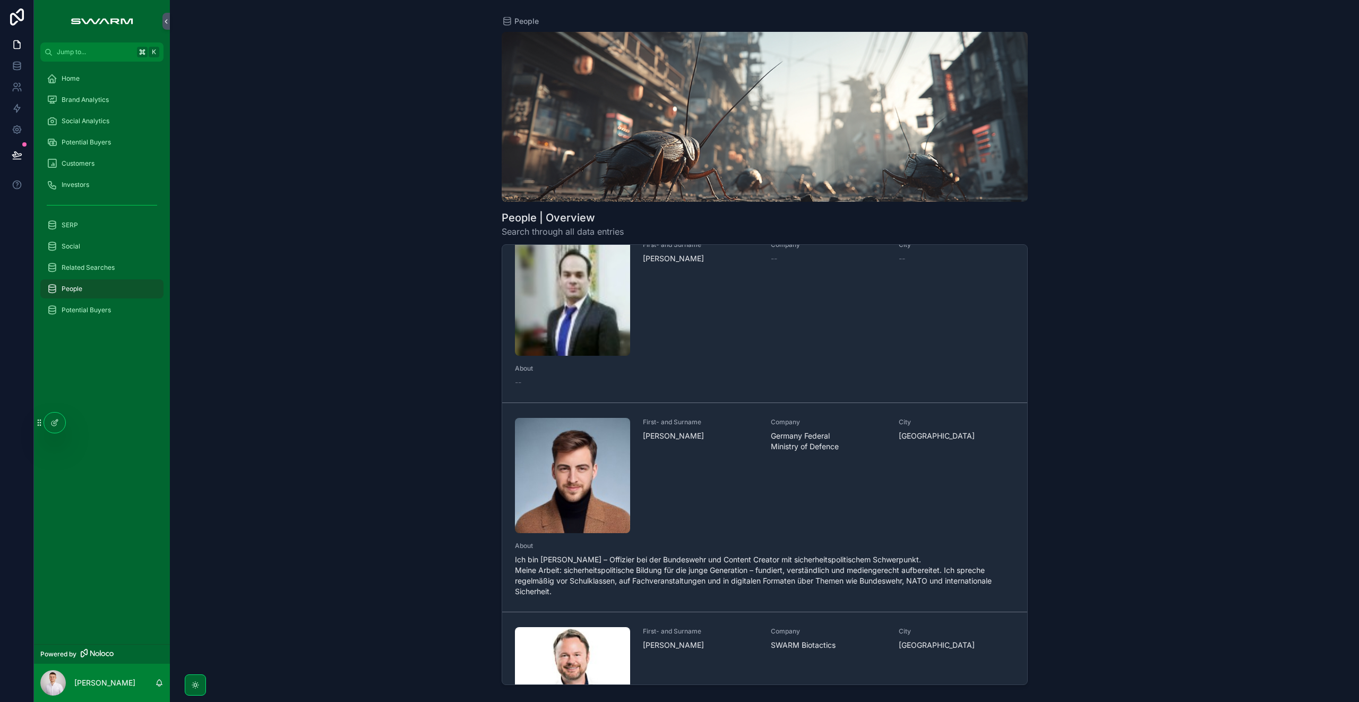
scroll to position [3463, 0]
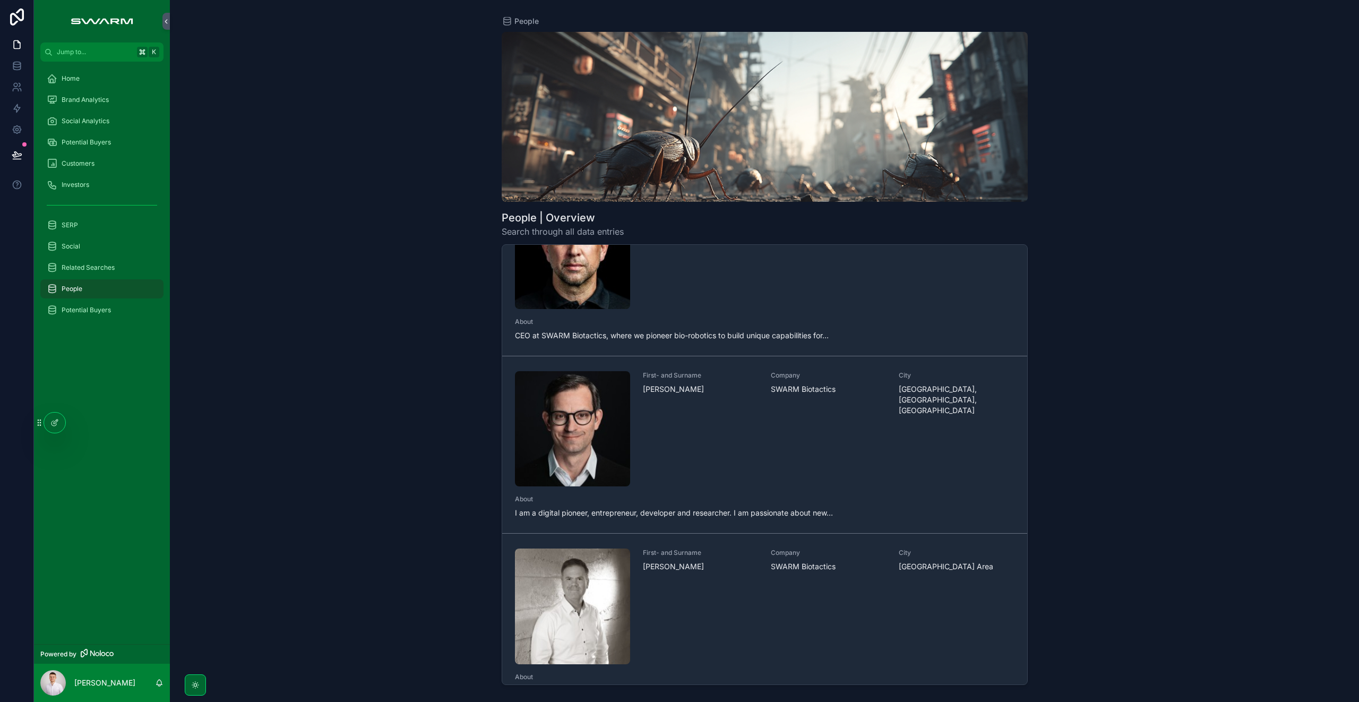
click at [568, 401] on img "scrollable content" at bounding box center [572, 428] width 115 height 115
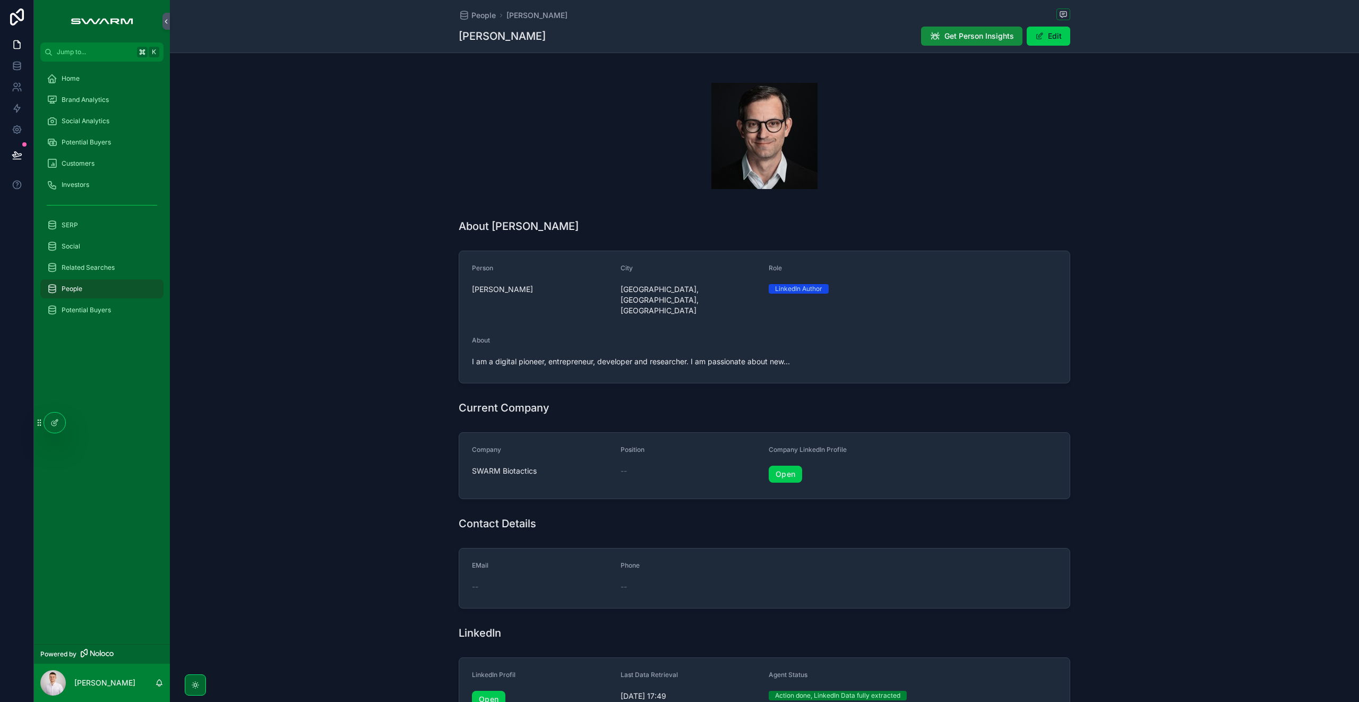
click at [101, 134] on div "Potential Buyers" at bounding box center [102, 142] width 110 height 17
